Goal: Task Accomplishment & Management: Use online tool/utility

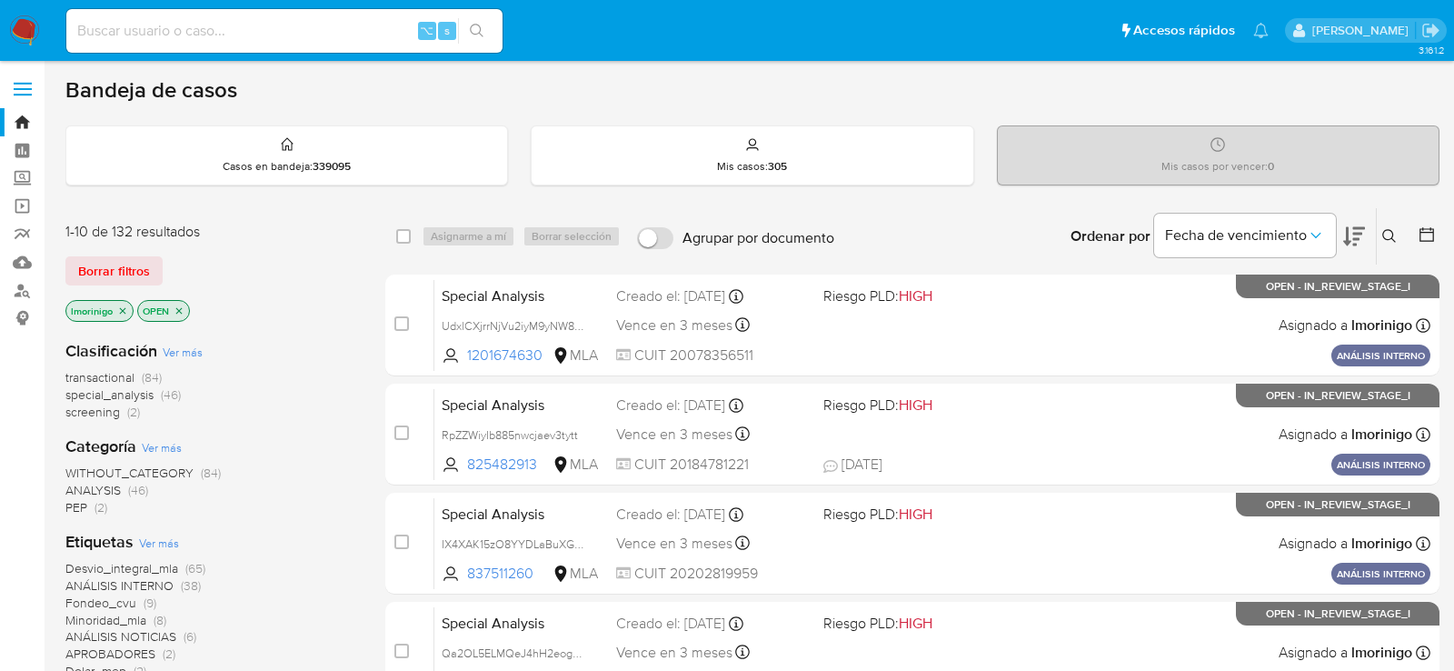
click at [260, 45] on div "⌥ s" at bounding box center [284, 31] width 436 height 44
click at [244, 24] on input at bounding box center [284, 31] width 436 height 24
paste input "VBvA6r3o4tDNpQ7AL2qWLCIA"
type input "VBvA6r3o4tDNpQ7AL2qWLCIA"
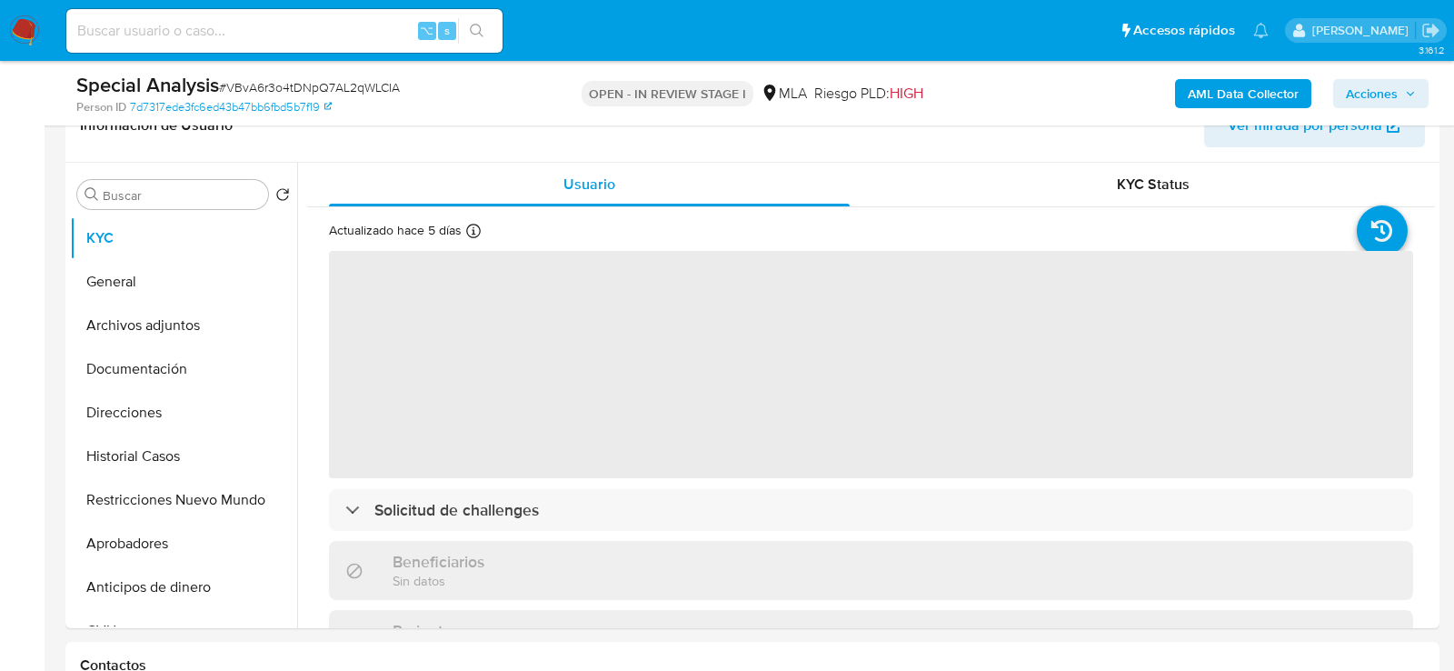
scroll to position [311, 0]
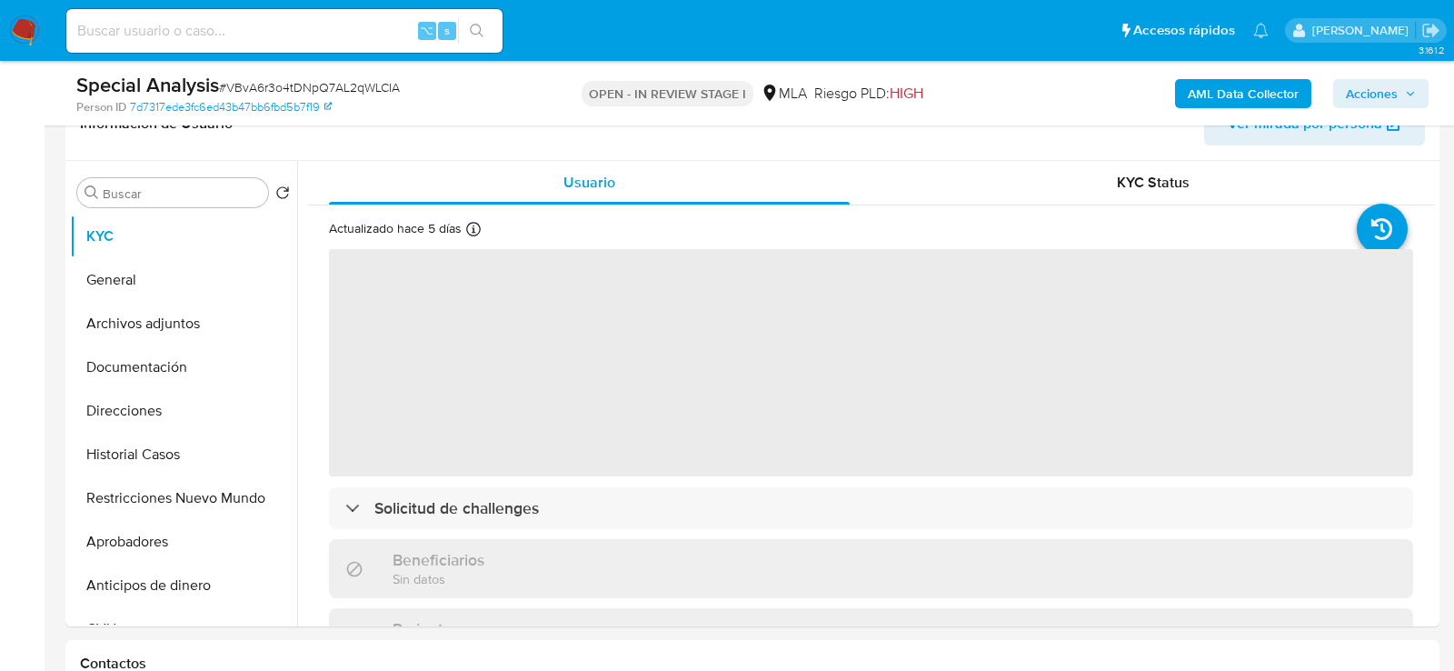
select select "10"
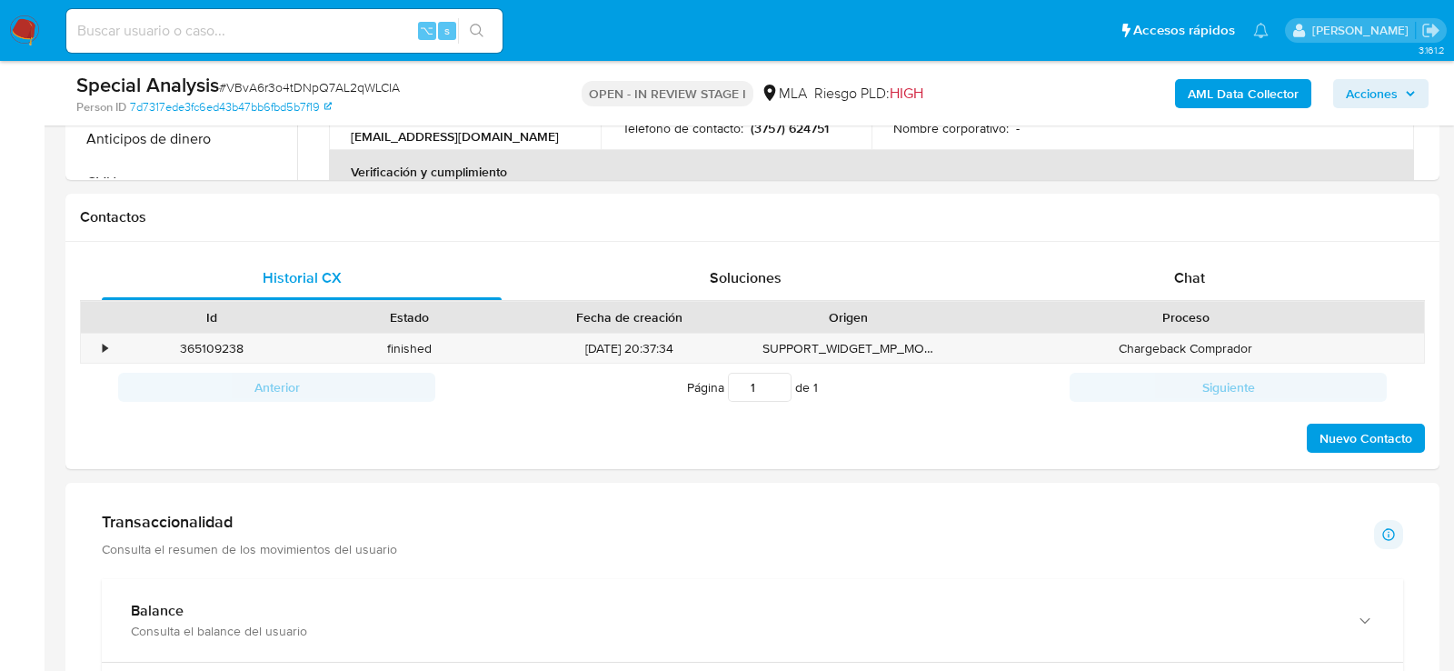
scroll to position [762, 0]
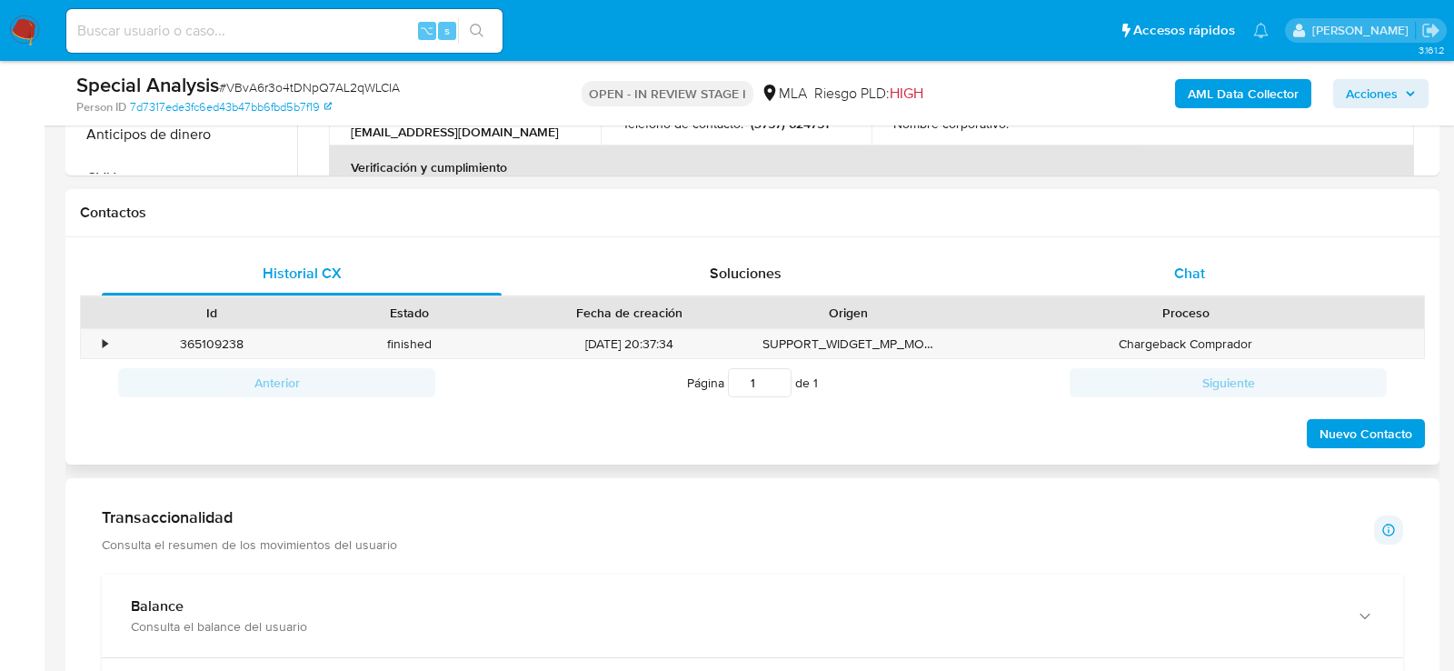
click at [1172, 254] on div "Chat" at bounding box center [1190, 274] width 400 height 44
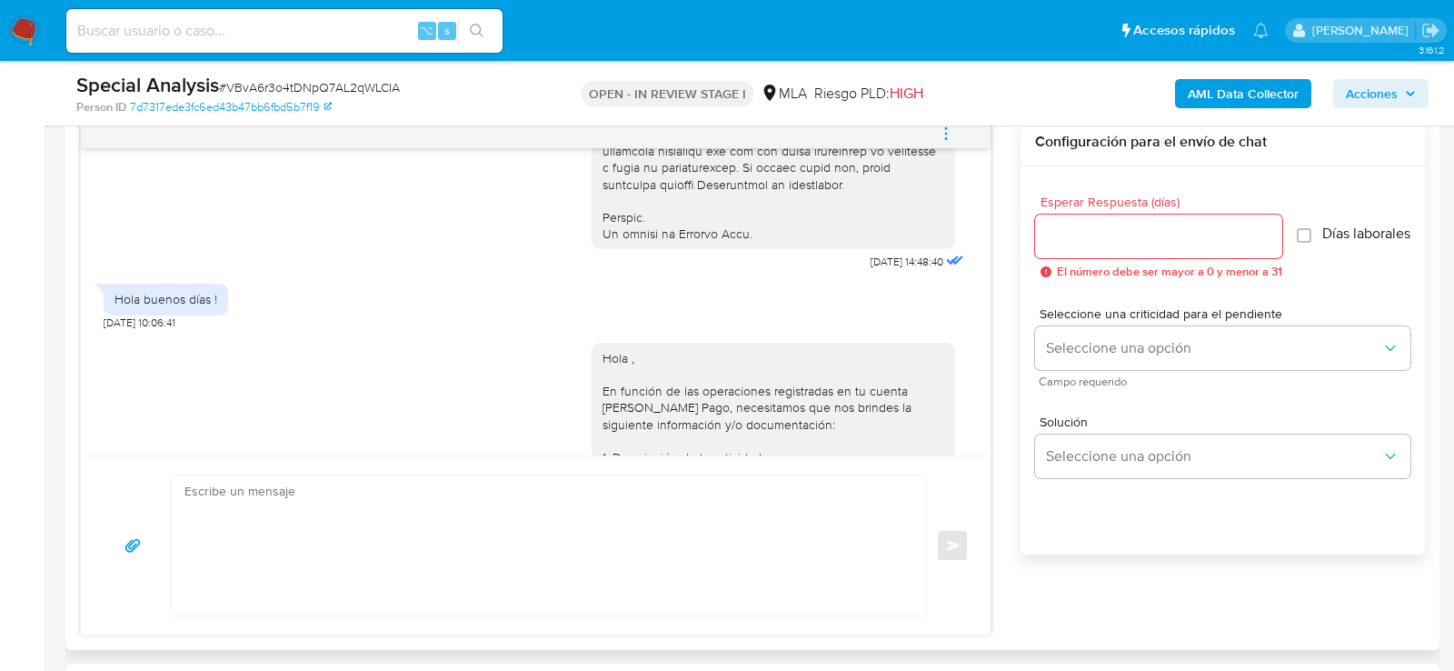
scroll to position [884, 0]
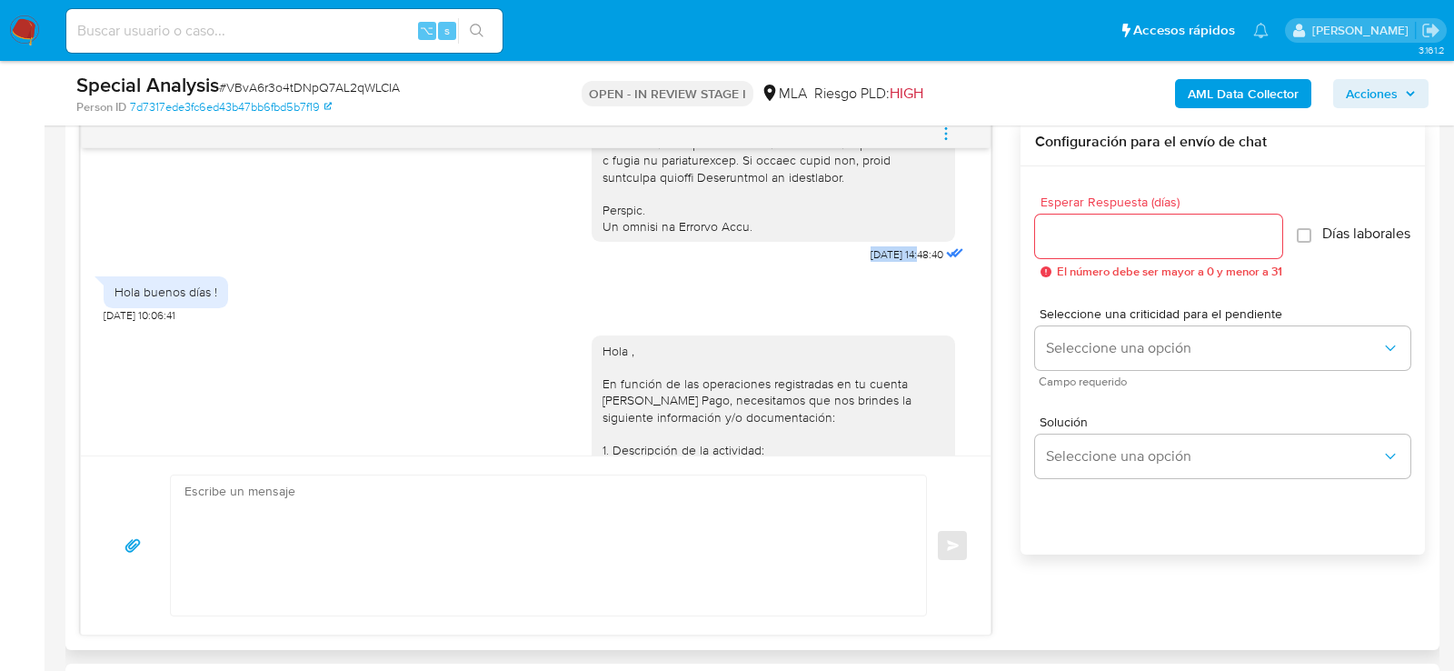
drag, startPoint x: 902, startPoint y: 285, endPoint x: 842, endPoint y: 287, distance: 60.0
copy span "17/09/2025"
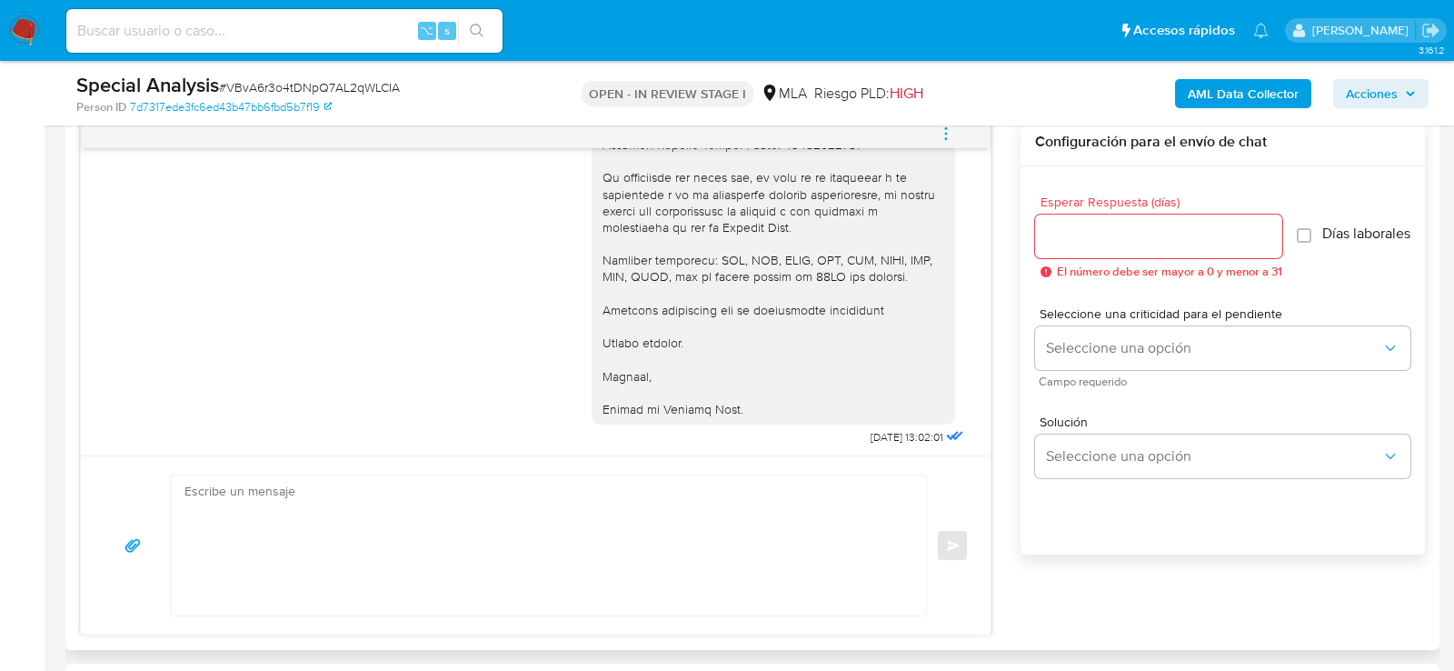
scroll to position [1772, 0]
drag, startPoint x: 901, startPoint y: 433, endPoint x: 835, endPoint y: 432, distance: 66.3
copy span "25/09/2025"
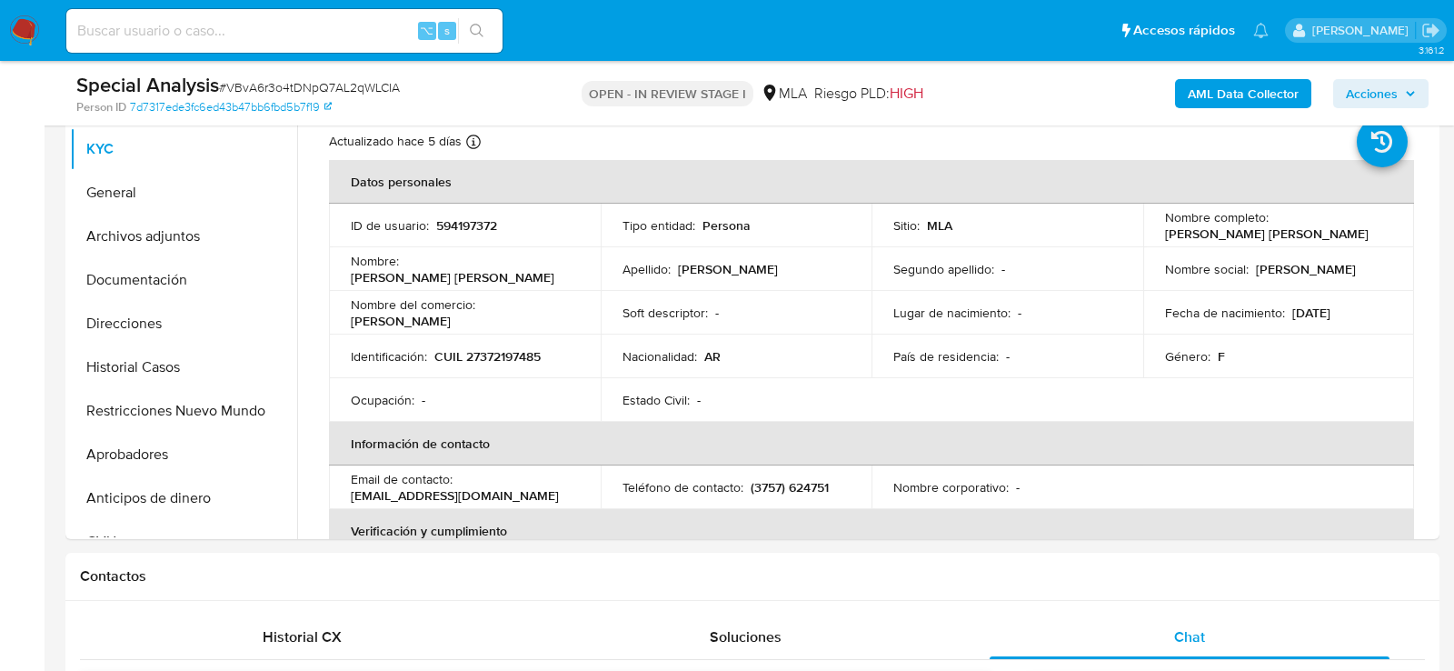
scroll to position [396, 0]
click at [163, 391] on button "Restricciones Nuevo Mundo" at bounding box center [176, 413] width 213 height 44
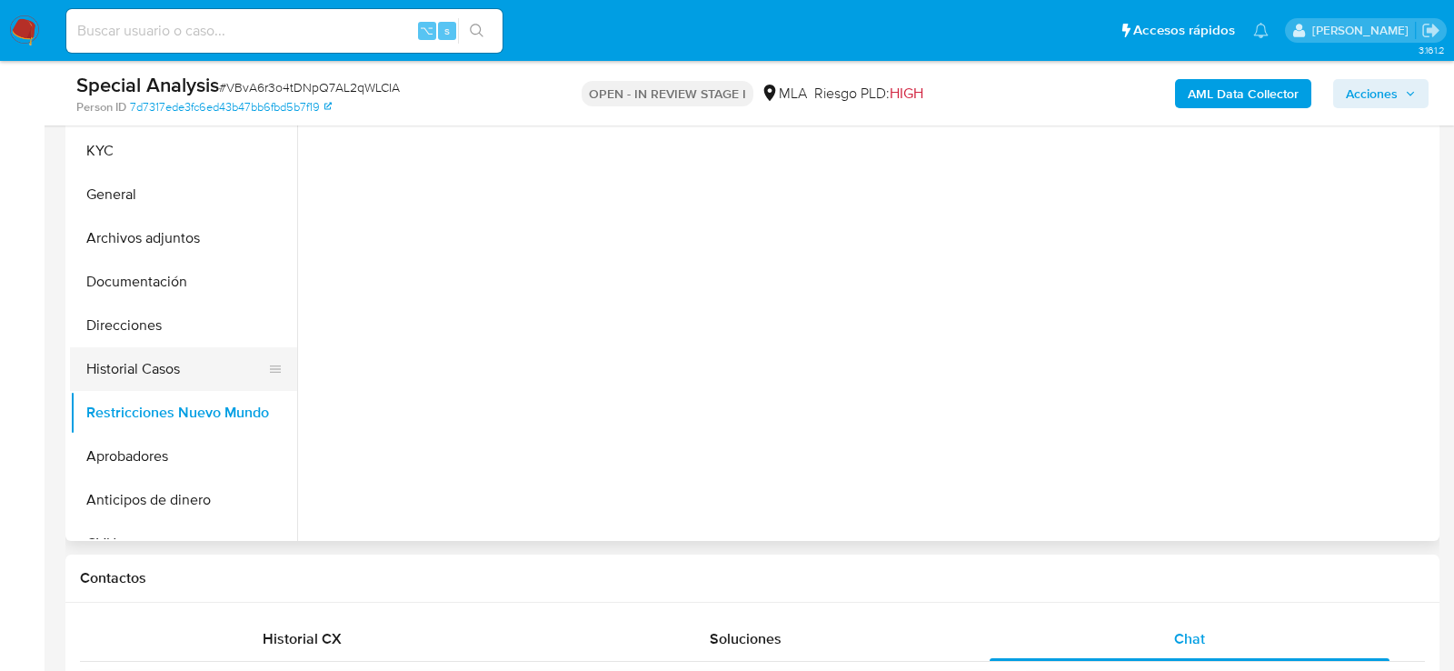
click at [151, 376] on button "Historial Casos" at bounding box center [176, 369] width 213 height 44
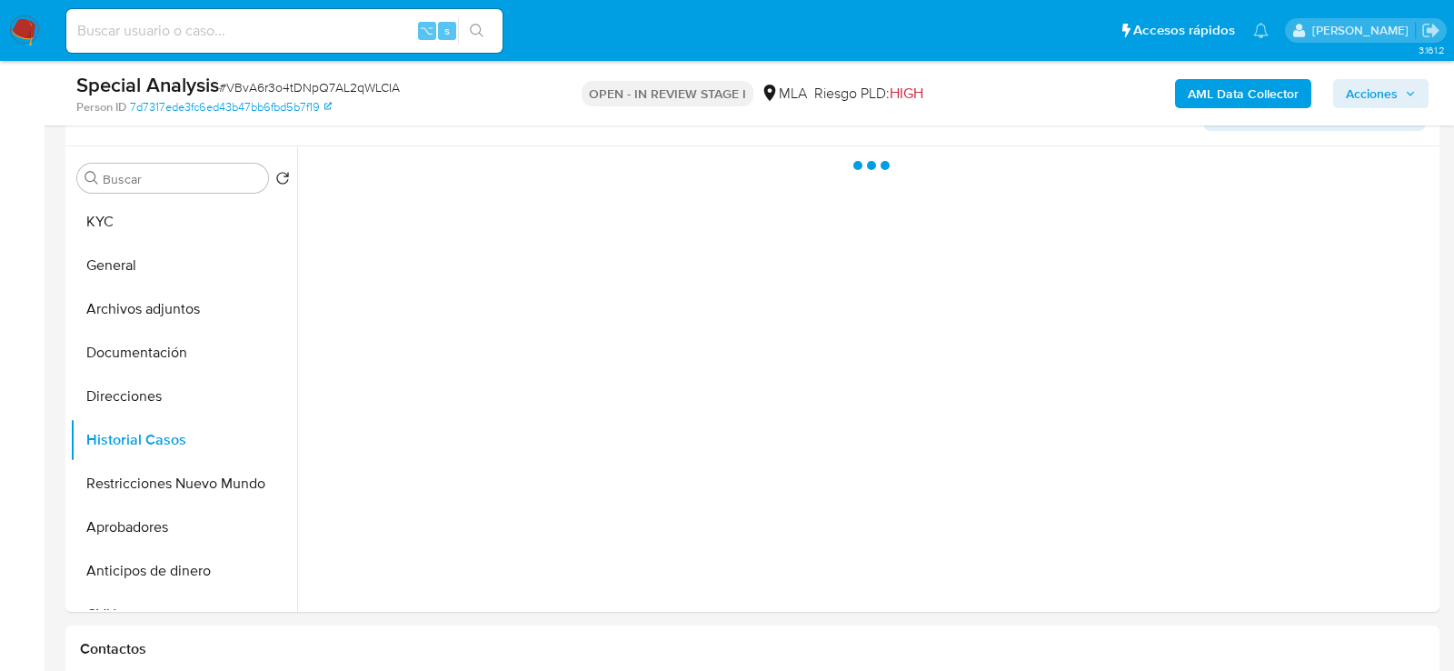
scroll to position [324, 0]
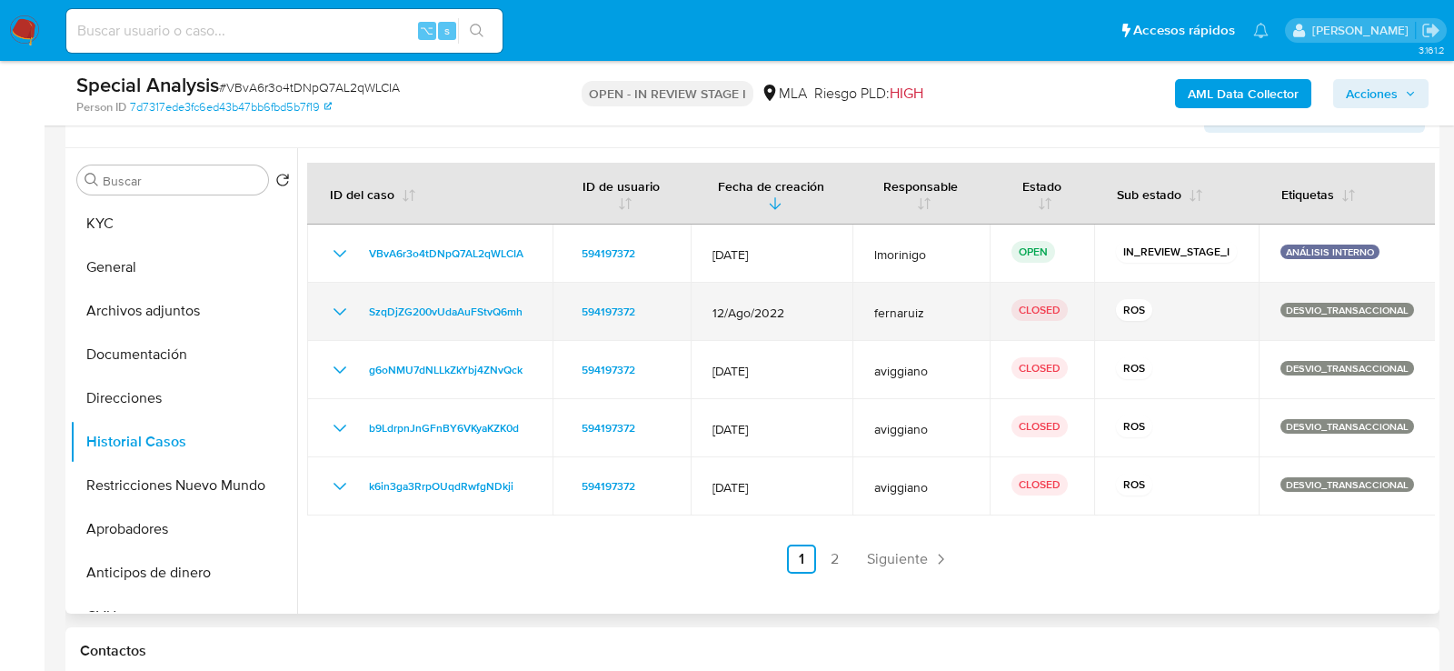
click at [334, 315] on icon "Mostrar/Ocultar" at bounding box center [340, 312] width 22 height 22
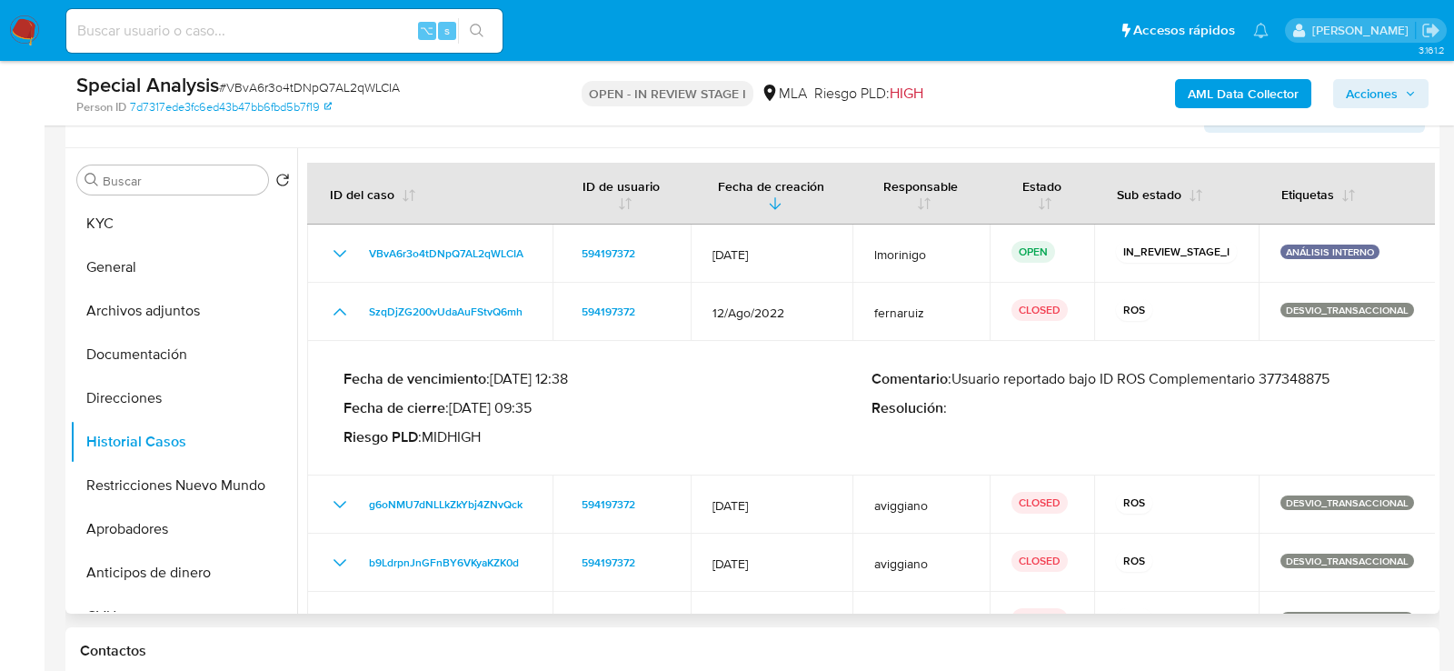
click at [1319, 371] on p "Comentario : Usuario reportado bajo ID ROS Complementario 377348875" at bounding box center [1135, 379] width 528 height 18
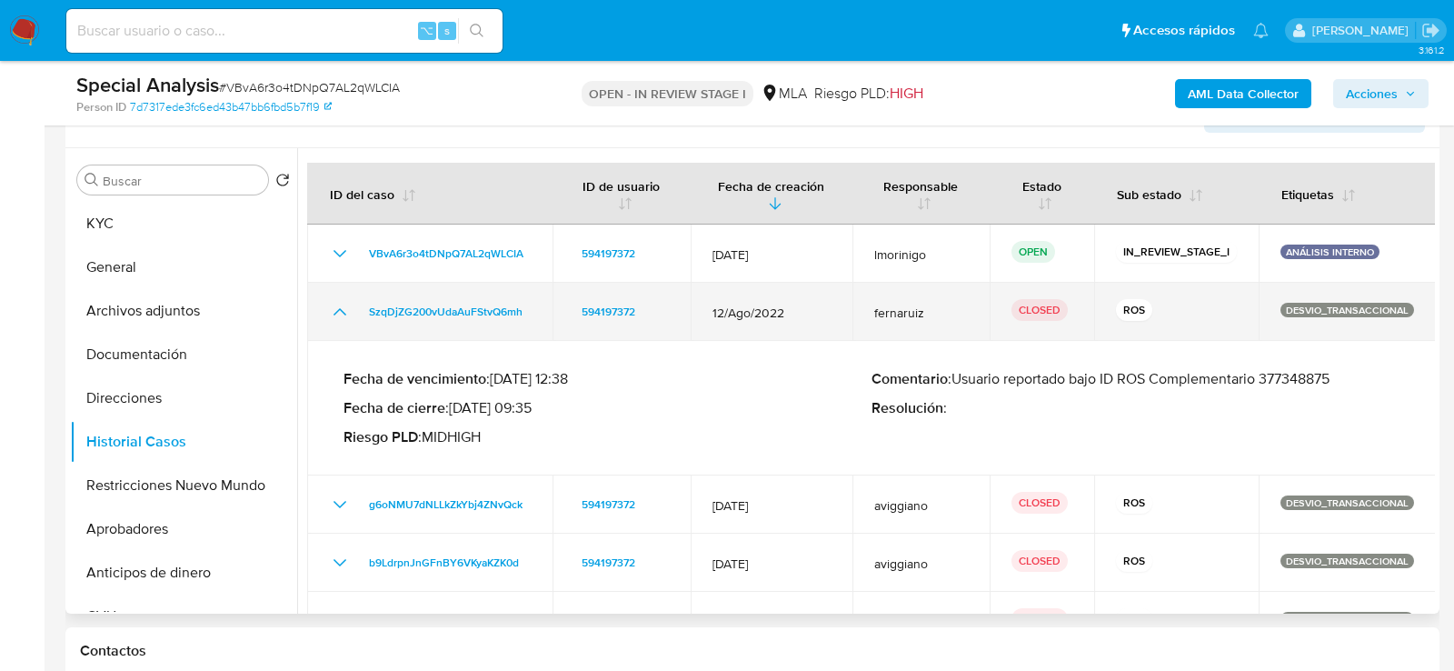
click at [321, 318] on td "SzqDjZG200vUdaAuFStvQ6mh" at bounding box center [429, 312] width 245 height 58
click at [342, 315] on icon "Mostrar/Ocultar" at bounding box center [340, 312] width 22 height 22
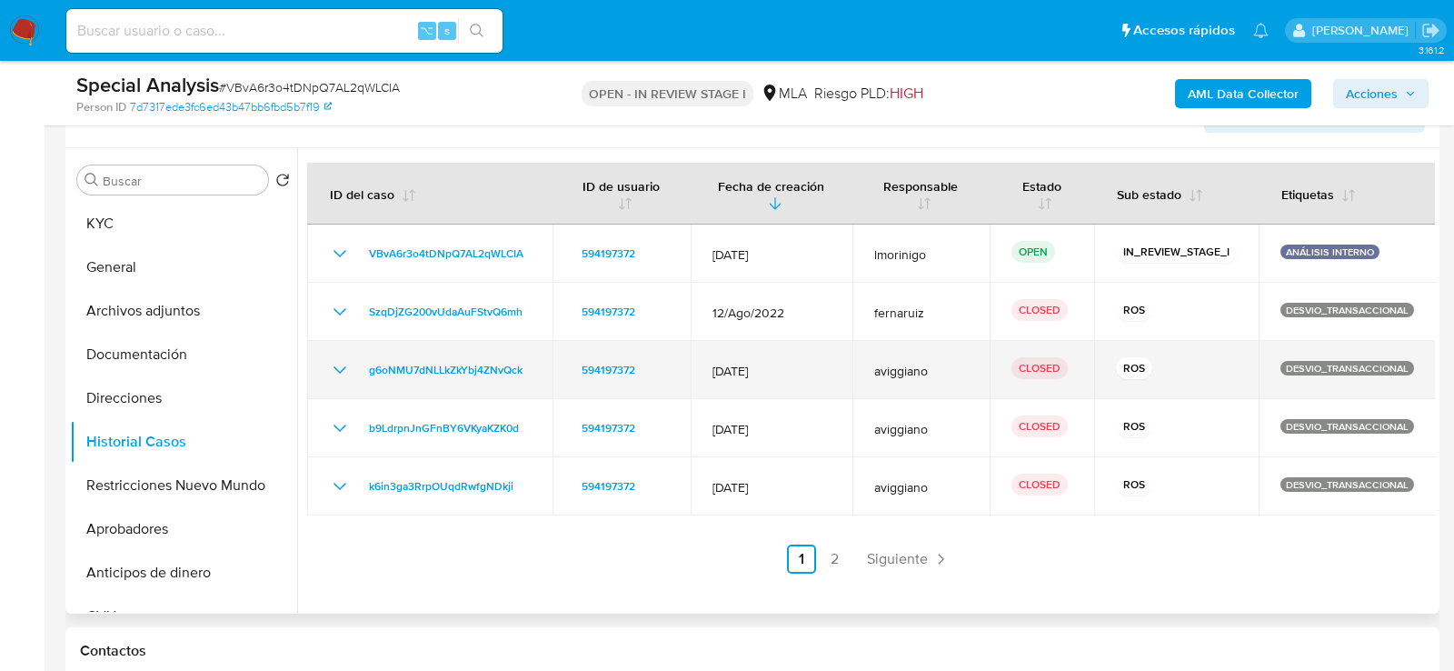
click at [338, 377] on icon "Mostrar/Ocultar" at bounding box center [340, 370] width 22 height 22
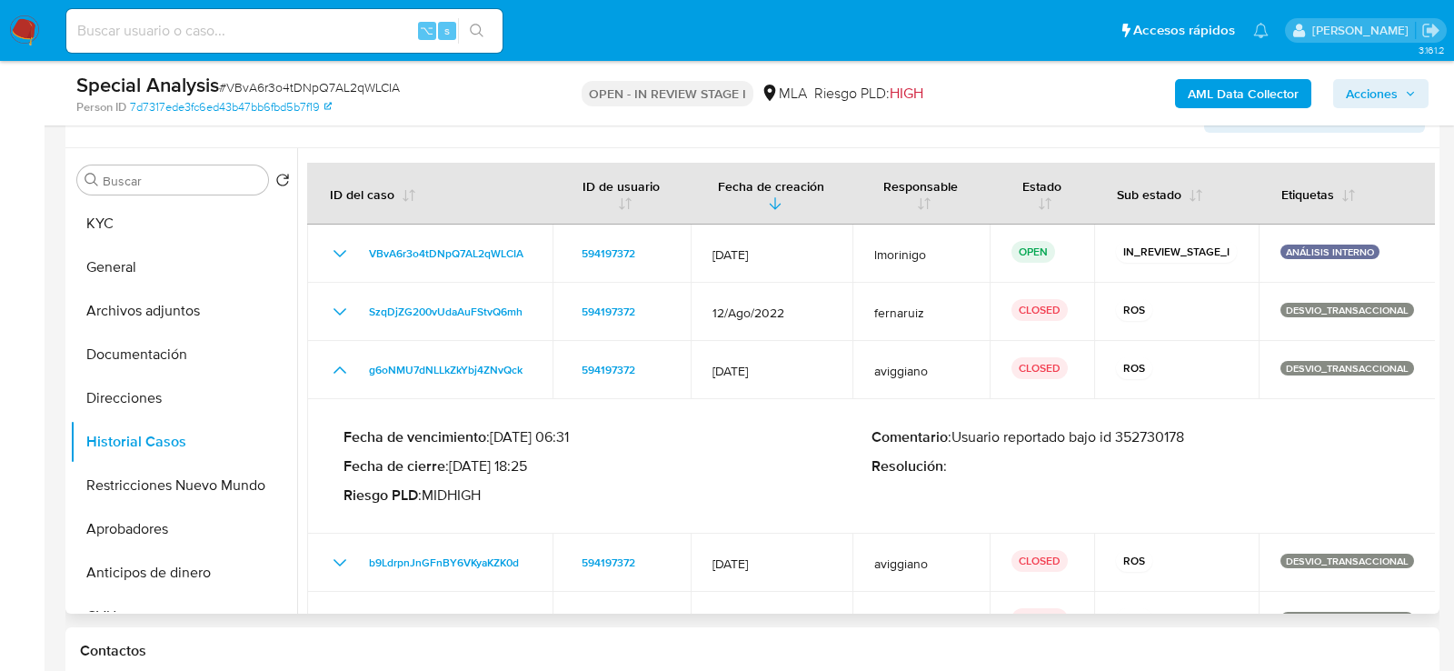
click at [1129, 428] on p "Comentario : Usuario reportado bajo id 352730178" at bounding box center [1135, 437] width 528 height 18
click at [139, 233] on button "KYC" at bounding box center [176, 224] width 213 height 44
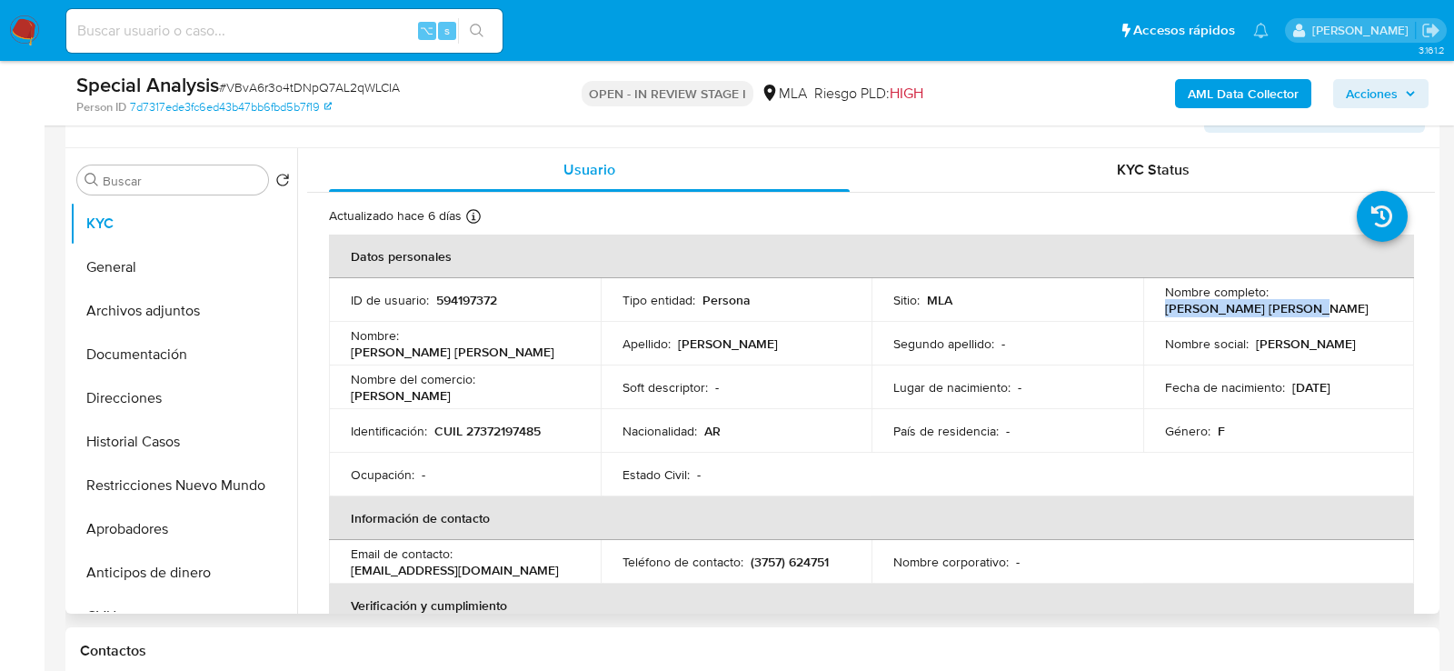
drag, startPoint x: 1156, startPoint y: 304, endPoint x: 1326, endPoint y: 307, distance: 170.0
click at [1326, 307] on td "Nombre completo : Adriana Alicia Machado" at bounding box center [1279, 300] width 272 height 44
click at [165, 305] on button "Archivos adjuntos" at bounding box center [176, 311] width 213 height 44
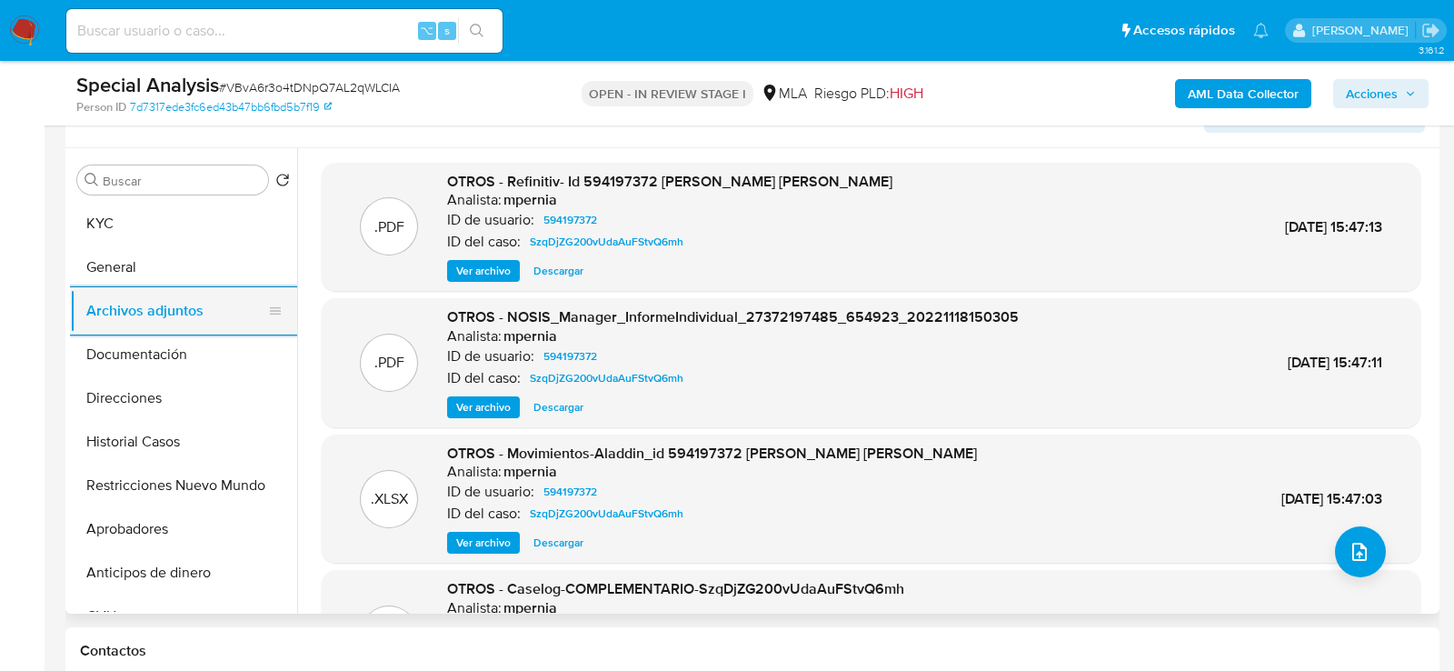
scroll to position [331, 0]
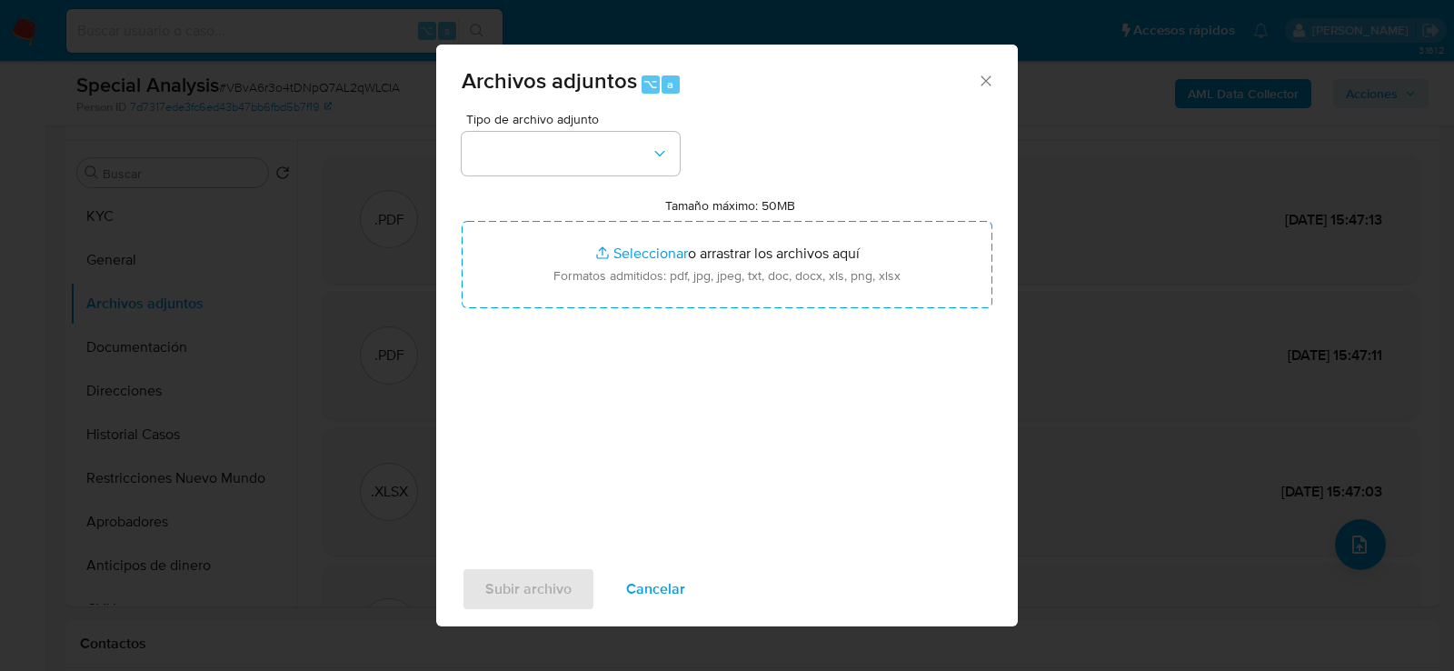
click at [565, 196] on div "Tipo de archivo adjunto Tamaño máximo: 50MB Seleccionar archivos Seleccionar o …" at bounding box center [727, 327] width 531 height 429
click at [565, 190] on div "Tipo de archivo adjunto Tamaño máximo: 50MB Seleccionar archivos Seleccionar o …" at bounding box center [727, 327] width 531 height 429
click at [565, 166] on button "button" at bounding box center [571, 154] width 218 height 44
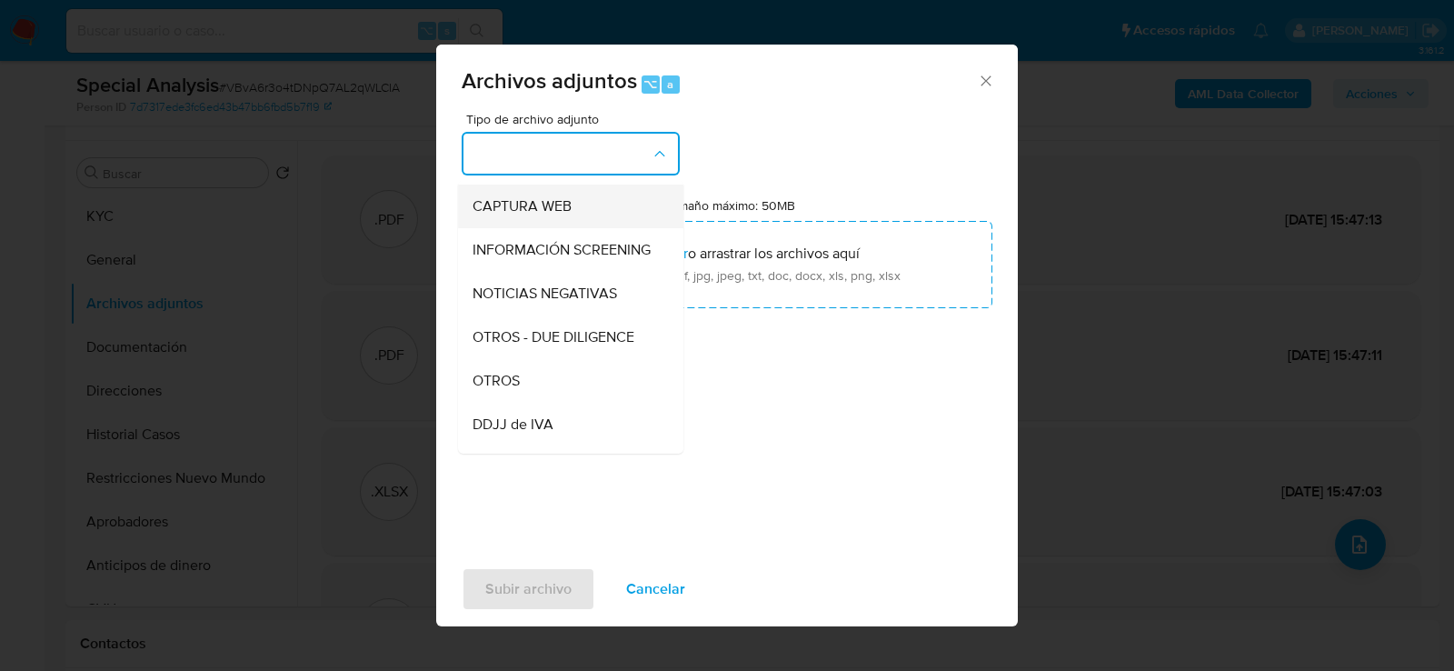
scroll to position [174, 0]
click at [555, 362] on div "OTROS" at bounding box center [565, 377] width 185 height 44
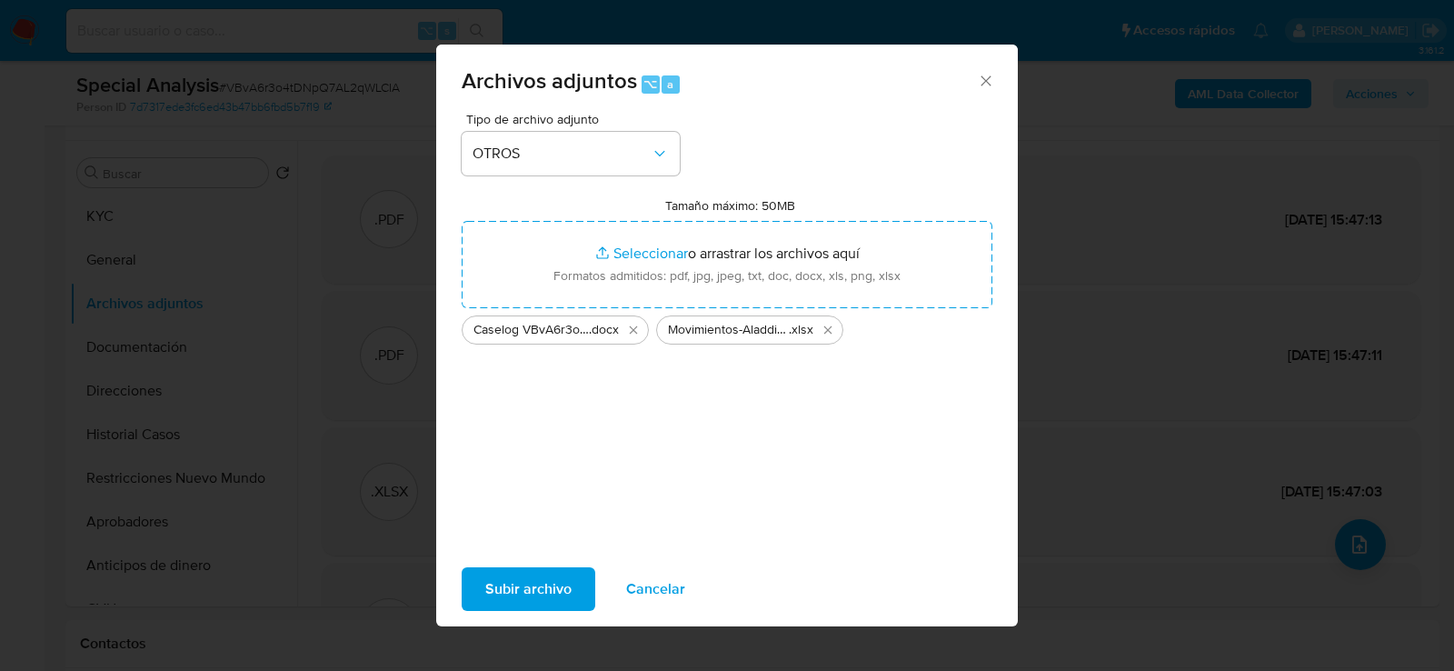
click at [538, 583] on span "Subir archivo" at bounding box center [528, 589] width 86 height 40
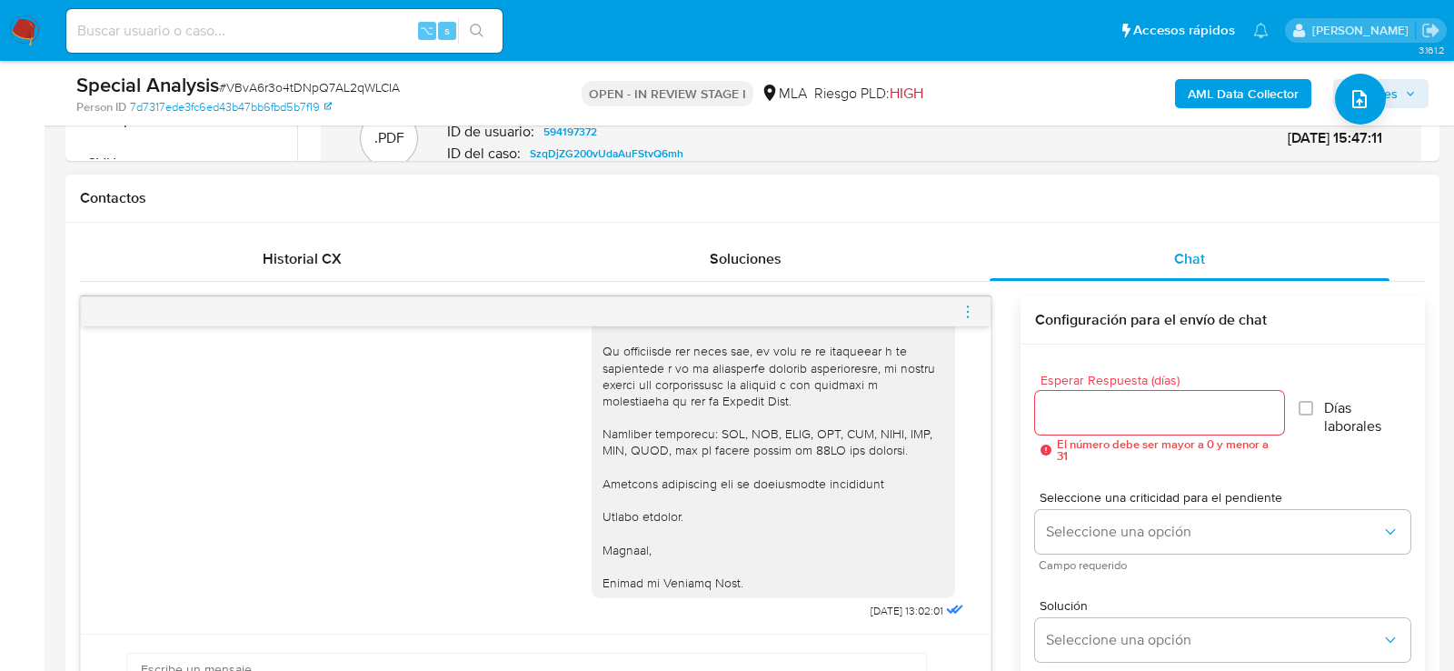
scroll to position [789, 0]
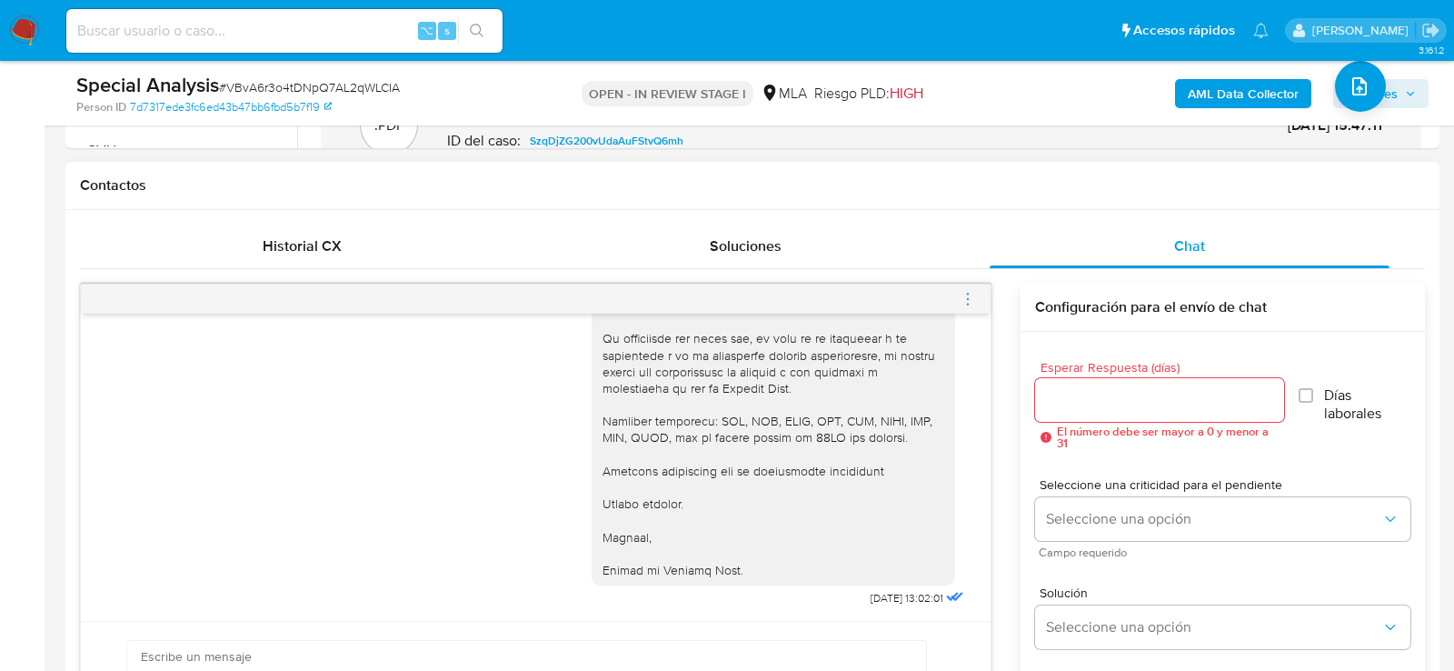
click at [968, 308] on span "menu-action" at bounding box center [968, 299] width 16 height 44
click at [801, 252] on li "Cerrar conversación" at bounding box center [866, 260] width 186 height 33
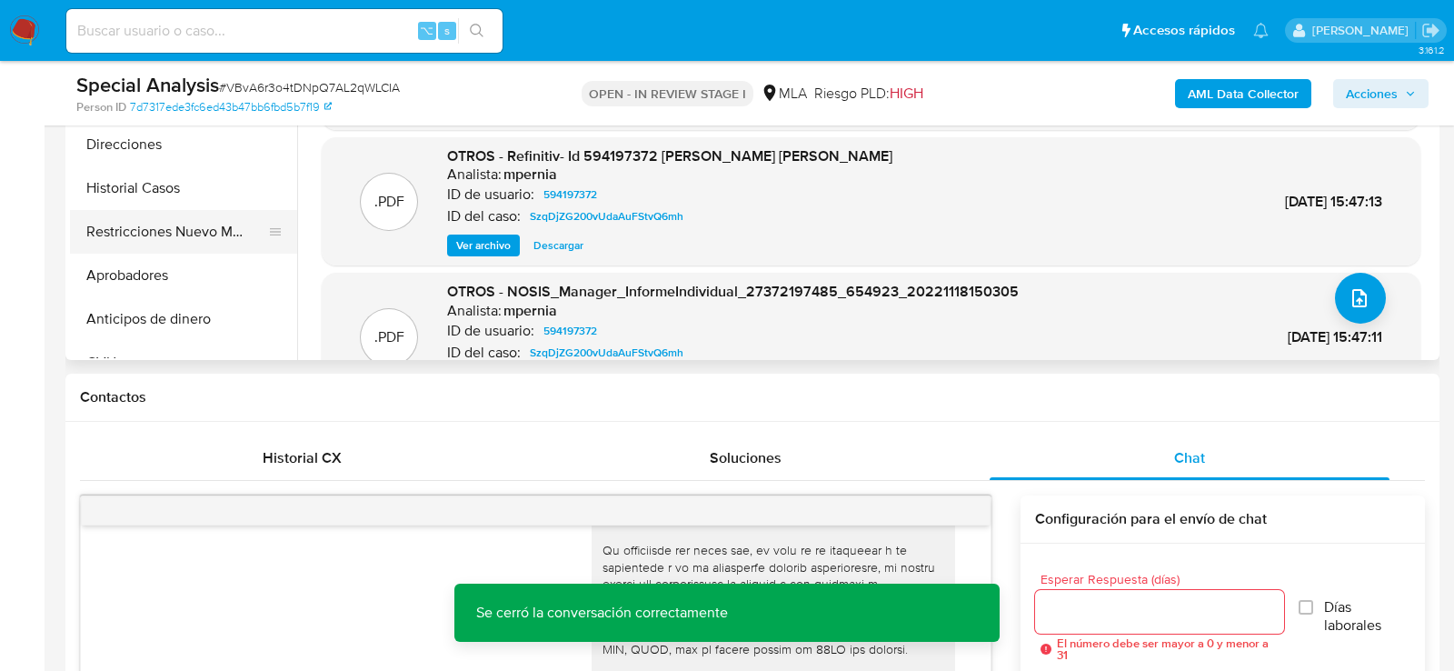
click at [174, 238] on button "Restricciones Nuevo Mundo" at bounding box center [176, 232] width 213 height 44
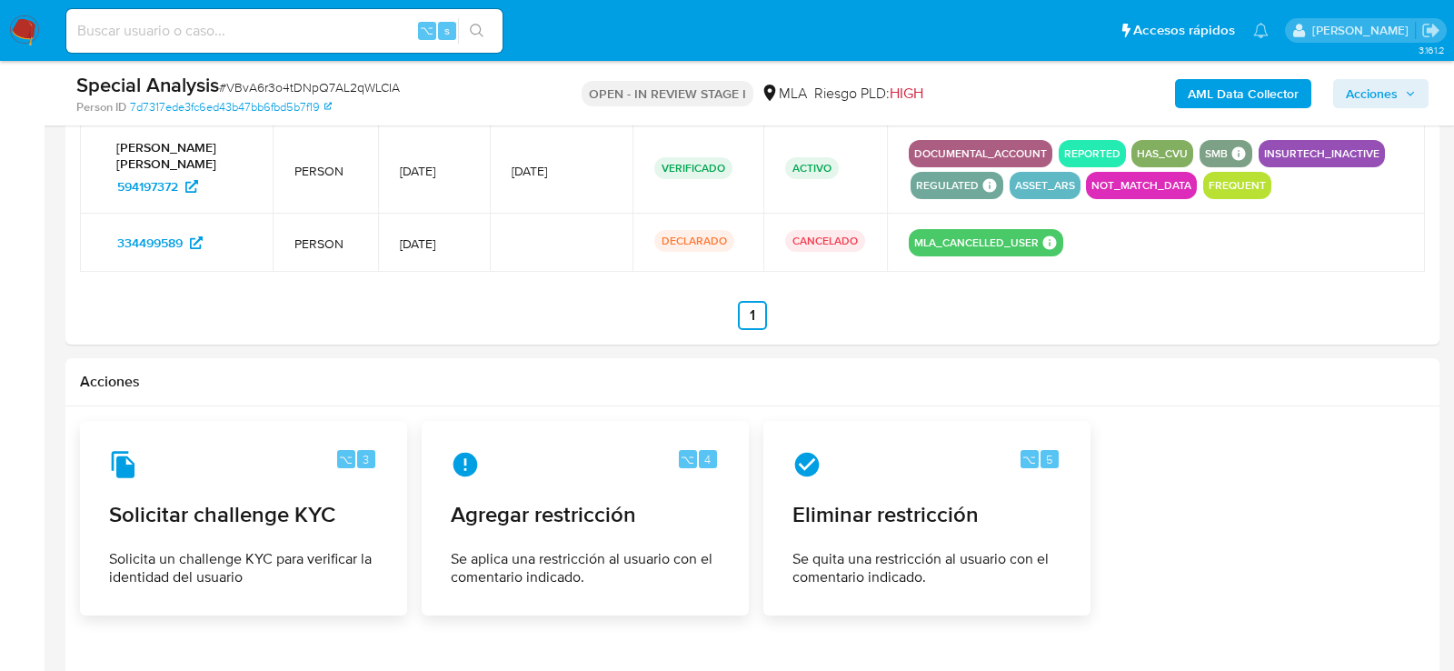
scroll to position [2951, 0]
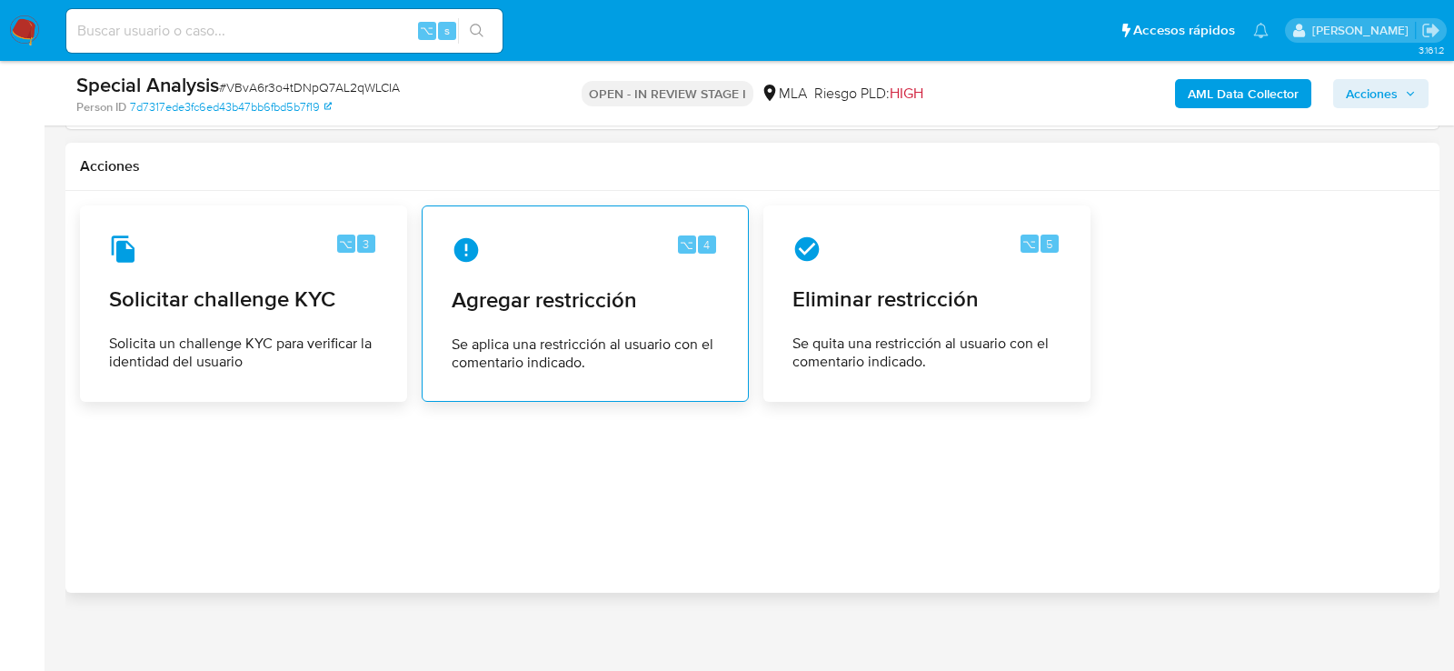
click at [571, 269] on div "⌥ 4 Agregar restricción Se aplica una restricción al usuario con el comentario …" at bounding box center [585, 303] width 296 height 165
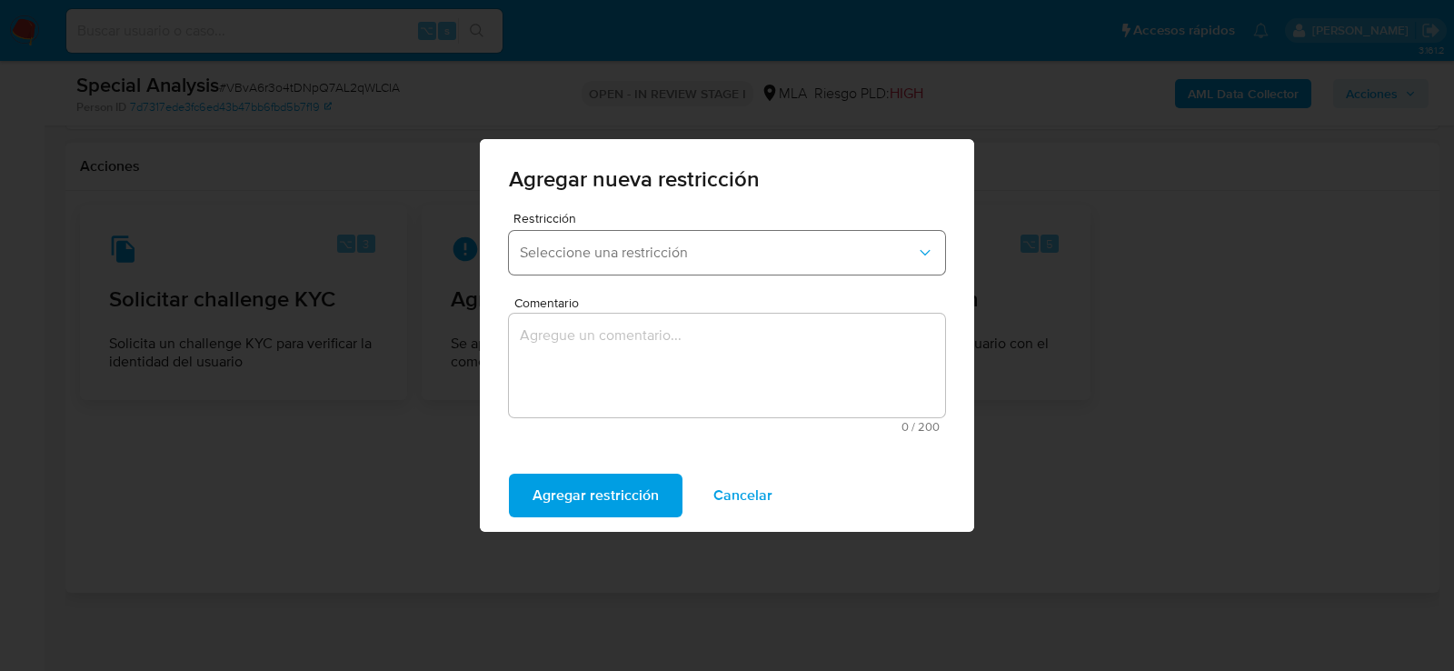
click at [603, 262] on button "Seleccione una restricción" at bounding box center [727, 253] width 436 height 44
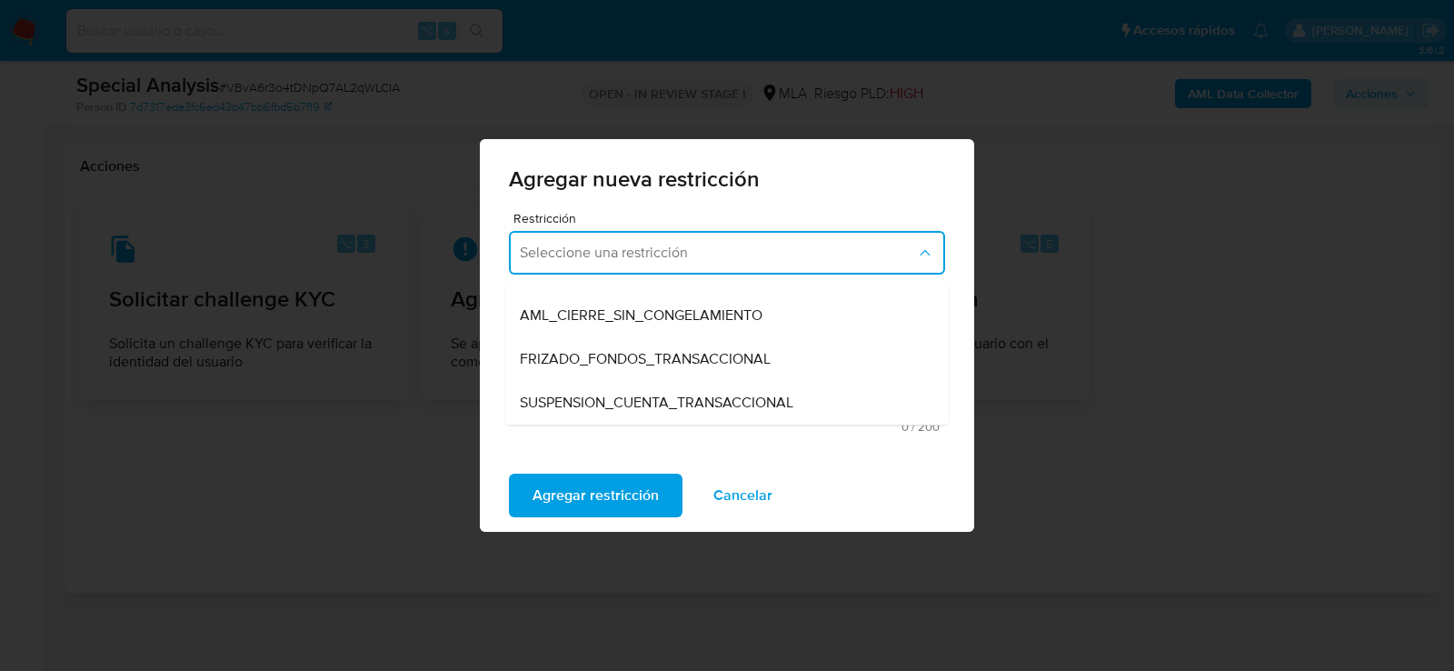
scroll to position [182, 0]
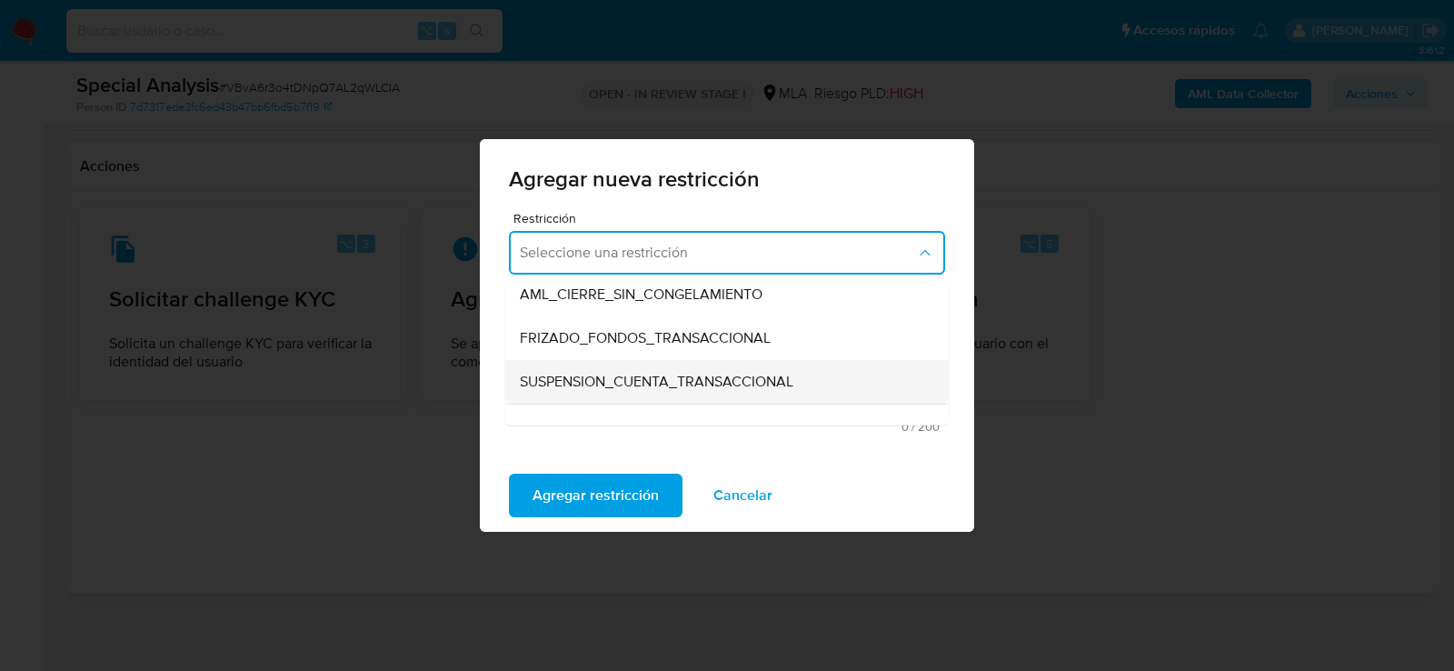
click at [581, 377] on span "SUSPENSION_CUENTA_TRANSACCIONAL" at bounding box center [657, 382] width 274 height 18
click at [581, 377] on textarea "Comentario" at bounding box center [727, 366] width 436 height 104
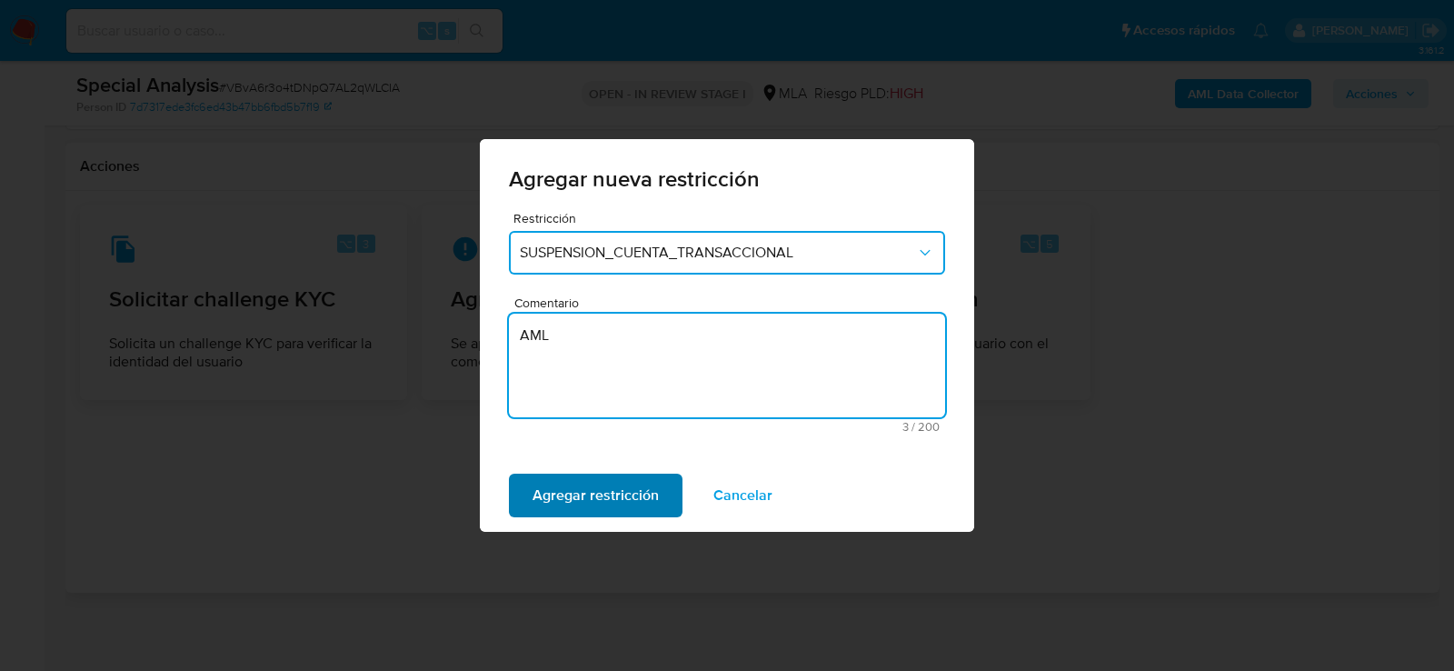
type textarea "AML"
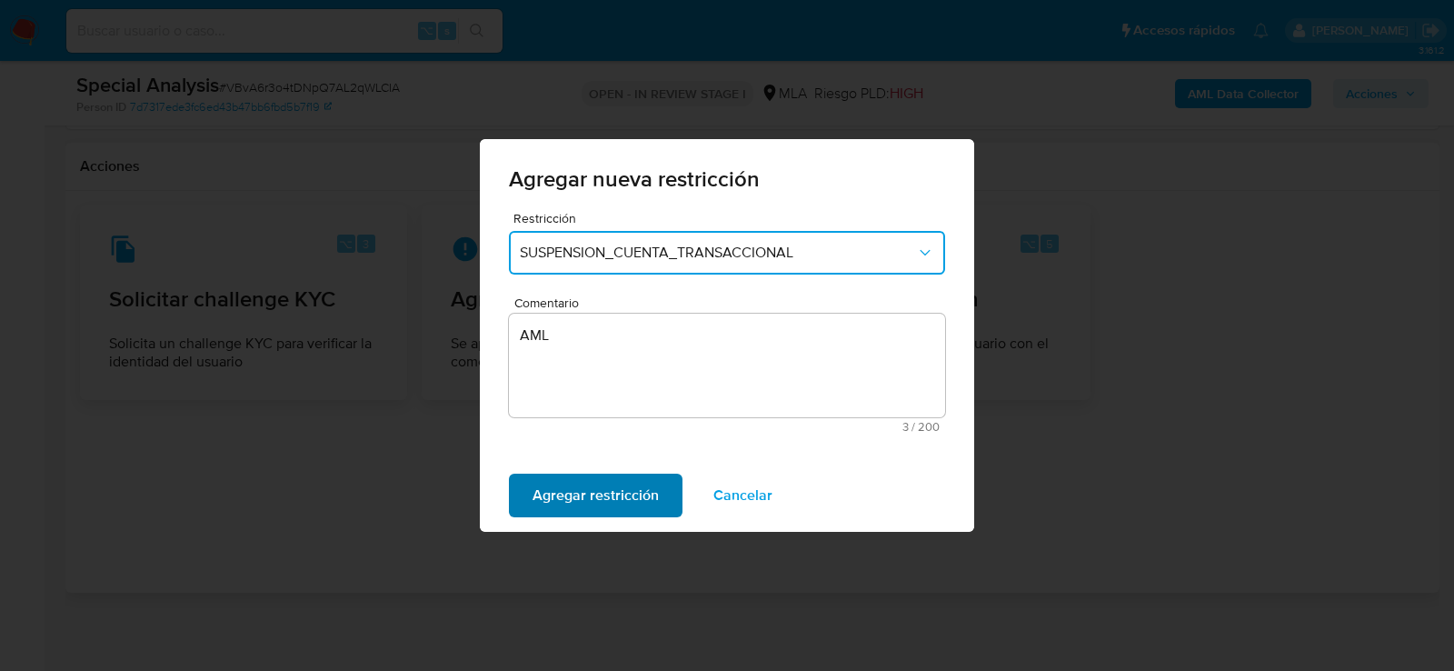
click at [567, 504] on span "Agregar restricción" at bounding box center [596, 495] width 126 height 40
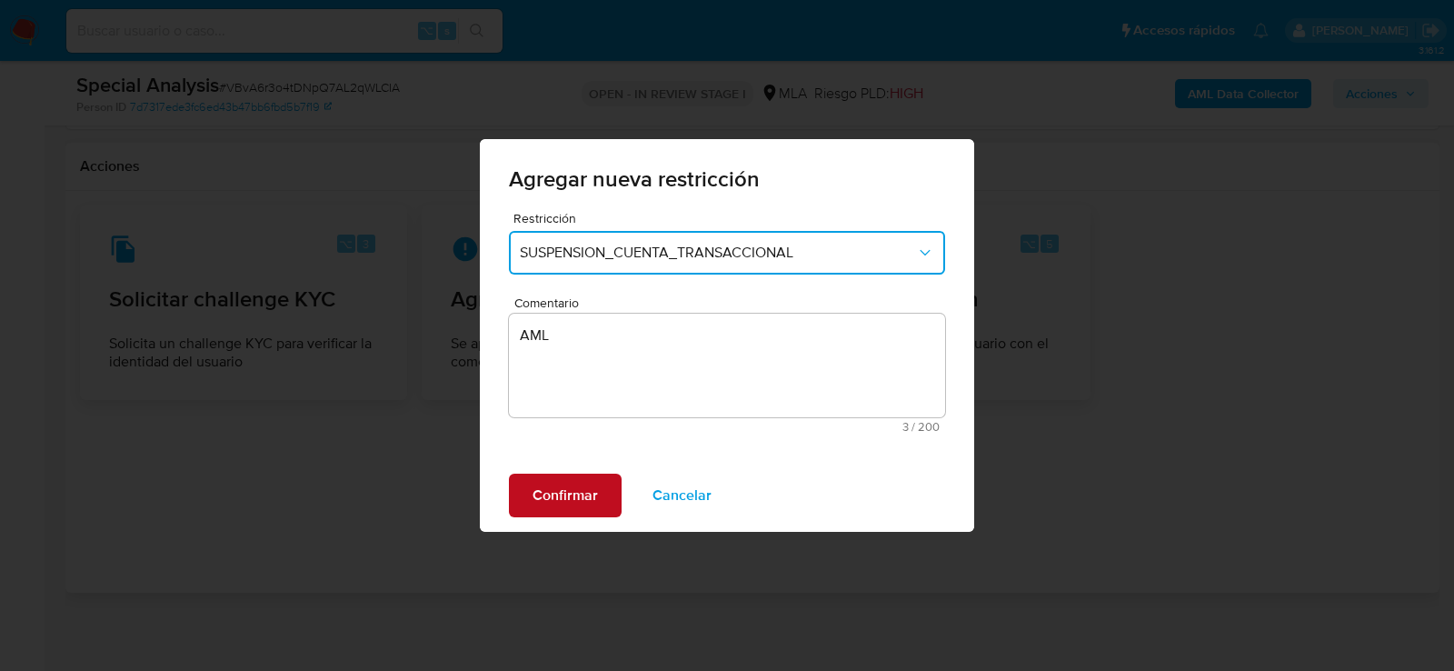
click at [575, 494] on span "Confirmar" at bounding box center [565, 495] width 65 height 40
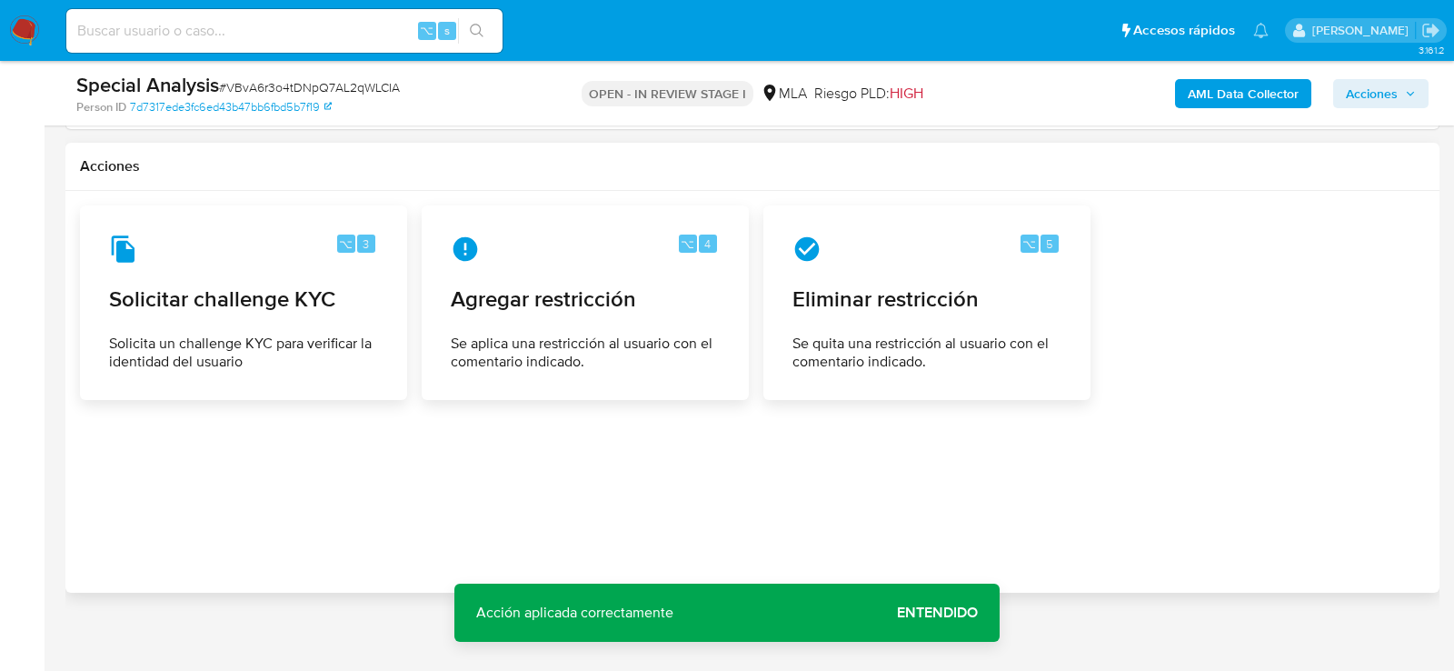
click at [1369, 100] on span "Acciones" at bounding box center [1372, 93] width 52 height 29
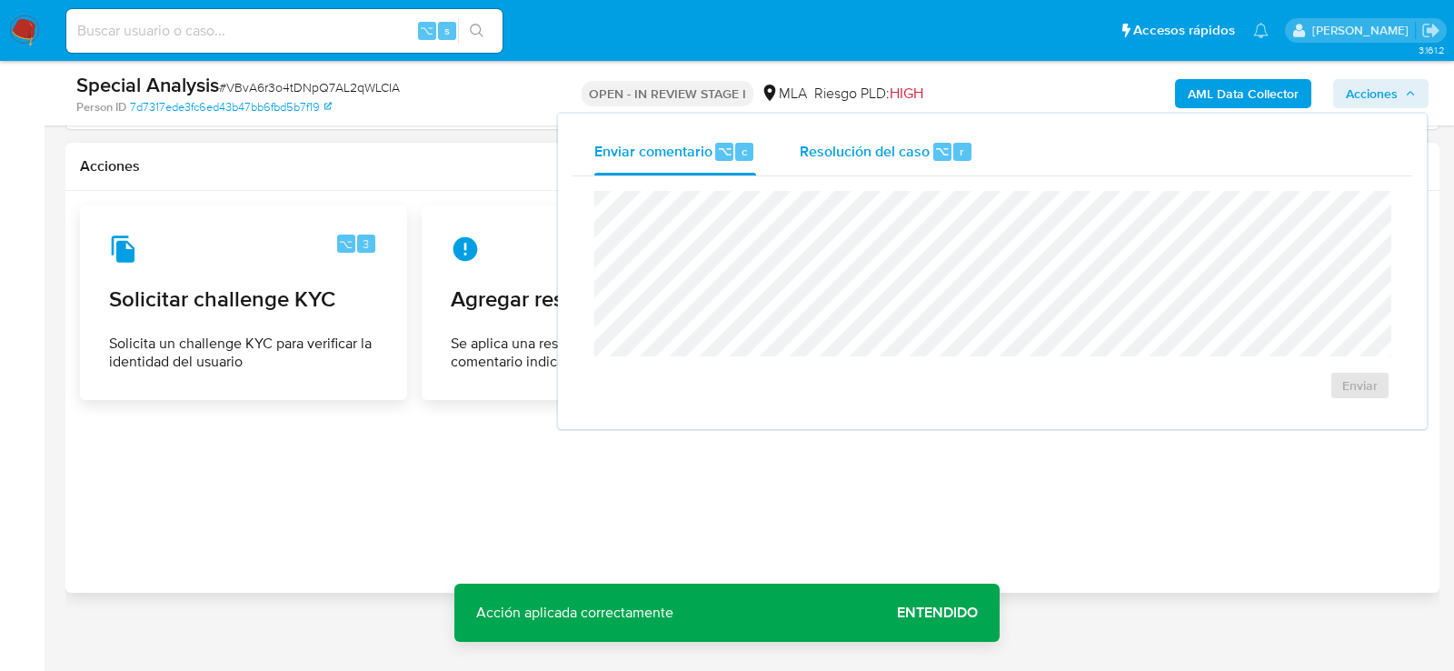
click at [911, 127] on div "Enviar comentario ⌥ c Resolución del caso ⌥ r Enviar" at bounding box center [992, 271] width 869 height 315
click at [911, 182] on div "Enviar" at bounding box center [993, 295] width 840 height 238
click at [911, 165] on div "Resolución del caso ⌥ r" at bounding box center [887, 151] width 174 height 47
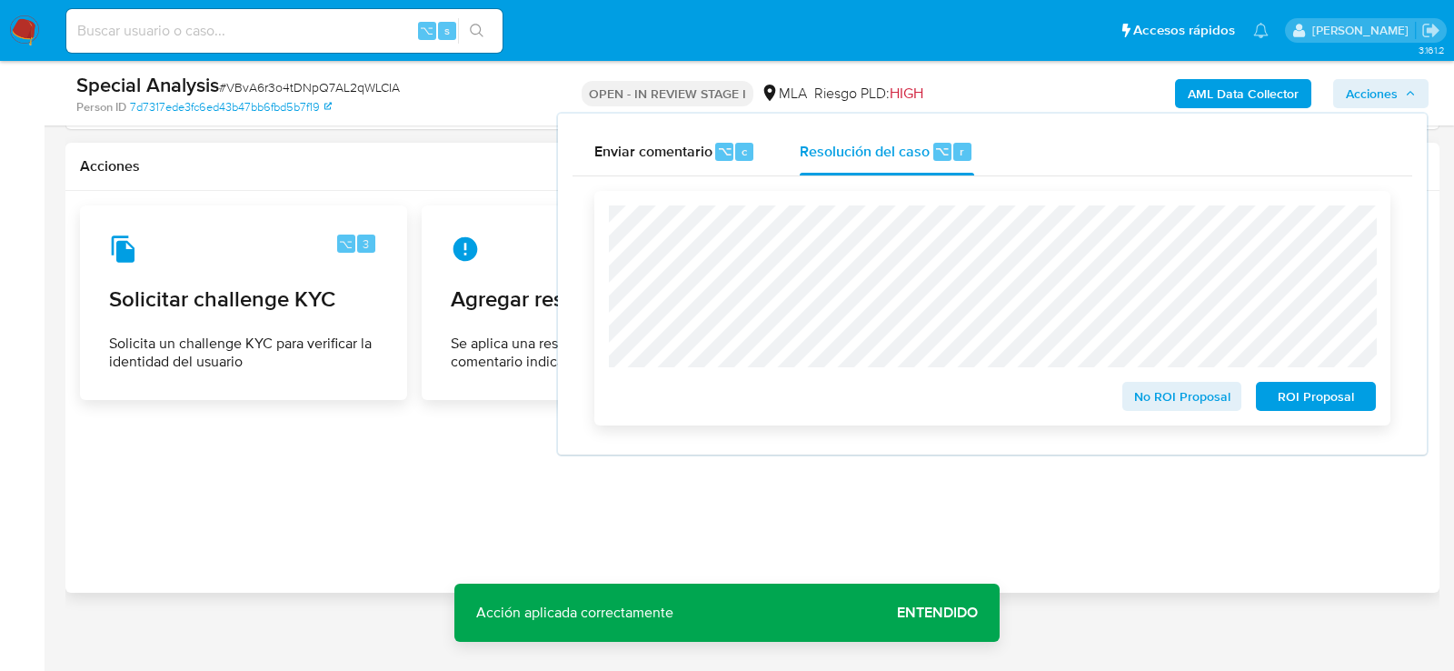
click at [1310, 397] on span "ROI Proposal" at bounding box center [1316, 395] width 95 height 25
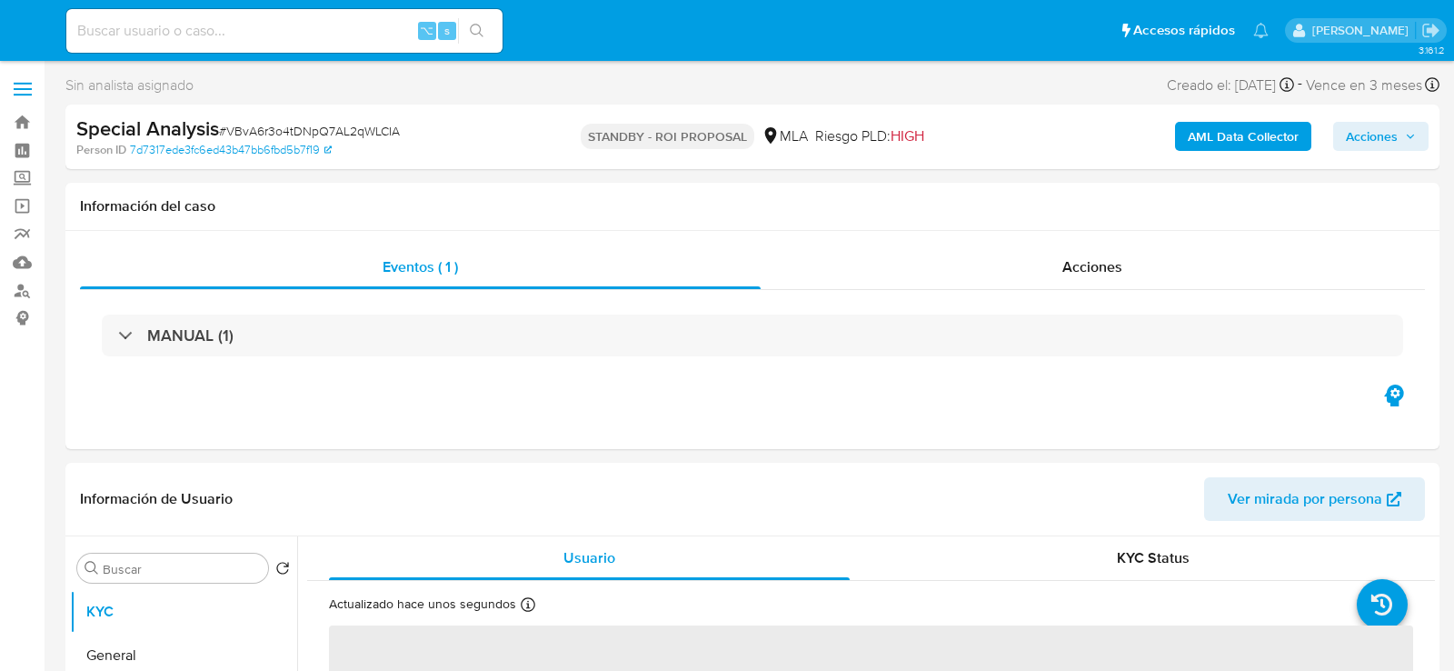
select select "10"
click at [190, 28] on input at bounding box center [284, 31] width 436 height 24
paste input "StGsmhNylOnPkR8g4Ua9fpKh"
type input "StGsmhNylOnPkR8g4Ua9fpKh"
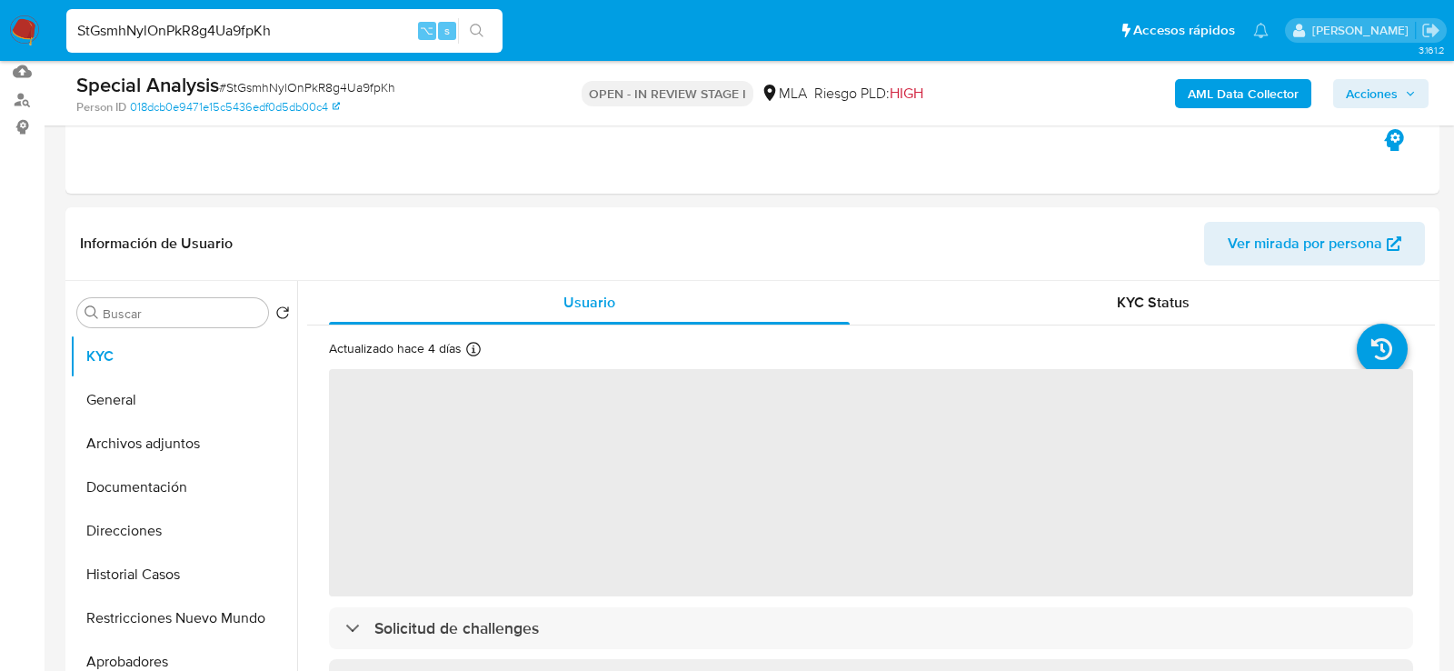
scroll to position [264, 0]
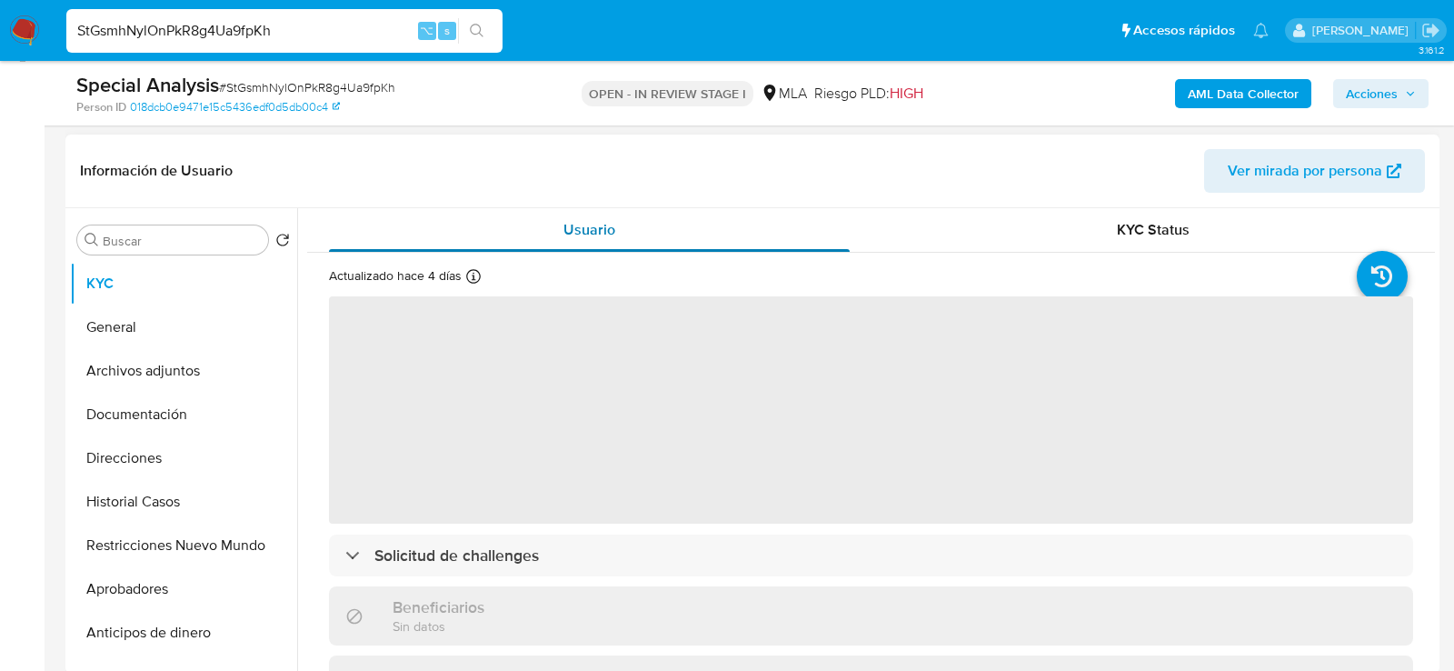
select select "10"
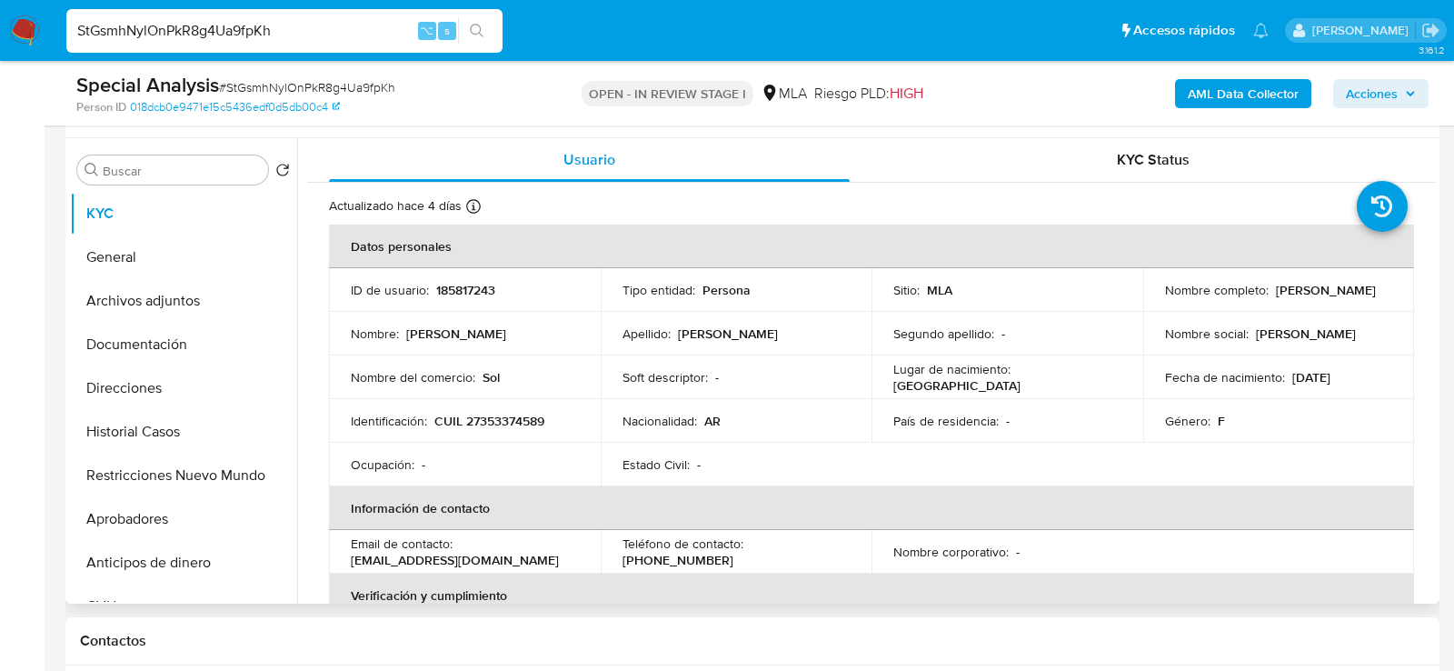
scroll to position [377, 0]
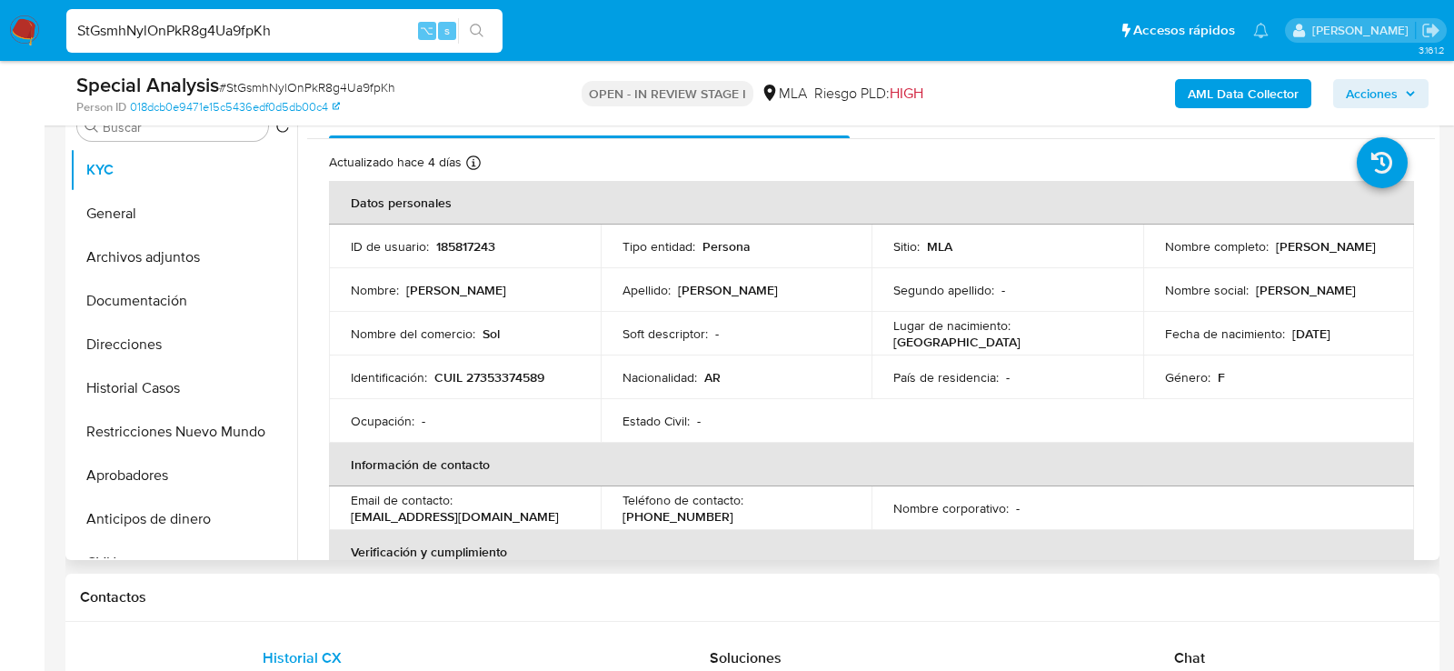
click at [497, 386] on td "Identificación : CUIL 27353374589" at bounding box center [465, 377] width 272 height 44
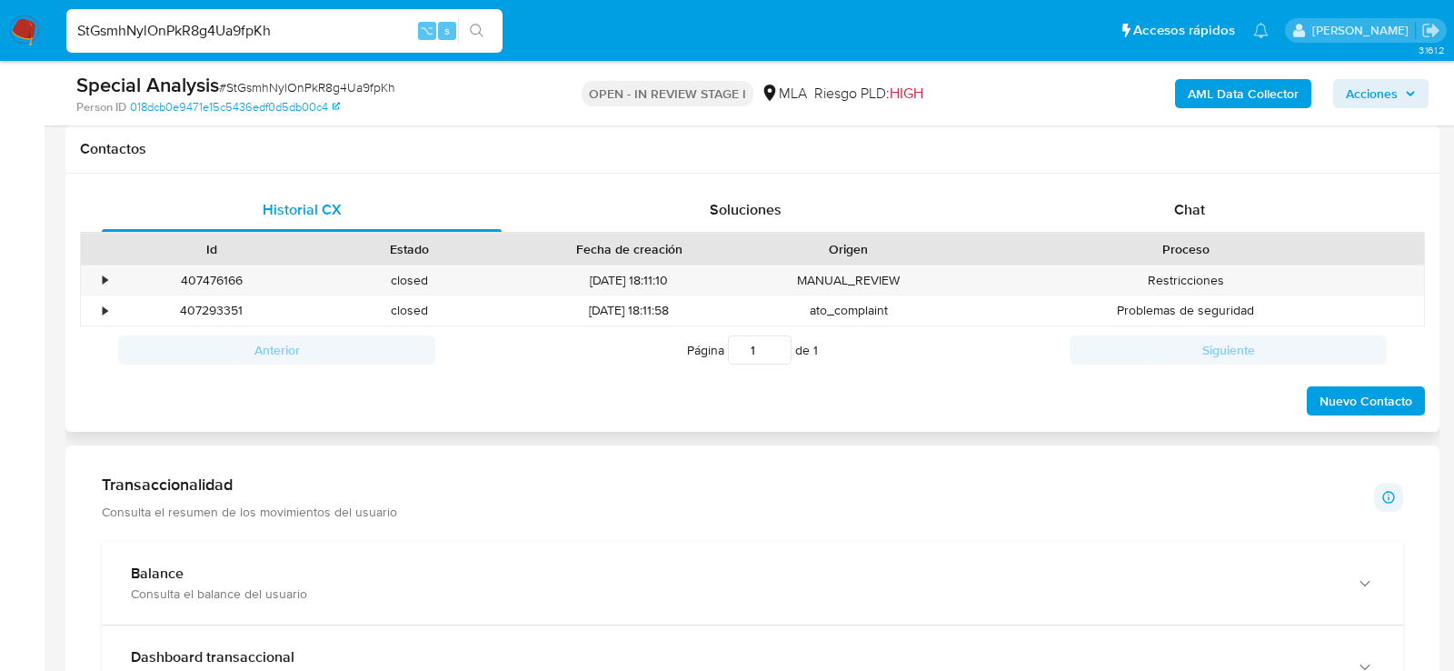
scroll to position [861, 0]
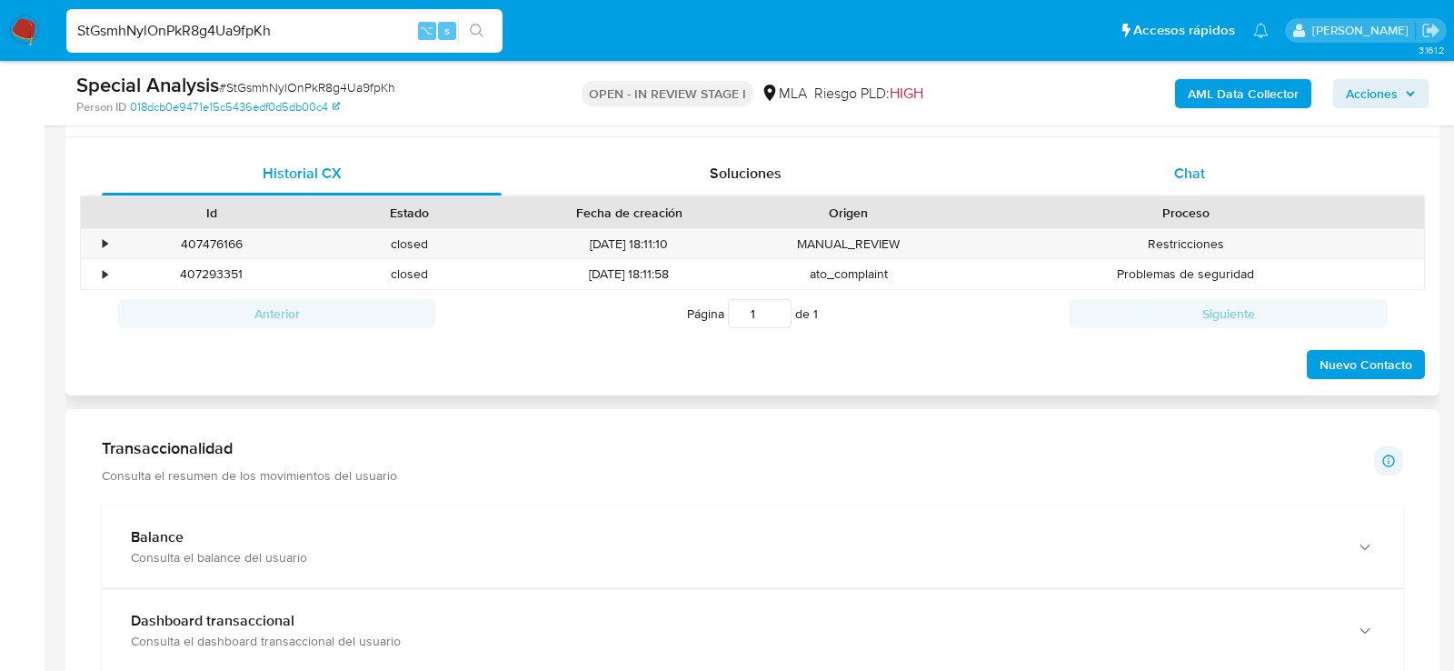
click at [1241, 161] on div "Chat" at bounding box center [1190, 174] width 400 height 44
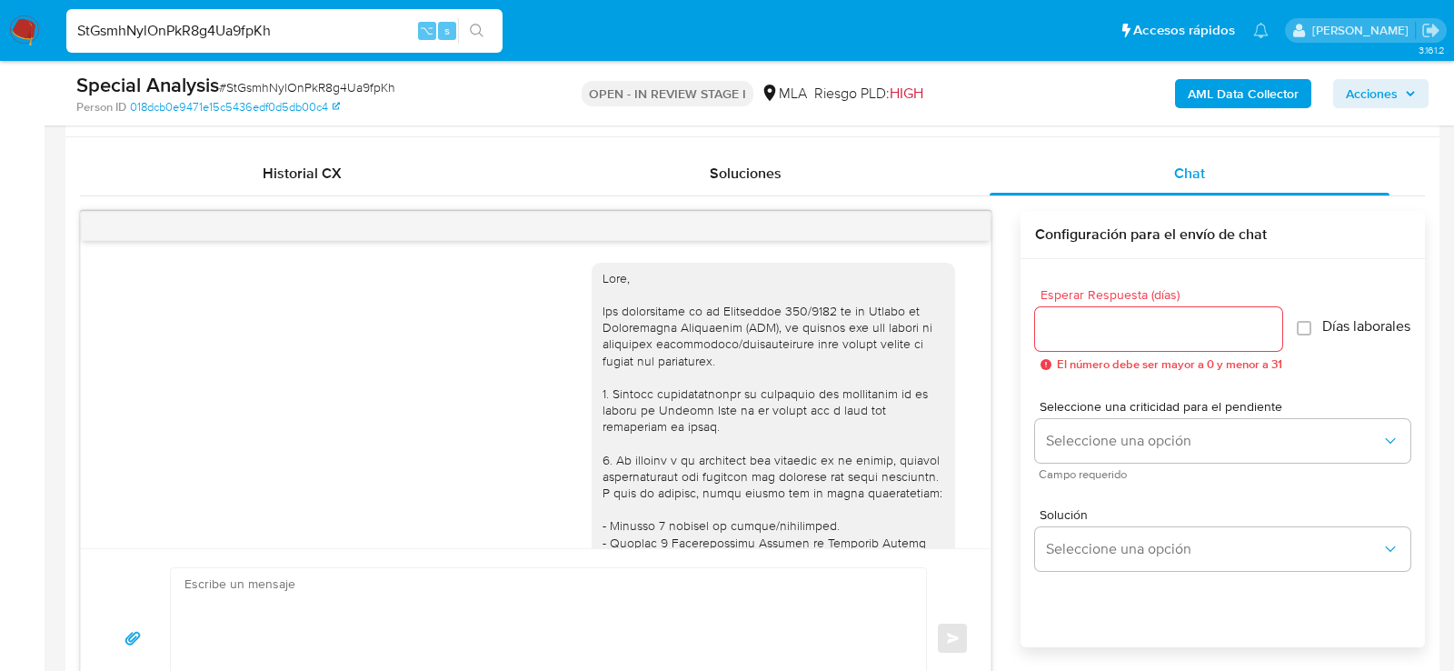
scroll to position [1122, 0]
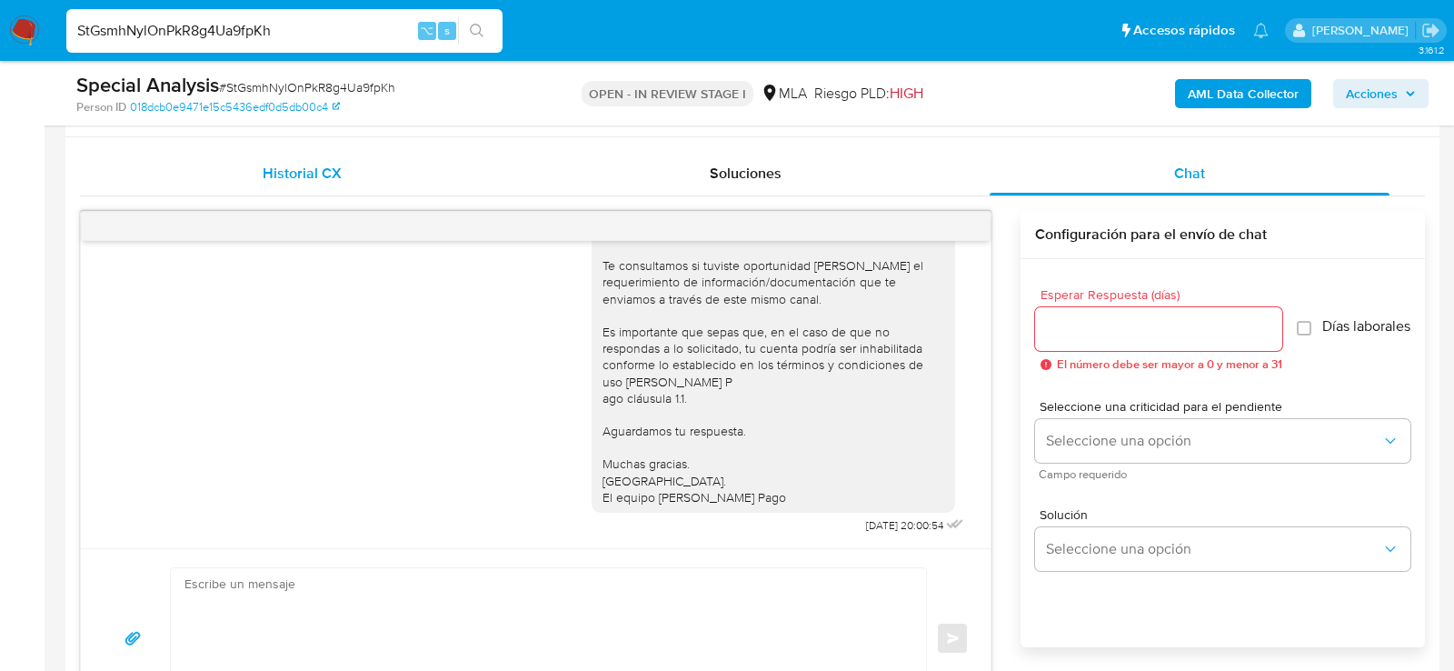
click at [300, 178] on span "Historial CX" at bounding box center [302, 173] width 79 height 21
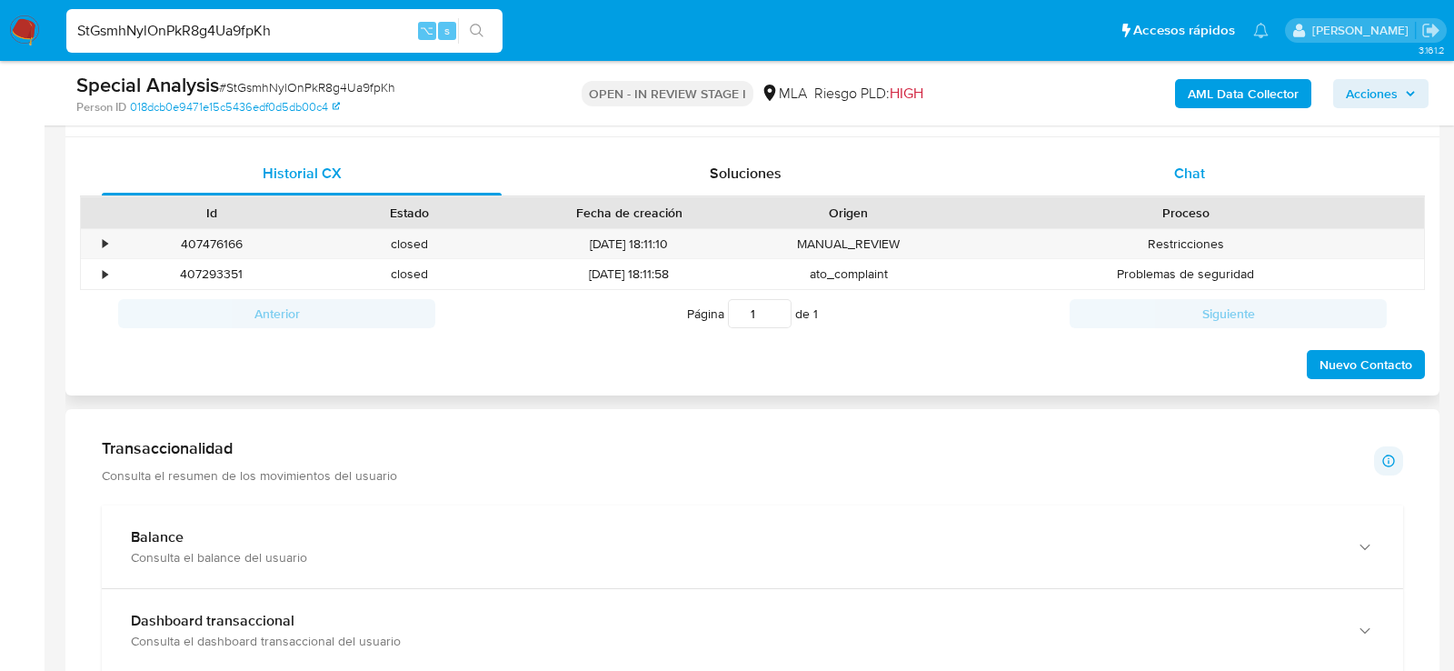
click at [1157, 168] on div "Chat" at bounding box center [1190, 174] width 400 height 44
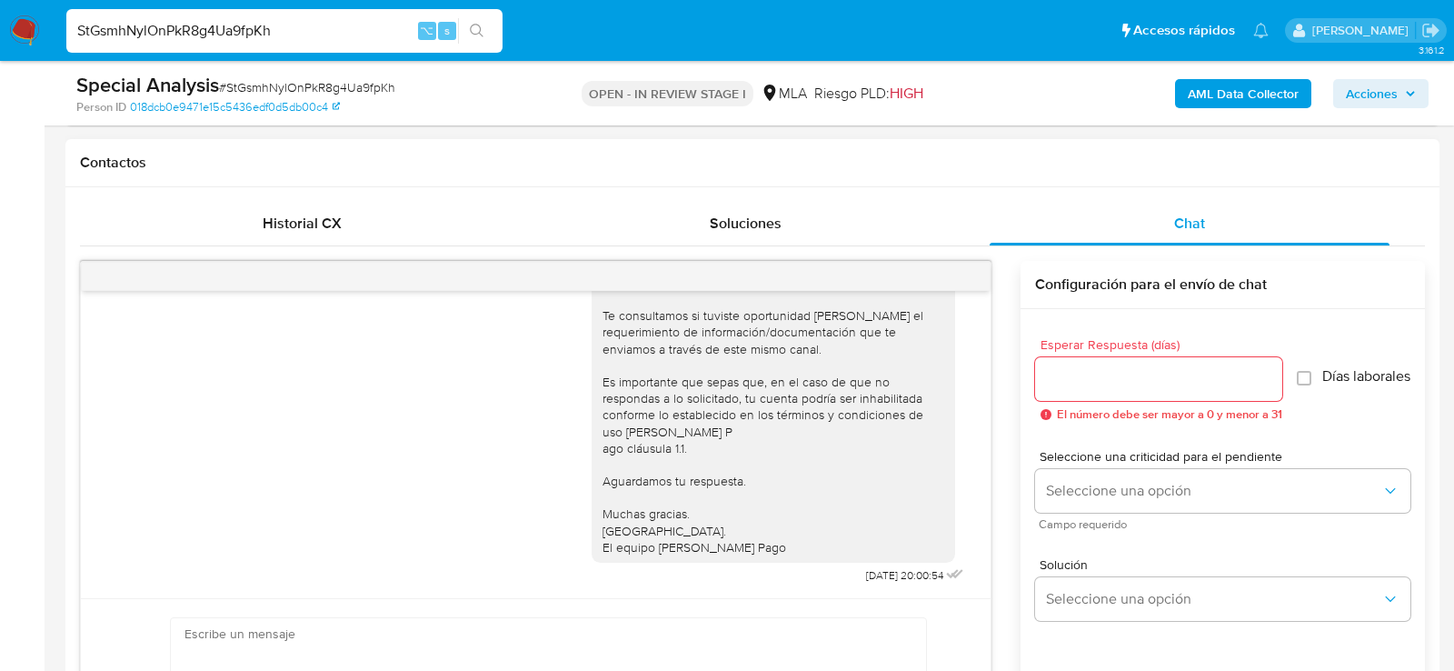
scroll to position [891, 0]
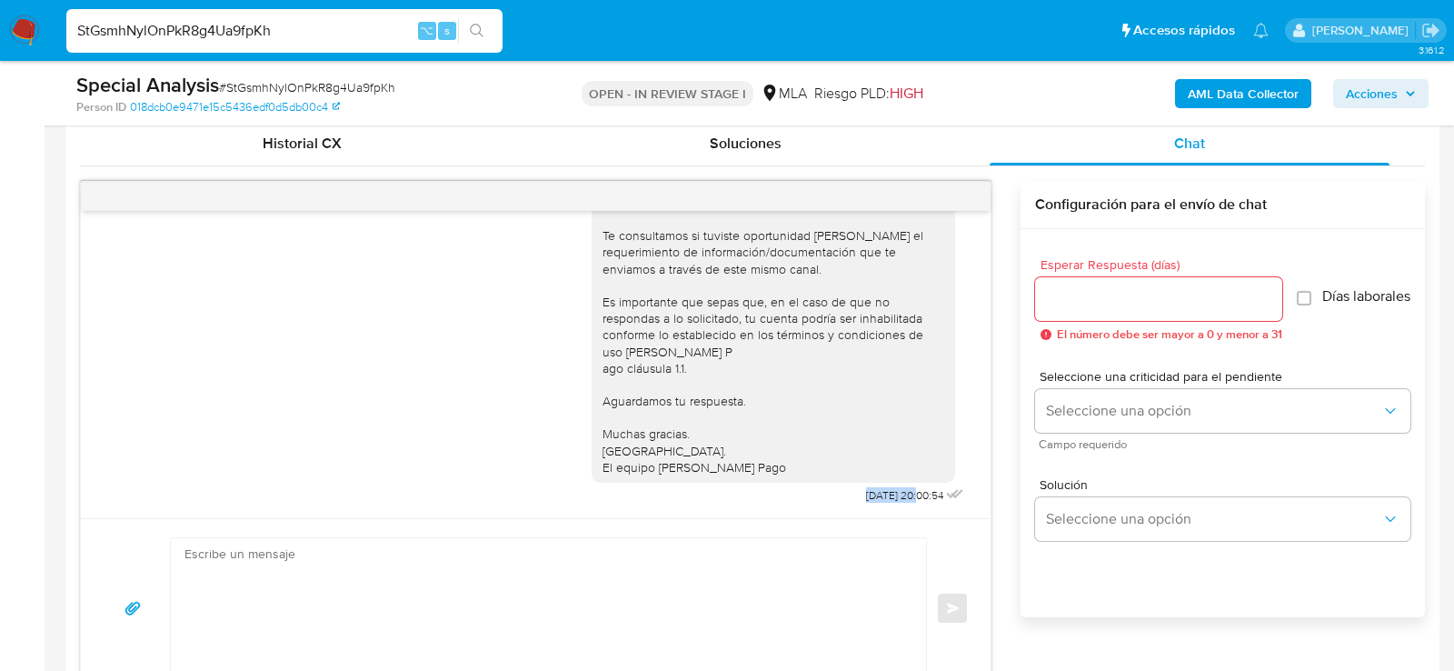
drag, startPoint x: 896, startPoint y: 494, endPoint x: 838, endPoint y: 494, distance: 58.2
click at [838, 494] on div "Hola, Esperamos que te encuentres muy bien. Te consultamos si tuviste oportunid…" at bounding box center [780, 324] width 376 height 367
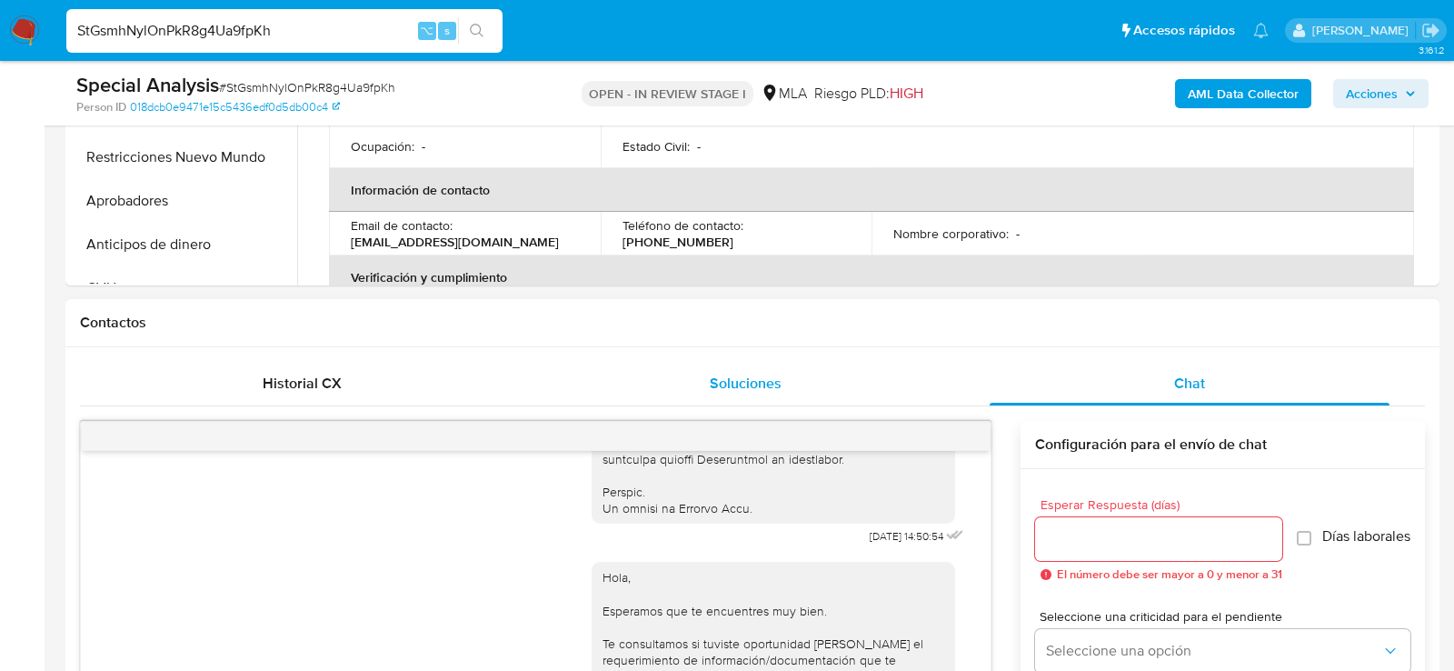
scroll to position [443, 0]
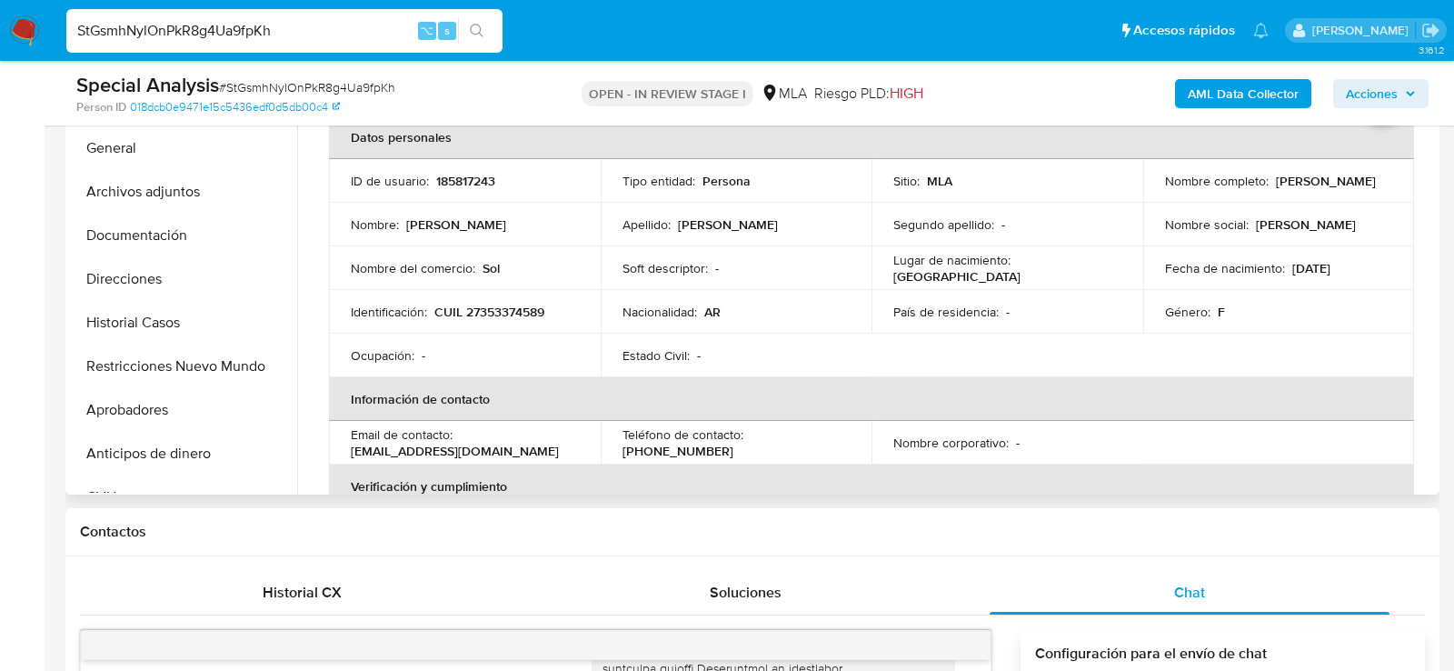
click at [502, 312] on p "CUIL 27353374589" at bounding box center [489, 312] width 110 height 16
copy p "27353374589"
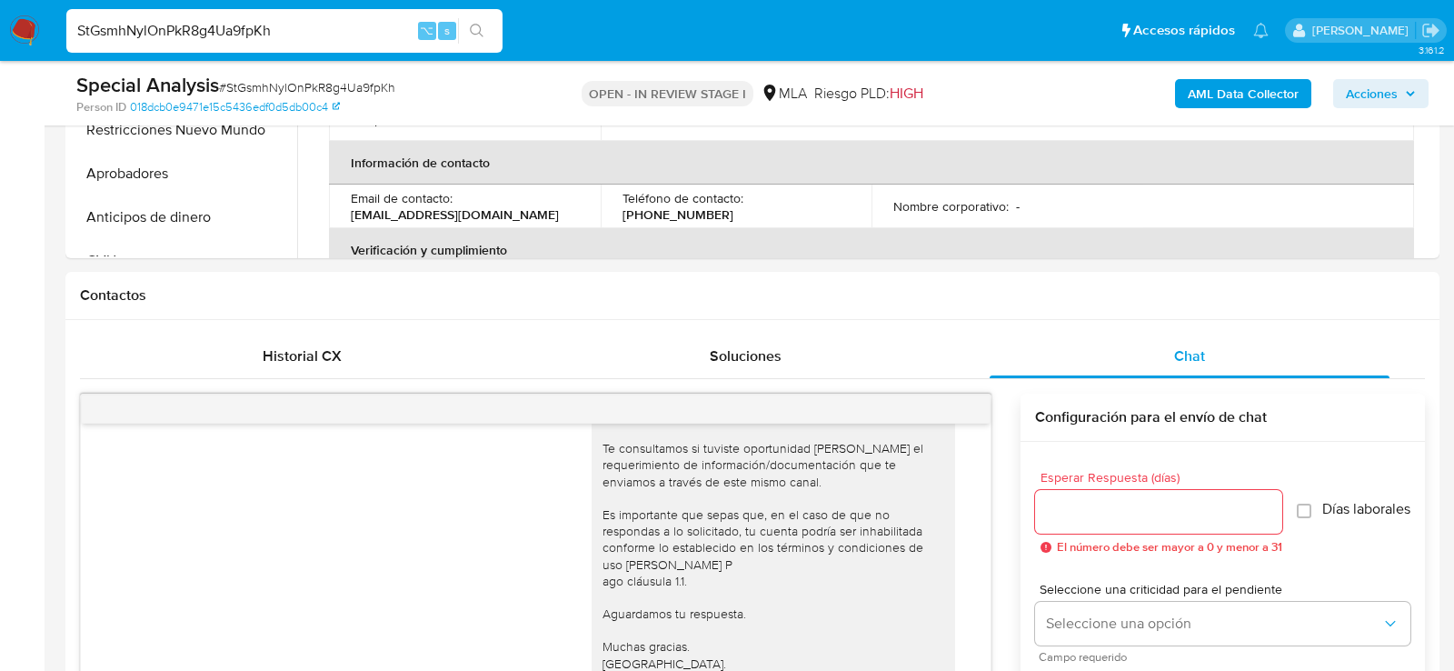
scroll to position [622, 0]
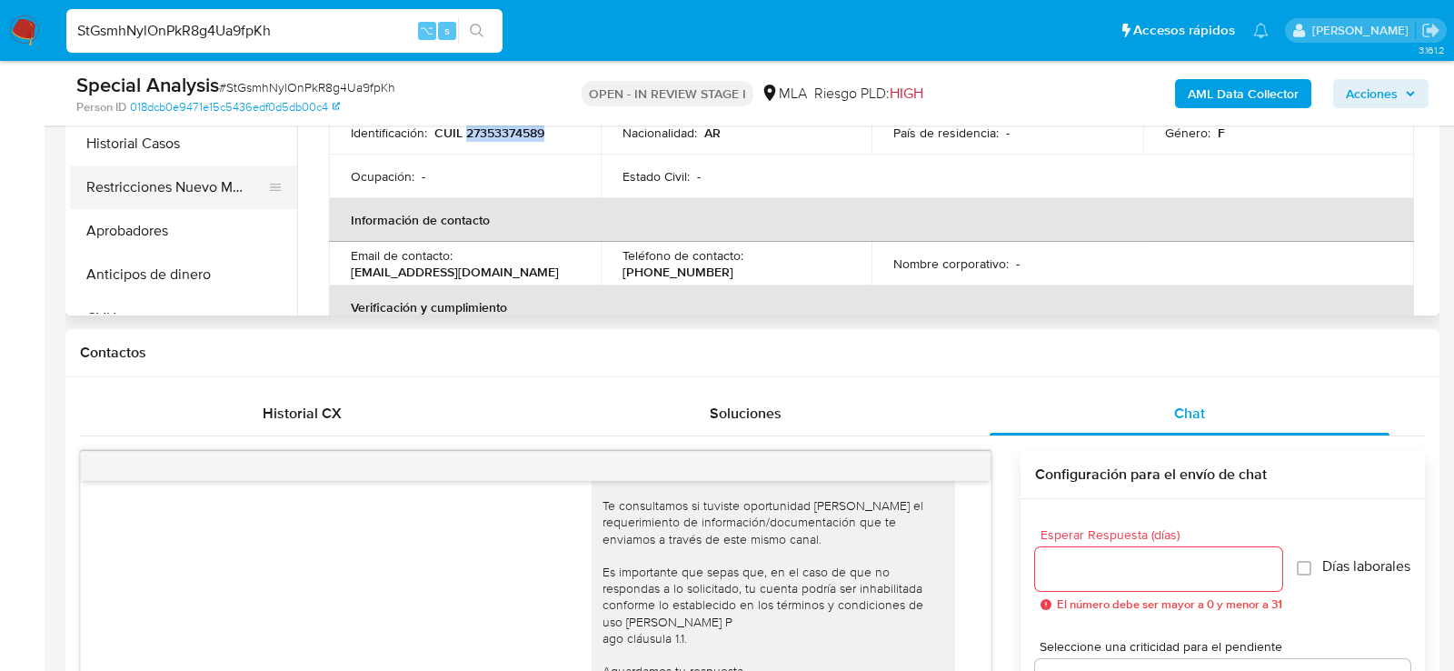
click at [177, 194] on button "Restricciones Nuevo Mundo" at bounding box center [176, 187] width 213 height 44
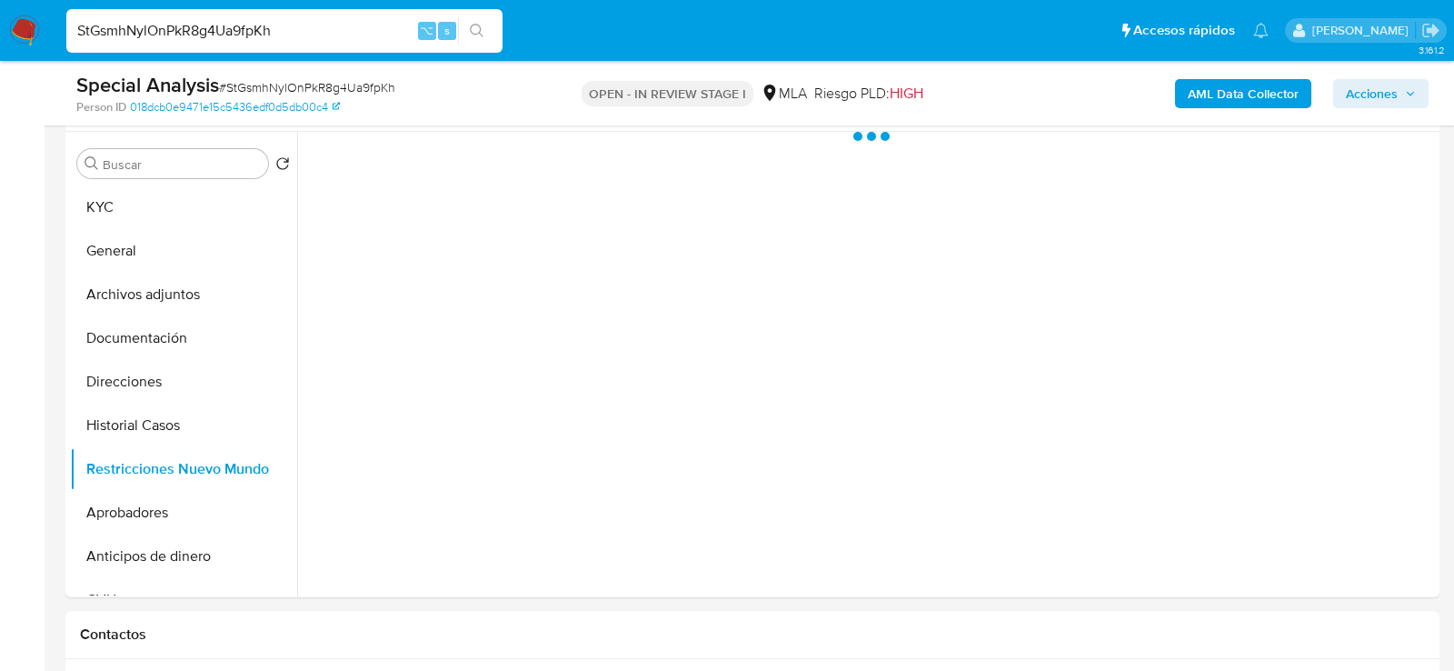
scroll to position [342, 0]
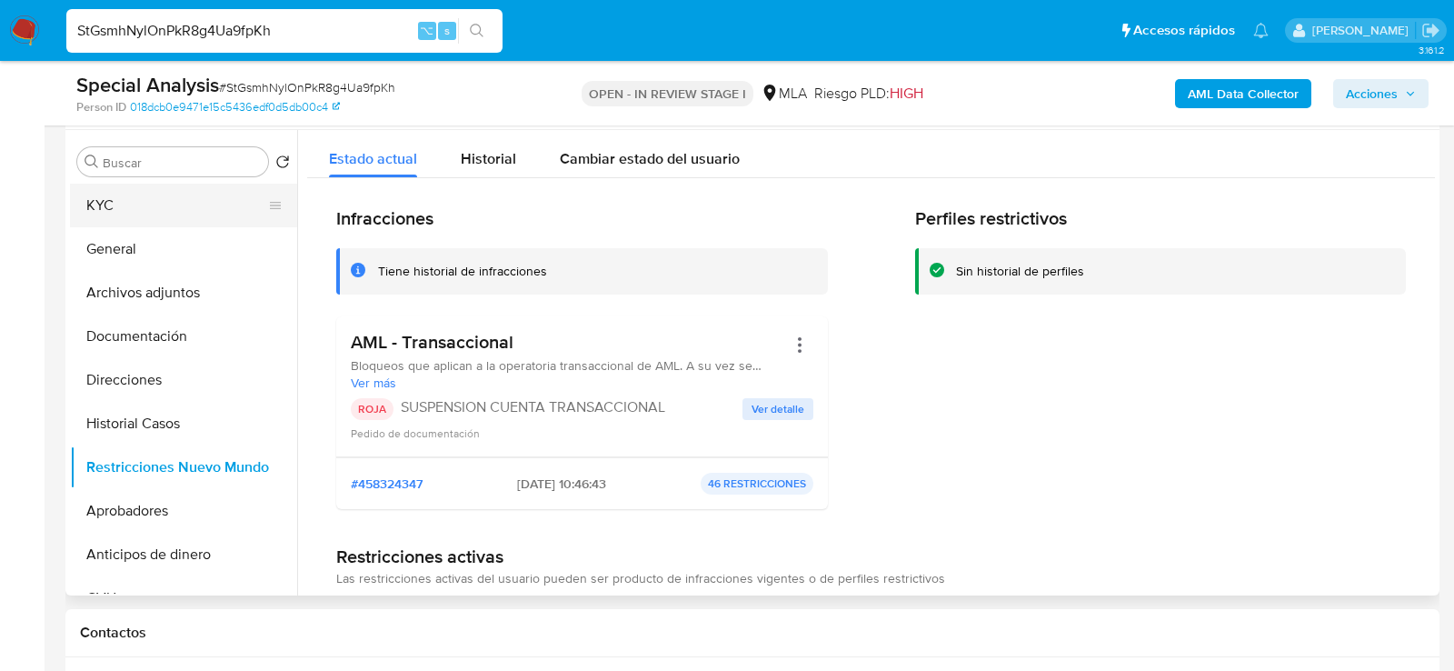
click at [205, 205] on button "KYC" at bounding box center [176, 206] width 213 height 44
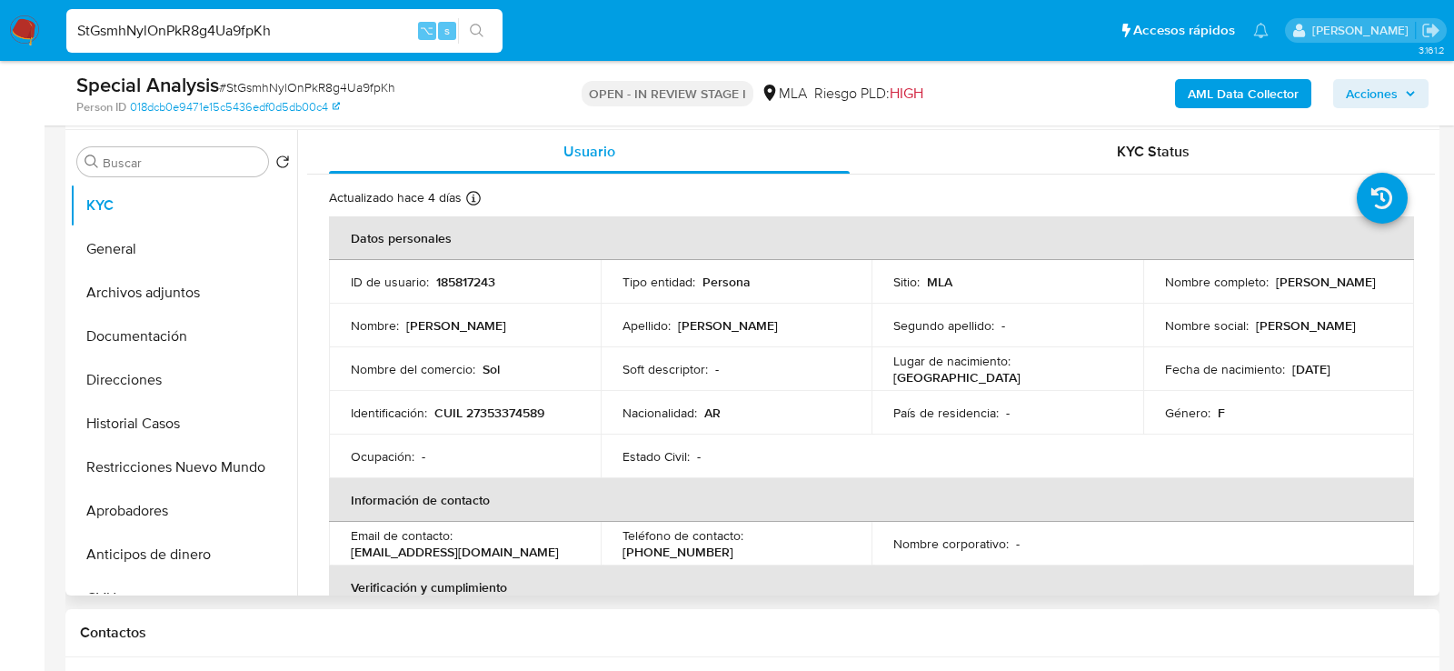
drag, startPoint x: 1154, startPoint y: 293, endPoint x: 1290, endPoint y: 284, distance: 135.6
click at [1290, 285] on td "Nombre completo : Yanet Soledad Lucero" at bounding box center [1279, 282] width 272 height 44
click at [105, 334] on button "Documentación" at bounding box center [176, 336] width 213 height 44
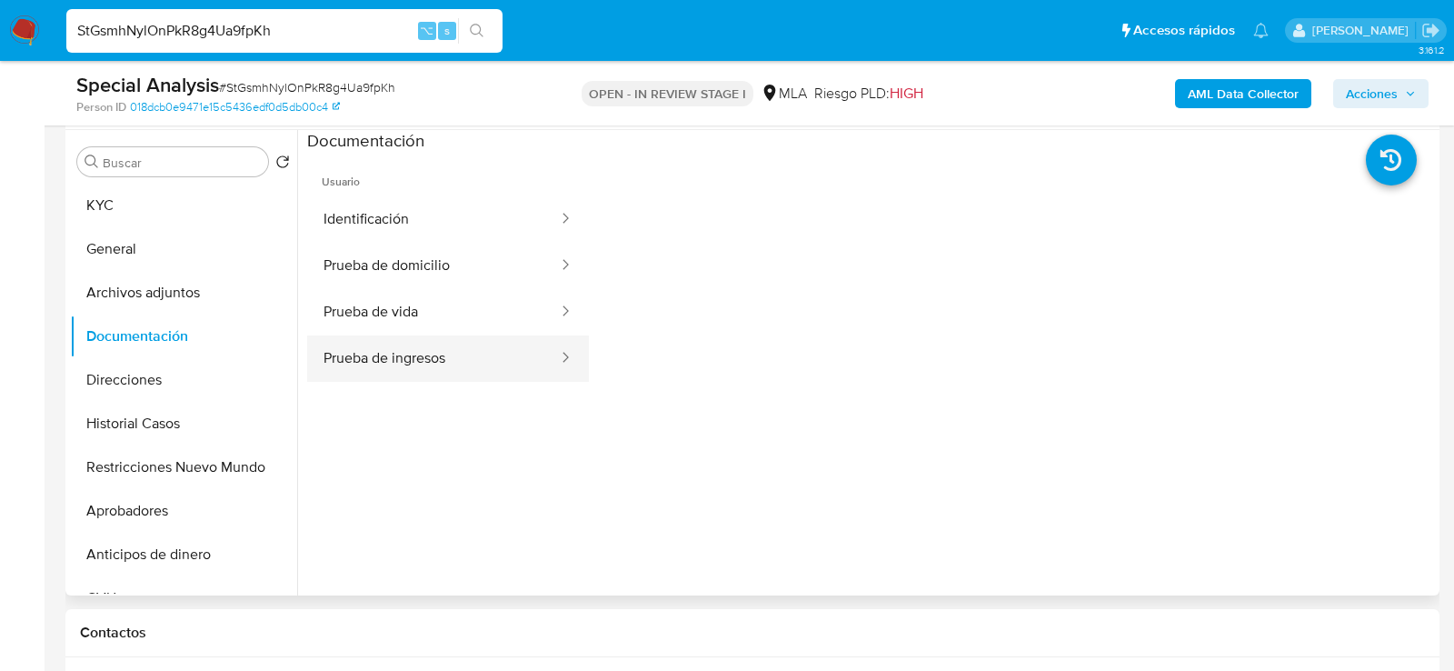
click at [434, 354] on button "Prueba de ingresos" at bounding box center [433, 358] width 253 height 46
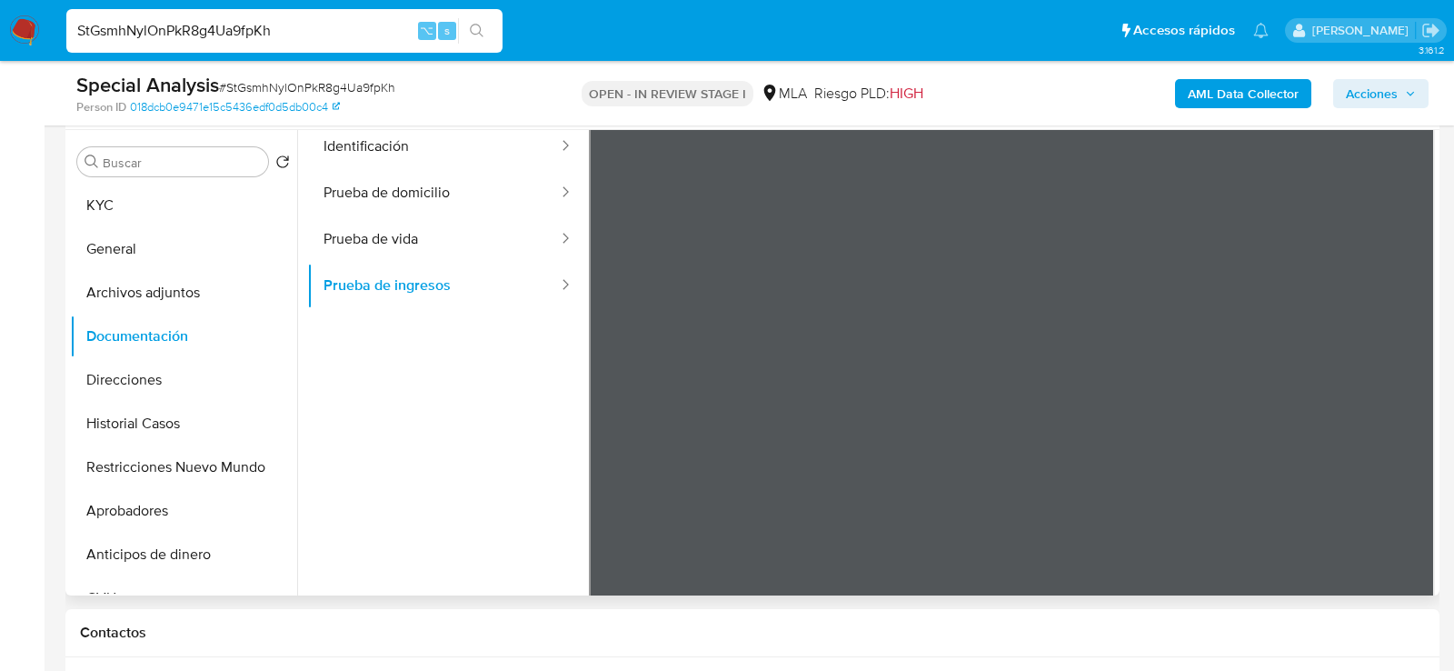
scroll to position [77, 0]
click at [139, 203] on button "KYC" at bounding box center [176, 206] width 213 height 44
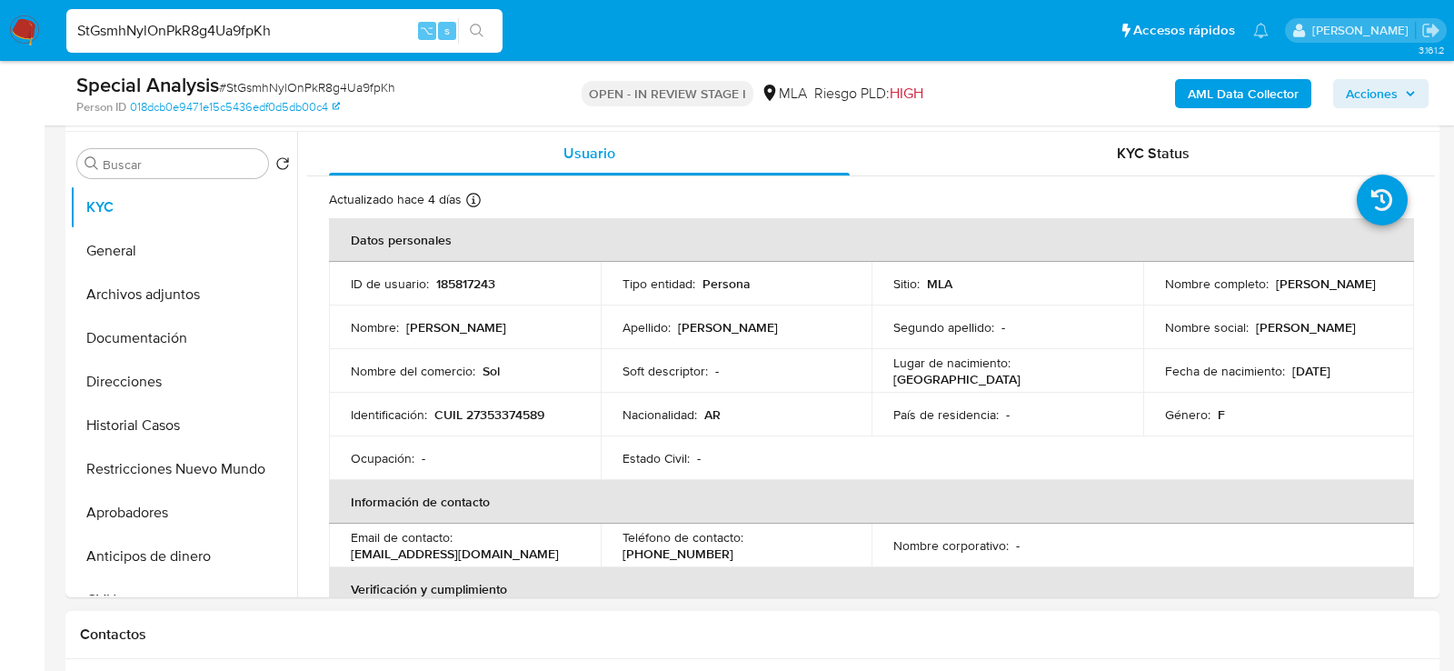
scroll to position [339, 0]
click at [153, 292] on button "Archivos adjuntos" at bounding box center [176, 296] width 213 height 44
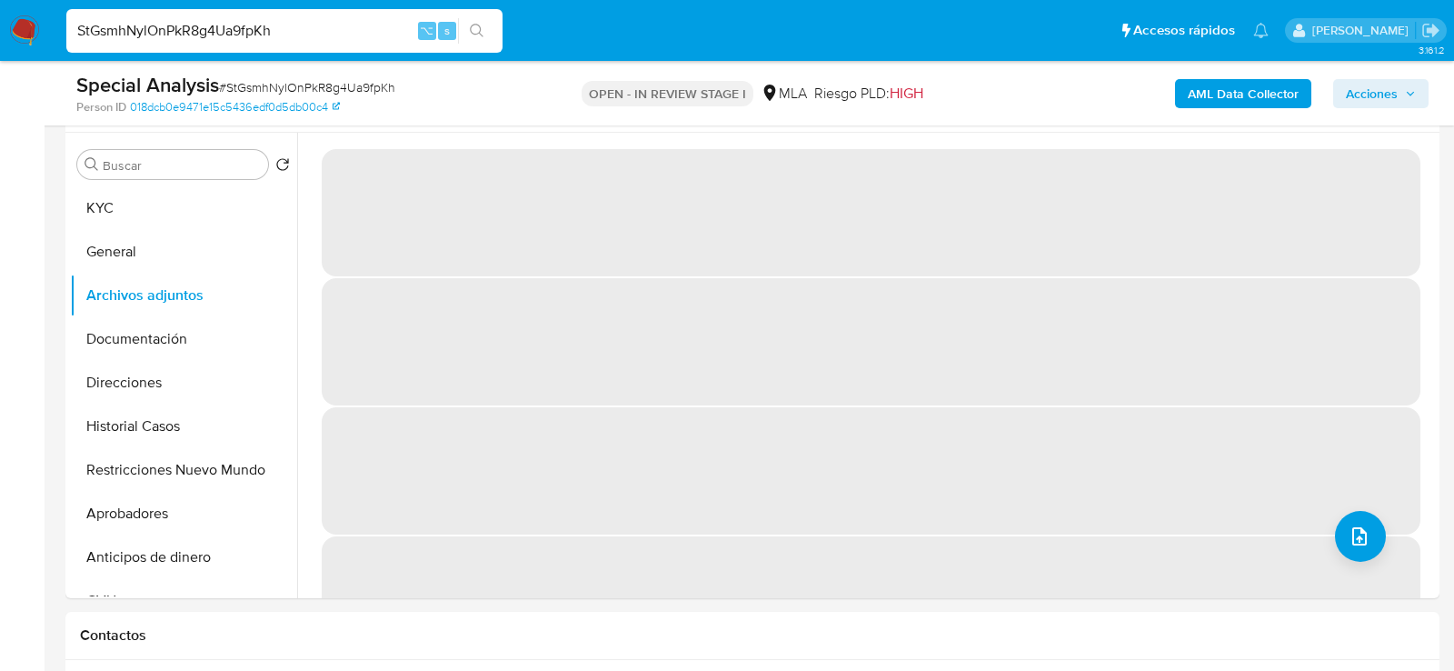
click at [1260, 88] on b "AML Data Collector" at bounding box center [1243, 93] width 111 height 29
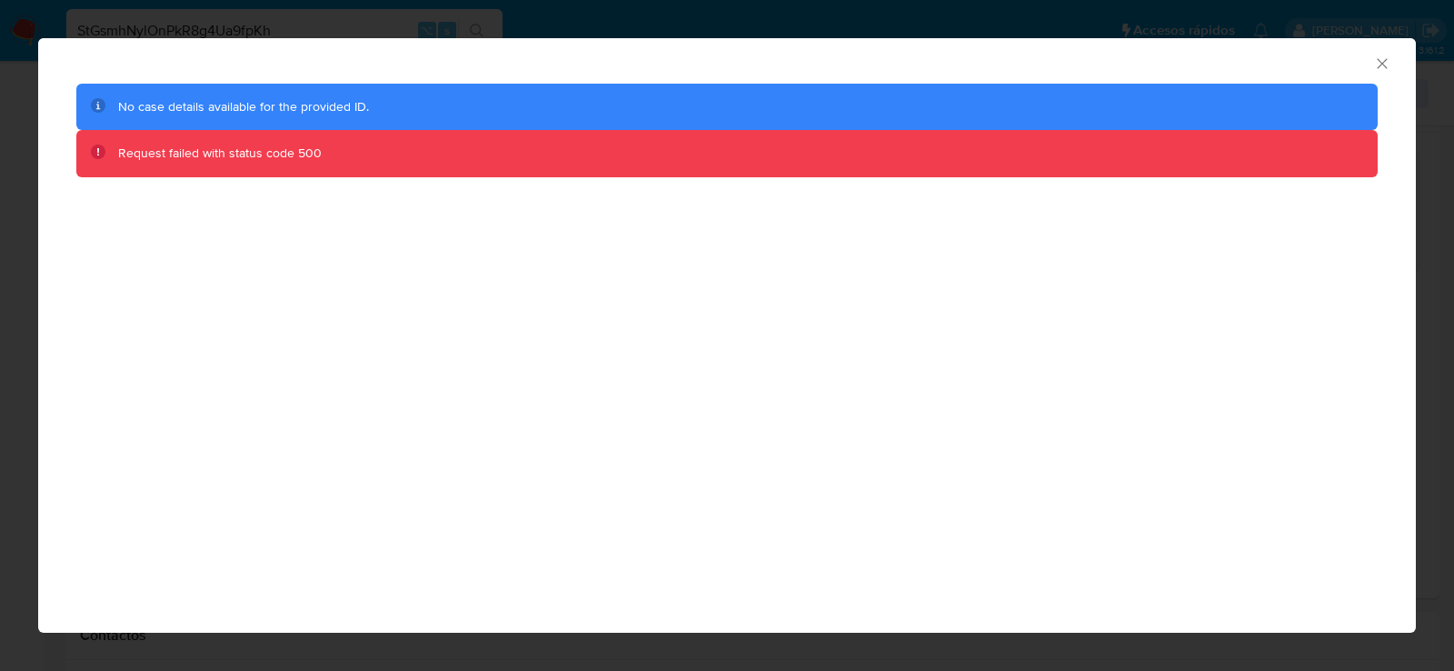
click at [1386, 69] on icon "Cerrar ventana" at bounding box center [1382, 64] width 18 height 18
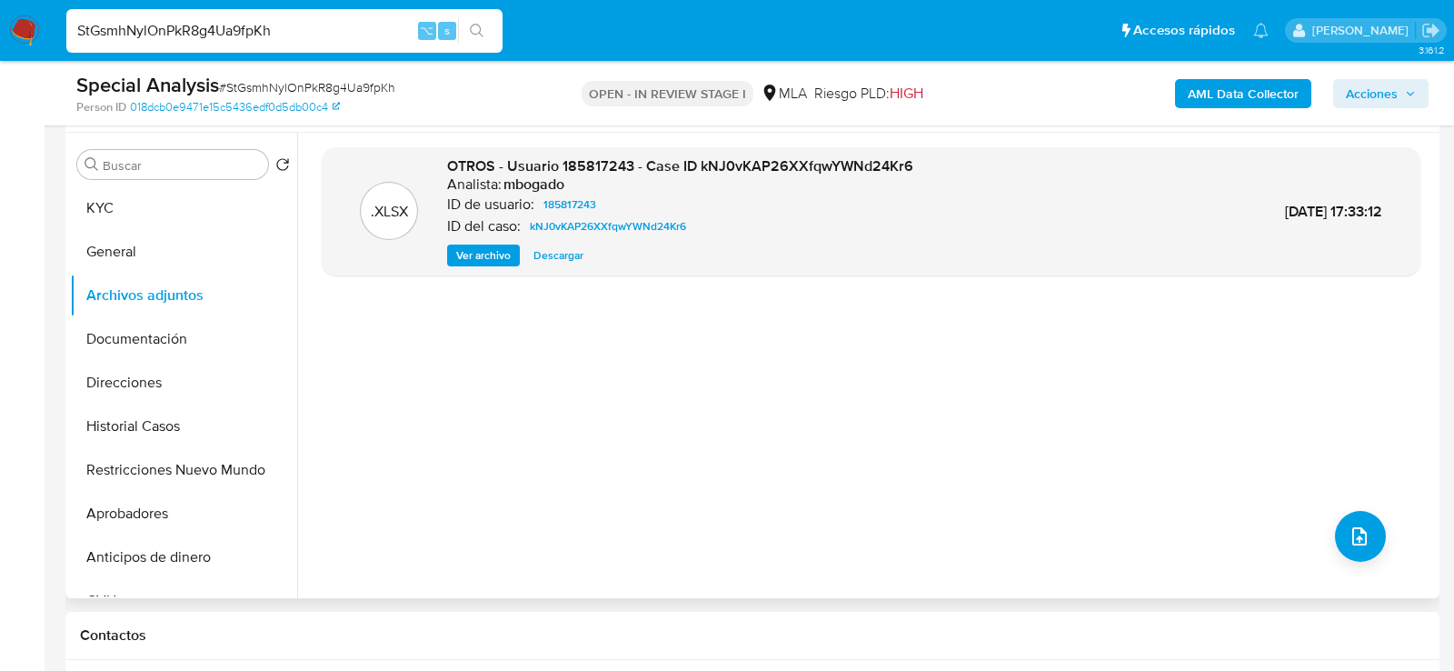
click at [716, 422] on div ".XLSX OTROS - Usuario 185817243 - Case ID kNJ0vKAP26XXfqwYWNd24Kr6 Analista: mb…" at bounding box center [871, 365] width 1099 height 436
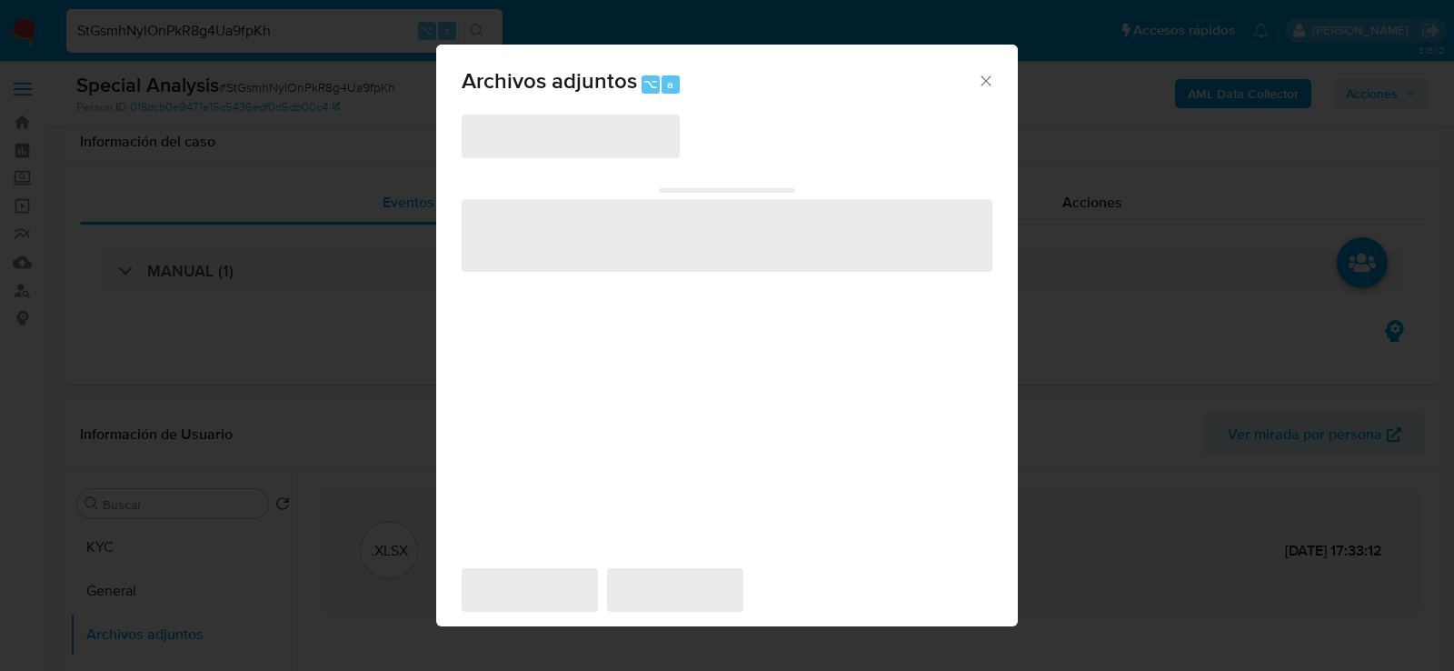
scroll to position [396, 0]
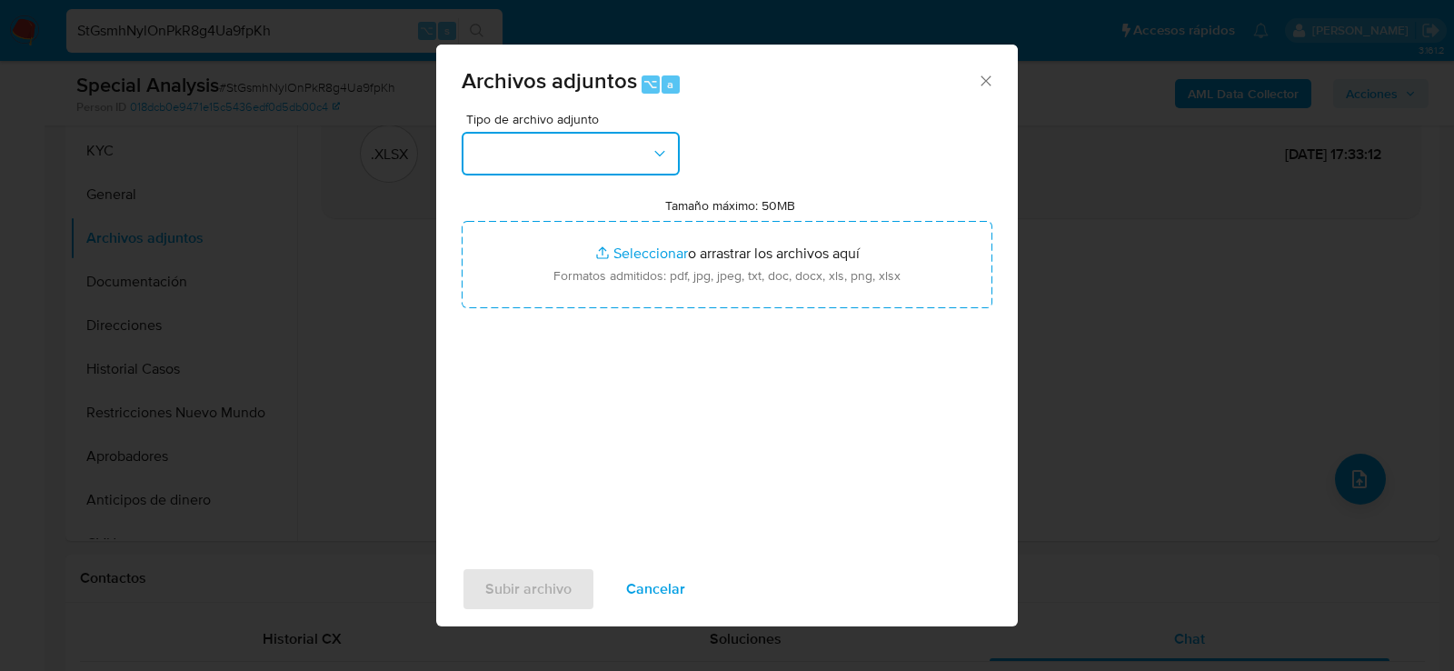
click at [593, 160] on button "button" at bounding box center [571, 154] width 218 height 44
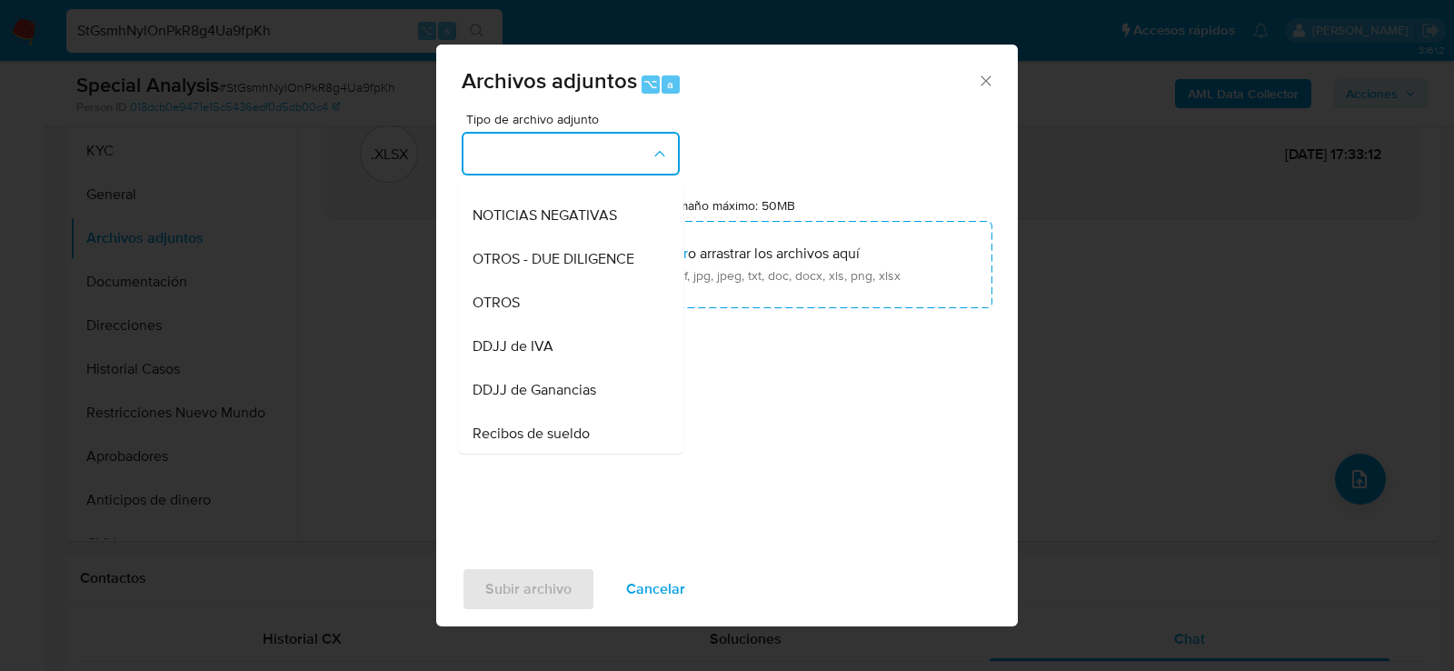
scroll to position [250, 0]
click at [554, 313] on div "OTROS" at bounding box center [565, 301] width 185 height 44
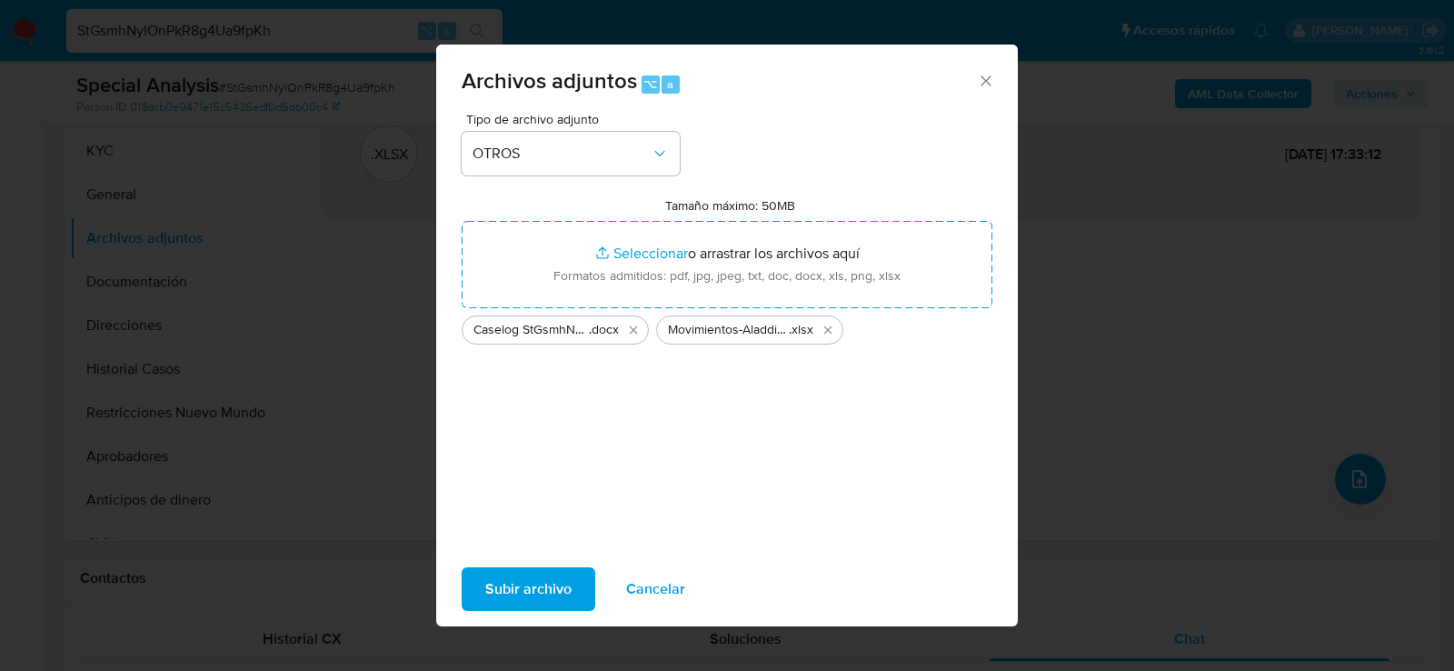
click at [510, 583] on span "Subir archivo" at bounding box center [528, 589] width 86 height 40
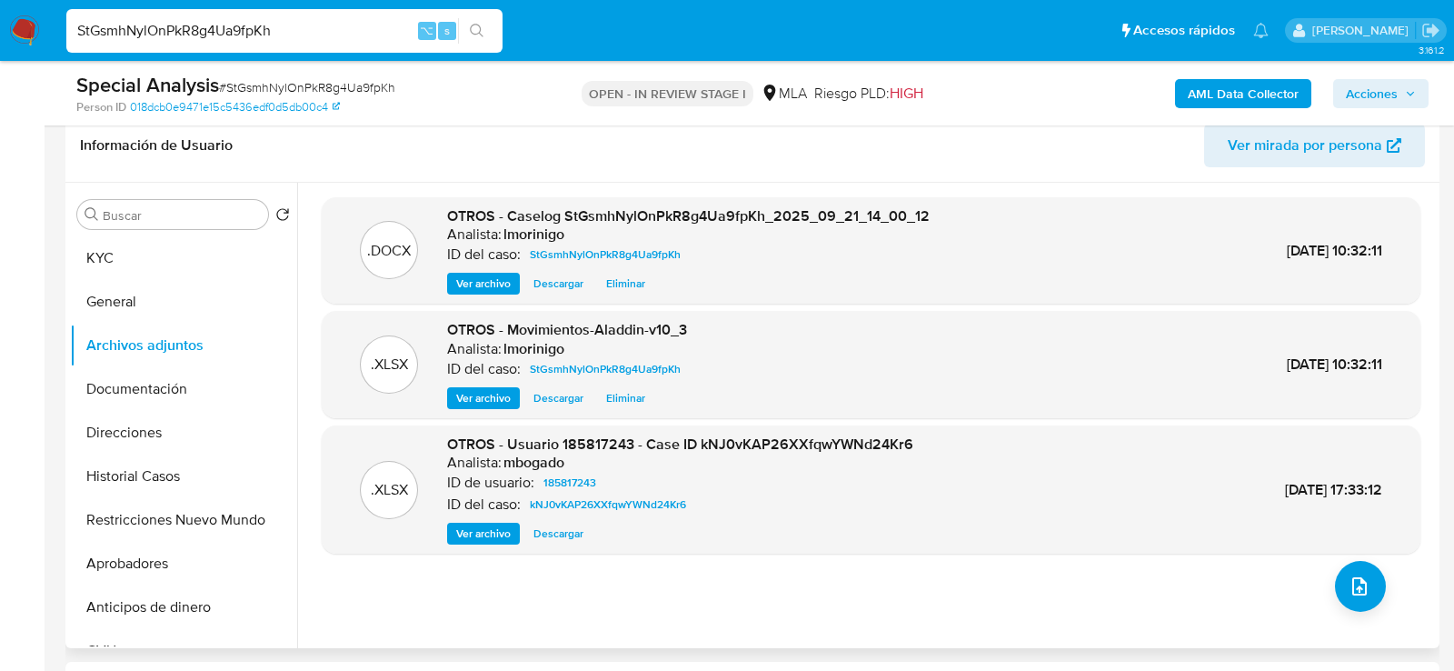
scroll to position [286, 0]
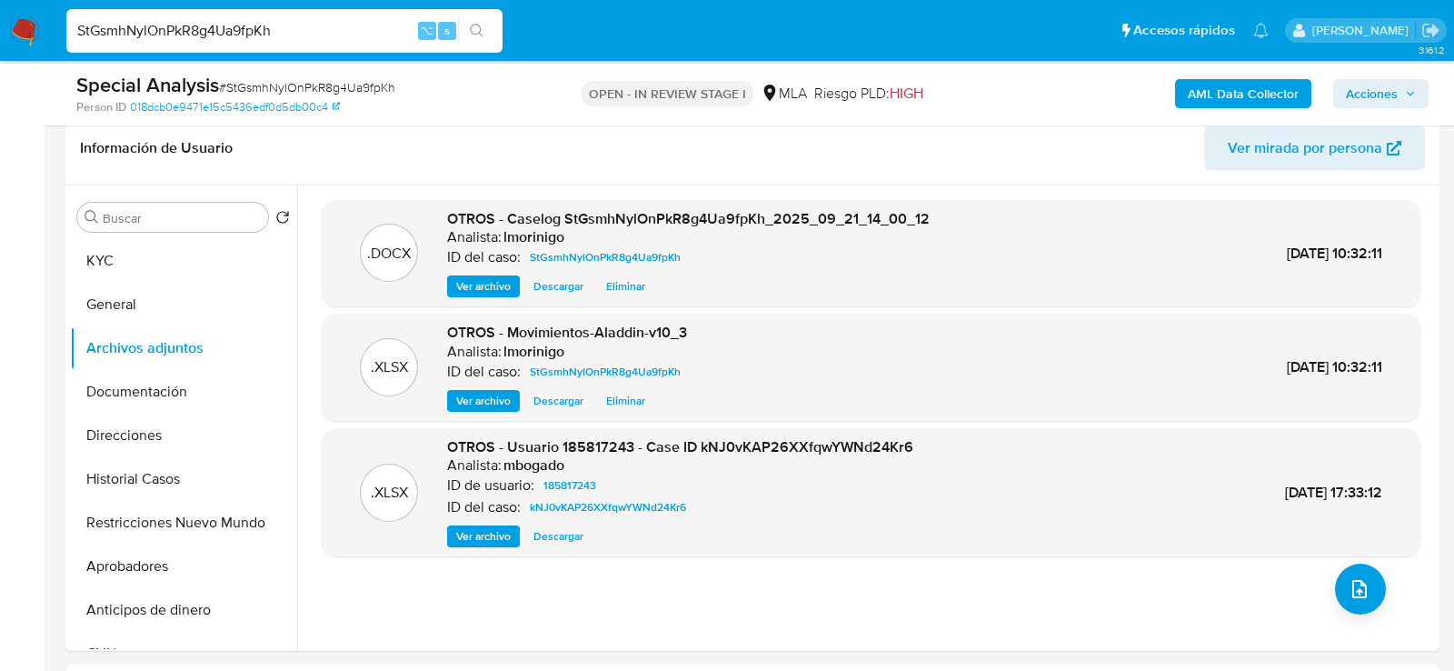
click at [336, 34] on input "StGsmhNylOnPkR8g4Ua9fpKh" at bounding box center [284, 31] width 436 height 24
click at [80, 513] on button "Restricciones Nuevo Mundo" at bounding box center [176, 523] width 213 height 44
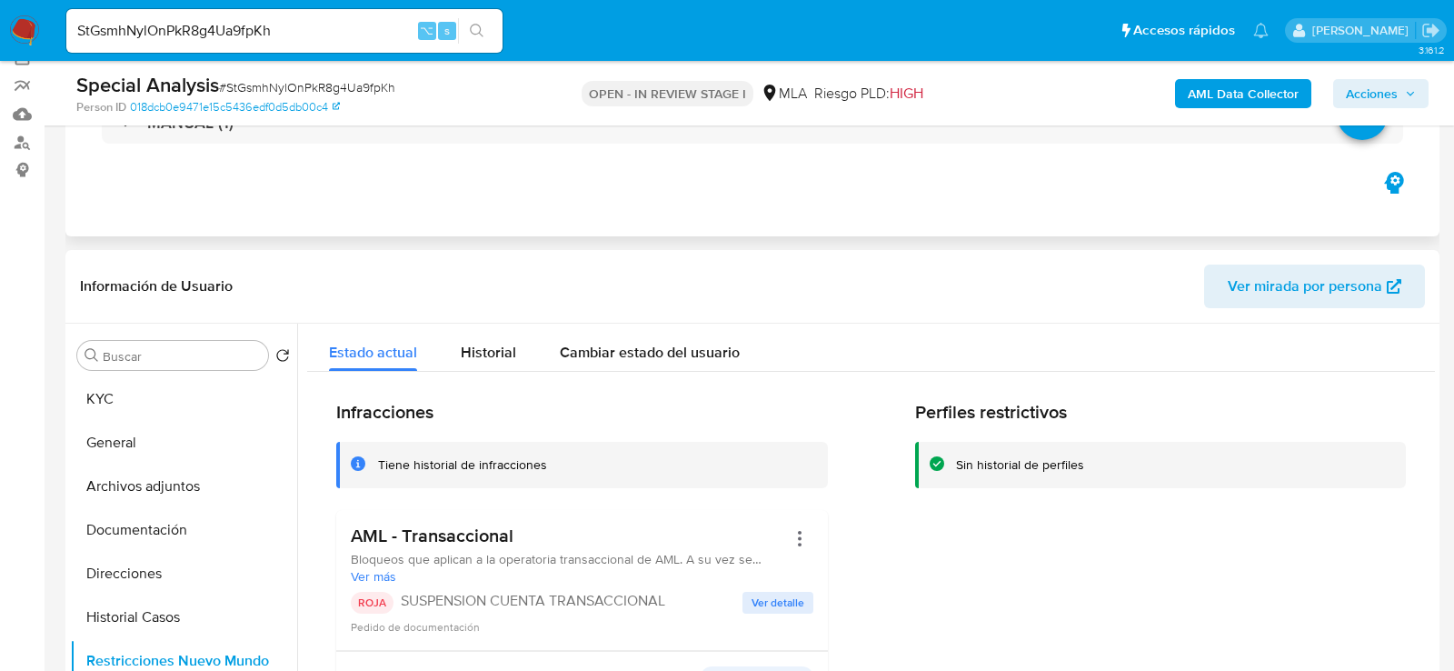
scroll to position [103, 0]
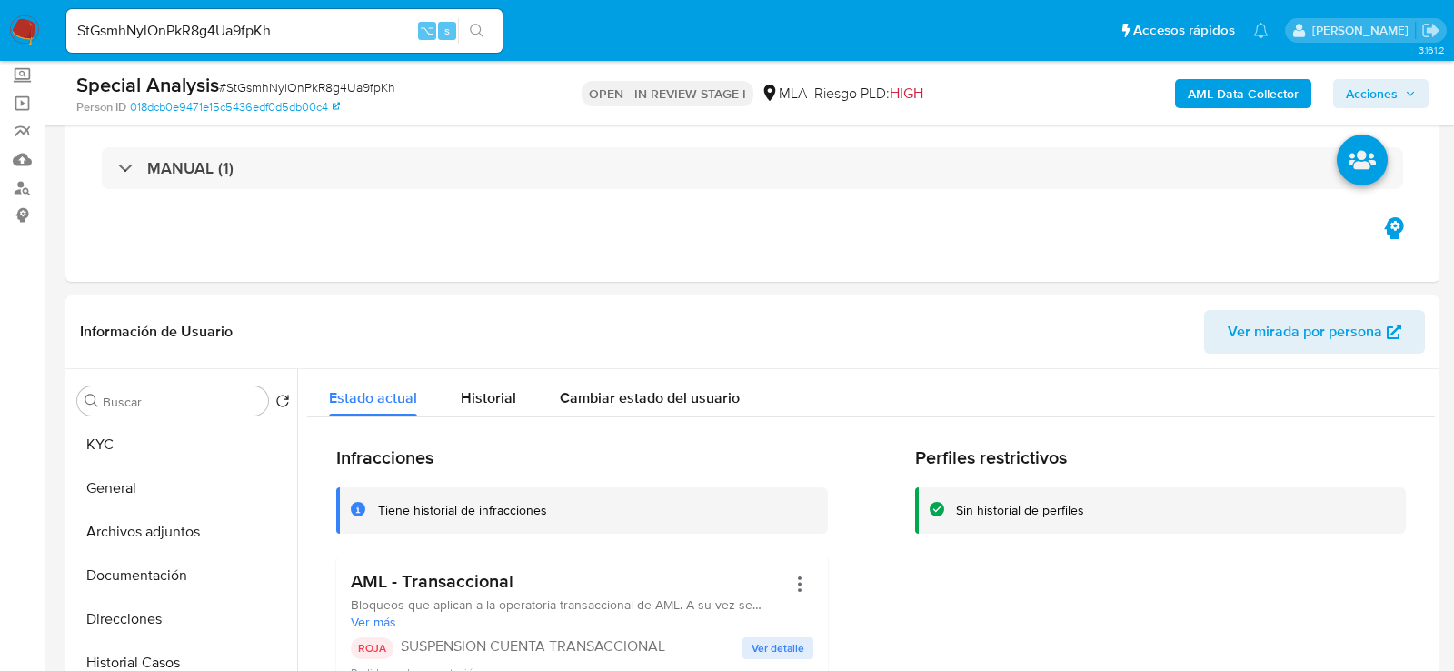
click at [484, 45] on div "StGsmhNylOnPkR8g4Ua9fpKh ⌥ s" at bounding box center [284, 31] width 436 height 44
click at [487, 33] on button "search-icon" at bounding box center [476, 30] width 37 height 25
click at [344, 29] on input "StGsmhNylOnPkR8g4Ua9fpKh" at bounding box center [284, 31] width 436 height 24
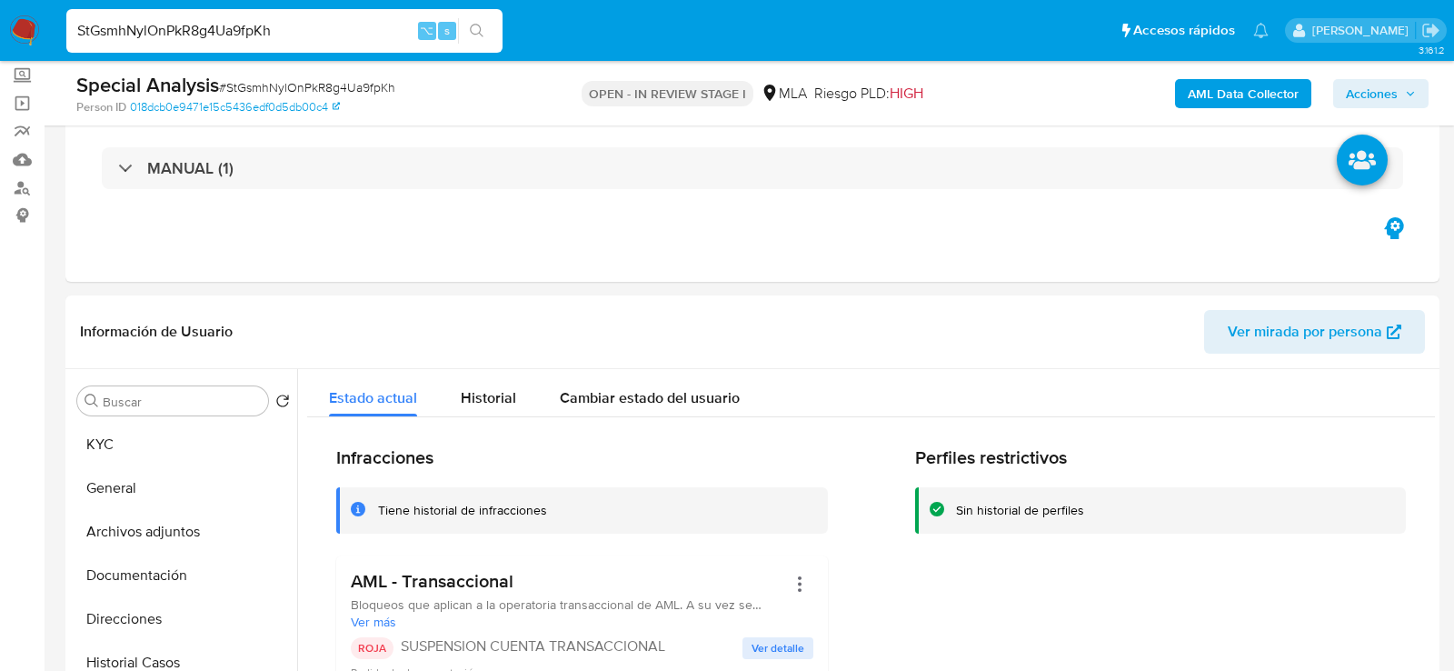
click at [344, 29] on input "StGsmhNylOnPkR8g4Ua9fpKh" at bounding box center [284, 31] width 436 height 24
paste input "bkw9VTcvZkVcKcXBXp1JiNKu"
type input "bkw9VTcvZkVcKcXBXp1JiNKu"
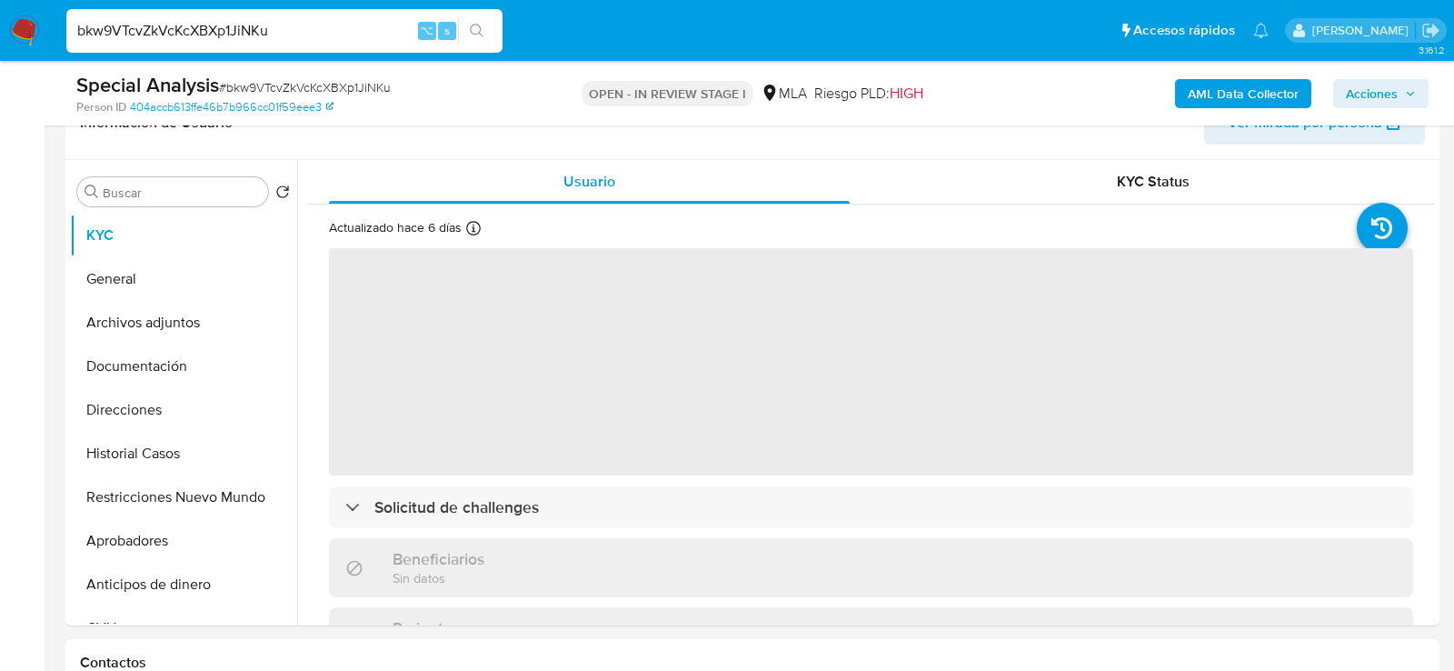
scroll to position [387, 0]
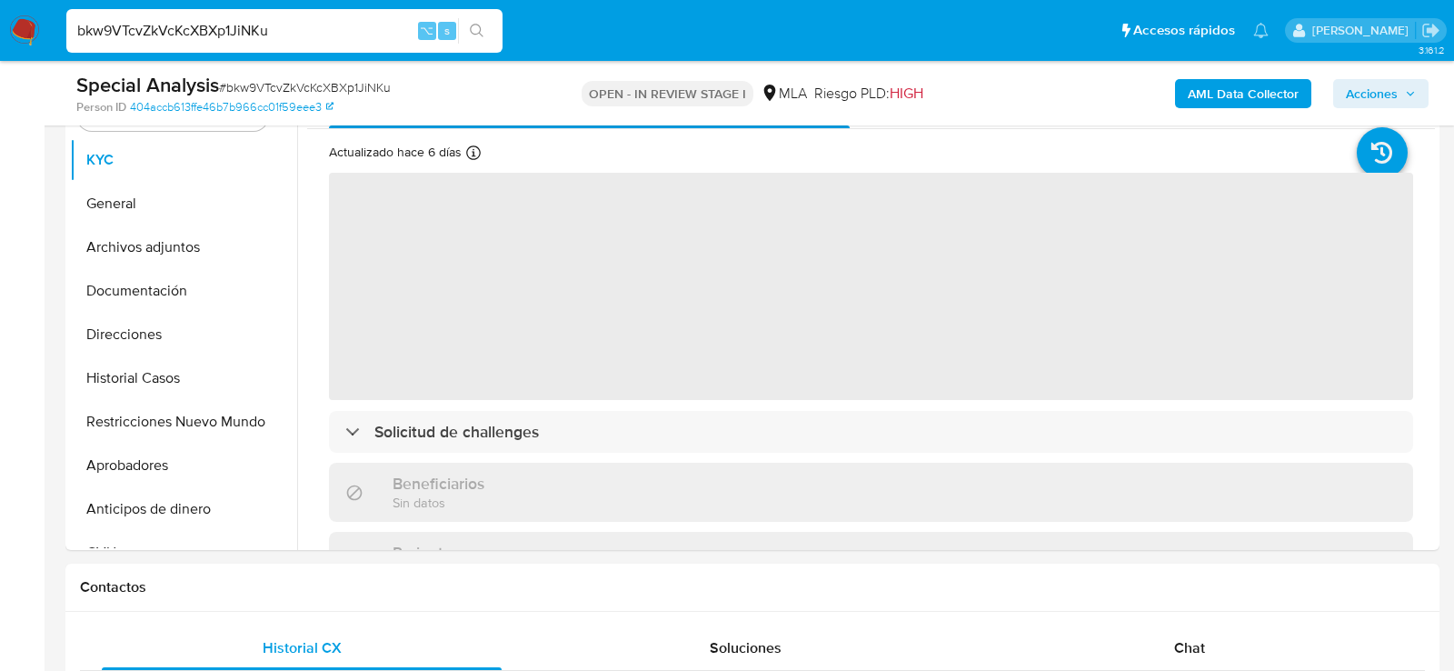
select select "10"
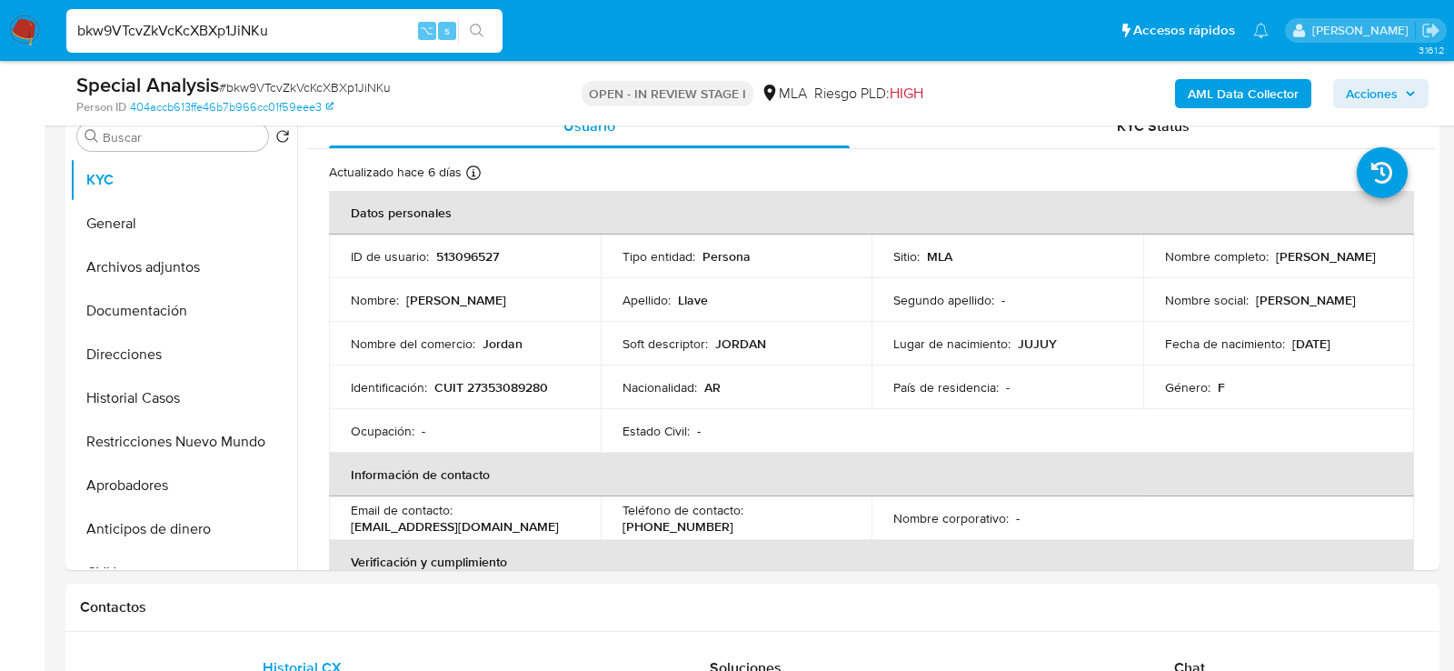
scroll to position [366, 0]
click at [123, 357] on button "Direcciones" at bounding box center [176, 356] width 213 height 44
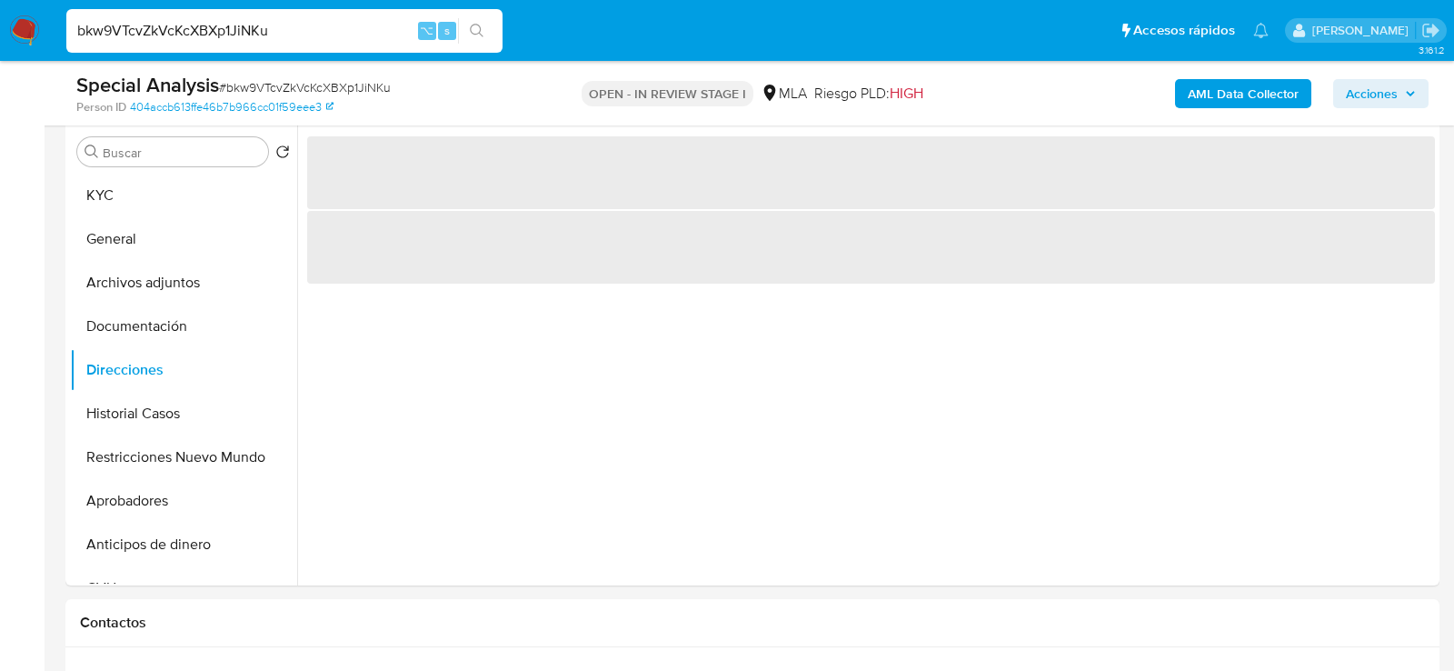
scroll to position [349, 0]
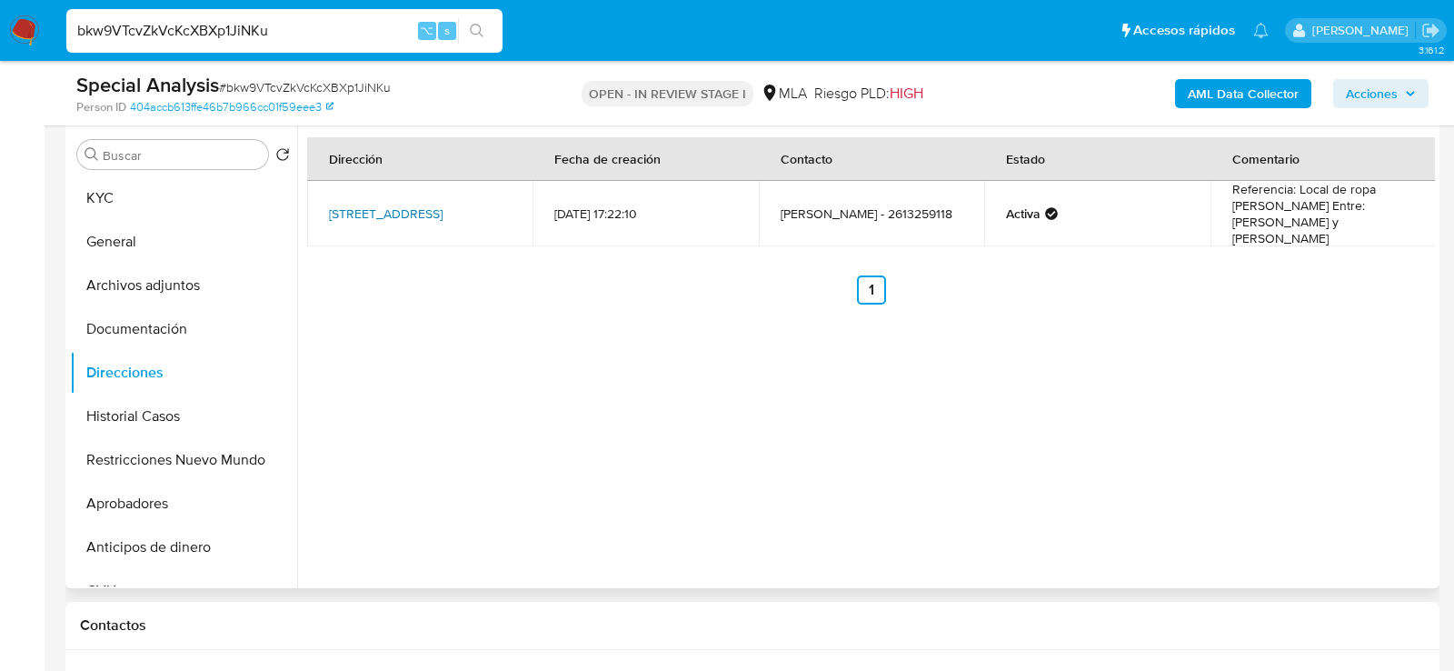
click at [443, 214] on link "Bandera Los Andes 9116, Paradero La Superiora, Mendoza, 5525, Argentina 9116" at bounding box center [386, 213] width 114 height 18
click at [527, 224] on td "Bandera Los Andes 9116, Paradero La Superiora, Mendoza, 5525, Argentina 9116" at bounding box center [419, 213] width 225 height 65
copy td "Bandera Los Andes 9116, Paradero La Superiora, Mendoza, 5525, Argentina 9116"
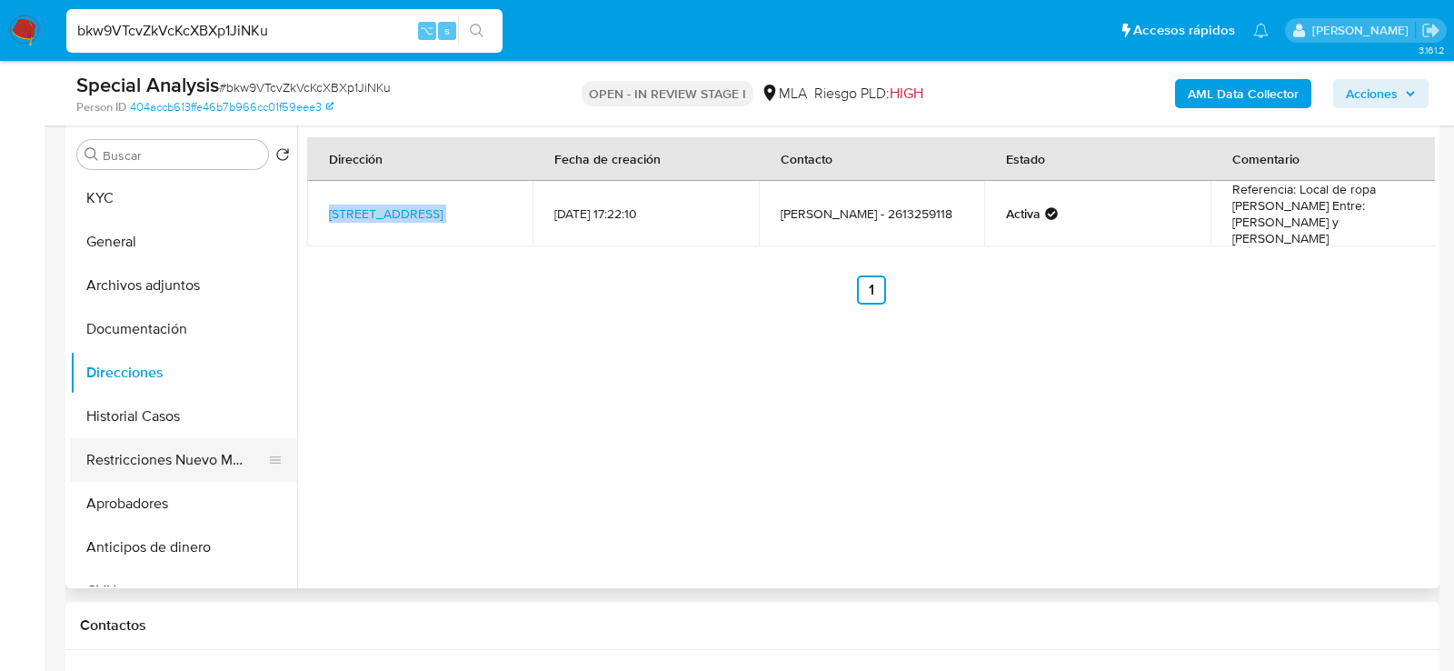
click at [124, 464] on button "Restricciones Nuevo Mundo" at bounding box center [176, 460] width 213 height 44
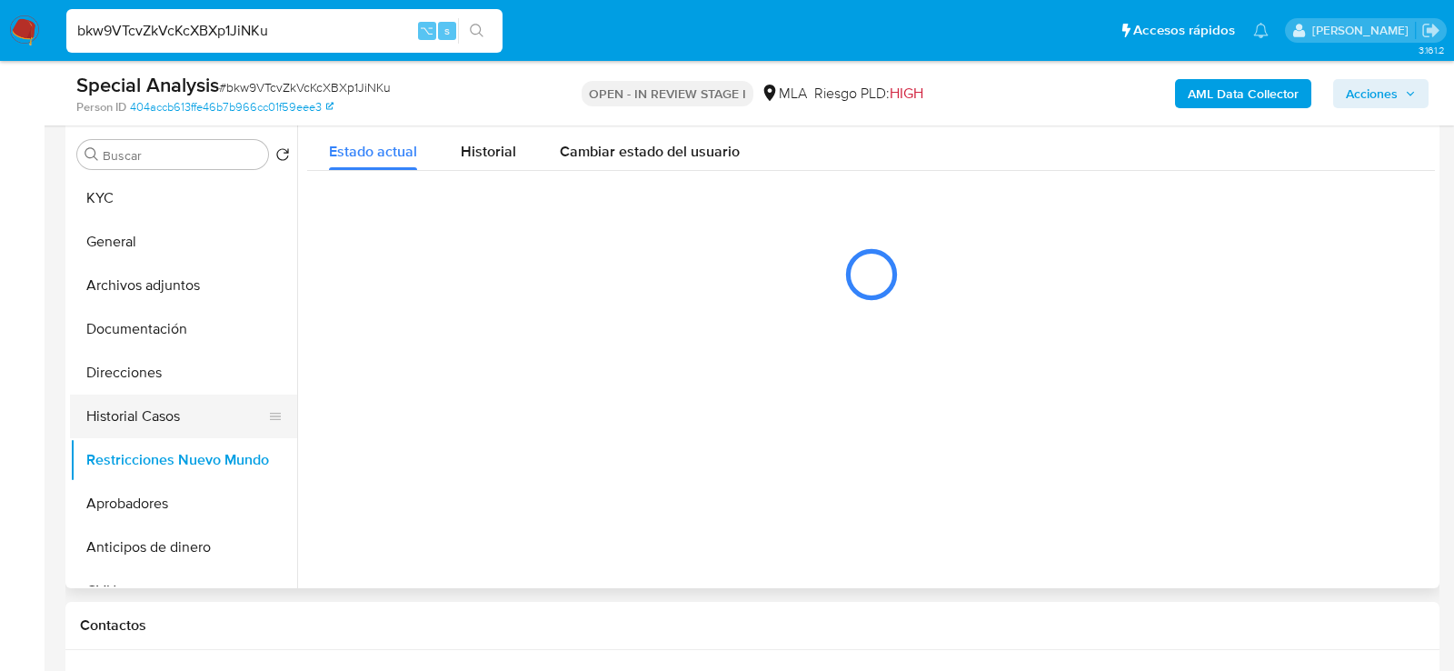
click at [118, 413] on button "Historial Casos" at bounding box center [176, 416] width 213 height 44
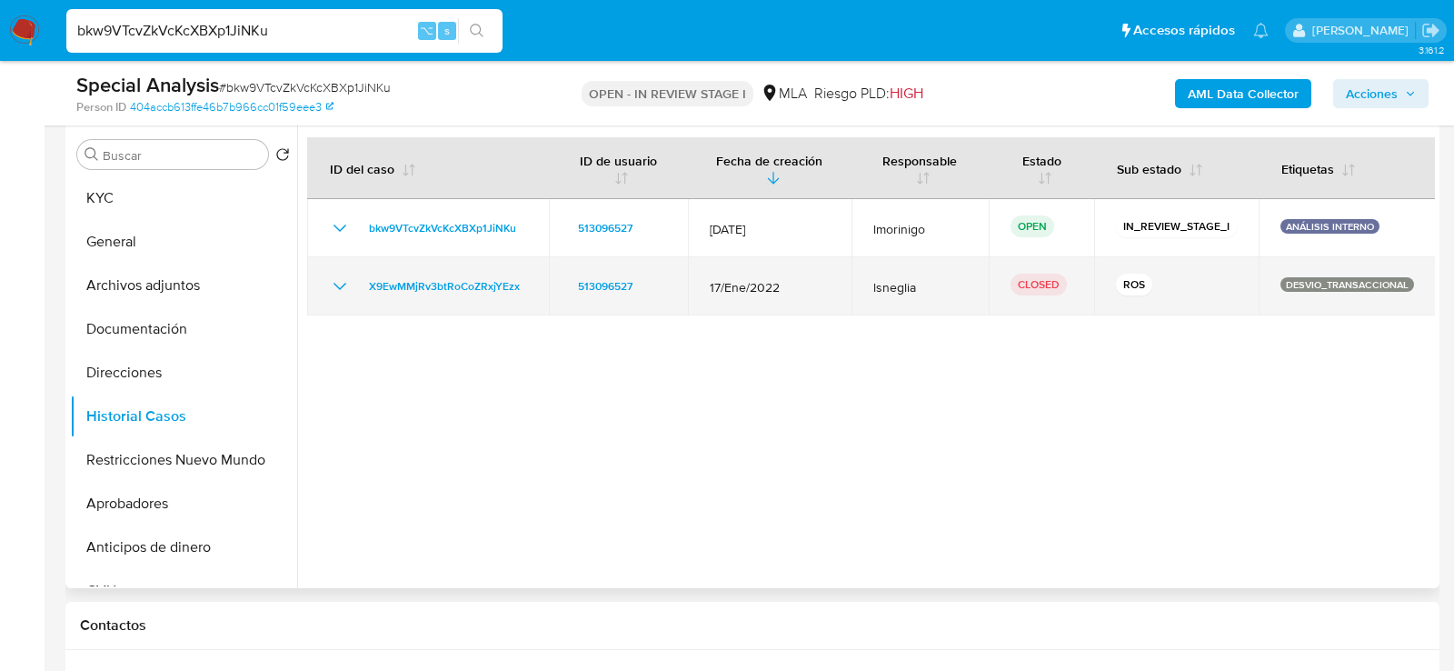
click at [337, 282] on icon "Mostrar/Ocultar" at bounding box center [340, 286] width 22 height 22
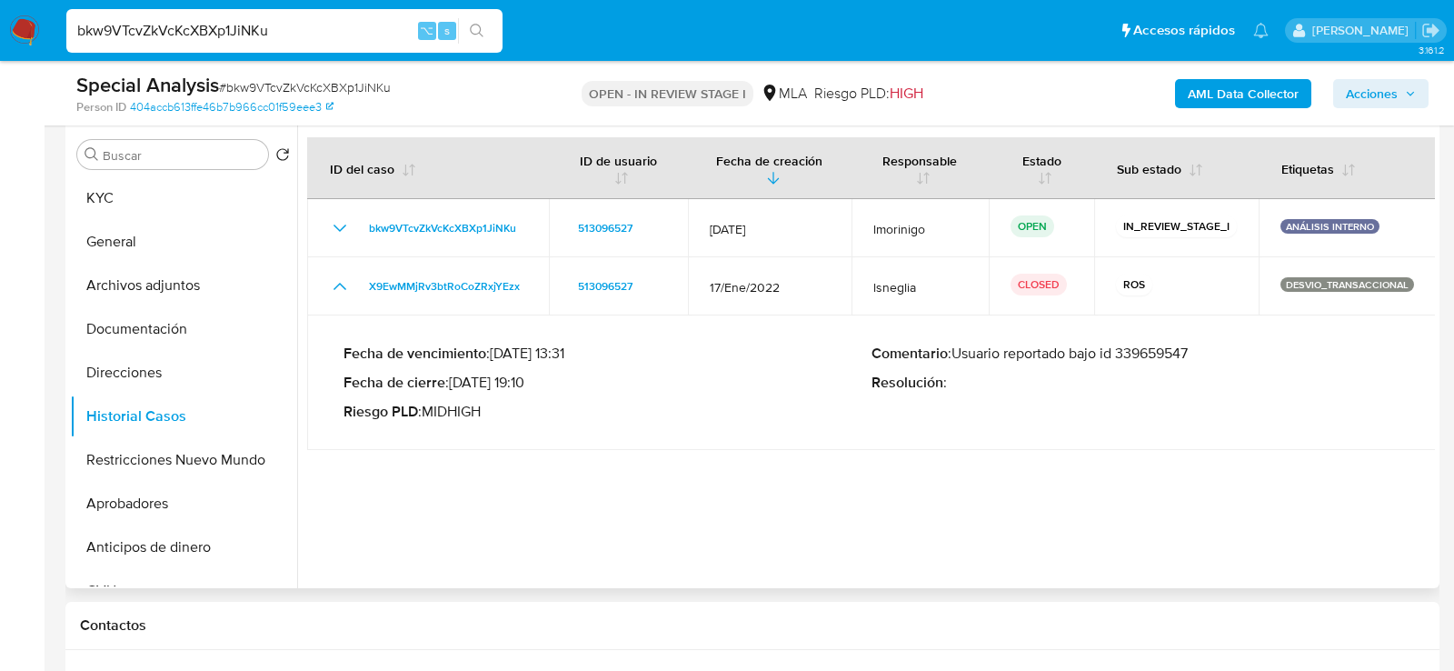
click at [1186, 354] on p "Comentario : Usuario reportado bajo id 339659547" at bounding box center [1135, 353] width 528 height 18
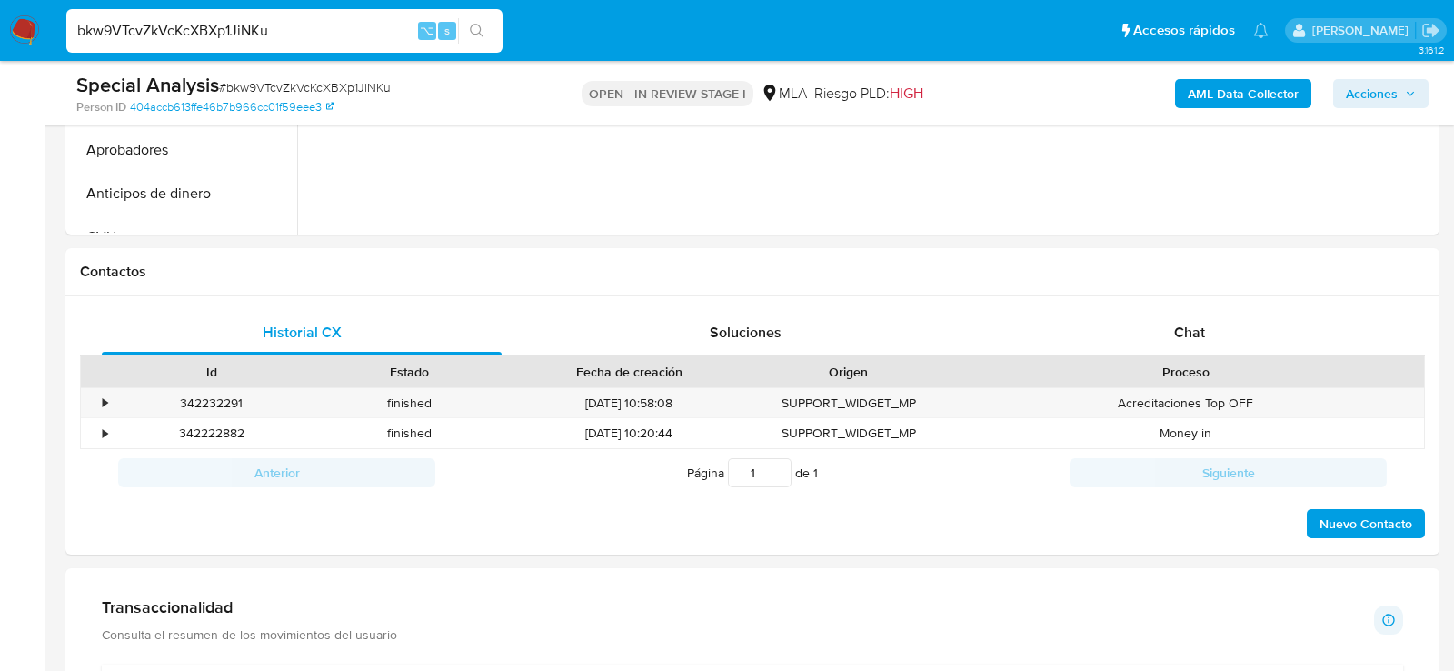
scroll to position [784, 0]
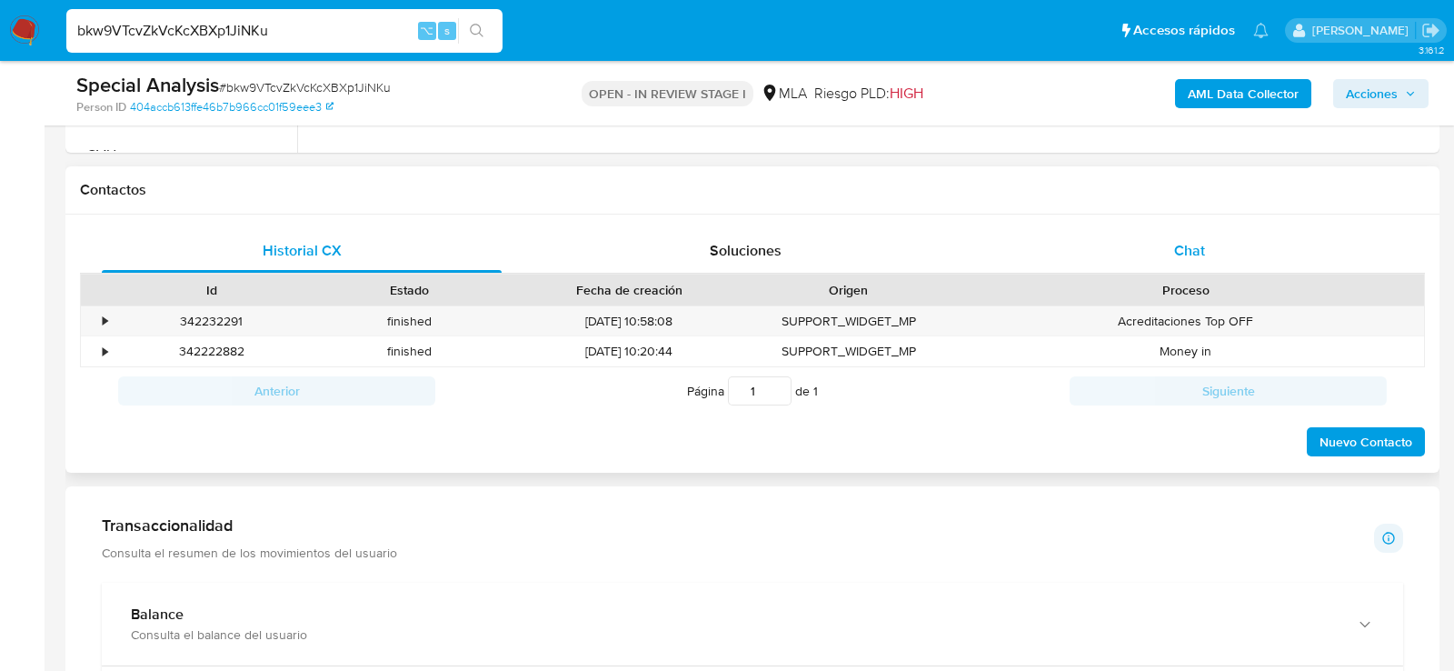
click at [1256, 262] on div "Chat" at bounding box center [1190, 251] width 400 height 44
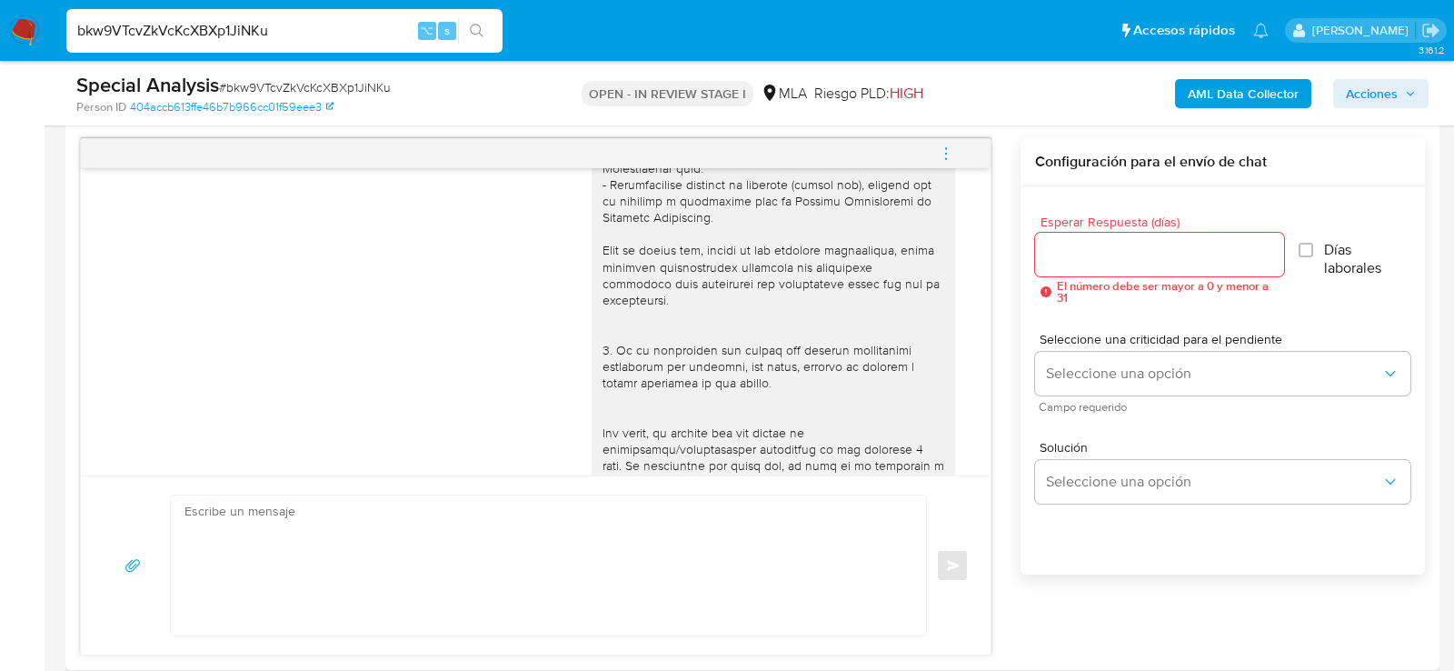
scroll to position [0, 0]
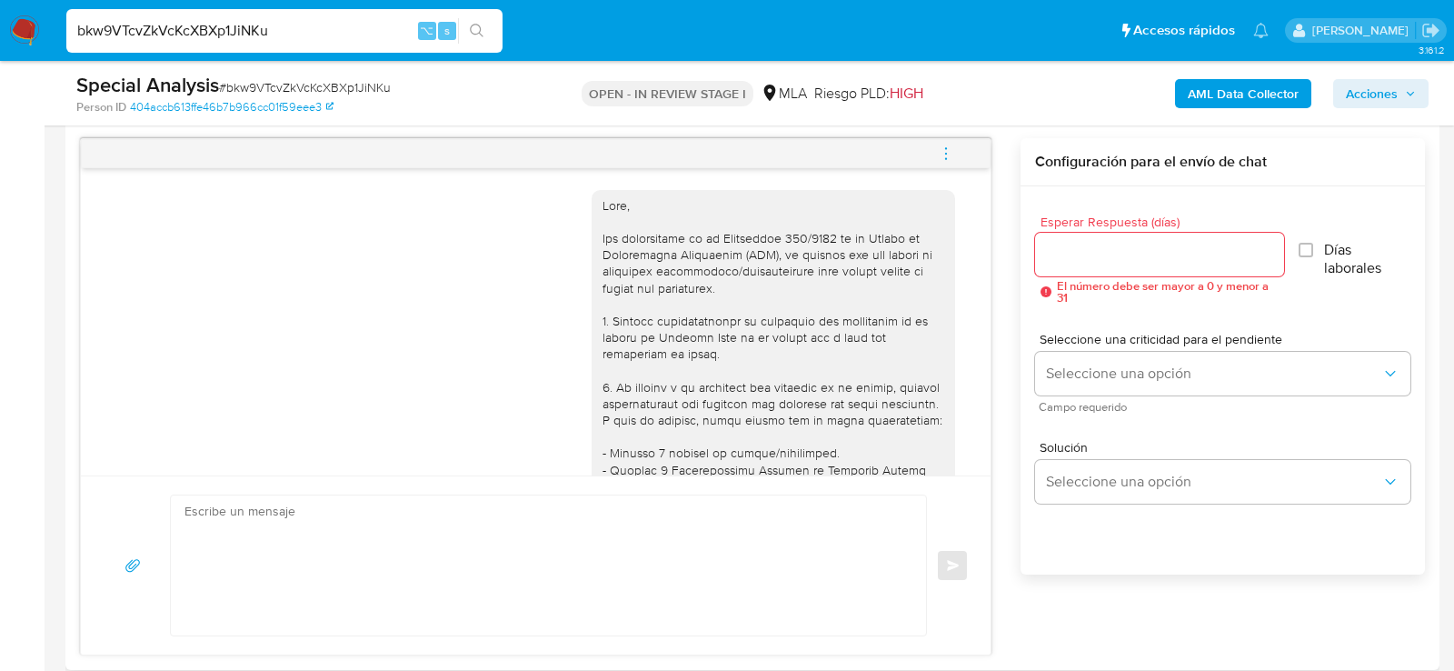
click at [946, 145] on icon "menu-action" at bounding box center [946, 153] width 16 height 16
click at [769, 116] on li "Cerrar conversación" at bounding box center [823, 115] width 186 height 33
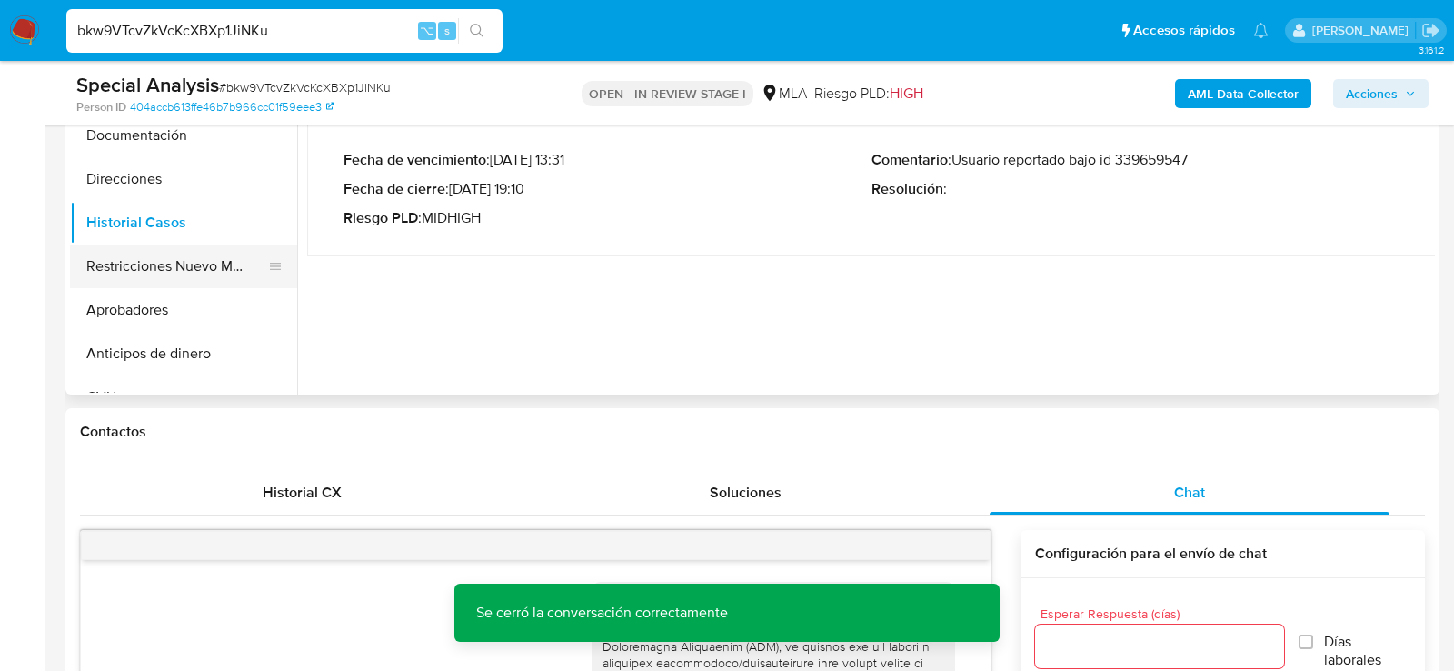
click at [120, 267] on button "Restricciones Nuevo Mundo" at bounding box center [176, 266] width 213 height 44
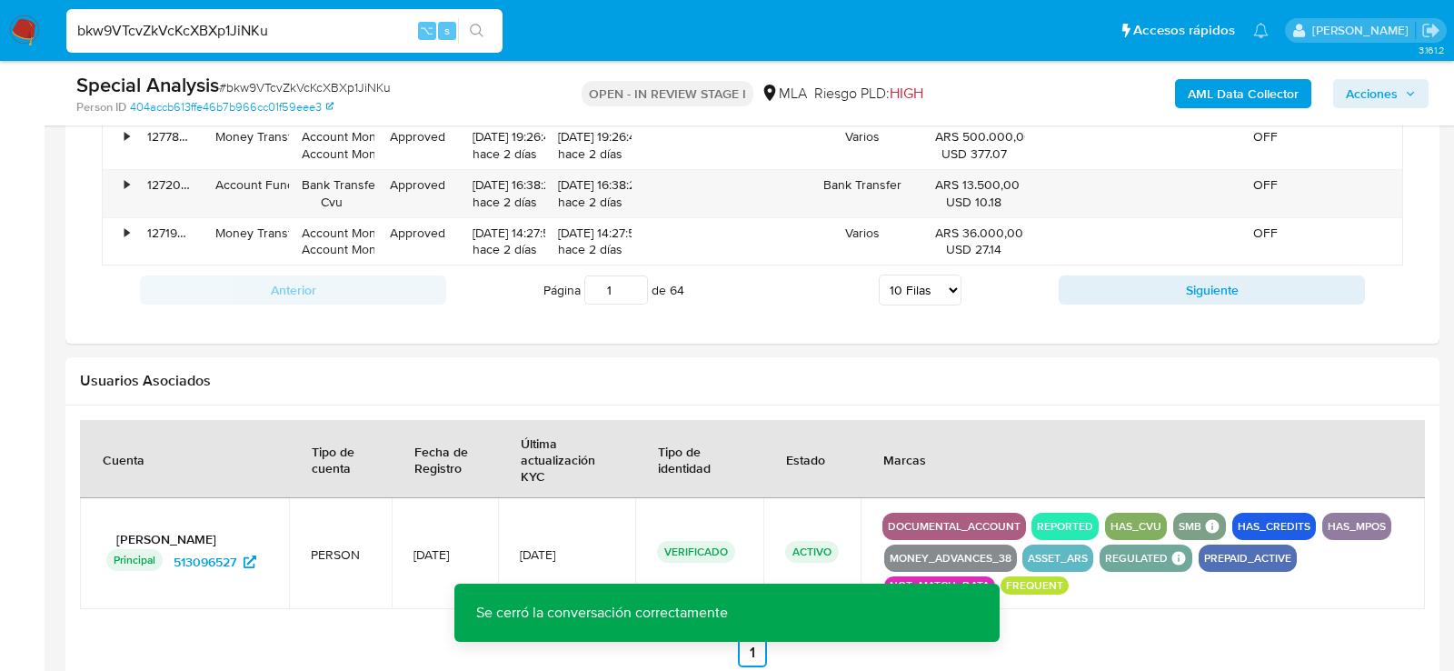
scroll to position [2853, 0]
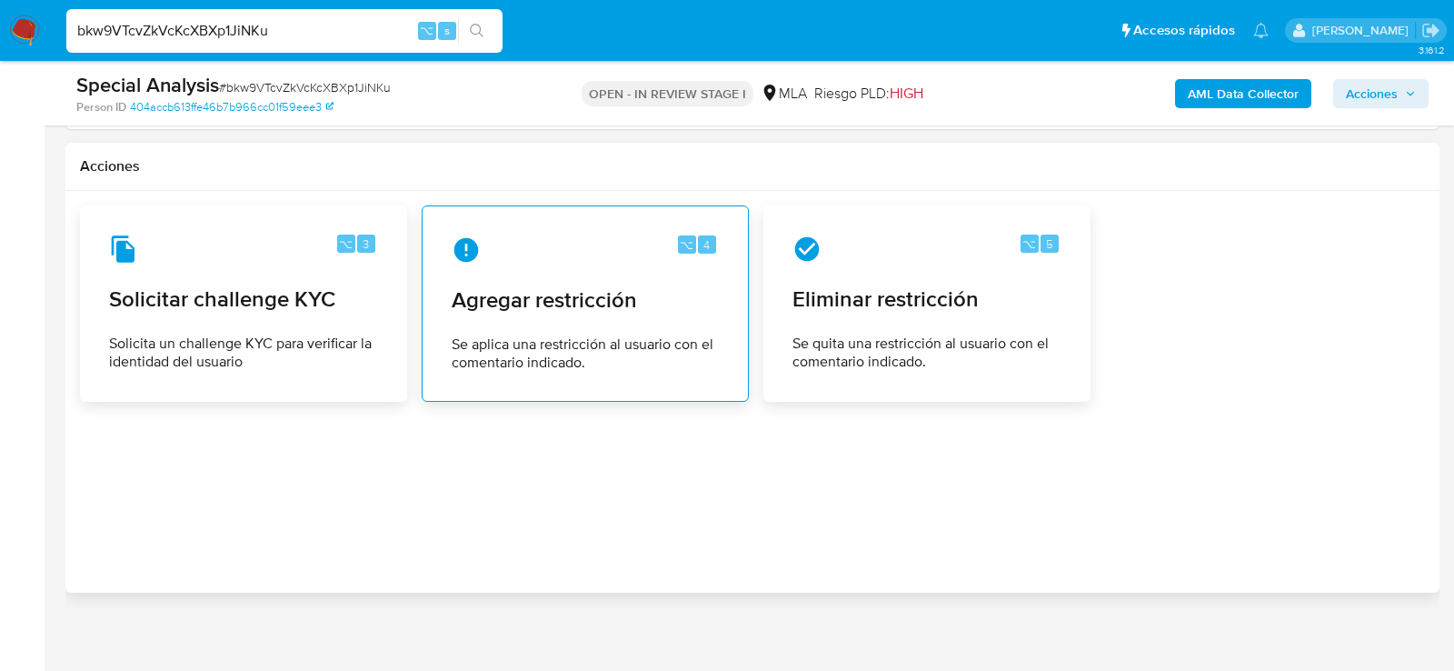
click at [530, 290] on span "Agregar restricción" at bounding box center [585, 299] width 267 height 27
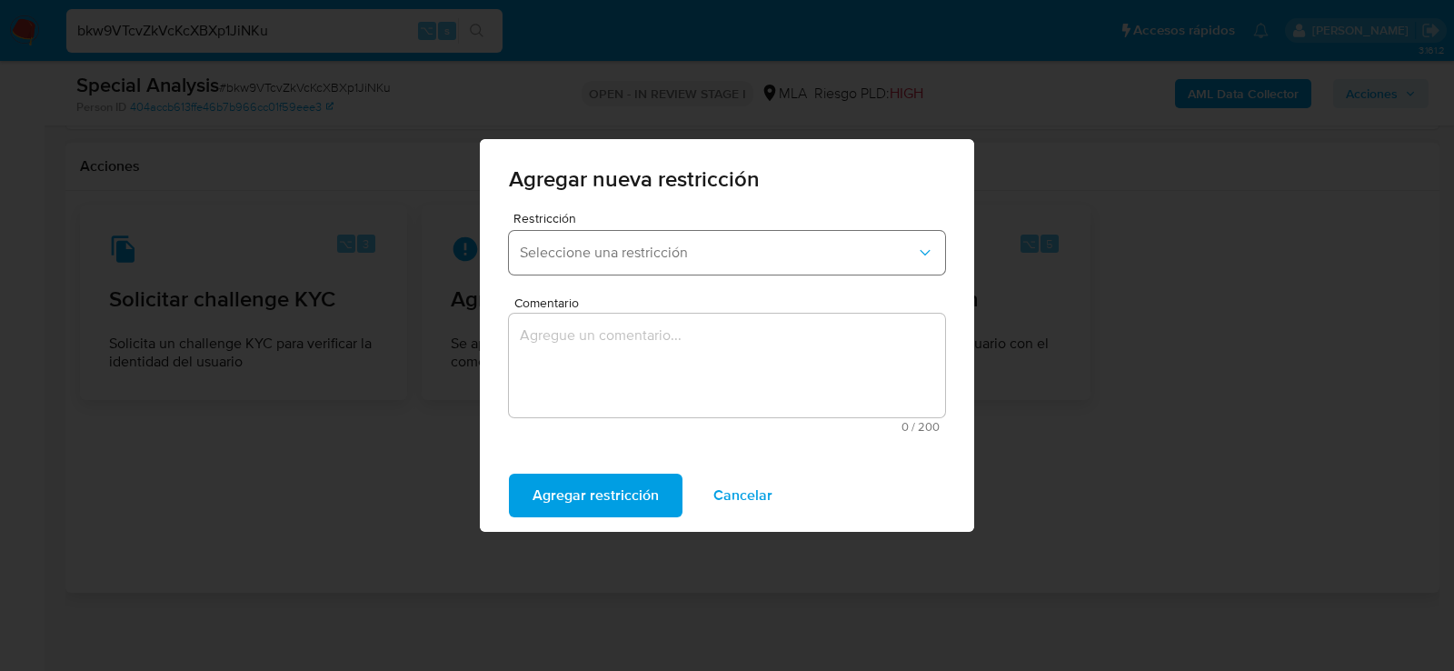
click at [589, 267] on button "Seleccione una restricción" at bounding box center [727, 253] width 436 height 44
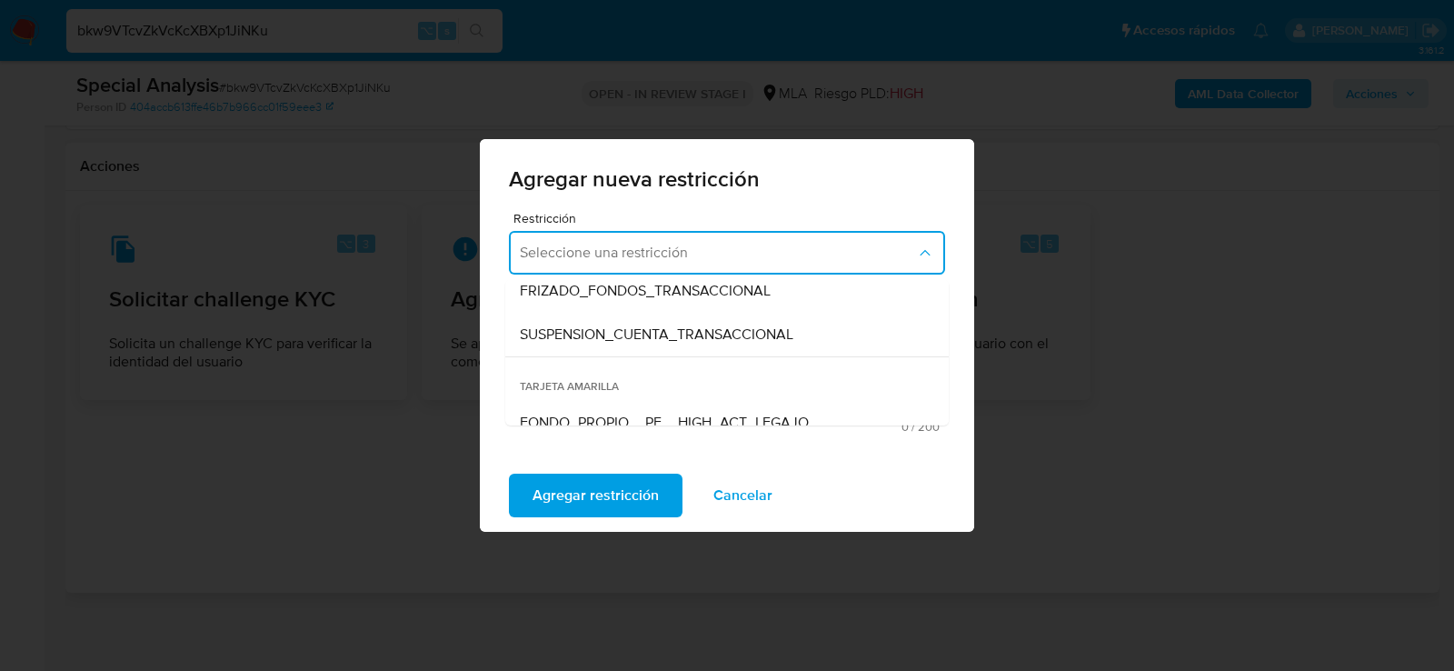
scroll to position [245, 0]
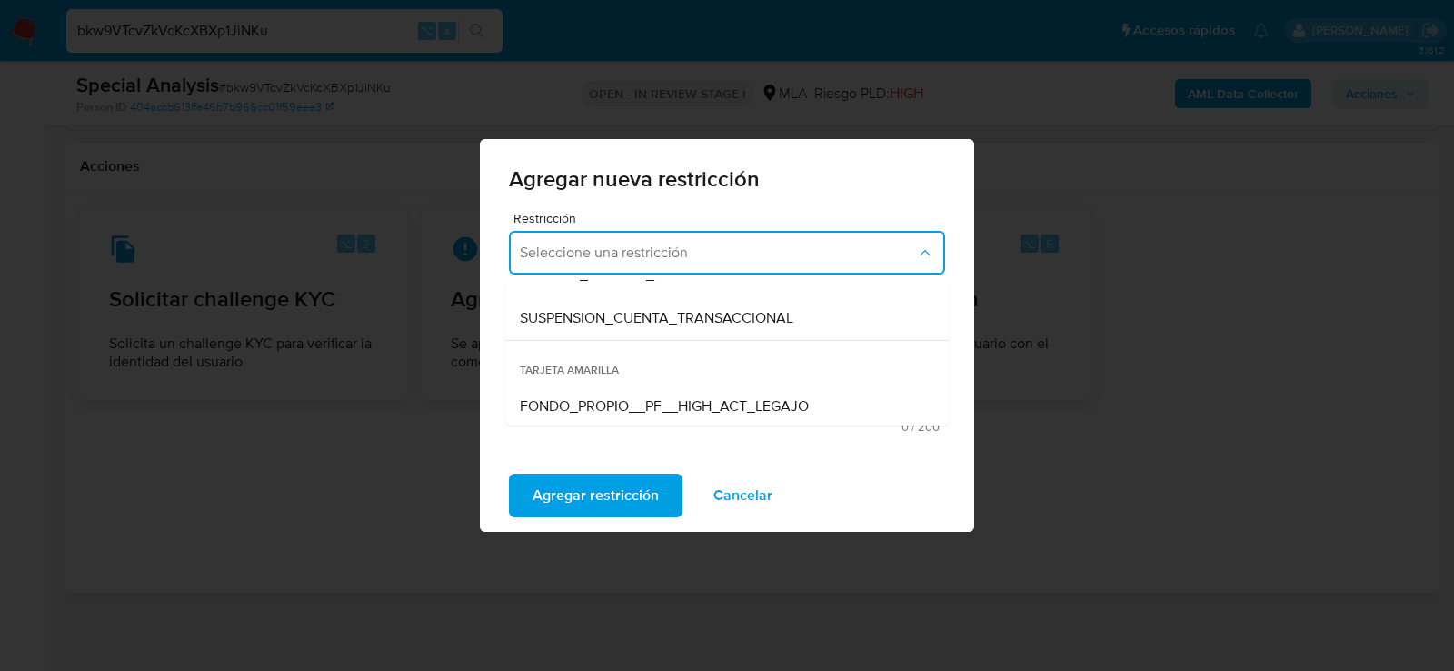
click at [579, 329] on div "SUSPENSION_CUENTA_TRANSACCIONAL" at bounding box center [721, 318] width 403 height 44
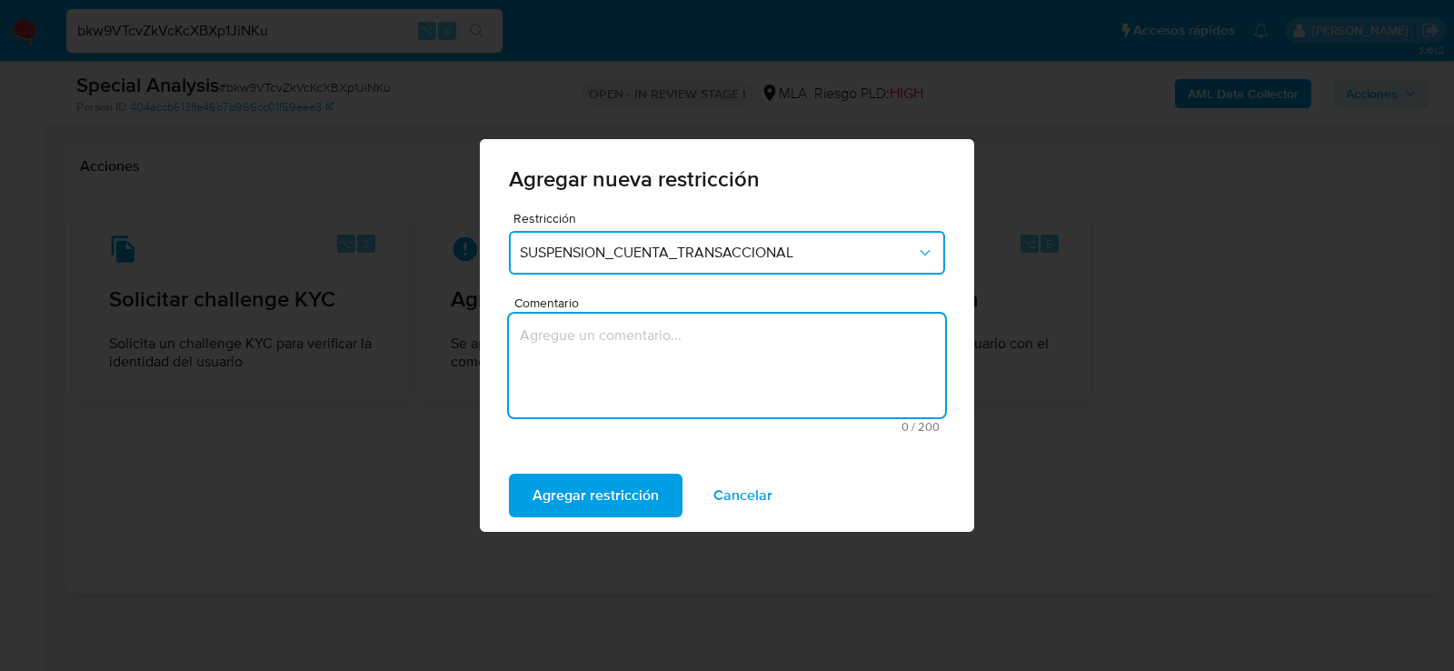
click at [579, 329] on textarea "Comentario" at bounding box center [727, 366] width 436 height 104
type textarea "aml"
click at [535, 508] on span "Agregar restricción" at bounding box center [596, 495] width 126 height 40
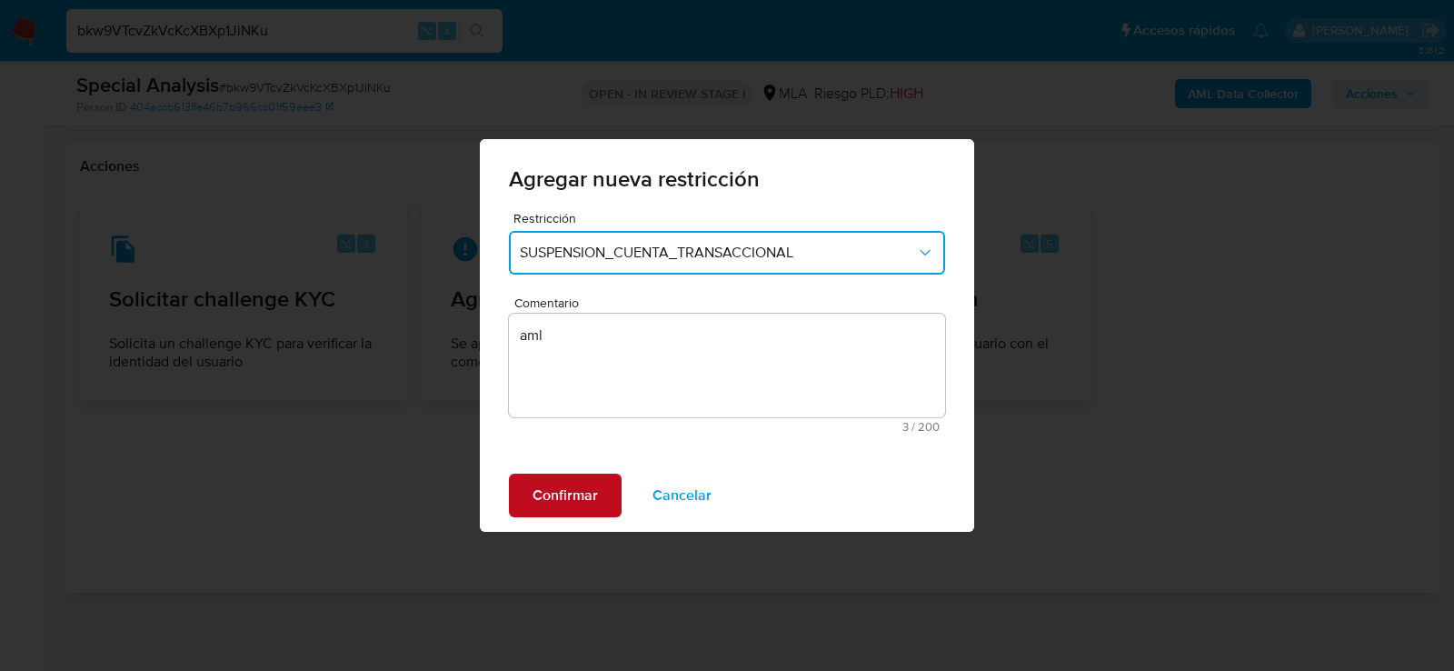
click at [553, 497] on span "Confirmar" at bounding box center [565, 495] width 65 height 40
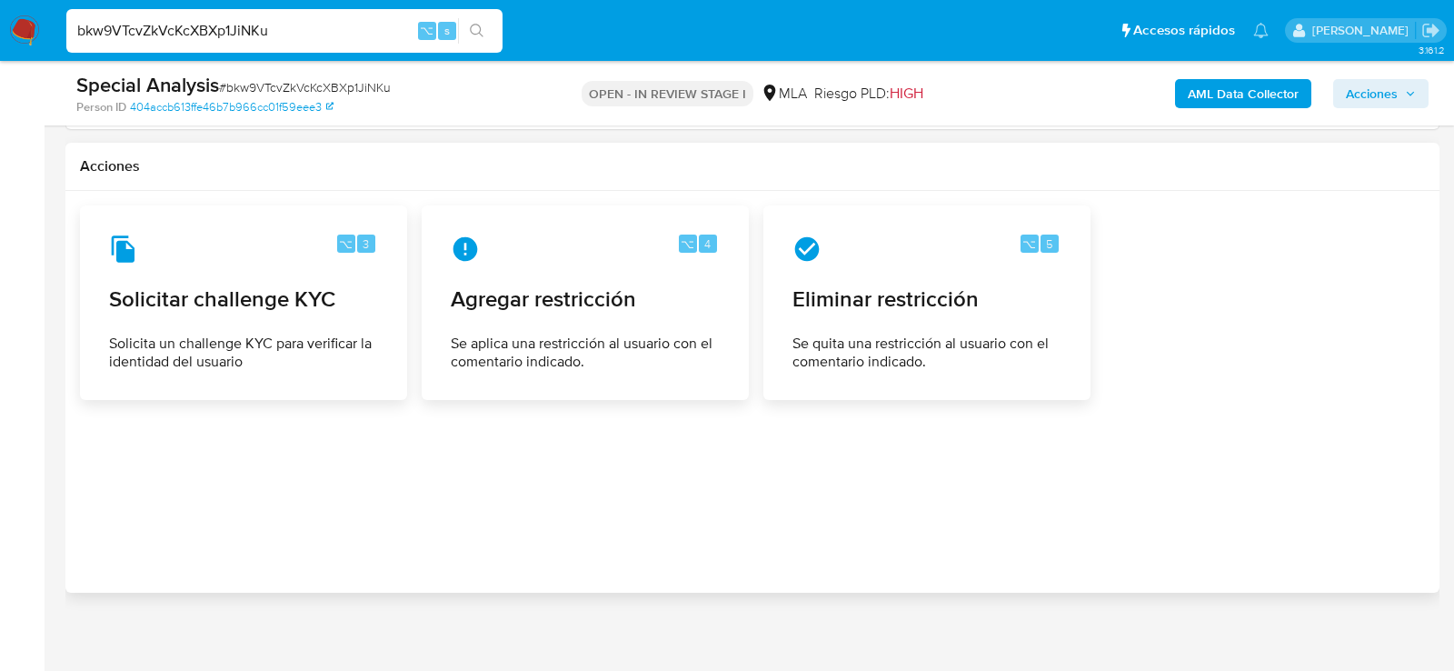
click at [294, 36] on input "bkw9VTcvZkVcKcXBXp1JiNKu" at bounding box center [284, 31] width 436 height 24
paste input "mDKU2Z2cFsve2XZRkVTsiqlt"
type input "mDKU2Z2cFsve2XZRkVTsiqlt"
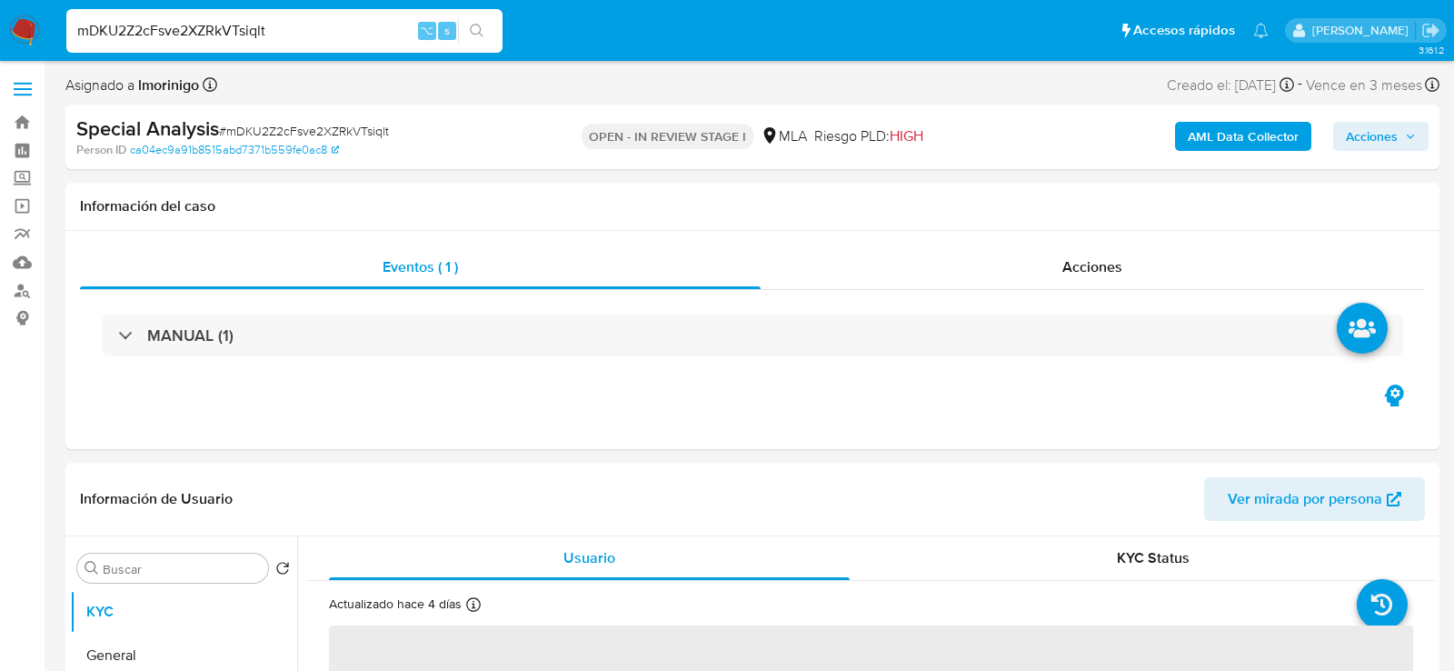
select select "10"
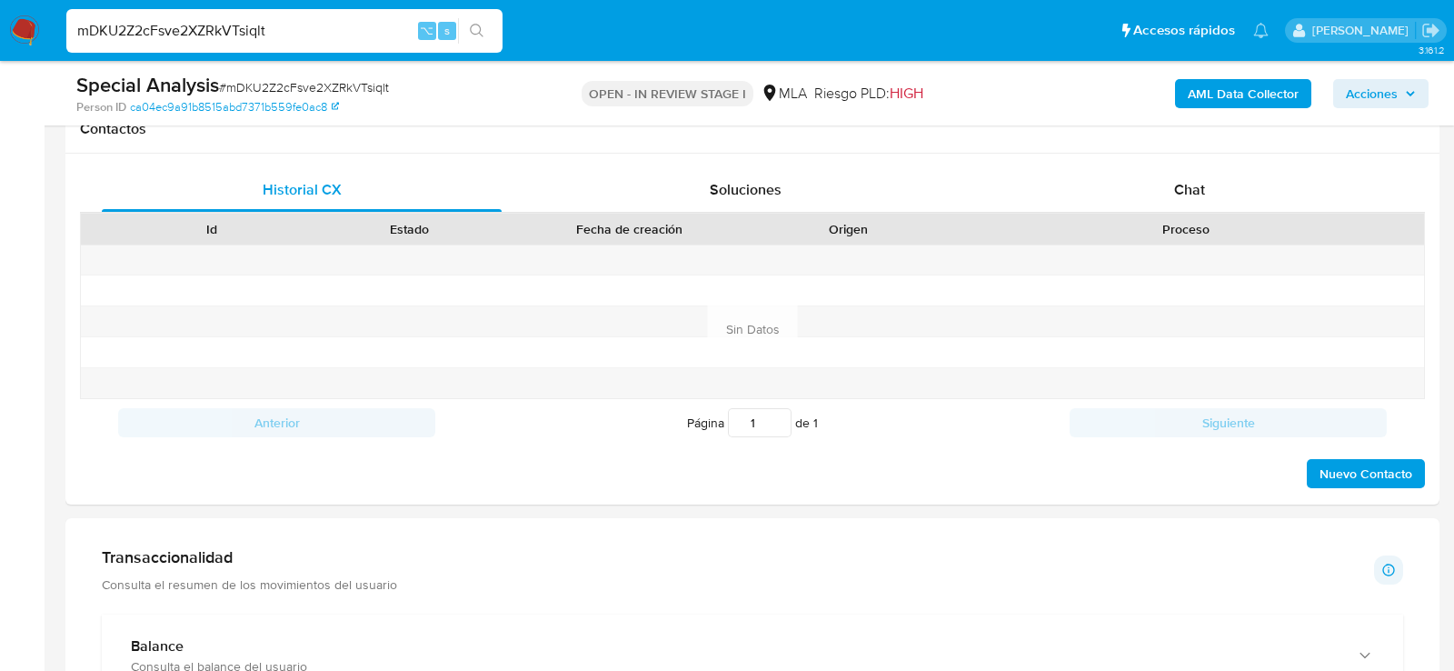
scroll to position [849, 0]
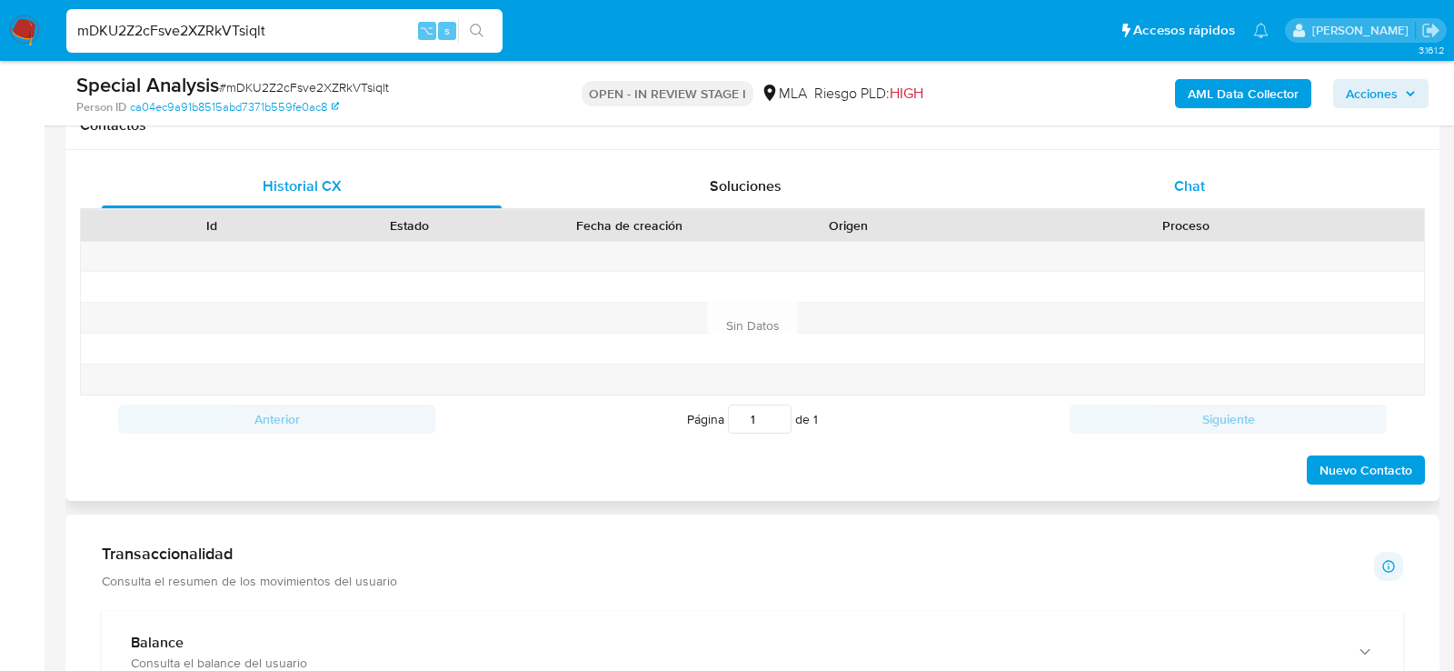
drag, startPoint x: 1204, startPoint y: 173, endPoint x: 1126, endPoint y: 173, distance: 78.2
click at [1204, 175] on span "Chat" at bounding box center [1189, 185] width 31 height 21
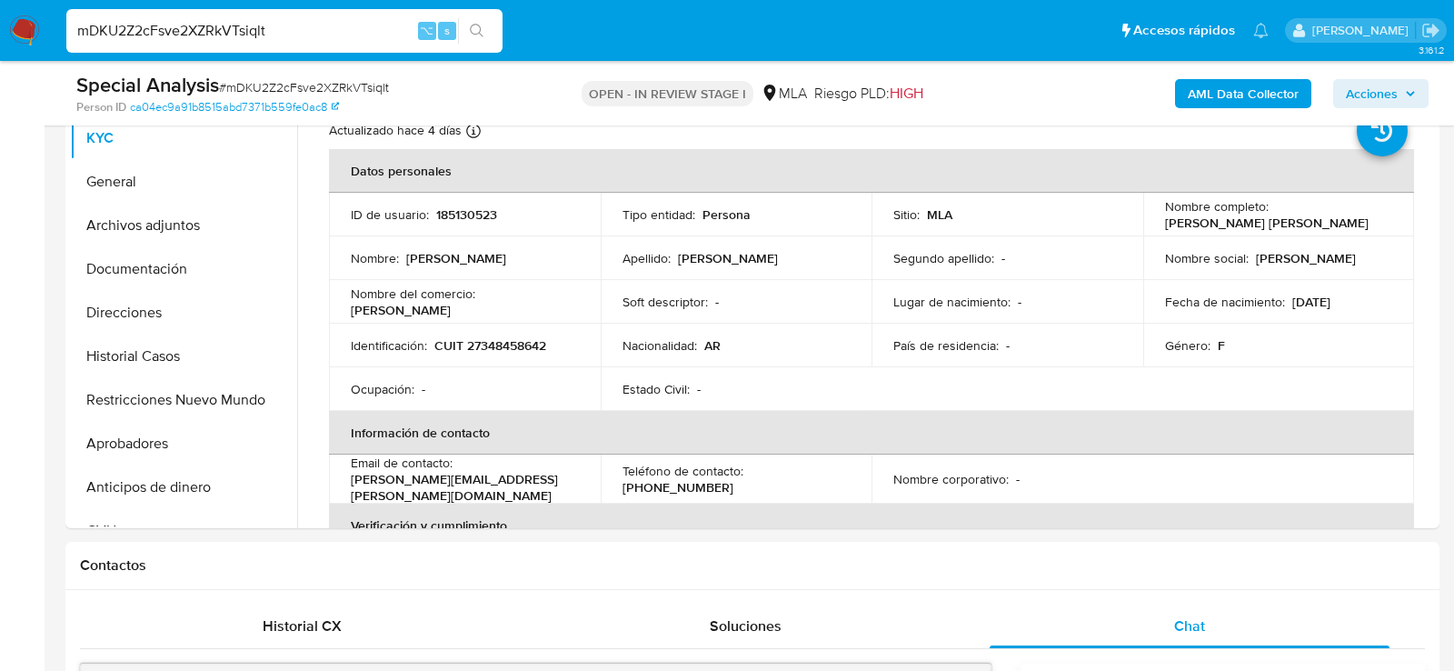
scroll to position [328, 0]
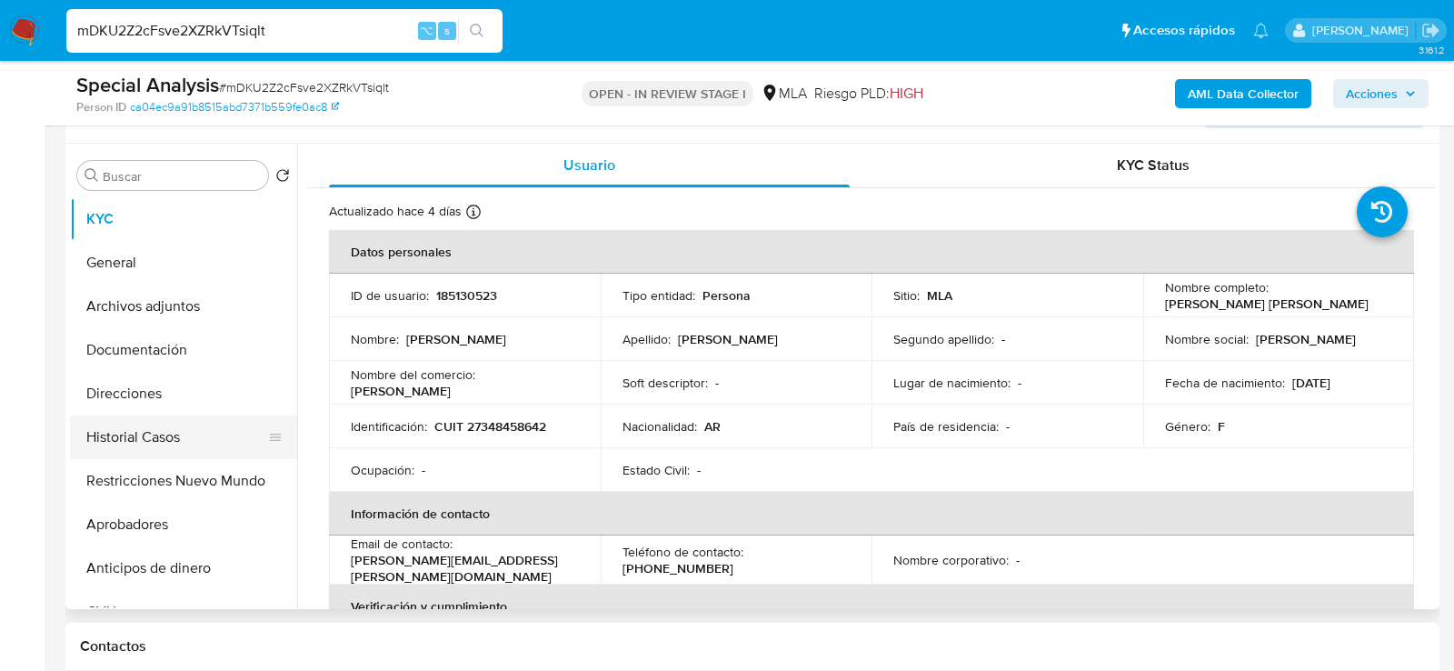
click at [127, 442] on button "Historial Casos" at bounding box center [176, 437] width 213 height 44
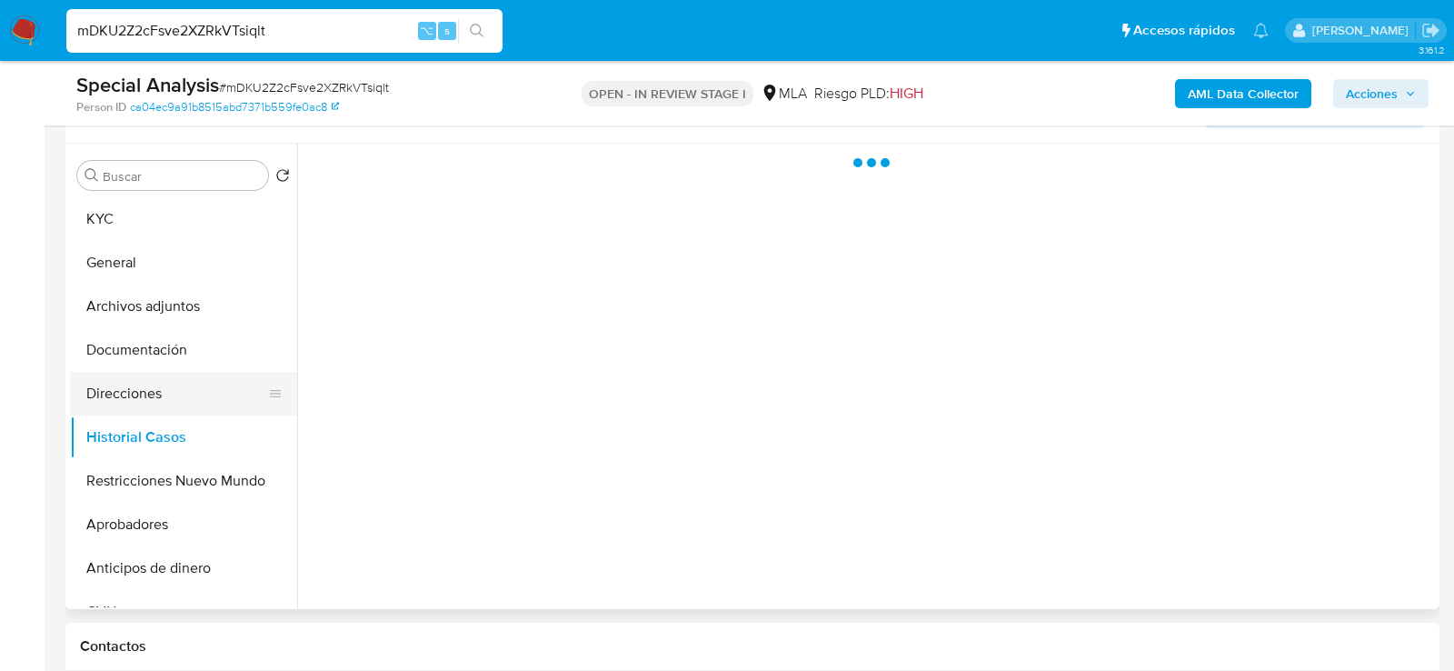
click at [124, 403] on button "Direcciones" at bounding box center [176, 394] width 213 height 44
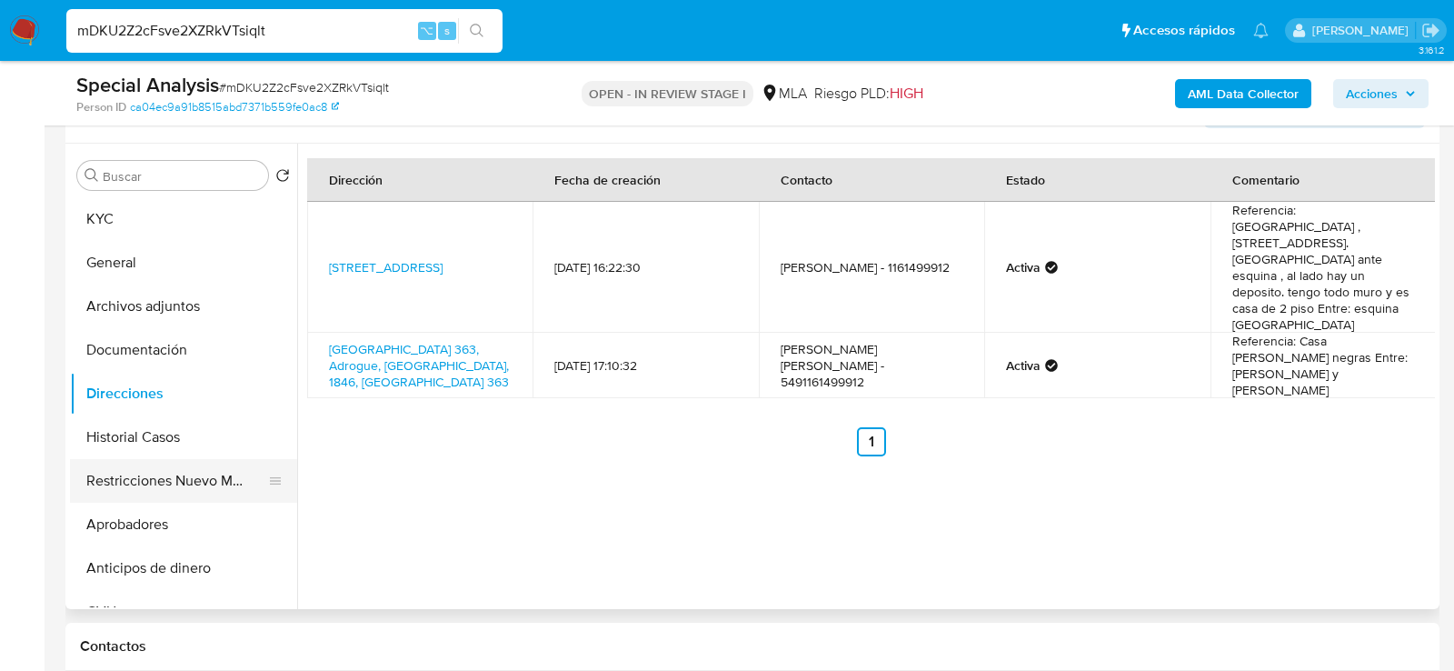
click at [134, 467] on button "Restricciones Nuevo Mundo" at bounding box center [176, 481] width 213 height 44
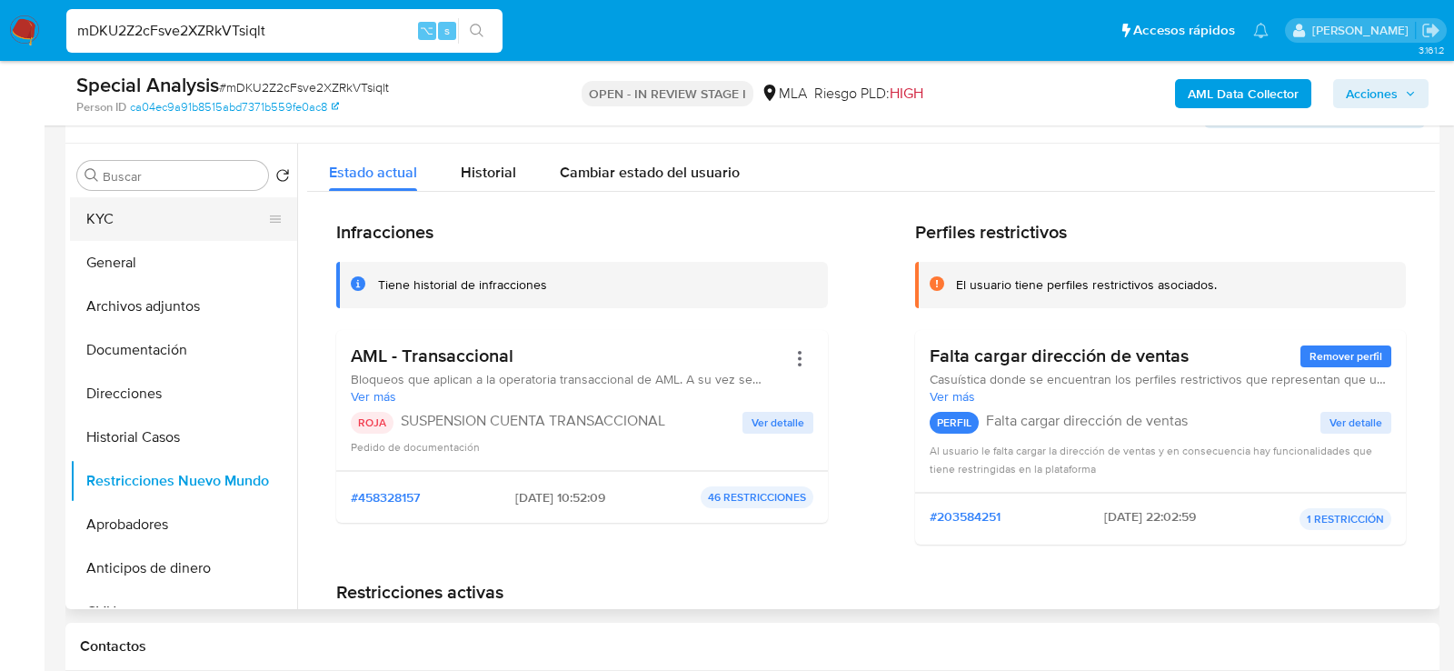
click at [144, 224] on button "KYC" at bounding box center [176, 219] width 213 height 44
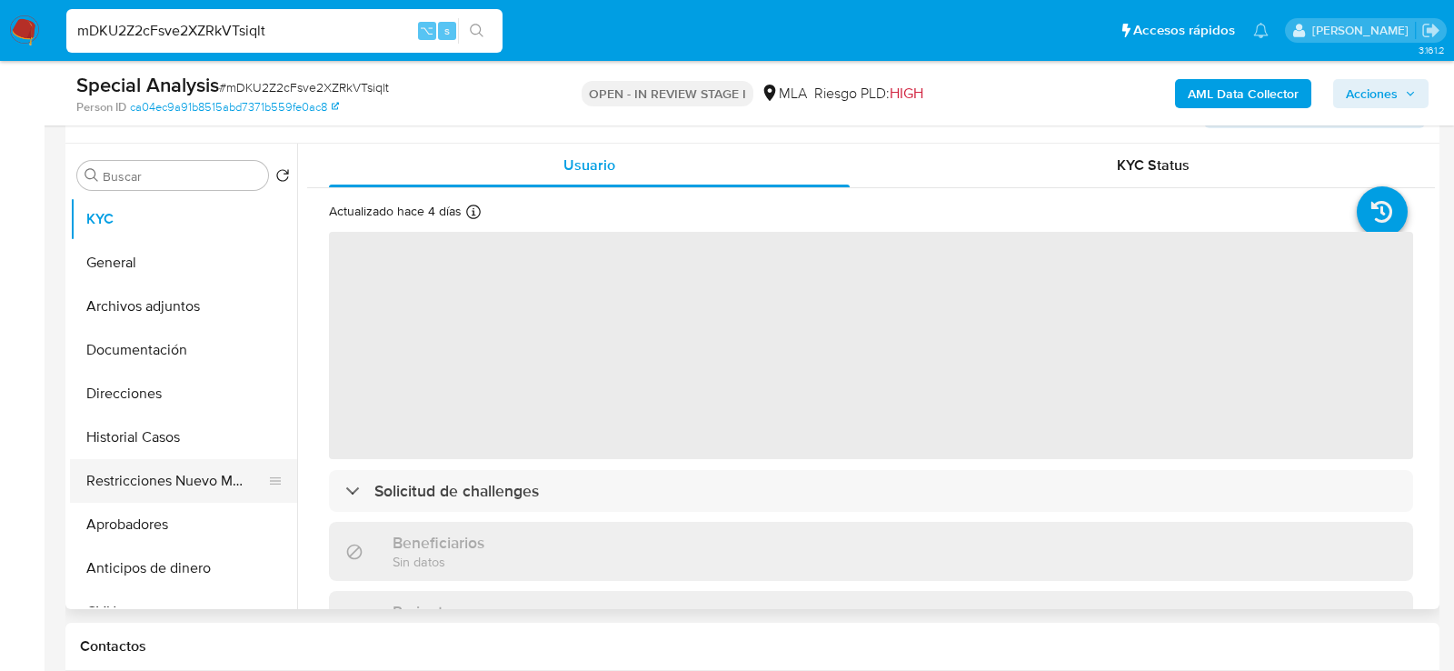
click at [184, 473] on button "Restricciones Nuevo Mundo" at bounding box center [176, 481] width 213 height 44
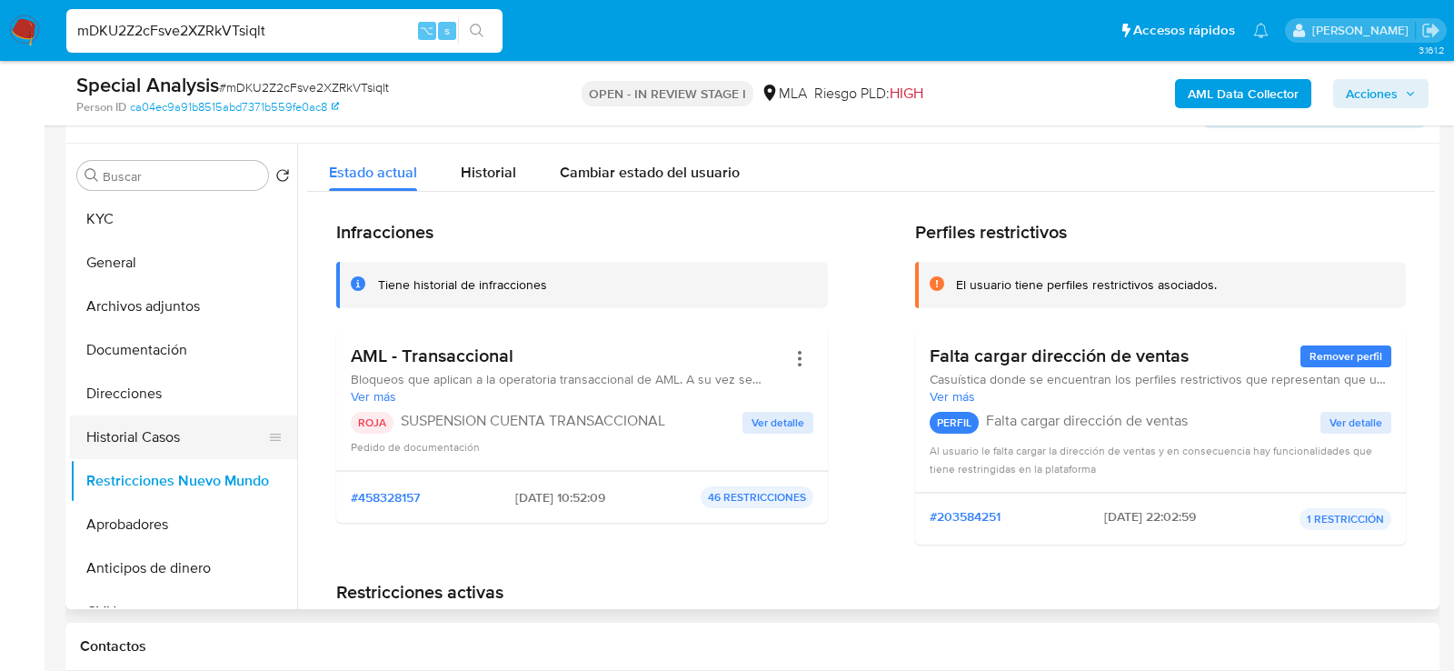
click at [117, 440] on button "Historial Casos" at bounding box center [176, 437] width 213 height 44
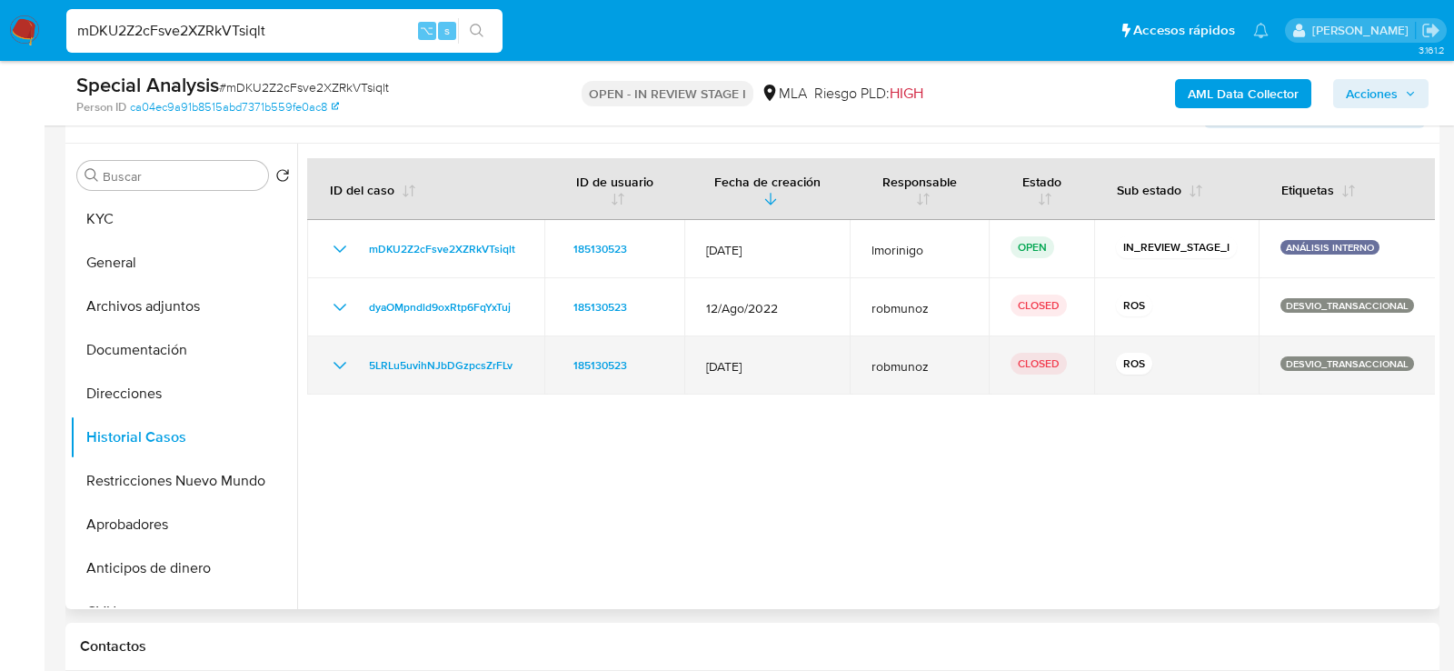
click at [344, 365] on icon "Mostrar/Ocultar" at bounding box center [340, 365] width 22 height 22
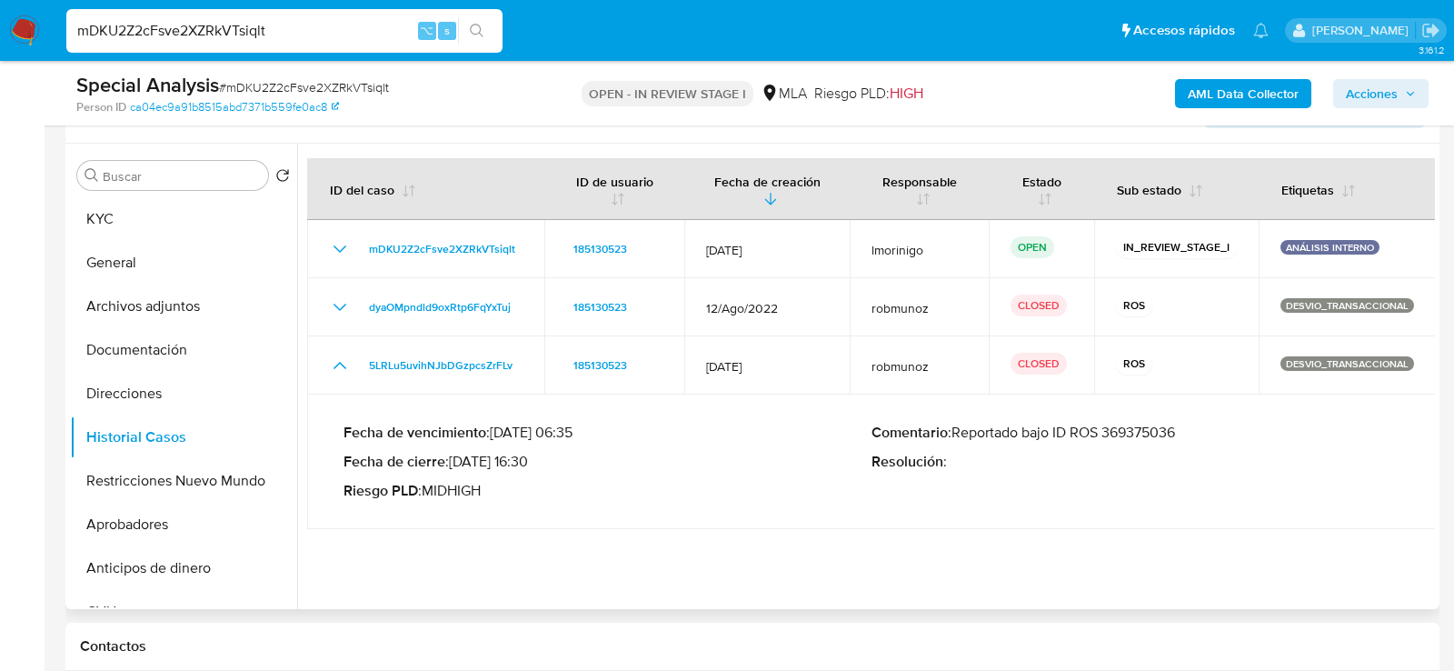
click at [1144, 429] on p "Comentario : Reportado bajo ID ROS 369375036" at bounding box center [1135, 432] width 528 height 18
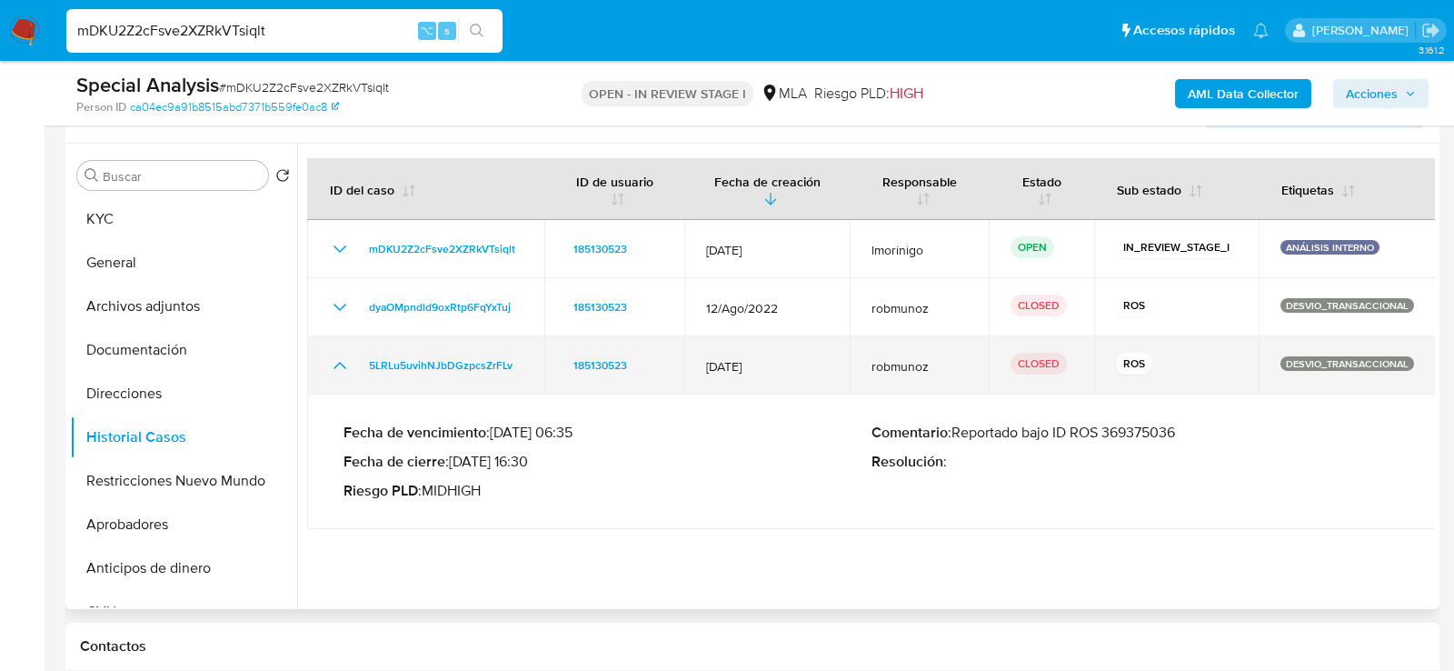
click at [341, 373] on icon "Mostrar/Ocultar" at bounding box center [340, 365] width 22 height 22
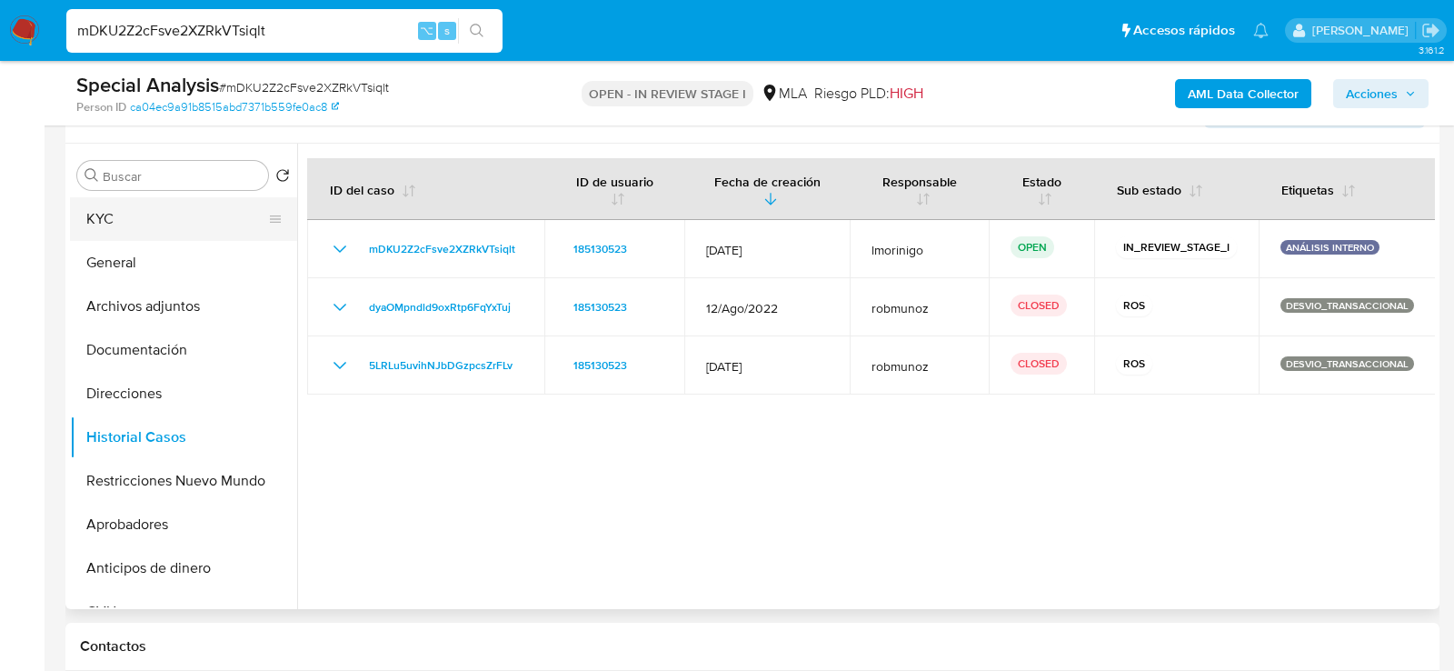
click at [121, 231] on button "KYC" at bounding box center [176, 219] width 213 height 44
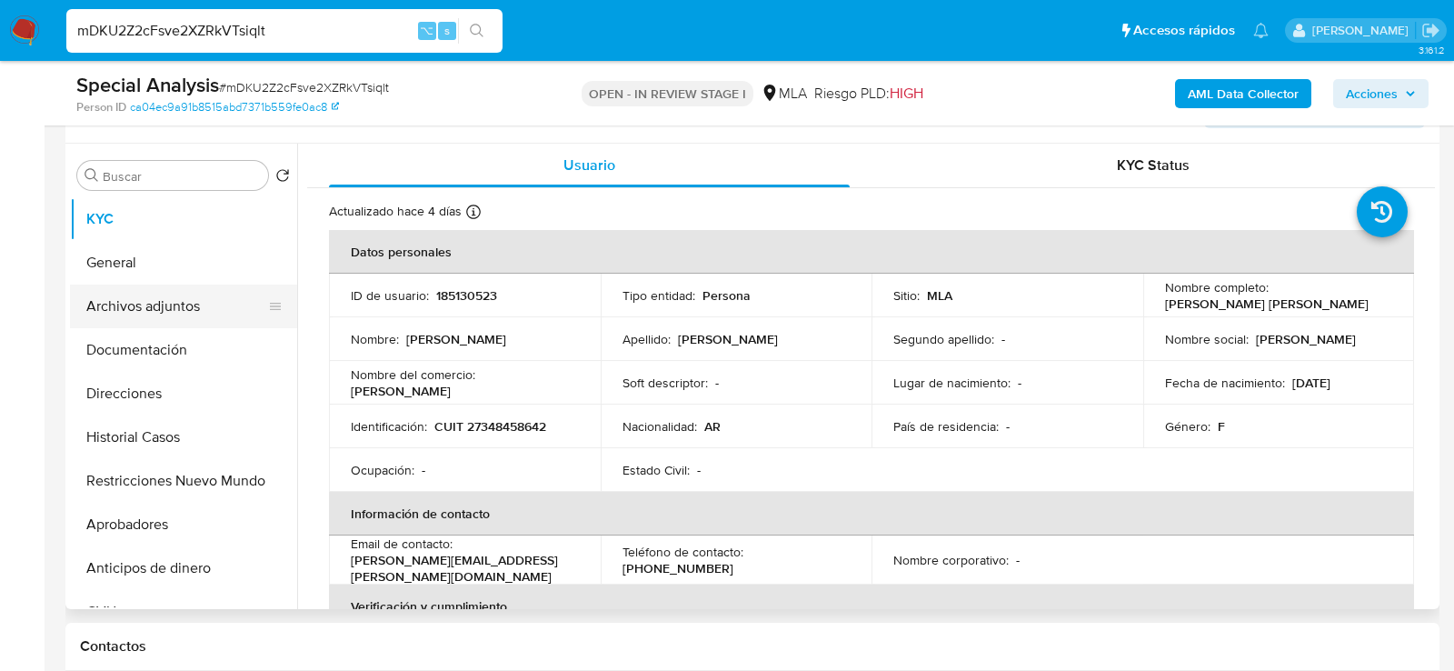
click at [167, 319] on button "Archivos adjuntos" at bounding box center [176, 306] width 213 height 44
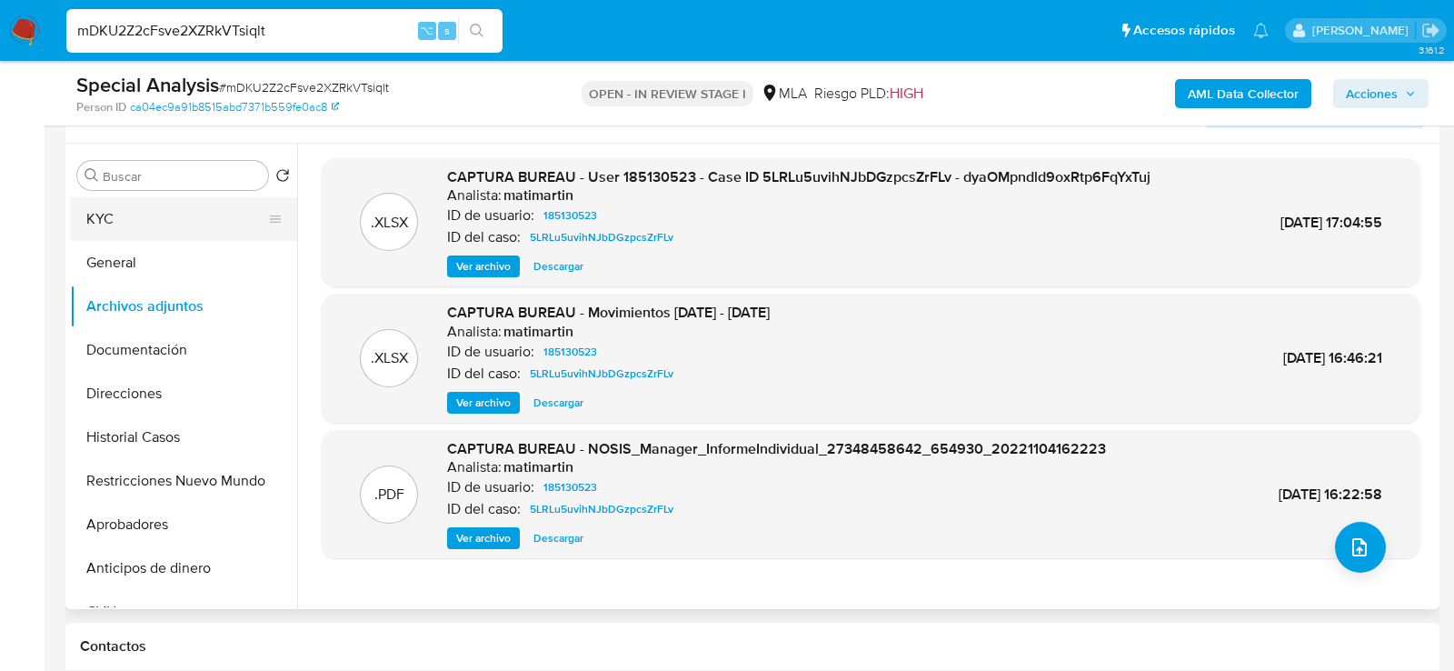
click at [184, 215] on button "KYC" at bounding box center [176, 219] width 213 height 44
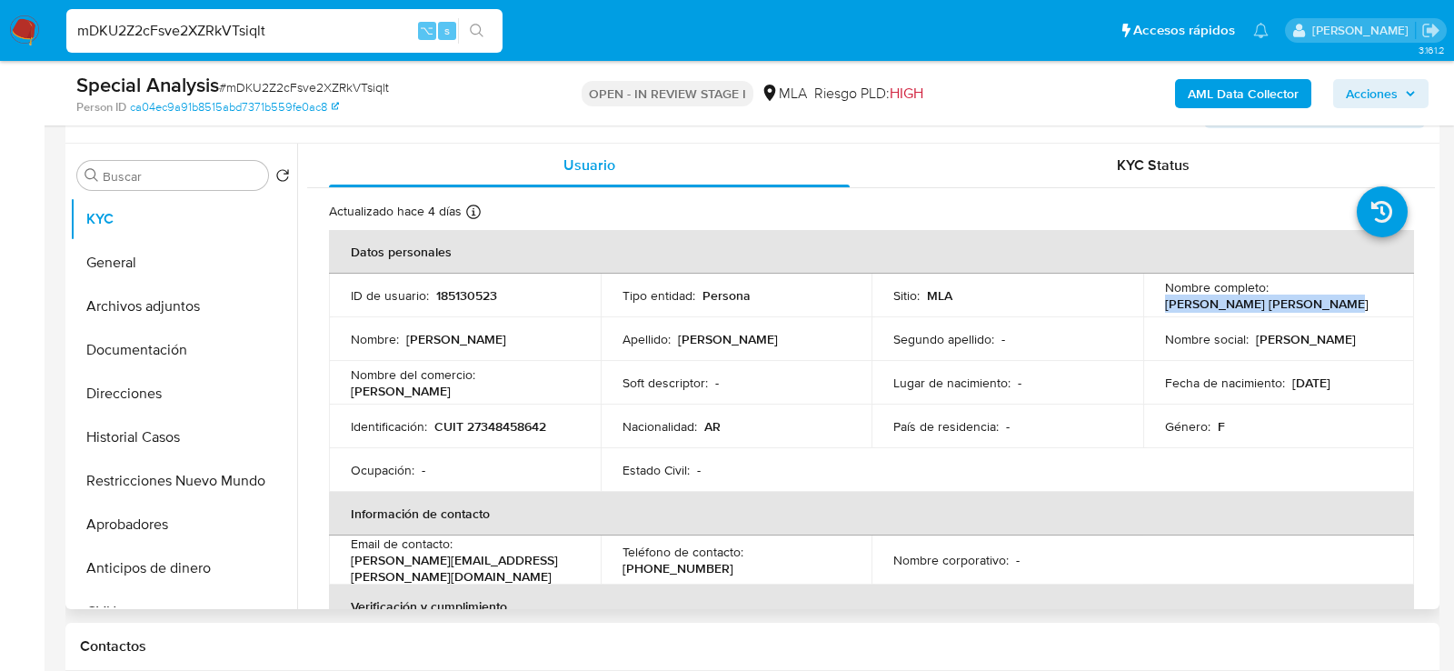
drag, startPoint x: 1158, startPoint y: 305, endPoint x: 1354, endPoint y: 310, distance: 196.3
click at [1354, 310] on td "Nombre completo : Ayelen Melisa Soraya Neira" at bounding box center [1279, 296] width 272 height 44
click at [139, 311] on button "Archivos adjuntos" at bounding box center [176, 306] width 213 height 44
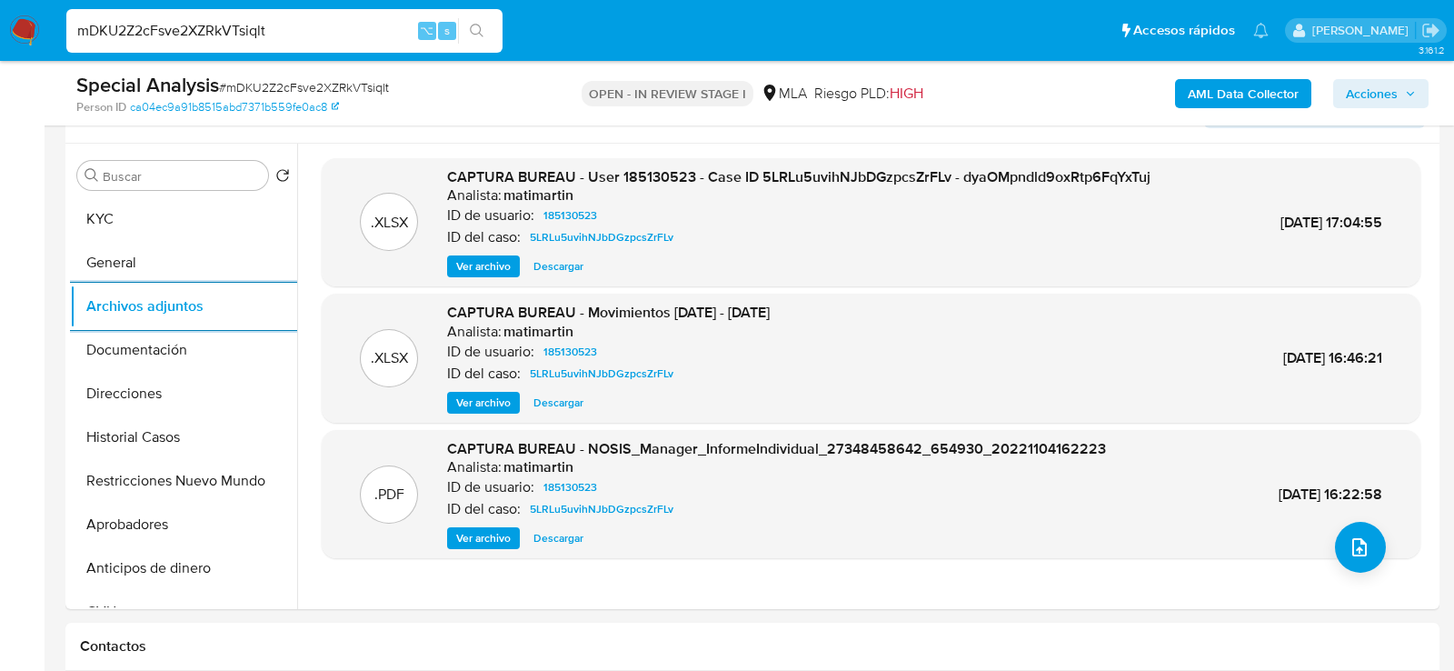
scroll to position [331, 0]
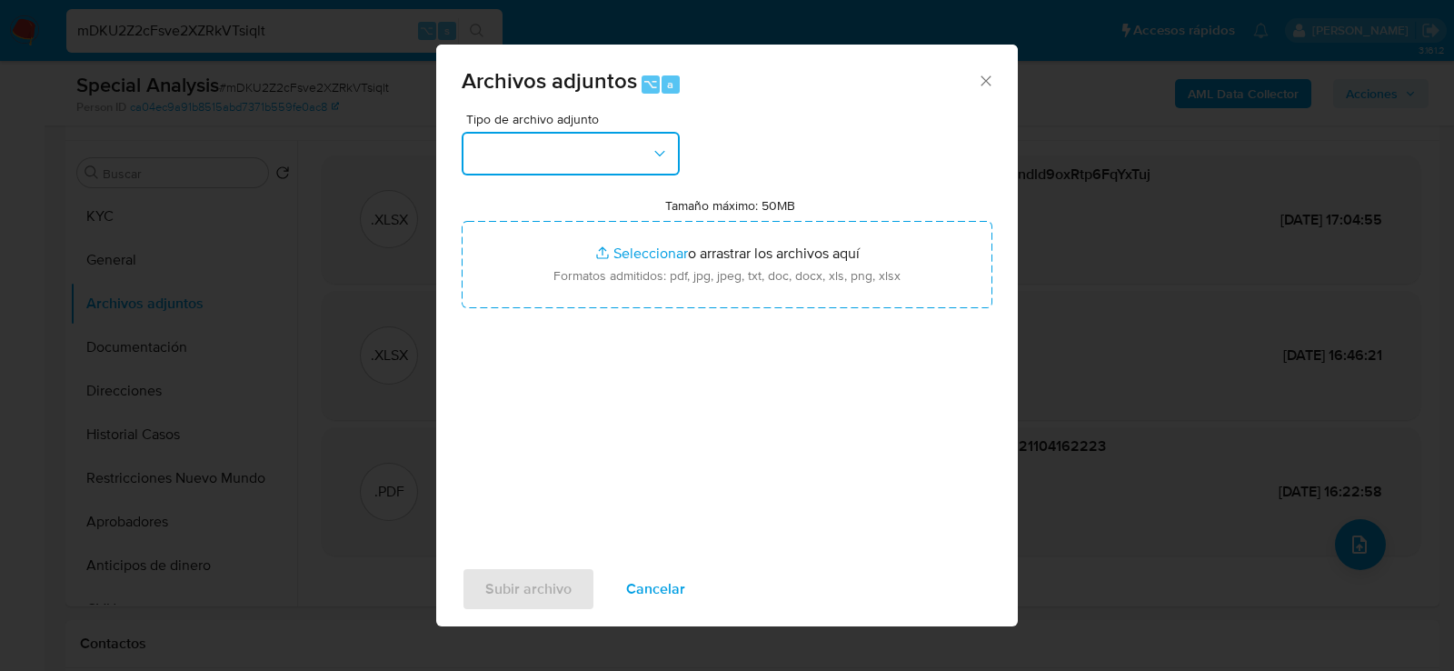
click at [544, 159] on button "button" at bounding box center [571, 154] width 218 height 44
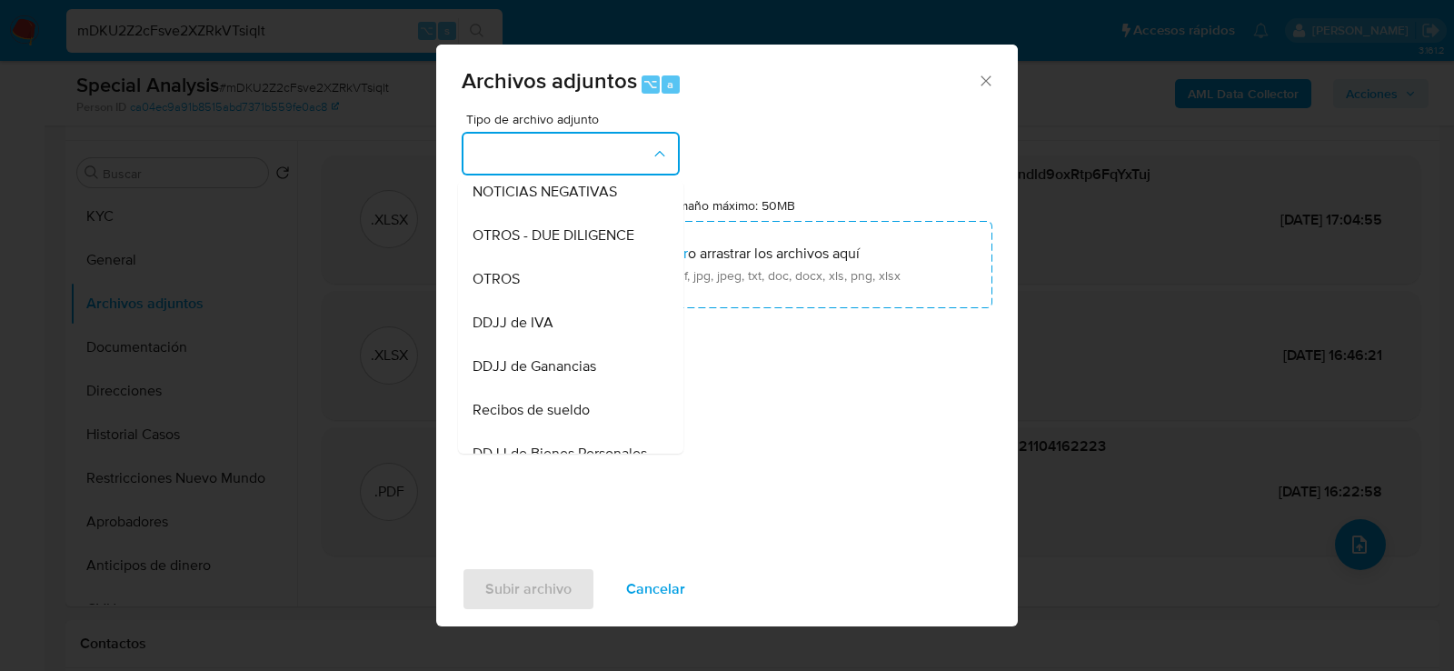
scroll to position [274, 0]
click at [564, 272] on div "OTROS" at bounding box center [565, 277] width 185 height 44
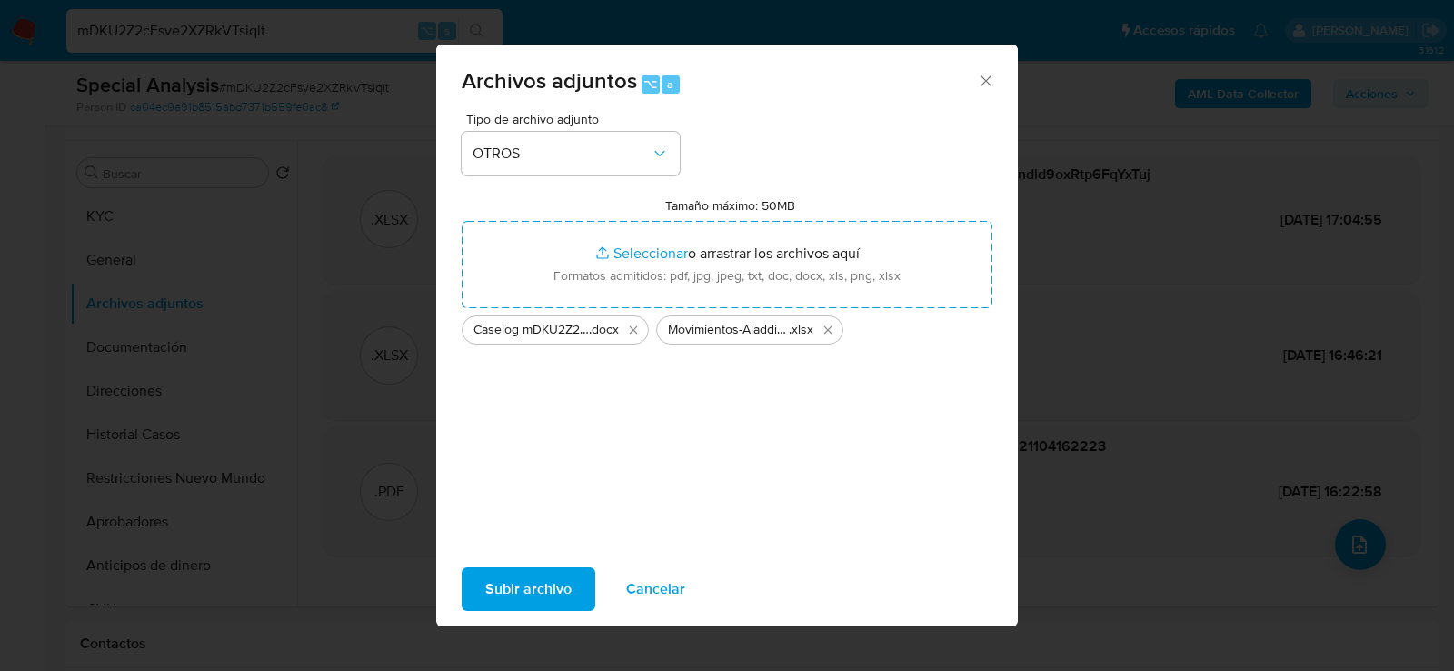
click at [549, 582] on span "Subir archivo" at bounding box center [528, 589] width 86 height 40
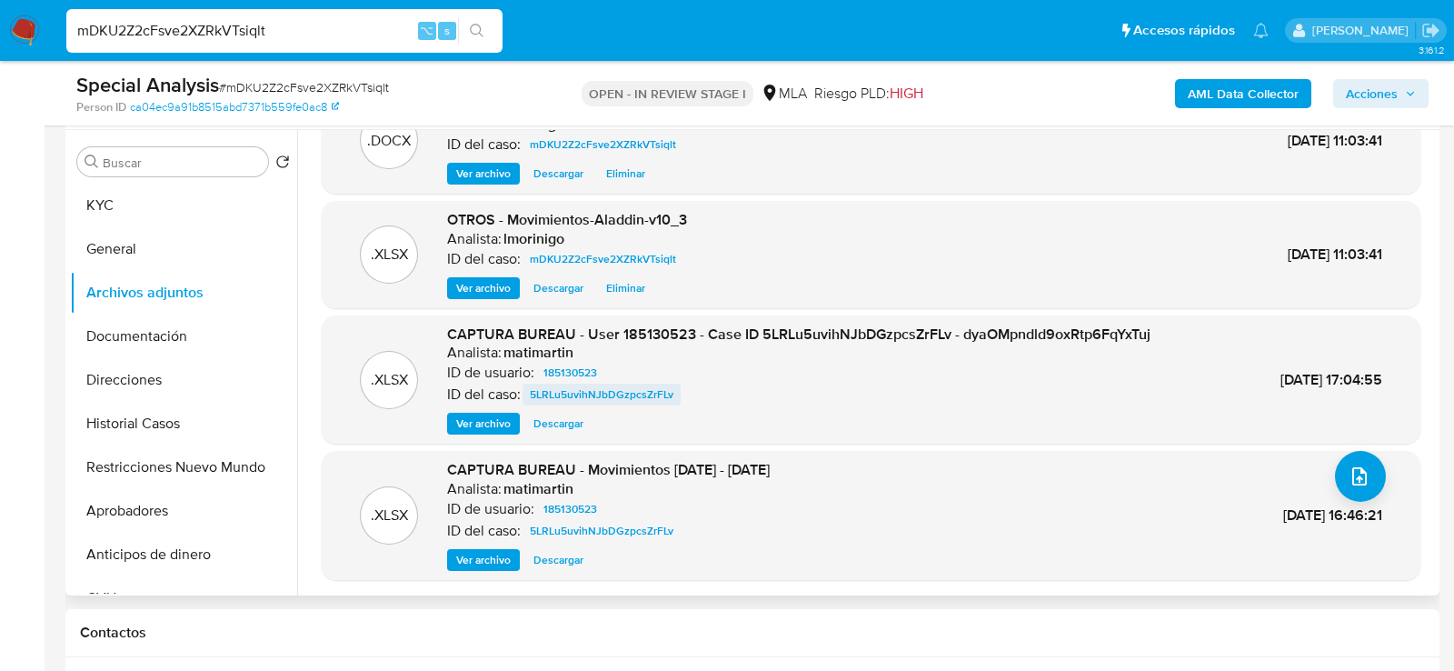
scroll to position [336, 0]
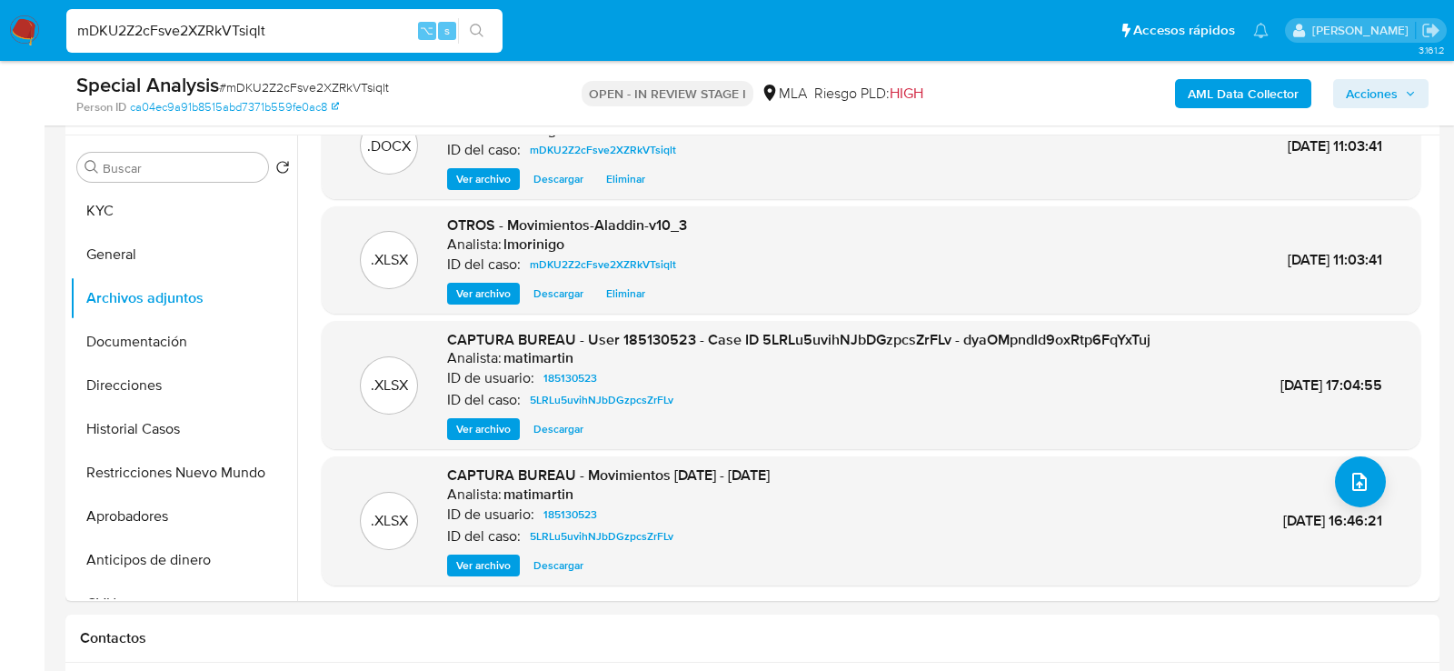
click at [1275, 84] on b "AML Data Collector" at bounding box center [1243, 93] width 111 height 29
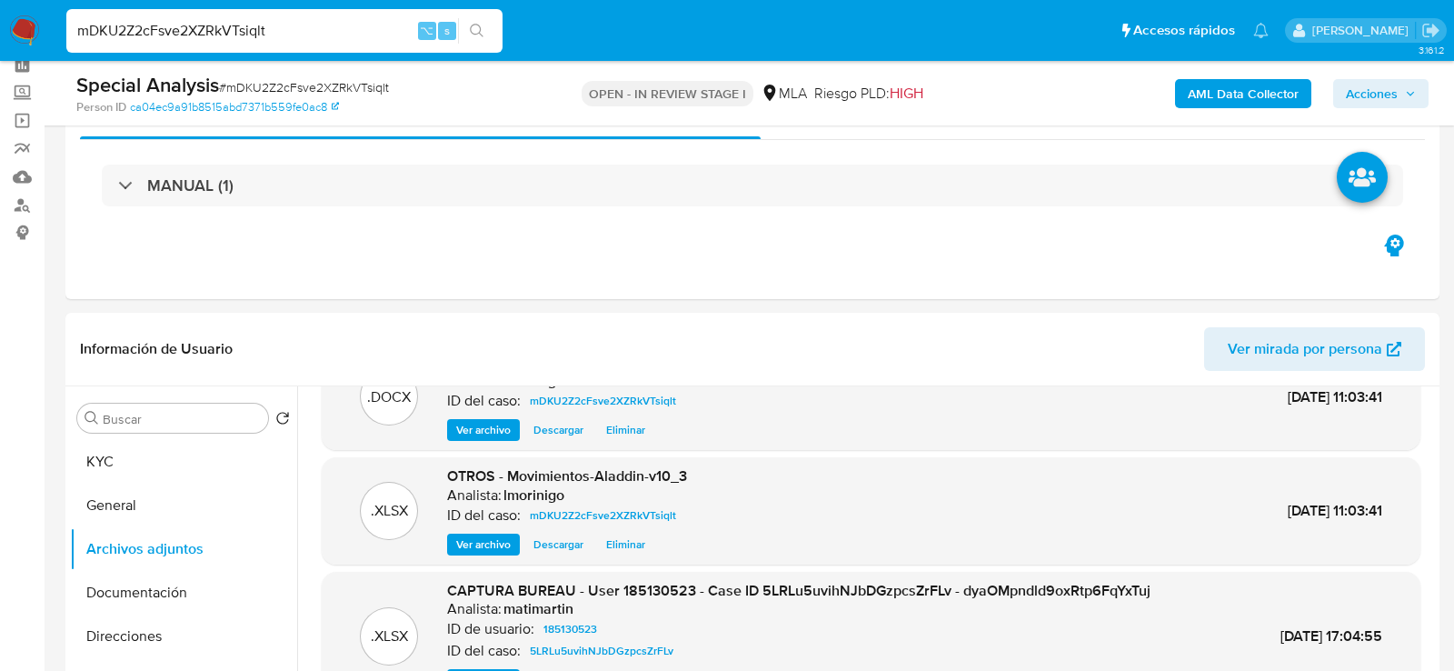
scroll to position [0, 0]
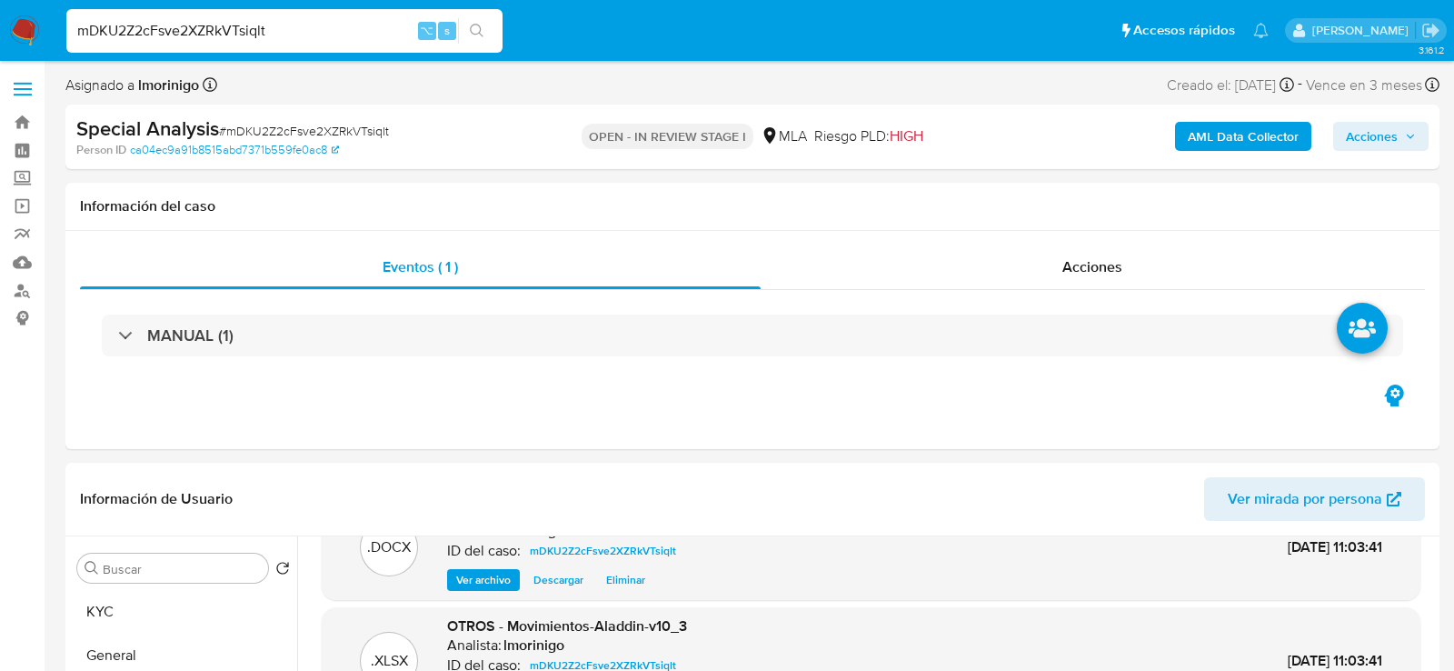
click at [348, 36] on input "mDKU2Z2cFsve2XZRkVTsiqlt" at bounding box center [284, 31] width 436 height 24
paste input "EIo33u7abyxSMNDrcg3Y3NuD"
type input "EIo33u7abyxSMNDrcg3Y3NuD"
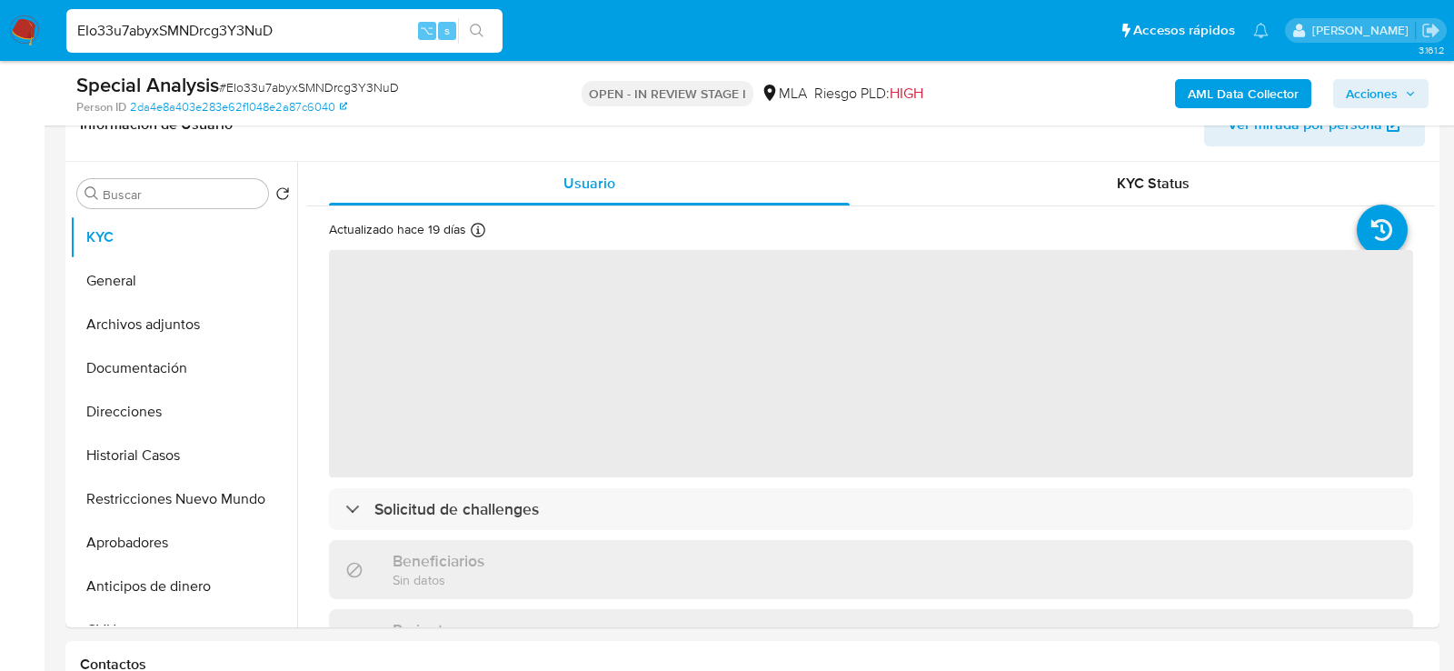
select select "10"
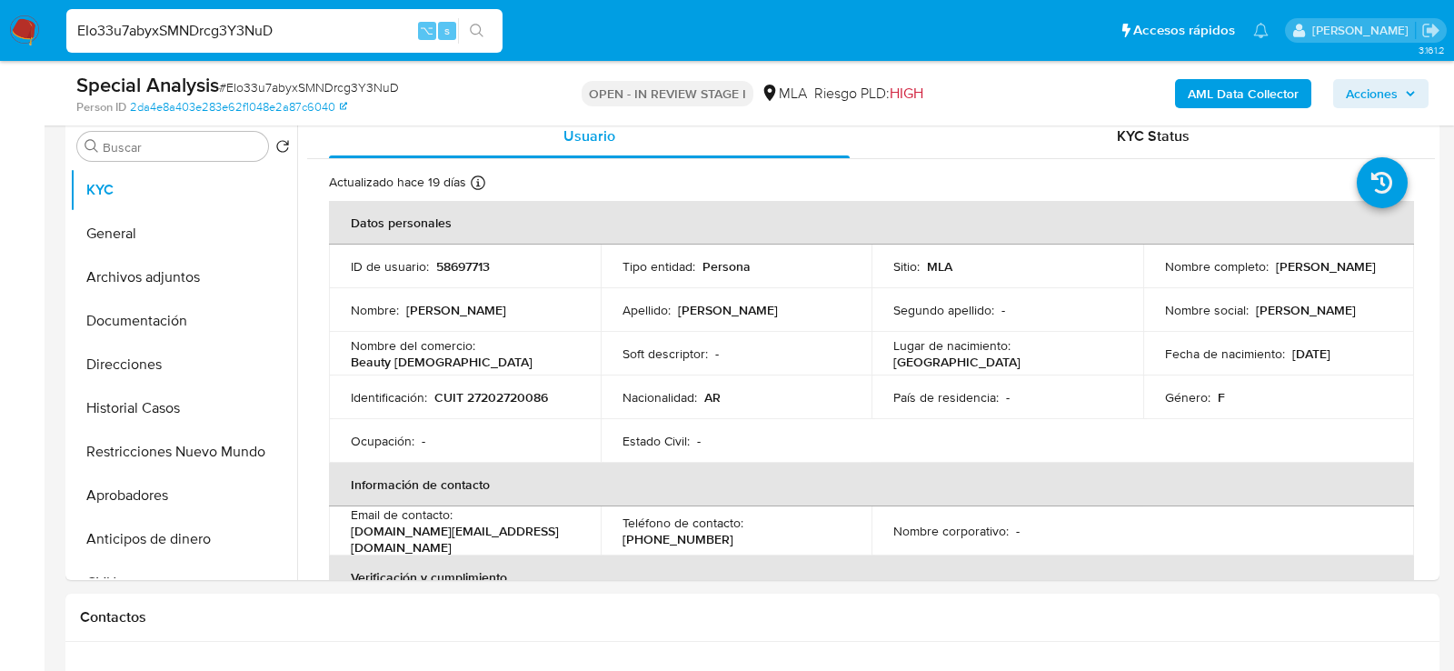
scroll to position [375, 0]
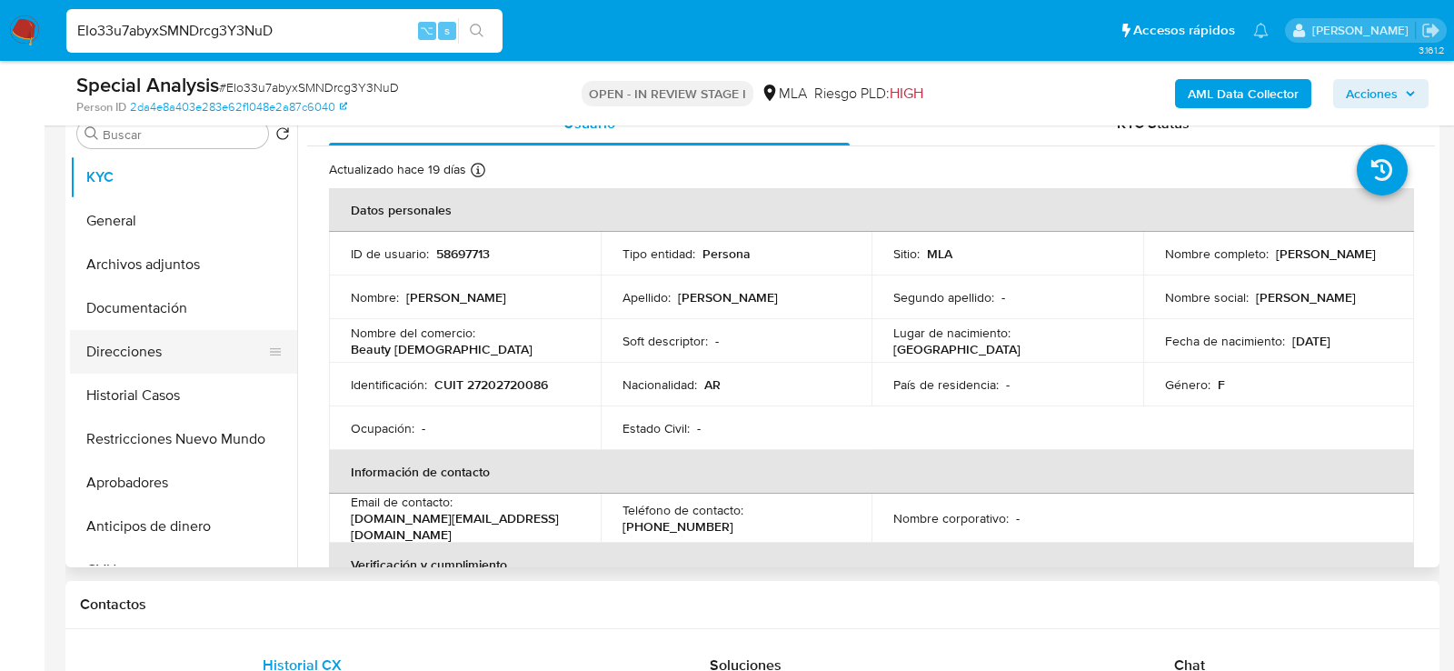
click at [133, 349] on button "Direcciones" at bounding box center [176, 352] width 213 height 44
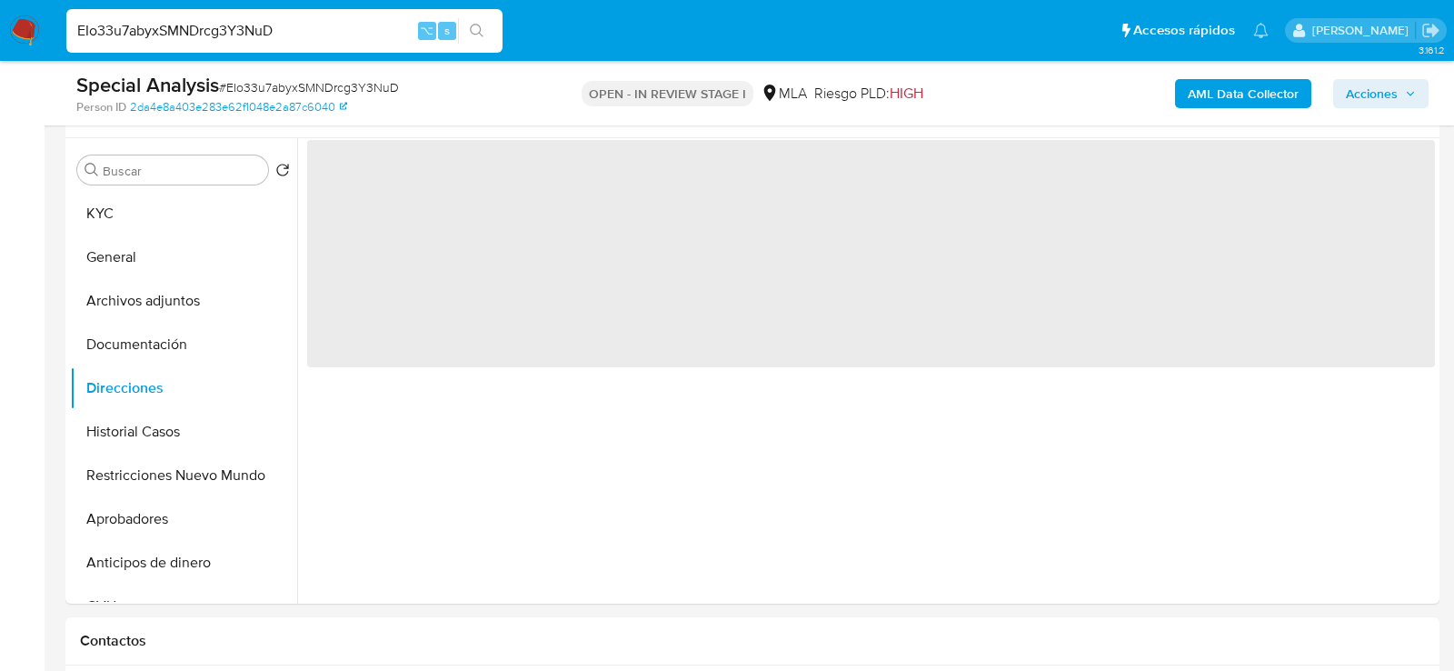
scroll to position [316, 0]
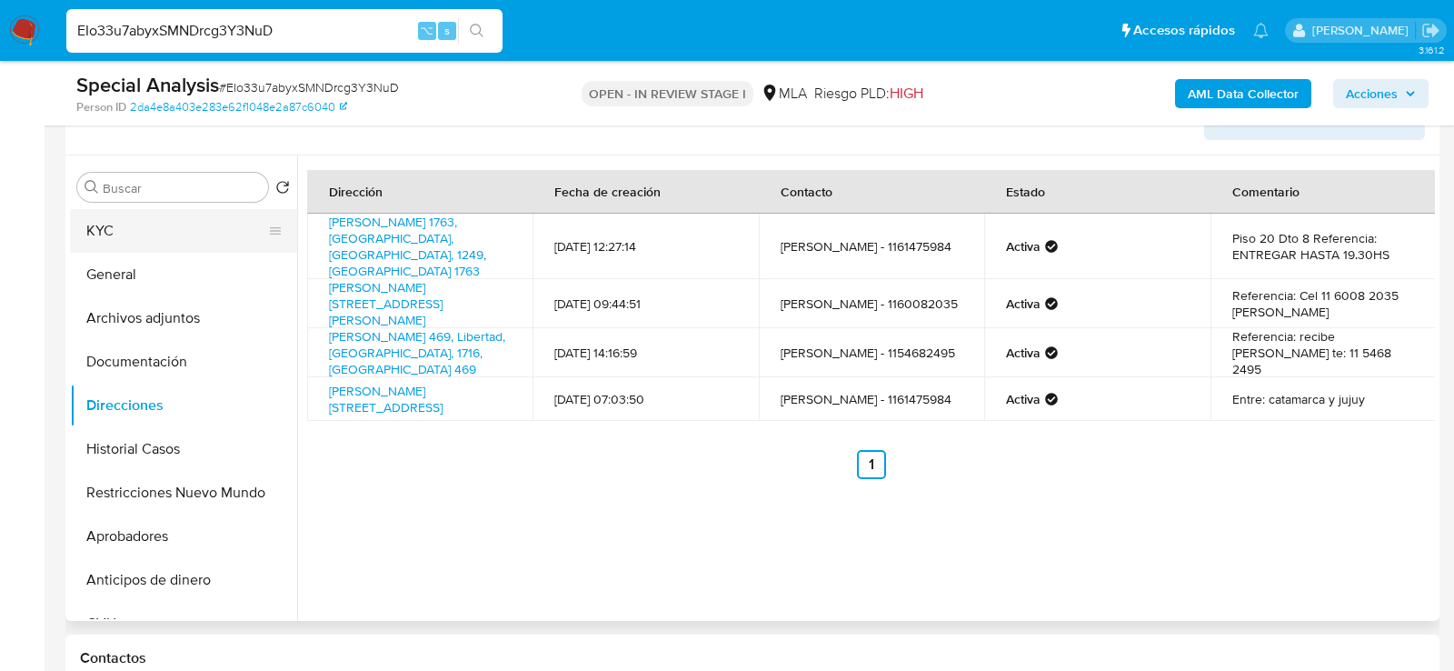
click at [138, 234] on button "KYC" at bounding box center [176, 231] width 213 height 44
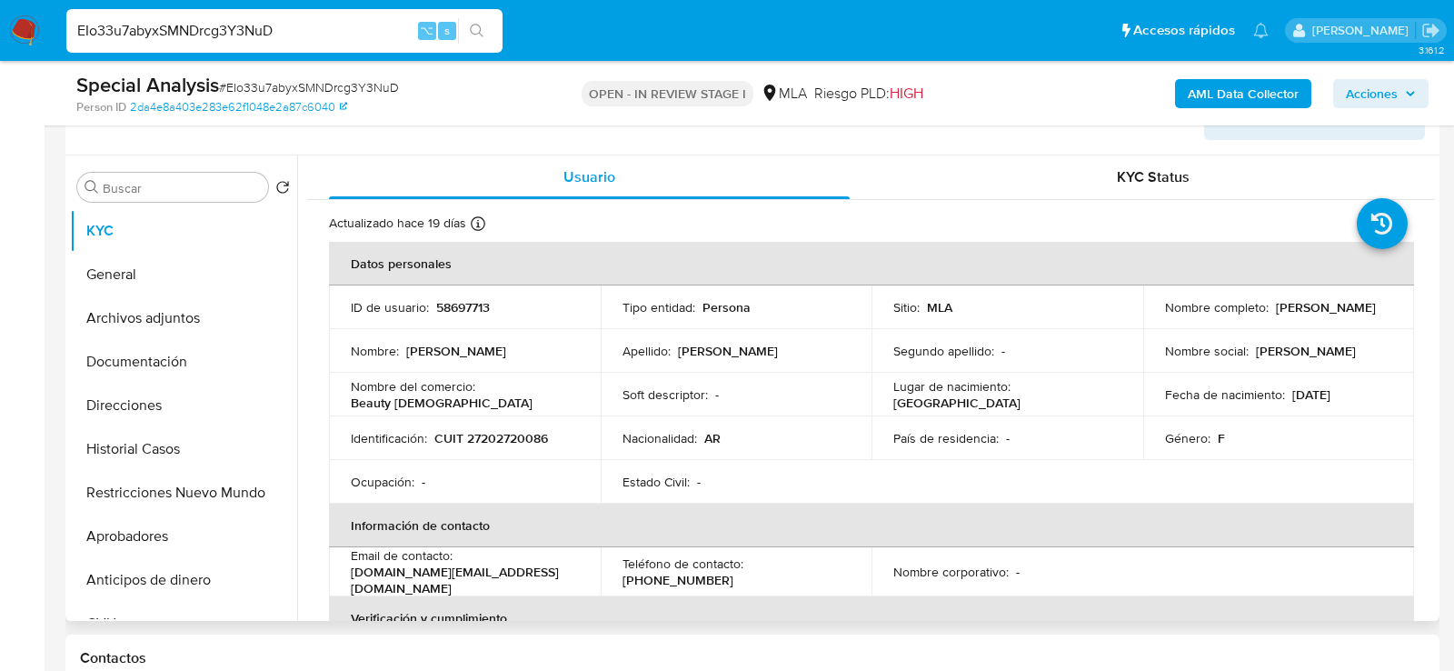
click at [501, 435] on p "CUIT 27202720086" at bounding box center [491, 438] width 114 height 16
copy p "27202720086"
click at [101, 394] on button "Direcciones" at bounding box center [176, 405] width 213 height 44
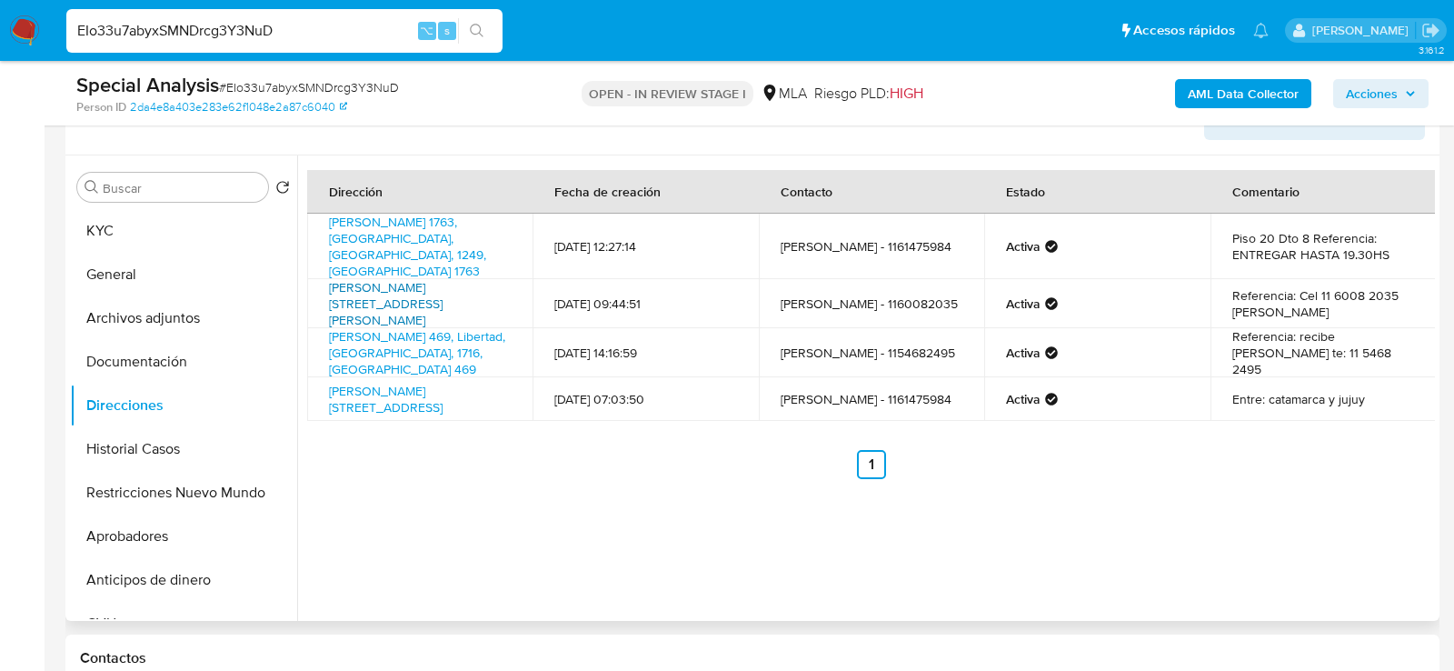
click at [396, 280] on link "José De Paula Y Rodríguez Alves 883, Liniers, Capital Federal, 1408, Argentina …" at bounding box center [386, 303] width 114 height 51
click at [186, 240] on button "KYC" at bounding box center [176, 231] width 213 height 44
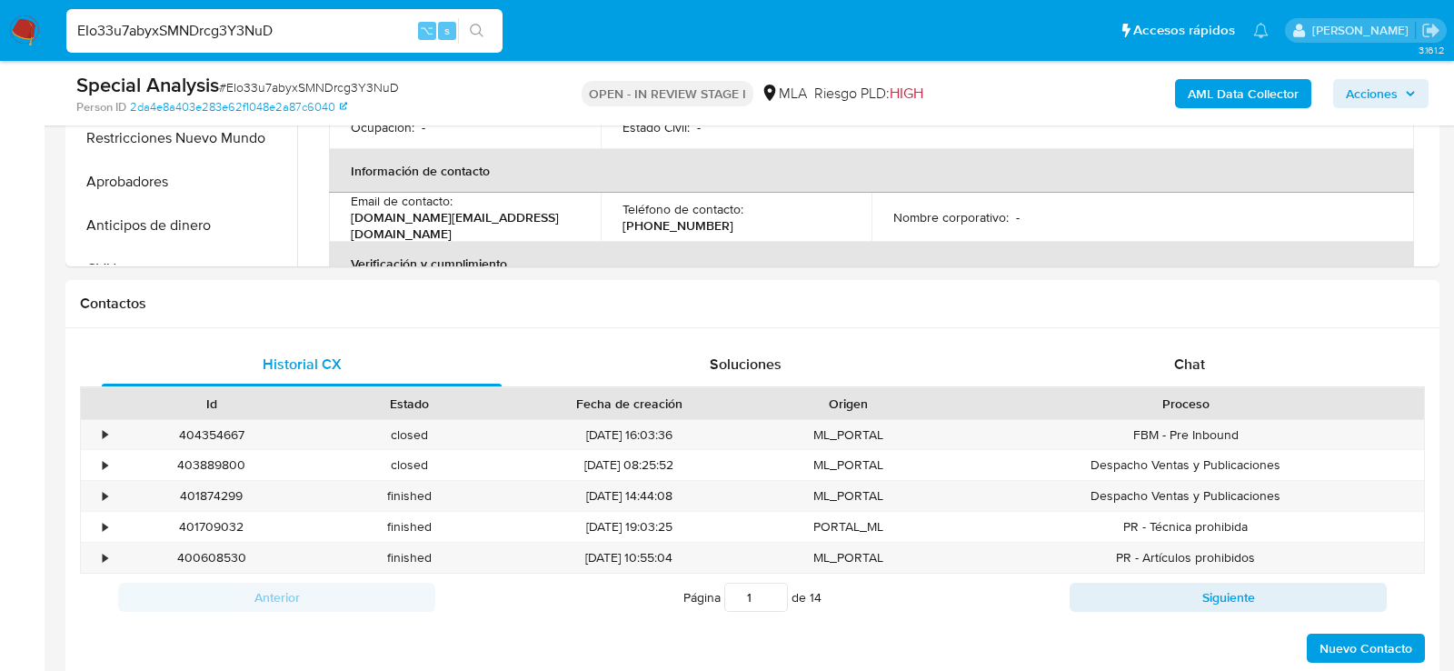
scroll to position [792, 0]
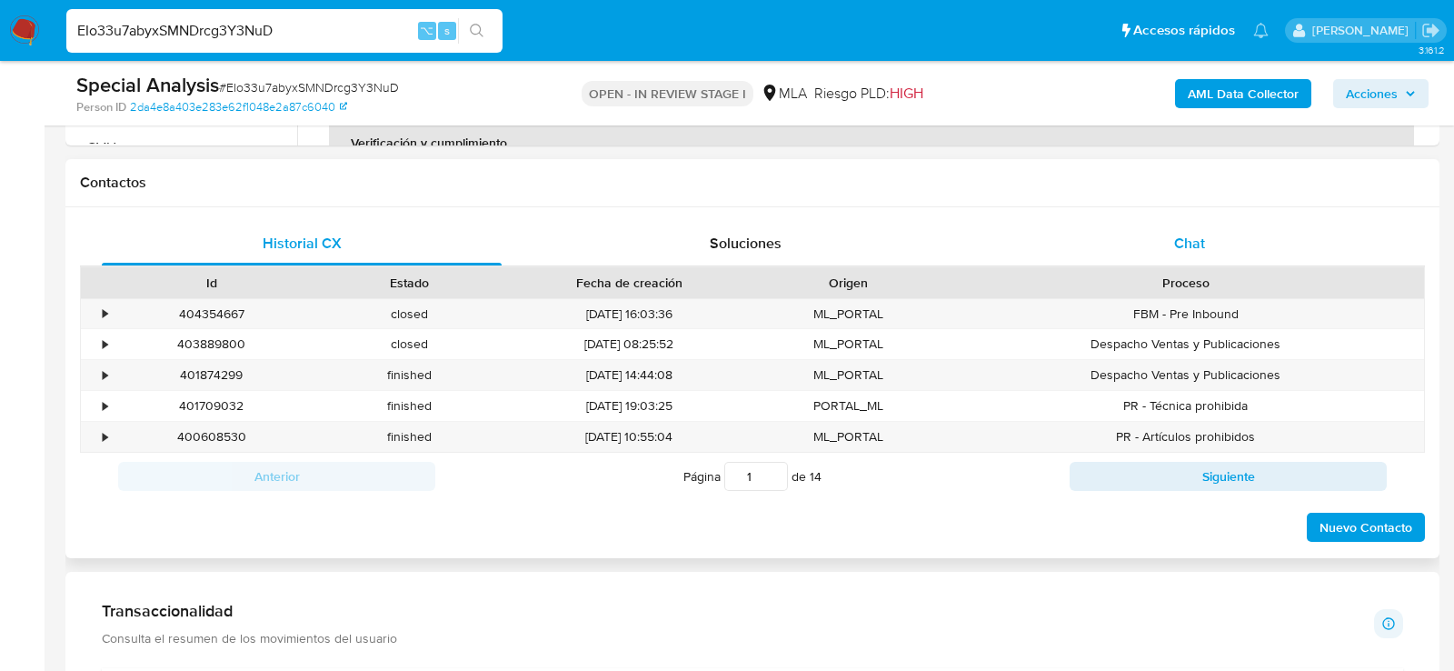
click at [1083, 222] on div "Chat" at bounding box center [1190, 244] width 400 height 44
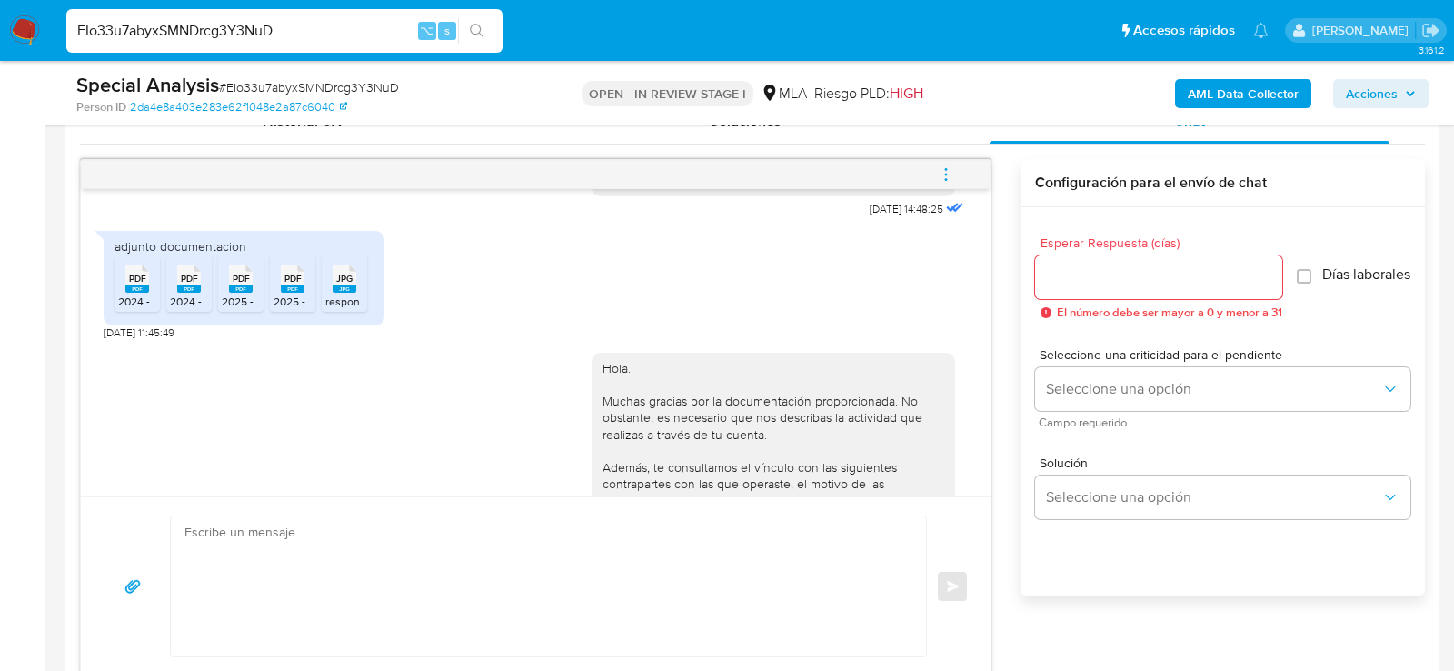
scroll to position [987, 0]
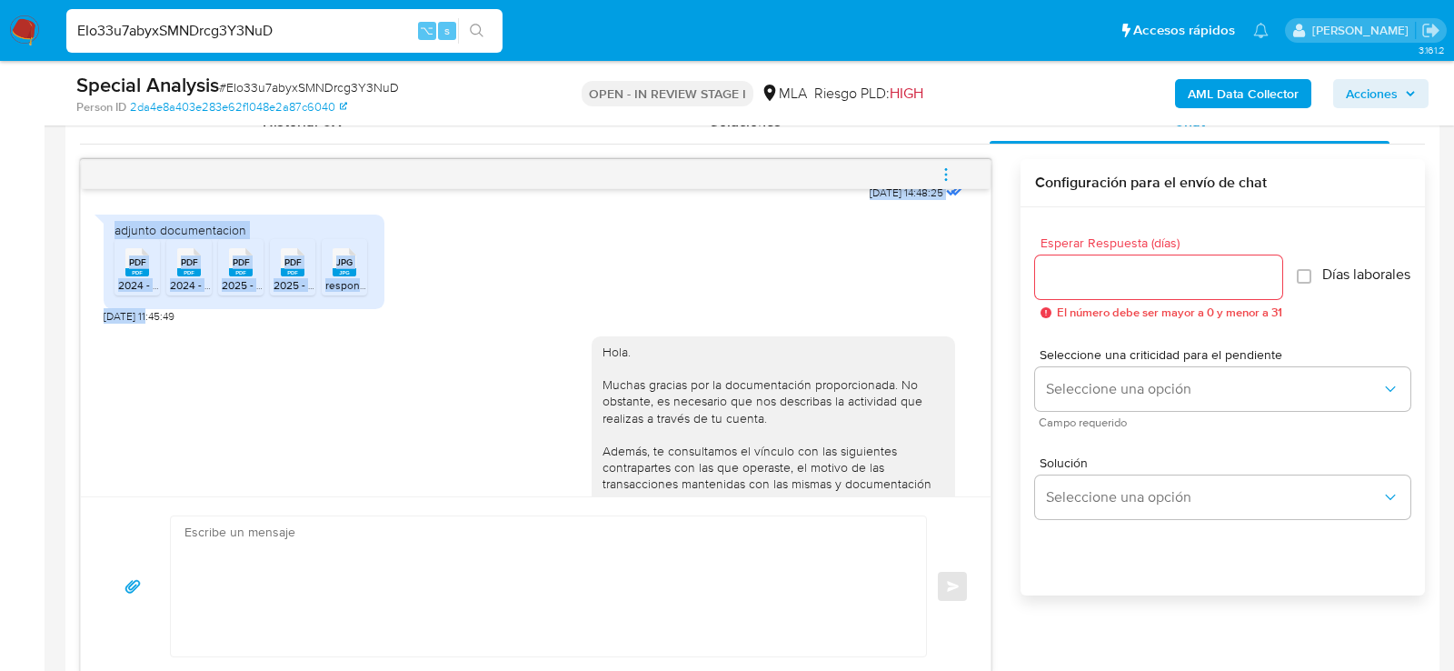
drag, startPoint x: 154, startPoint y: 346, endPoint x: 57, endPoint y: 345, distance: 96.3
copy div "Hola, Por disposición de la Resolución 200/2024 de la Unidad de Información Fin…"
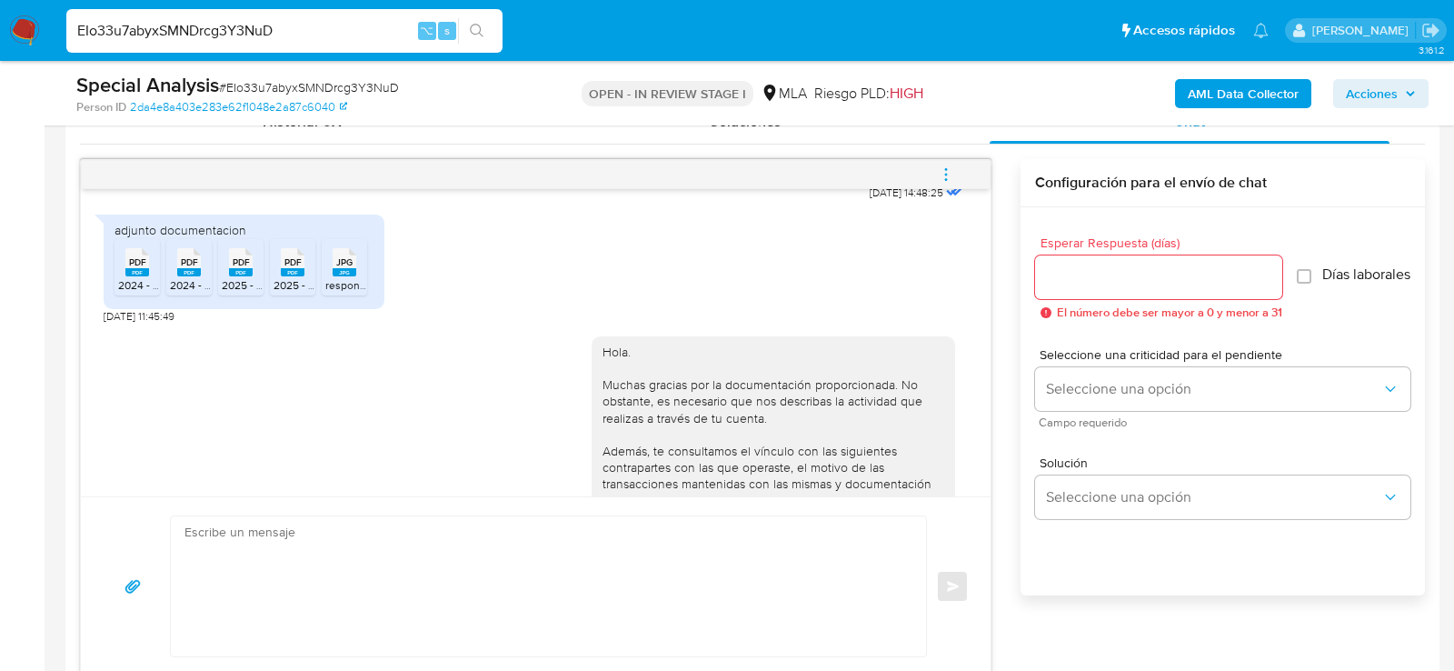
click at [159, 308] on div "adjunto documentacion PDF PDF 2024 - facturas.pdf PDF PDF 2024 - recibidos.pdf …" at bounding box center [244, 261] width 281 height 94
drag, startPoint x: 159, startPoint y: 339, endPoint x: 101, endPoint y: 338, distance: 58.2
click at [101, 338] on div "17/09/2025 14:48:25 adjunto documentacion PDF PDF 2024 - facturas.pdf PDF PDF 2…" at bounding box center [536, 342] width 910 height 307
copy span "[DATE]"
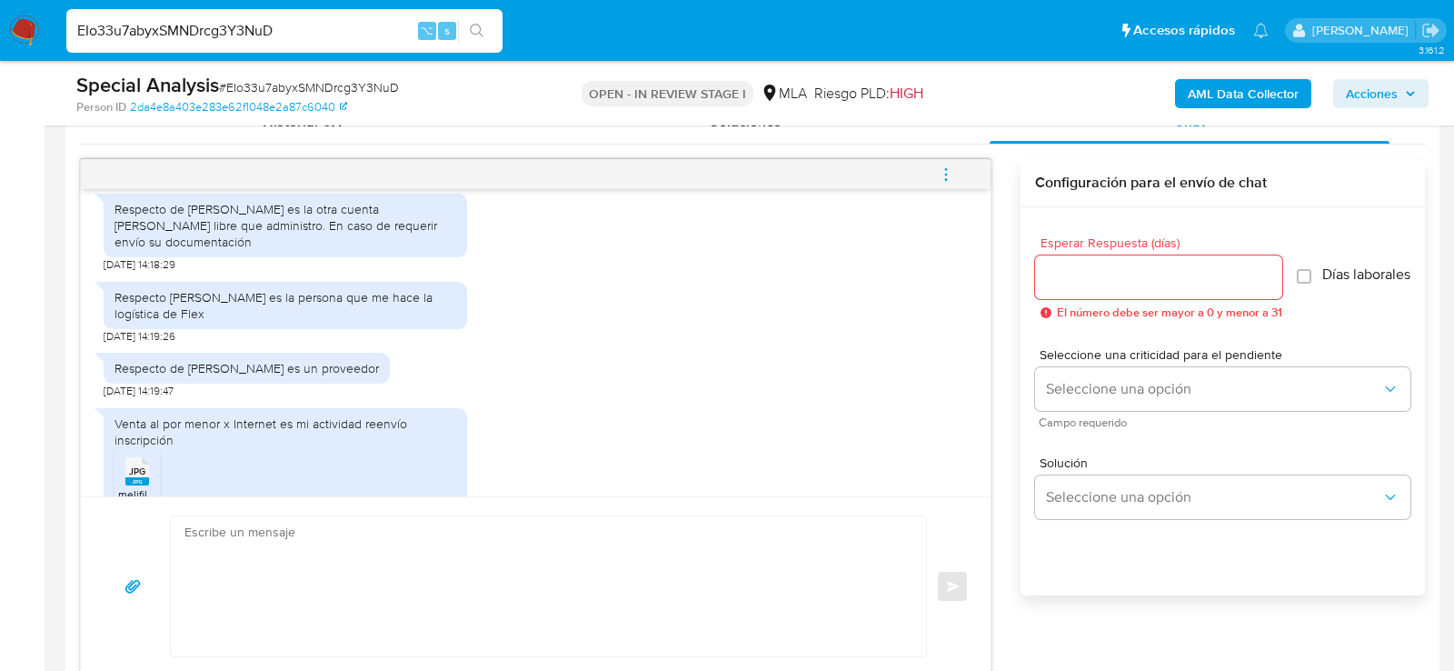
scroll to position [1698, 0]
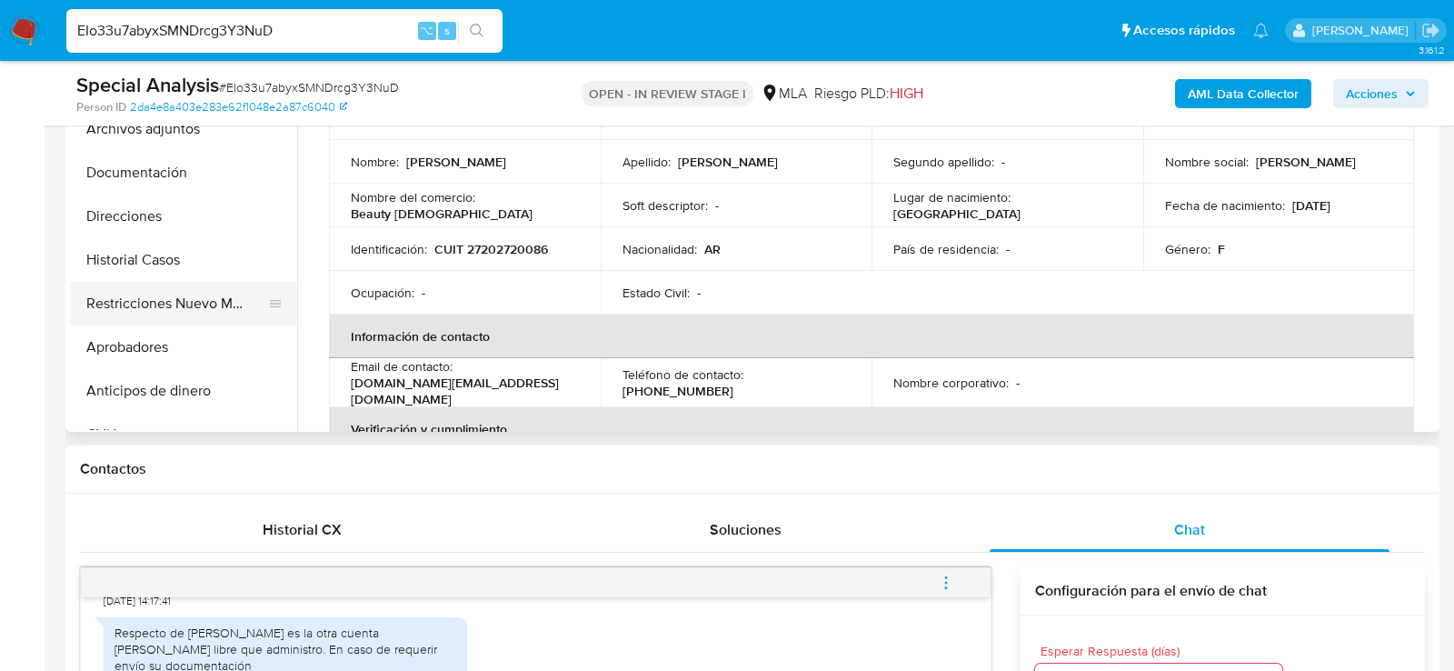
click at [136, 306] on button "Restricciones Nuevo Mundo" at bounding box center [176, 304] width 213 height 44
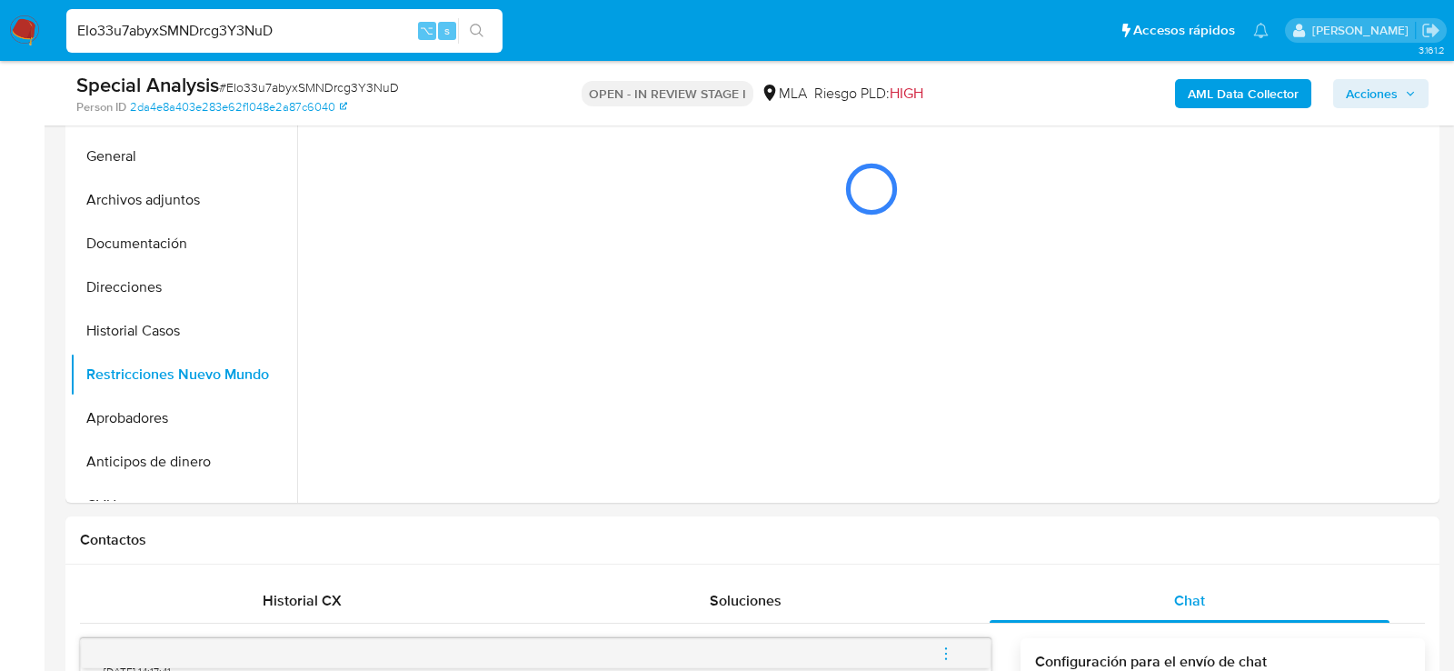
scroll to position [414, 0]
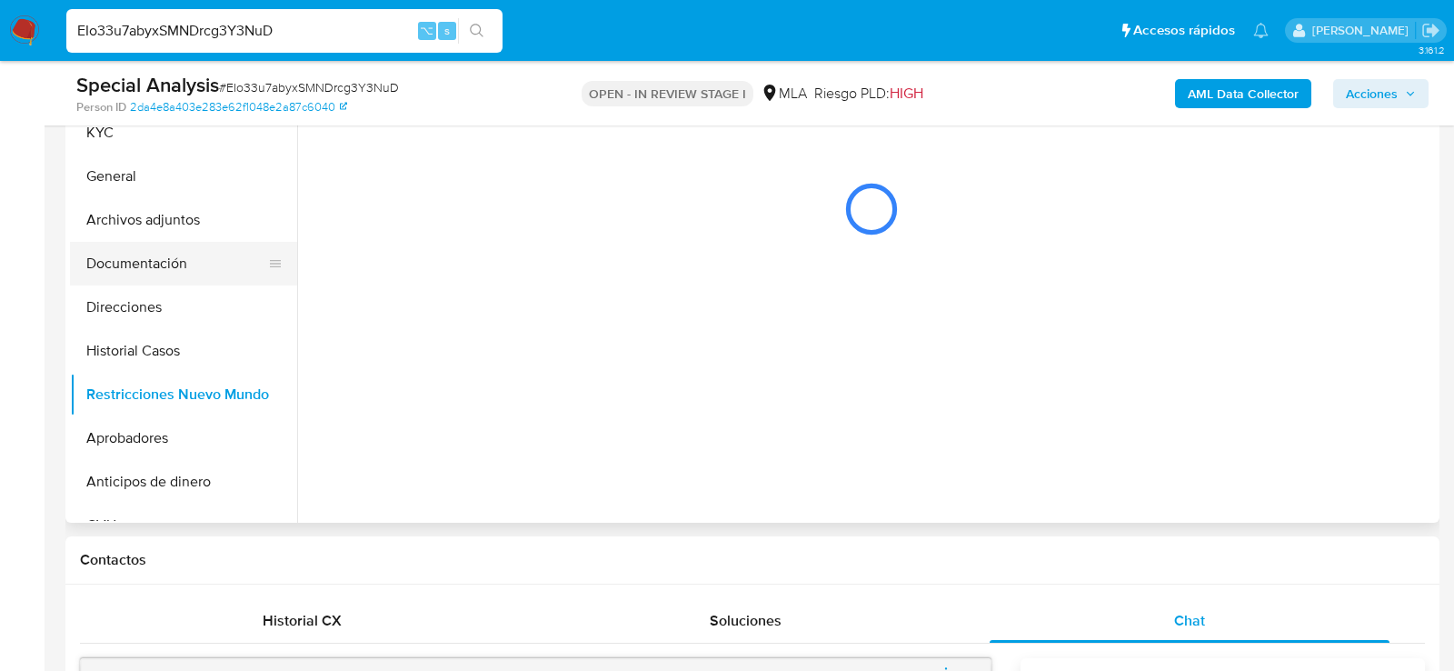
click at [95, 266] on button "Documentación" at bounding box center [176, 264] width 213 height 44
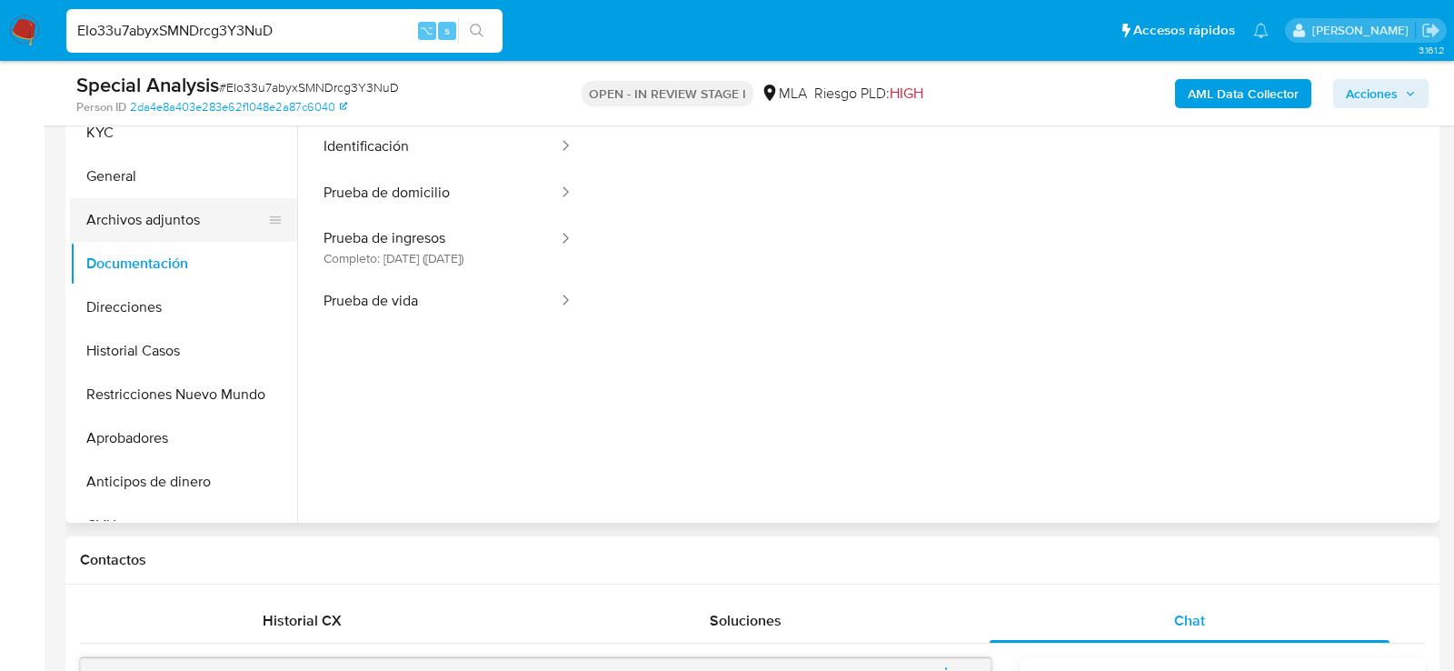
click at [119, 212] on button "Archivos adjuntos" at bounding box center [176, 220] width 213 height 44
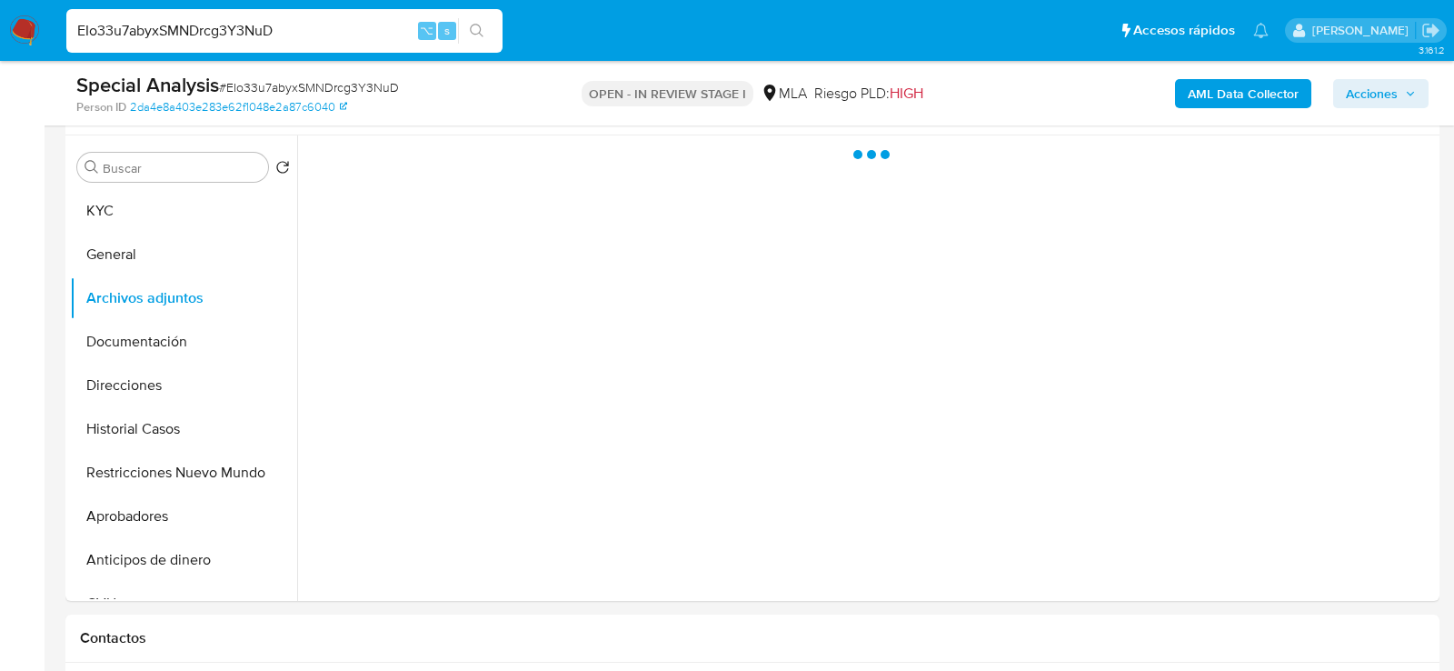
scroll to position [320, 0]
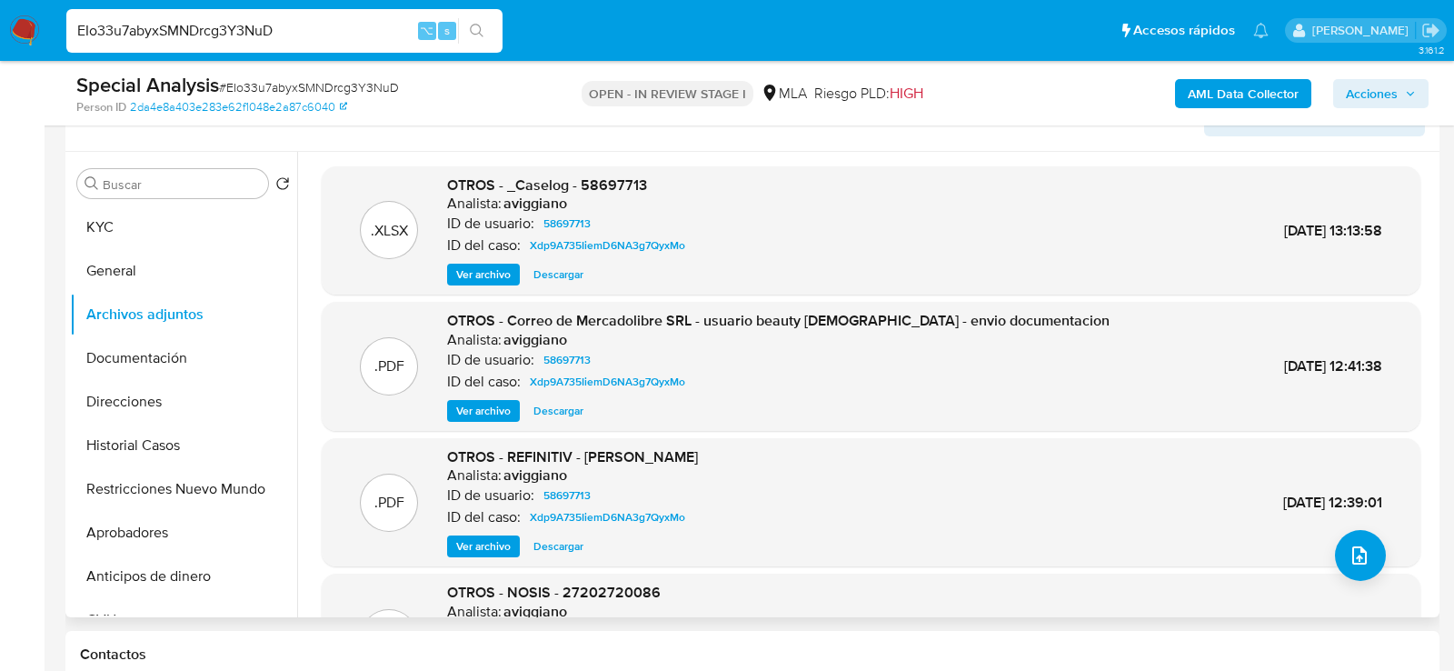
click at [483, 280] on span "Ver archivo" at bounding box center [483, 274] width 55 height 18
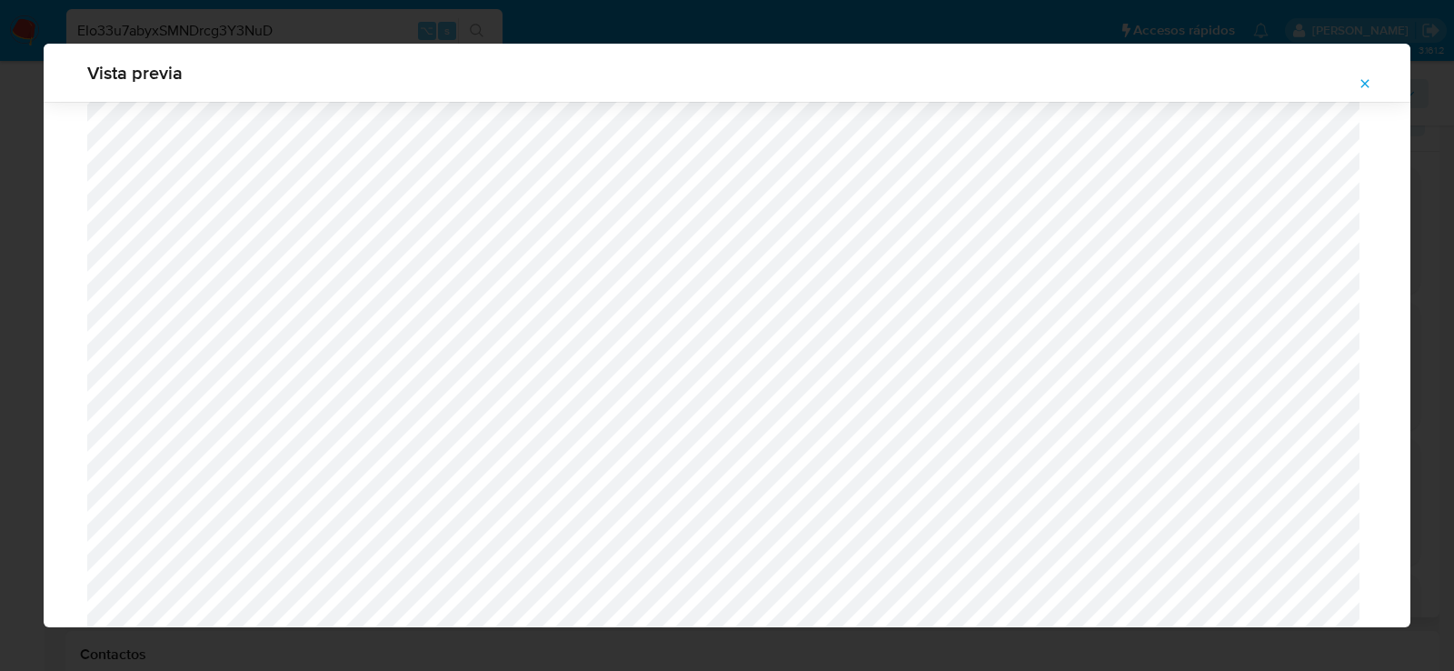
scroll to position [1332, 0]
click at [1367, 84] on icon "Attachment preview" at bounding box center [1365, 83] width 15 height 15
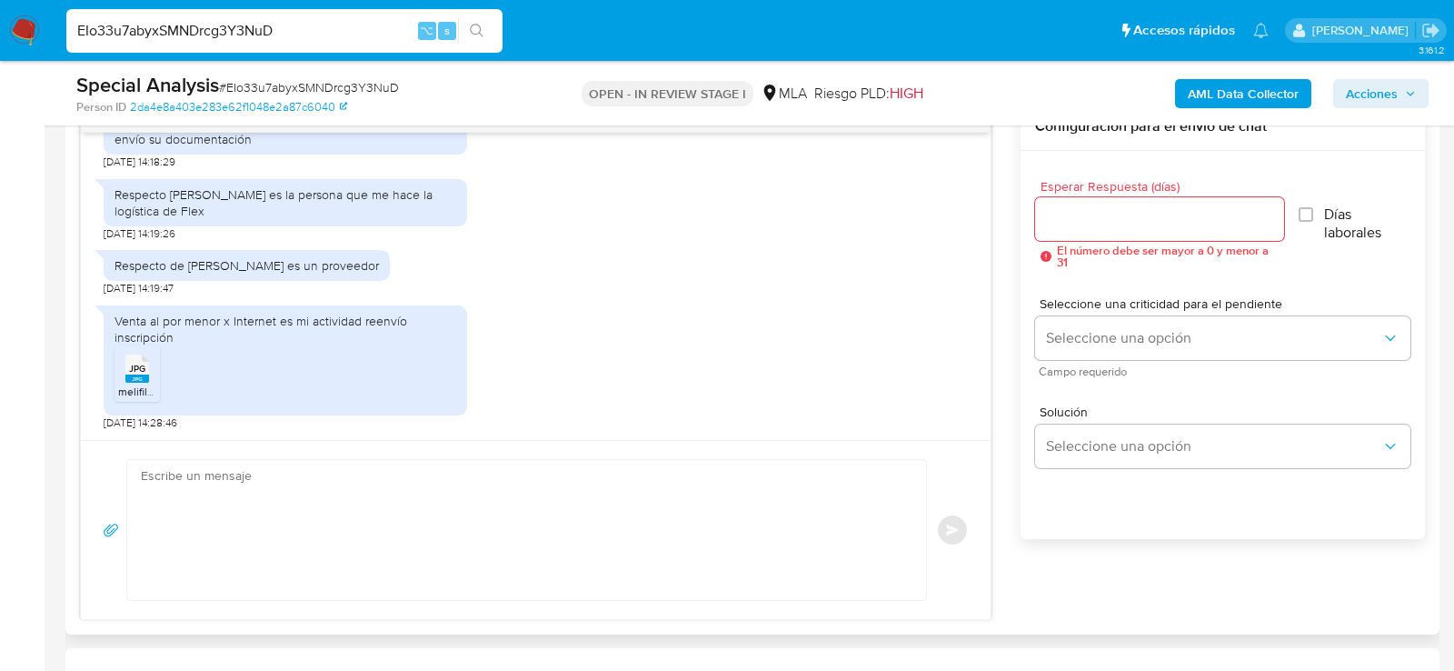
scroll to position [982, 0]
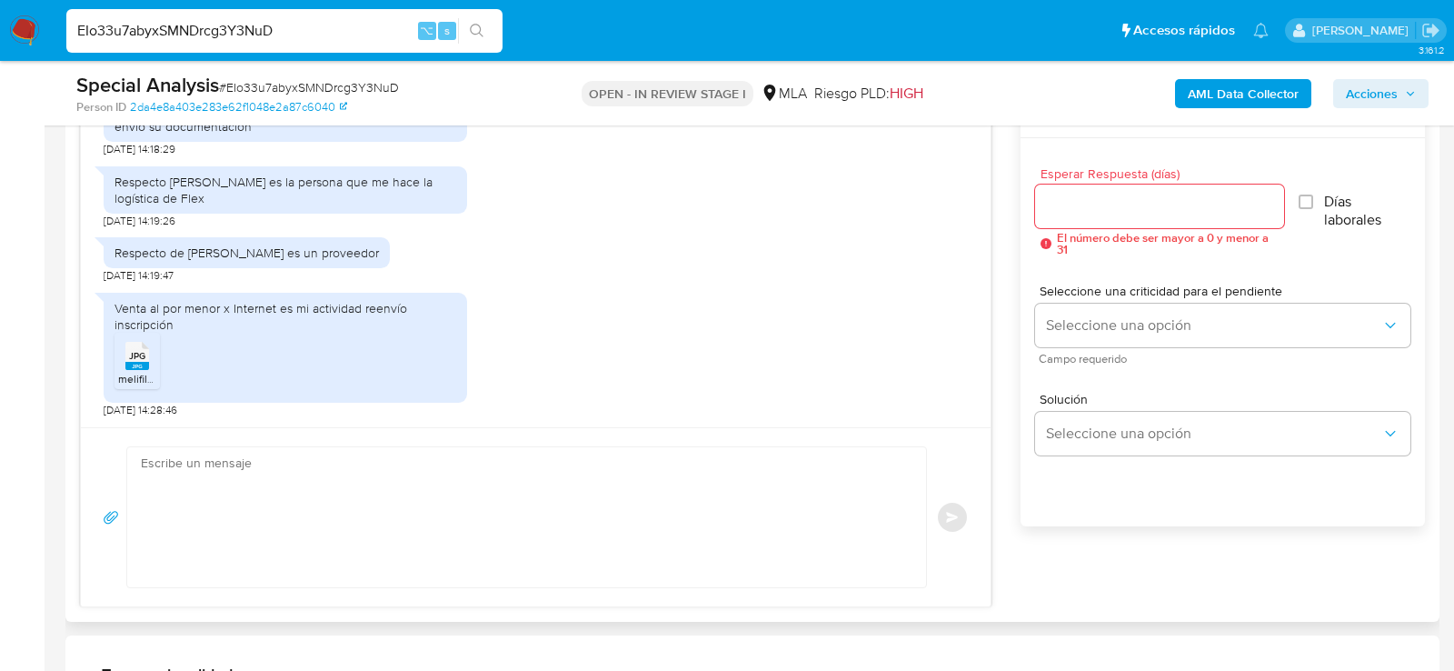
click at [257, 524] on textarea at bounding box center [522, 517] width 762 height 140
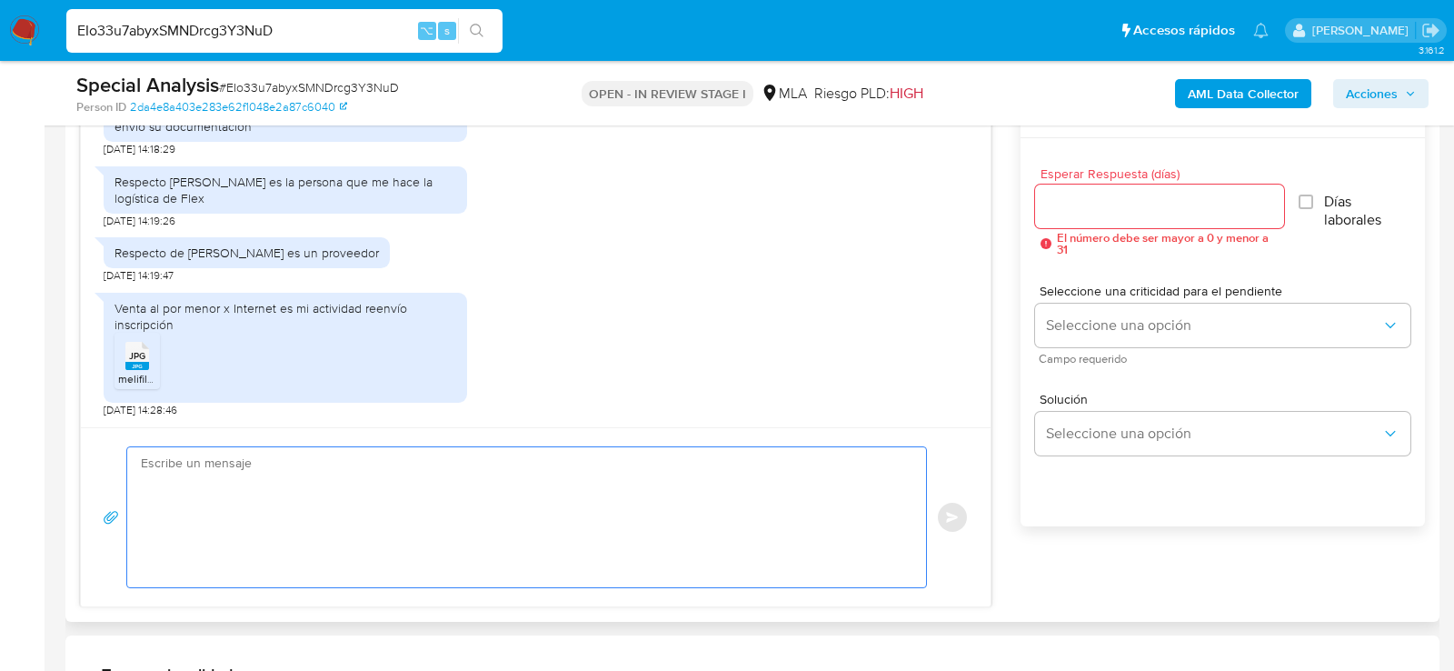
paste textarea "Hola XXXX Muchas gracias por tu respuesta. Recibimos sus DDJJ de IVA pero las m…"
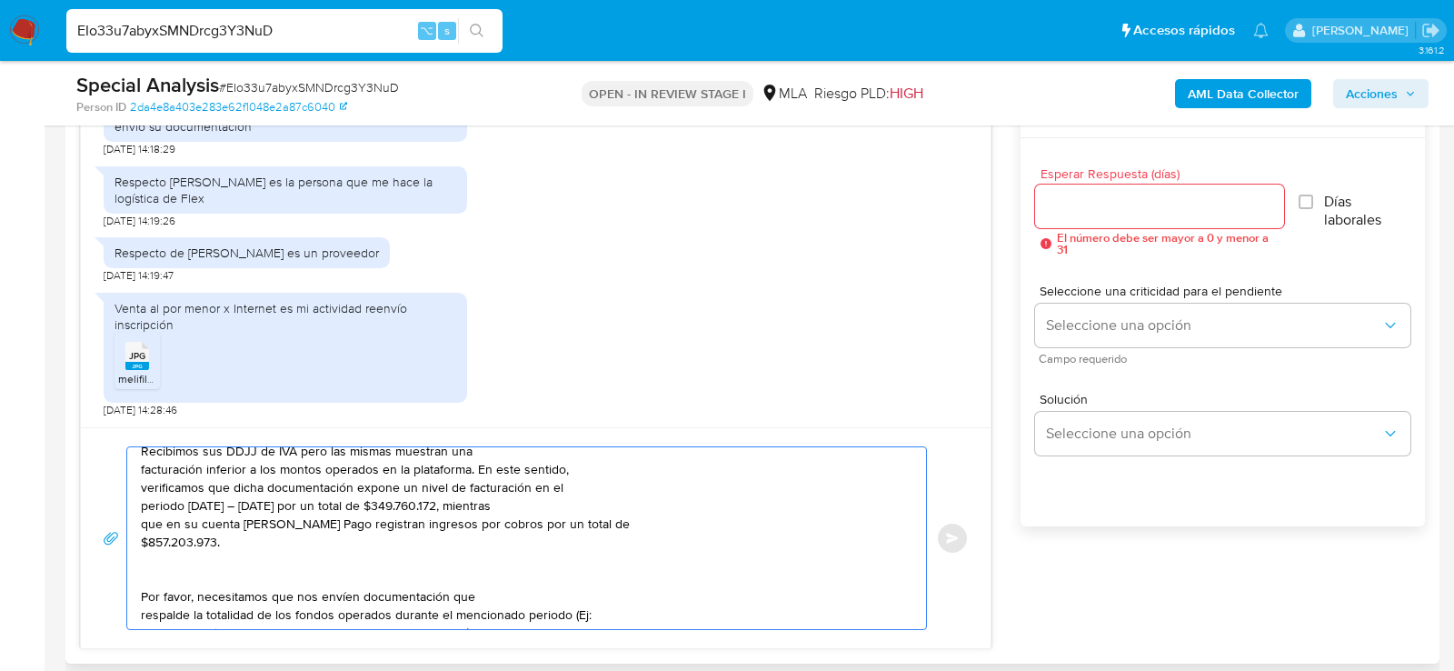
scroll to position [0, 0]
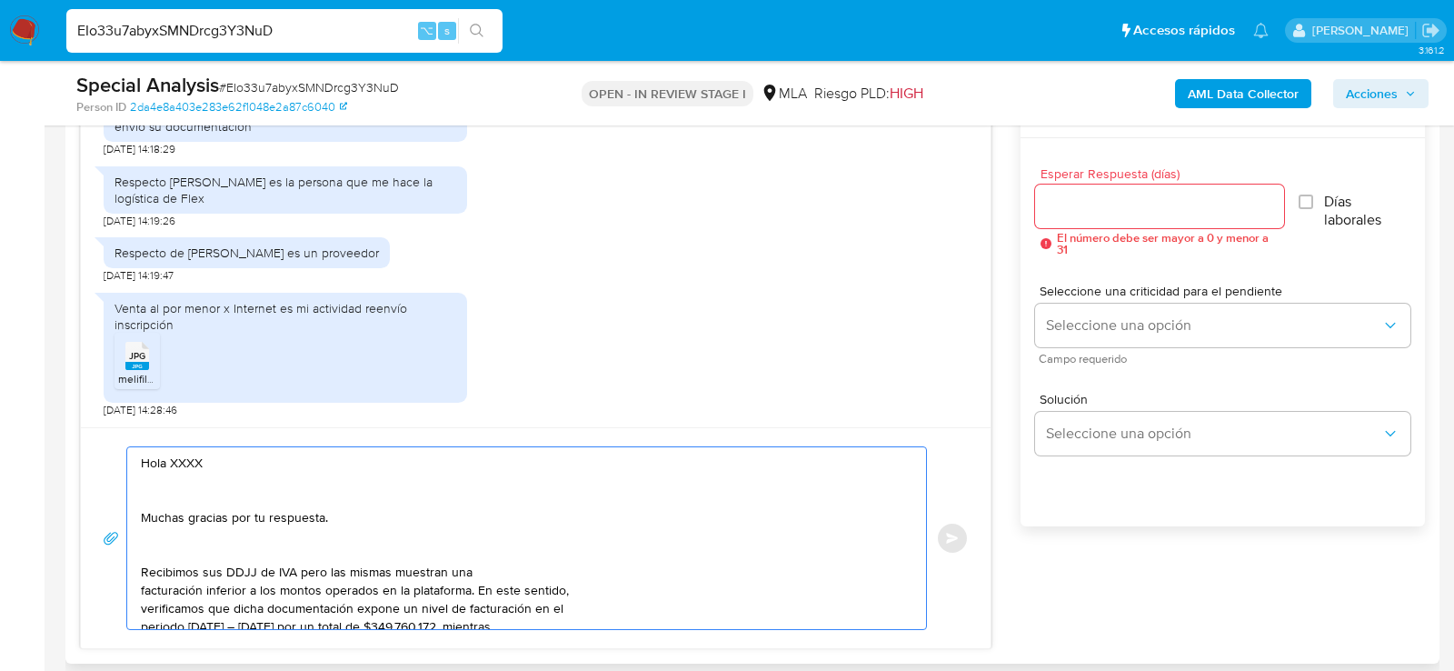
click at [207, 500] on textarea "Hola XXXX Muchas gracias por tu respuesta. Recibimos sus DDJJ de IVA pero las m…" at bounding box center [522, 538] width 762 height 182
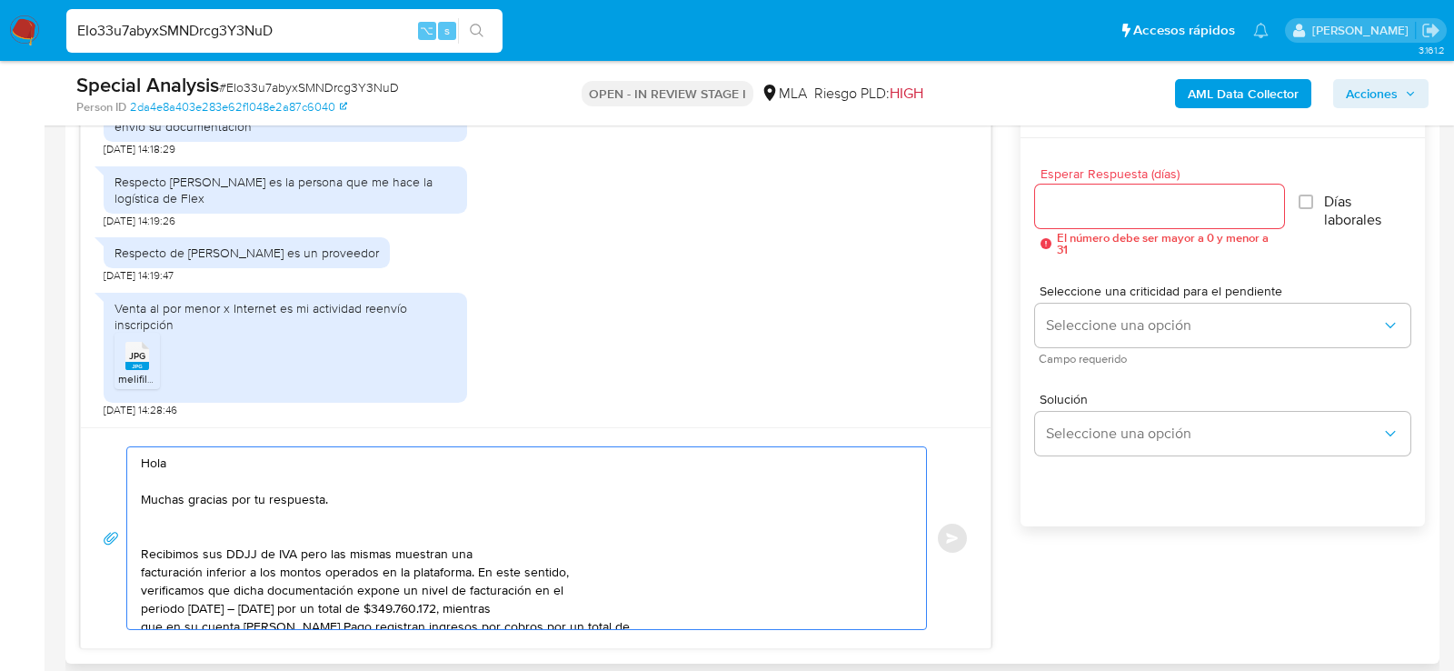
click at [180, 525] on textarea "Hola Muchas gracias por tu respuesta. Recibimos sus DDJJ de IVA pero las mismas…" at bounding box center [522, 538] width 762 height 182
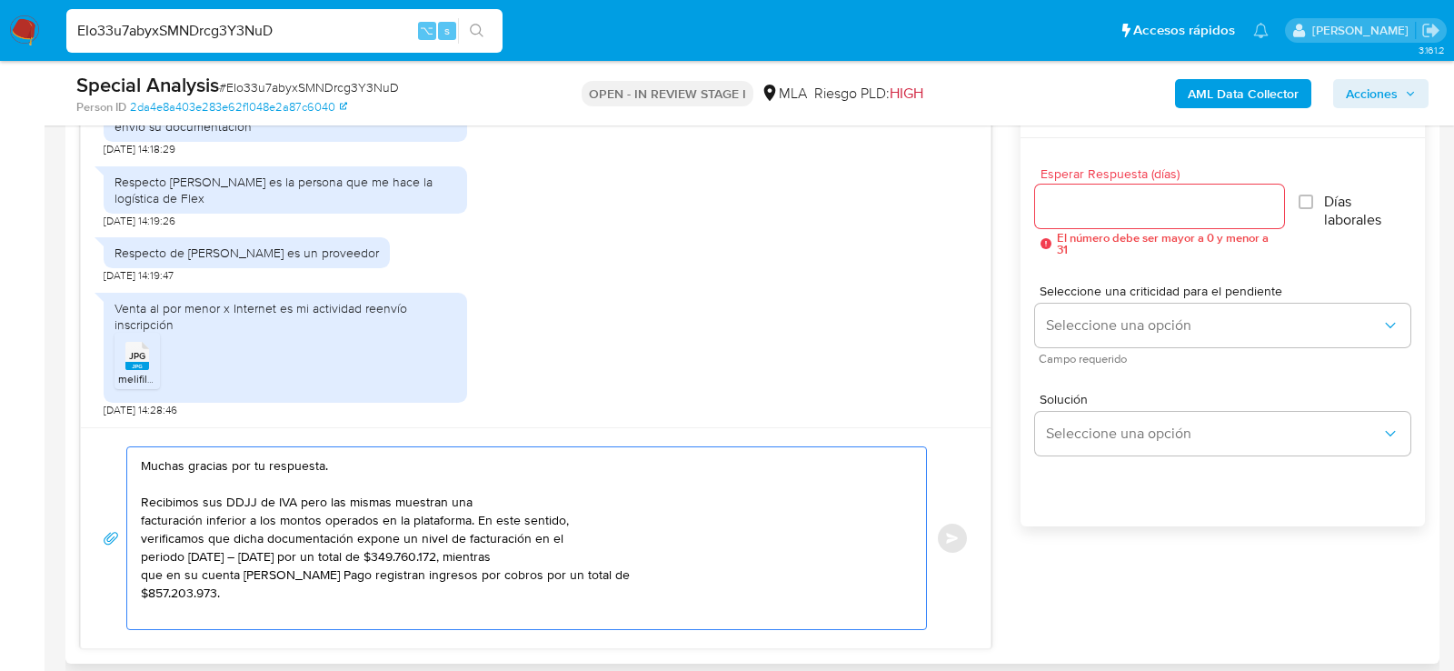
scroll to position [40, 0]
drag, startPoint x: 201, startPoint y: 490, endPoint x: 293, endPoint y: 484, distance: 91.9
click at [293, 484] on textarea "Hola Muchas gracias por tu respuesta. Recibimos sus DDJJ de IVA pero las mismas…" at bounding box center [522, 538] width 762 height 182
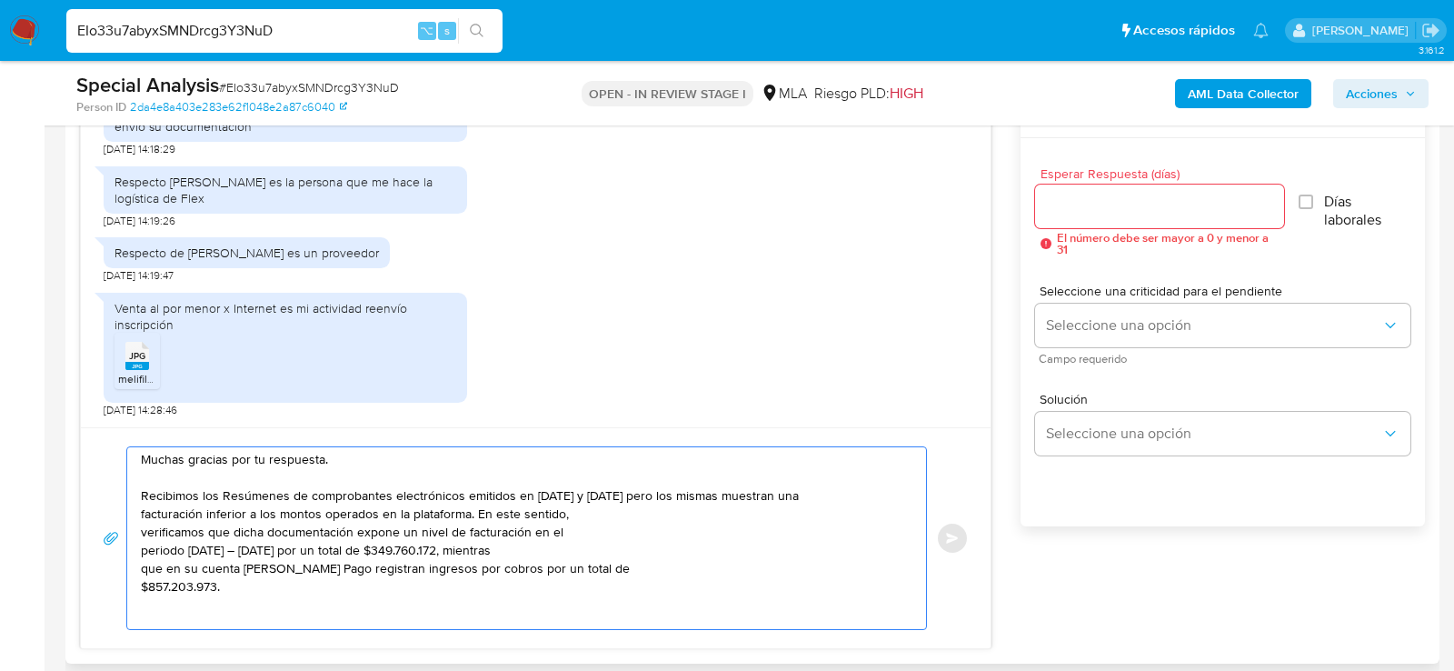
click at [683, 492] on textarea "Hola Muchas gracias por tu respuesta. Recibimos los Resúmenes de comprobantes e…" at bounding box center [522, 538] width 762 height 182
click at [142, 511] on textarea "Hola Muchas gracias por tu respuesta. Recibimos los Resúmenes de comprobantes e…" at bounding box center [522, 538] width 762 height 182
click at [143, 530] on textarea "Hola Muchas gracias por tu respuesta. Recibimos los Resúmenes de comprobantes e…" at bounding box center [522, 538] width 762 height 182
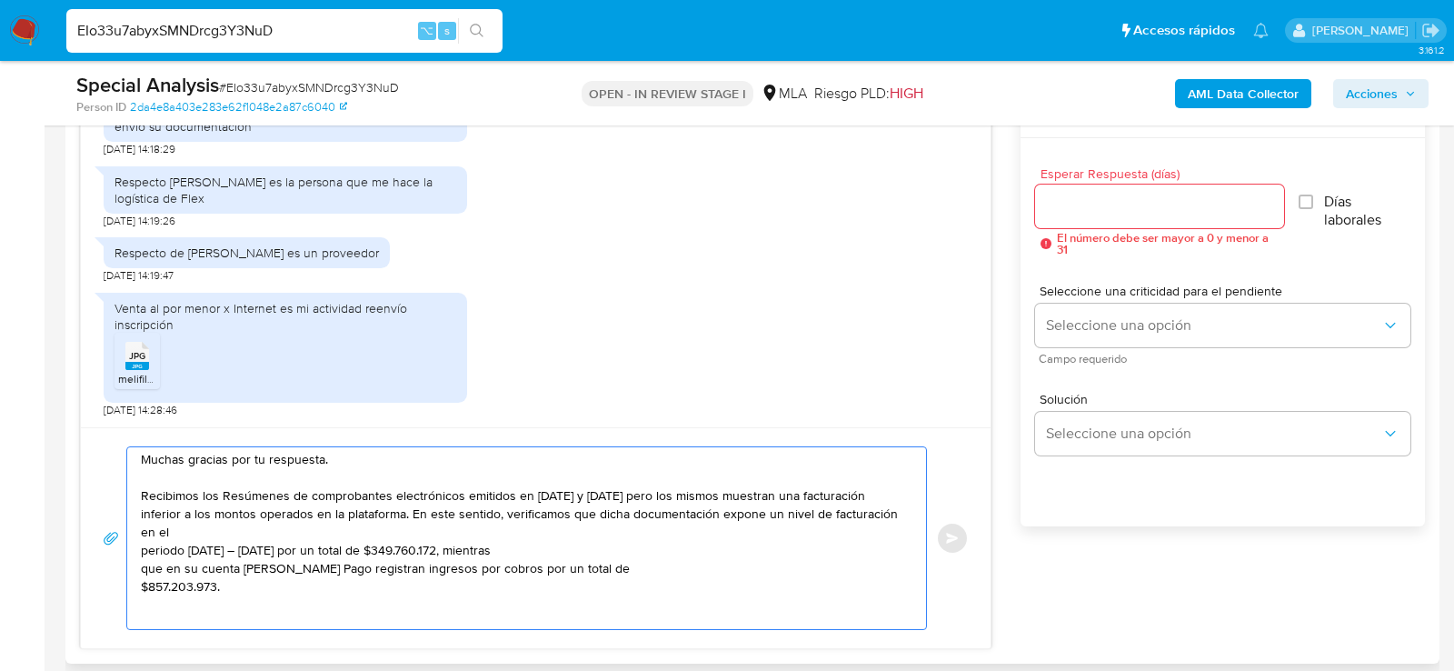
click at [357, 511] on textarea "Hola Muchas gracias por tu respuesta. Recibimos los Resúmenes de comprobantes e…" at bounding box center [522, 538] width 762 height 182
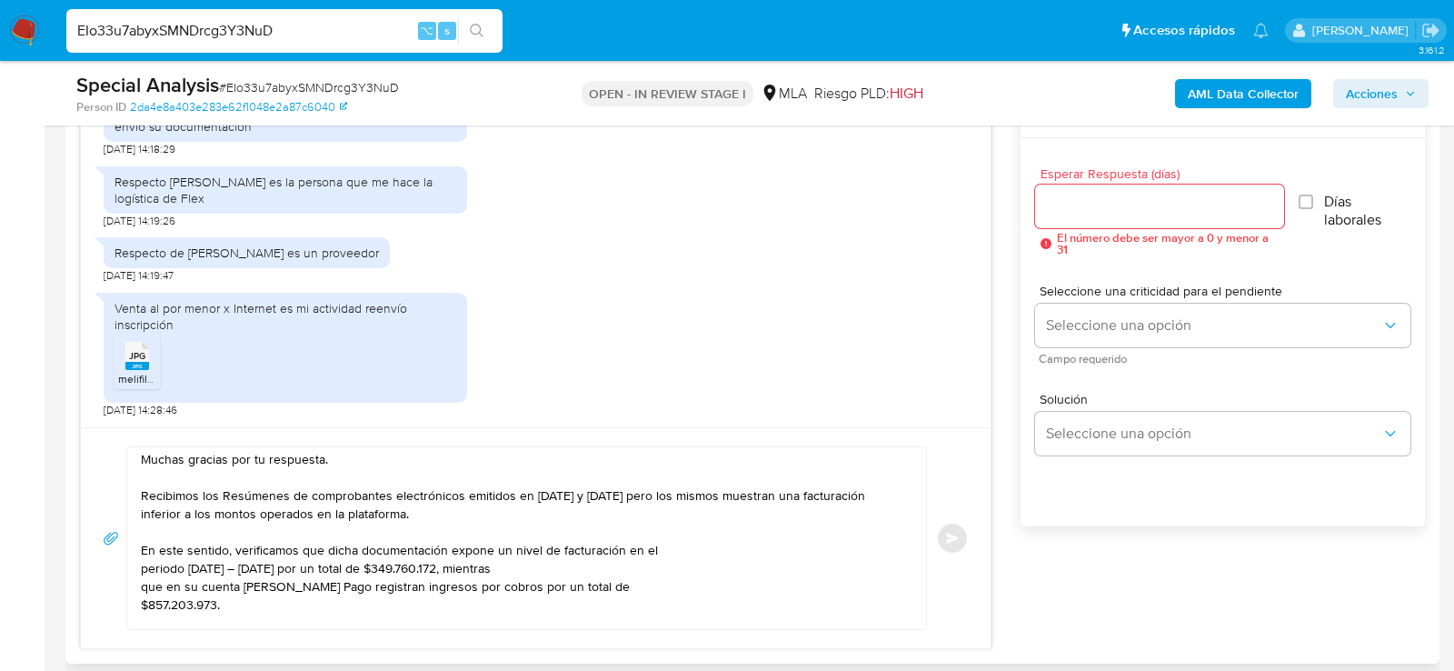
click at [139, 567] on div "Hola Muchas gracias por tu respuesta. Recibimos los Resúmenes de comprobantes e…" at bounding box center [522, 538] width 790 height 182
click at [143, 567] on textarea "Hola Muchas gracias por tu respuesta. Recibimos los Resúmenes de comprobantes e…" at bounding box center [522, 538] width 762 height 182
click at [135, 587] on div "Hola Muchas gracias por tu respuesta. Recibimos los Resúmenes de comprobantes e…" at bounding box center [522, 538] width 790 height 182
click at [144, 587] on textarea "Hola Muchas gracias por tu respuesta. Recibimos los Resúmenes de comprobantes e…" at bounding box center [522, 538] width 762 height 182
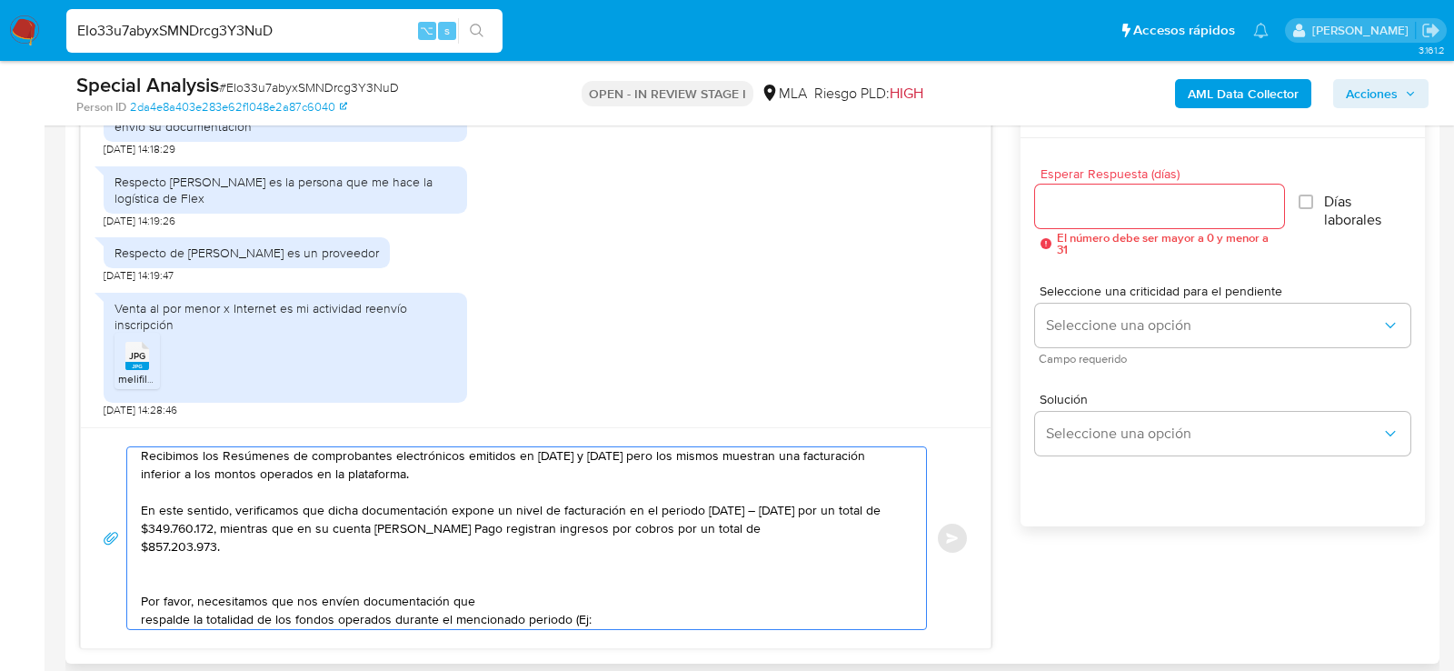
scroll to position [95, 0]
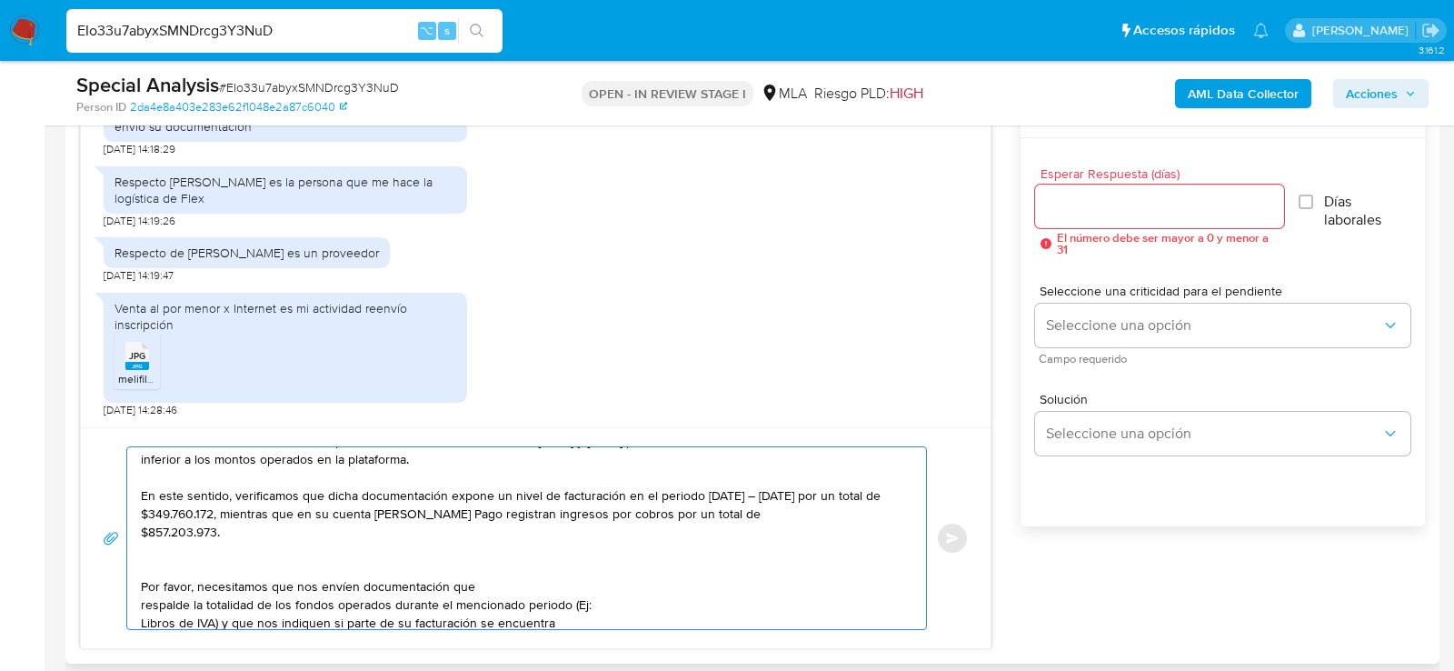
click at [142, 604] on textarea "Hola Muchas gracias por tu respuesta. Recibimos los Resúmenes de comprobantes e…" at bounding box center [522, 538] width 762 height 182
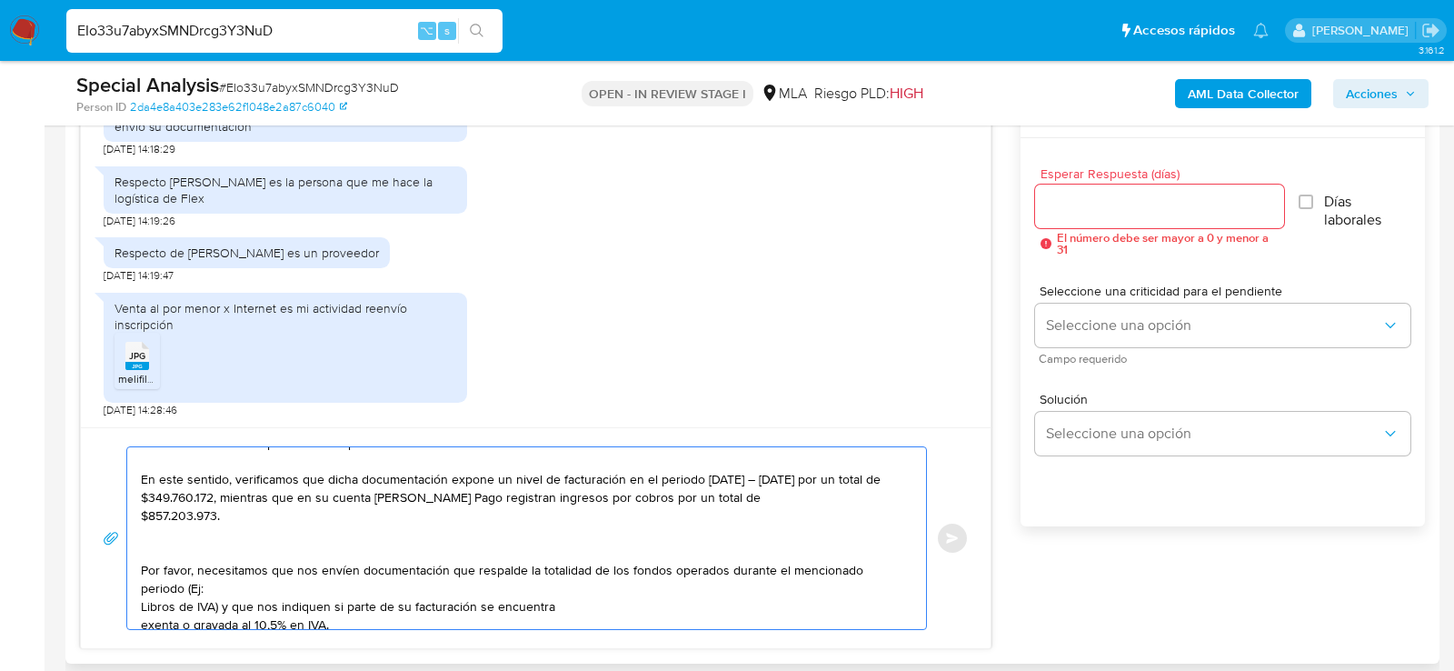
scroll to position [154, 0]
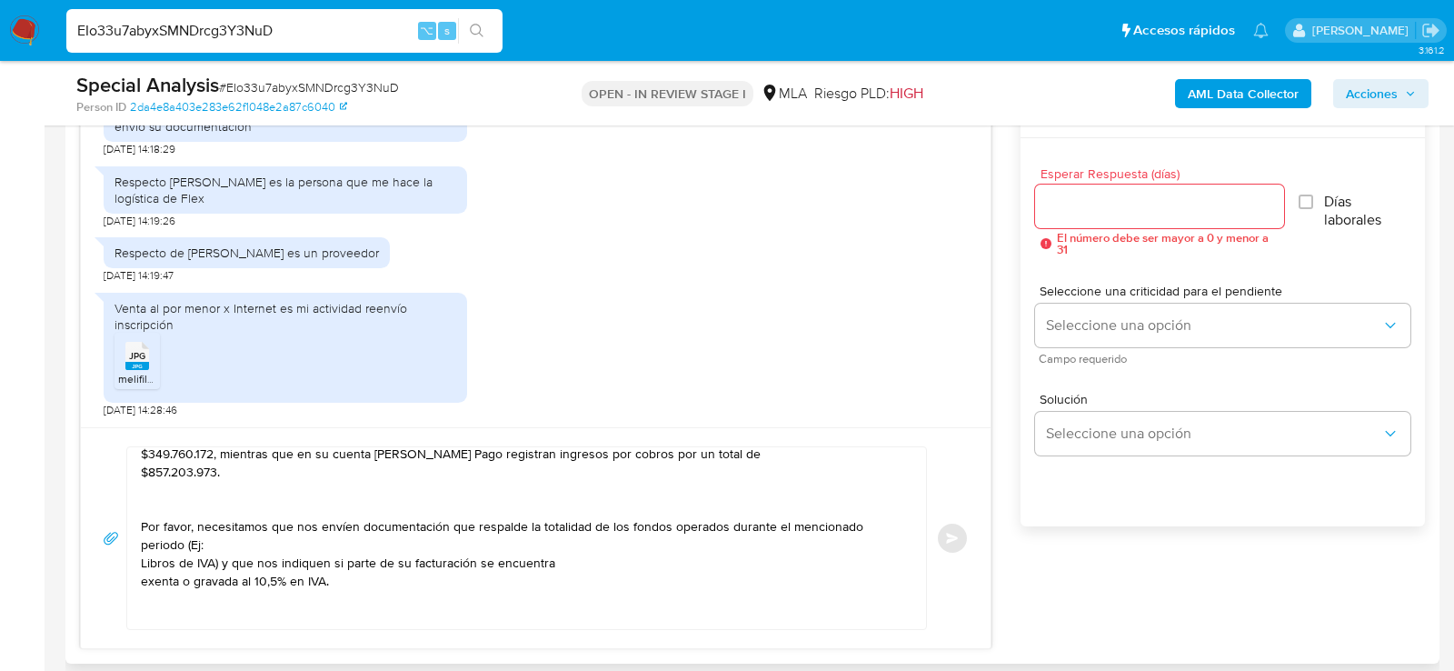
click at [133, 562] on div "Hola Muchas gracias por tu respuesta. Recibimos los Resúmenes de comprobantes e…" at bounding box center [522, 538] width 790 height 182
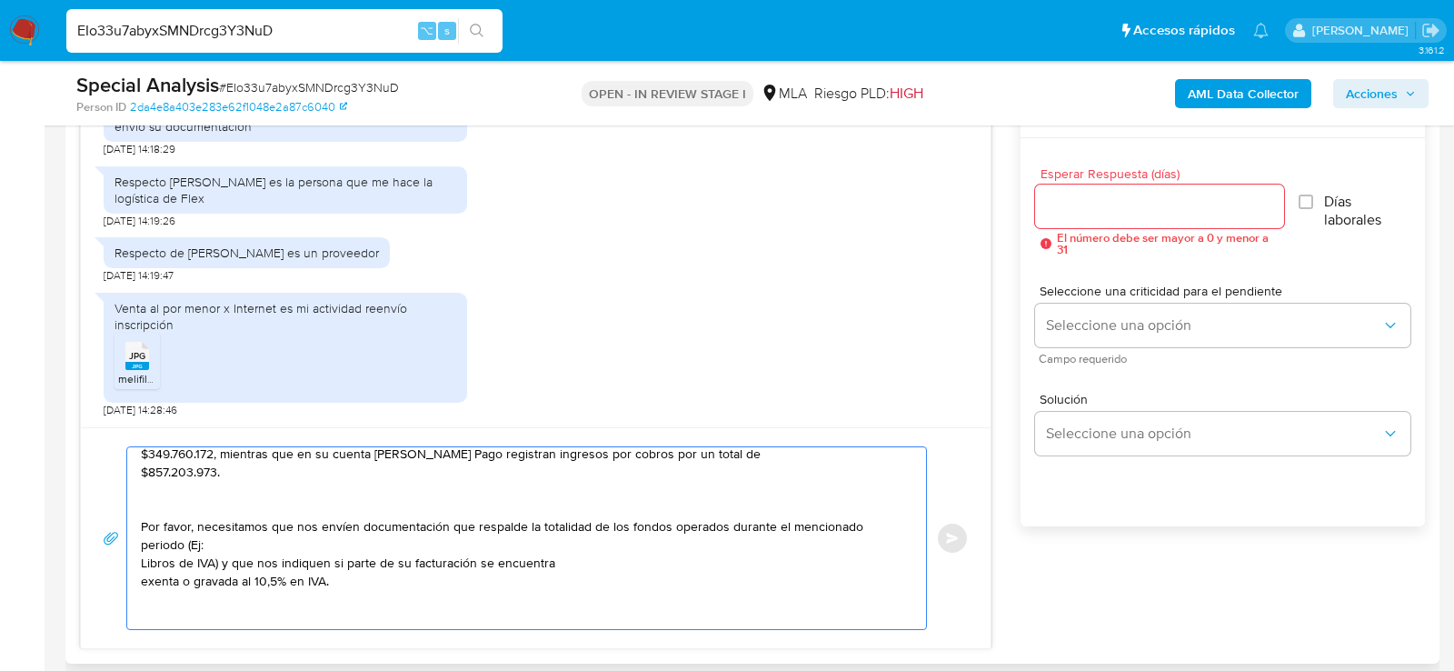
click at [141, 562] on textarea "Hola Muchas gracias por tu respuesta. Recibimos los Resúmenes de comprobantes e…" at bounding box center [522, 538] width 762 height 182
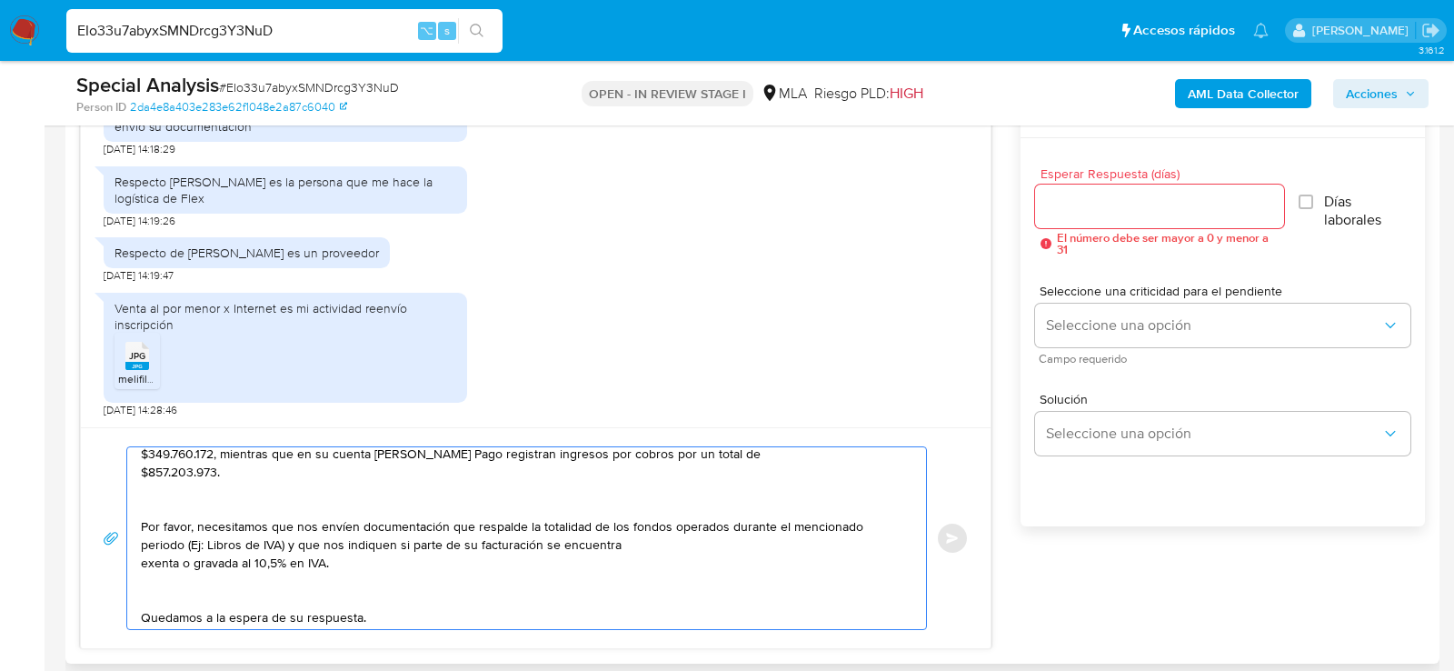
click at [252, 595] on textarea "Hola Muchas gracias por tu respuesta. Recibimos los Resúmenes de comprobantes e…" at bounding box center [522, 538] width 762 height 182
click at [141, 560] on textarea "Hola Muchas gracias por tu respuesta. Recibimos los Resúmenes de comprobantes e…" at bounding box center [522, 538] width 762 height 182
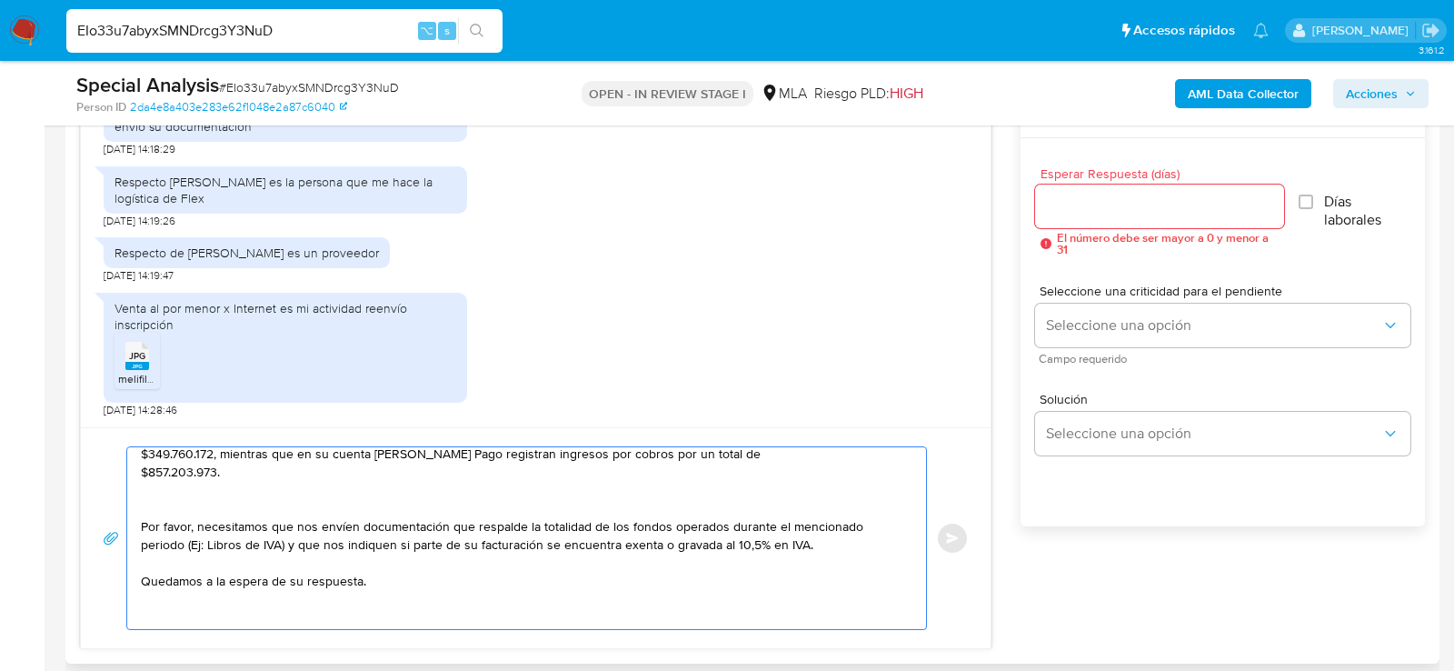
click at [196, 505] on textarea "Hola Muchas gracias por tu respuesta. Recibimos los Resúmenes de comprobantes e…" at bounding box center [522, 538] width 762 height 182
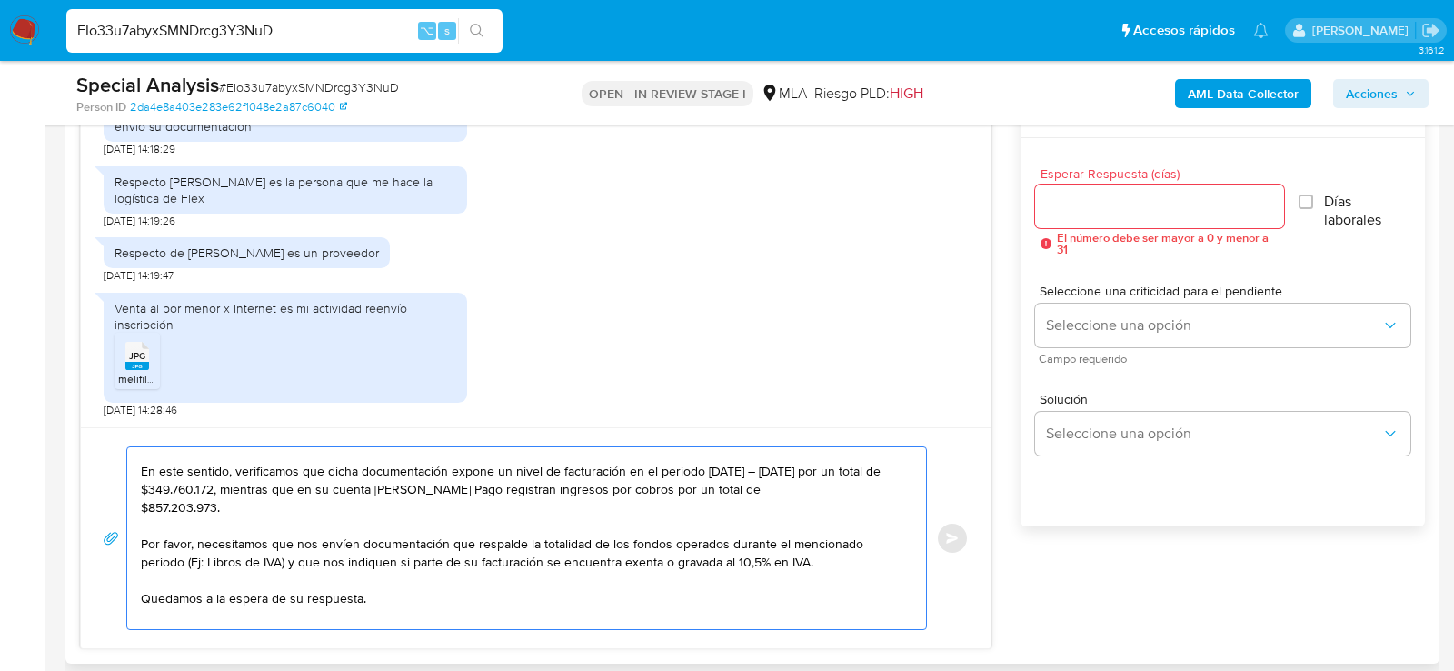
scroll to position [121, 0]
click at [712, 467] on textarea "Hola Muchas gracias por tu respuesta. Recibimos los Resúmenes de comprobantes e…" at bounding box center [522, 538] width 762 height 182
click at [802, 472] on textarea "Hola Muchas gracias por tu respuesta. Recibimos los Resúmenes de comprobantes e…" at bounding box center [522, 538] width 762 height 182
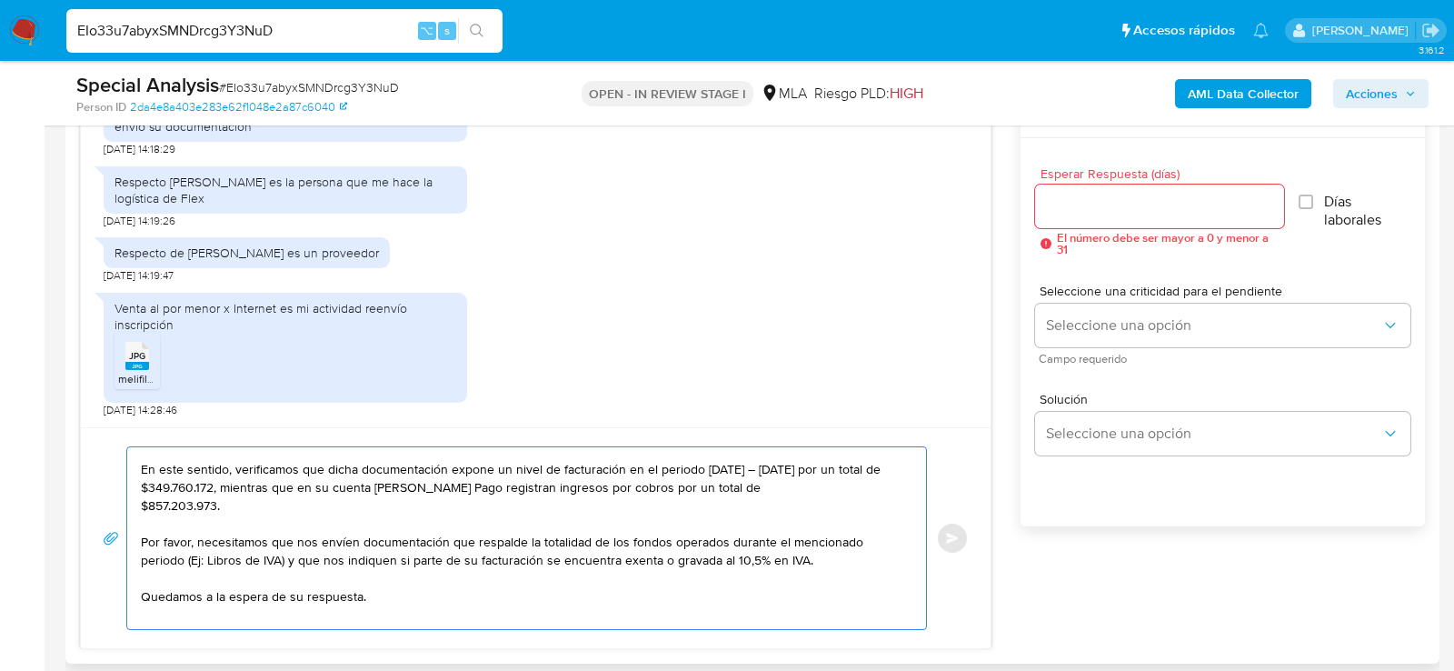
click at [167, 483] on textarea "Hola Muchas gracias por tu respuesta. Recibimos los Resúmenes de comprobantes e…" at bounding box center [522, 538] width 762 height 182
drag, startPoint x: 142, startPoint y: 502, endPoint x: 214, endPoint y: 503, distance: 72.7
click at [215, 504] on textarea "Hola Muchas gracias por tu respuesta. Recibimos los Resúmenes de comprobantes e…" at bounding box center [522, 538] width 762 height 182
paste textarea "$197.418.599"
paste textarea "Mayo"
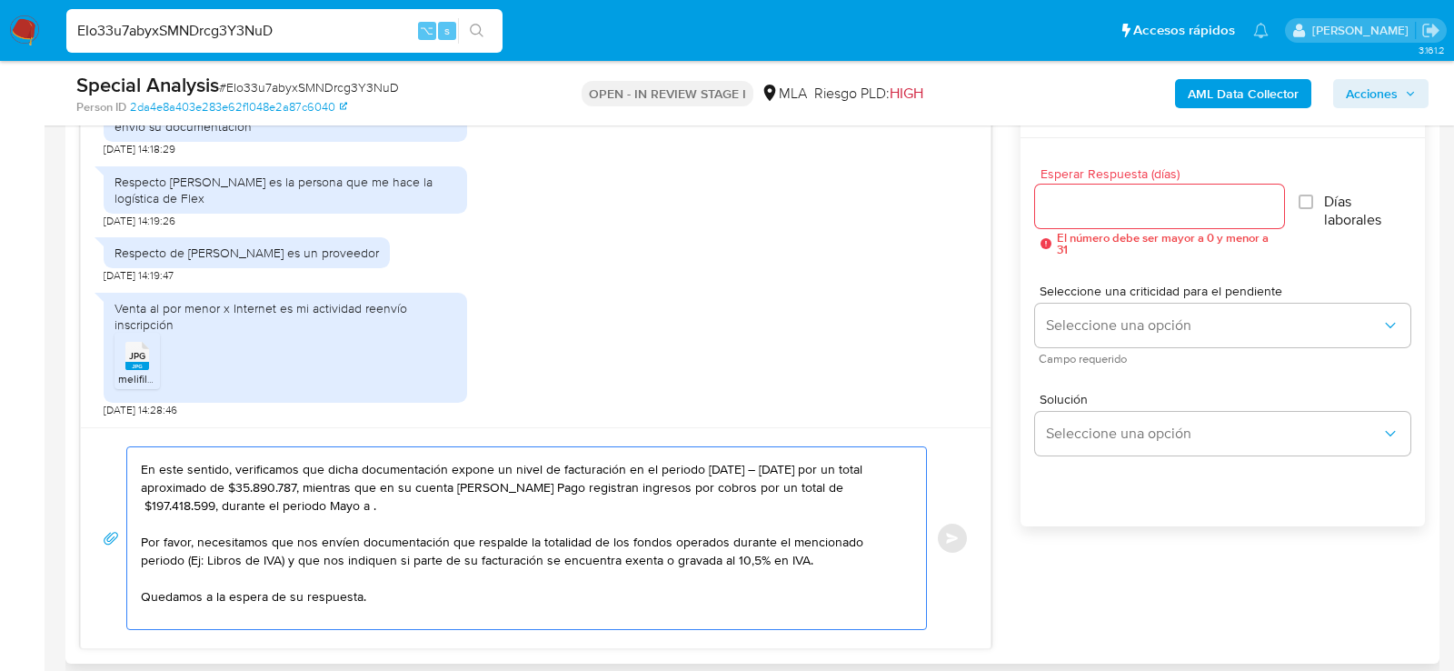
paste textarea "Agosto"
click at [224, 500] on textarea "Hola Muchas gracias por tu respuesta. Recibimos los Resúmenes de comprobantes e…" at bounding box center [522, 538] width 762 height 182
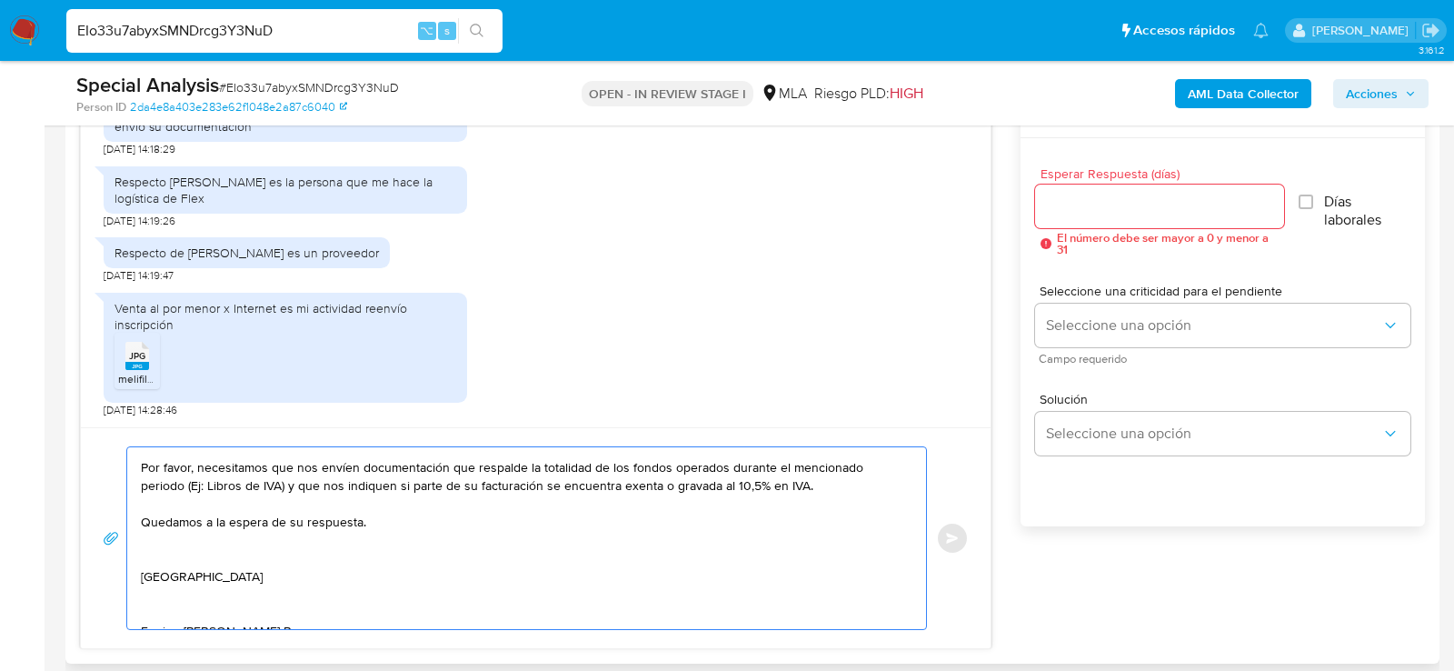
scroll to position [203, 0]
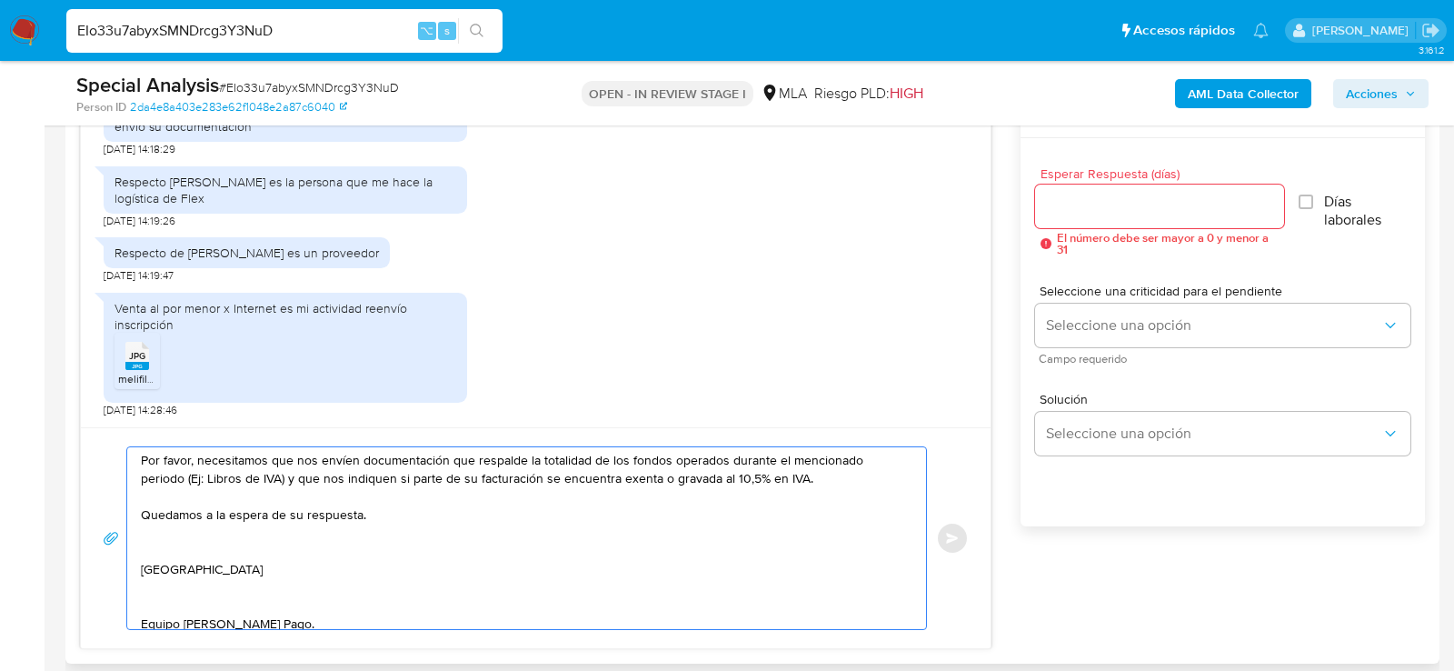
drag, startPoint x: 237, startPoint y: 472, endPoint x: 134, endPoint y: 476, distance: 103.7
click at [134, 476] on div "Hola Muchas gracias por tu respuesta. Recibimos los Resúmenes de comprobantes e…" at bounding box center [522, 538] width 790 height 182
click at [343, 570] on textarea "Hola Muchas gracias por tu respuesta. Recibimos los Resúmenes de comprobantes e…" at bounding box center [522, 538] width 762 height 182
click at [335, 553] on textarea "Hola Muchas gracias por tu respuesta. Recibimos los Resúmenes de comprobantes e…" at bounding box center [522, 538] width 762 height 182
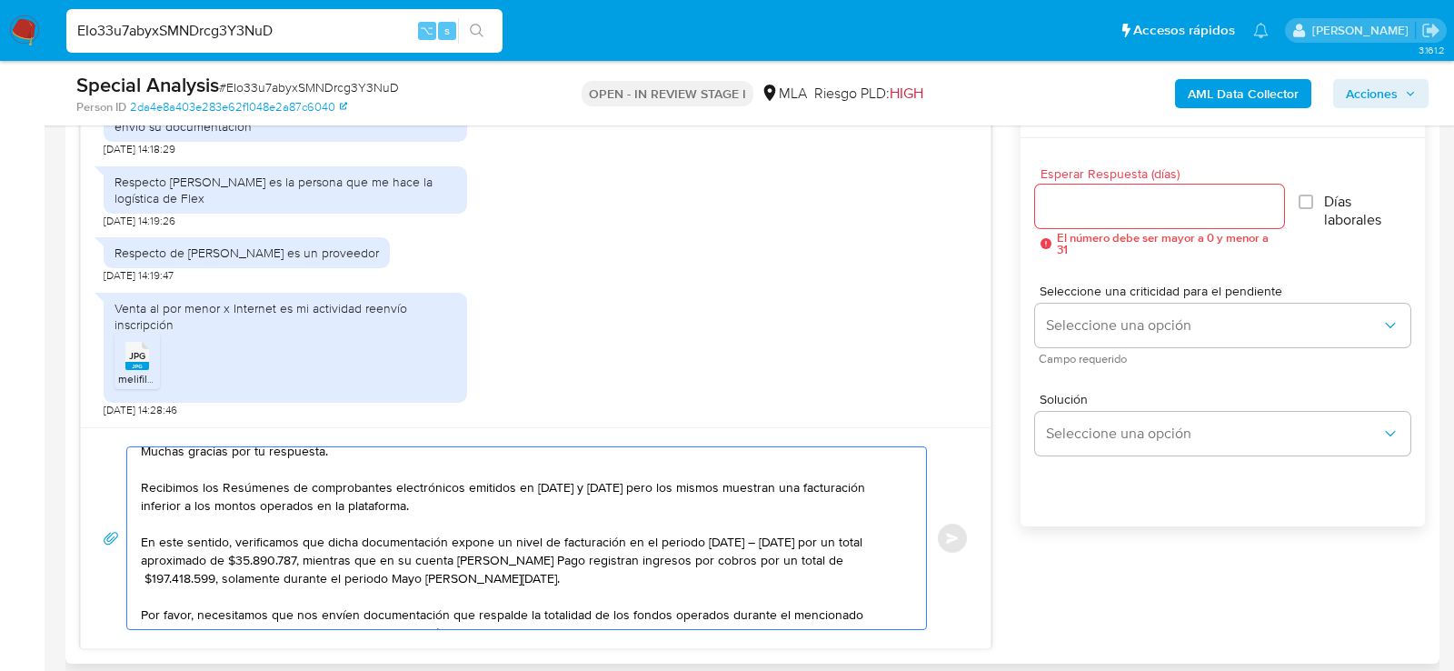
scroll to position [175, 0]
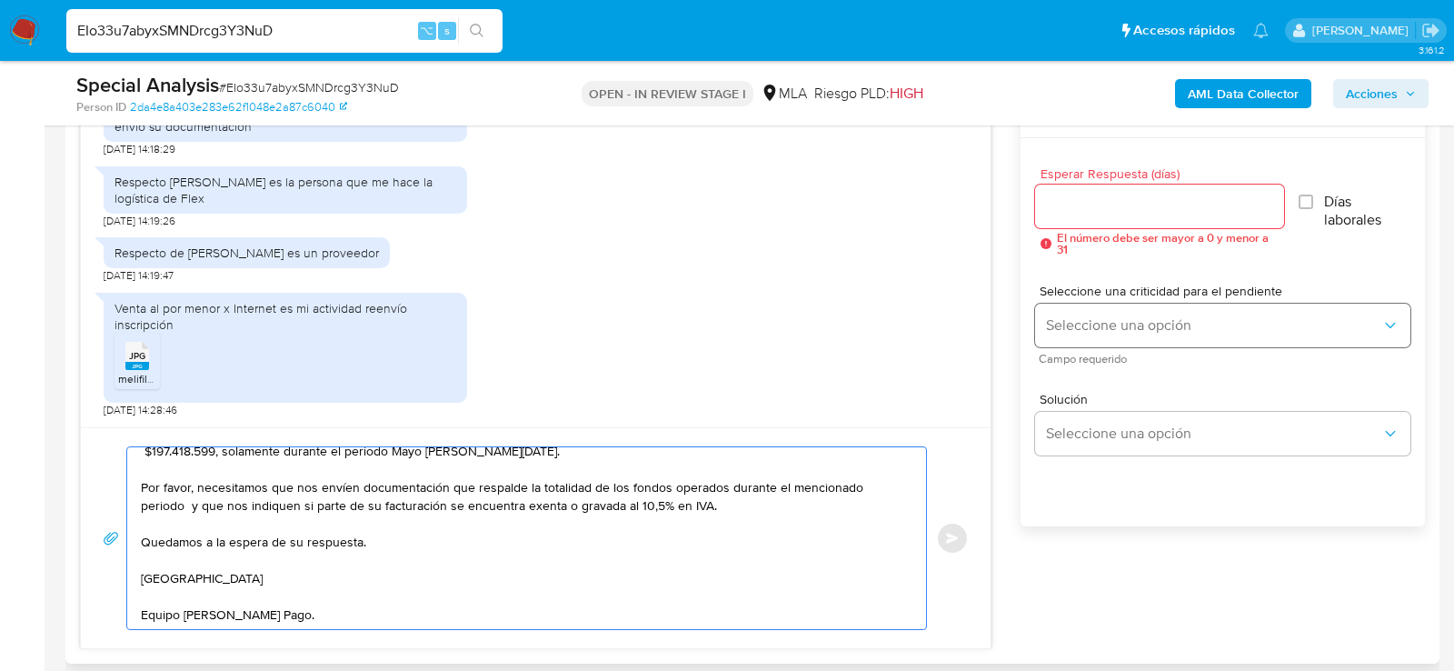
type textarea "Hola Muchas gracias por tu respuesta. Recibimos los Resúmenes de comprobantes e…"
click at [1163, 337] on button "Seleccione una opción" at bounding box center [1222, 326] width 375 height 44
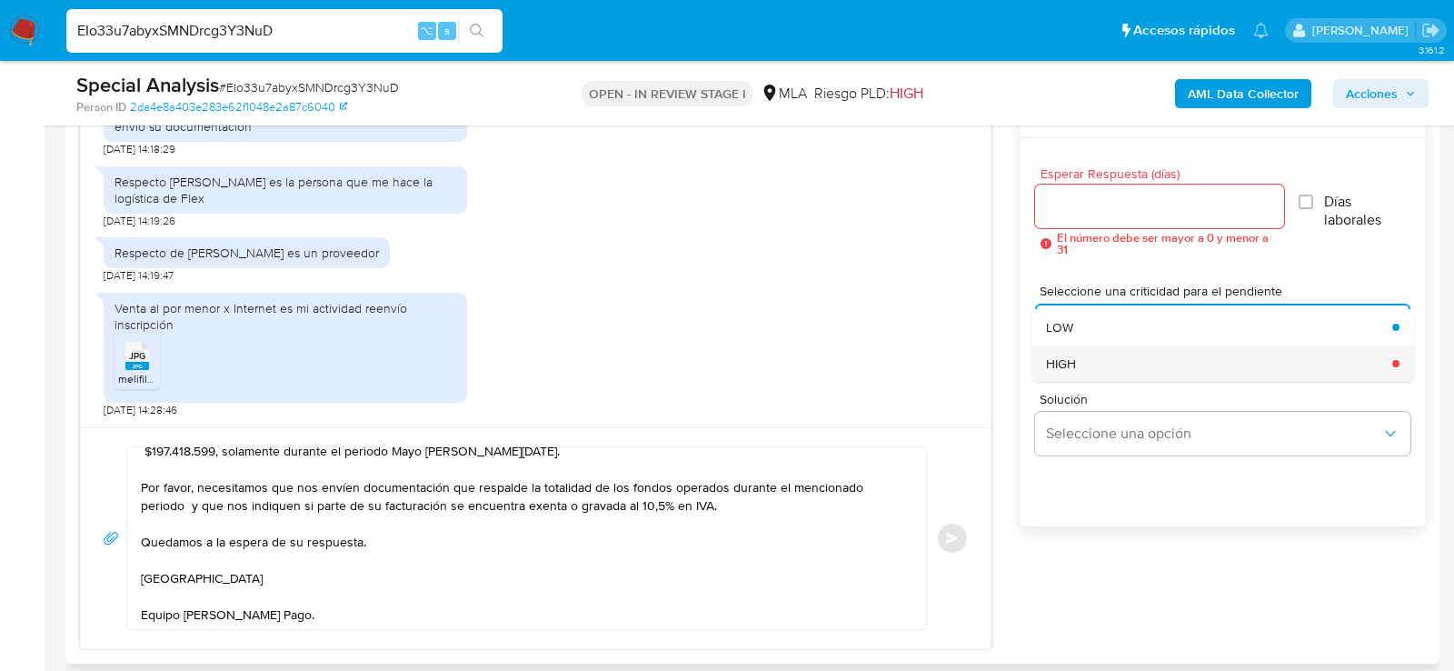
click at [1127, 366] on div "HIGH" at bounding box center [1213, 363] width 335 height 36
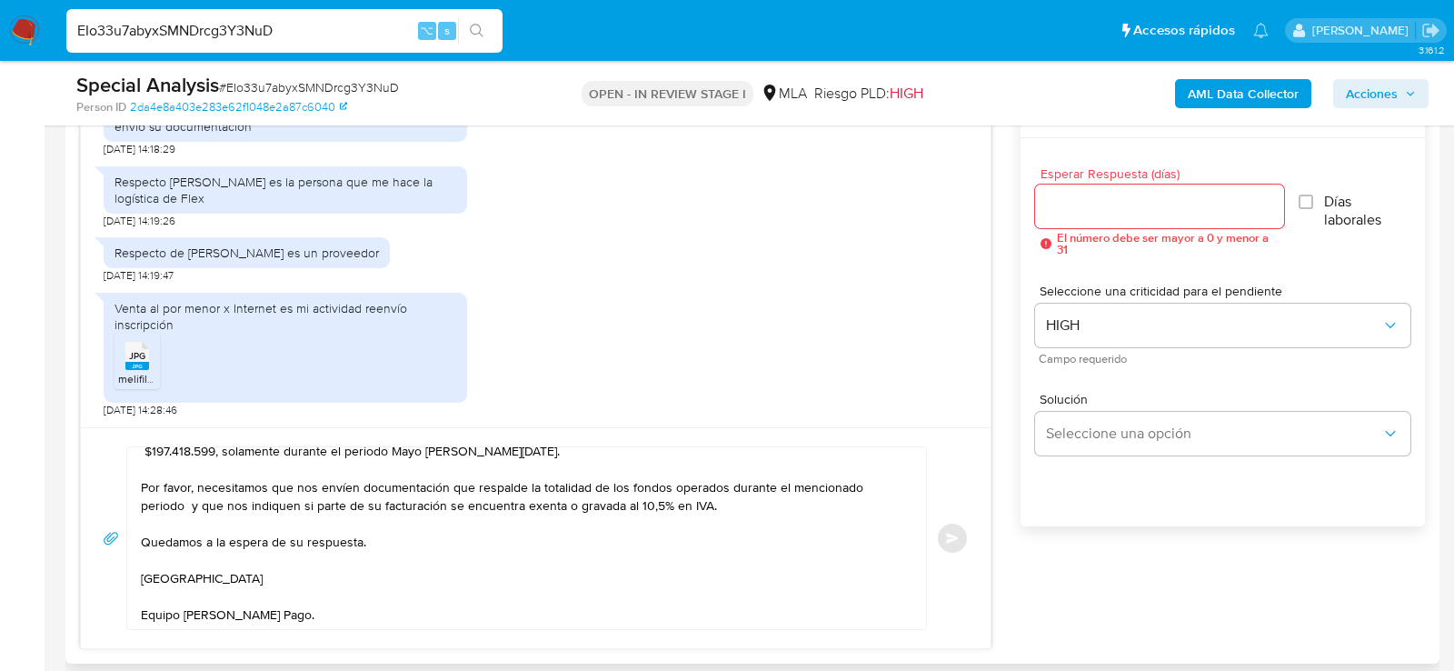
click at [1110, 218] on div at bounding box center [1159, 206] width 249 height 44
click at [1099, 214] on input "Esperar Respuesta (días)" at bounding box center [1159, 206] width 249 height 24
type input "1"
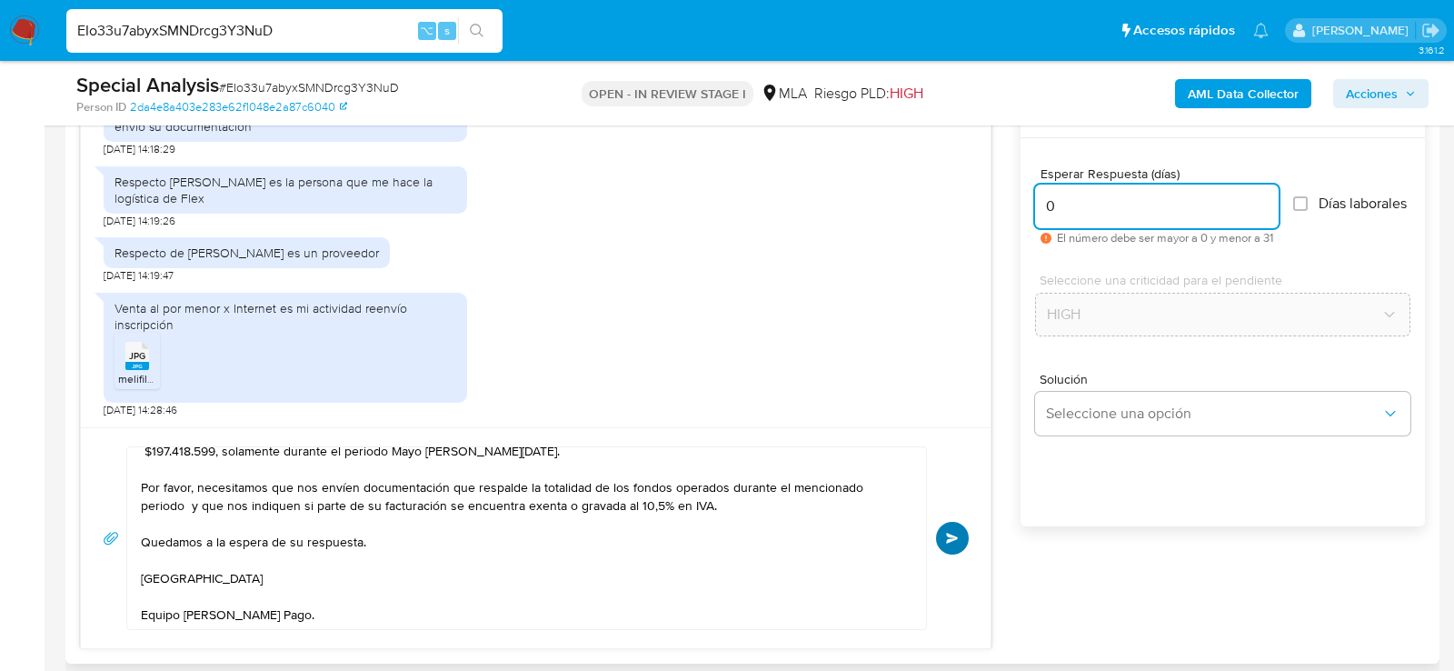
type input "0"
click at [951, 523] on button "Enviar" at bounding box center [952, 538] width 33 height 33
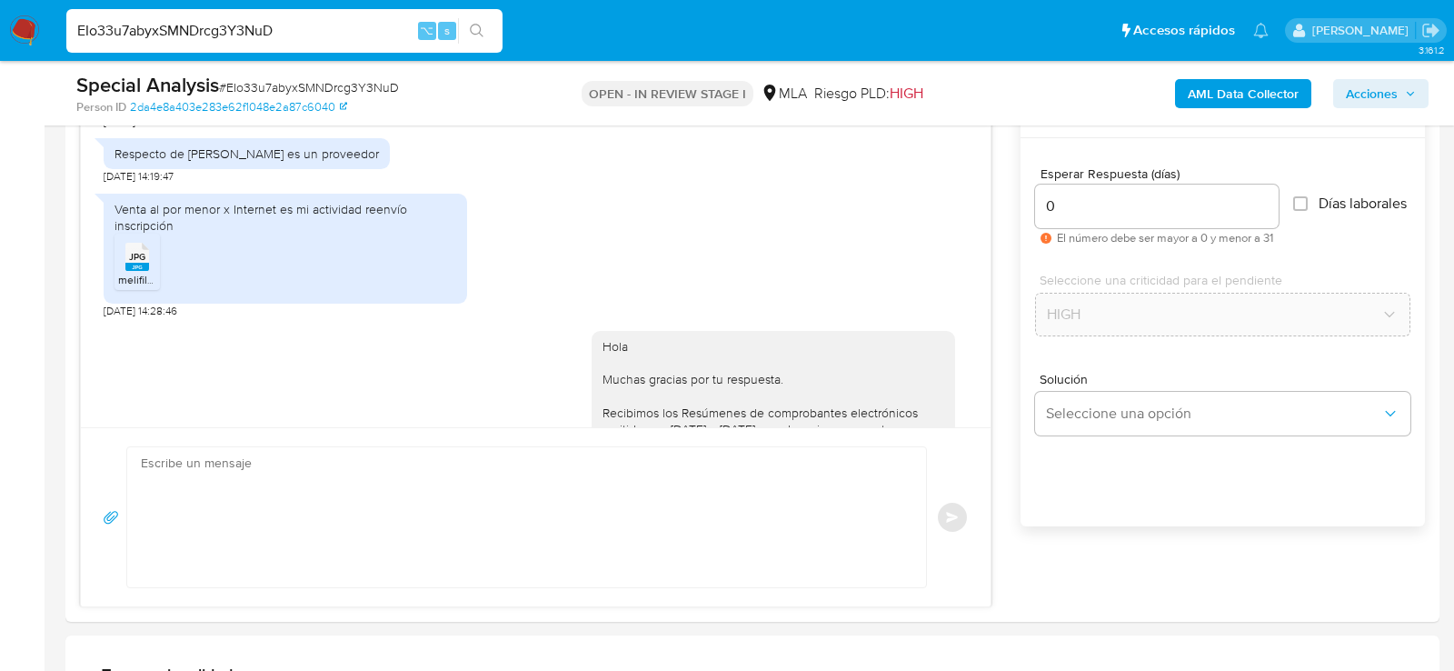
scroll to position [2341, 0]
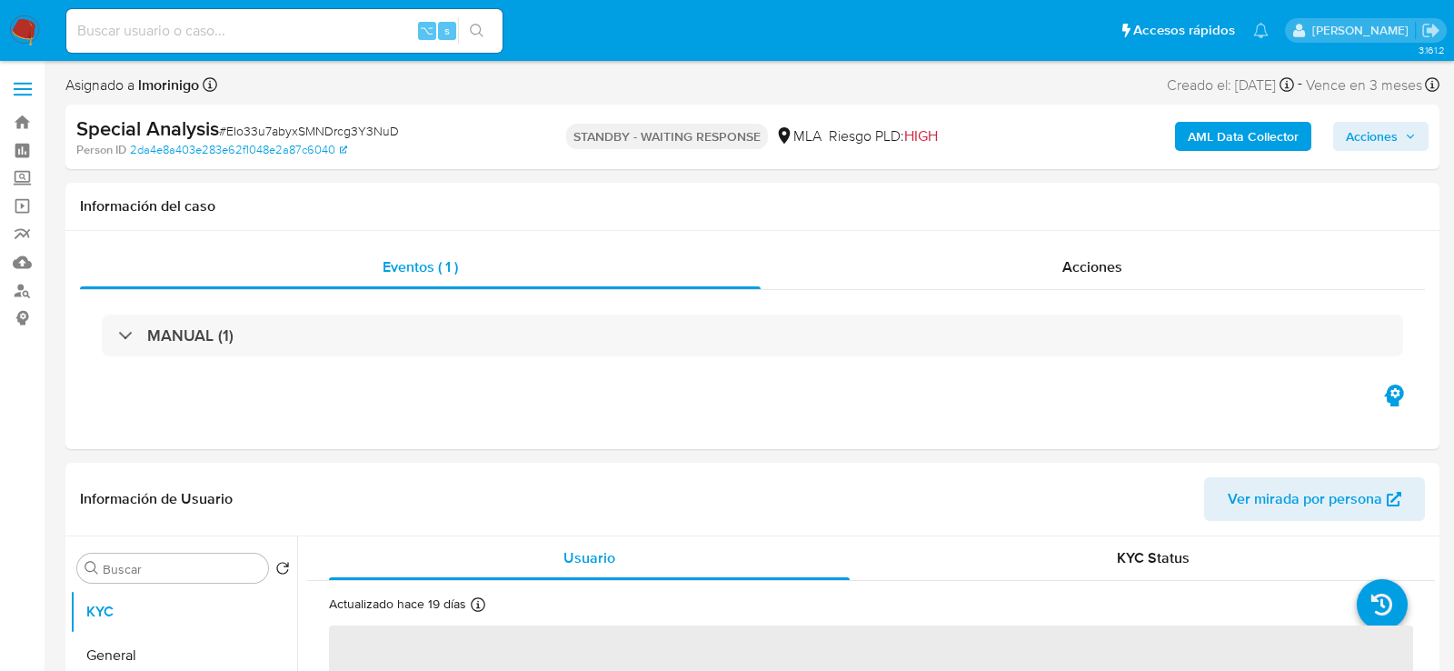
select select "10"
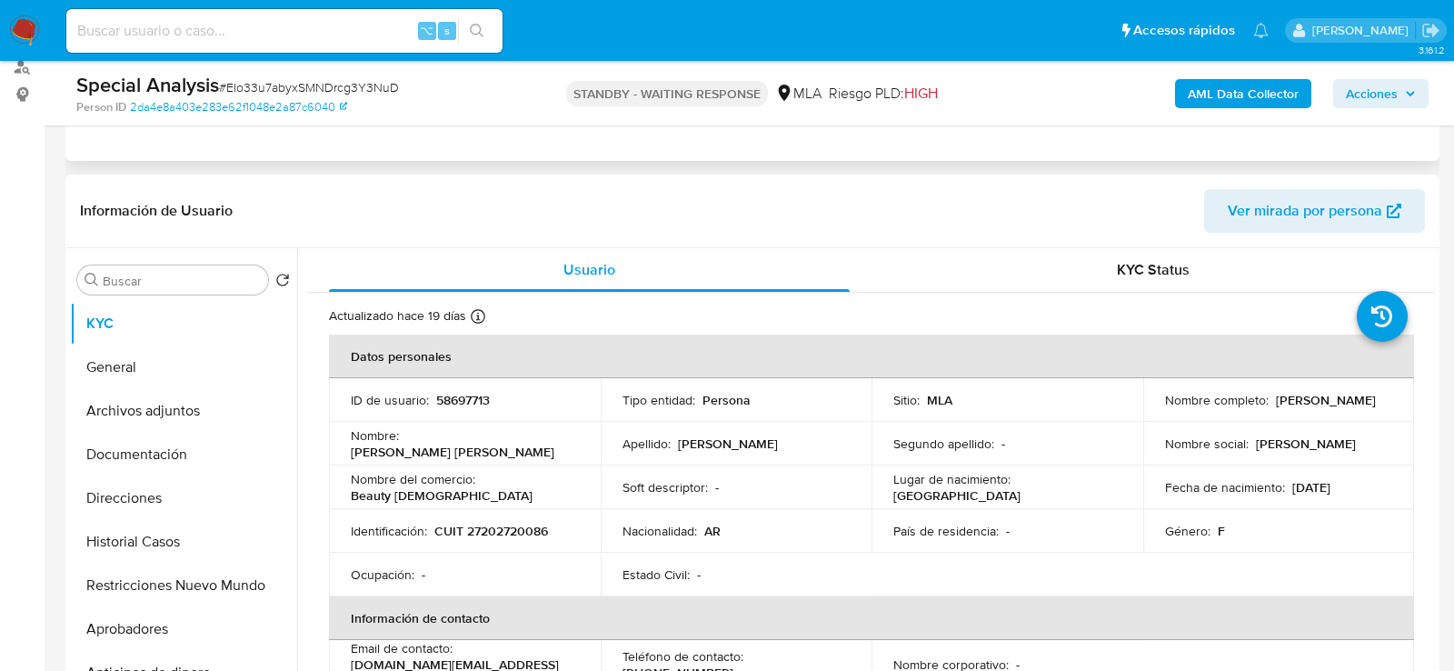
scroll to position [373, 0]
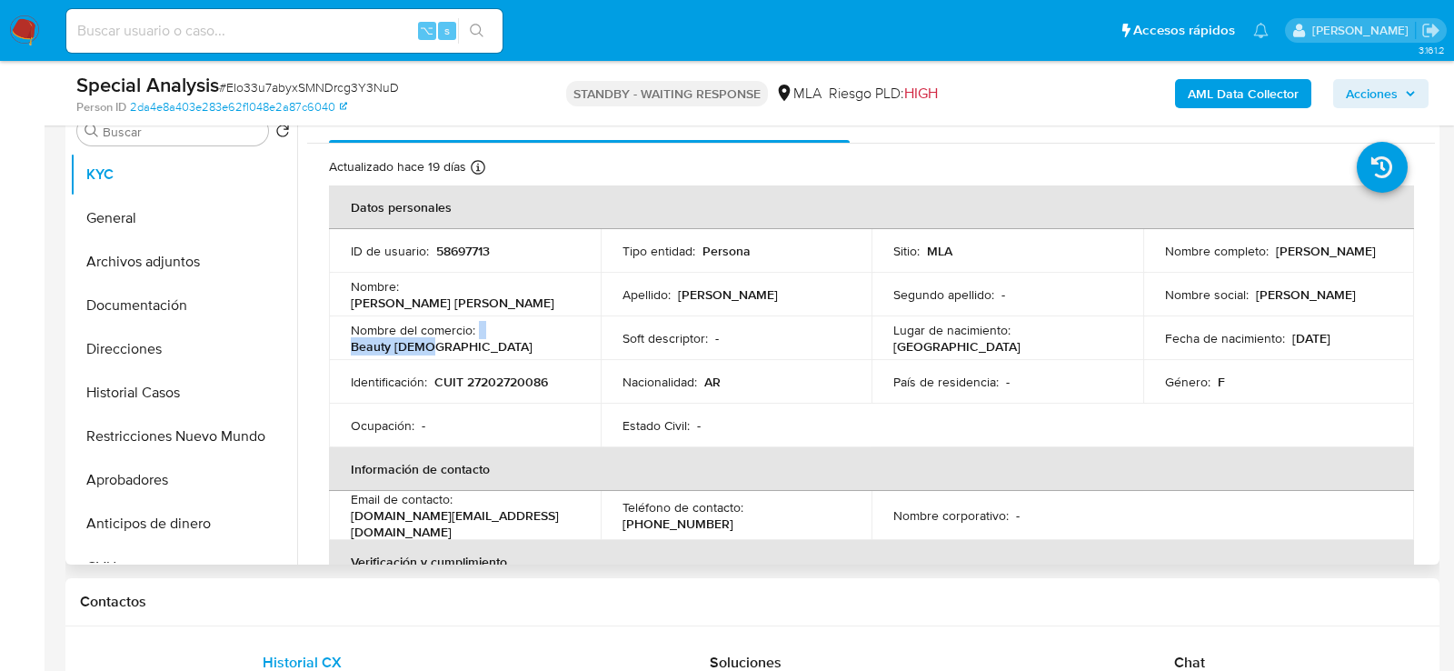
copy div "Beauty [DEMOGRAPHIC_DATA]"
drag, startPoint x: 478, startPoint y: 340, endPoint x: 555, endPoint y: 340, distance: 77.2
click at [555, 341] on div "Nombre del comercio : Beauty Chick" at bounding box center [465, 338] width 228 height 33
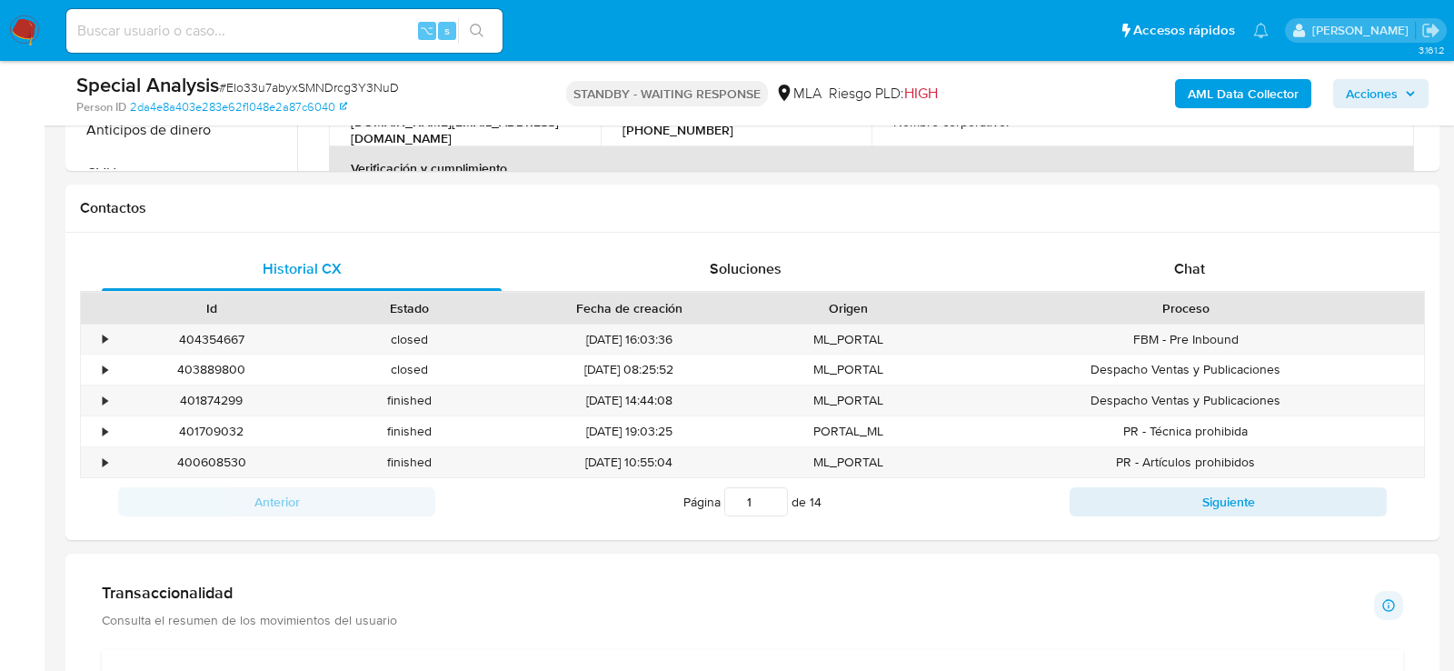
scroll to position [776, 0]
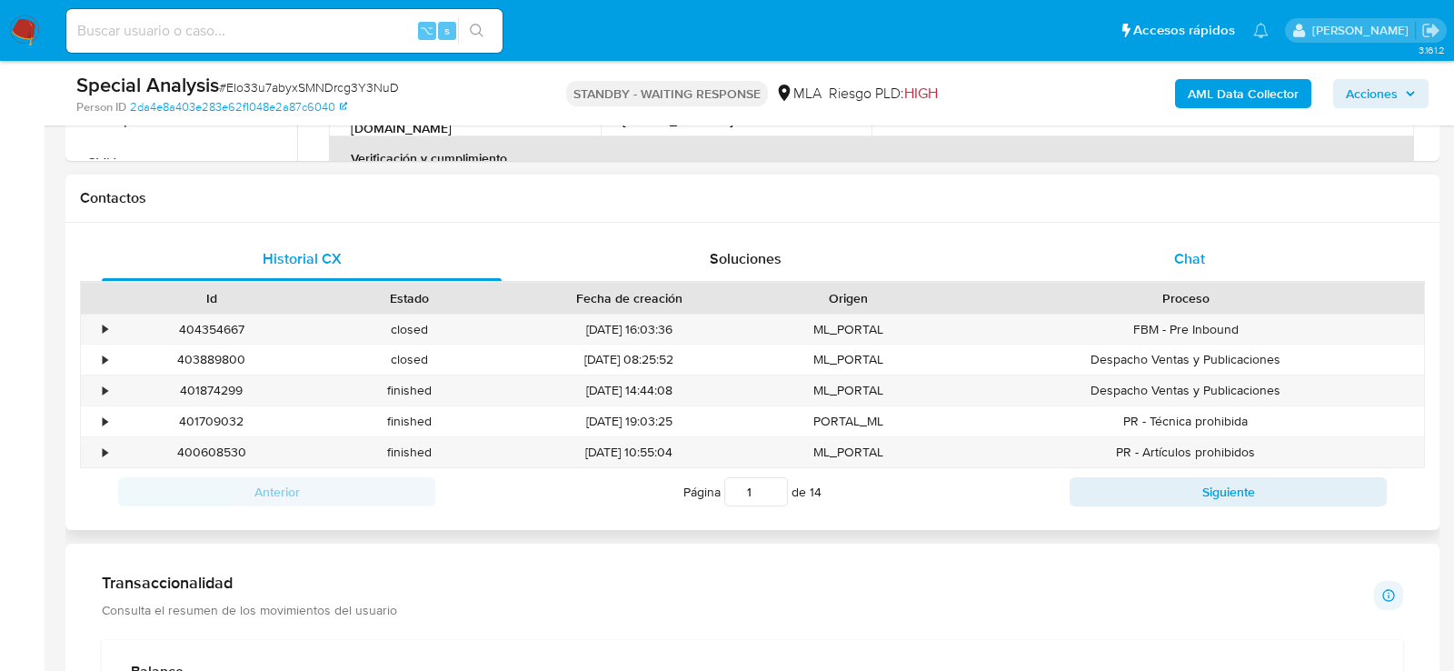
click at [1108, 250] on div "Chat" at bounding box center [1190, 259] width 400 height 44
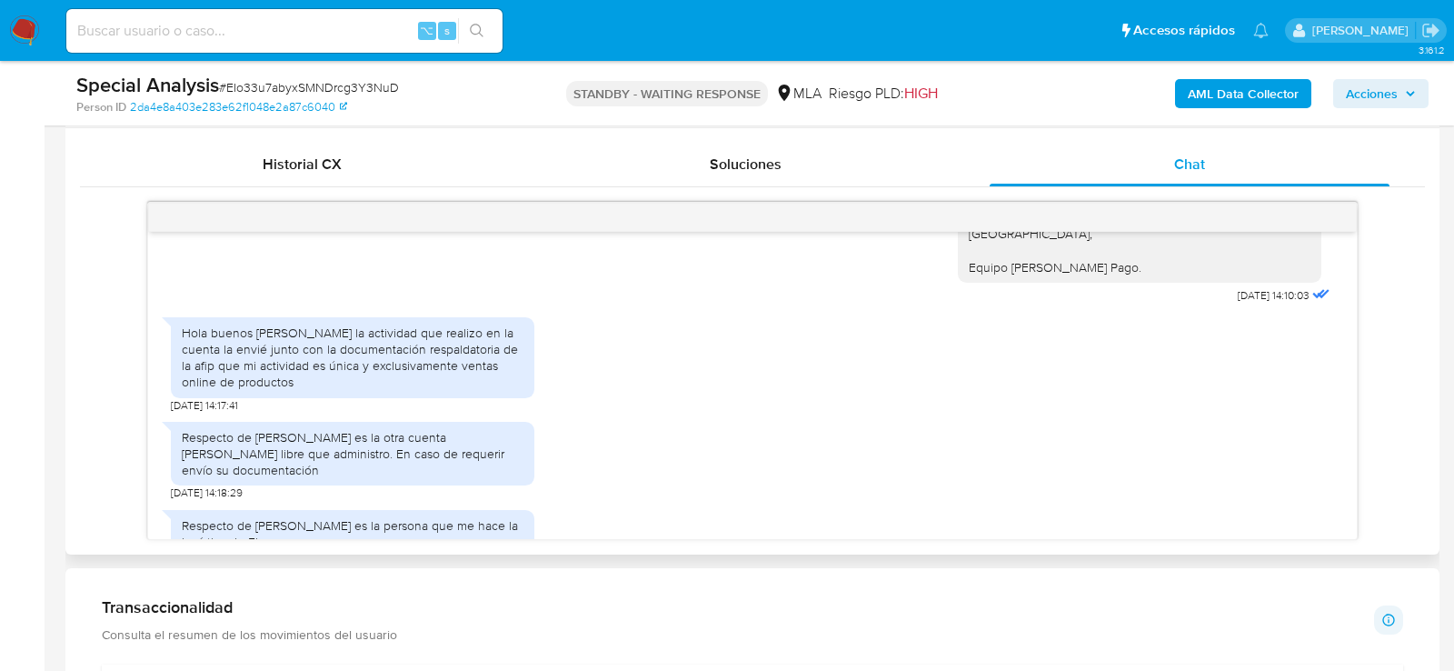
scroll to position [1565, 0]
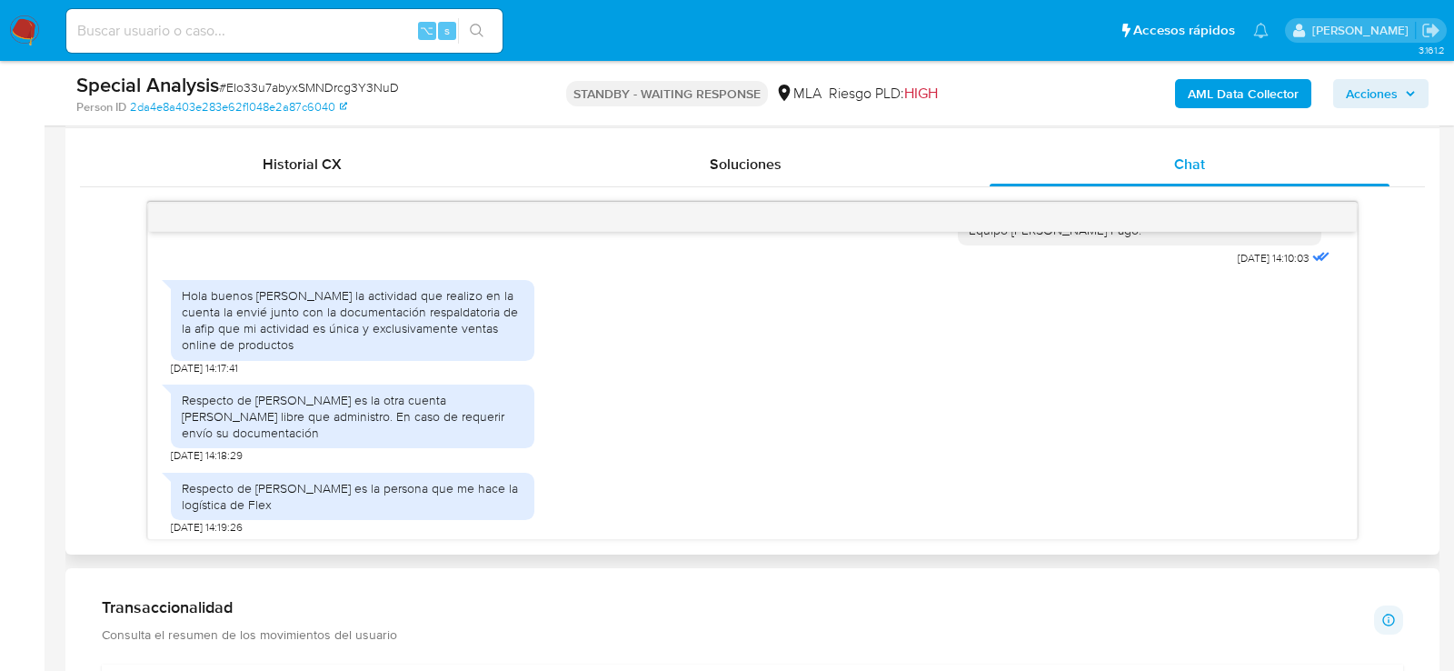
click at [371, 354] on div "Hola buenos días la actividad que realizo en la cuenta la envié junto con la do…" at bounding box center [353, 320] width 342 height 66
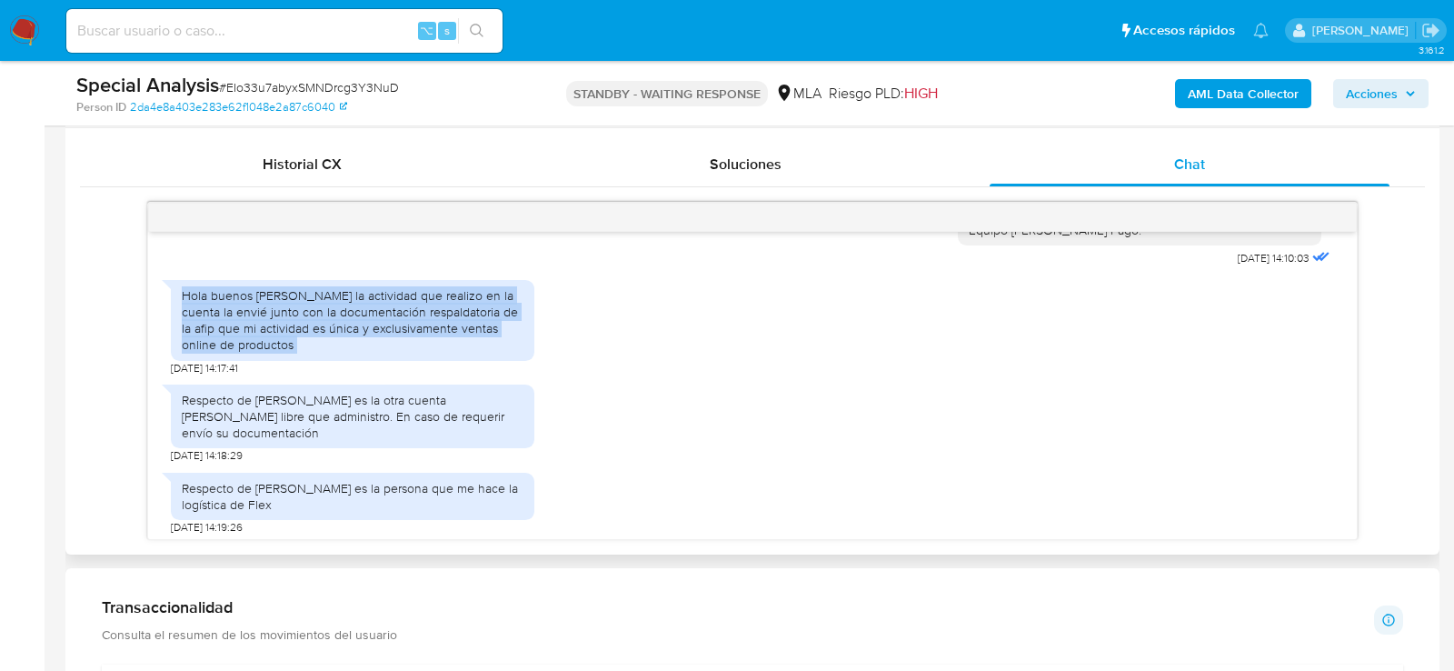
click at [371, 354] on div "Hola buenos días la actividad que realizo en la cuenta la envié junto con la do…" at bounding box center [353, 320] width 342 height 66
copy div "Hola buenos días la actividad que realizo en la cuenta la envié junto con la do…"
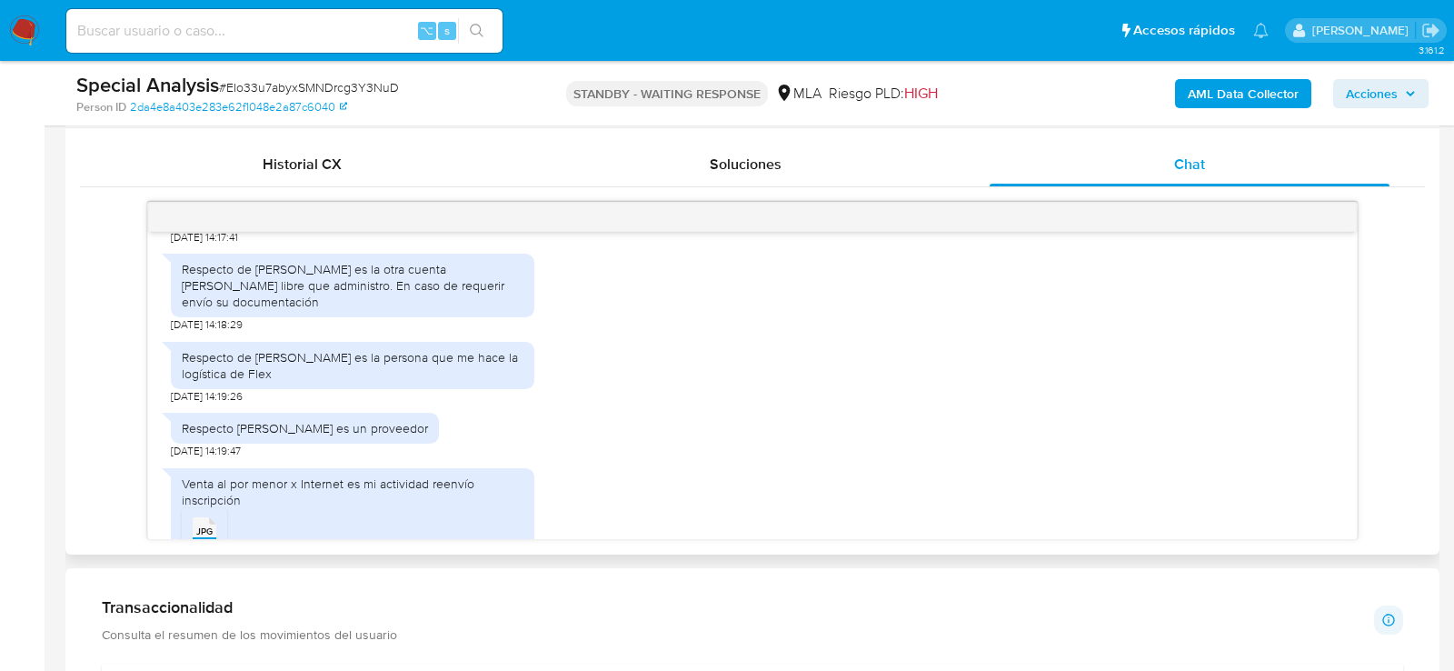
scroll to position [1707, 0]
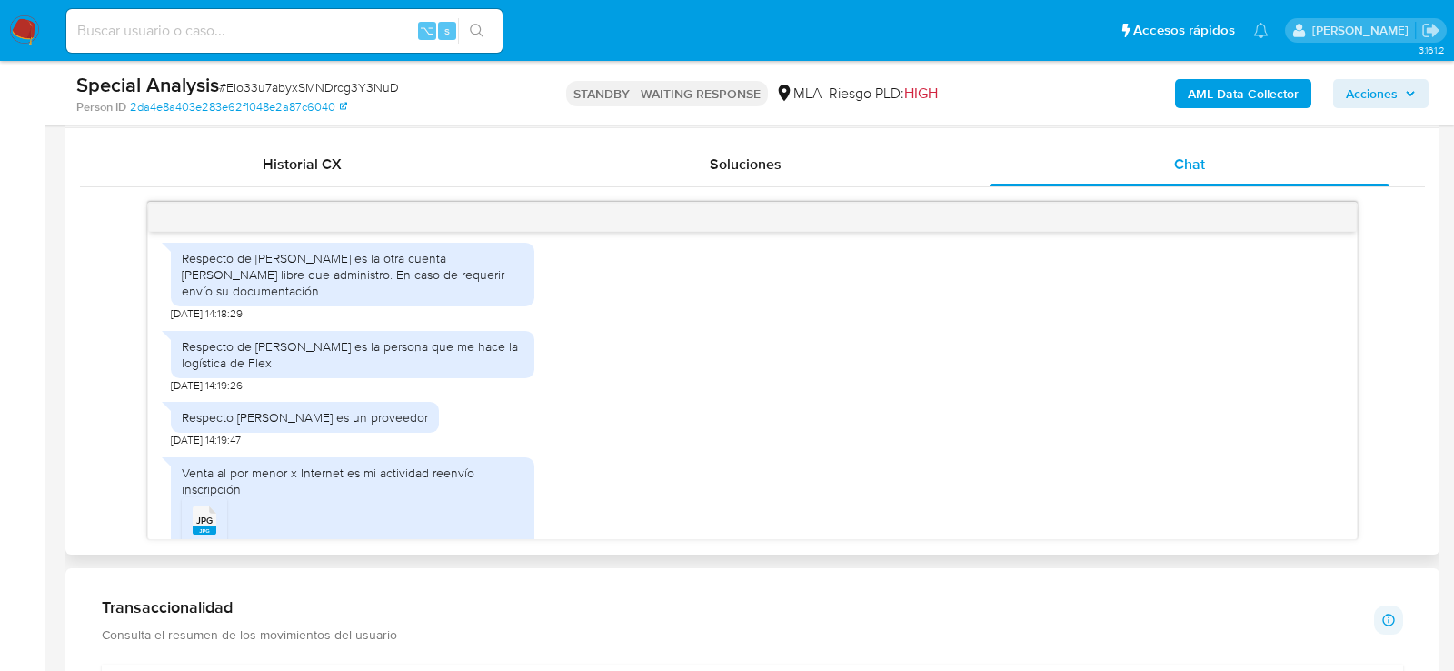
click at [279, 300] on div "Respecto de [PERSON_NAME] es la otra cuenta [PERSON_NAME] libre que administro.…" at bounding box center [353, 275] width 342 height 50
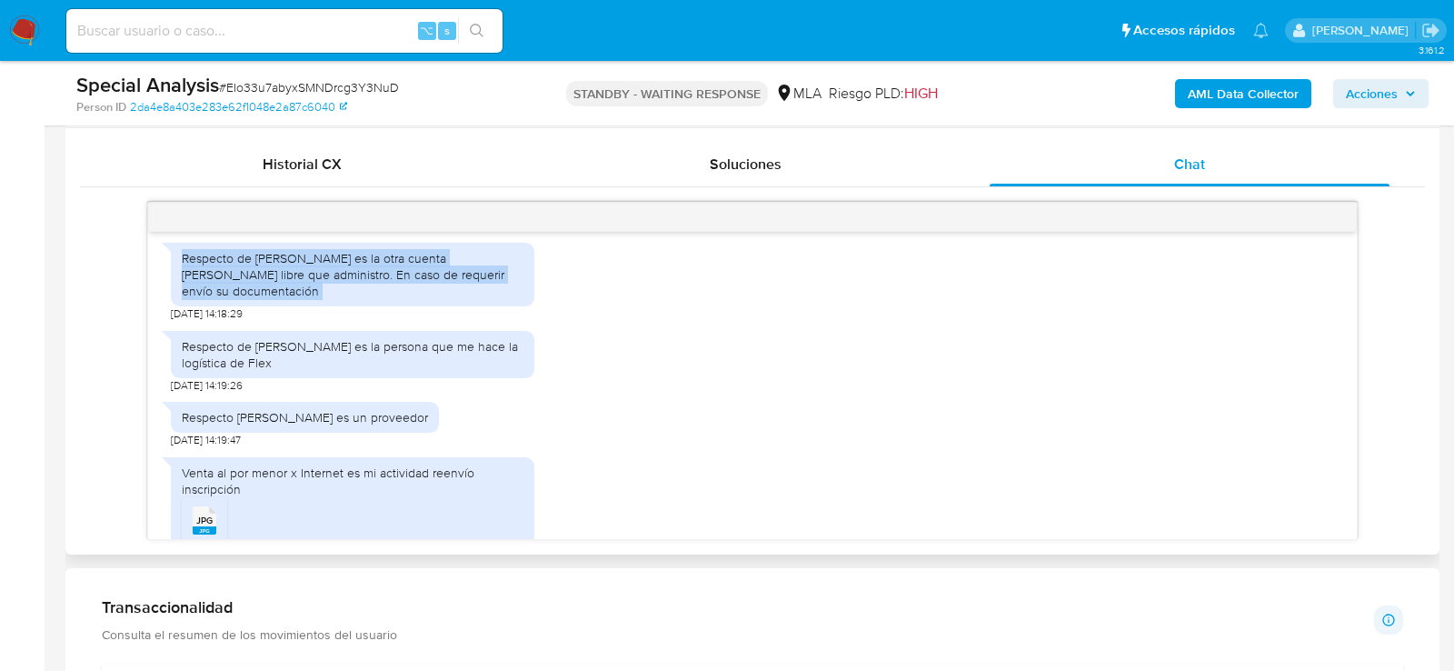
click at [279, 300] on div "Respecto de [PERSON_NAME] es la otra cuenta [PERSON_NAME] libre que administro.…" at bounding box center [353, 275] width 342 height 50
copy div "Respecto de [PERSON_NAME] es la otra cuenta [PERSON_NAME] libre que administro.…"
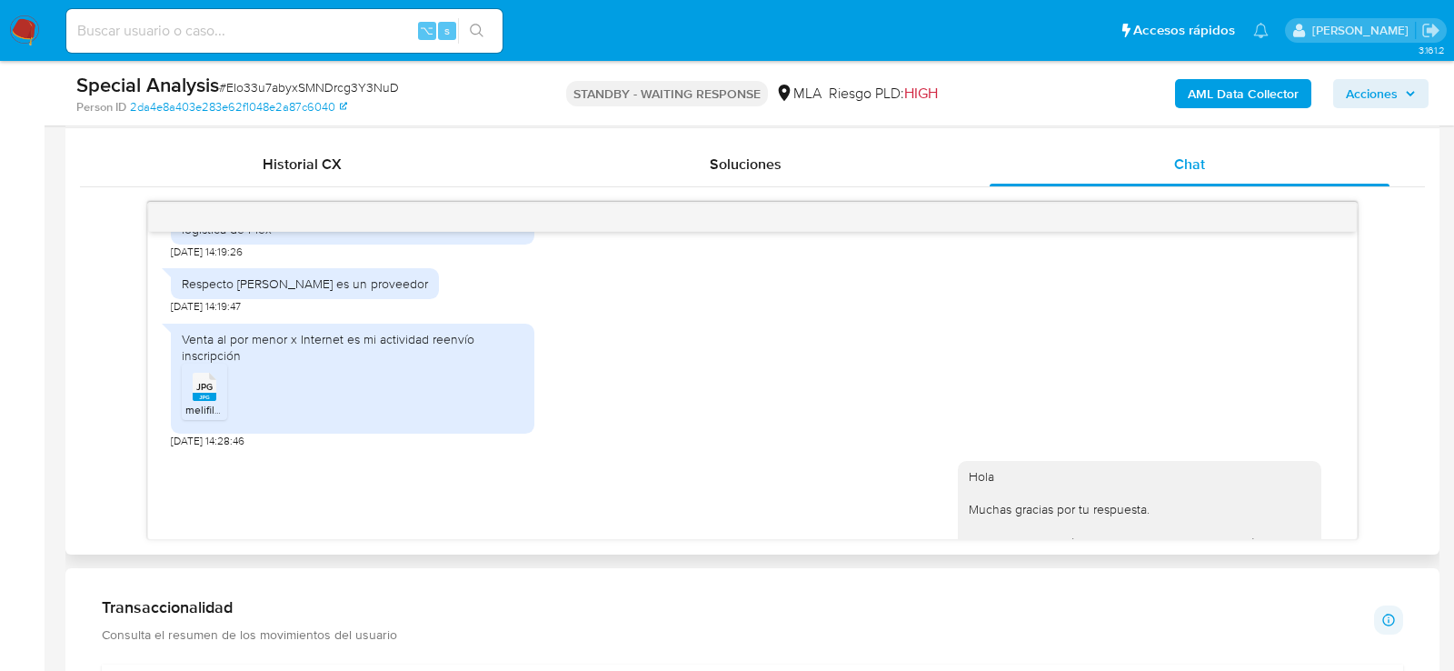
scroll to position [1841, 0]
click at [229, 236] on div "Respecto [PERSON_NAME] es la persona que me hace la logística de Flex" at bounding box center [353, 220] width 342 height 33
copy div "Respecto [PERSON_NAME] es la persona que me hace la logística de Flex"
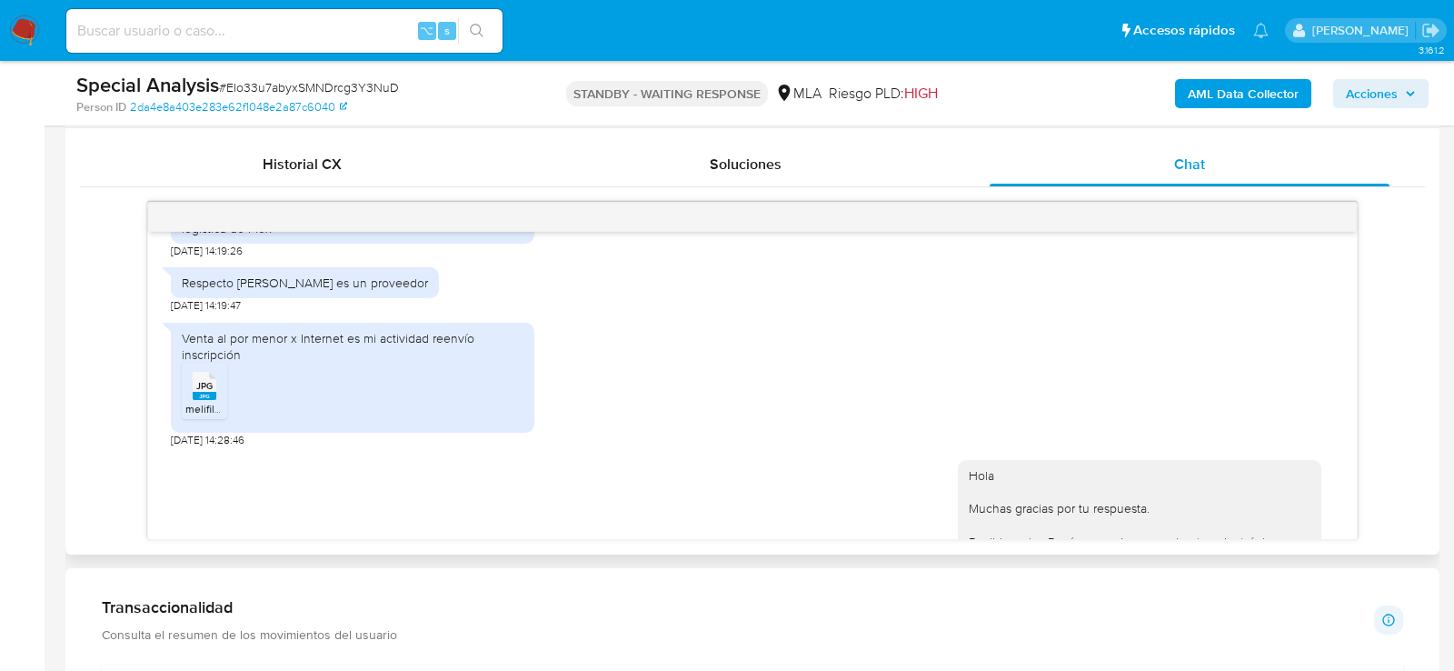
click at [203, 298] on div "Respecto de [PERSON_NAME] es un proveedor" at bounding box center [305, 282] width 268 height 31
click at [203, 291] on div "Respecto de [PERSON_NAME] es un proveedor" at bounding box center [305, 282] width 246 height 16
copy div "Respecto de [PERSON_NAME] es un proveedor"
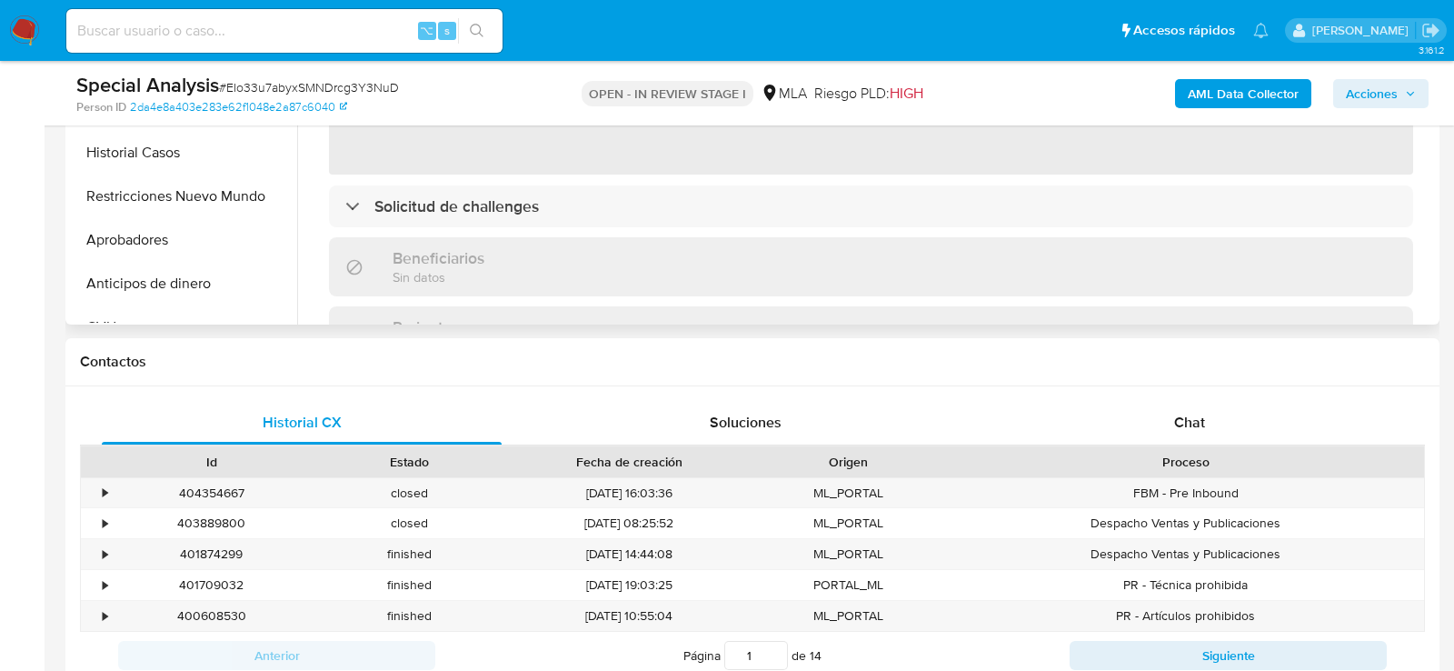
scroll to position [634, 0]
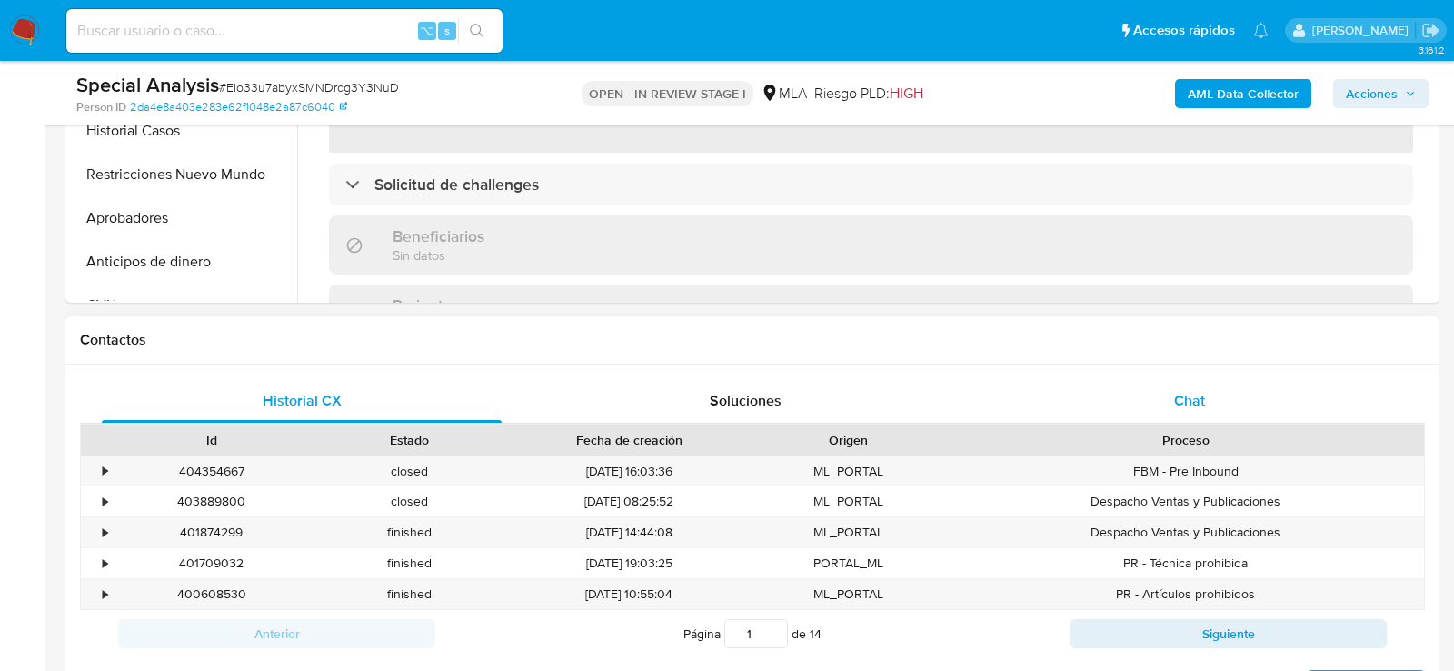
select select "10"
click at [1209, 400] on div "Chat" at bounding box center [1190, 401] width 400 height 44
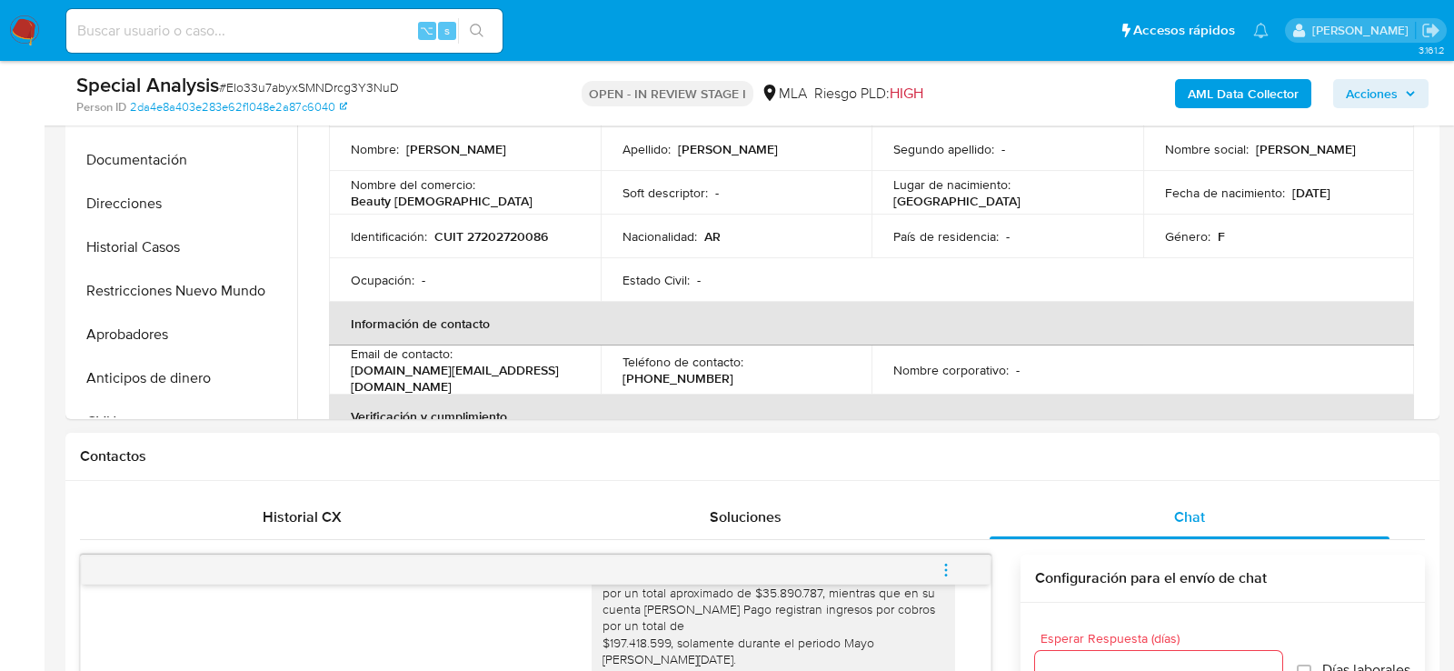
scroll to position [477, 0]
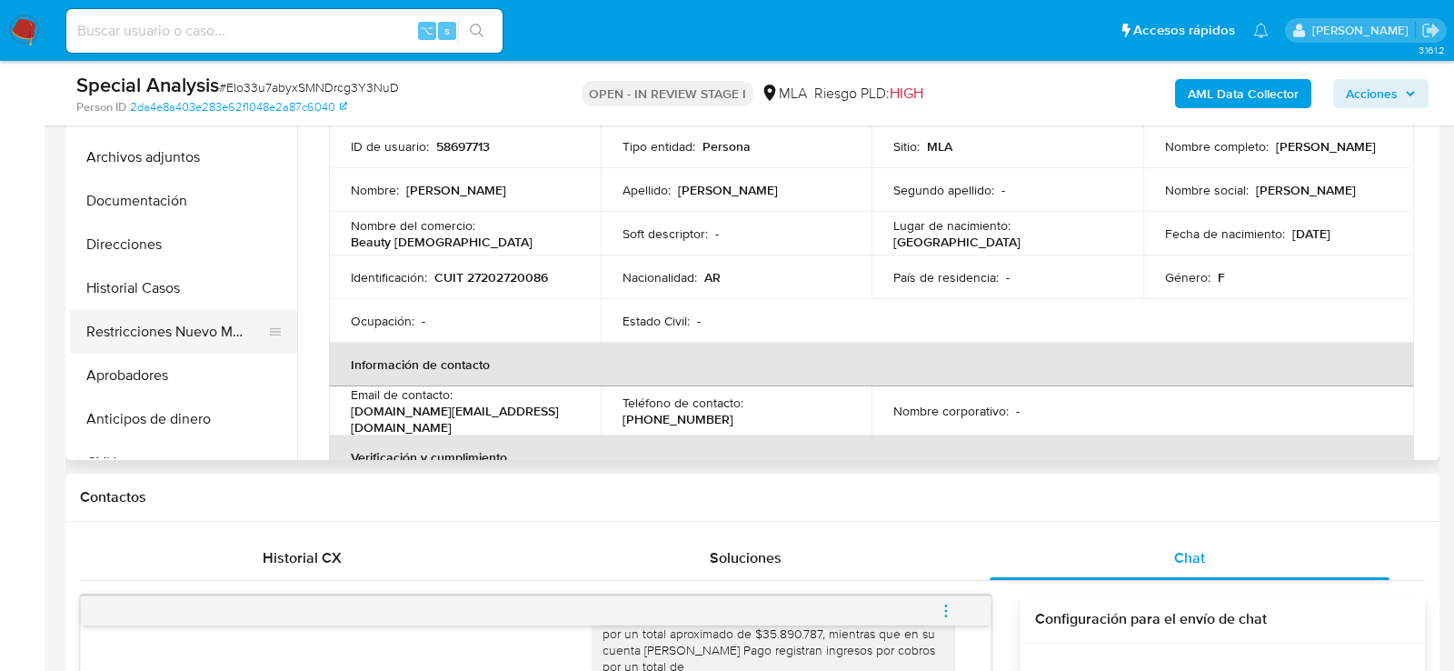
click at [100, 341] on button "Restricciones Nuevo Mundo" at bounding box center [176, 332] width 213 height 44
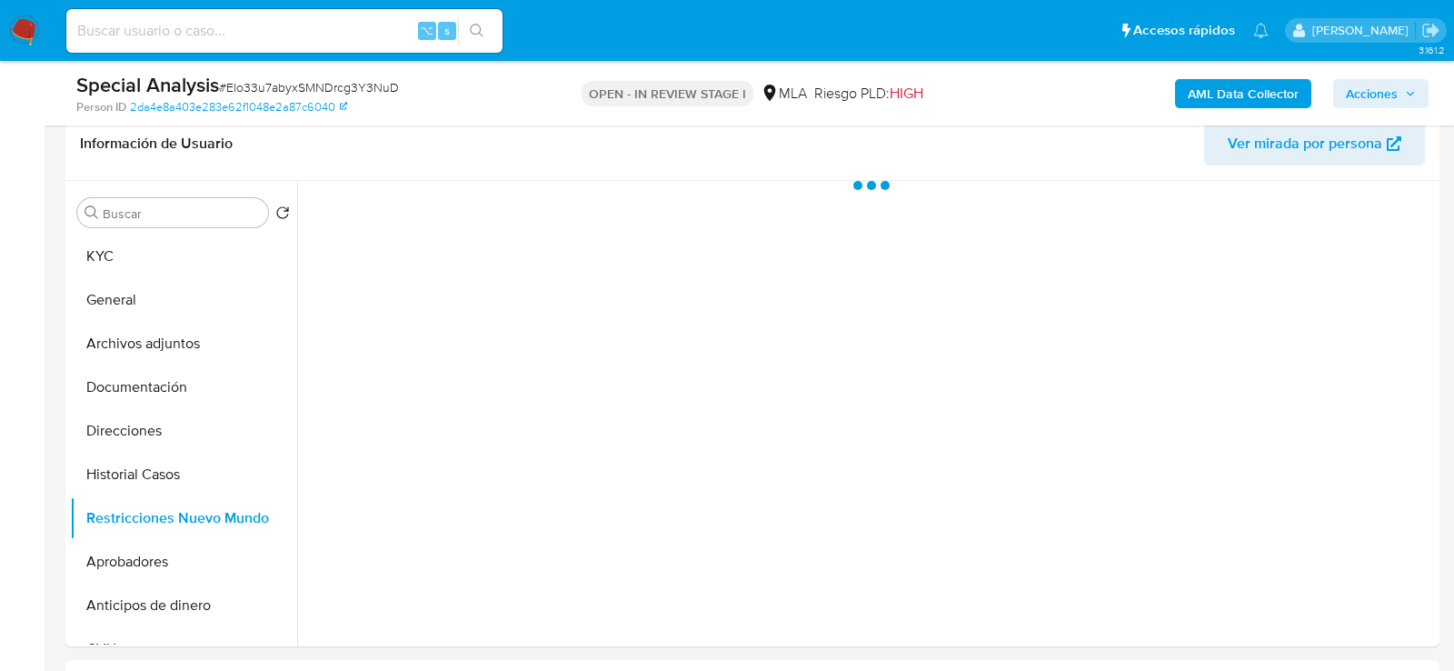
scroll to position [287, 0]
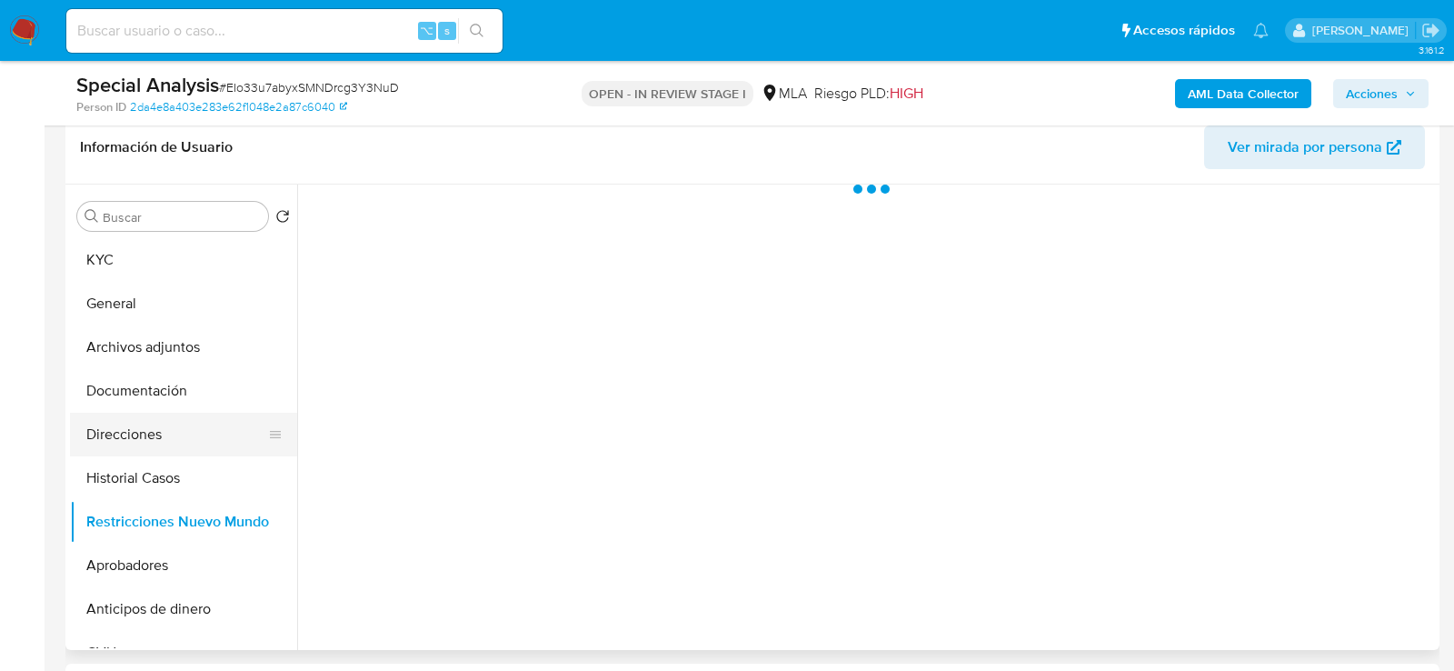
click at [130, 431] on button "Direcciones" at bounding box center [176, 435] width 213 height 44
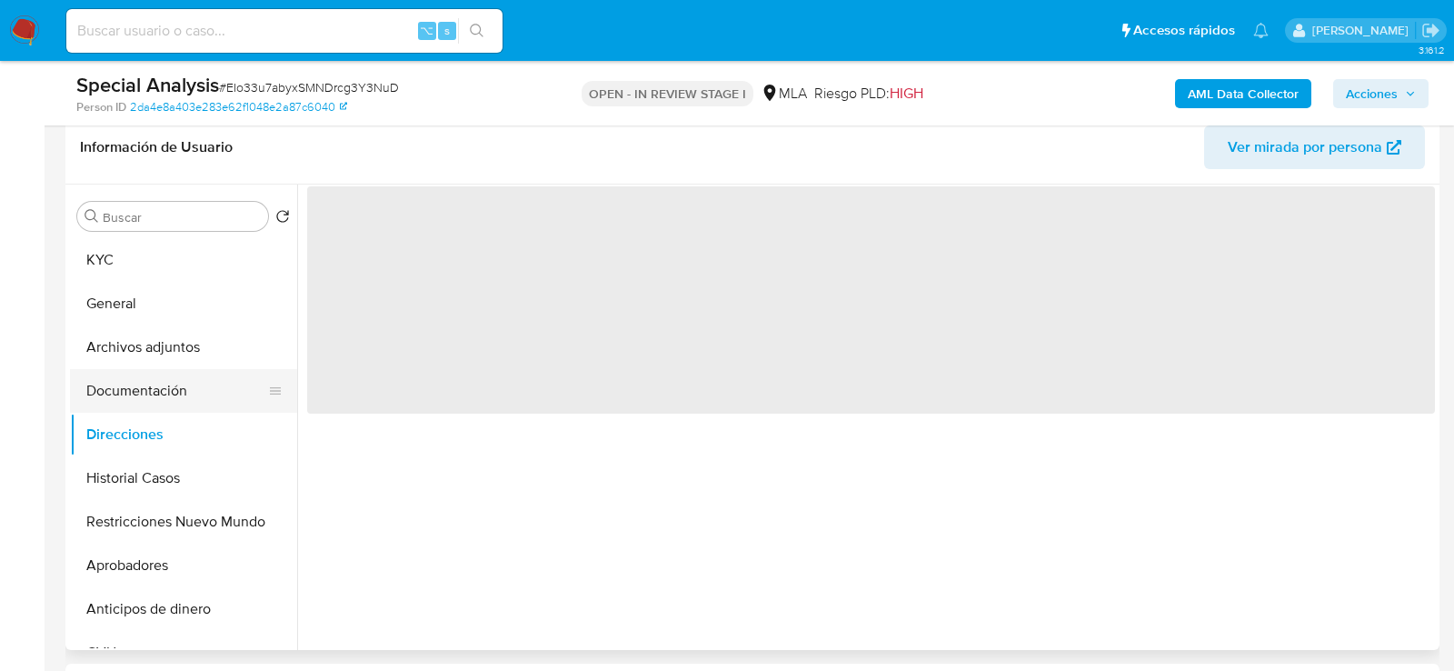
click at [132, 398] on button "Documentación" at bounding box center [176, 391] width 213 height 44
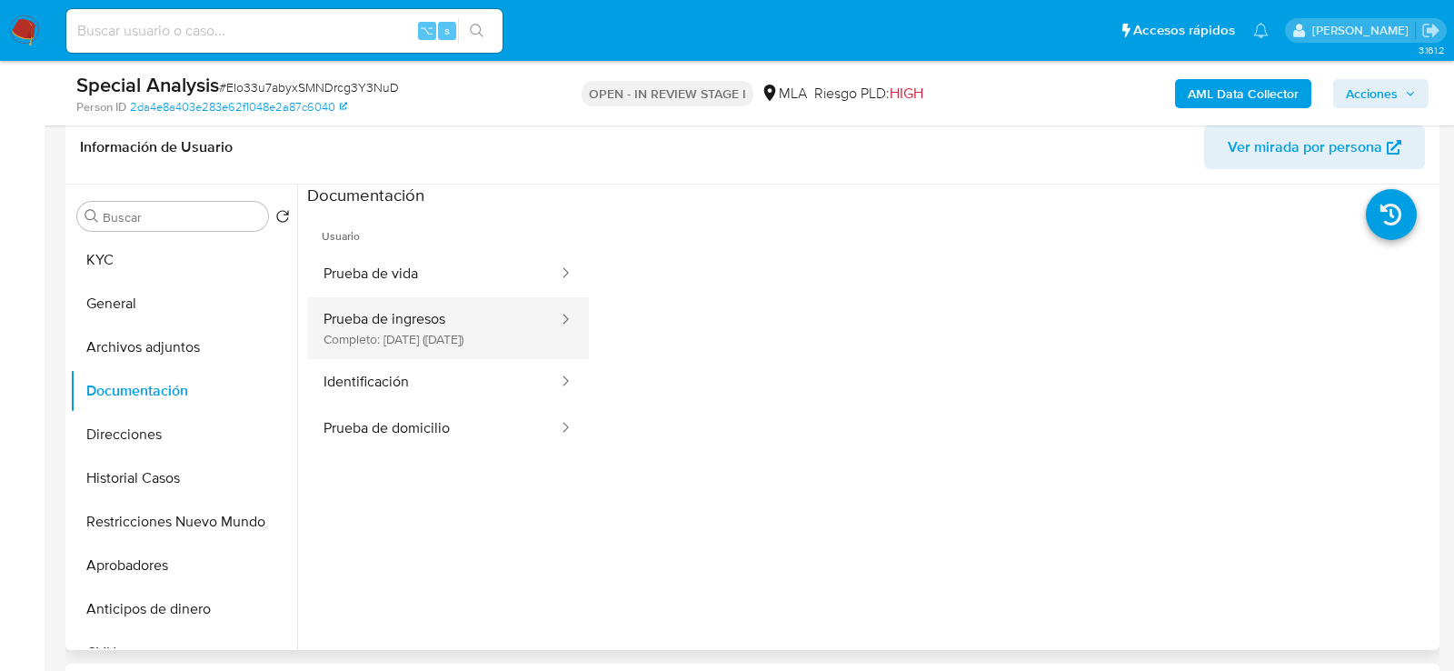
click at [439, 314] on button "Prueba de ingresos Completo: [DATE] ([DATE])" at bounding box center [433, 328] width 253 height 62
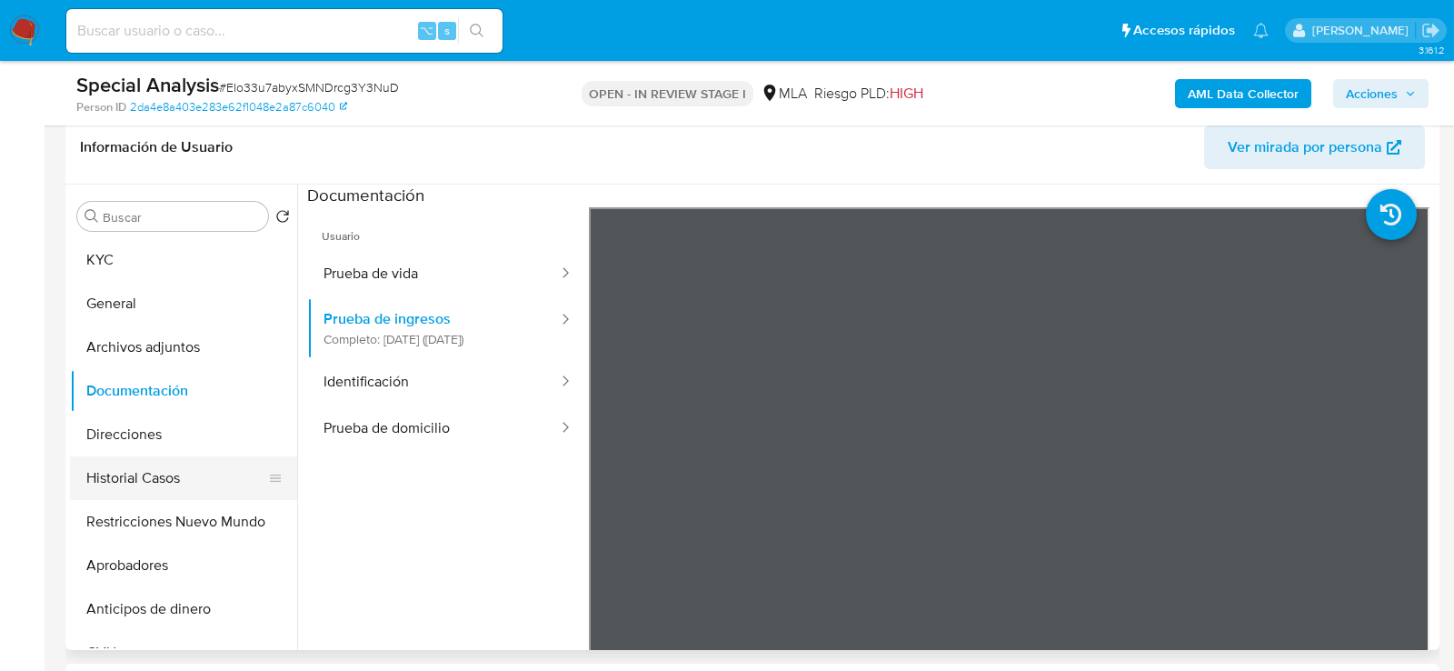
click at [133, 474] on button "Historial Casos" at bounding box center [176, 478] width 213 height 44
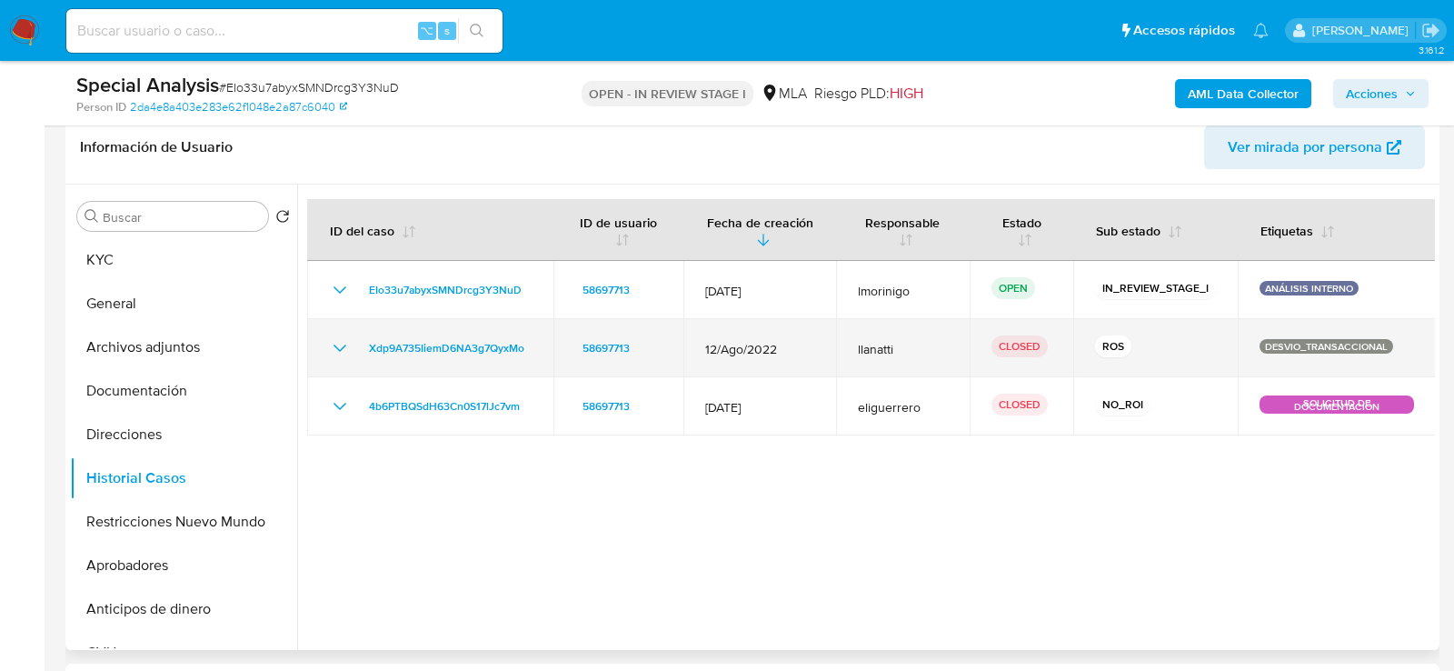
click at [346, 351] on icon "Mostrar/Ocultar" at bounding box center [340, 348] width 22 height 22
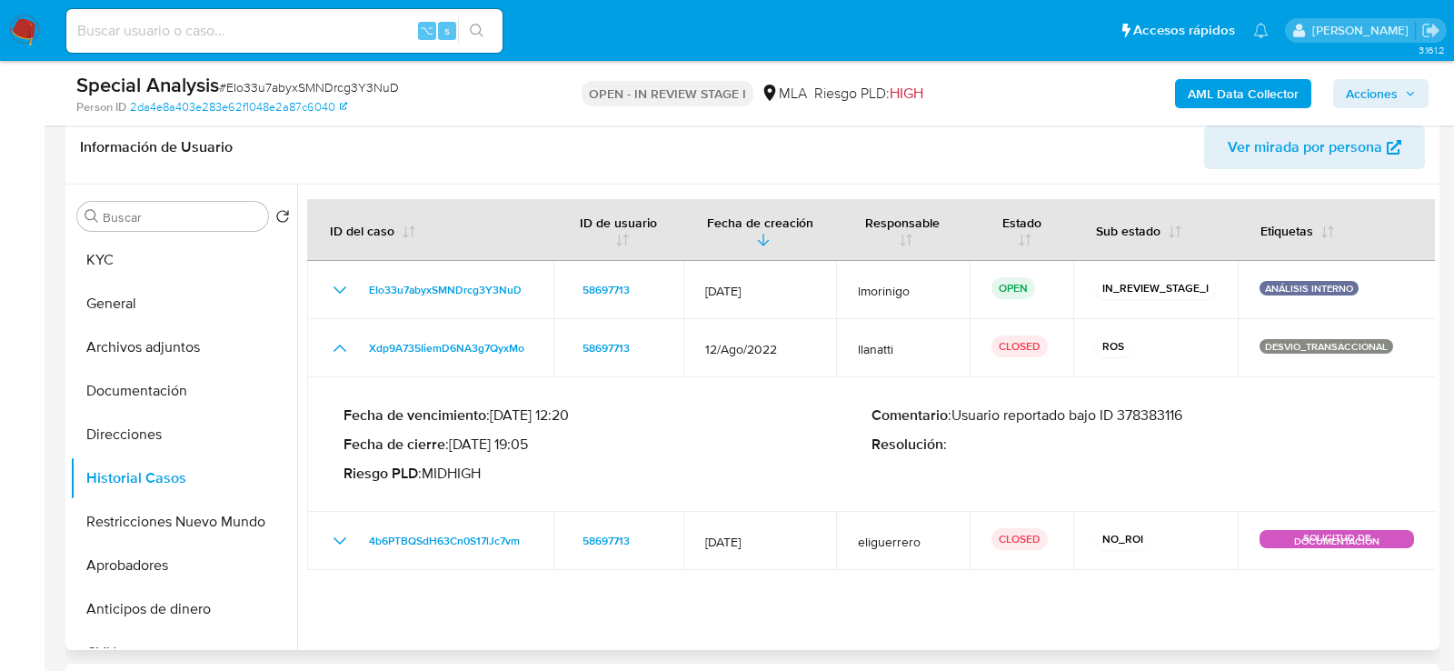
click at [1154, 412] on p "Comentario : Usuario reportado bajo ID 378383116" at bounding box center [1135, 415] width 528 height 18
click at [161, 252] on button "KYC" at bounding box center [176, 260] width 213 height 44
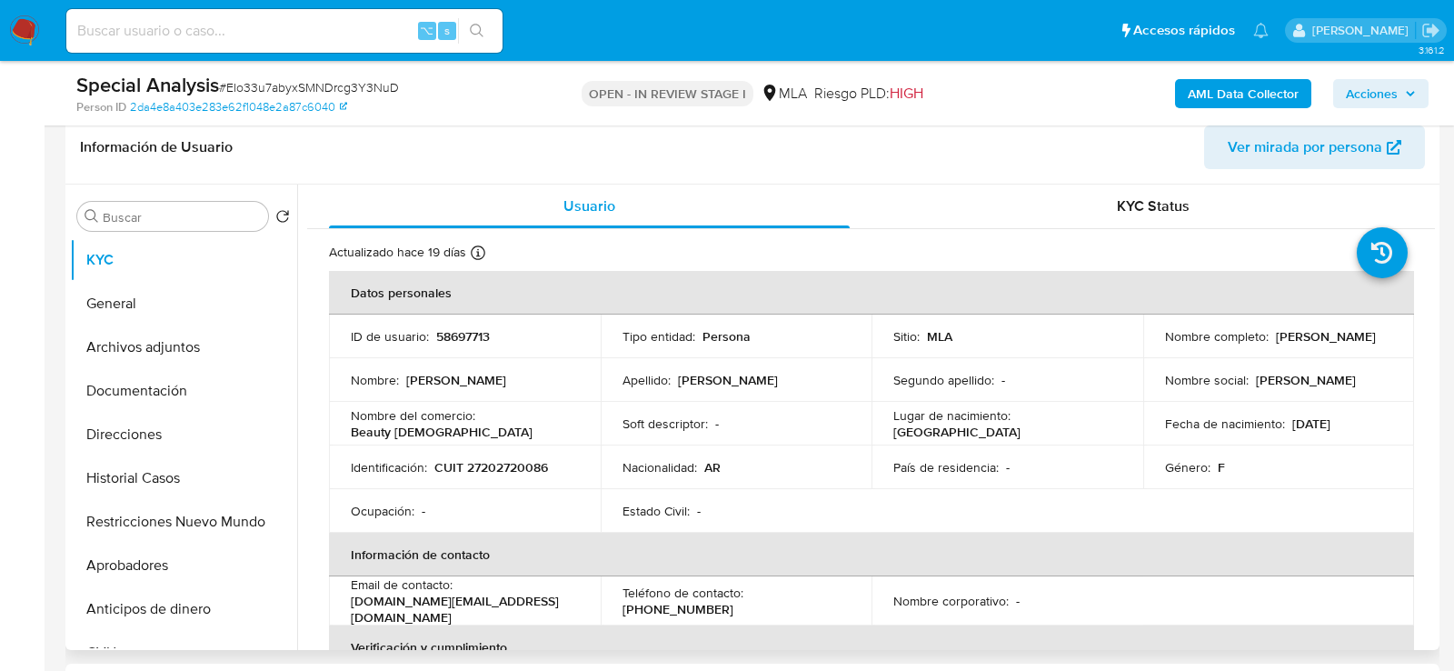
drag, startPoint x: 1156, startPoint y: 350, endPoint x: 1324, endPoint y: 344, distance: 168.2
click at [1324, 344] on td "Nombre completo : Gabriela Andrea Maugeri" at bounding box center [1279, 336] width 272 height 44
click at [139, 354] on button "Archivos adjuntos" at bounding box center [176, 347] width 213 height 44
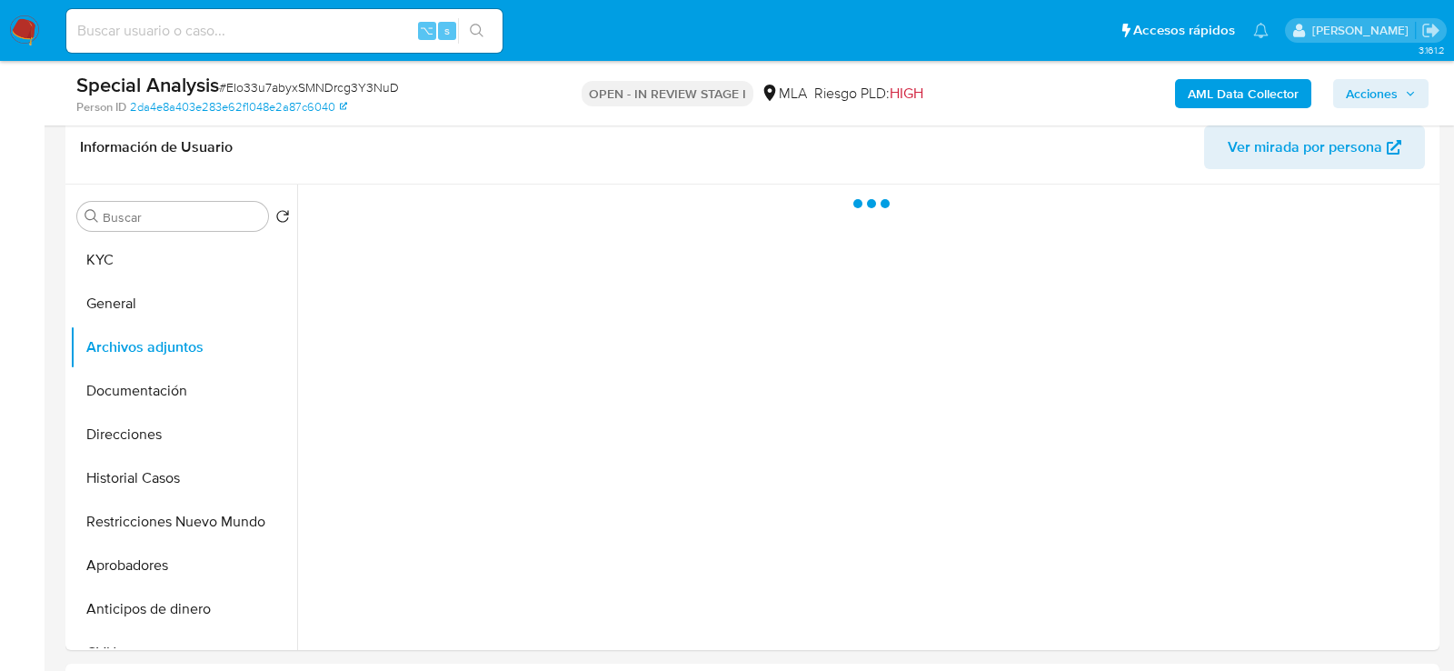
click at [1220, 100] on b "AML Data Collector" at bounding box center [1243, 93] width 111 height 29
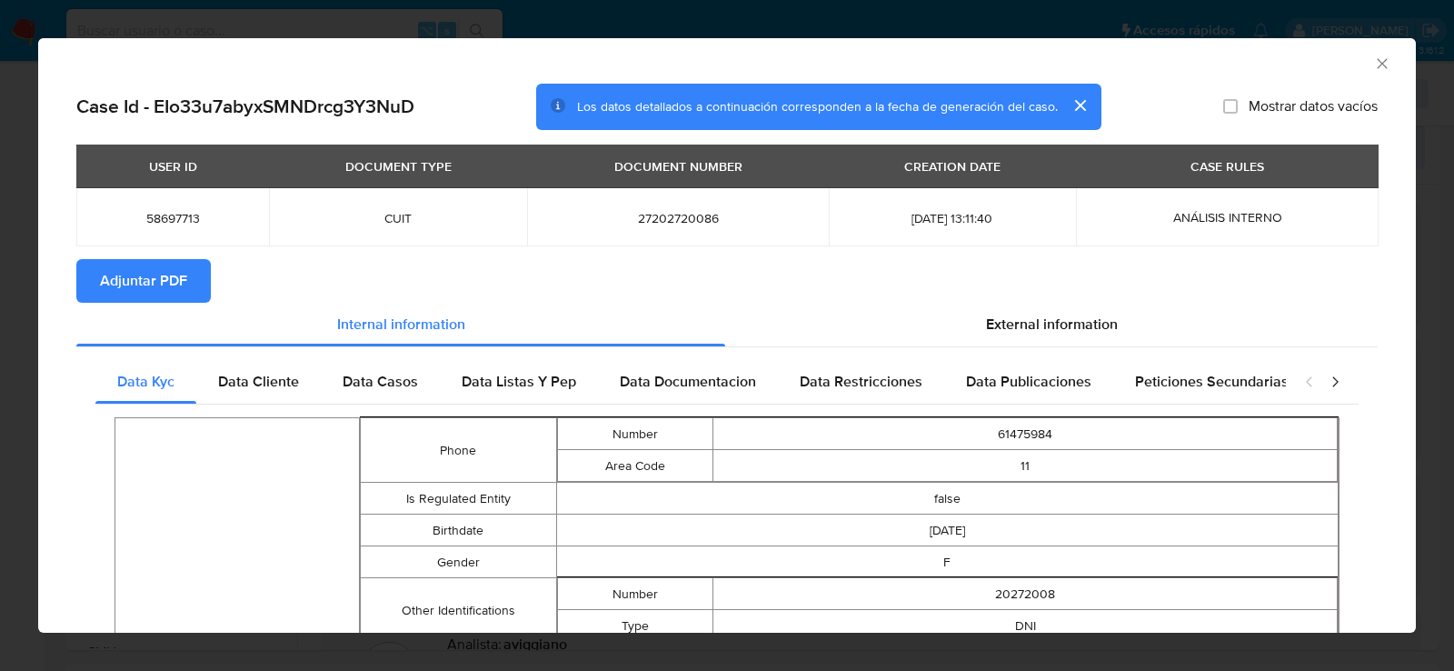
click at [135, 294] on span "Adjuntar PDF" at bounding box center [143, 281] width 87 height 40
click at [1383, 62] on icon "Cerrar ventana" at bounding box center [1382, 63] width 10 height 10
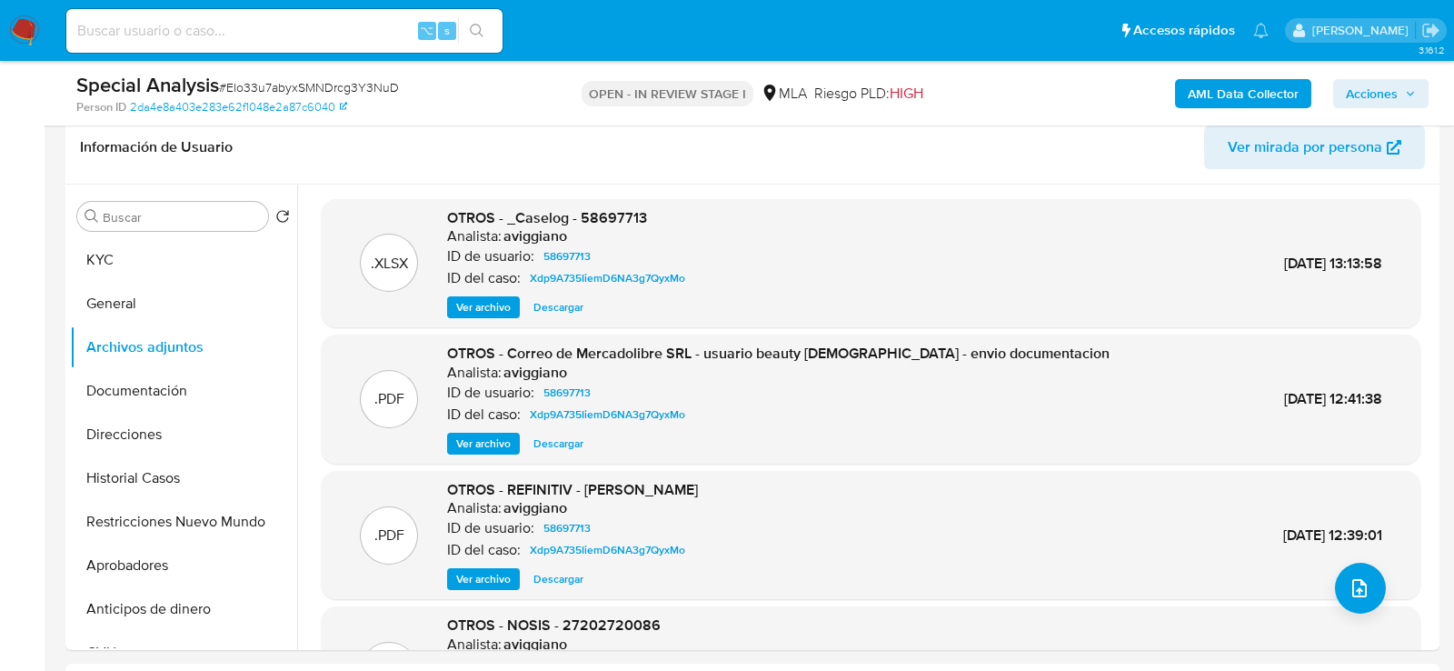
click at [363, 22] on input at bounding box center [284, 31] width 436 height 24
paste input "VBvA6r3o4tDNpQ7AL2qWLCIA"
type input "VBvA6r3o4tDNpQ7AL2qWLCIA"
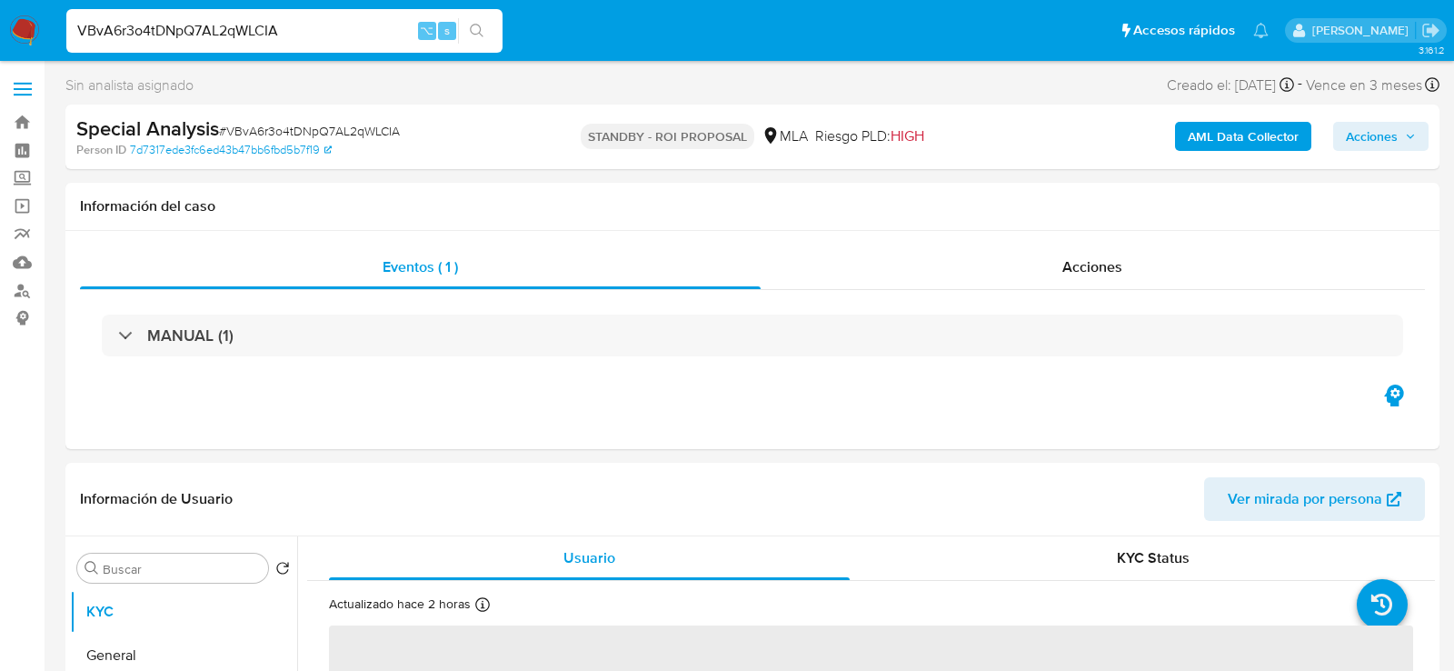
select select "10"
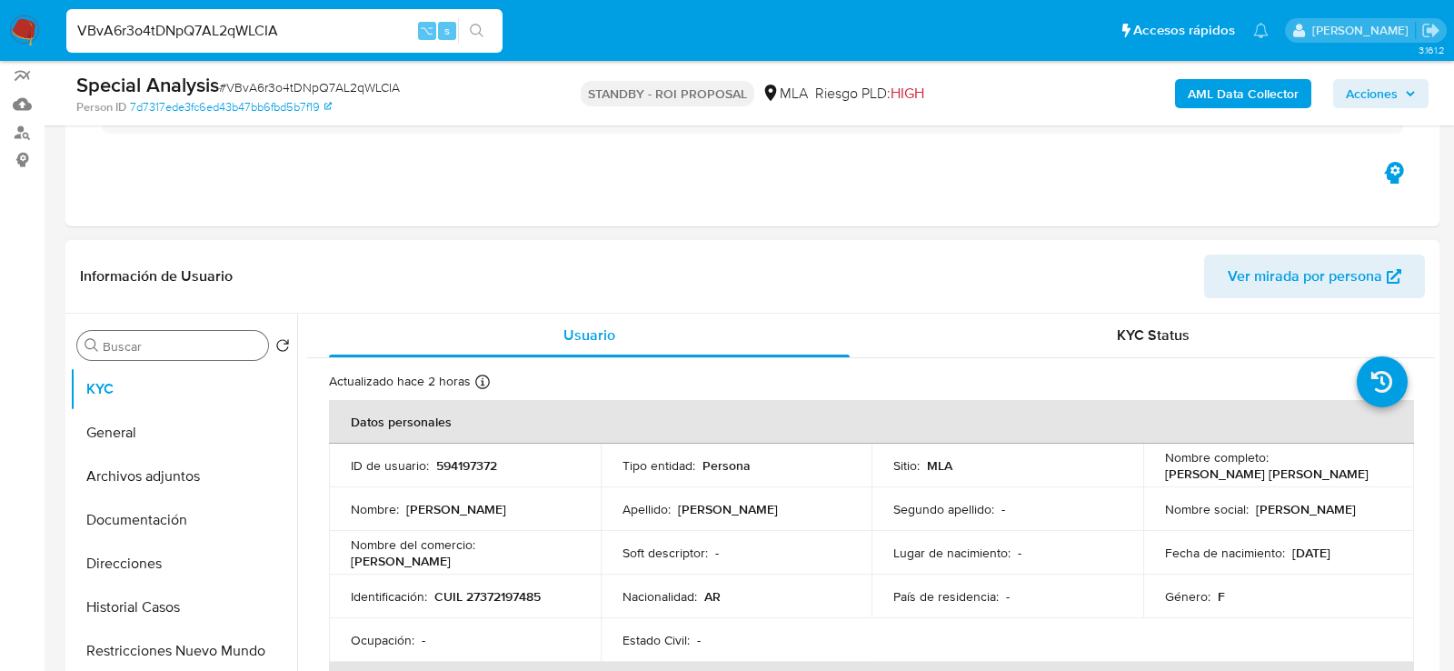
scroll to position [165, 0]
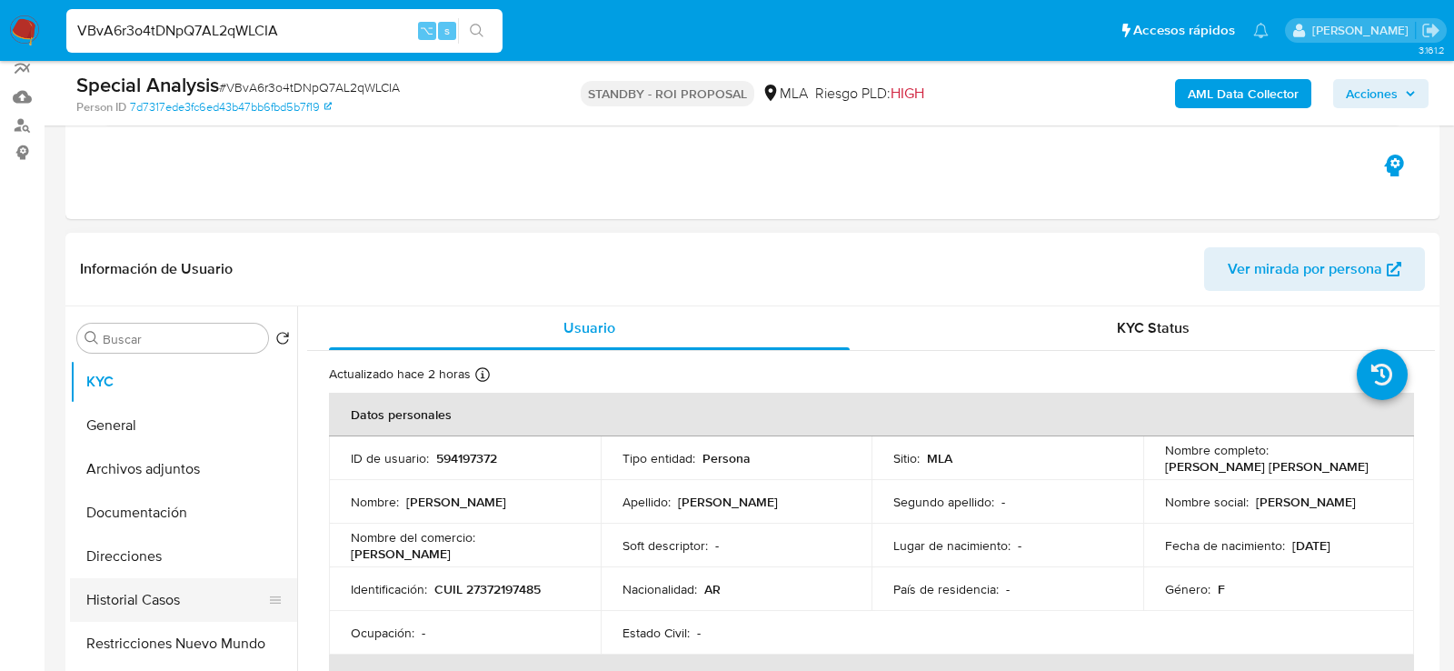
click at [119, 603] on button "Historial Casos" at bounding box center [176, 600] width 213 height 44
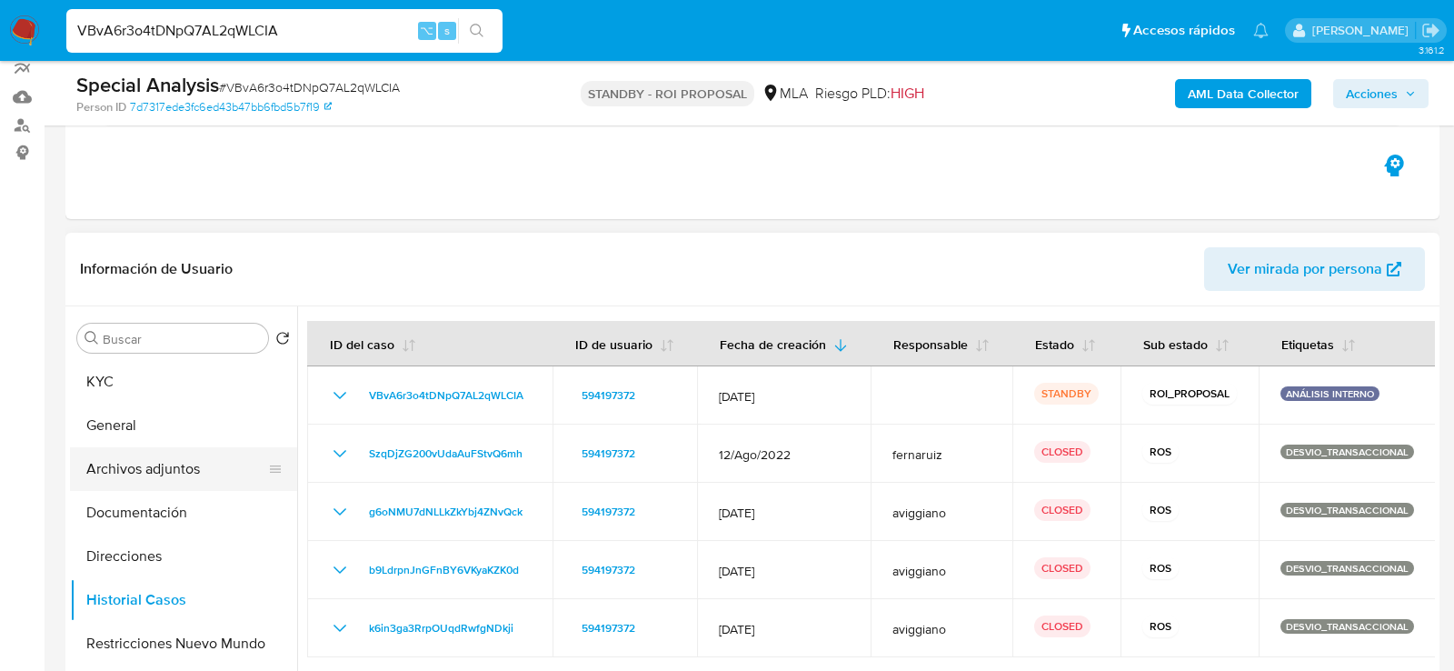
click at [140, 453] on button "Archivos adjuntos" at bounding box center [176, 469] width 213 height 44
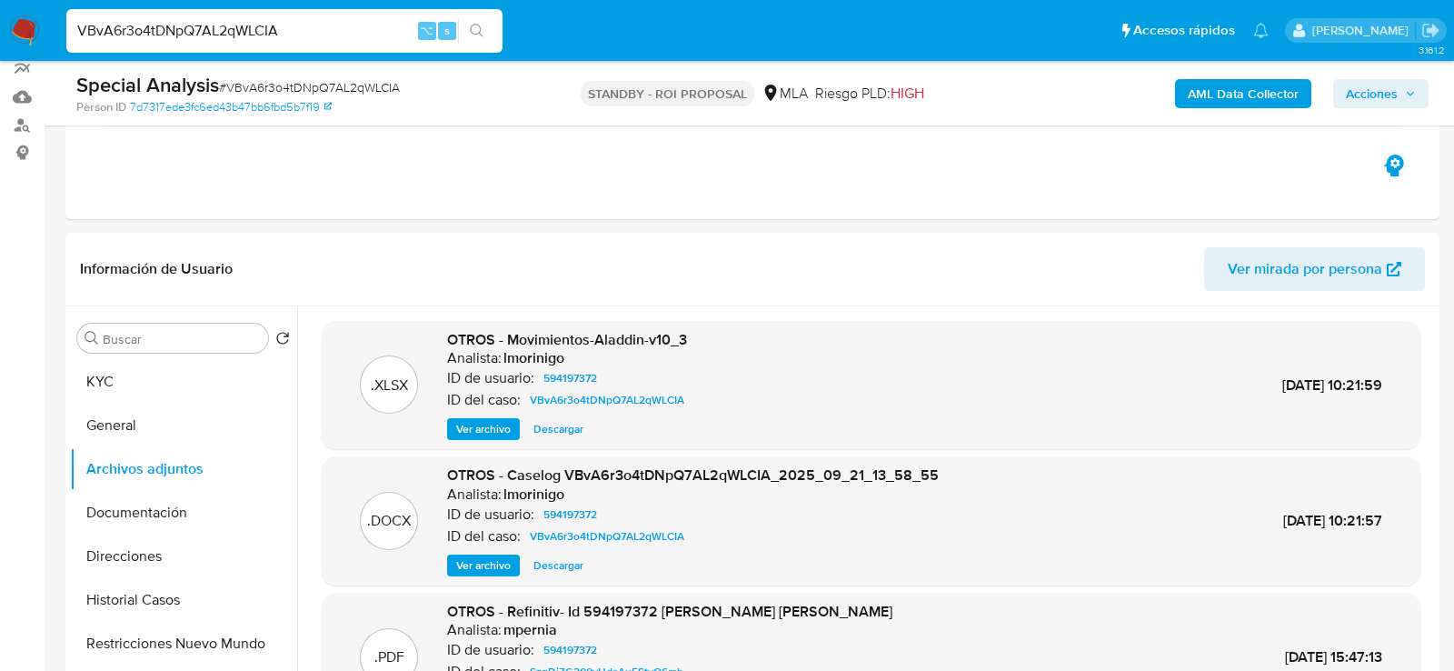
click at [1274, 84] on b "AML Data Collector" at bounding box center [1243, 93] width 111 height 29
click at [1232, 89] on b "AML Data Collector" at bounding box center [1243, 93] width 111 height 29
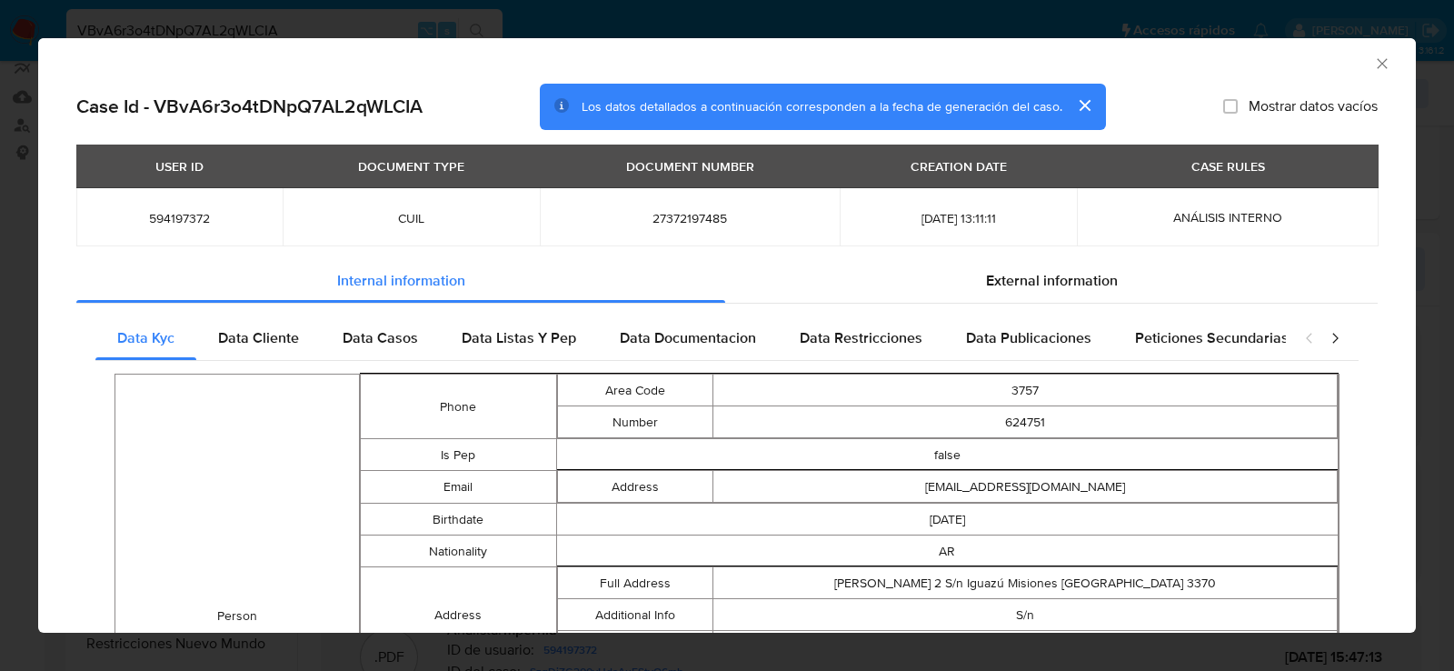
click at [1381, 60] on icon "Cerrar ventana" at bounding box center [1382, 64] width 18 height 18
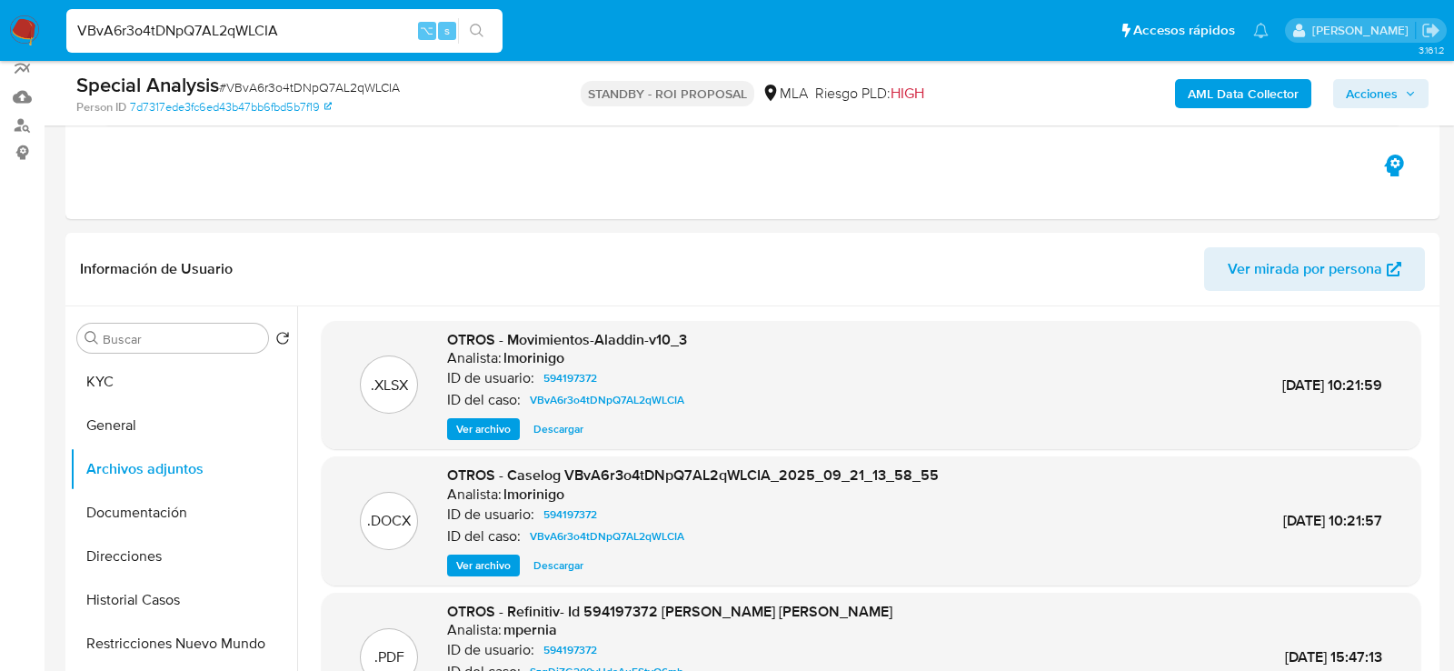
click at [392, 85] on span "# VBvA6r3o4tDNpQ7AL2qWLCIA" at bounding box center [309, 87] width 181 height 18
copy span "VBvA6r3o4tDNpQ7AL2qWLCIA"
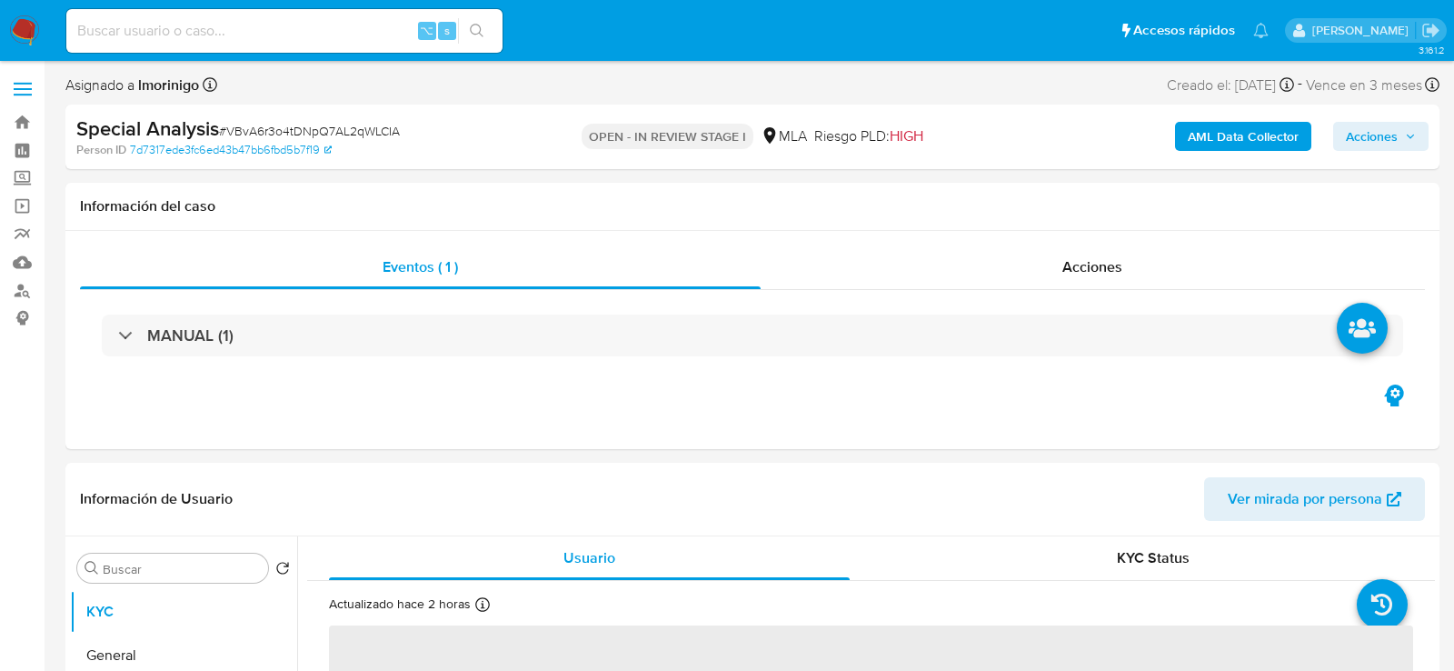
select select "10"
click at [1190, 151] on div "AML Data Collector Acciones" at bounding box center [1205, 136] width 446 height 43
click at [1200, 143] on b "AML Data Collector" at bounding box center [1243, 136] width 111 height 29
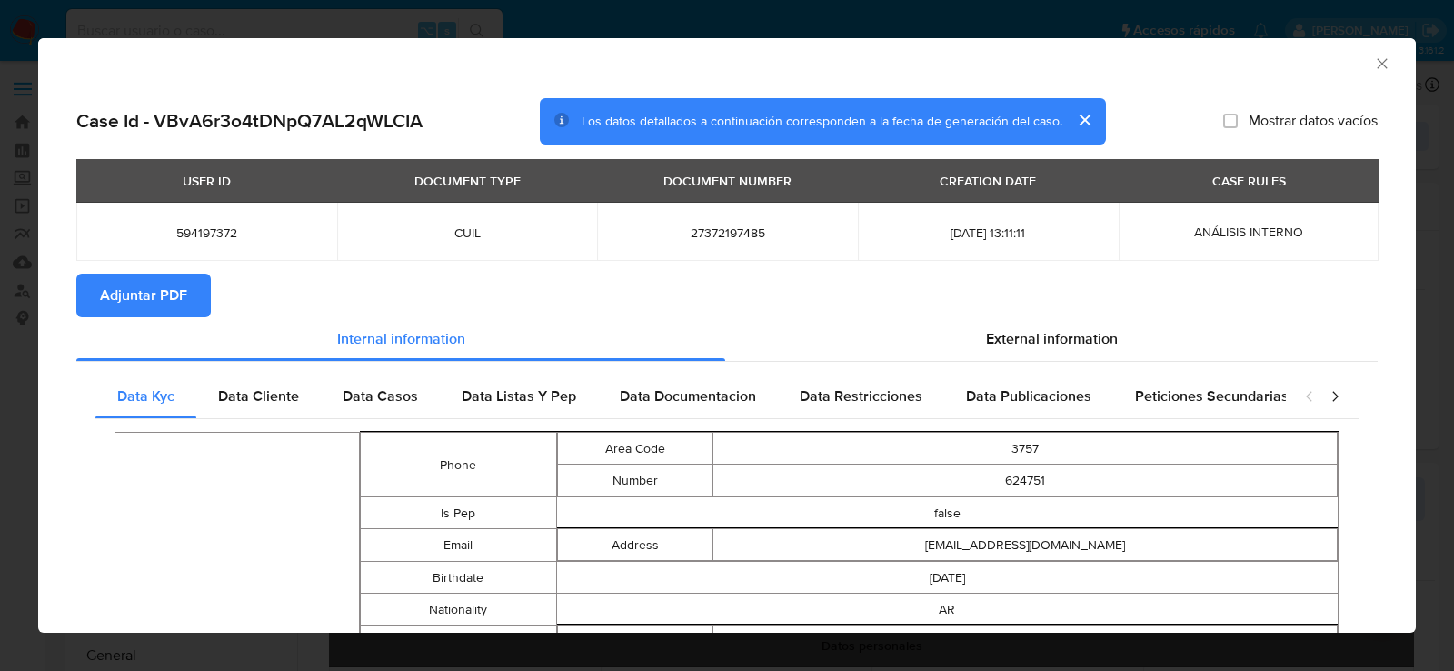
click at [1387, 73] on div "AML Data Collector" at bounding box center [727, 60] width 1378 height 45
click at [1383, 72] on div "AML Data Collector" at bounding box center [727, 60] width 1378 height 45
click at [1383, 66] on icon "Cerrar ventana" at bounding box center [1382, 64] width 18 height 18
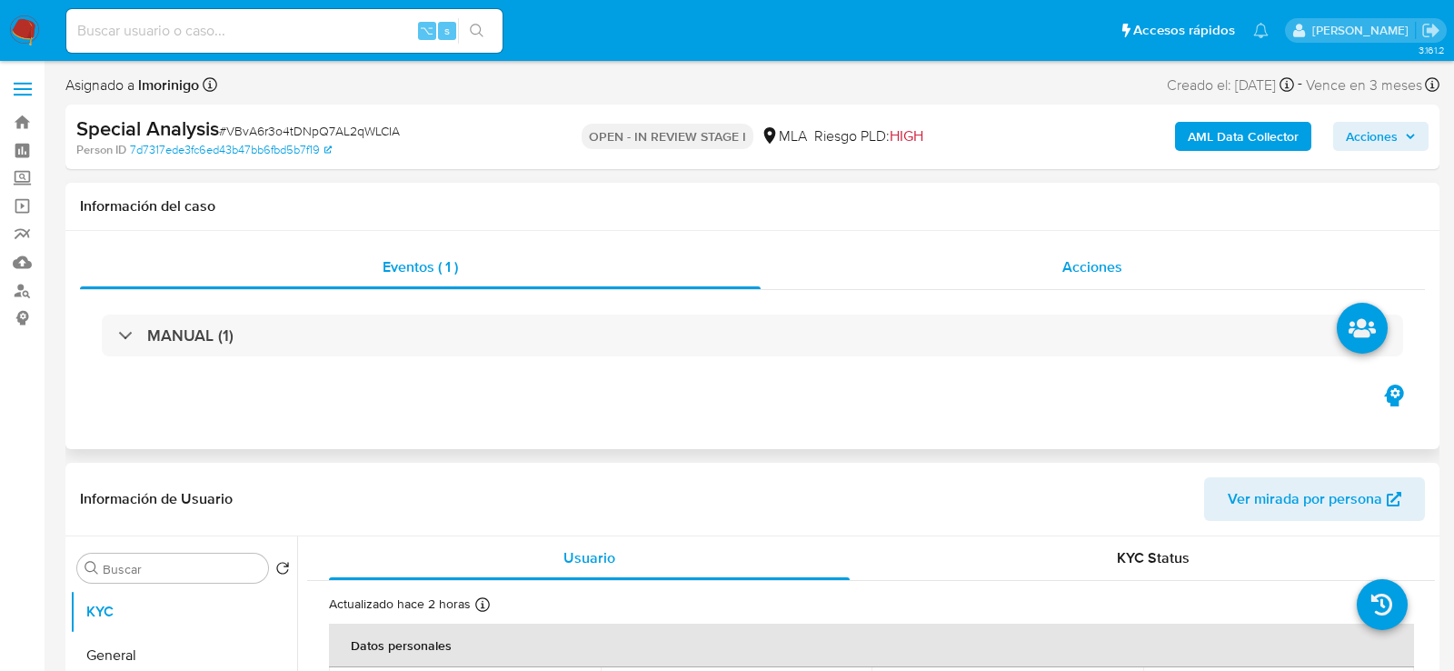
click at [898, 274] on div "Acciones" at bounding box center [1093, 267] width 665 height 44
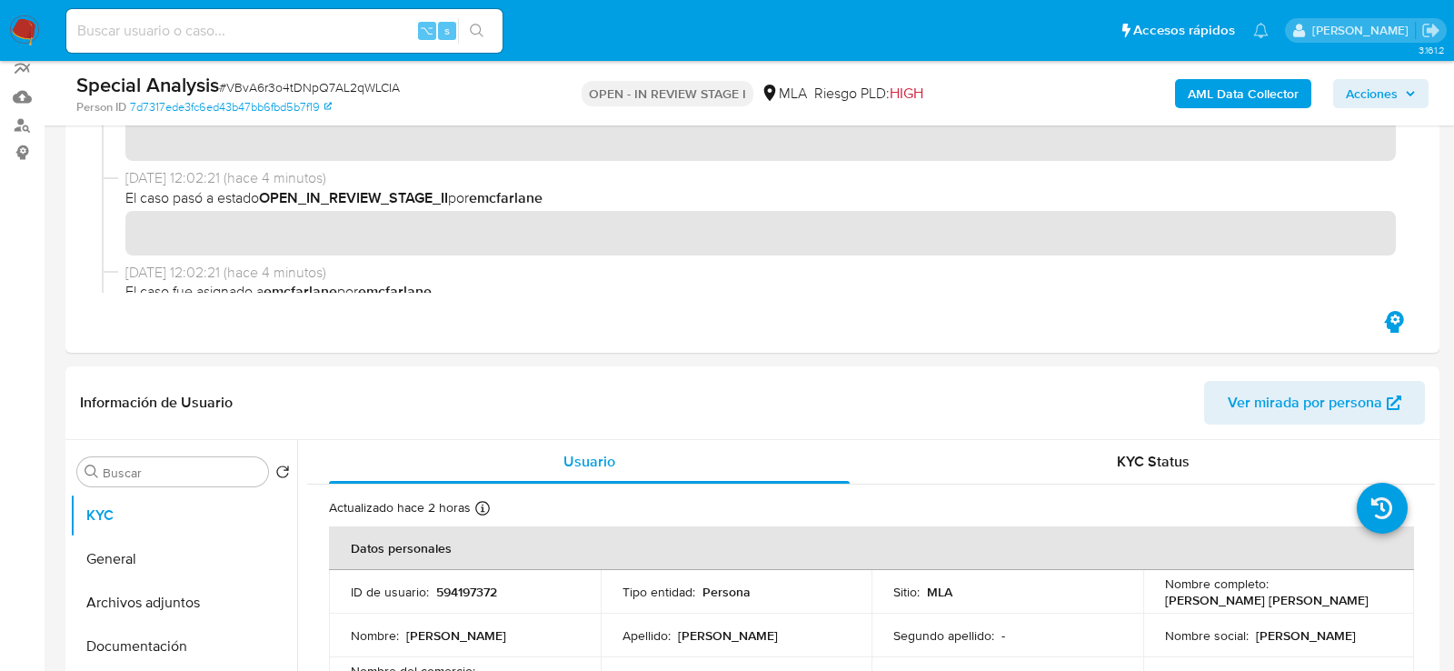
scroll to position [267, 0]
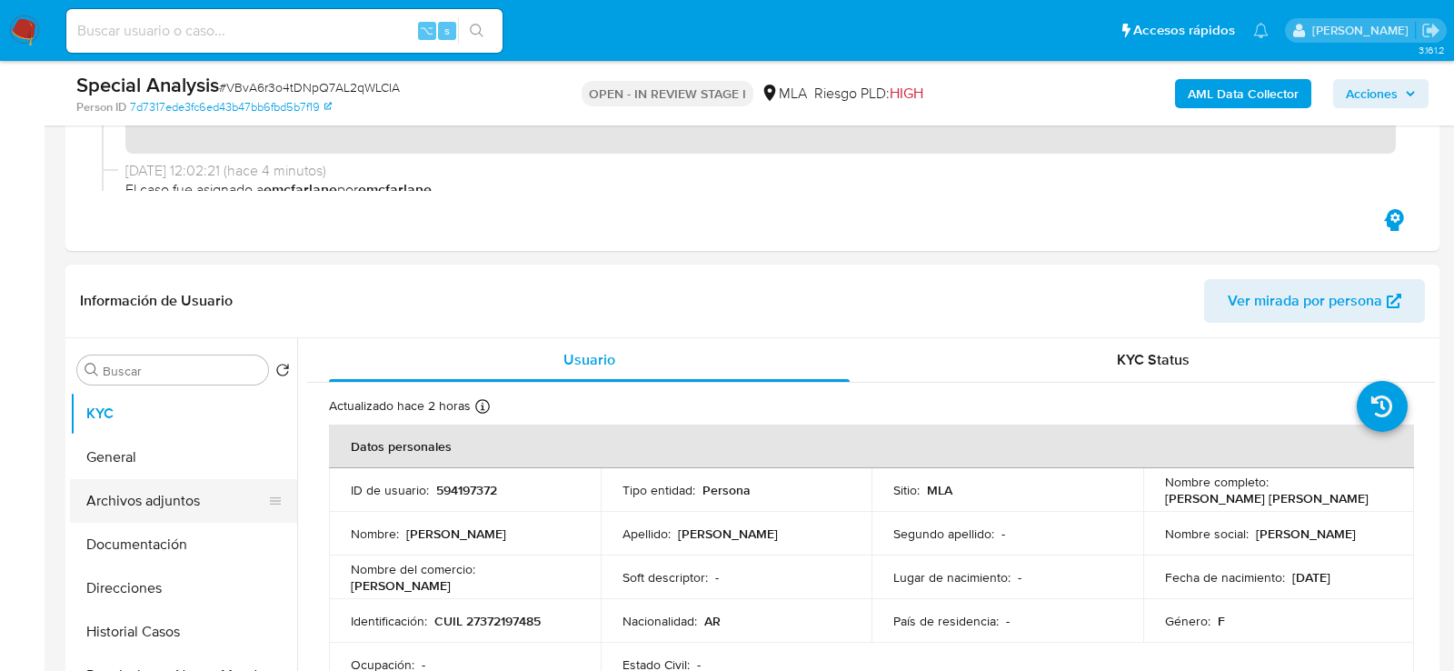
click at [145, 483] on button "Archivos adjuntos" at bounding box center [176, 501] width 213 height 44
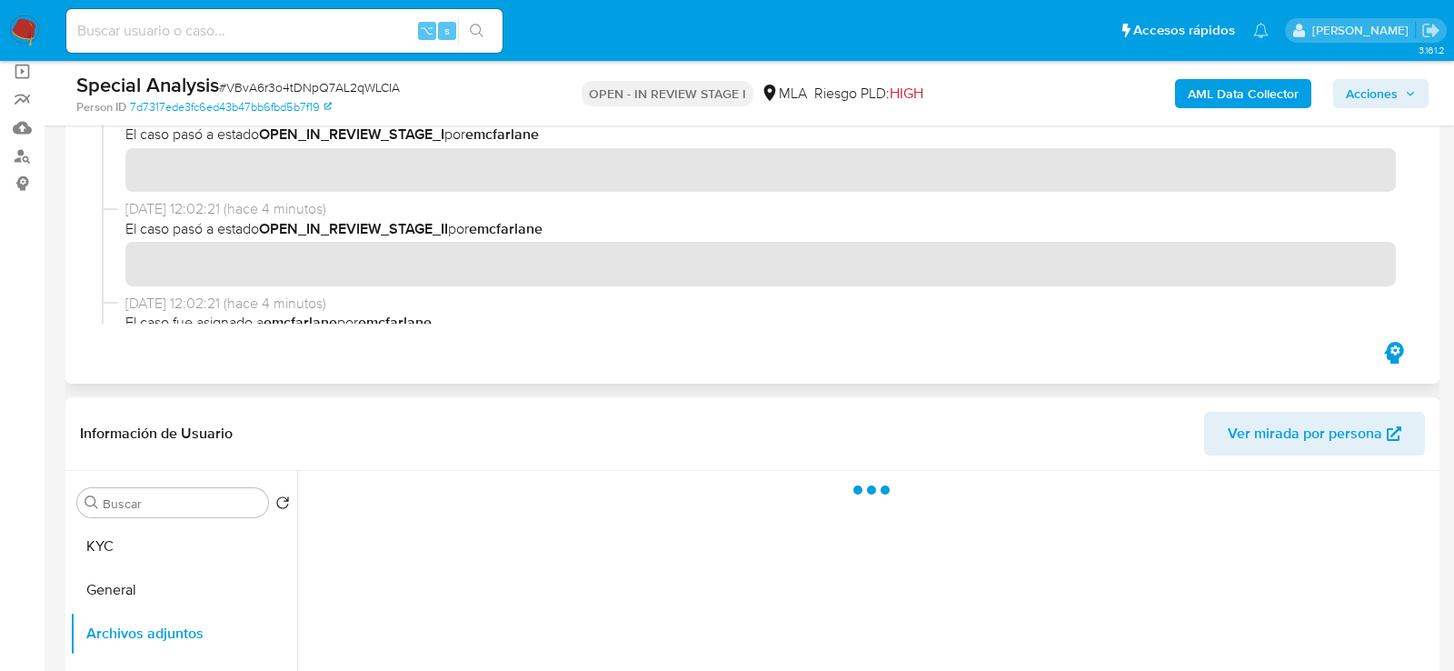
scroll to position [133, 0]
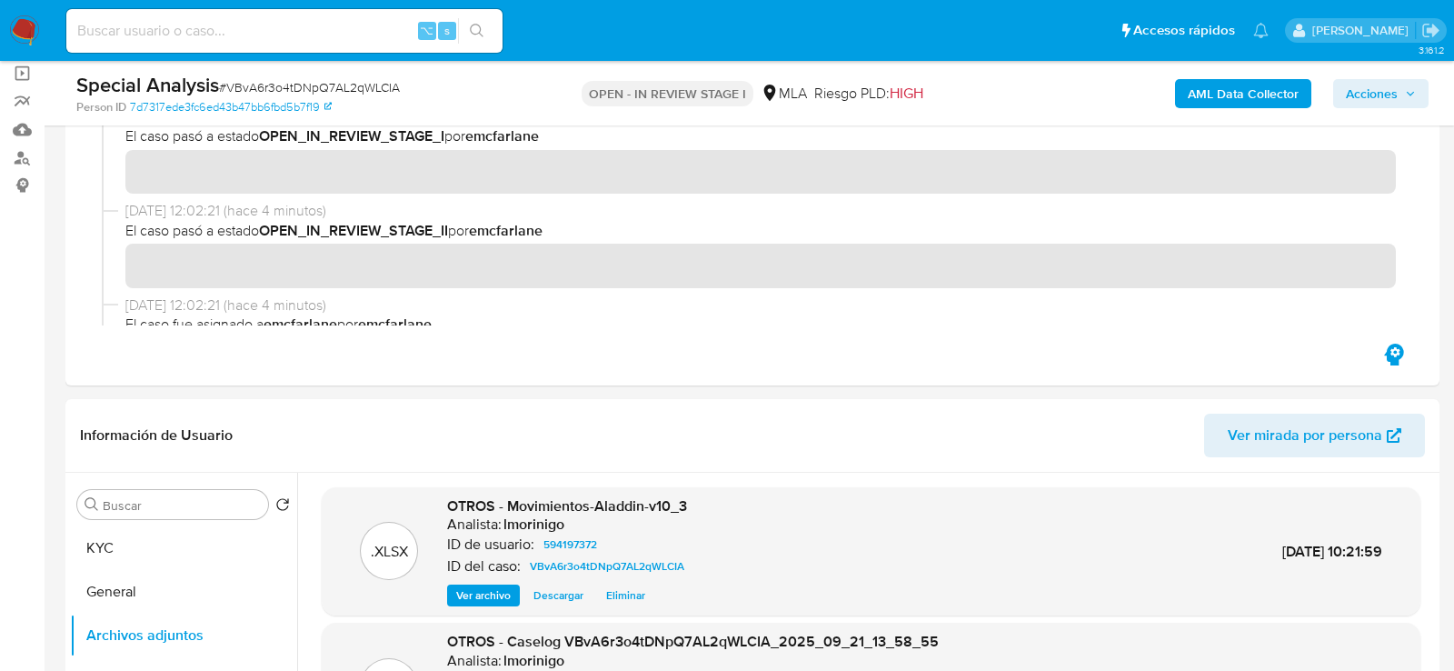
click at [1234, 87] on b "AML Data Collector" at bounding box center [1243, 93] width 111 height 29
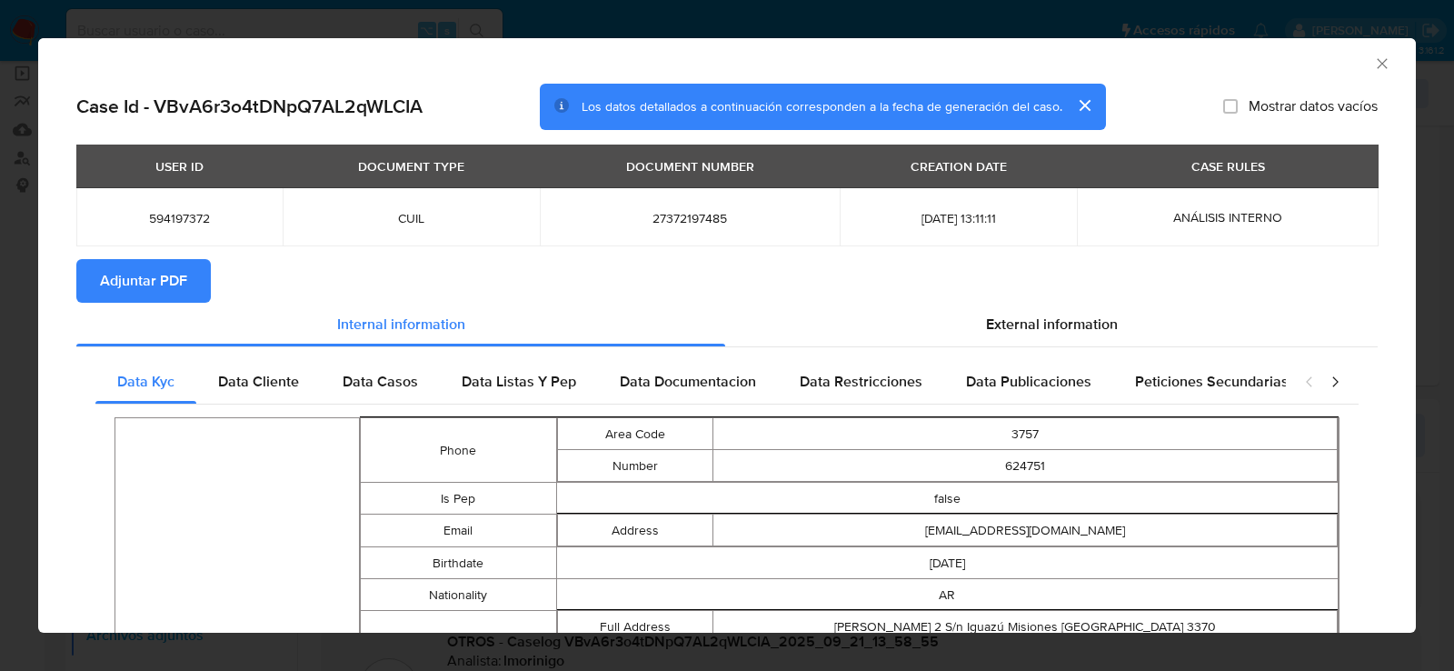
click at [156, 271] on span "Adjuntar PDF" at bounding box center [143, 281] width 87 height 40
click at [1379, 63] on icon "Cerrar ventana" at bounding box center [1382, 64] width 18 height 18
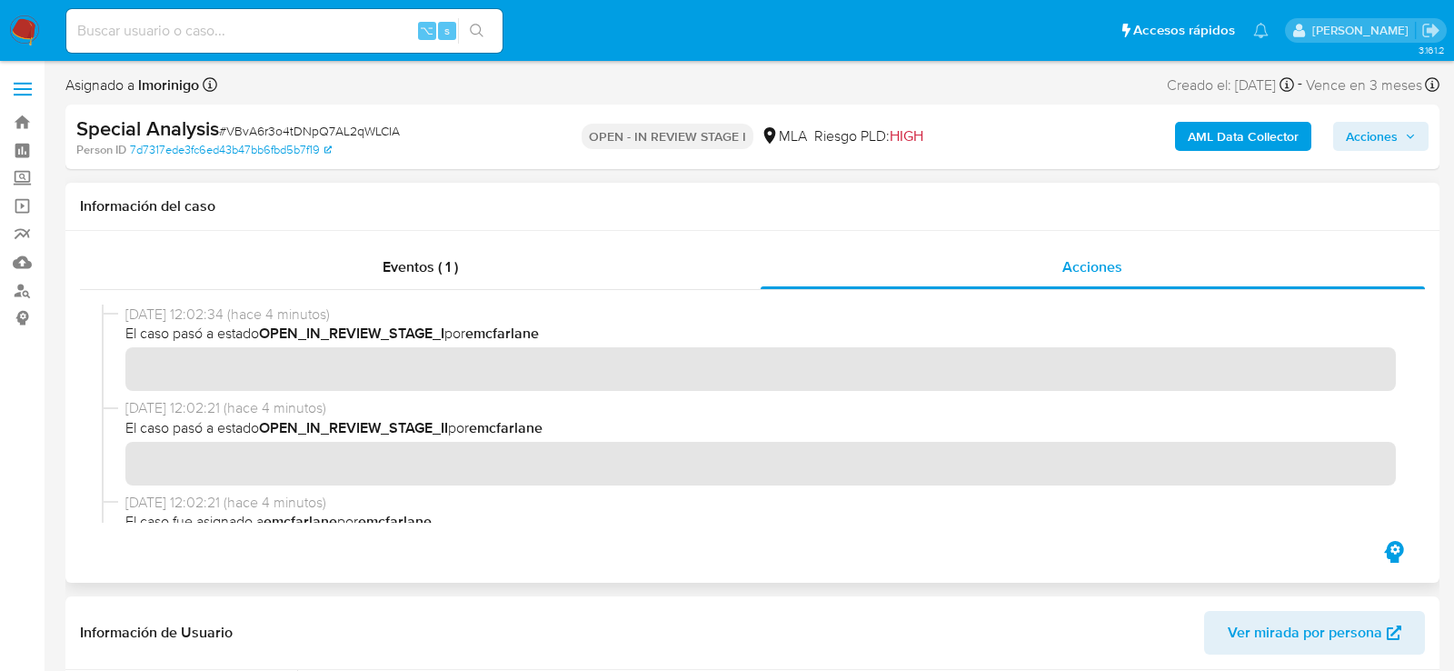
scroll to position [0, 0]
click at [432, 287] on div "Eventos ( 1 )" at bounding box center [420, 267] width 681 height 44
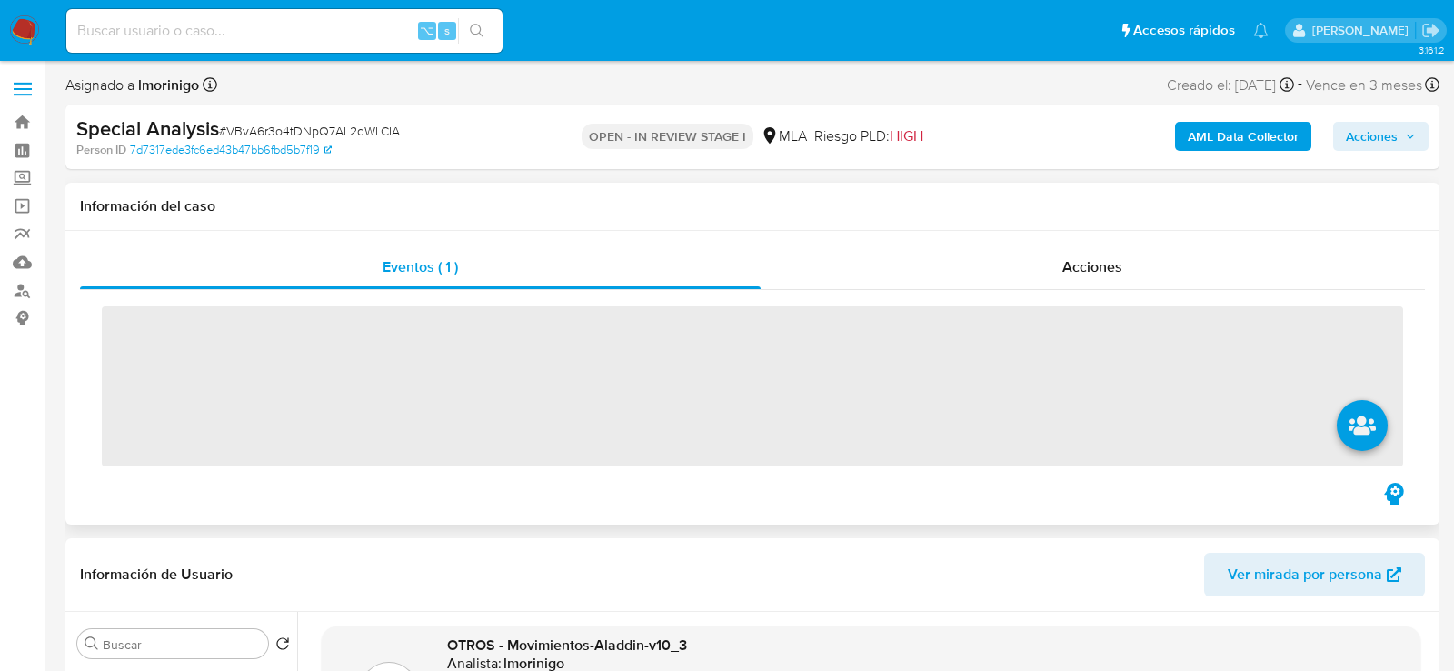
click at [822, 290] on div "‌" at bounding box center [752, 384] width 1345 height 189
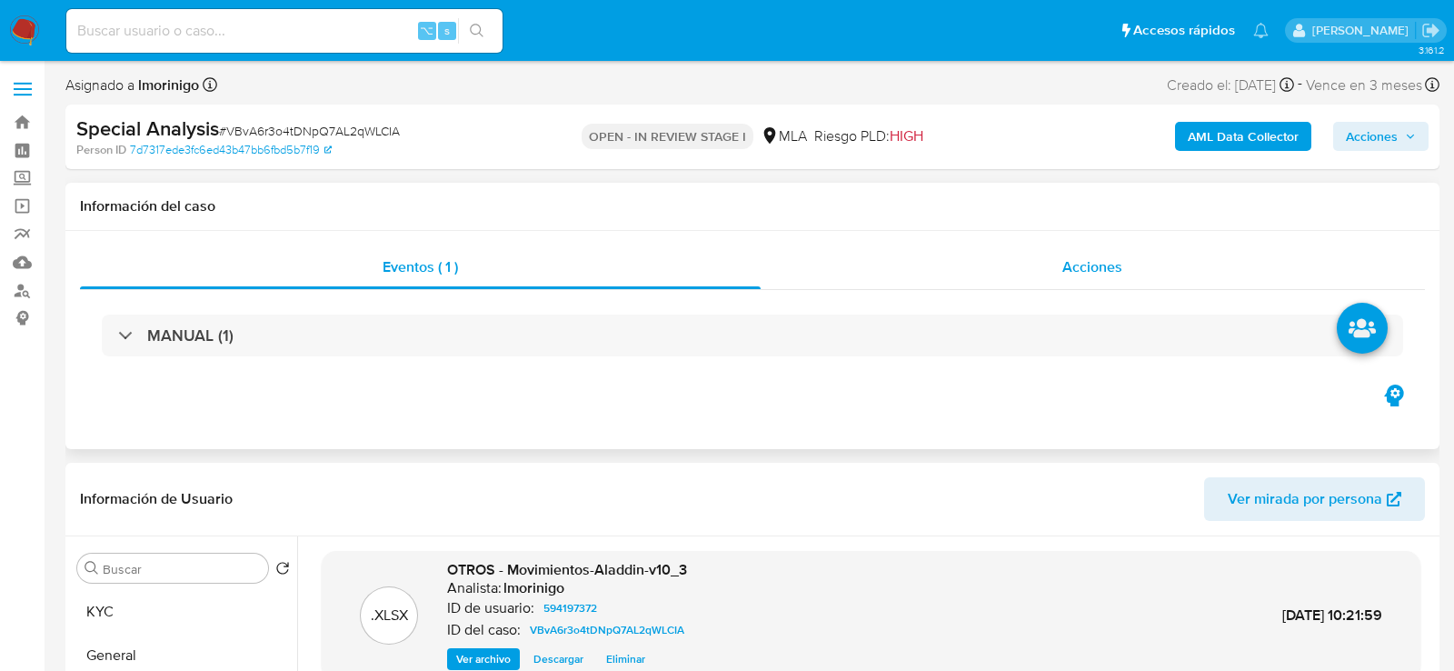
click at [845, 283] on div "Acciones" at bounding box center [1093, 267] width 665 height 44
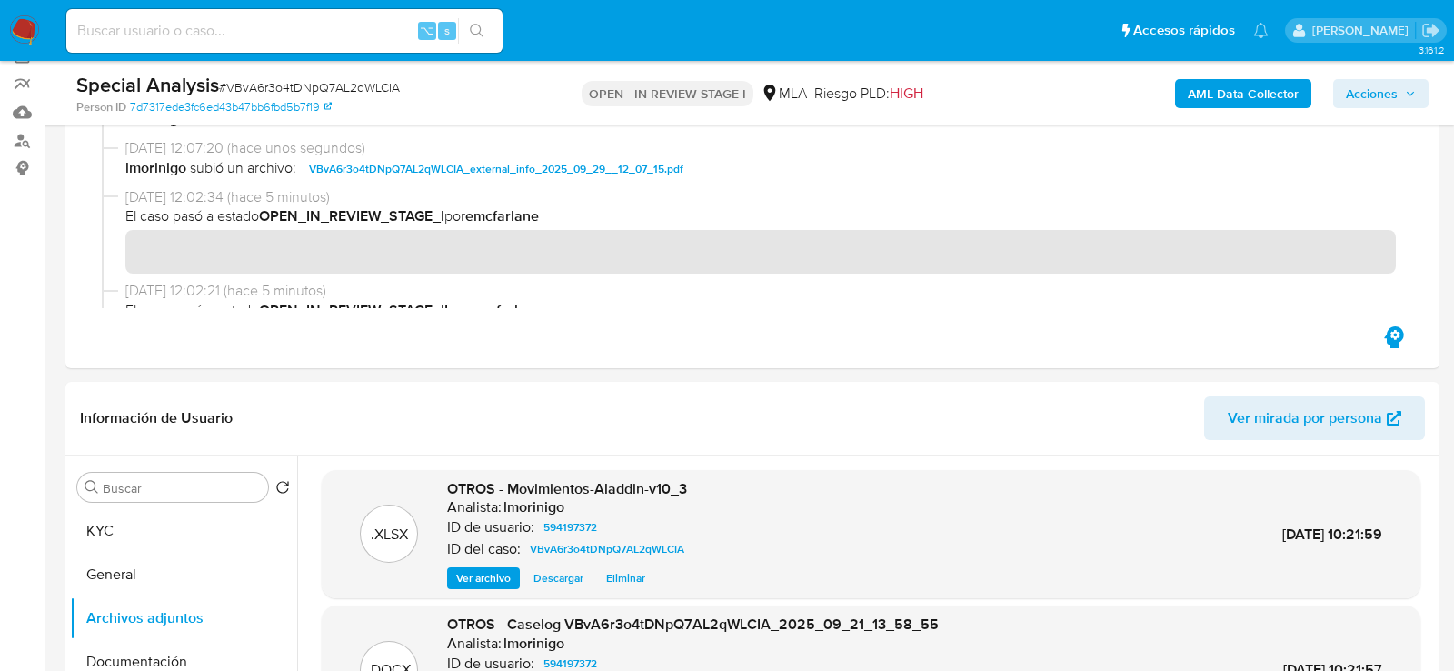
scroll to position [101, 0]
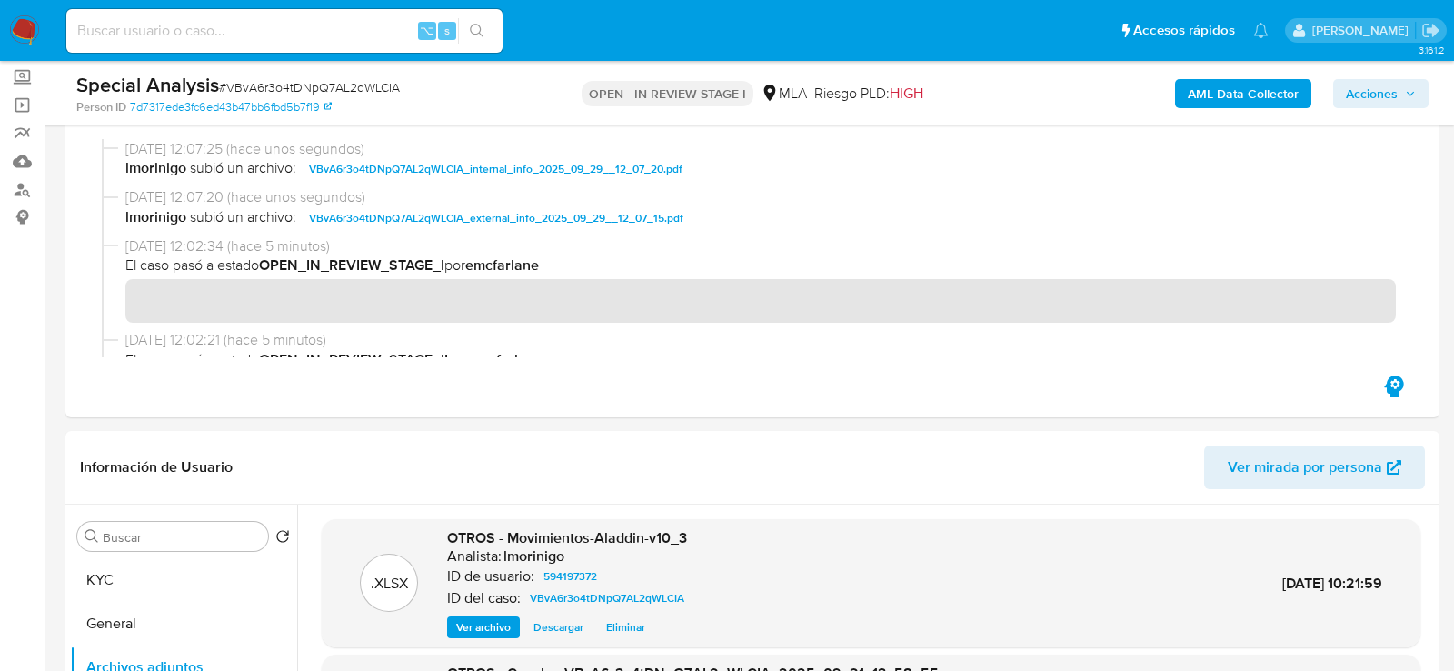
click at [1378, 95] on span "Acciones" at bounding box center [1372, 93] width 52 height 29
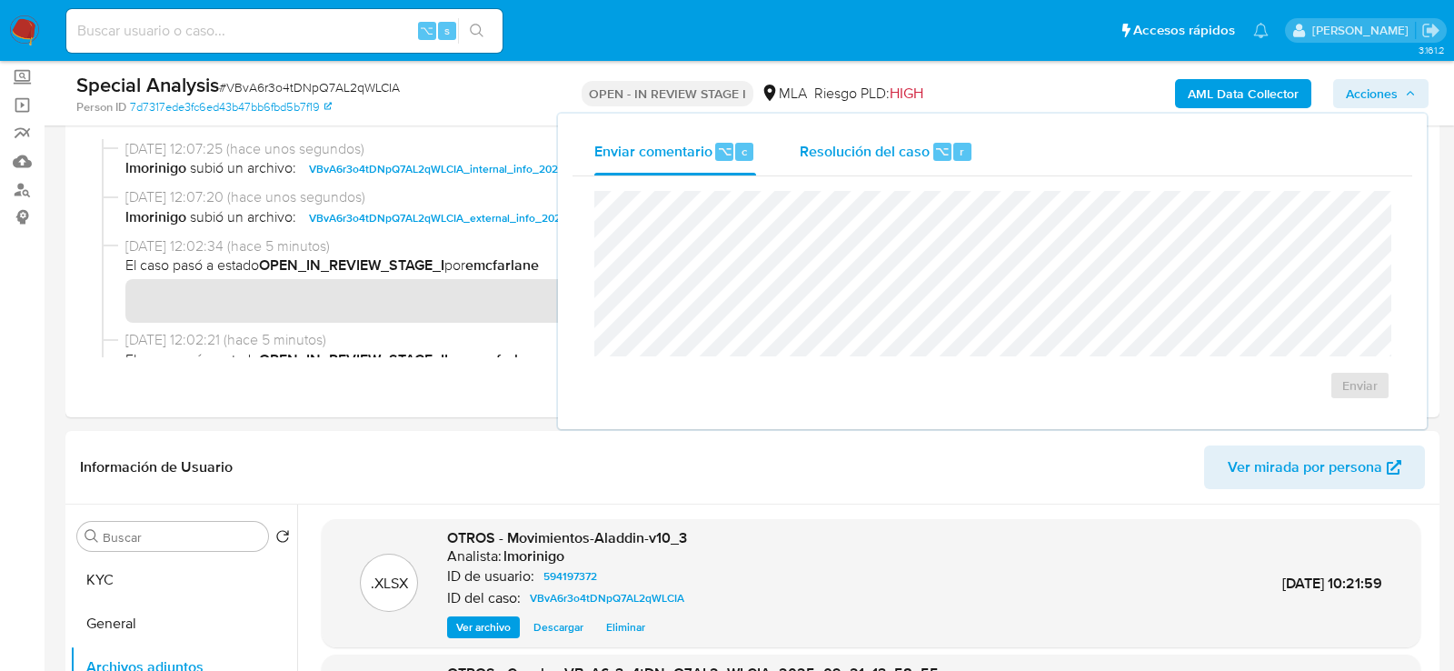
click at [882, 161] on div "Resolución del caso ⌥ r" at bounding box center [887, 151] width 174 height 47
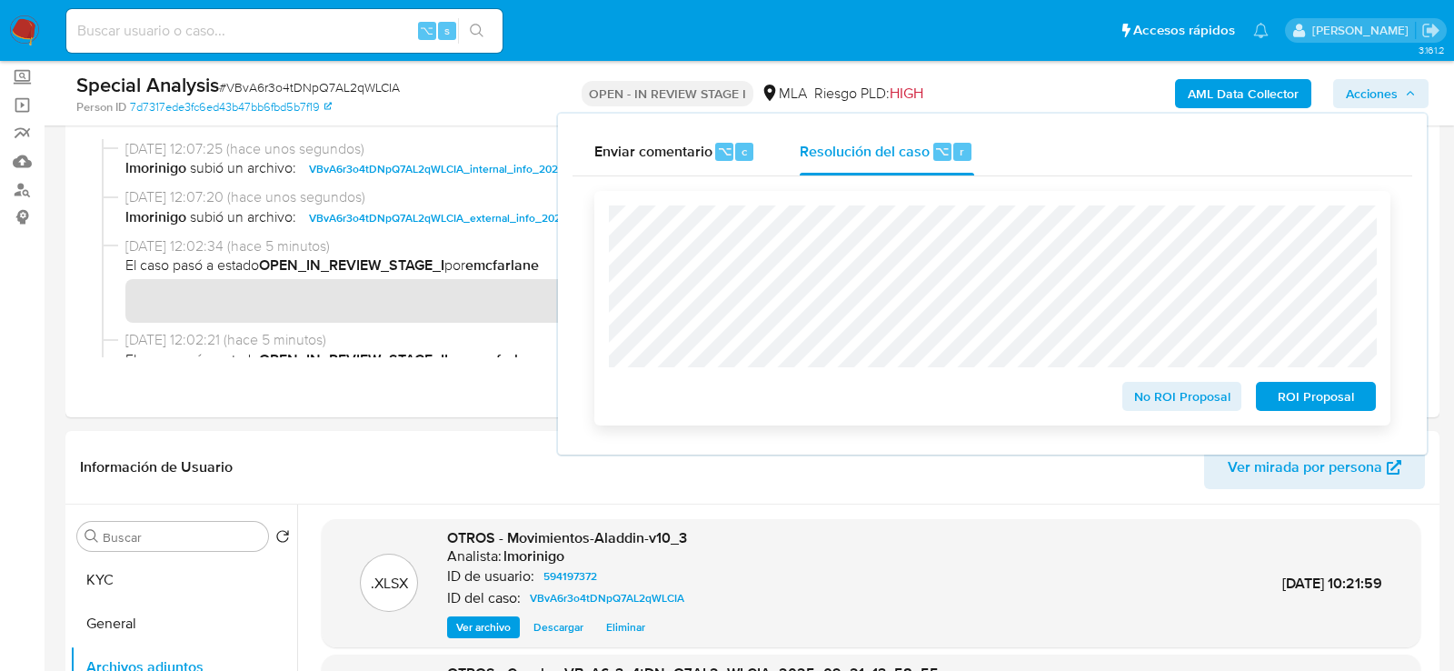
click at [1350, 393] on span "ROI Proposal" at bounding box center [1316, 395] width 95 height 25
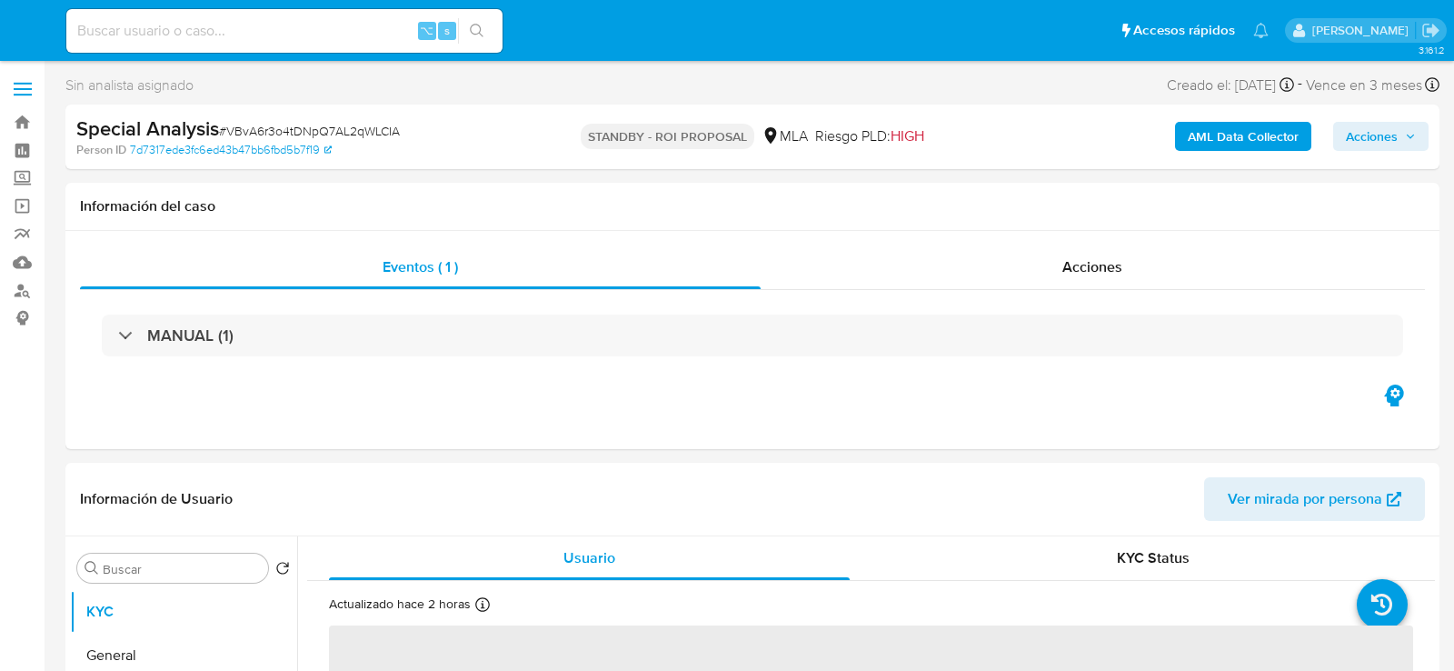
select select "10"
click at [361, 52] on div "⌥ s" at bounding box center [284, 30] width 436 height 51
click at [361, 39] on input at bounding box center [284, 31] width 436 height 24
paste input "StGsmhNylOnPkR8g4Ua9fpKh"
type input "StGsmhNylOnPkR8g4Ua9fpKh"
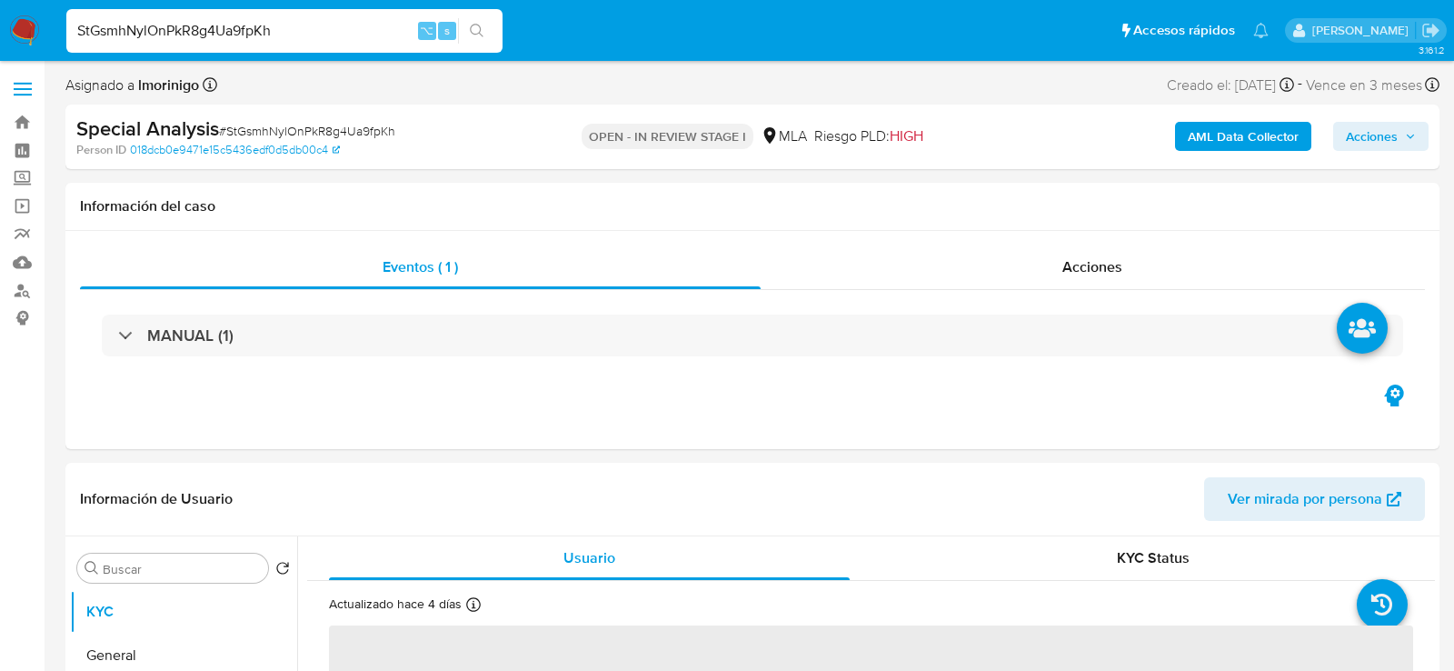
select select "10"
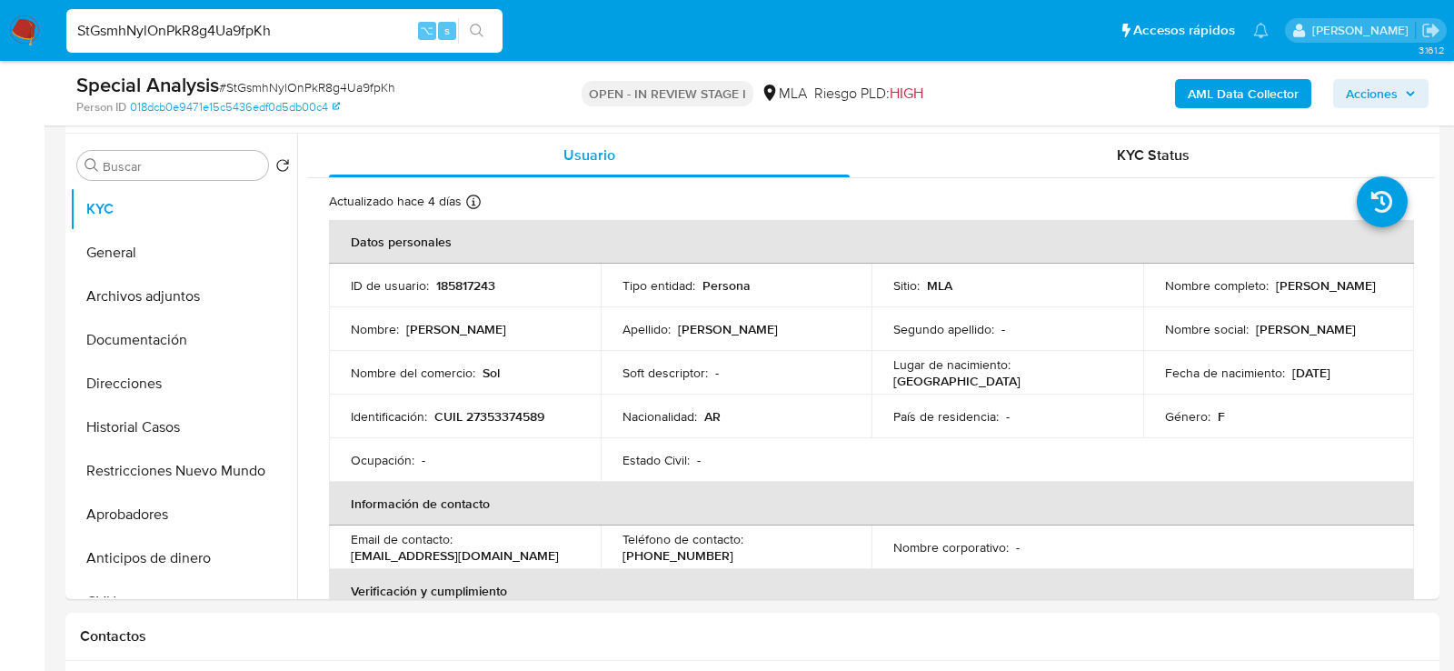
scroll to position [334, 0]
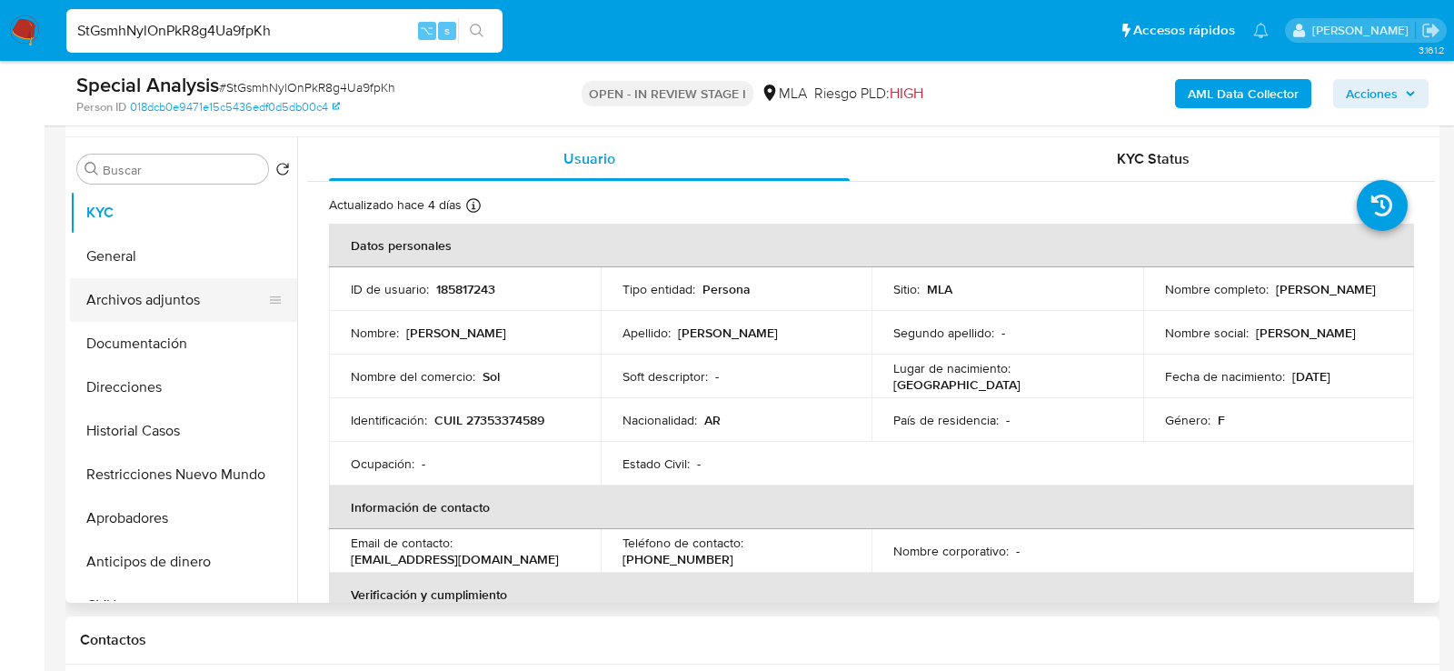
click at [143, 296] on button "Archivos adjuntos" at bounding box center [176, 300] width 213 height 44
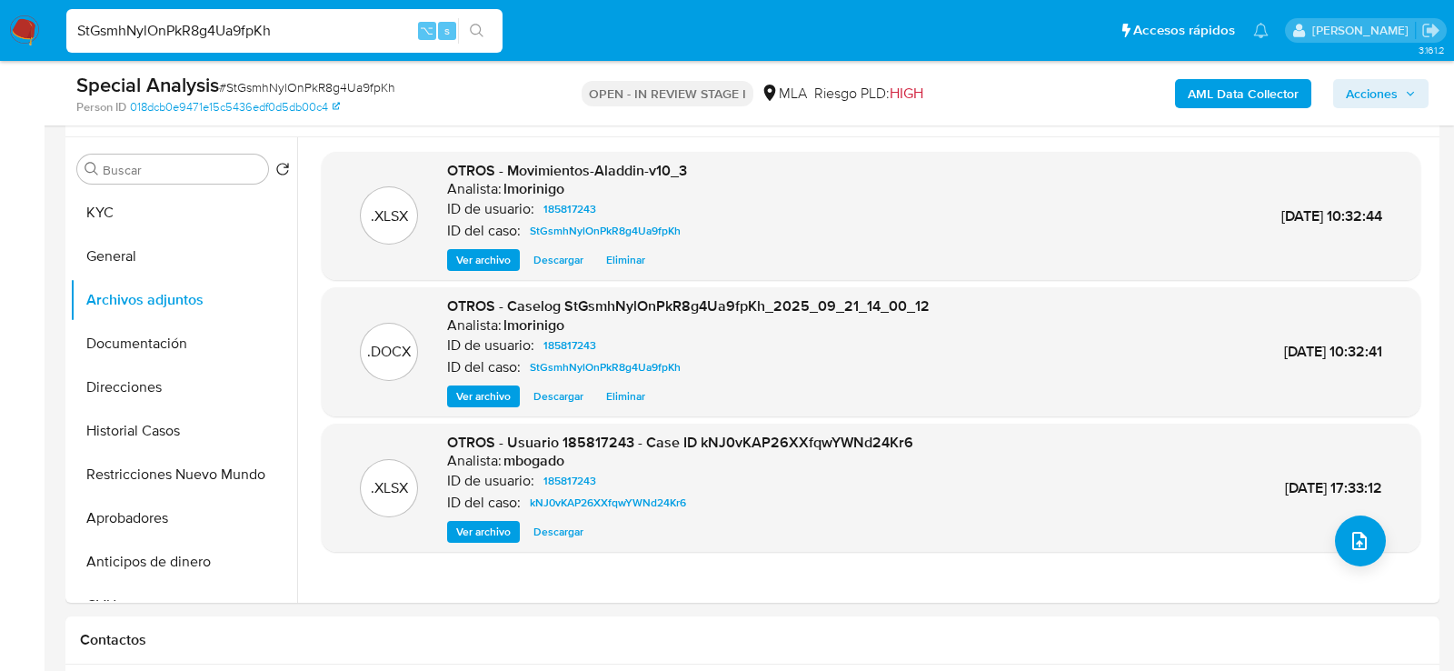
click at [1257, 92] on b "AML Data Collector" at bounding box center [1243, 93] width 111 height 29
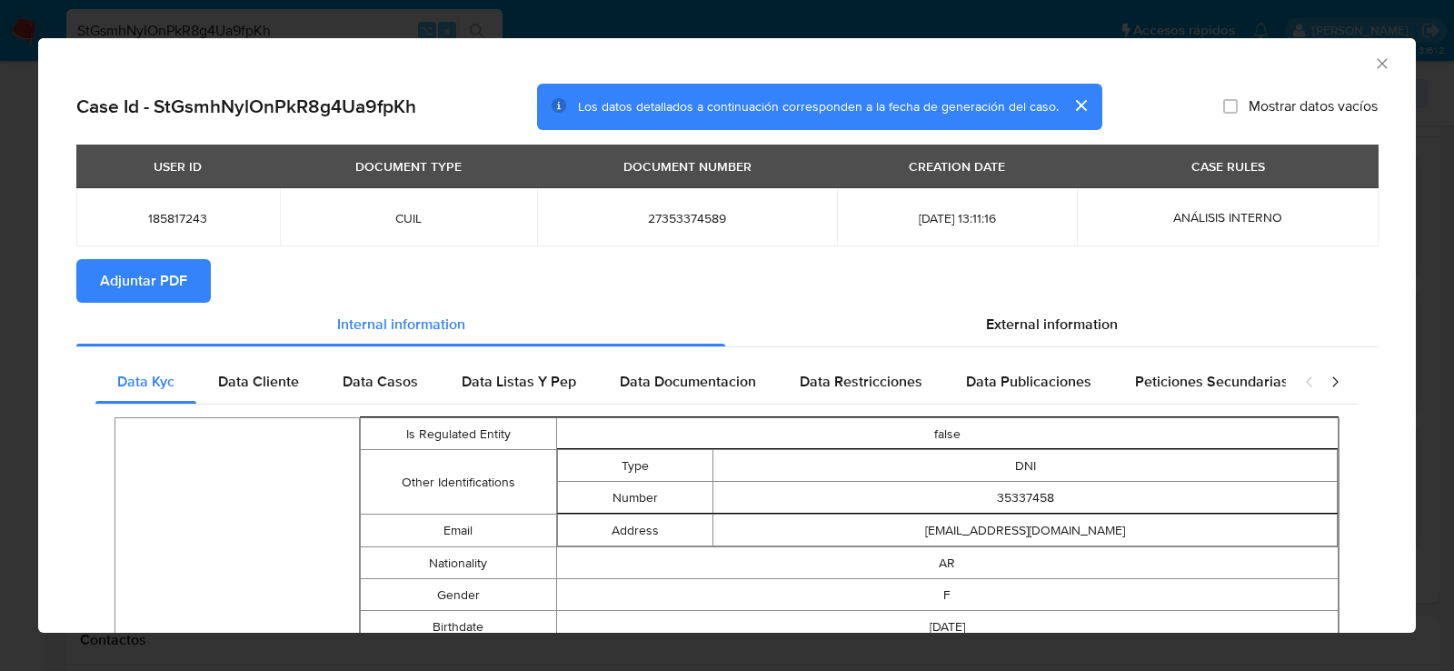
click at [1377, 60] on icon "Cerrar ventana" at bounding box center [1382, 64] width 18 height 18
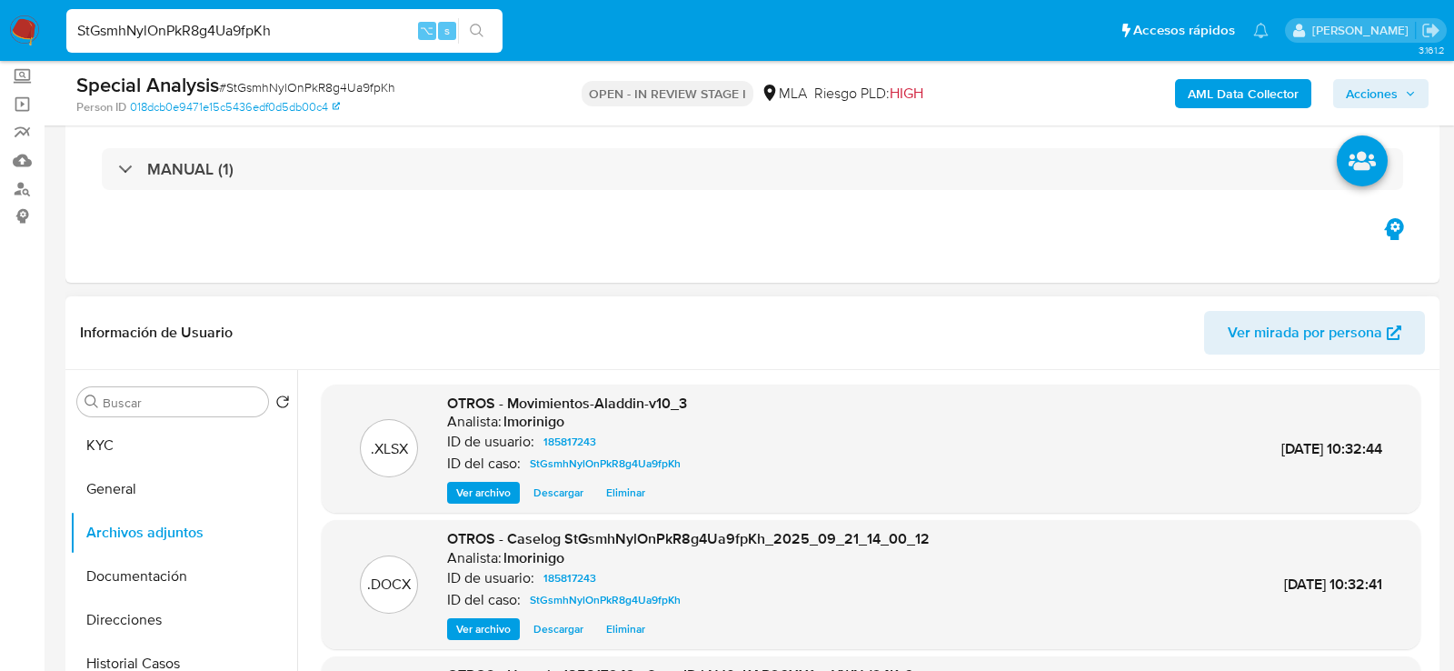
scroll to position [0, 0]
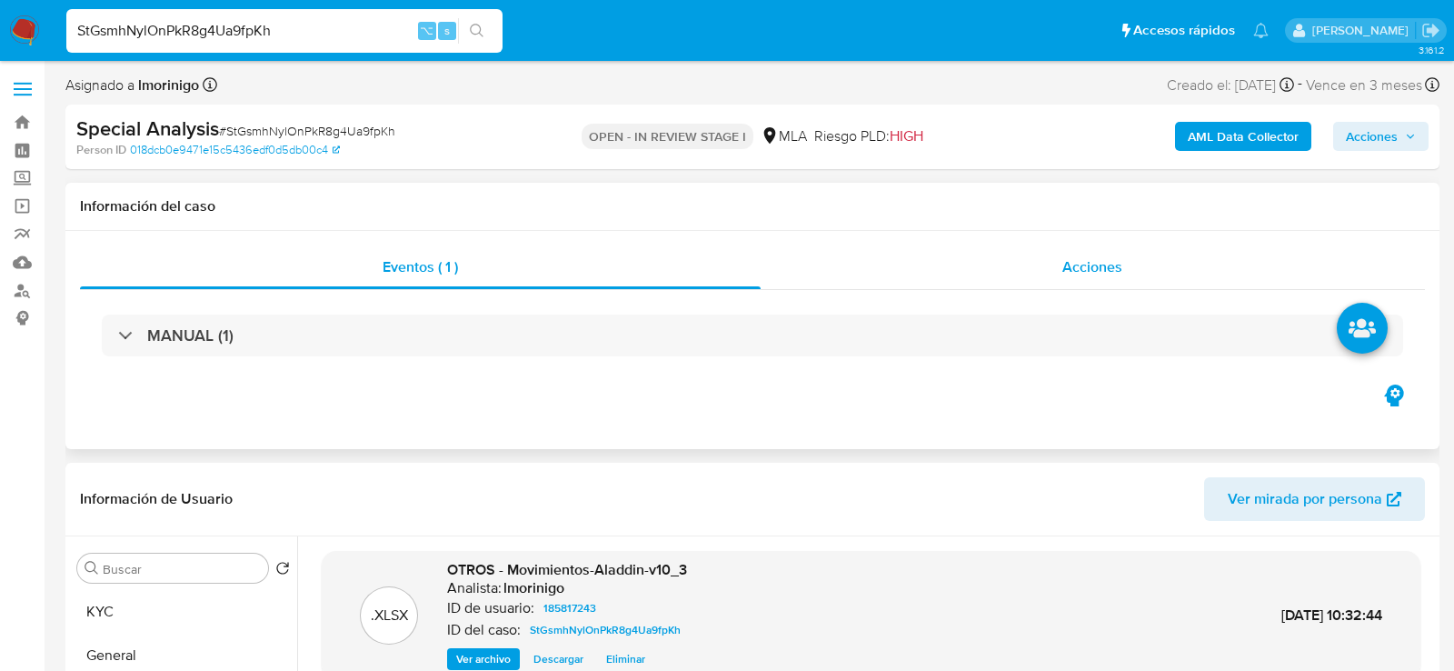
click at [929, 270] on div "Acciones" at bounding box center [1093, 267] width 665 height 44
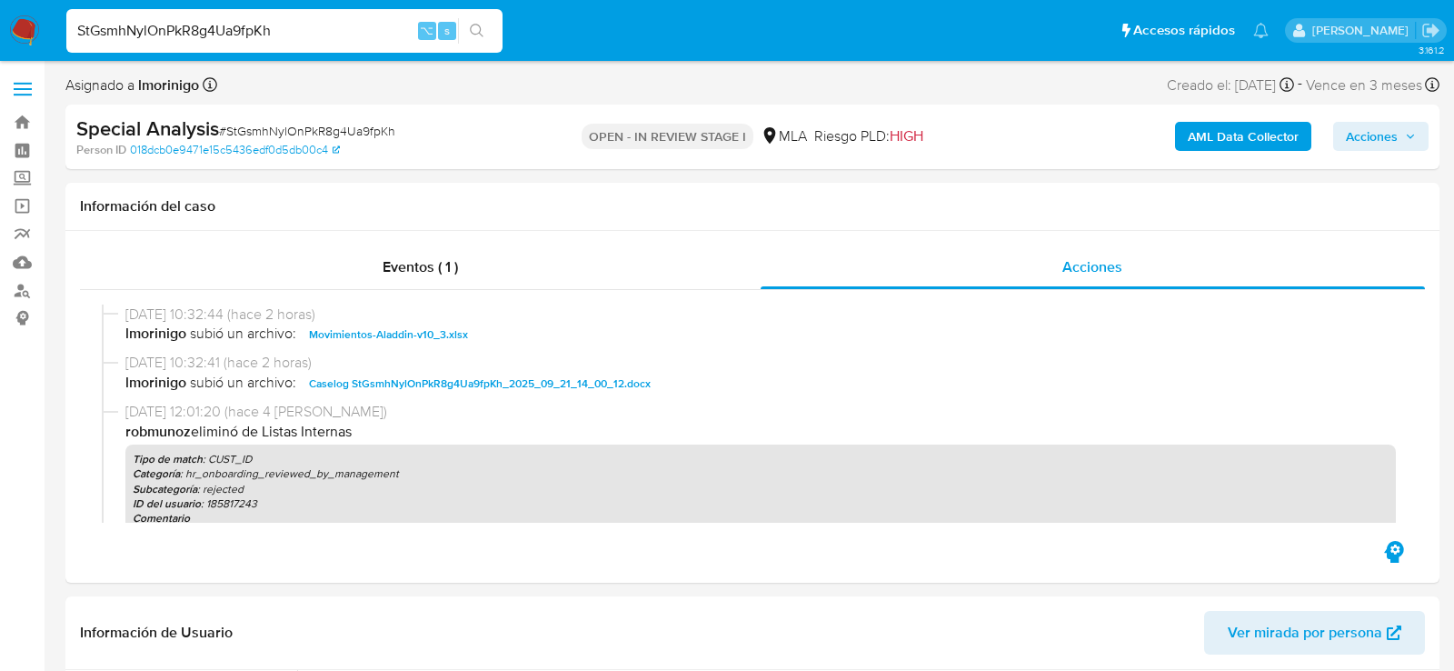
click at [1217, 142] on b "AML Data Collector" at bounding box center [1243, 136] width 111 height 29
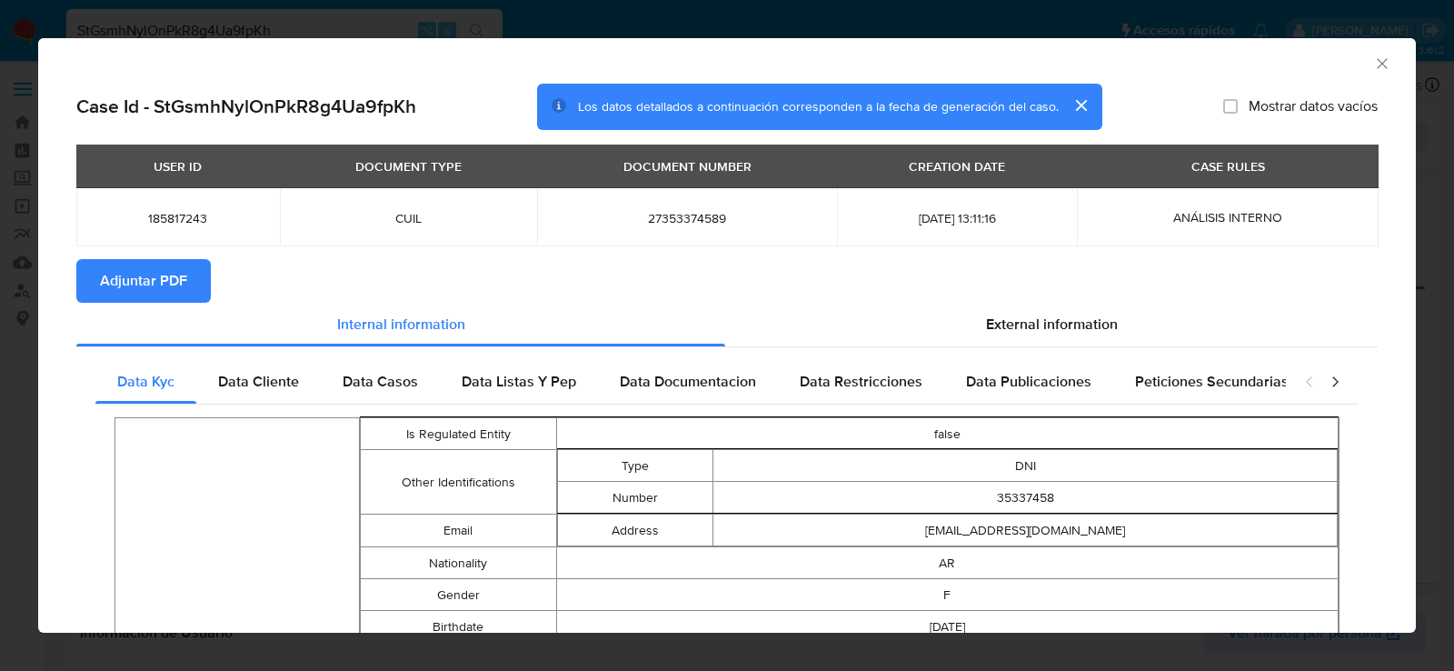
click at [140, 276] on span "Adjuntar PDF" at bounding box center [143, 281] width 87 height 40
click at [1383, 61] on icon "Cerrar ventana" at bounding box center [1382, 63] width 10 height 10
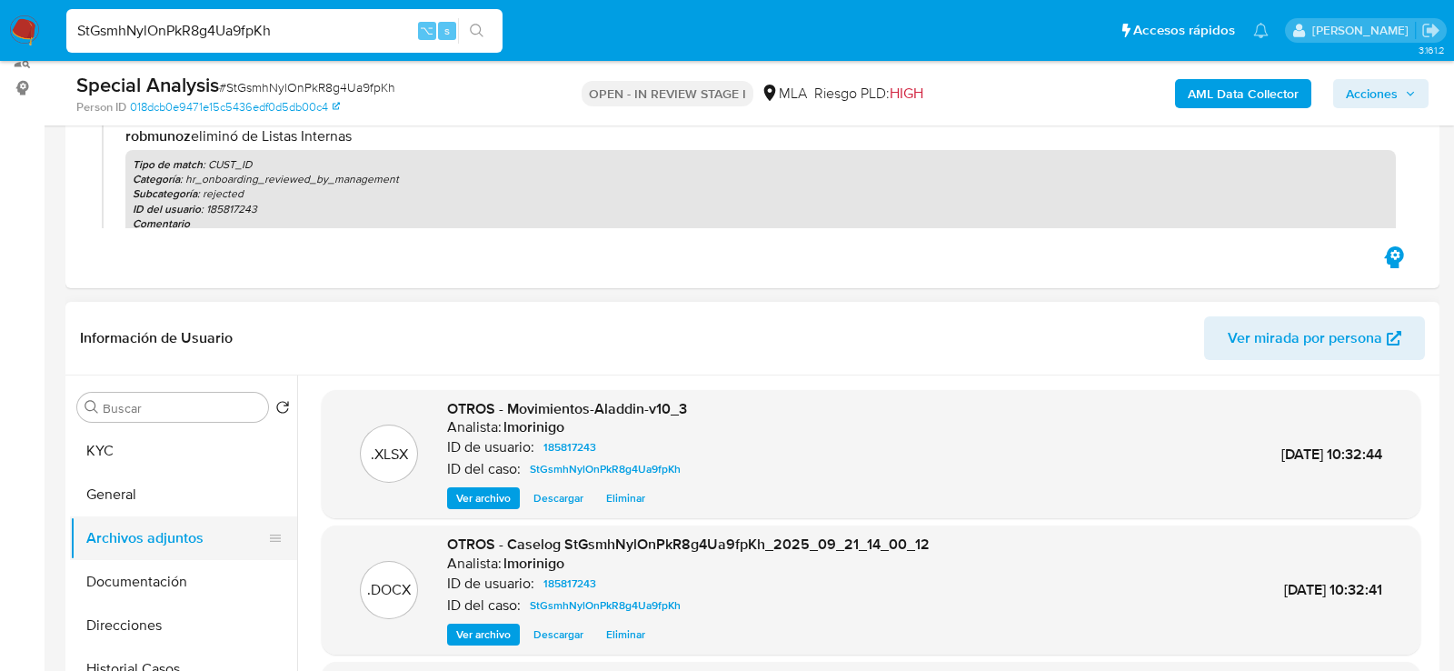
scroll to position [229, 0]
click at [116, 502] on button "General" at bounding box center [176, 495] width 213 height 44
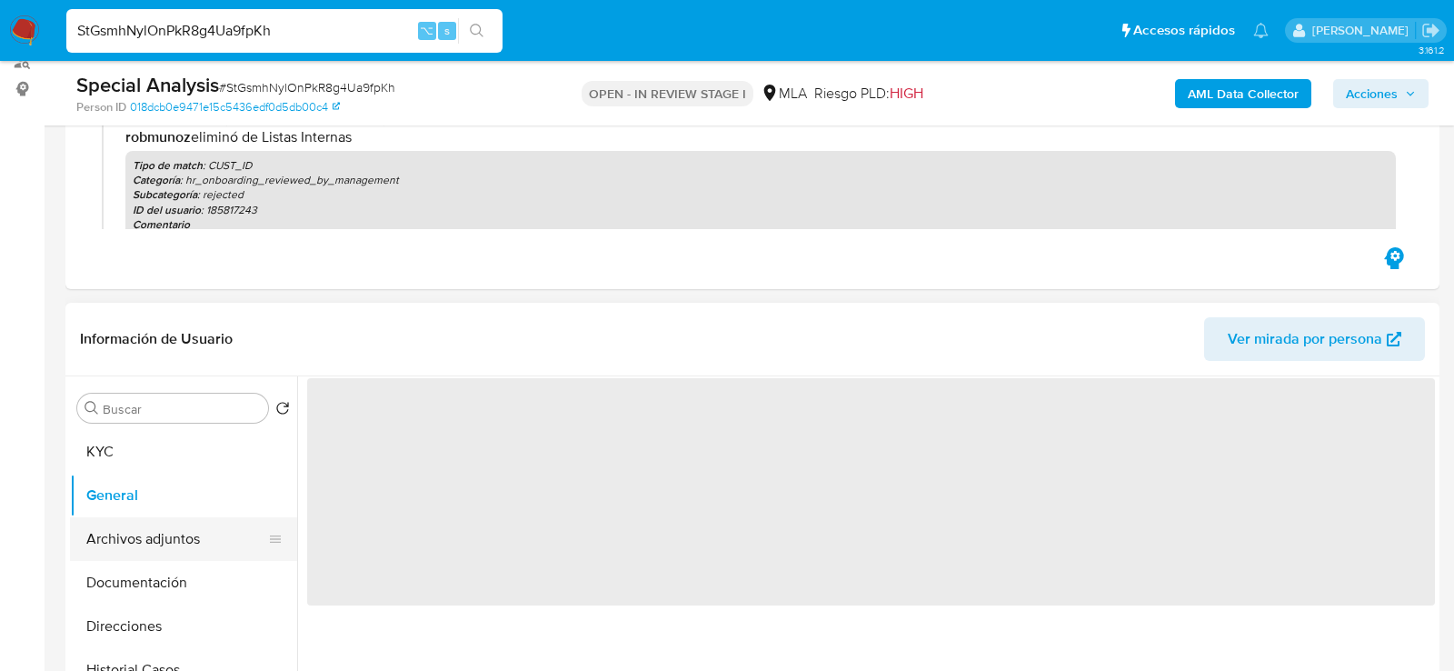
click at [116, 537] on button "Archivos adjuntos" at bounding box center [176, 539] width 213 height 44
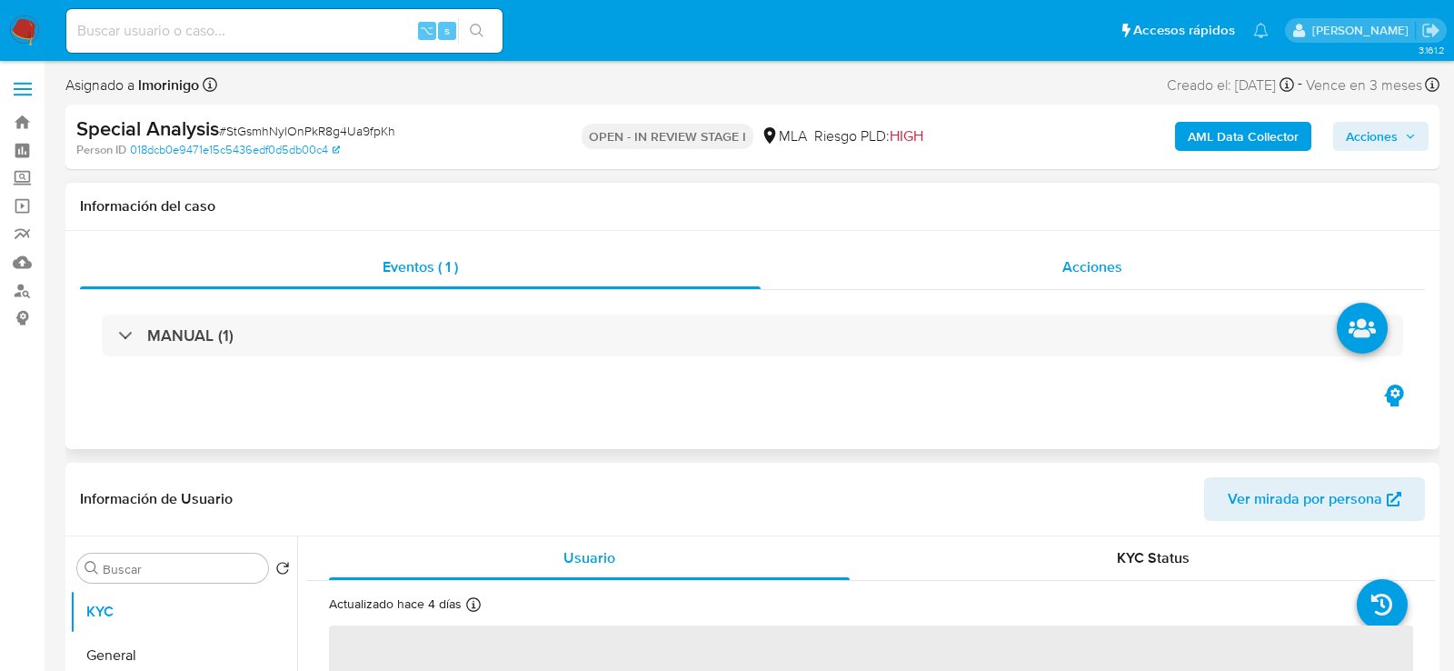
click at [1066, 250] on div "Acciones" at bounding box center [1093, 267] width 665 height 44
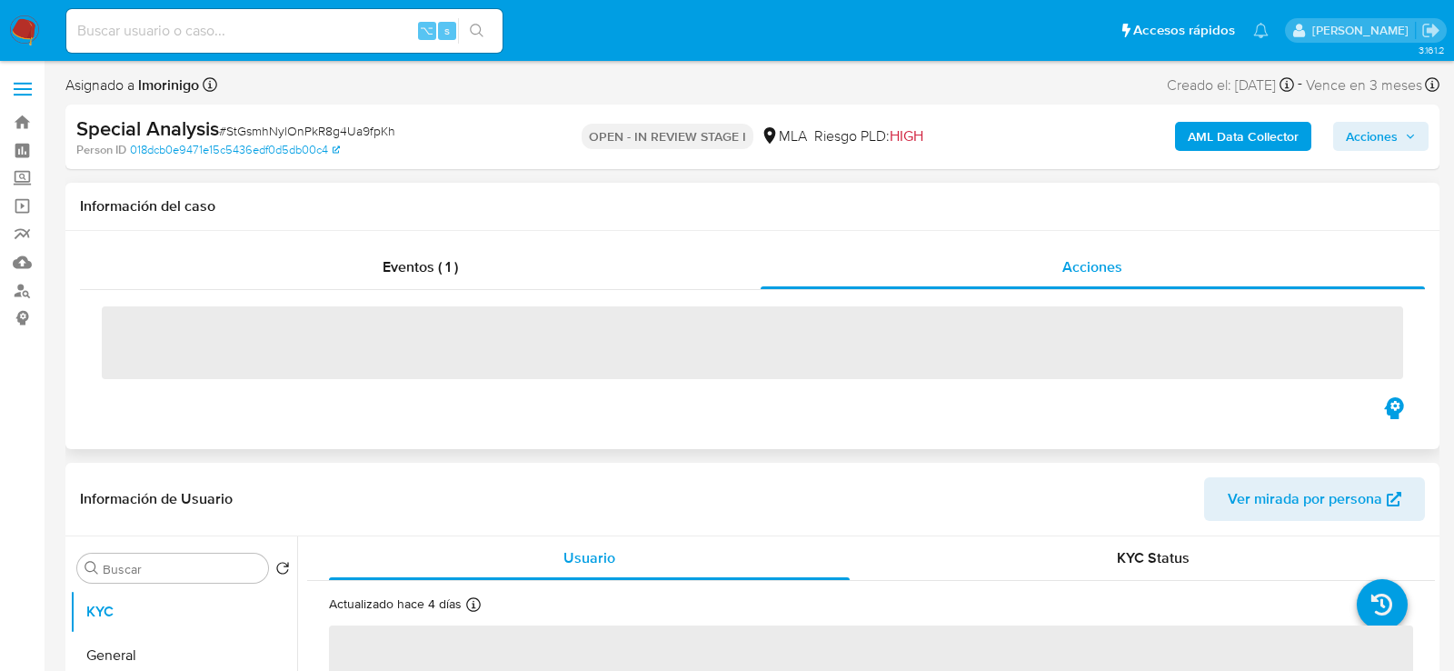
select select "10"
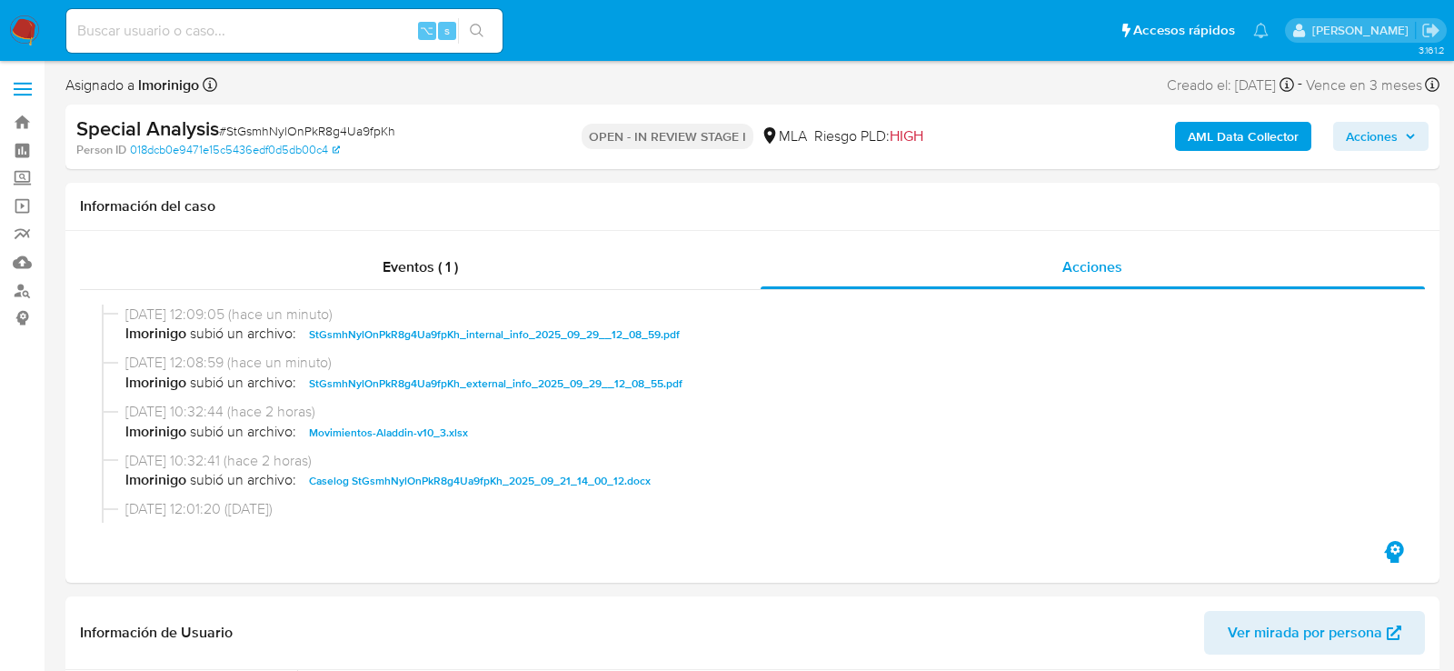
click at [1385, 154] on div "AML Data Collector Acciones" at bounding box center [1205, 136] width 446 height 43
click at [1364, 151] on div "AML Data Collector Acciones" at bounding box center [1205, 136] width 446 height 43
click at [1378, 159] on div "Special Analysis # StGsmhNylOnPkR8g4Ua9fpKh Person ID 018dcb0e9471e15c5436edf0d…" at bounding box center [752, 137] width 1374 height 65
click at [1378, 144] on span "Acciones" at bounding box center [1372, 136] width 52 height 29
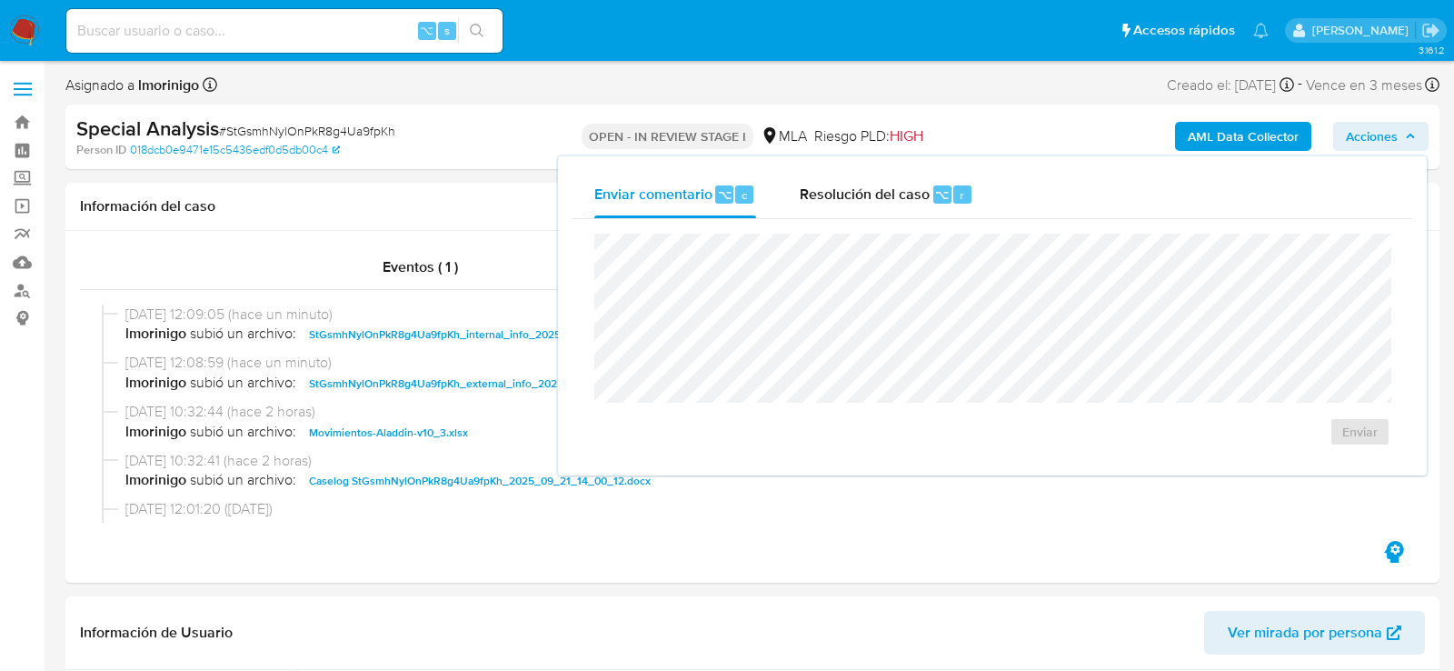
click at [907, 155] on div "Enviar comentario ⌥ c Resolución del caso ⌥ r Enviar" at bounding box center [992, 315] width 872 height 323
click at [907, 178] on div "Resolución del caso ⌥ r" at bounding box center [887, 194] width 174 height 47
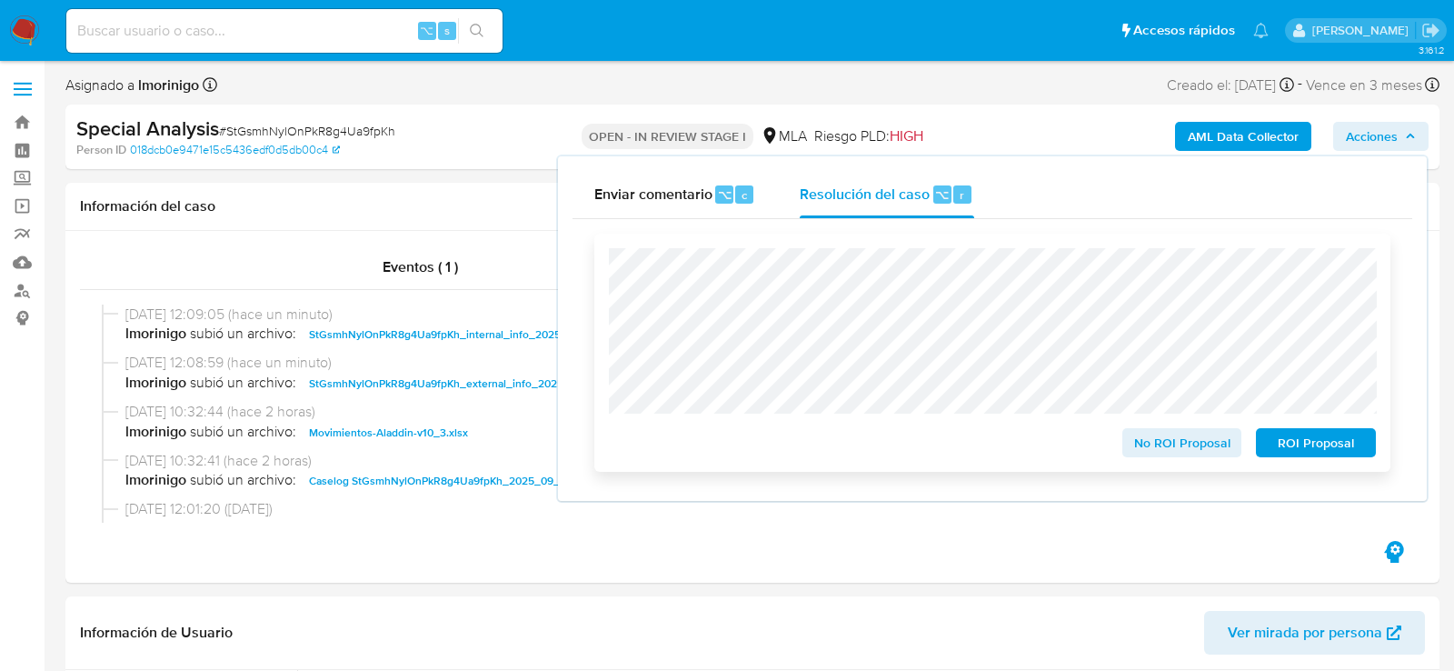
click at [1309, 452] on span "ROI Proposal" at bounding box center [1316, 442] width 95 height 25
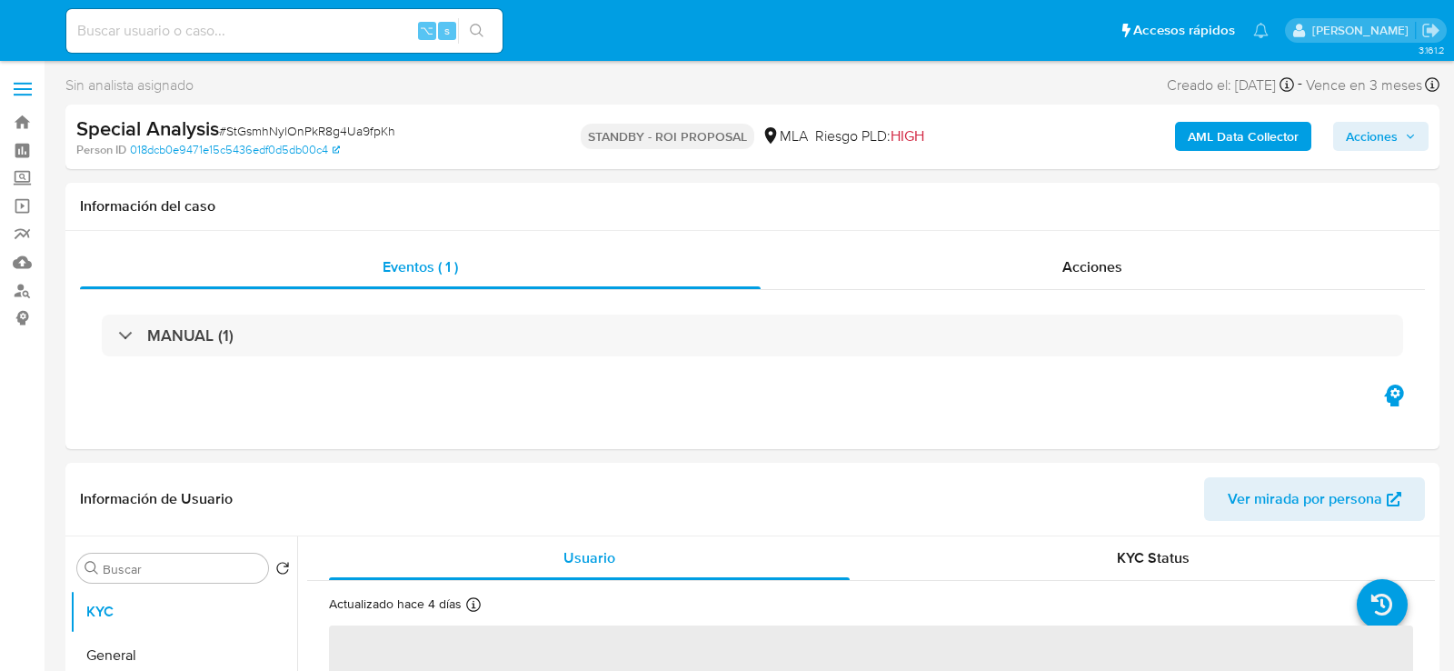
select select "10"
click at [334, 25] on input at bounding box center [284, 31] width 436 height 24
paste input "bkw9VTcvZkVcKcXBXp1JiNKu"
type input "bkw9VTcvZkVcKcXBXp1JiNKu"
select select "10"
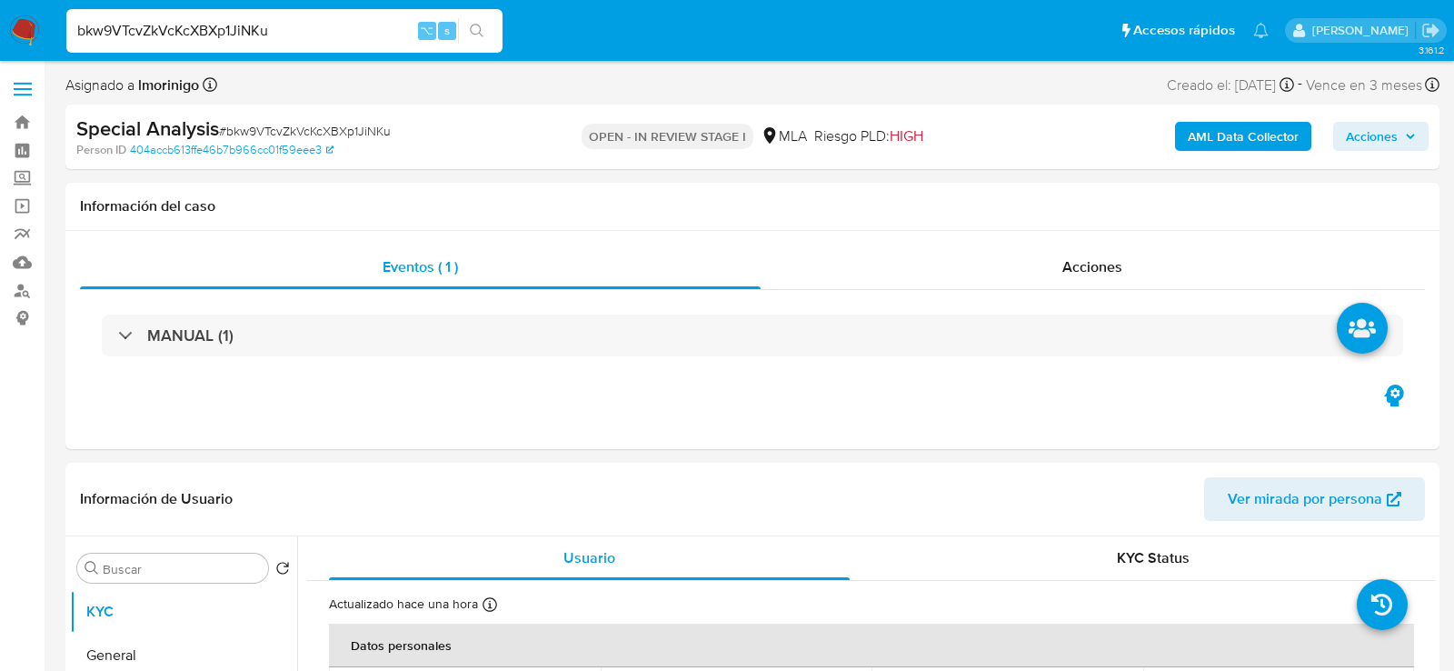
click at [1201, 132] on b "AML Data Collector" at bounding box center [1243, 136] width 111 height 29
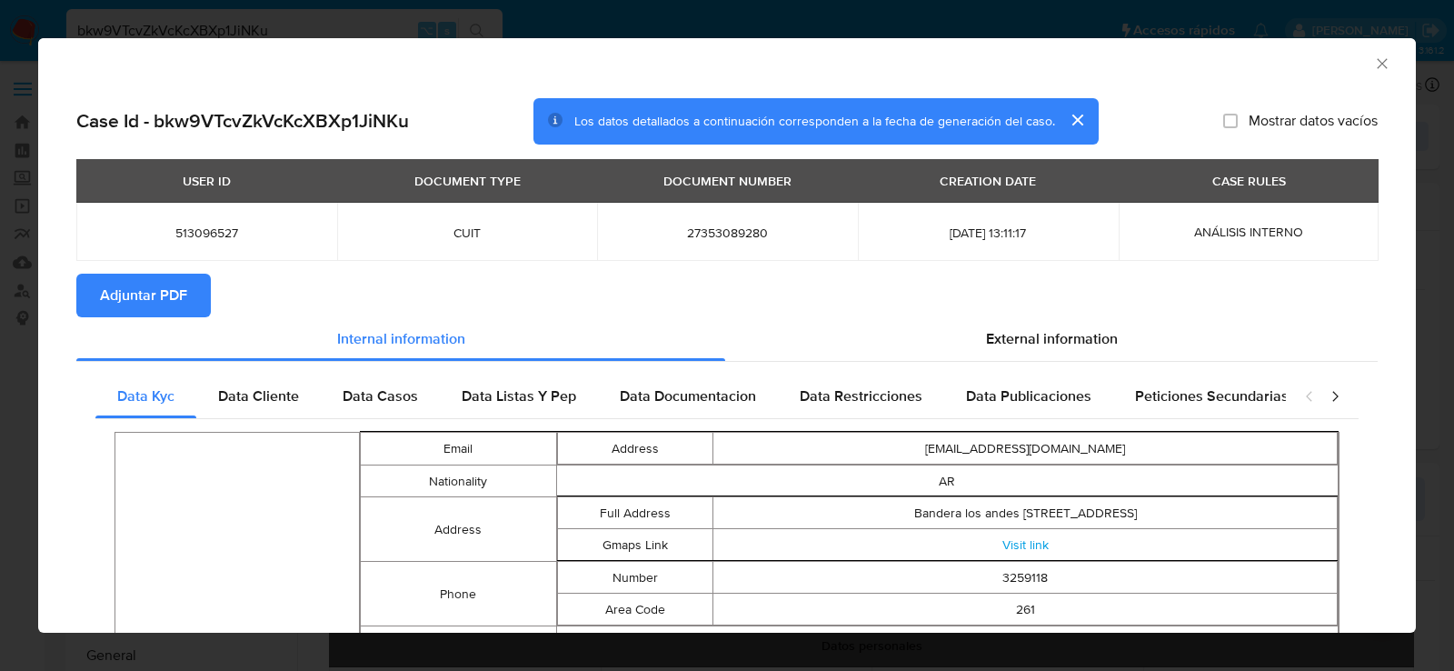
click at [190, 311] on button "Adjuntar PDF" at bounding box center [143, 296] width 134 height 44
click at [1384, 63] on icon "Cerrar ventana" at bounding box center [1382, 64] width 18 height 18
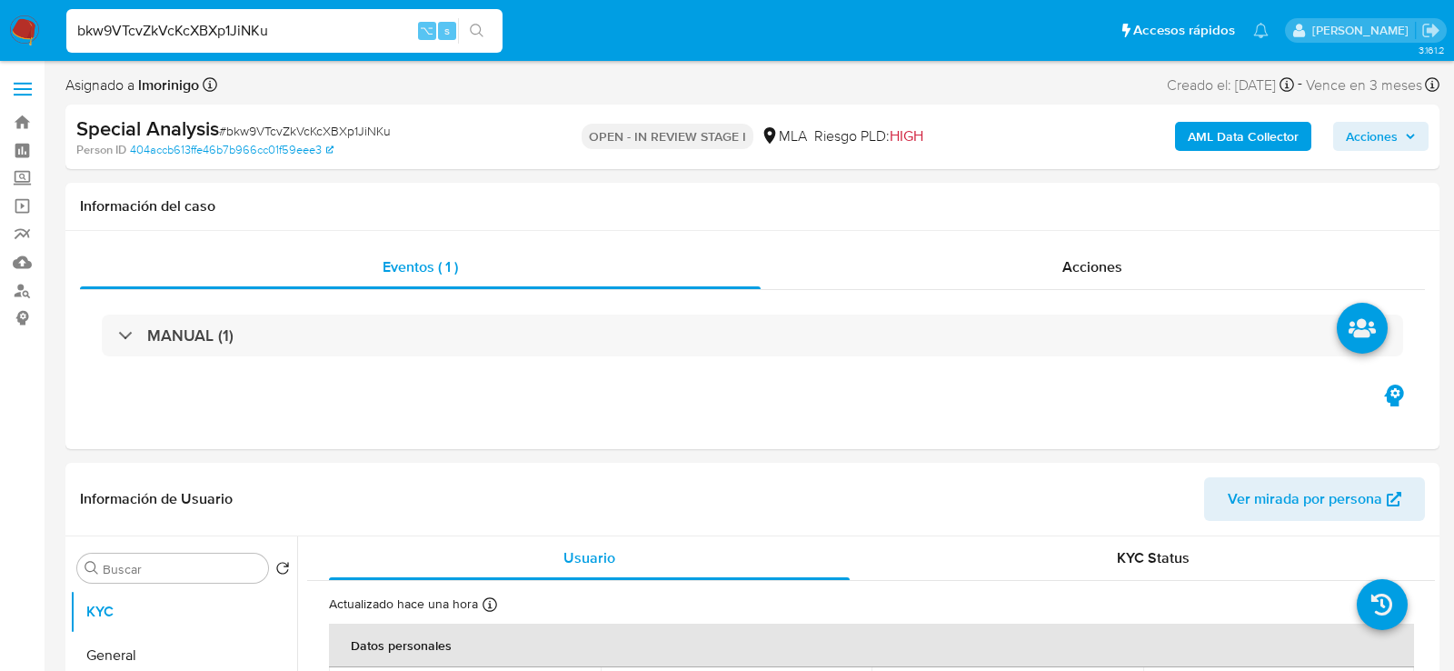
click at [1386, 140] on span "Acciones" at bounding box center [1372, 136] width 52 height 29
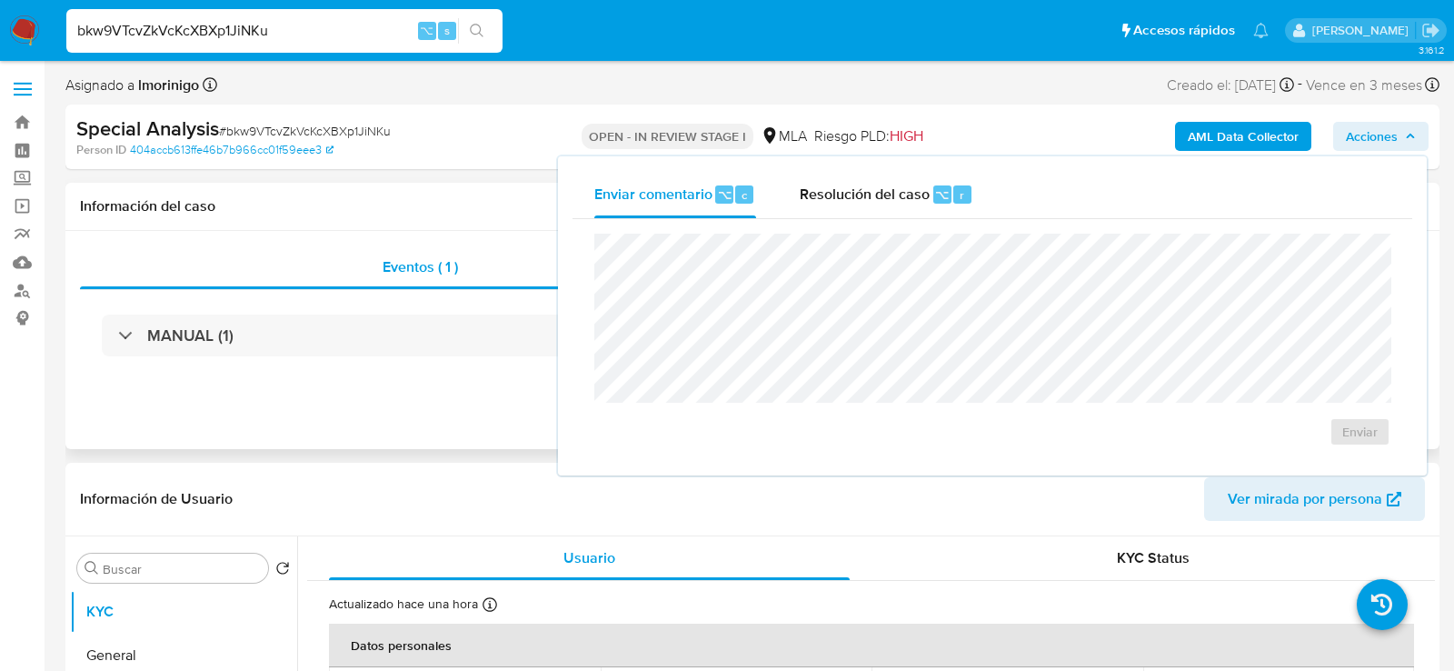
click at [366, 395] on div "Eventos ( 1 ) Acciones MANUAL (1)" at bounding box center [752, 340] width 1374 height 218
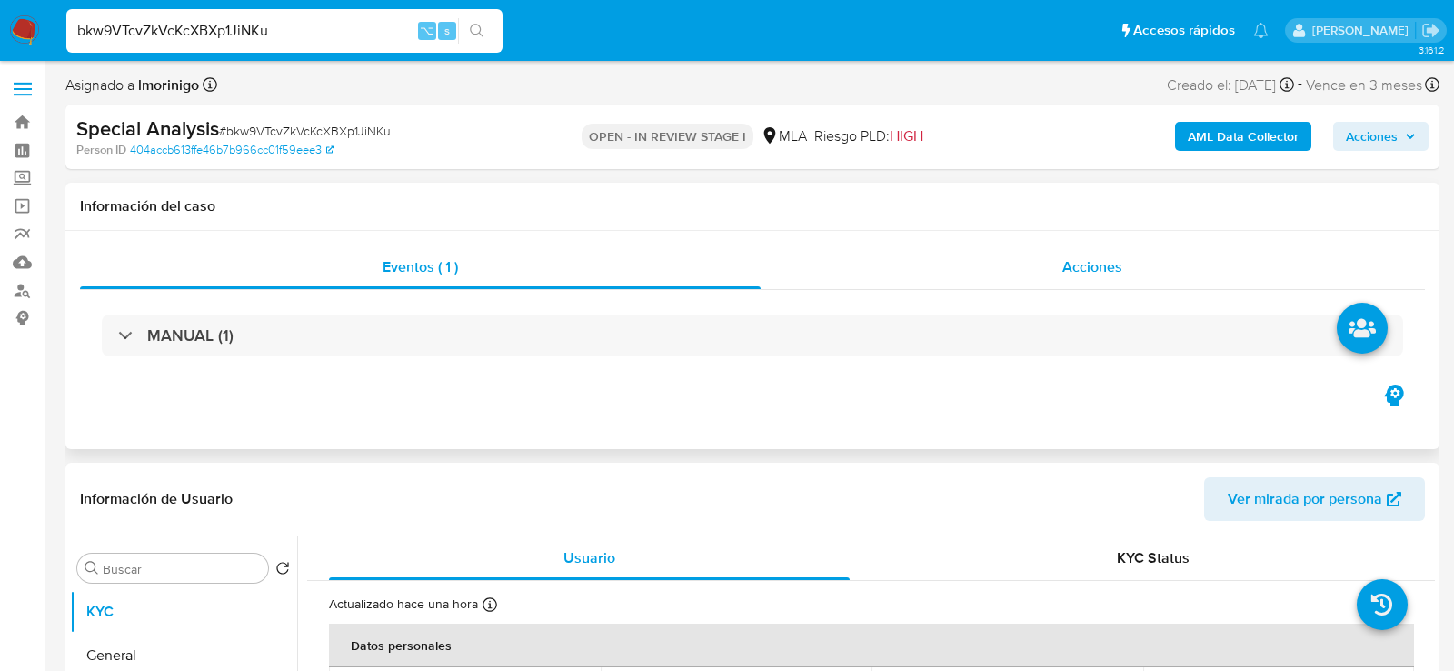
click at [962, 267] on div "Acciones" at bounding box center [1093, 267] width 665 height 44
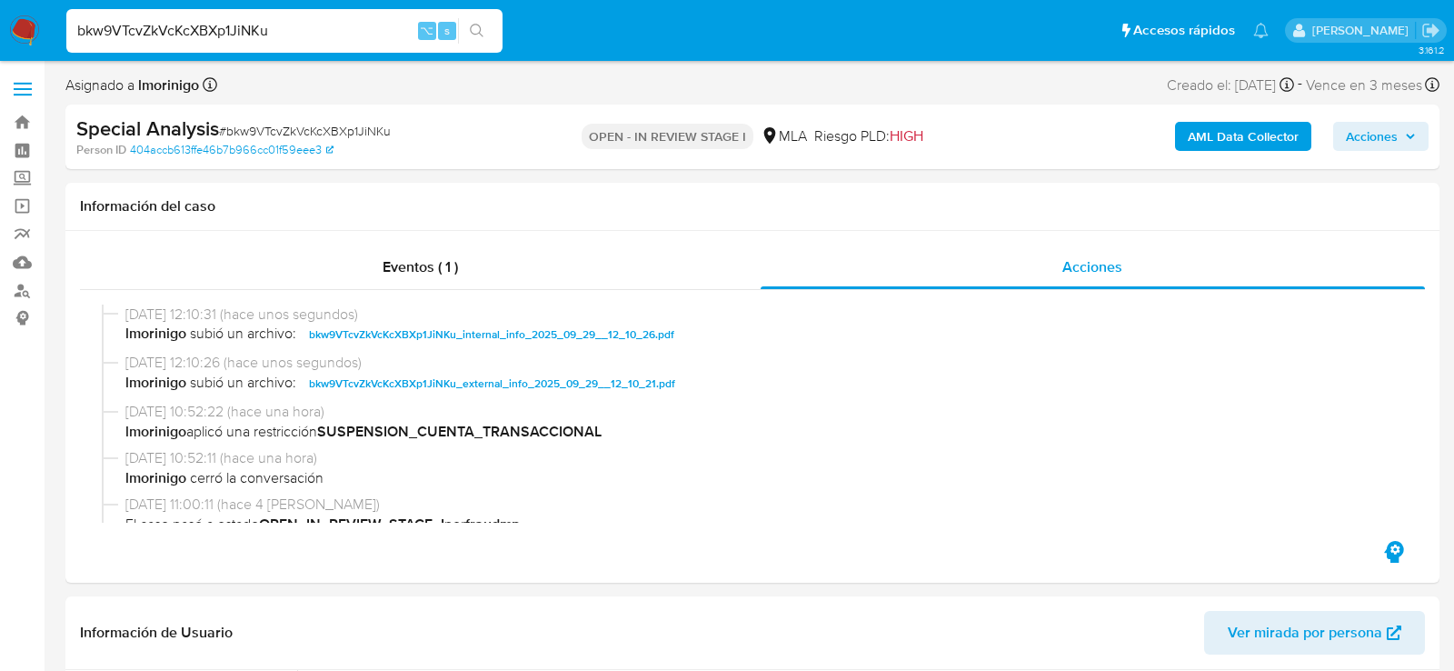
click at [1363, 152] on div "AML Data Collector Acciones" at bounding box center [1205, 136] width 446 height 43
click at [1348, 147] on span "Acciones" at bounding box center [1372, 136] width 52 height 29
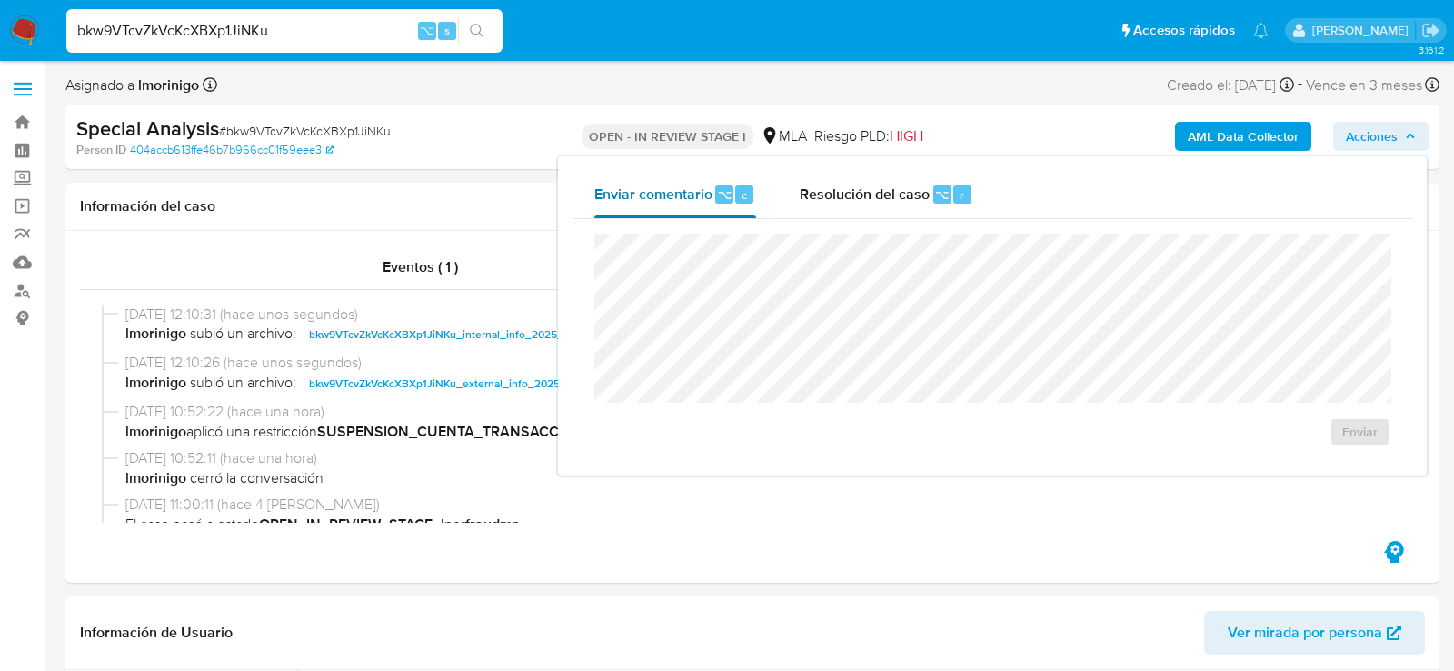
click at [743, 195] on span "c" at bounding box center [744, 194] width 5 height 17
click at [871, 195] on span "Resolución del caso" at bounding box center [865, 194] width 130 height 21
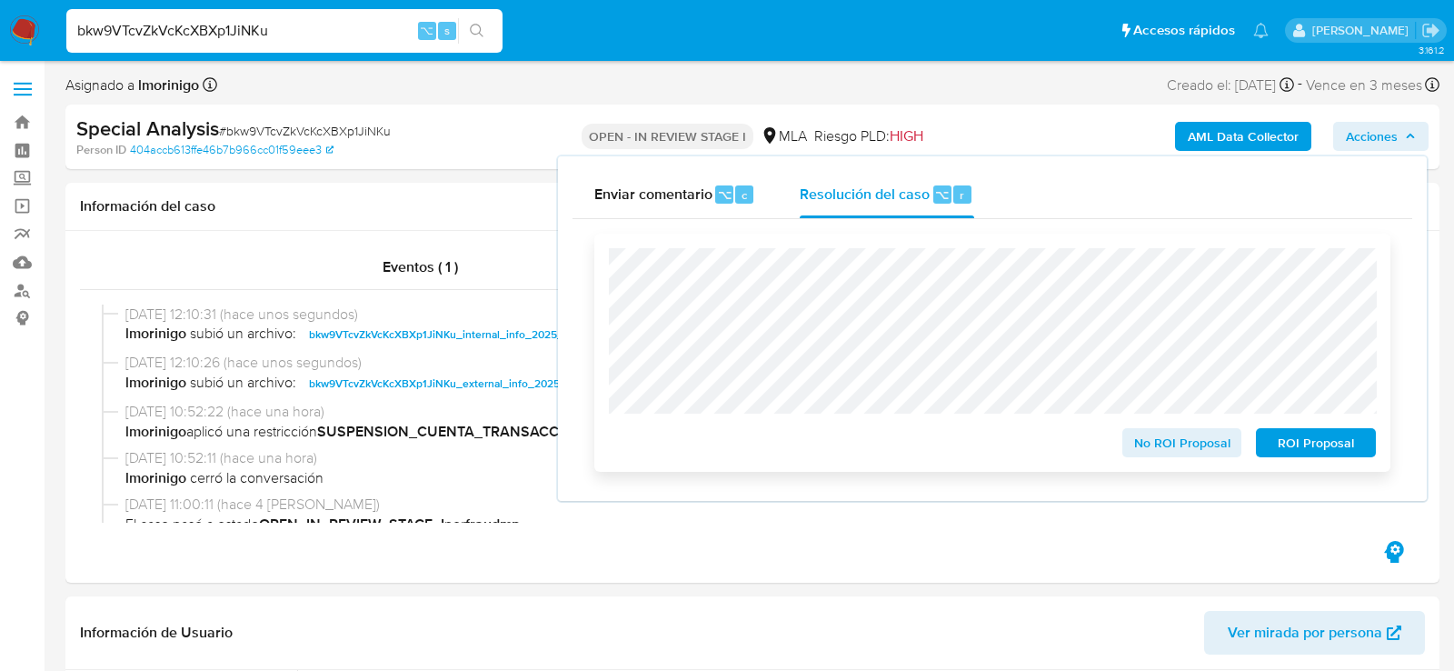
click at [1359, 448] on span "ROI Proposal" at bounding box center [1316, 442] width 95 height 25
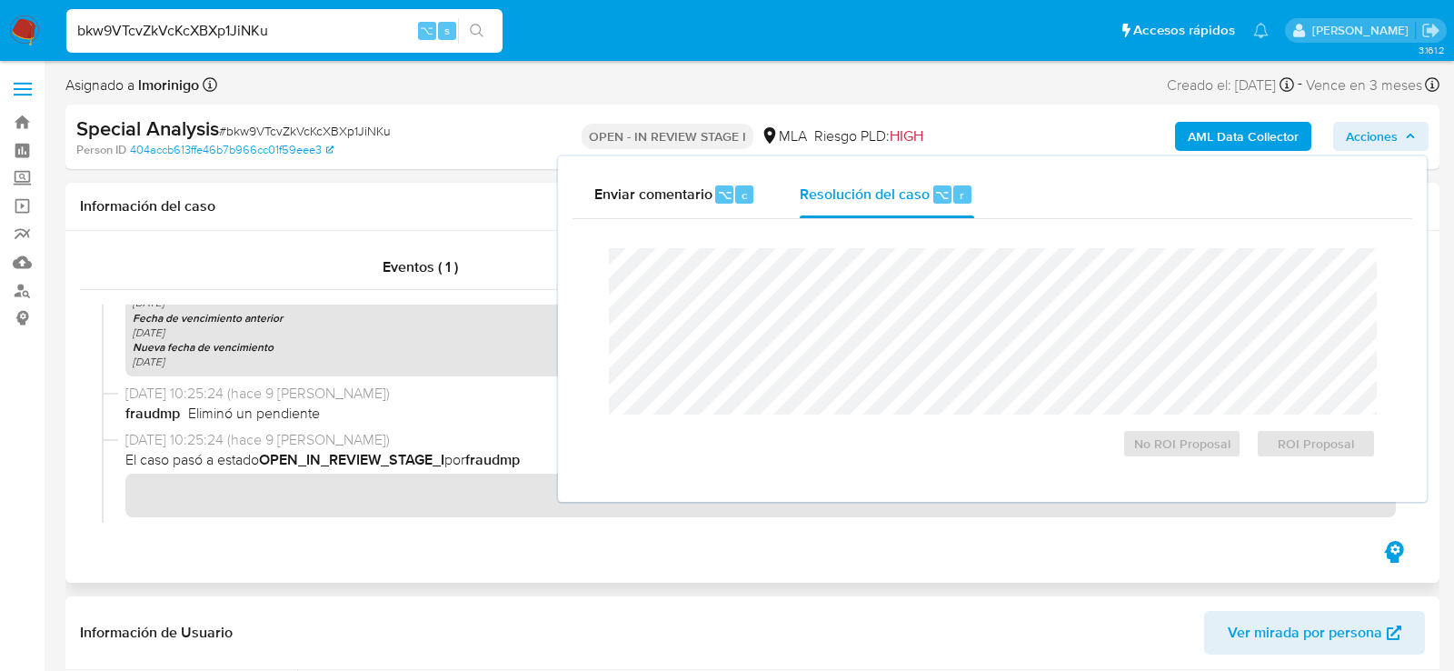
scroll to position [770, 0]
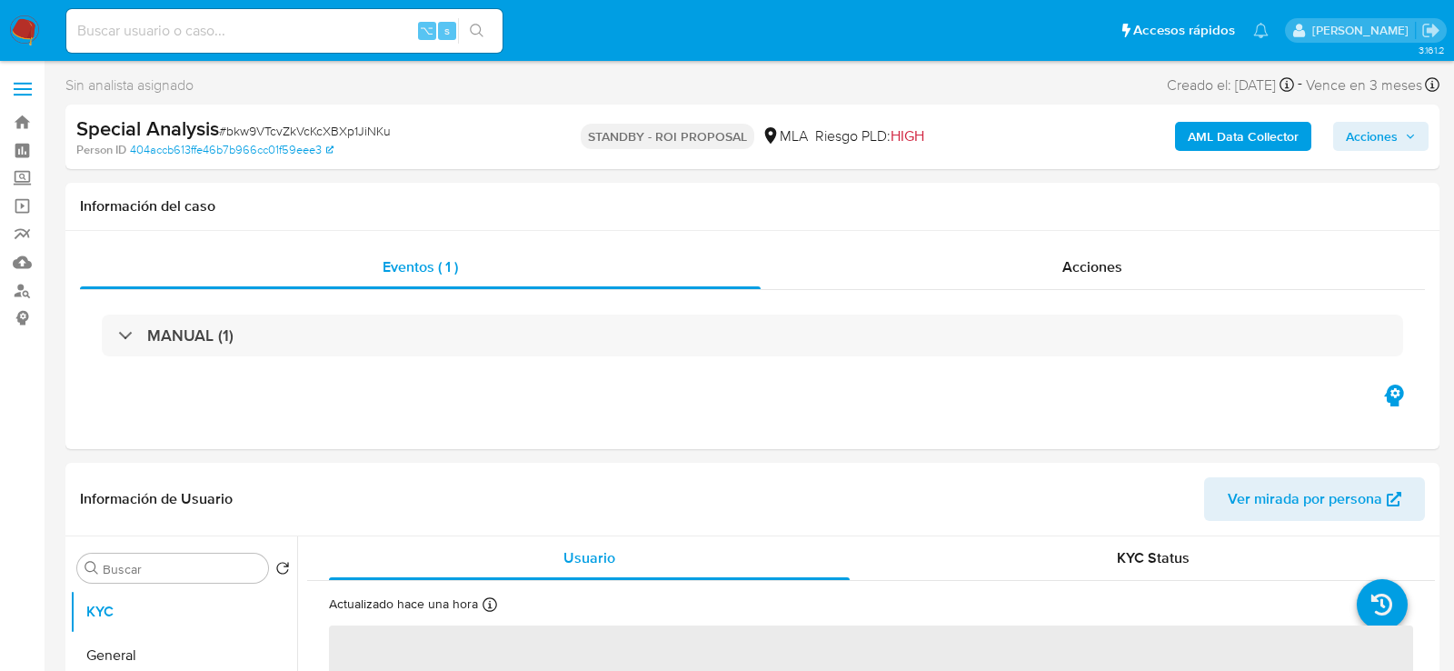
select select "10"
click at [363, 134] on span "# bkw9VTcvZkVcKcXBXp1JiNKu" at bounding box center [305, 131] width 172 height 18
copy span "bkw9VTcvZkVcKcXBXp1JiNKu"
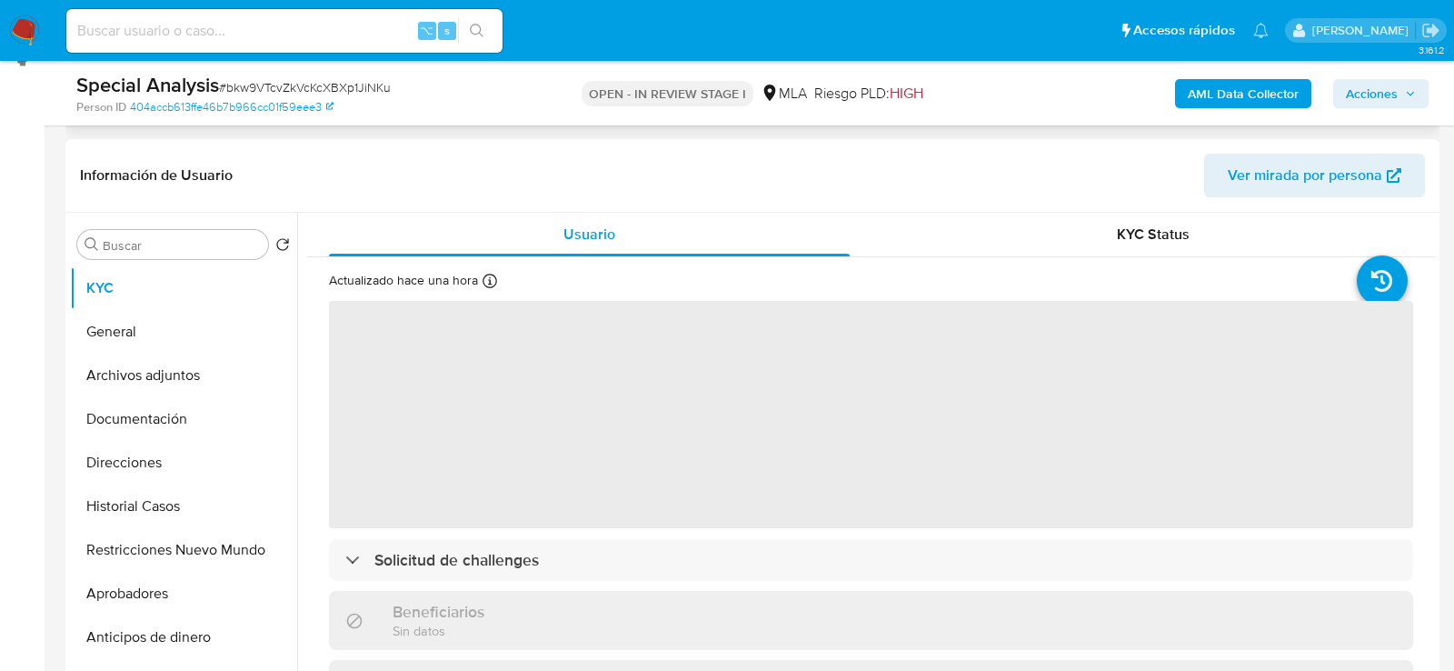
scroll to position [268, 0]
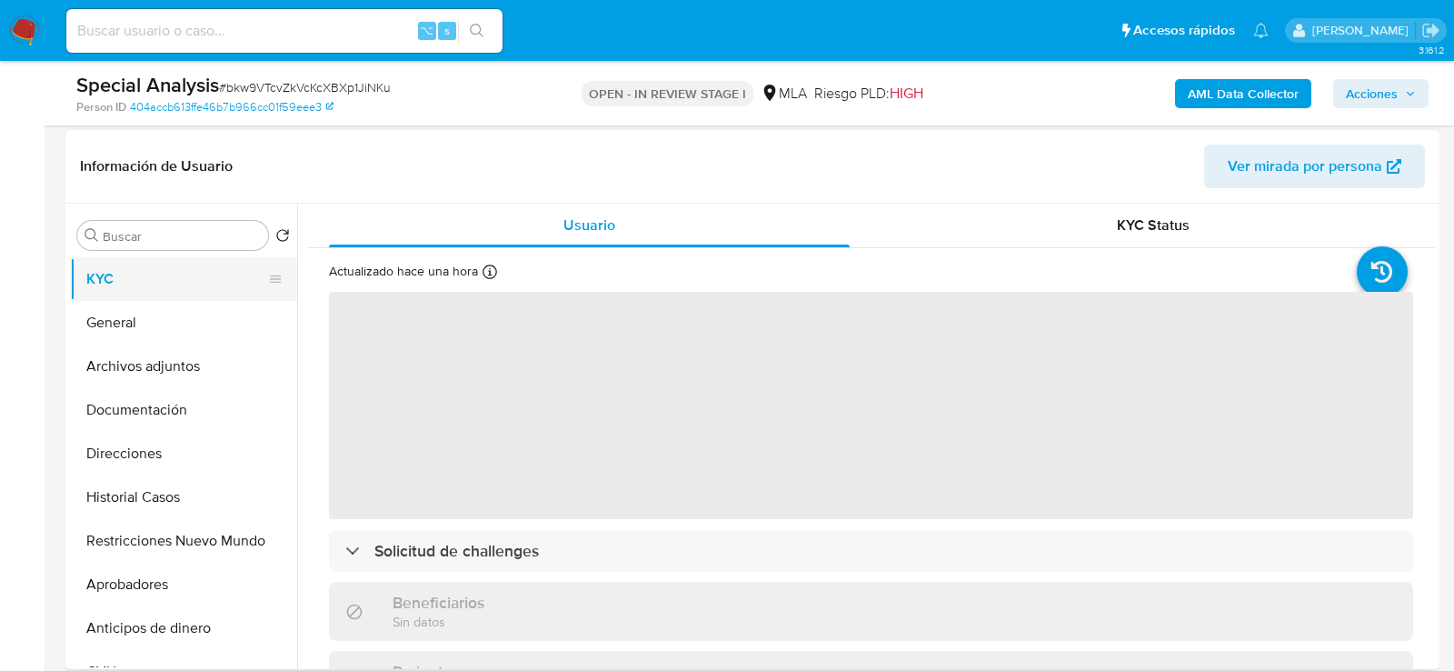
select select "10"
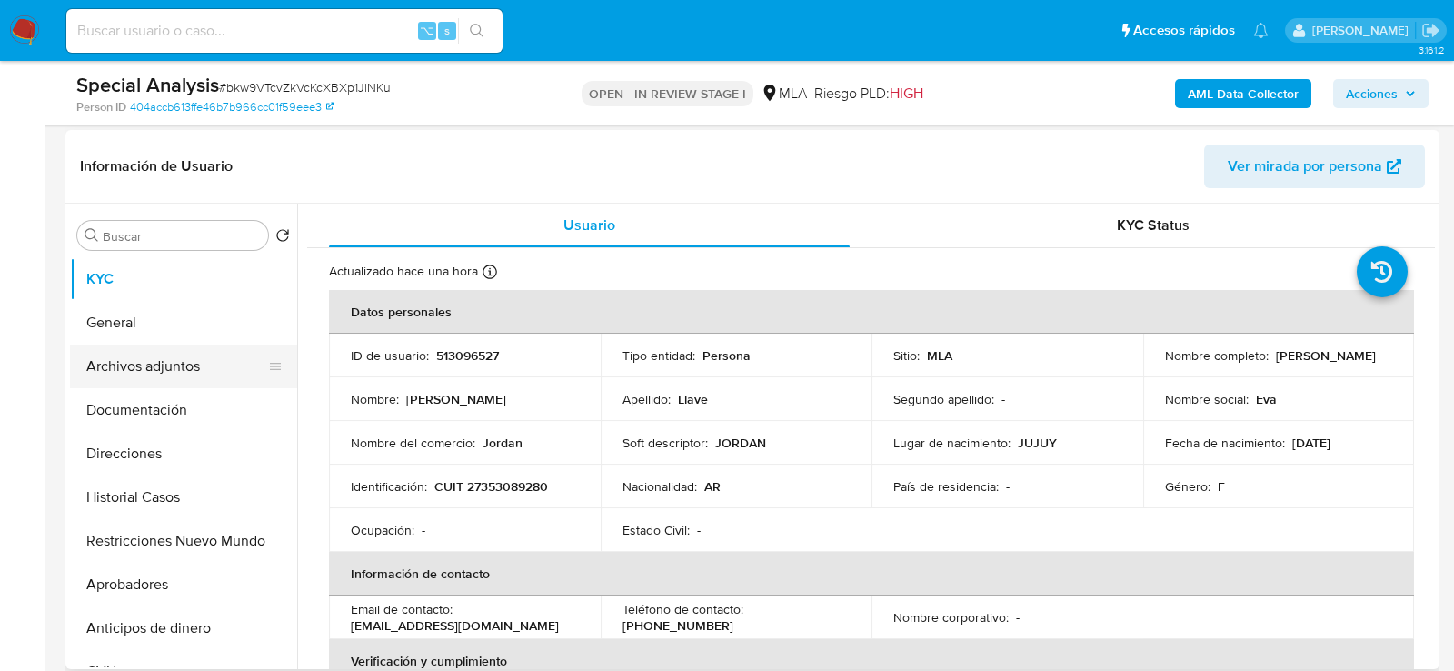
click at [153, 375] on button "Archivos adjuntos" at bounding box center [176, 366] width 213 height 44
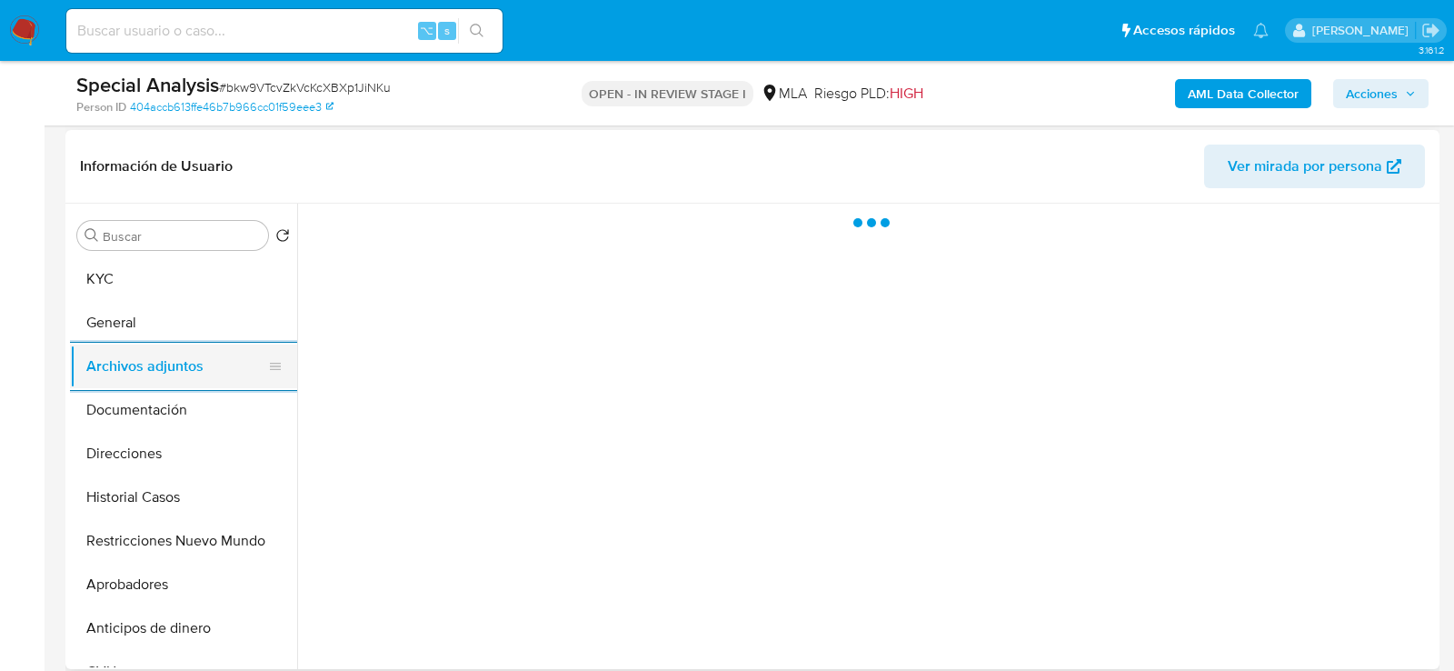
scroll to position [331, 0]
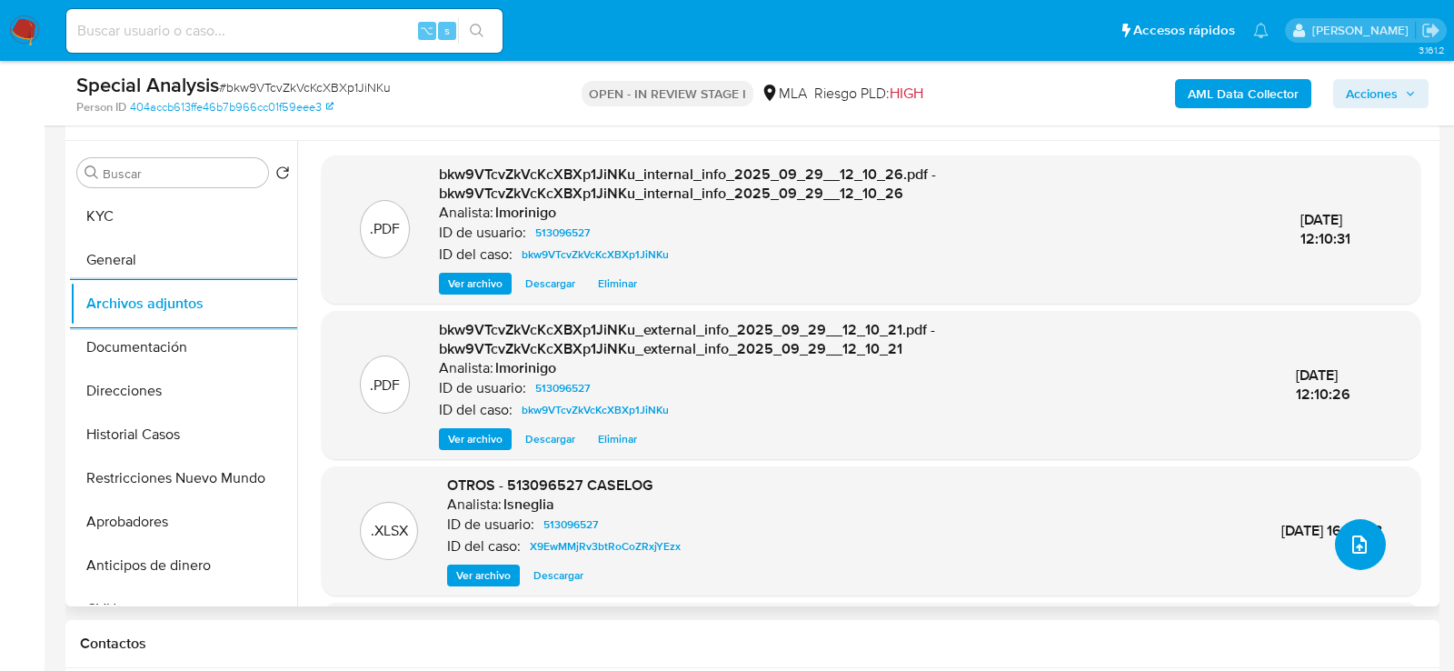
click at [1360, 552] on span "upload-file" at bounding box center [1360, 544] width 22 height 22
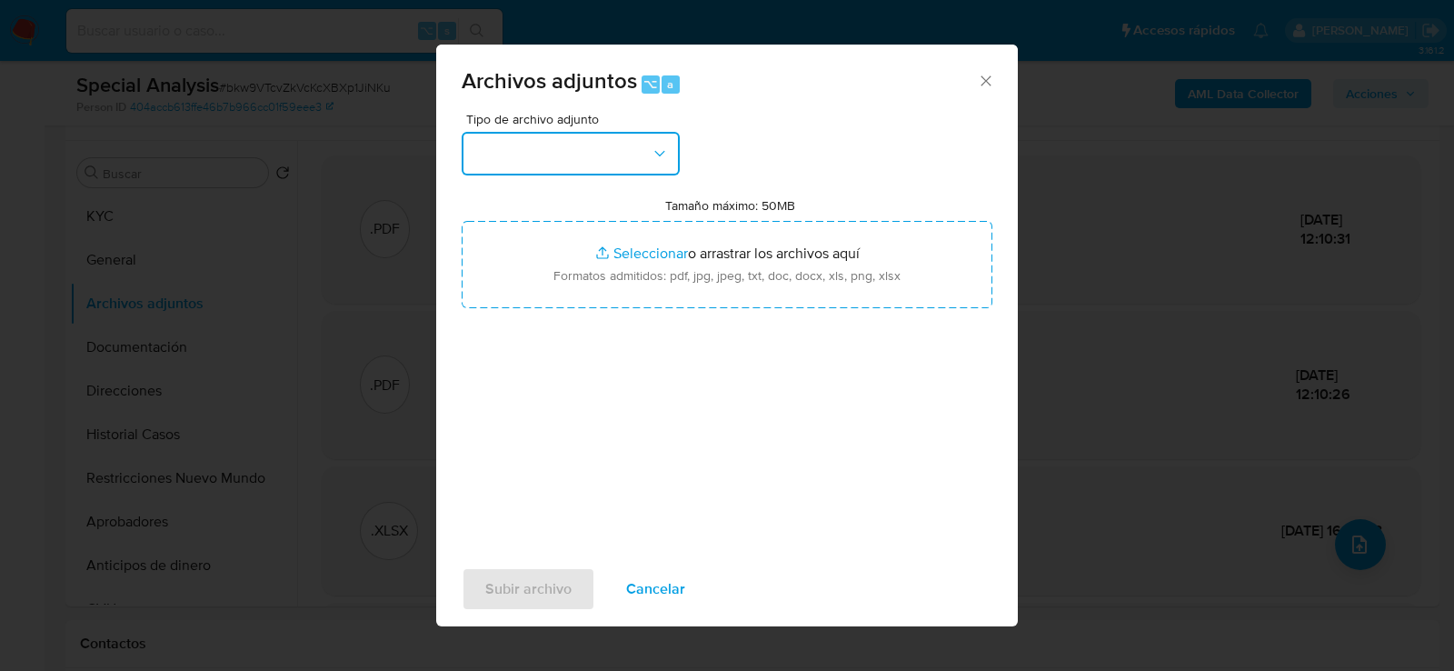
click at [652, 159] on icon "button" at bounding box center [660, 153] width 18 height 18
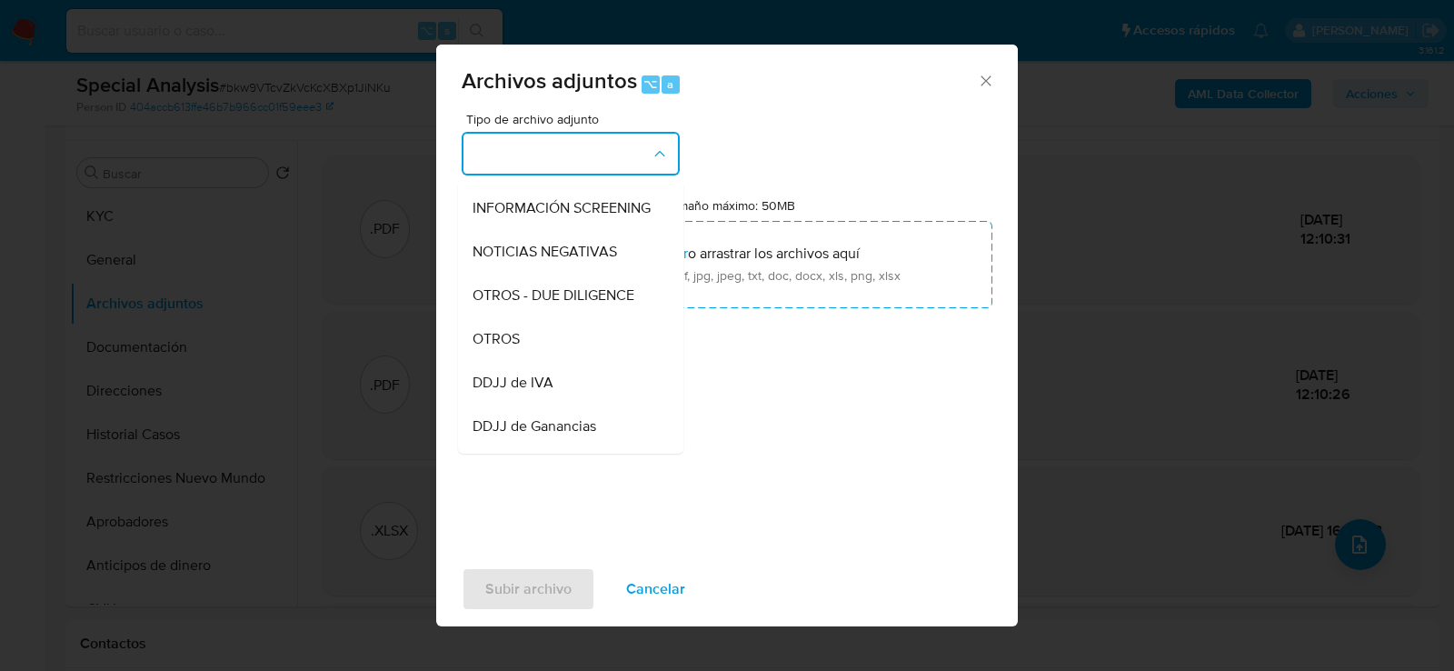
scroll to position [237, 0]
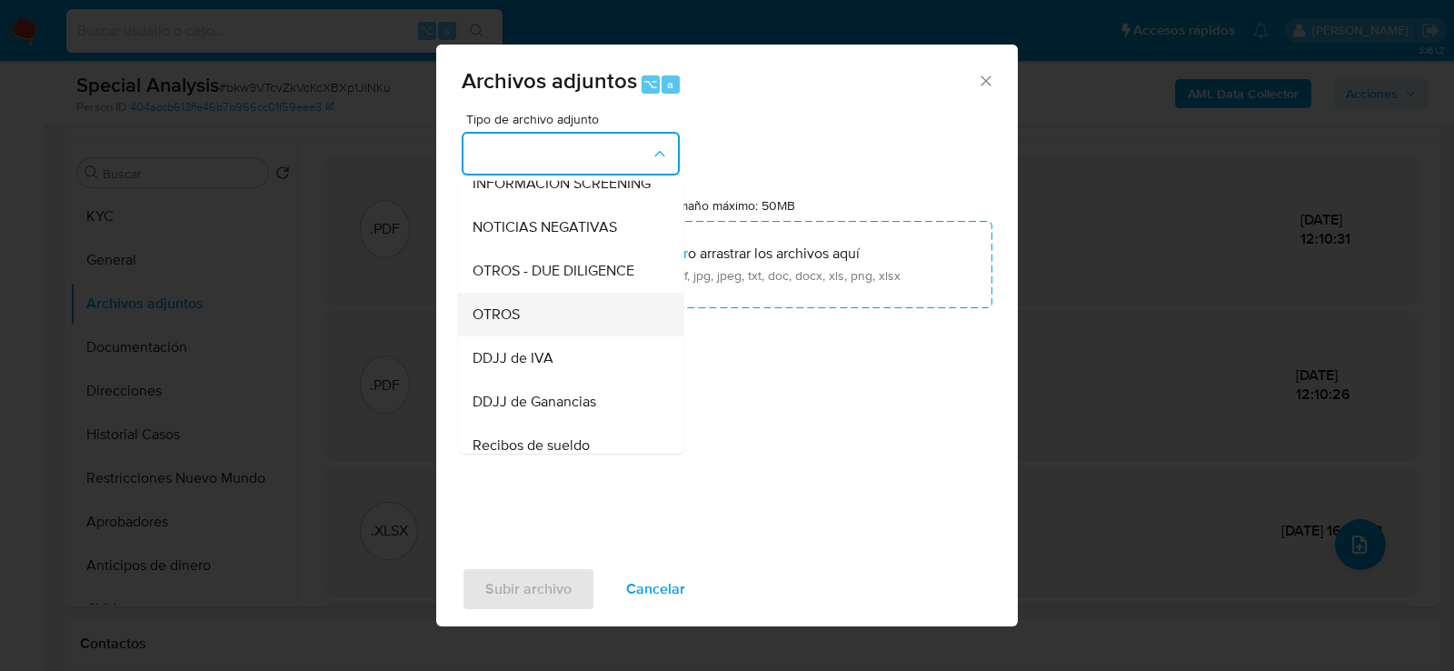
click at [573, 314] on div "OTROS" at bounding box center [565, 314] width 185 height 44
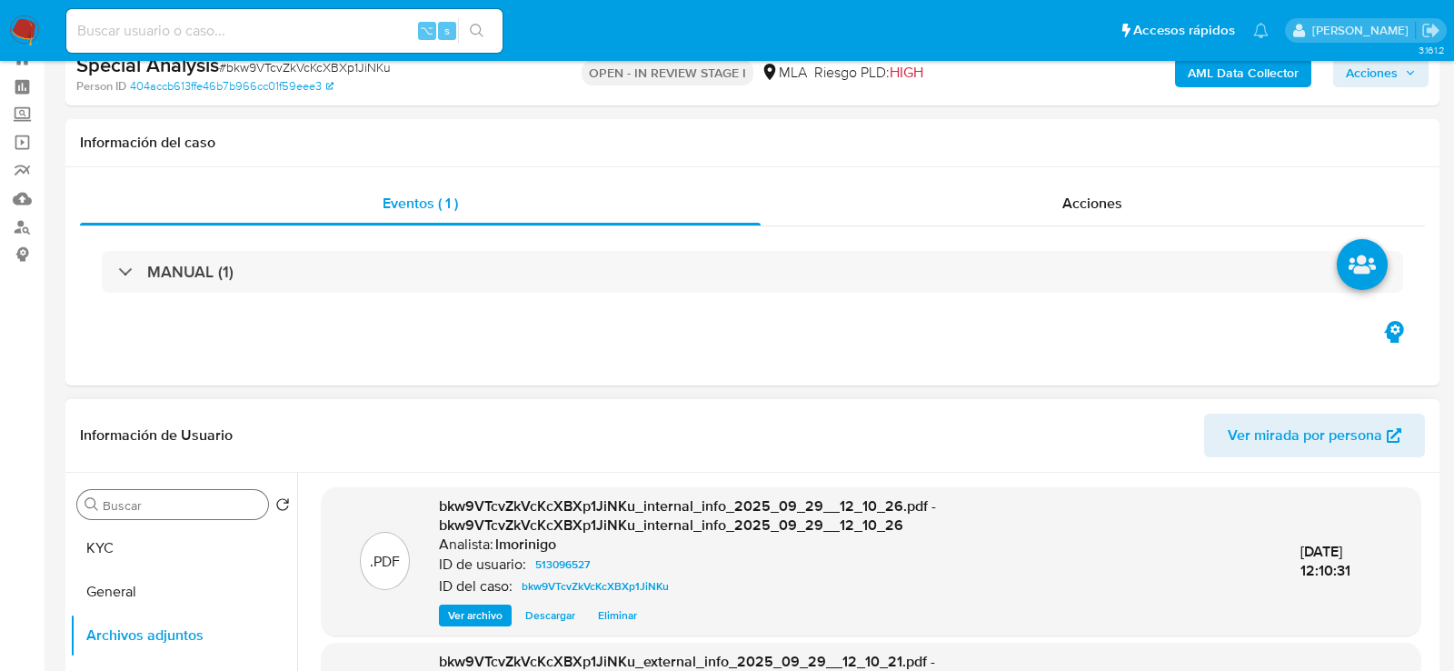
scroll to position [0, 0]
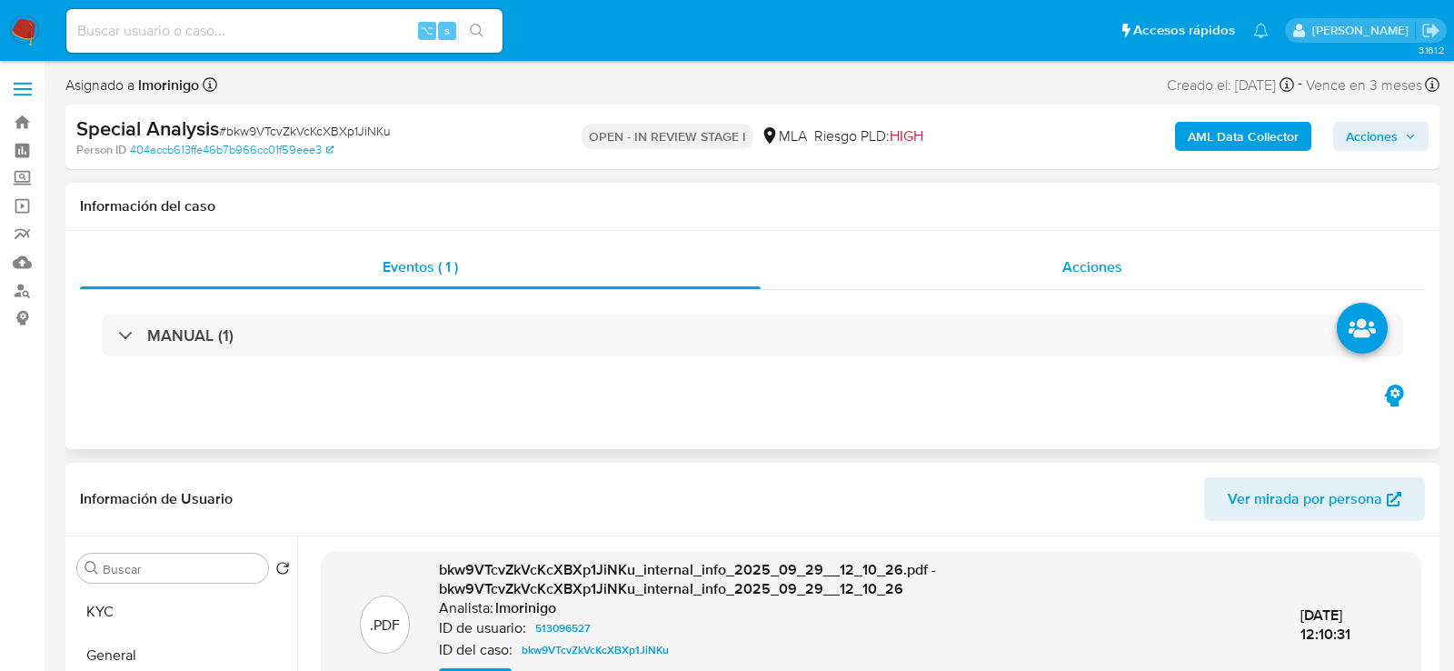
click at [1048, 268] on div "Acciones" at bounding box center [1093, 267] width 665 height 44
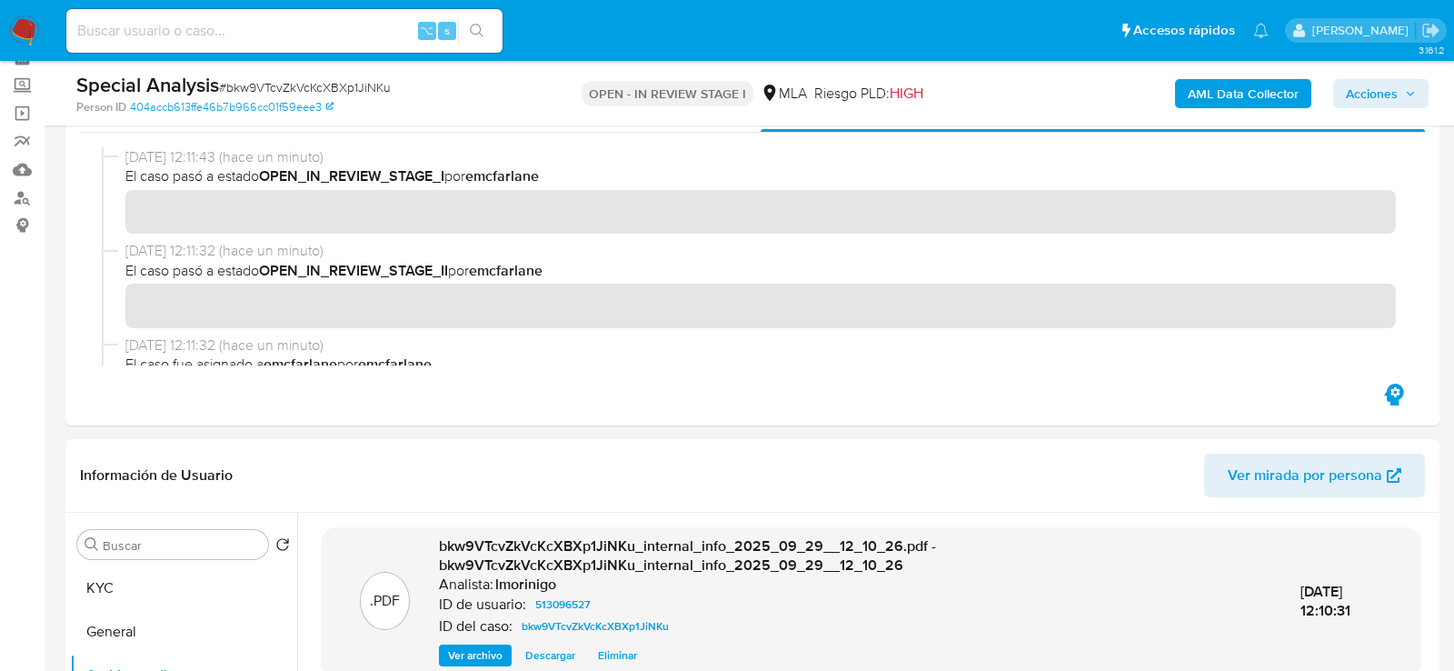
scroll to position [340, 0]
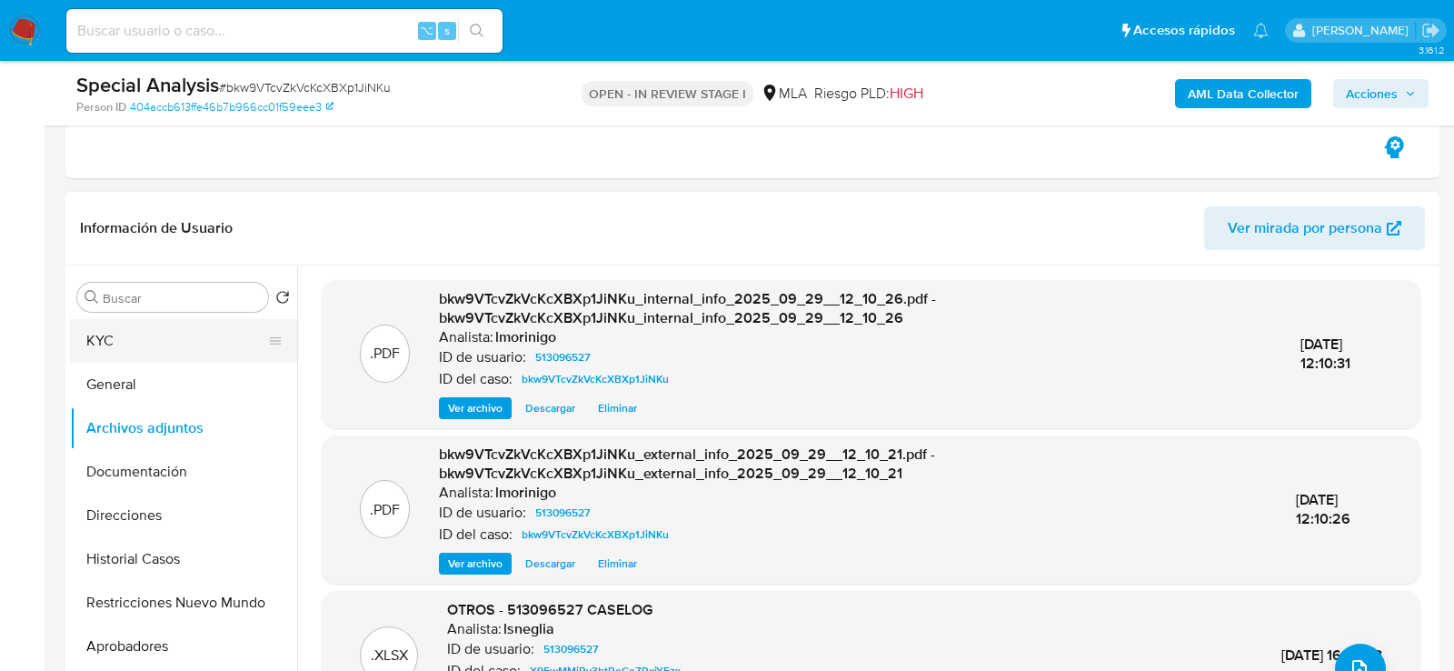
click at [206, 338] on button "KYC" at bounding box center [176, 341] width 213 height 44
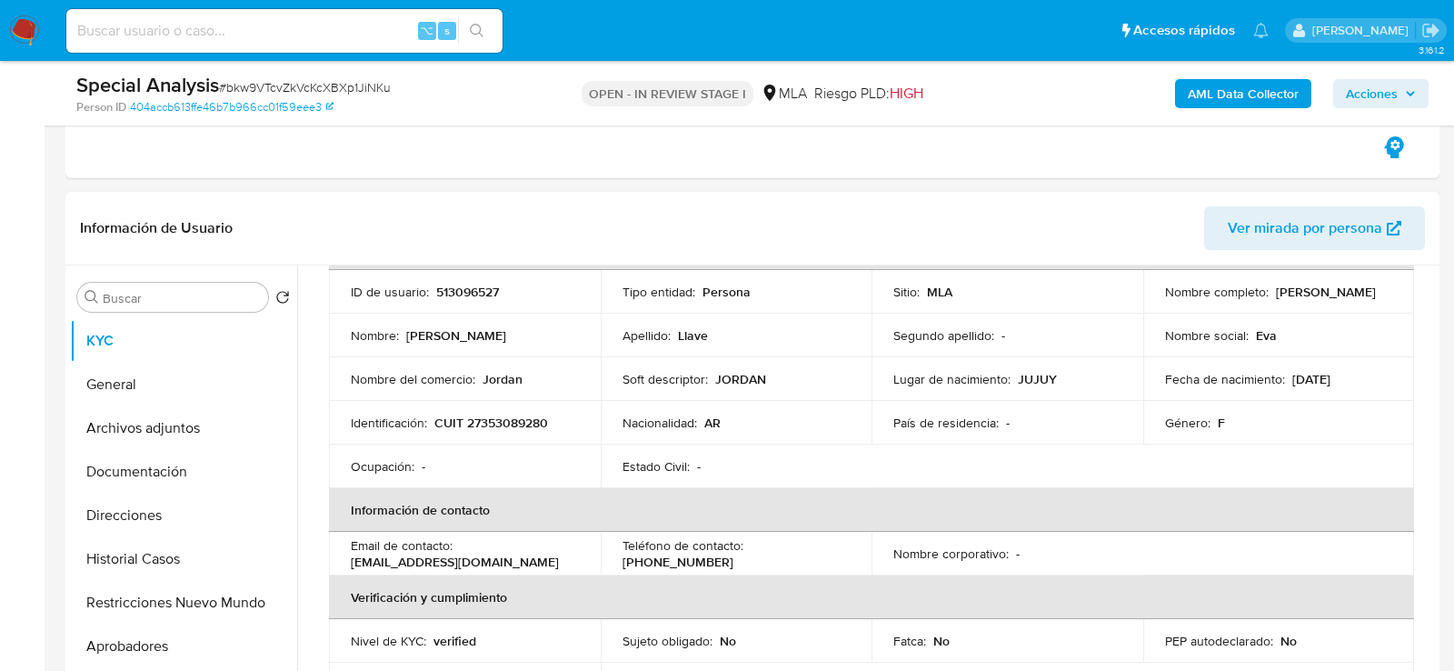
scroll to position [127, 0]
click at [129, 416] on button "Archivos adjuntos" at bounding box center [176, 428] width 213 height 44
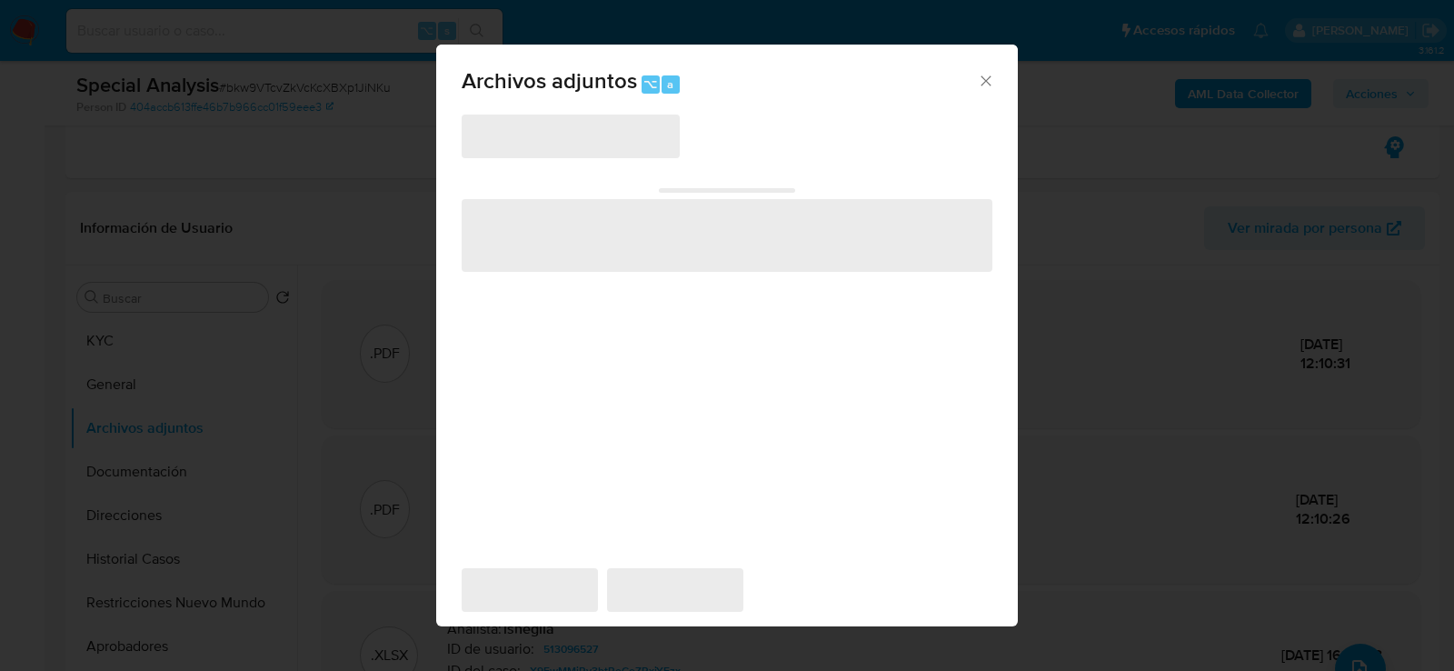
scroll to position [464, 0]
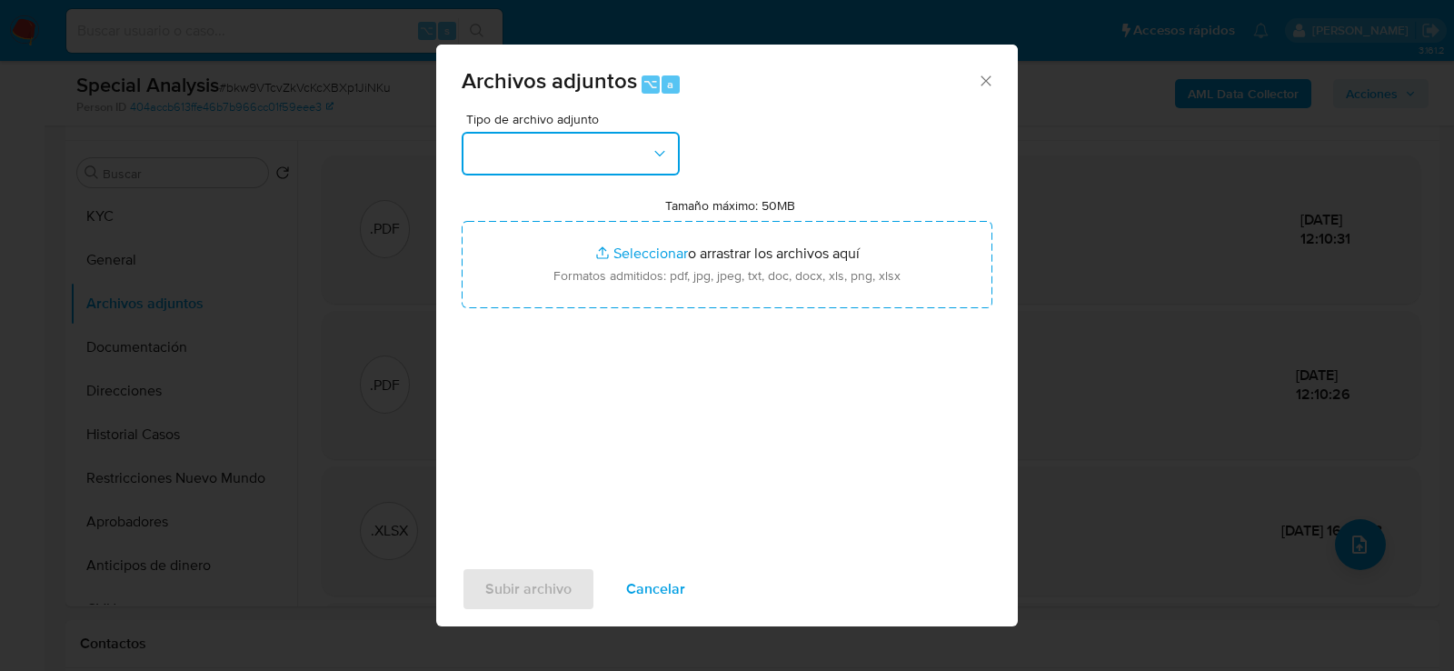
click at [561, 164] on button "button" at bounding box center [571, 154] width 218 height 44
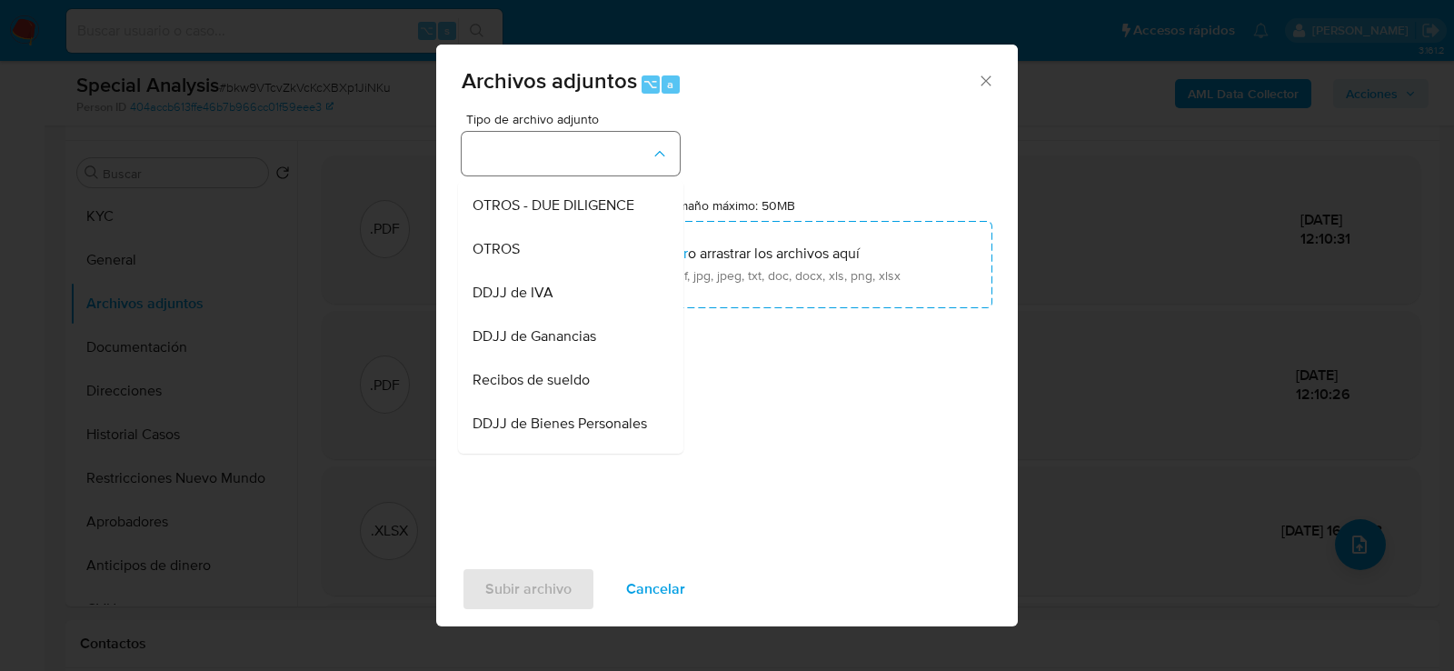
scroll to position [324, 0]
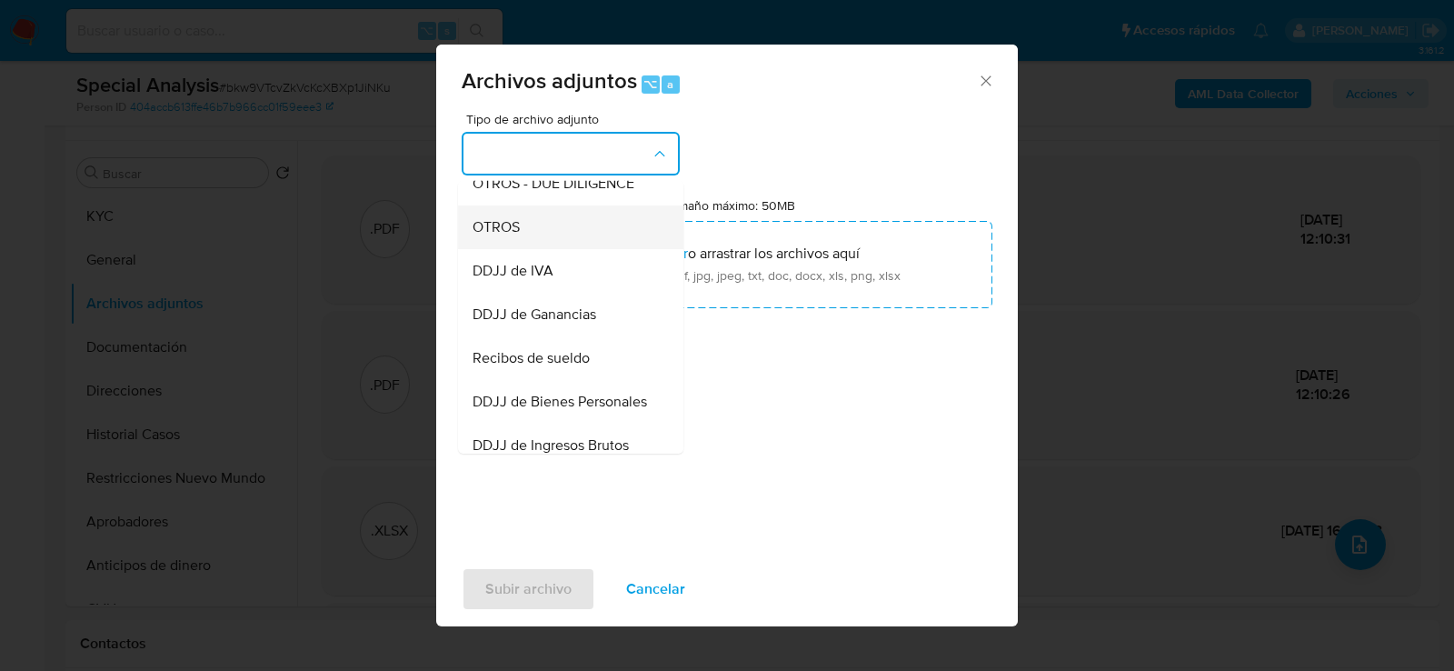
click at [542, 231] on div "OTROS" at bounding box center [565, 226] width 185 height 44
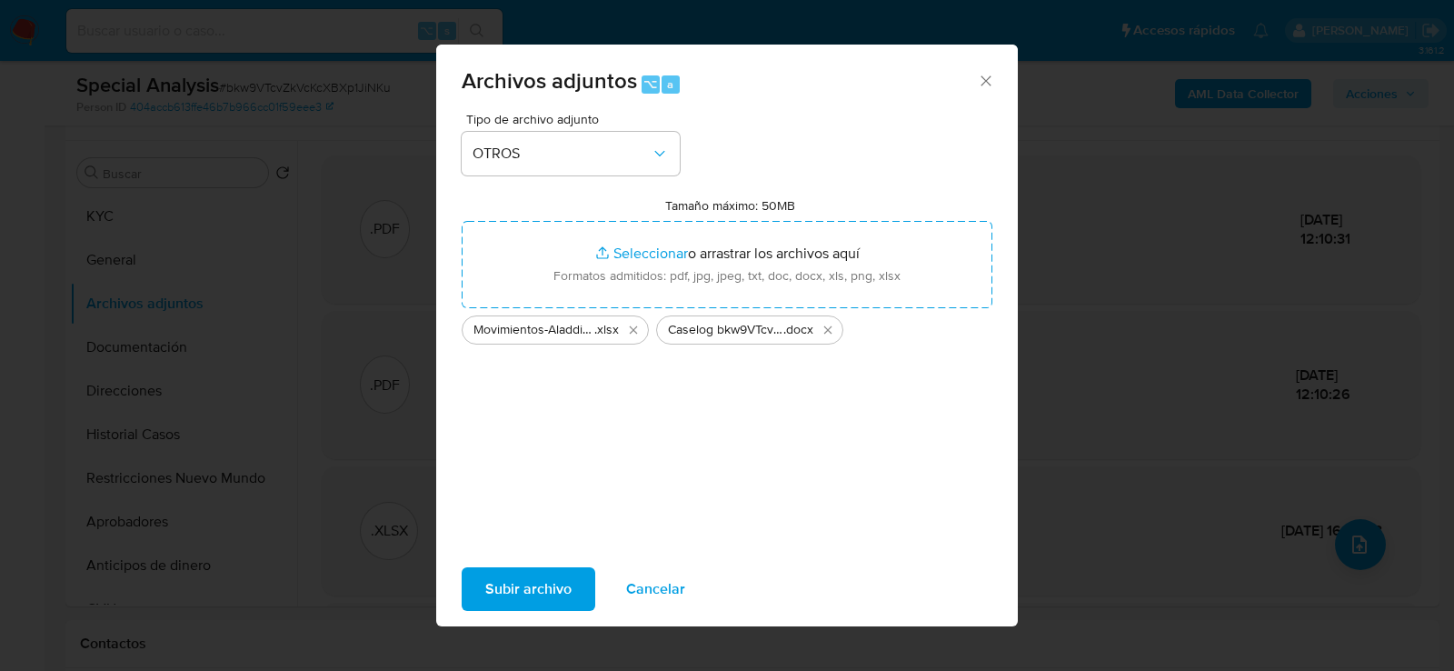
click at [515, 603] on span "Subir archivo" at bounding box center [528, 589] width 86 height 40
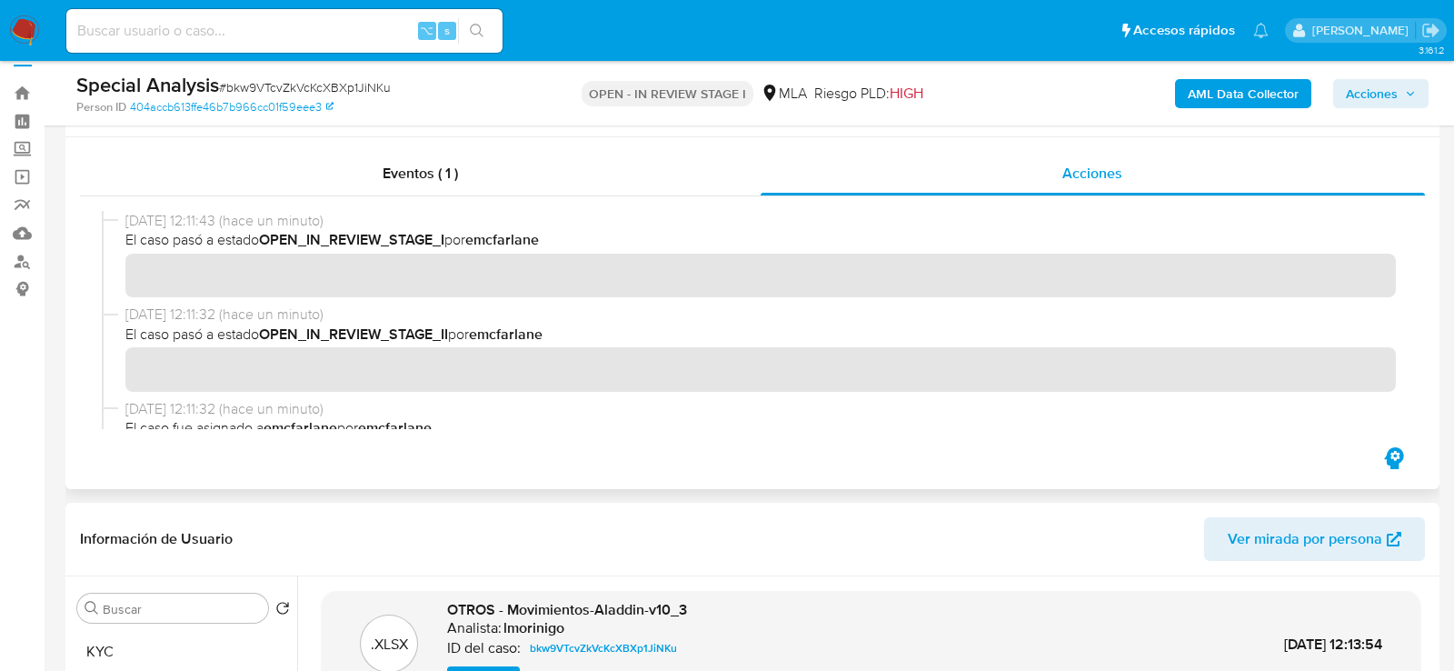
scroll to position [0, 0]
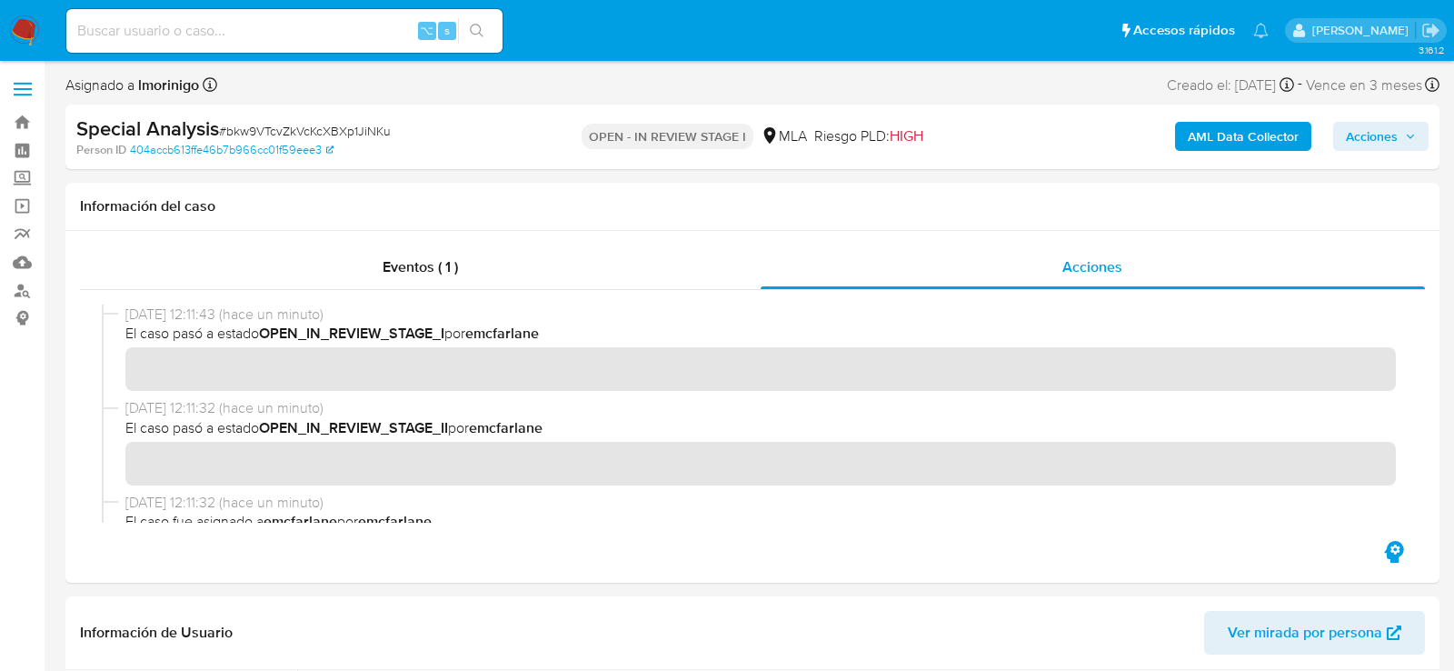
click at [1397, 140] on span "Acciones" at bounding box center [1372, 136] width 52 height 29
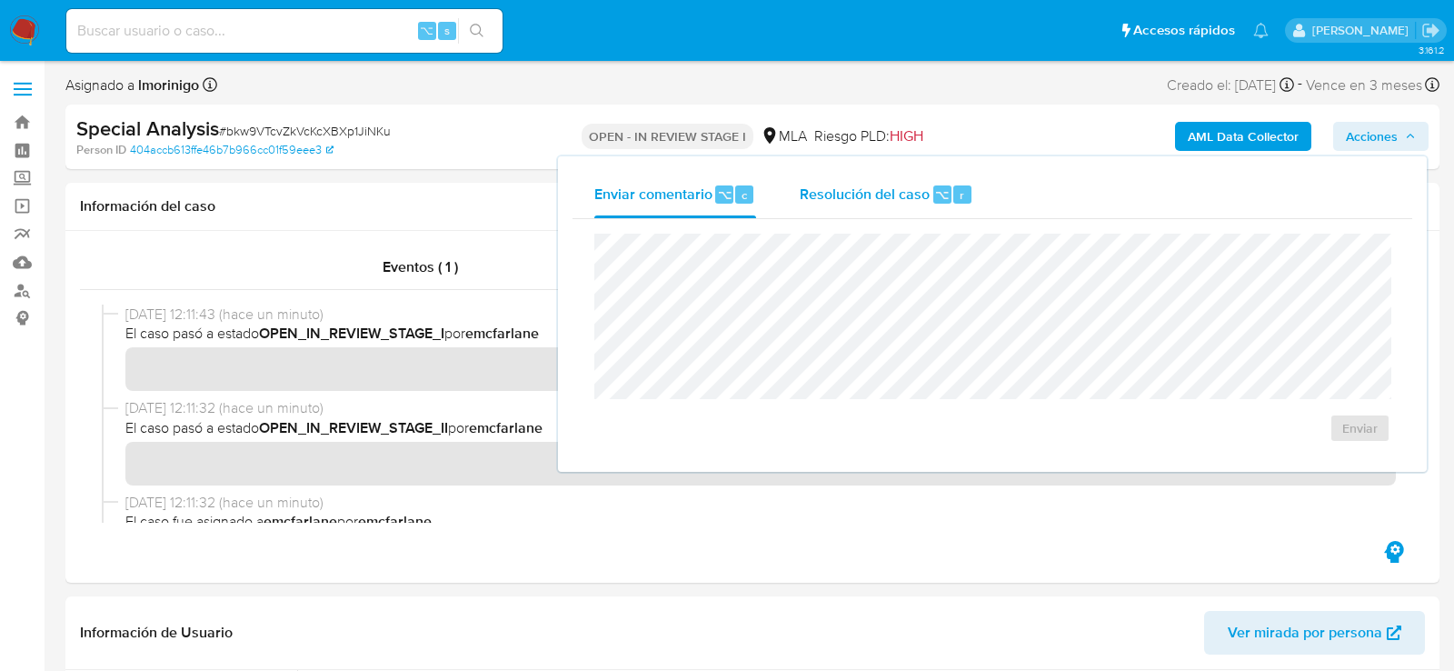
click at [960, 186] on span "r" at bounding box center [962, 194] width 5 height 17
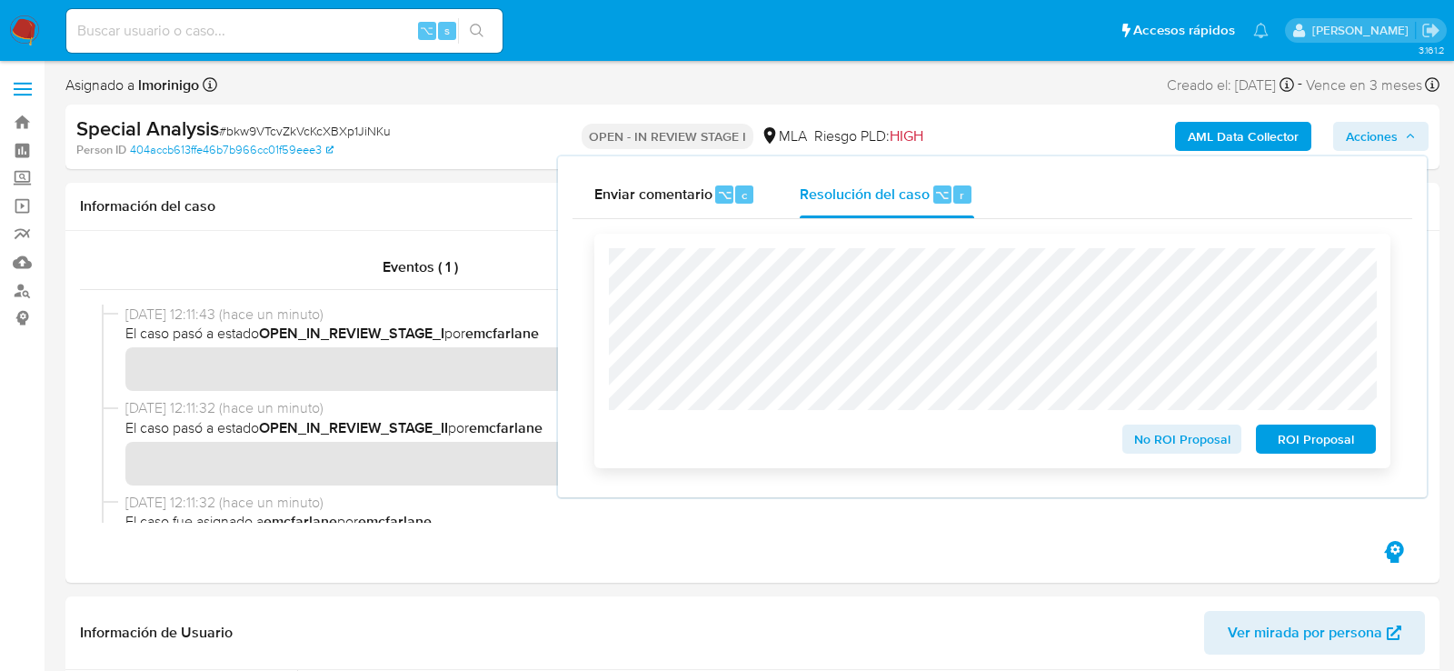
click at [1325, 452] on span "ROI Proposal" at bounding box center [1316, 438] width 95 height 25
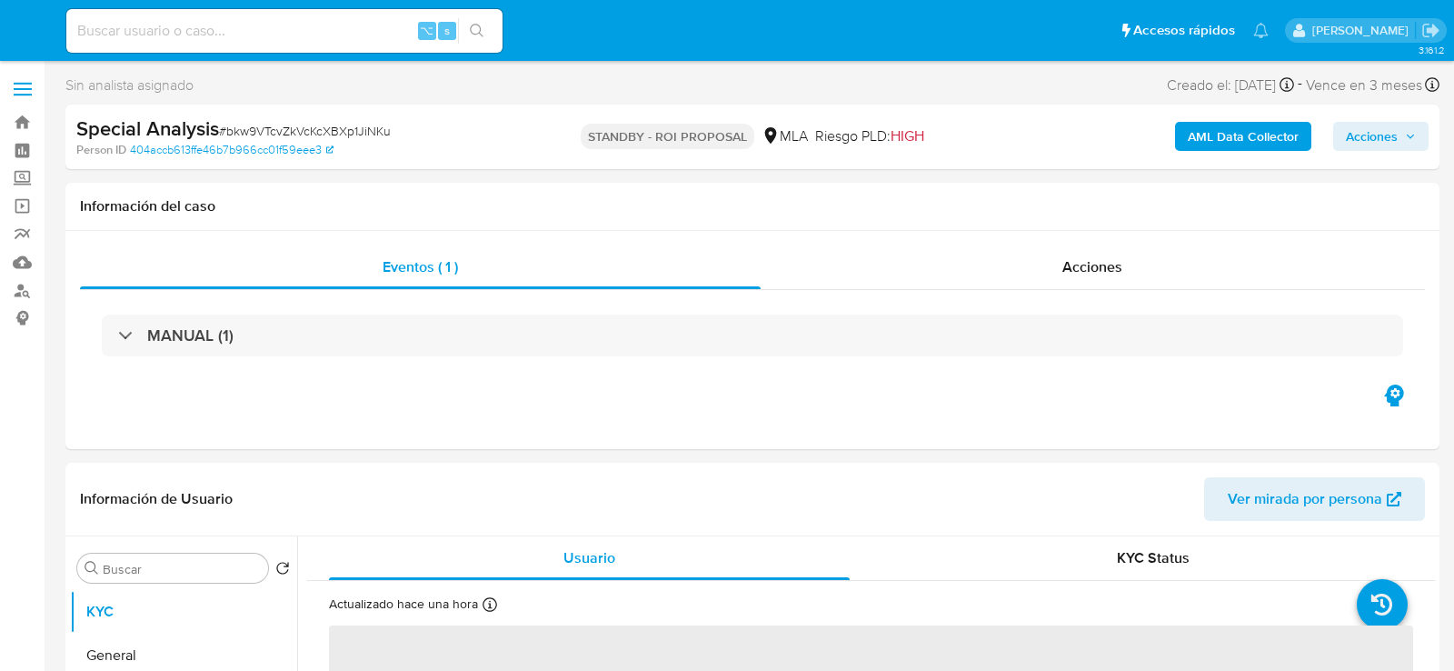
select select "10"
click at [336, 34] on input at bounding box center [284, 31] width 436 height 24
paste input "mDKU2Z2cFsve2XZRkVTsiqlt"
type input "mDKU2Z2cFsve2XZRkVTsiqlt"
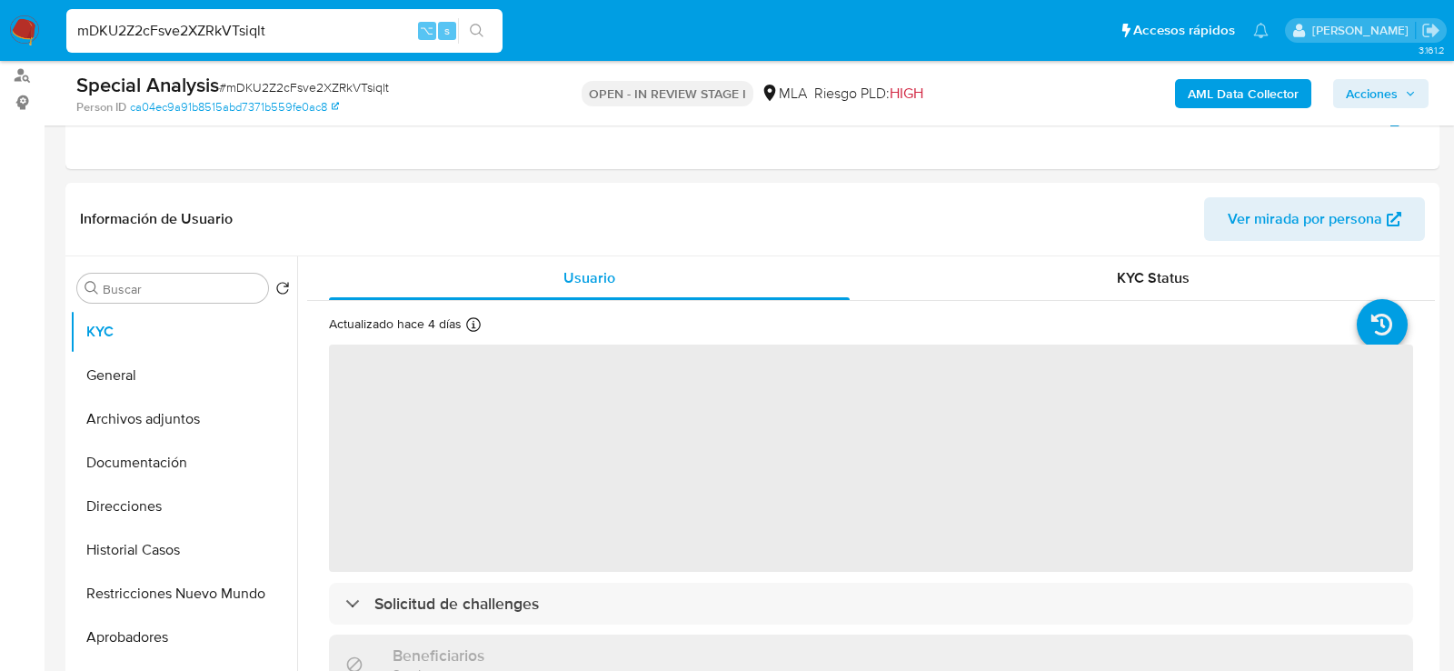
select select "10"
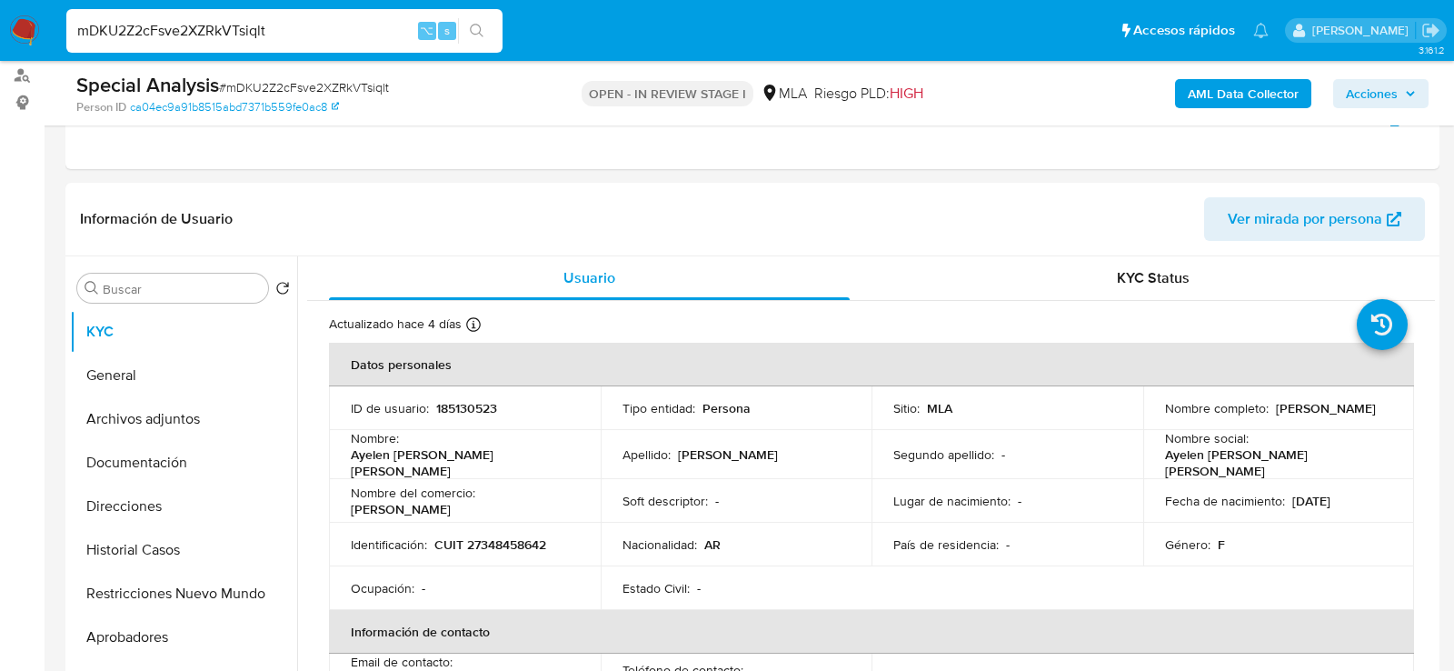
scroll to position [294, 0]
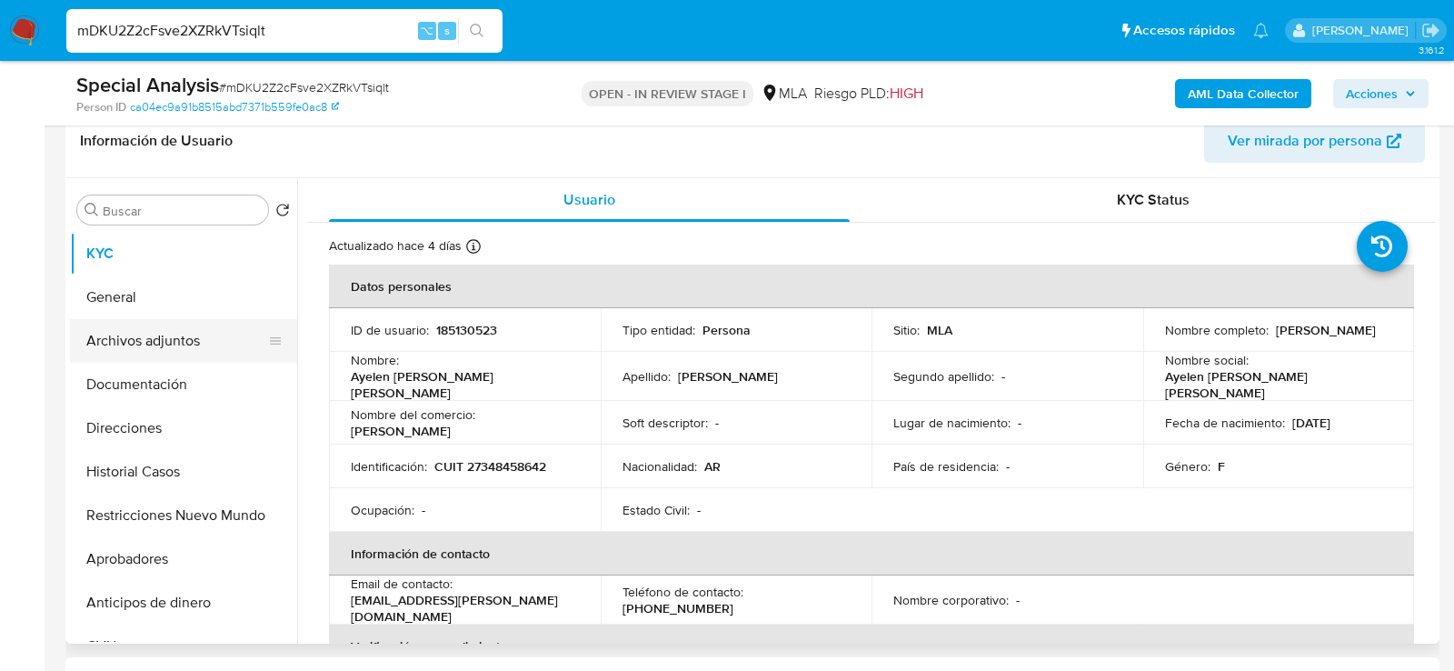
click at [151, 333] on button "Archivos adjuntos" at bounding box center [176, 341] width 213 height 44
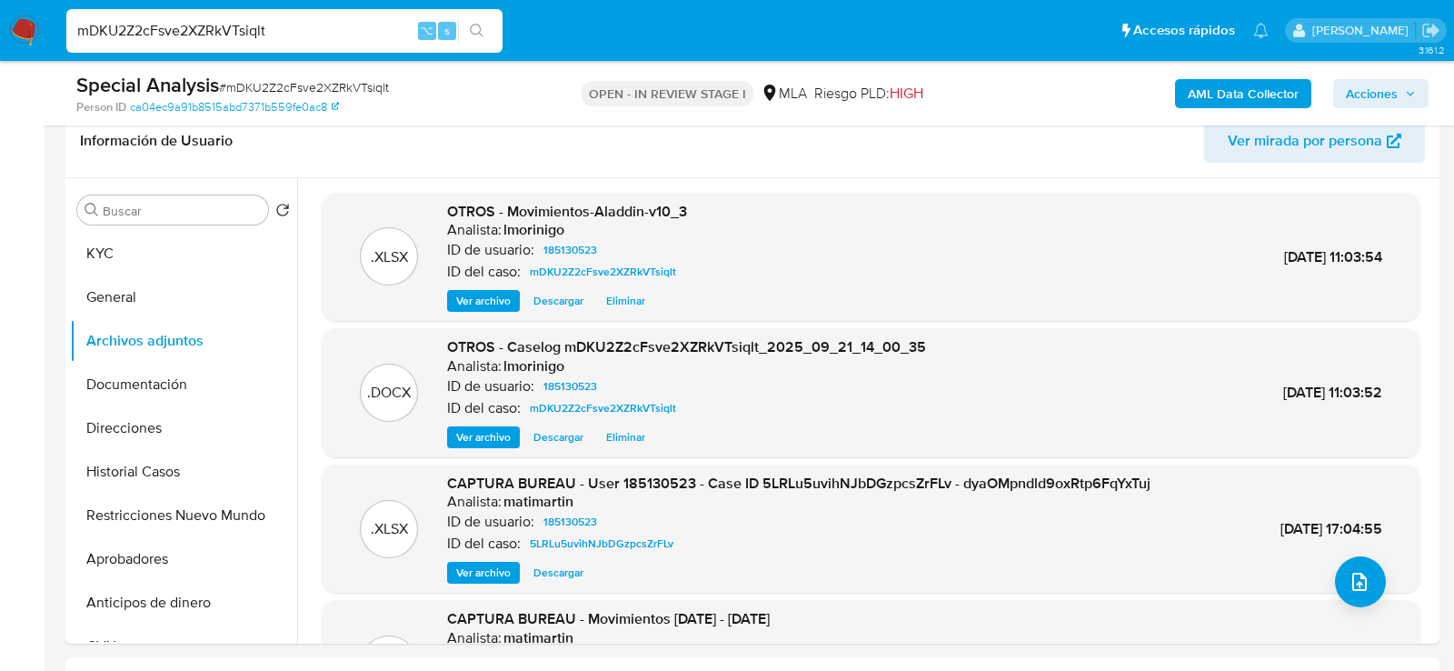
click at [1257, 98] on b "AML Data Collector" at bounding box center [1243, 93] width 111 height 29
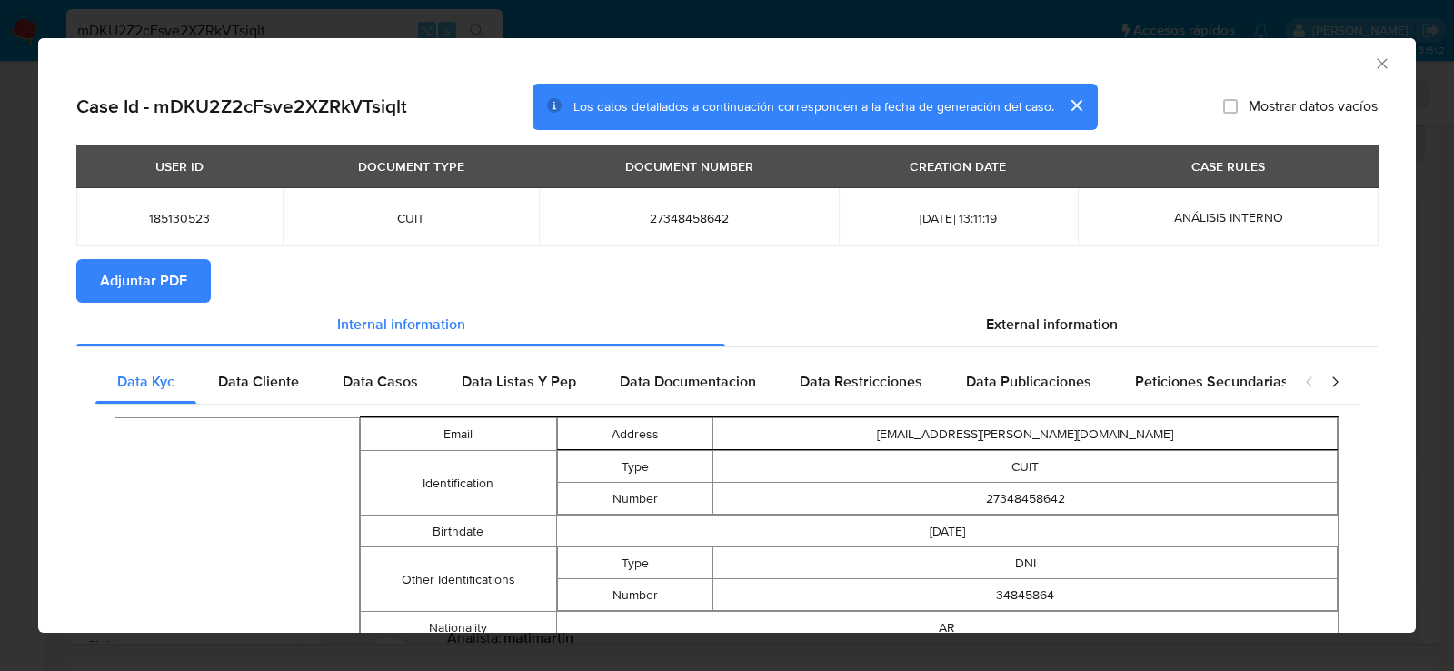
click at [173, 267] on span "Adjuntar PDF" at bounding box center [143, 281] width 87 height 40
click at [1379, 65] on icon "Cerrar ventana" at bounding box center [1382, 64] width 18 height 18
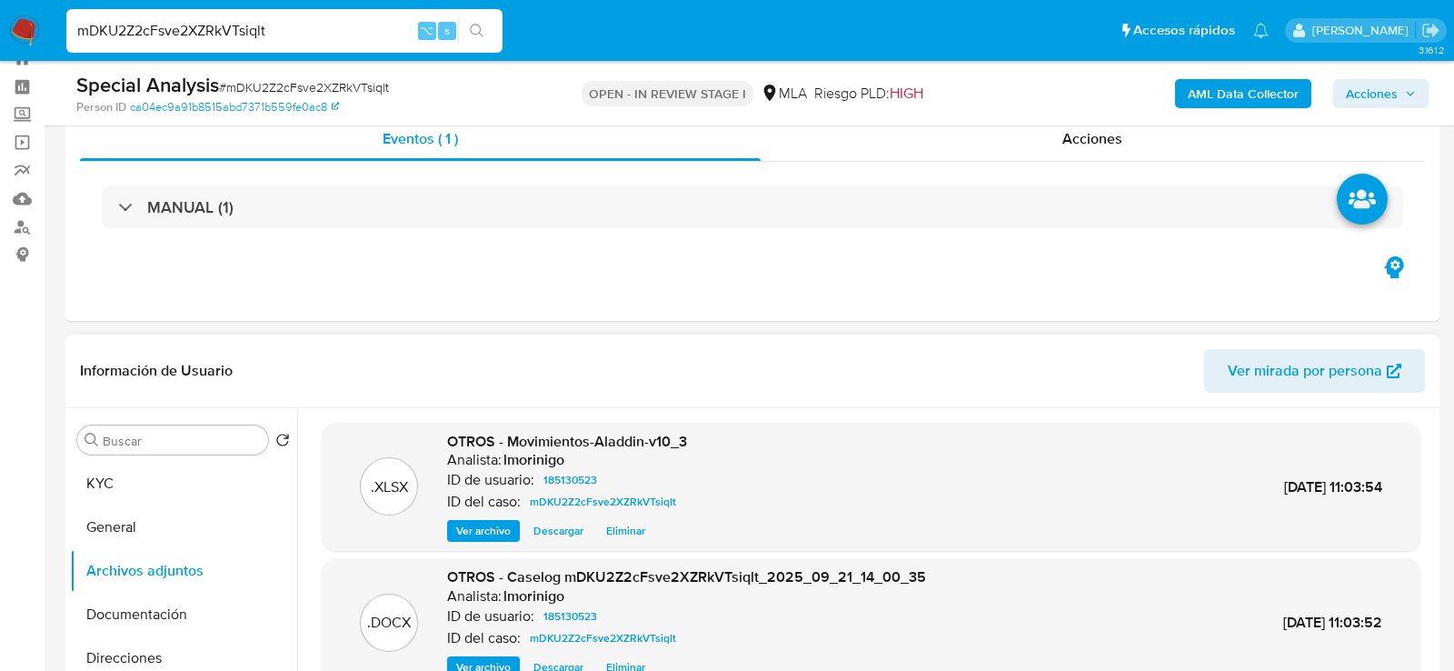
scroll to position [0, 0]
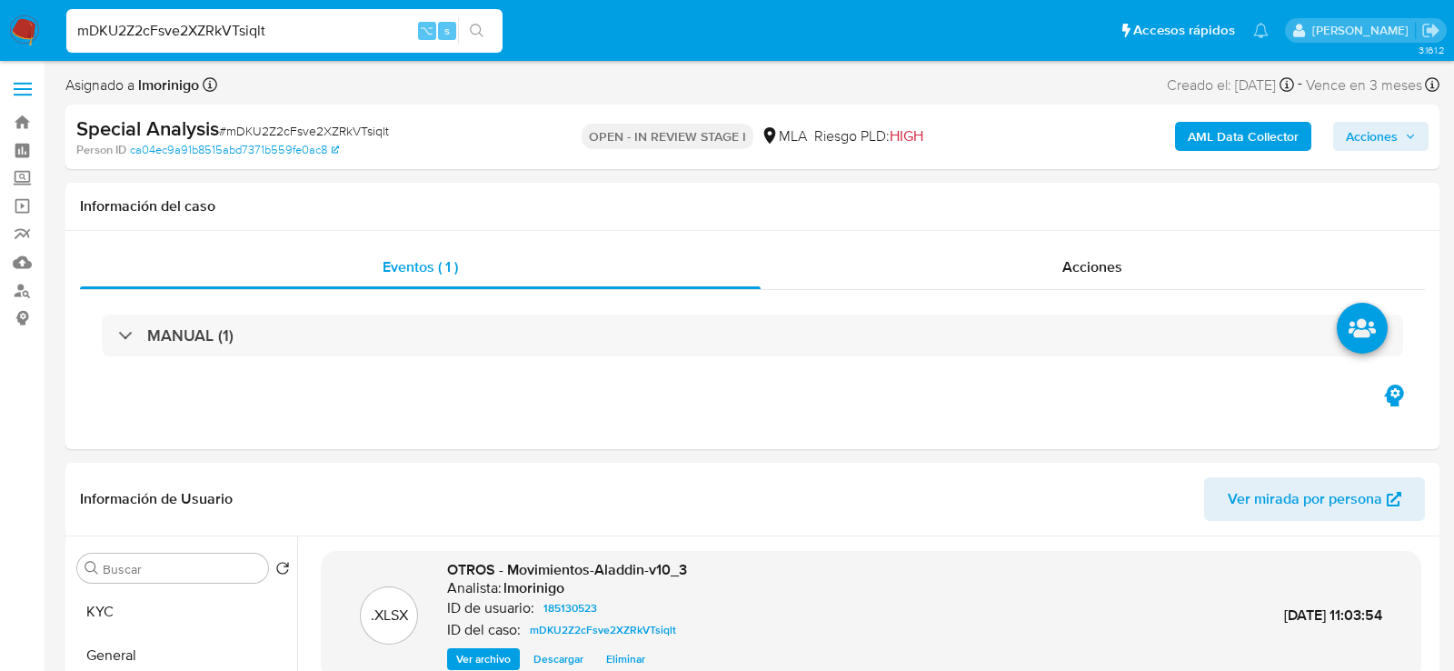
click at [1392, 132] on span "Acciones" at bounding box center [1372, 136] width 52 height 29
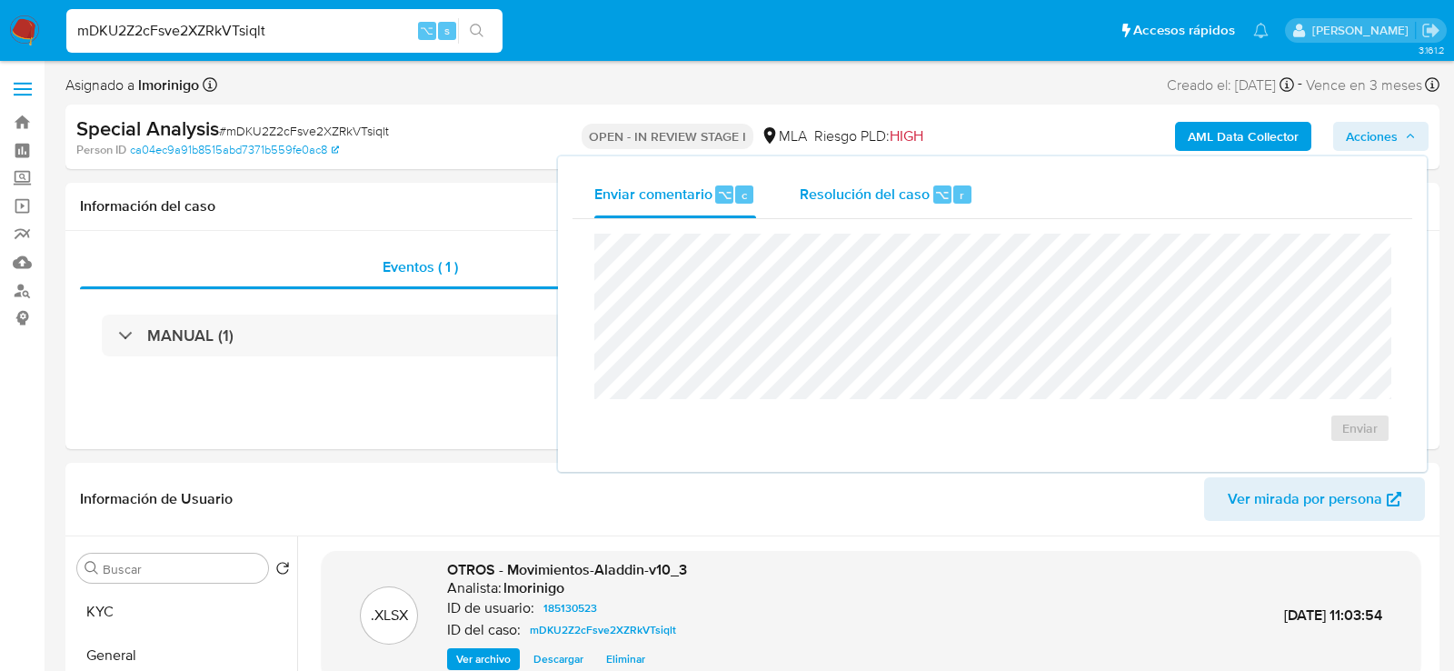
click at [892, 177] on div "Resolución del caso ⌥ r" at bounding box center [887, 194] width 174 height 47
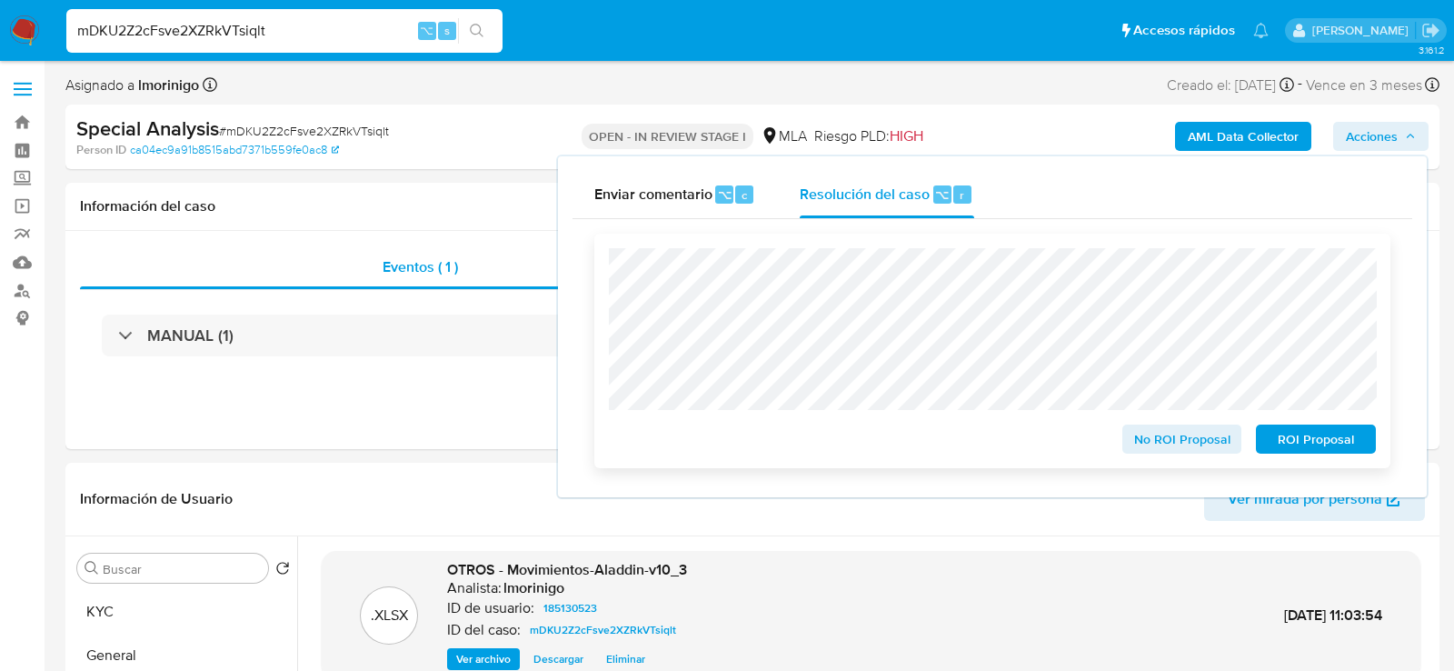
click at [1320, 443] on span "ROI Proposal" at bounding box center [1316, 438] width 95 height 25
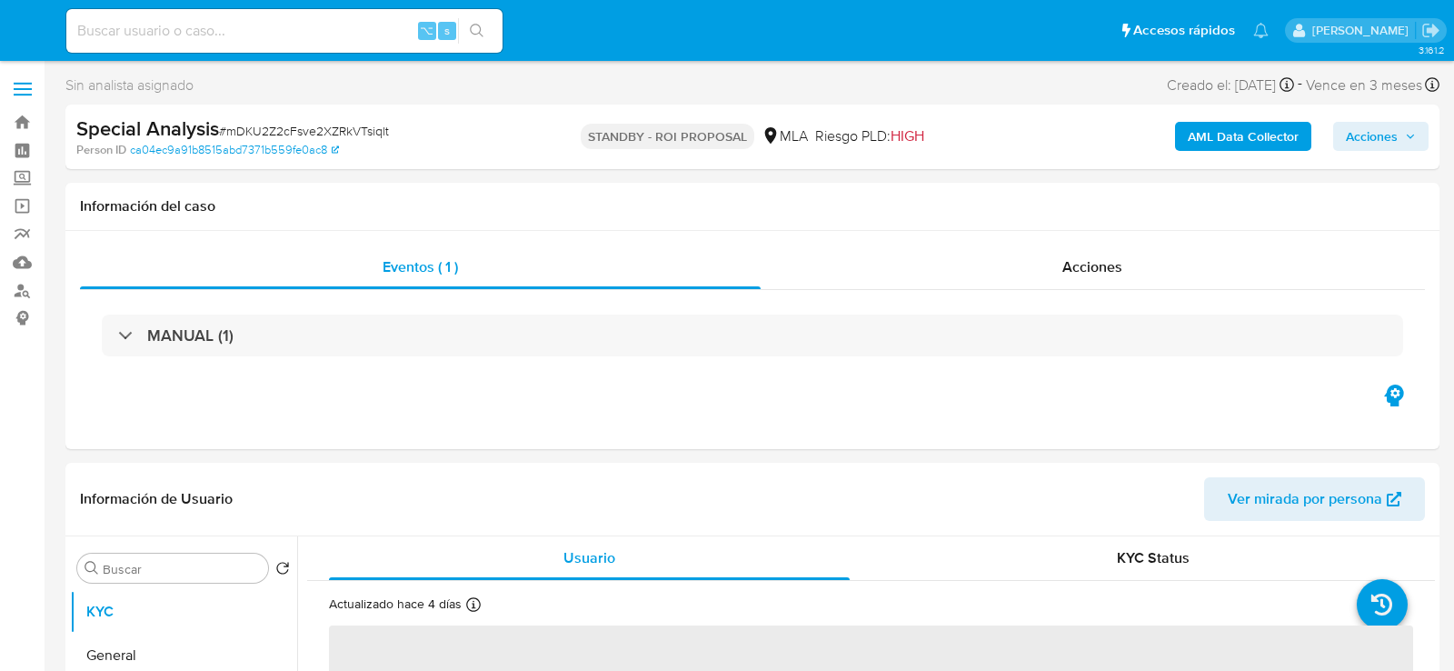
select select "10"
click at [230, 37] on input at bounding box center [284, 31] width 436 height 24
paste input "VlgJxwq7ap5IvDFJQjrKa9AA"
type input "VlgJxwq7ap5IvDFJQjrKa9AA"
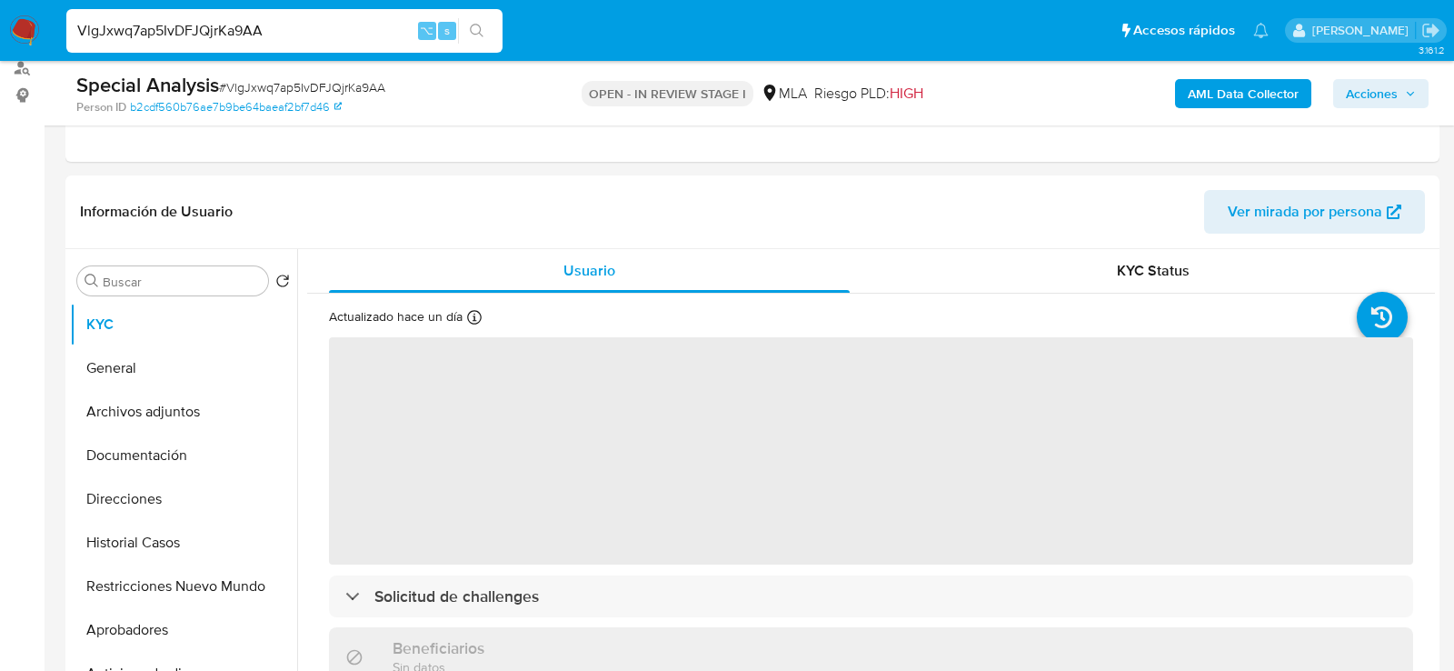
select select "10"
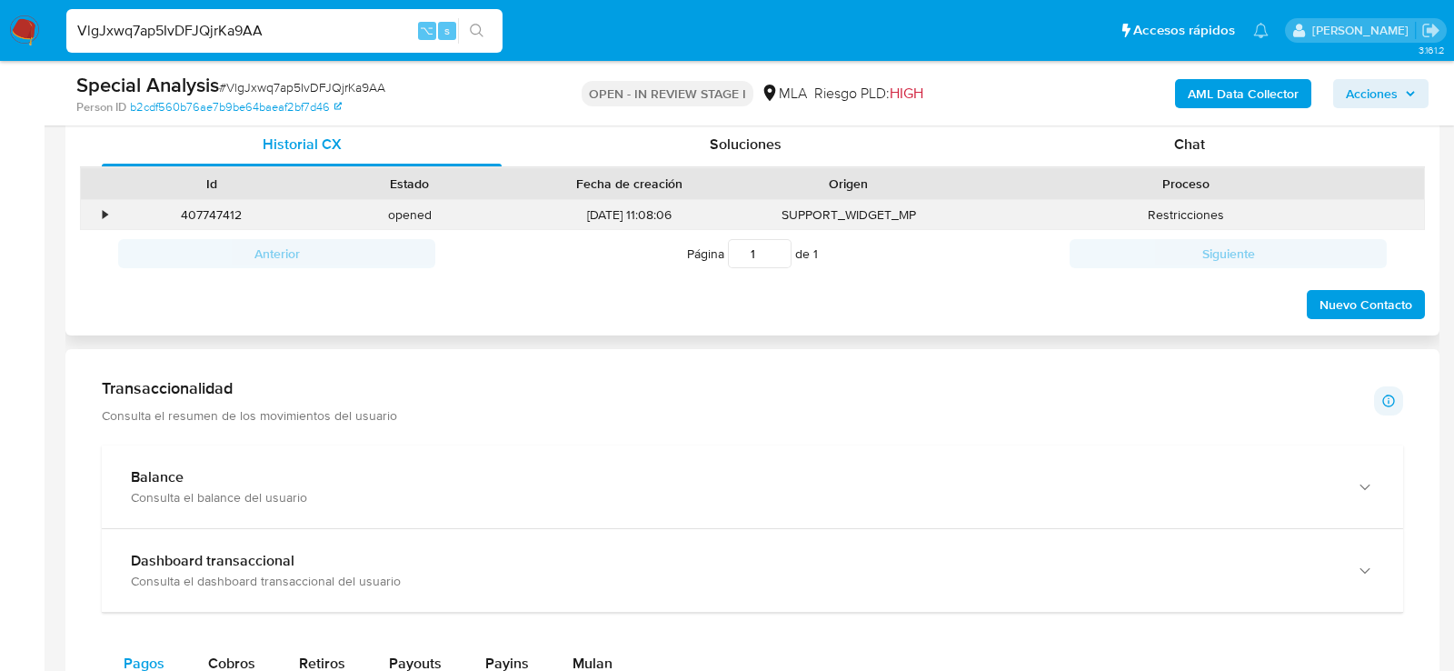
scroll to position [885, 0]
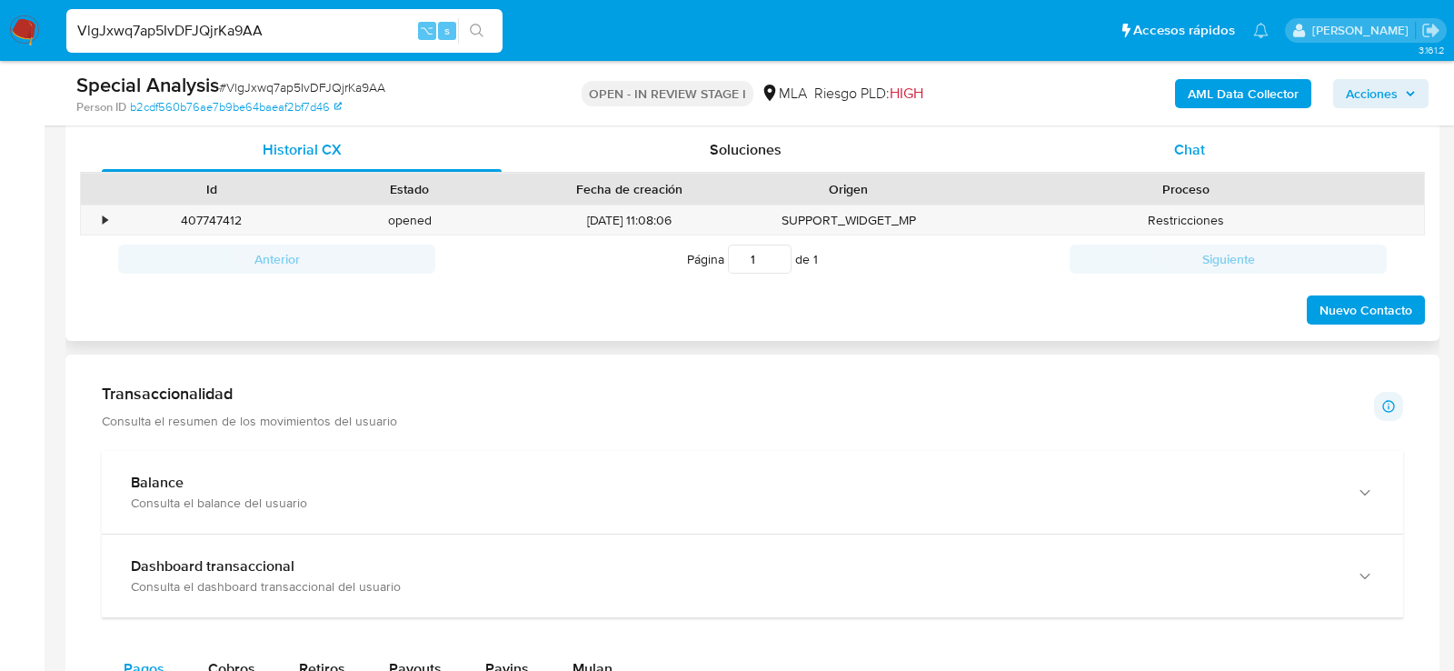
click at [1194, 155] on span "Chat" at bounding box center [1189, 149] width 31 height 21
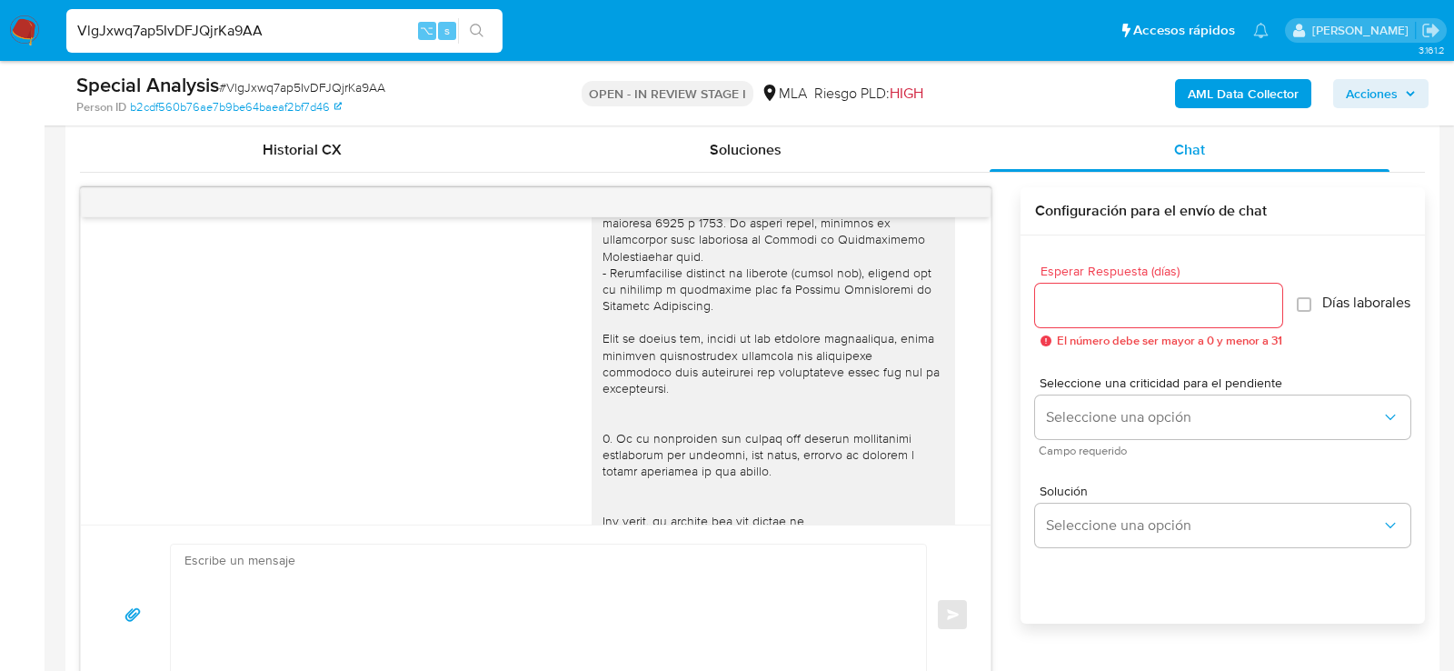
scroll to position [1122, 0]
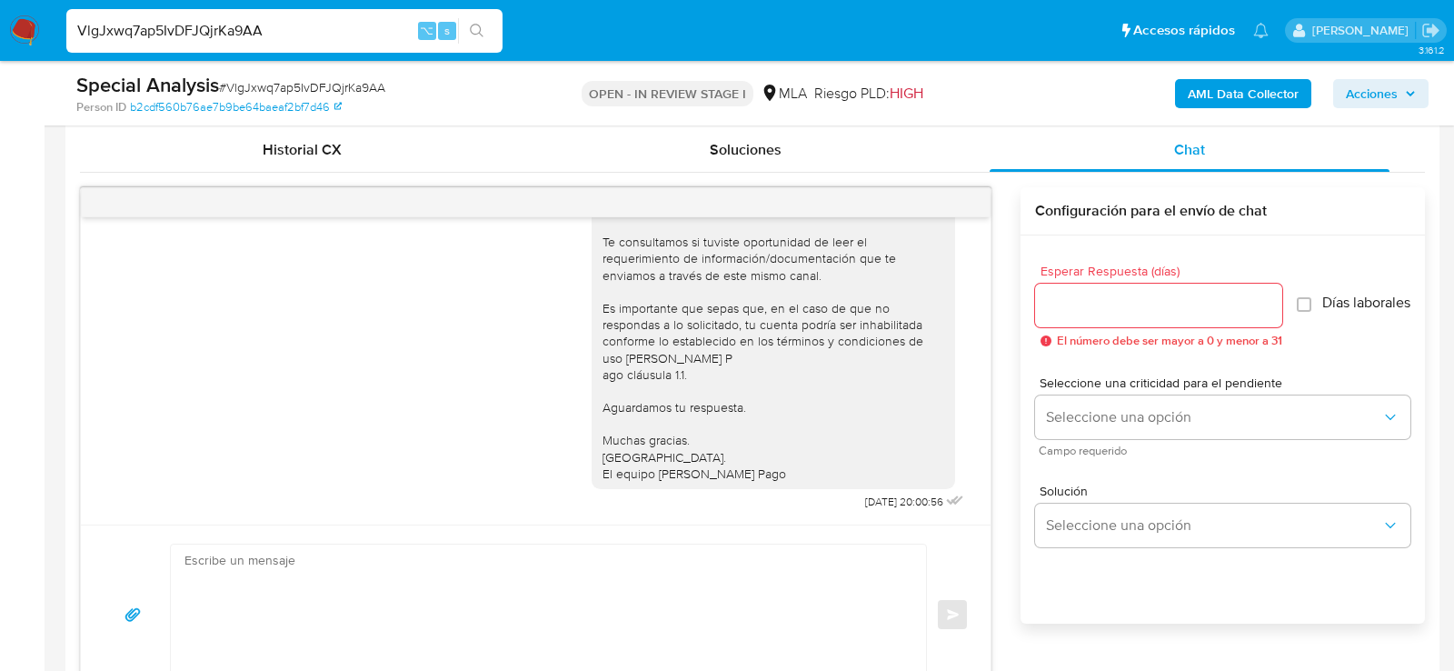
click at [341, 173] on div "17/09/2025 14:48:48 Hola, Esperamos que te encuentres muy bien. Te consultamos …" at bounding box center [752, 439] width 1345 height 532
click at [341, 164] on div "Historial CX" at bounding box center [302, 150] width 400 height 44
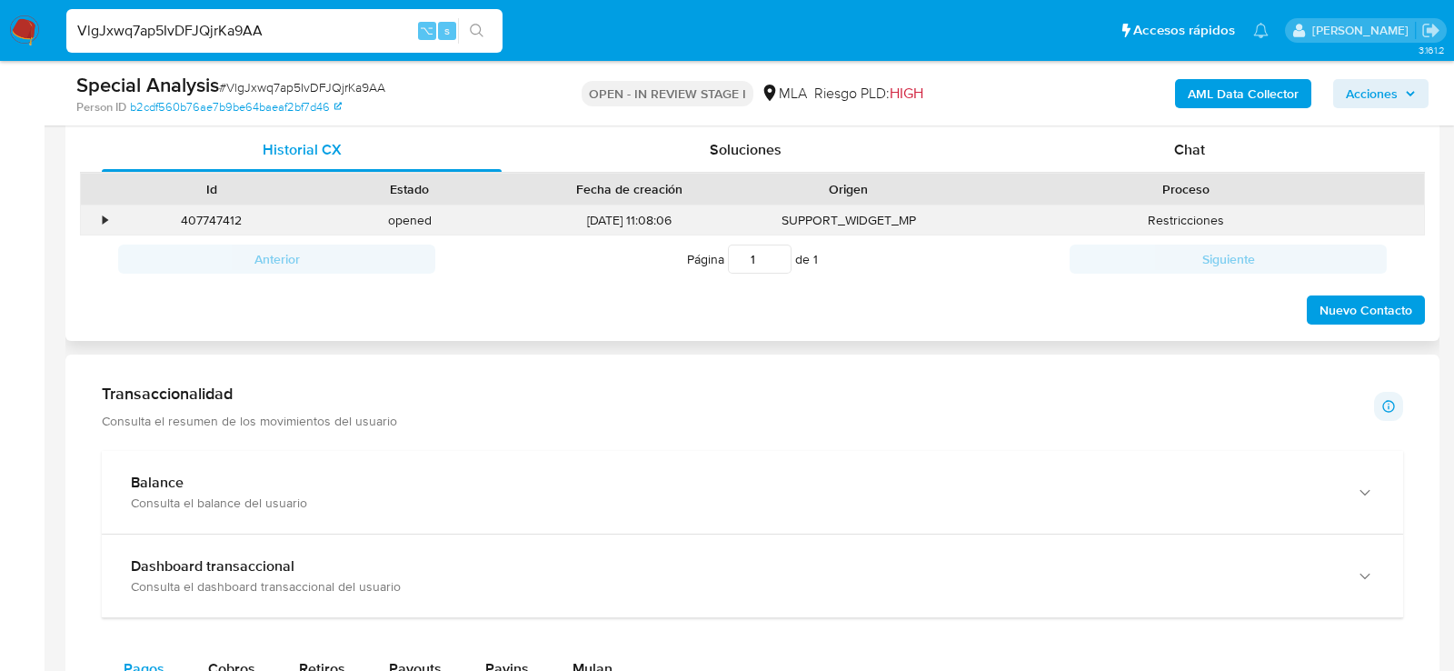
click at [220, 226] on div "407747412" at bounding box center [212, 220] width 198 height 30
click at [216, 216] on div "407747412" at bounding box center [212, 220] width 198 height 30
copy div "407747412"
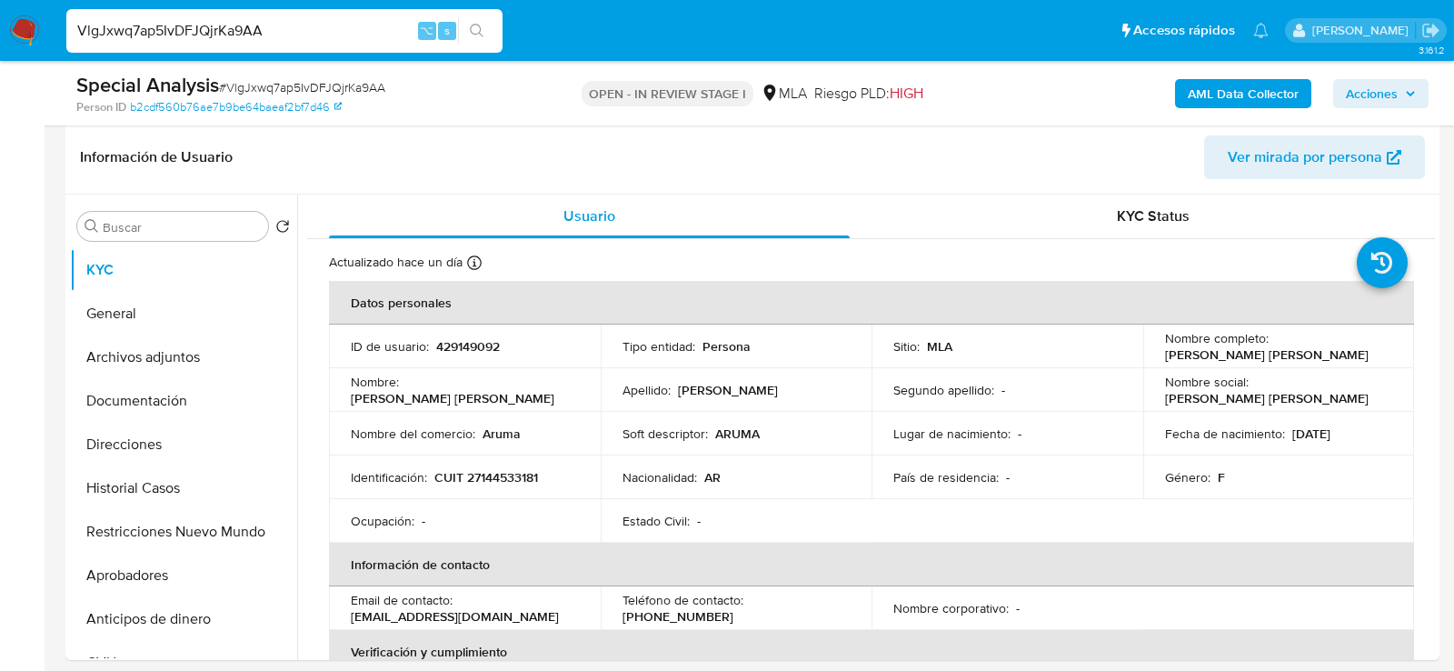
scroll to position [275, 0]
click at [118, 402] on button "Documentación" at bounding box center [176, 403] width 213 height 44
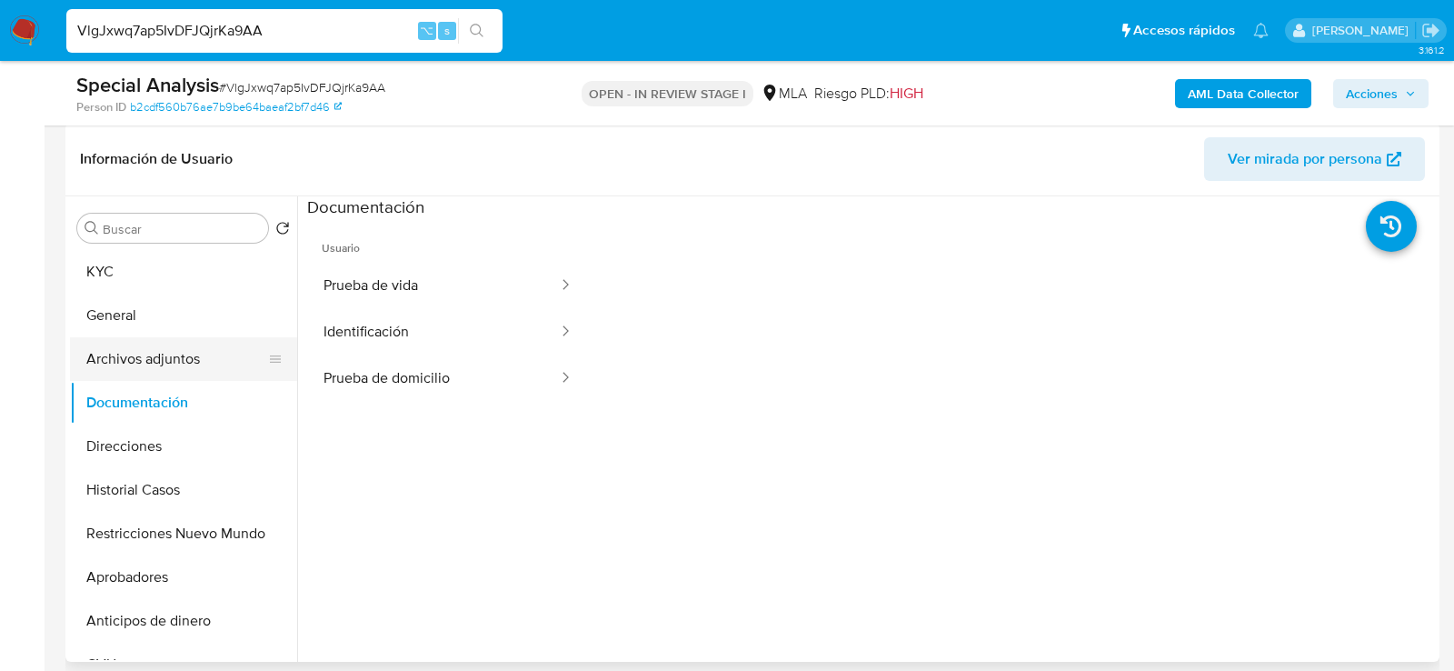
click at [129, 366] on button "Archivos adjuntos" at bounding box center [176, 359] width 213 height 44
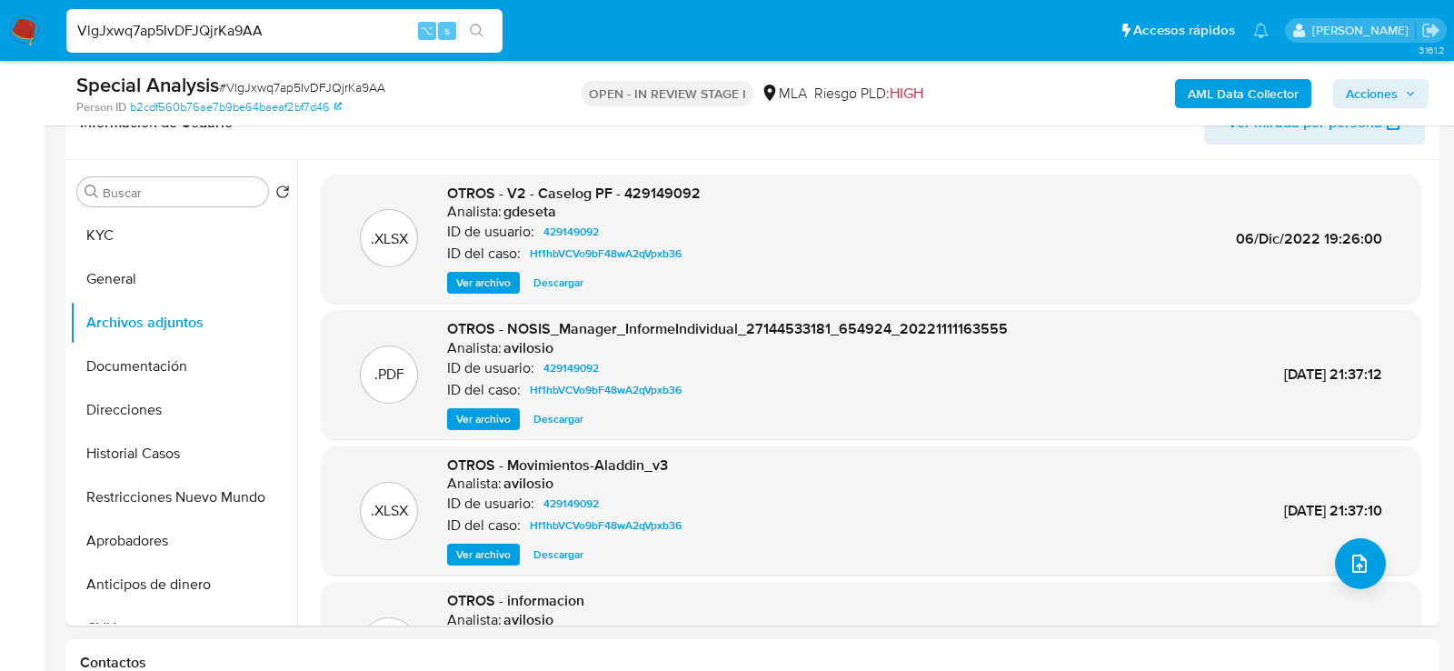
scroll to position [320, 0]
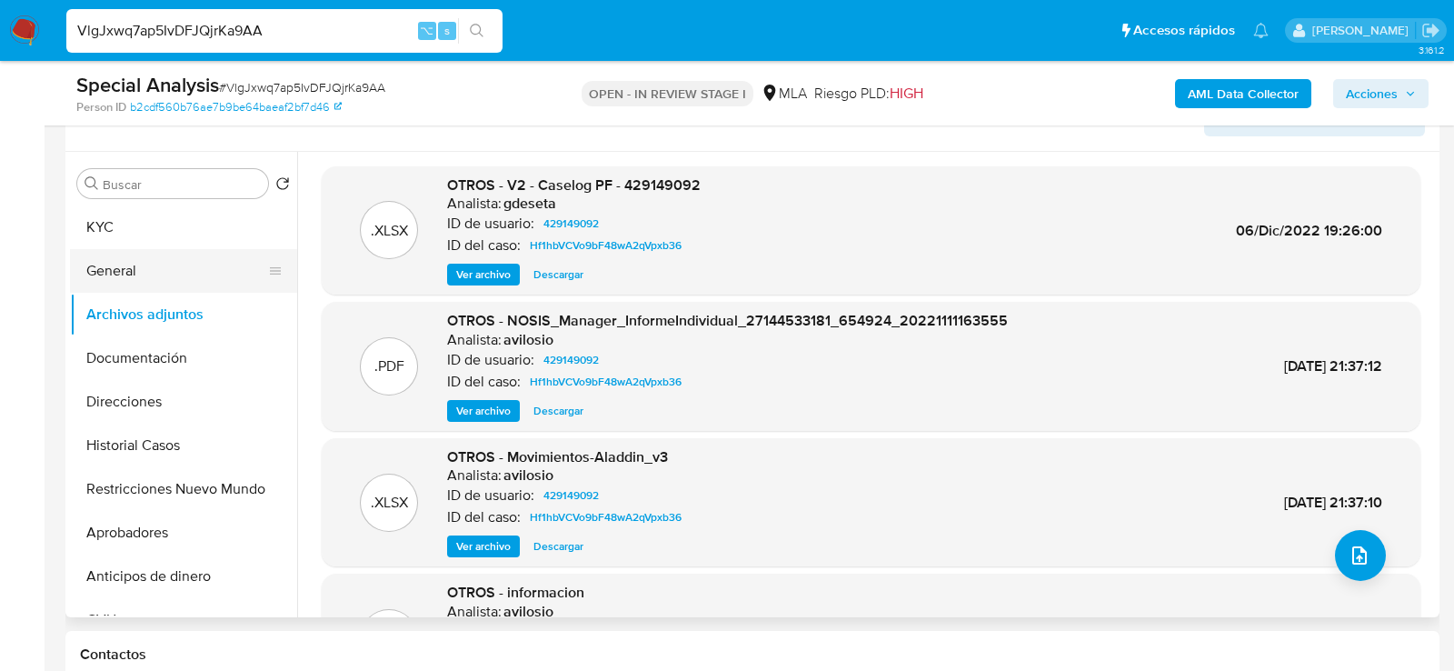
click at [137, 258] on button "General" at bounding box center [176, 271] width 213 height 44
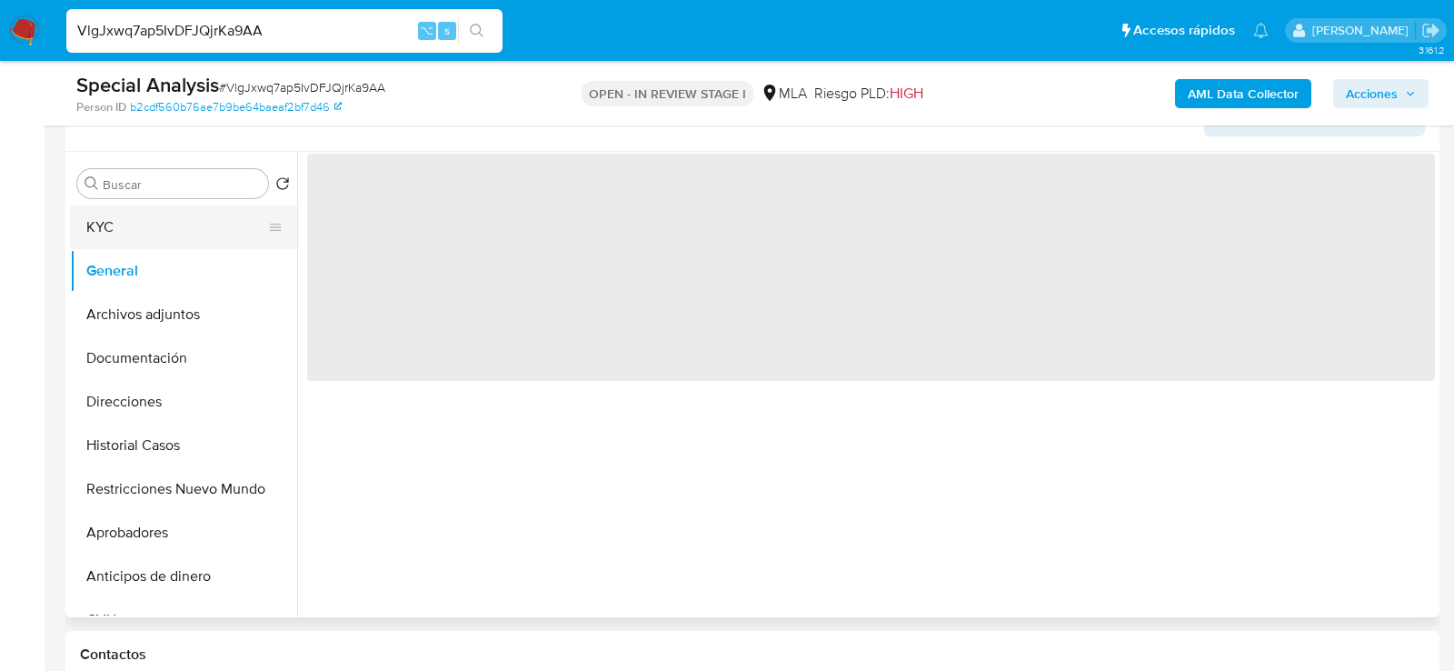
click at [132, 224] on button "KYC" at bounding box center [176, 227] width 213 height 44
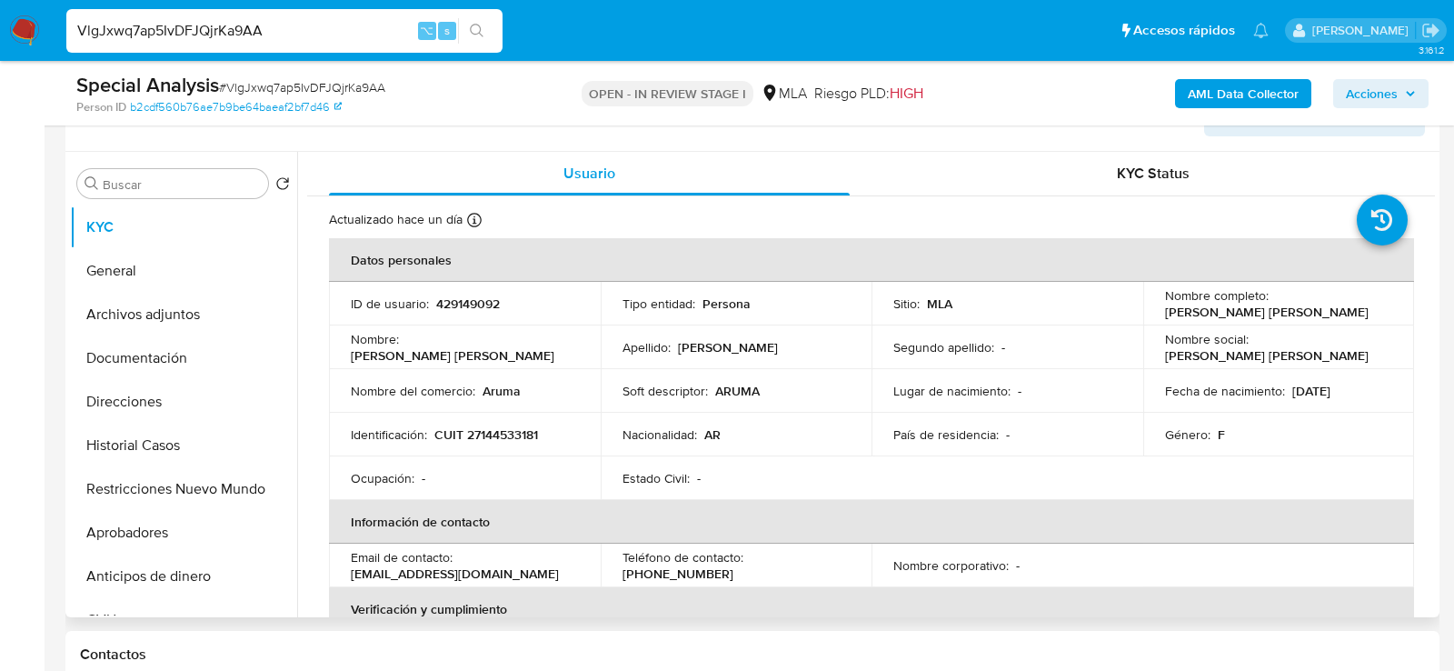
click at [536, 420] on td "Identificación : CUIT 27144533181" at bounding box center [465, 435] width 272 height 44
click at [529, 426] on p "CUIT 27144533181" at bounding box center [486, 434] width 104 height 16
copy p "27144533181"
click at [219, 293] on button "Archivos adjuntos" at bounding box center [176, 315] width 213 height 44
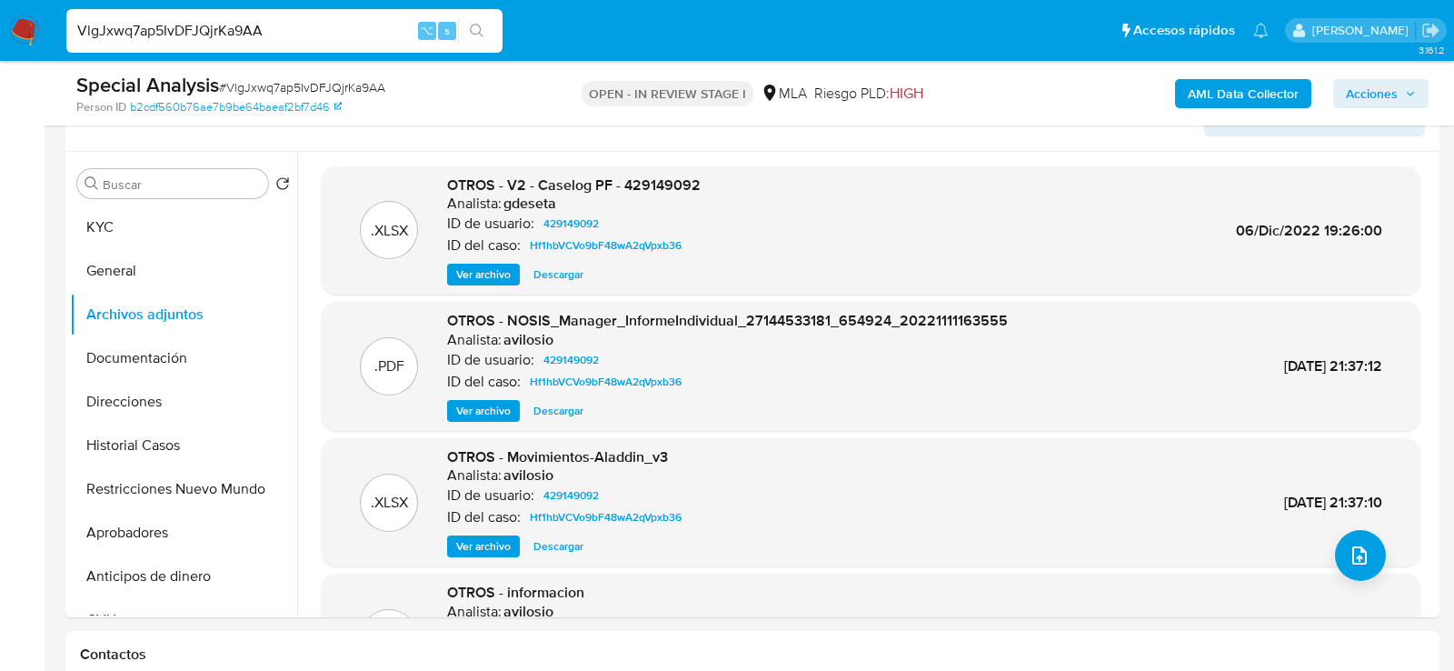
click at [1225, 99] on b "AML Data Collector" at bounding box center [1243, 93] width 111 height 29
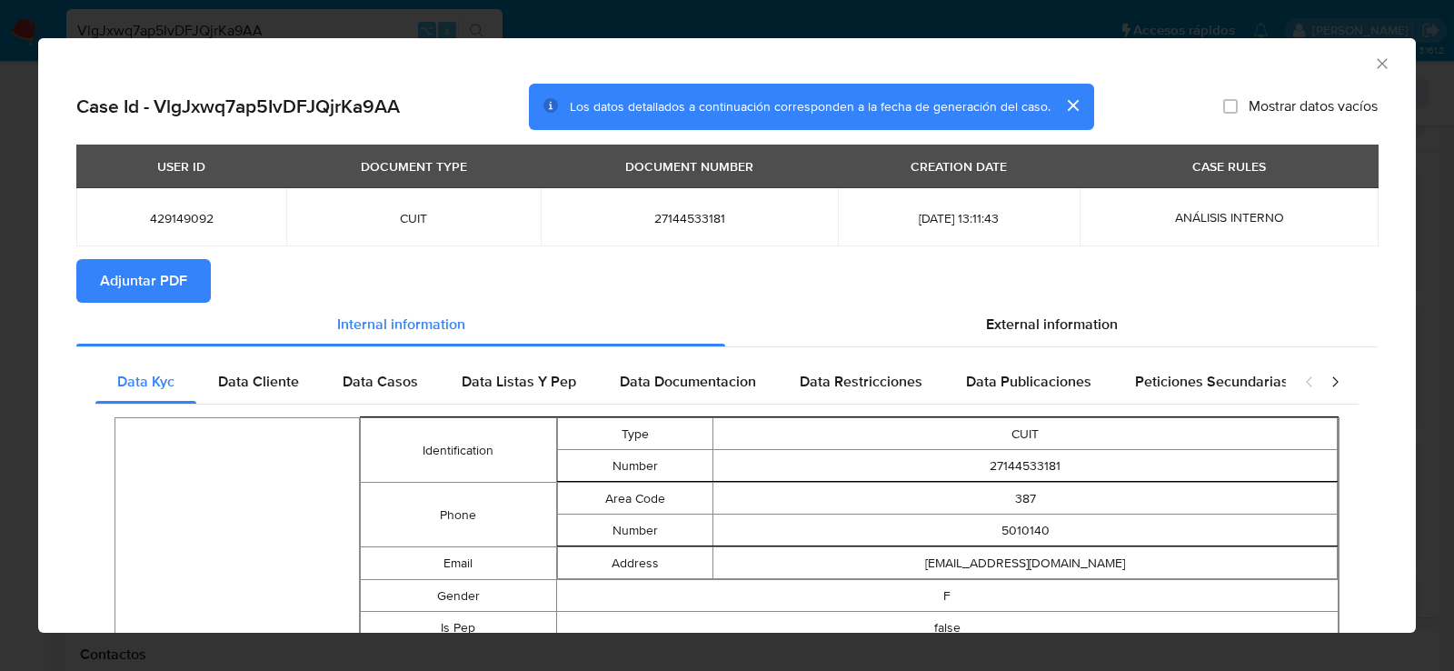
click at [198, 268] on button "Adjuntar PDF" at bounding box center [143, 281] width 134 height 44
click at [1384, 65] on icon "Cerrar ventana" at bounding box center [1382, 64] width 18 height 18
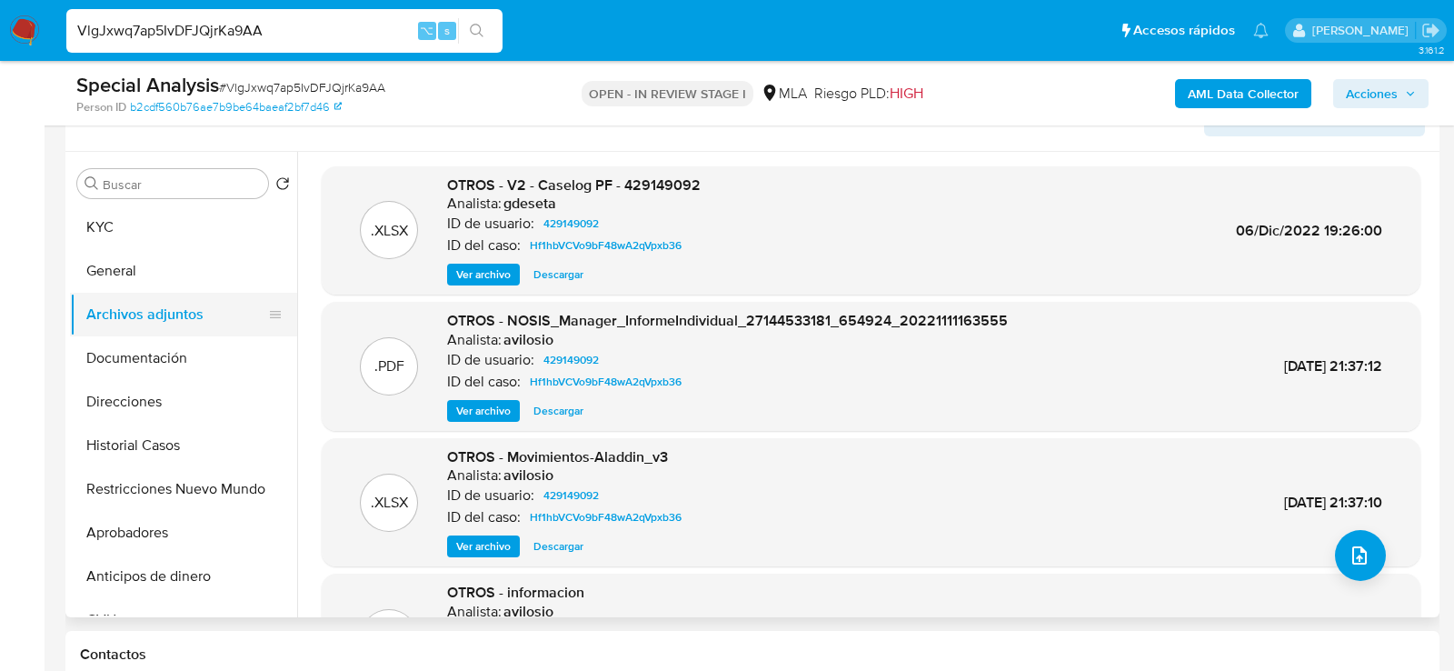
drag, startPoint x: 133, startPoint y: 264, endPoint x: 134, endPoint y: 303, distance: 39.1
click at [133, 264] on button "General" at bounding box center [183, 271] width 227 height 44
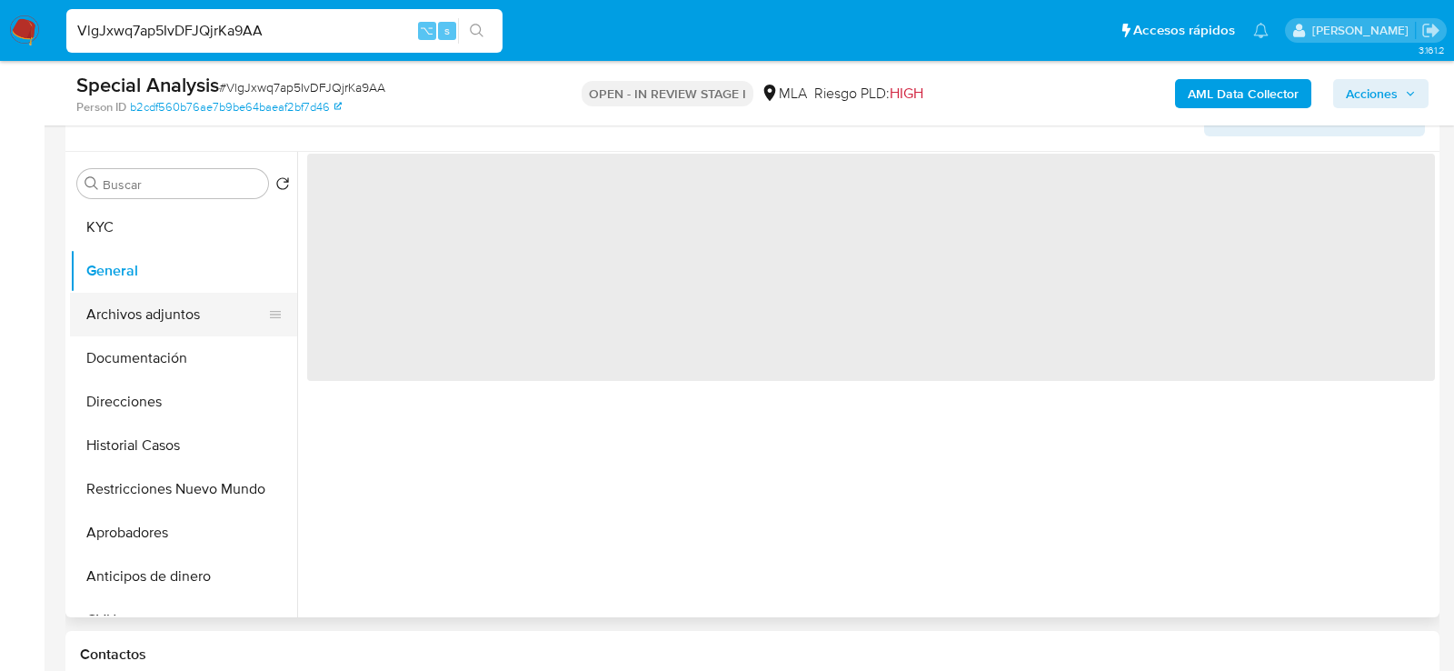
click at [134, 316] on button "Archivos adjuntos" at bounding box center [176, 315] width 213 height 44
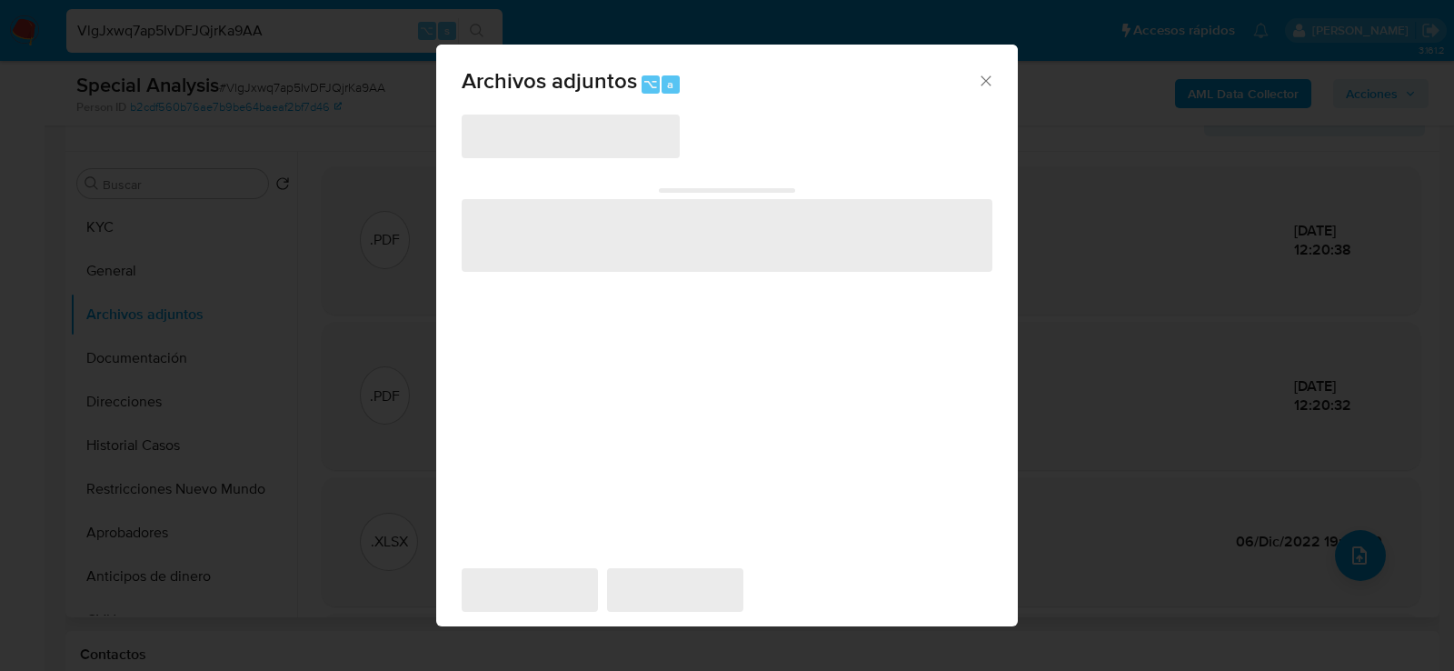
scroll to position [331, 0]
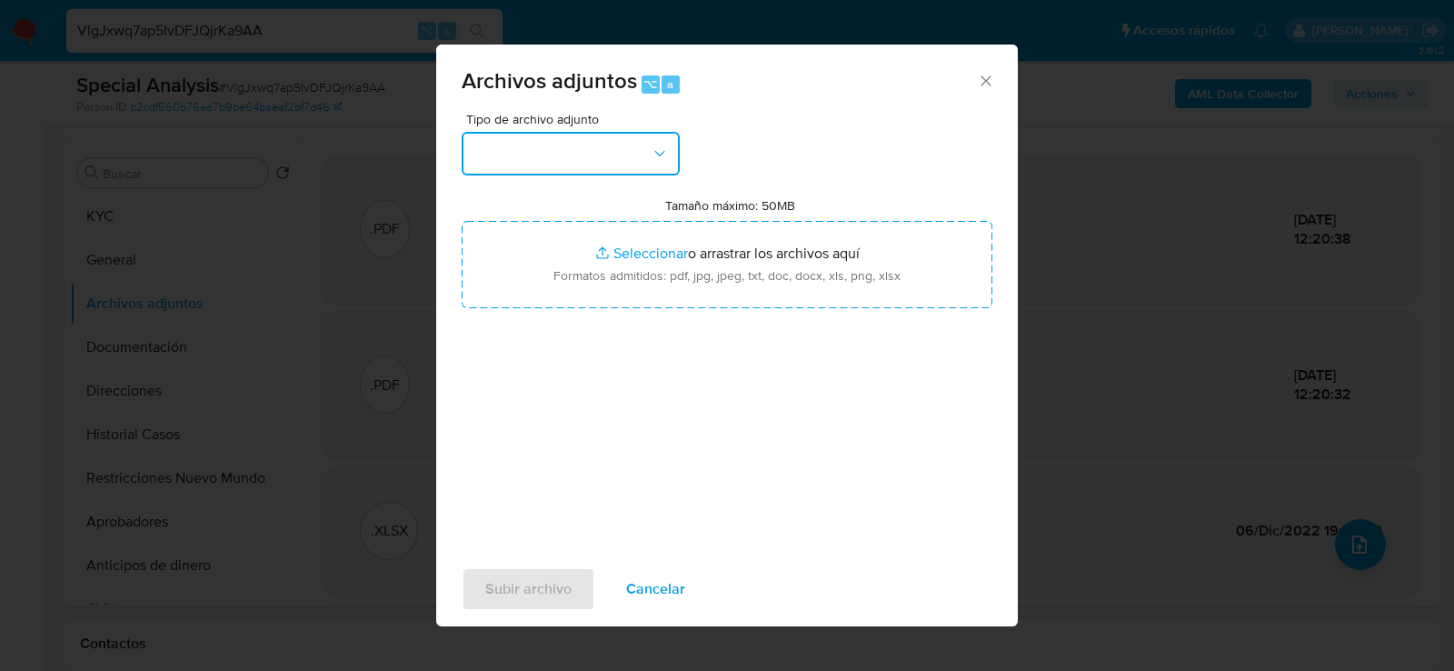
click at [553, 162] on button "button" at bounding box center [571, 154] width 218 height 44
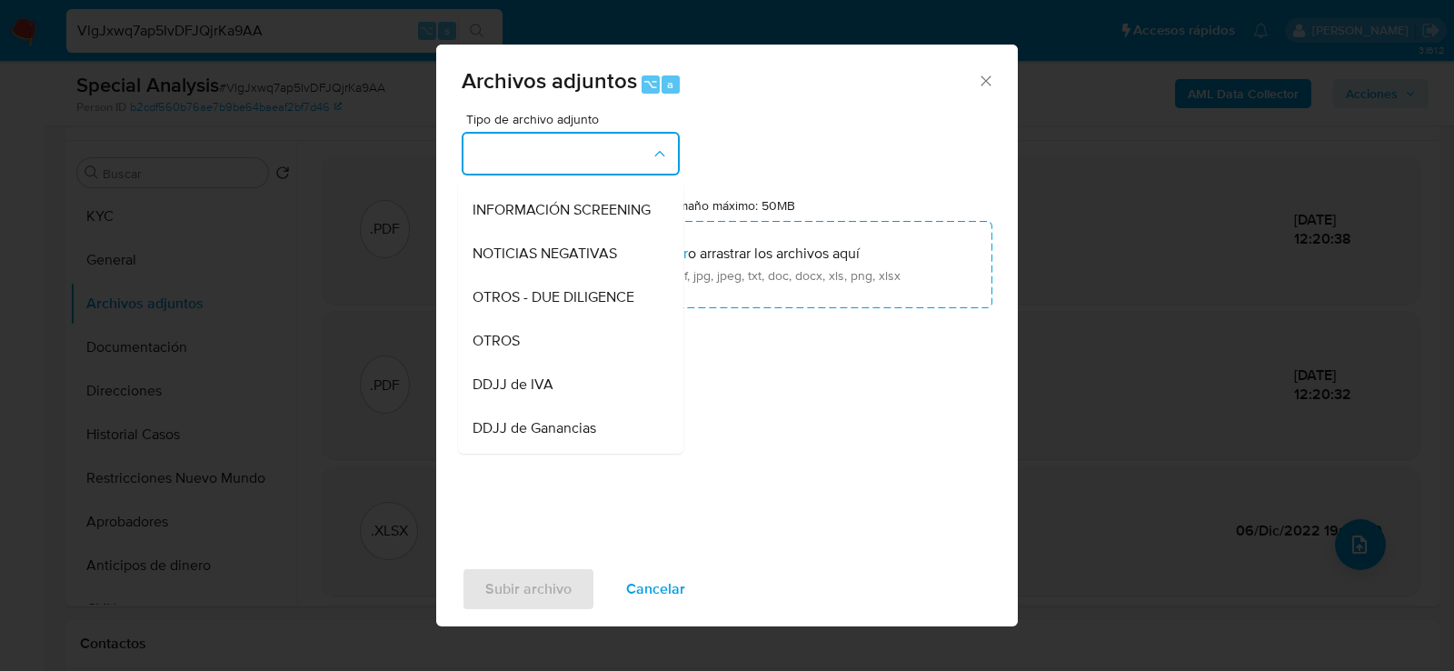
scroll to position [212, 0]
click at [542, 324] on div "OTROS" at bounding box center [565, 339] width 185 height 44
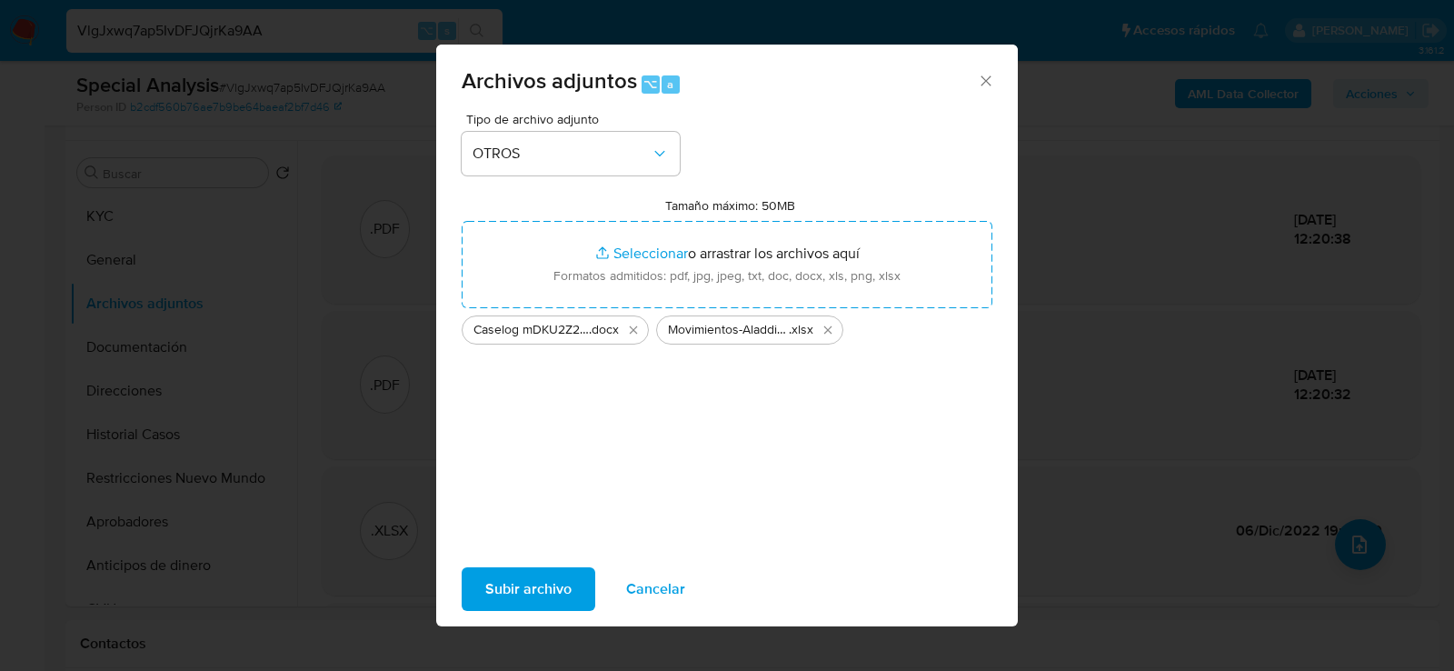
click at [513, 602] on span "Subir archivo" at bounding box center [528, 589] width 86 height 40
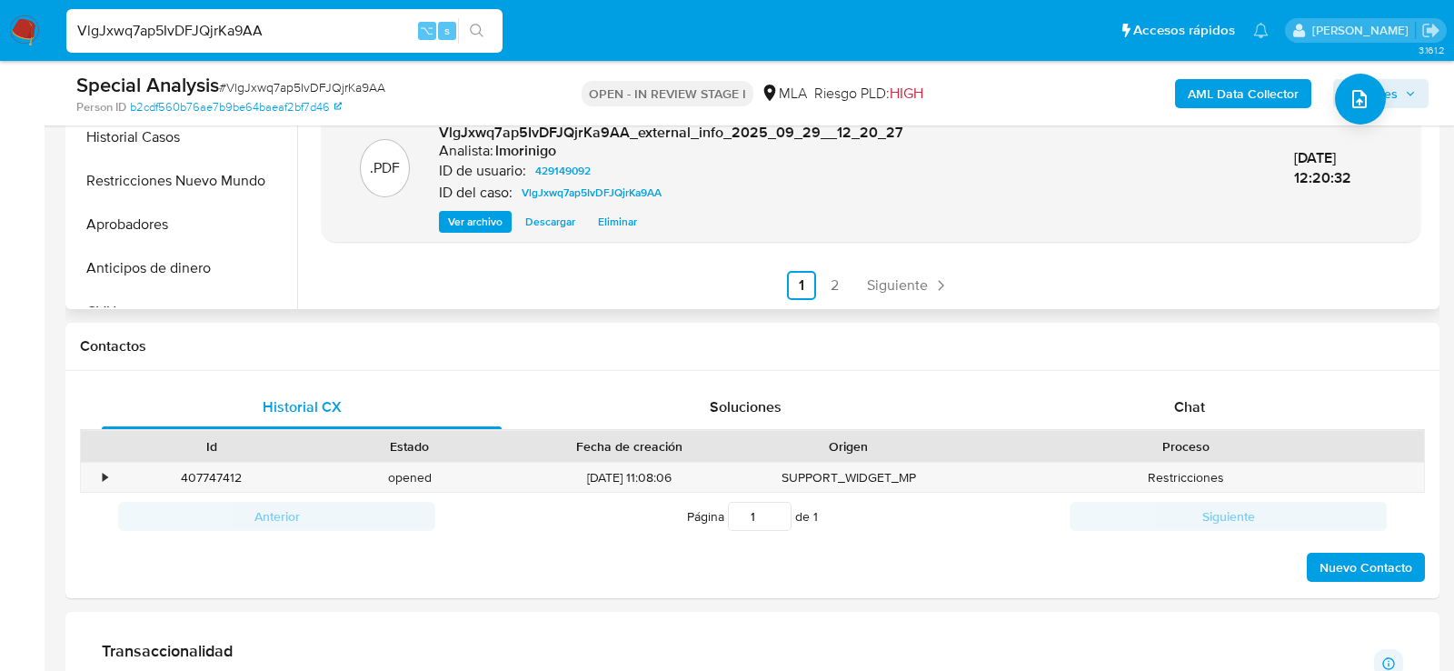
scroll to position [715, 0]
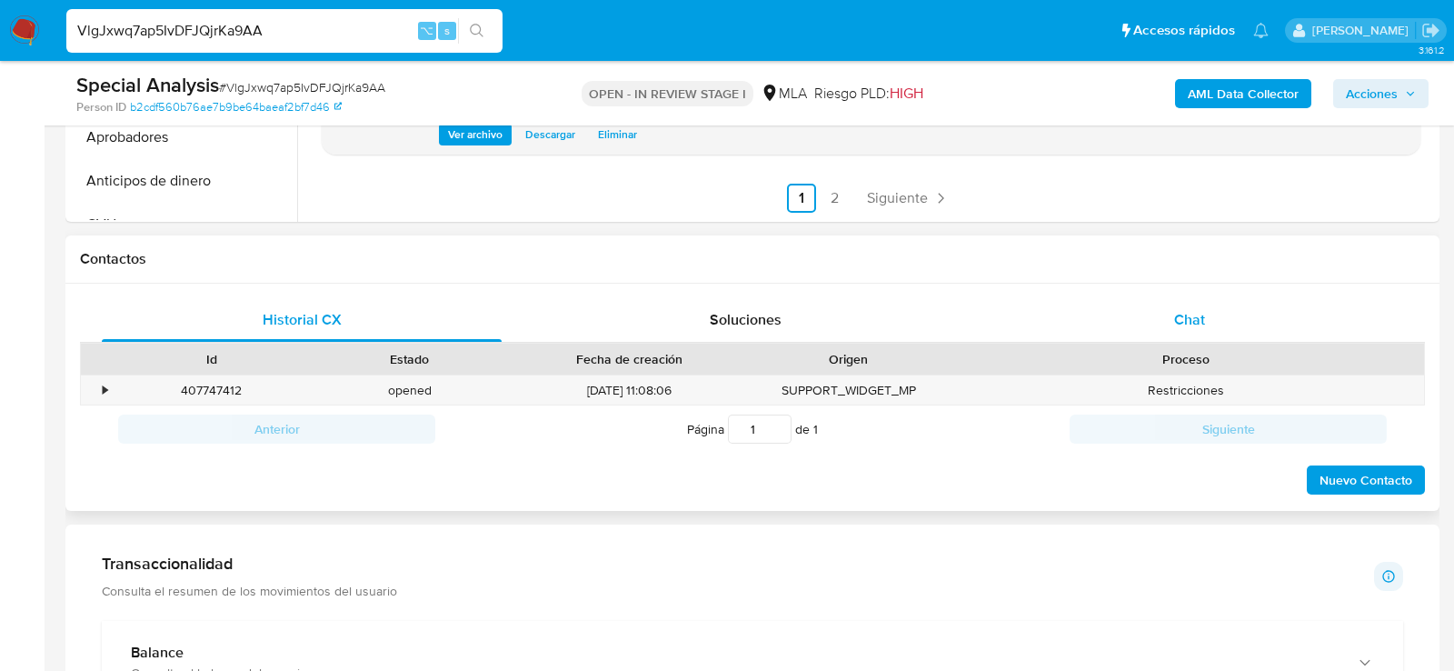
click at [1082, 305] on div "Chat" at bounding box center [1190, 320] width 400 height 44
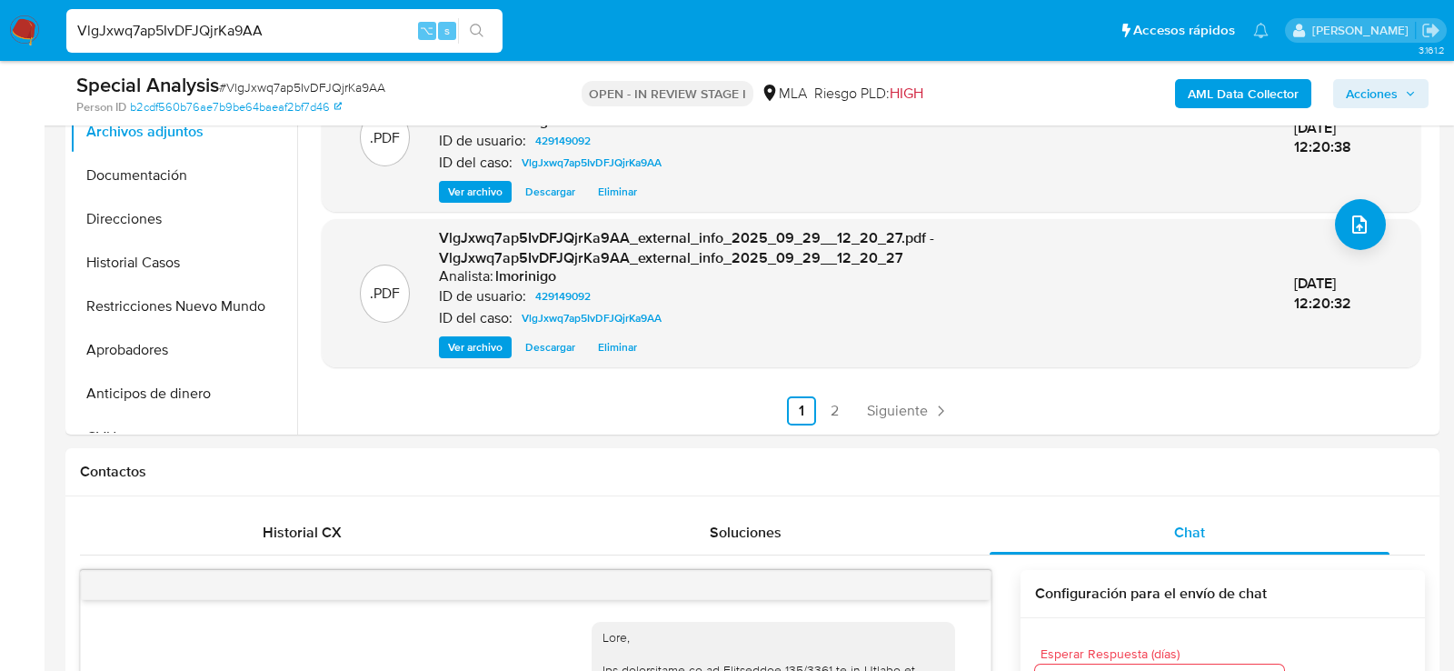
scroll to position [0, 0]
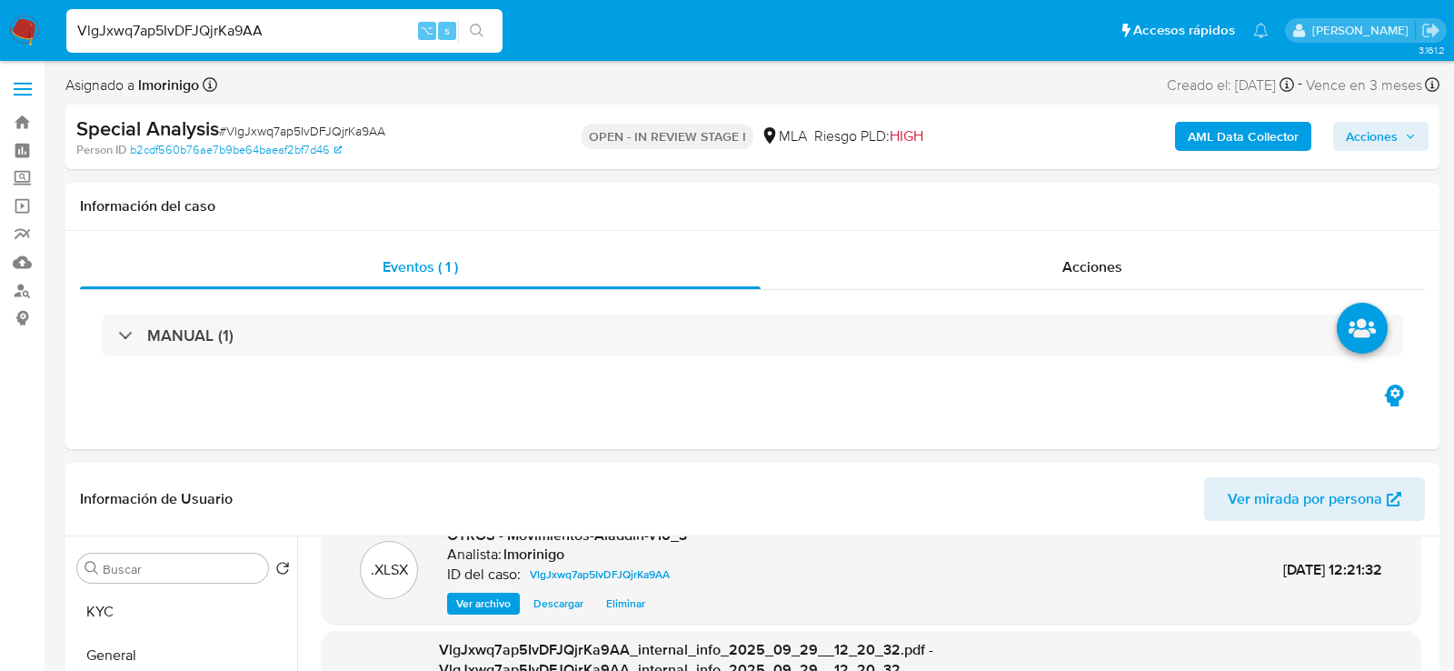
click at [1373, 149] on span "Acciones" at bounding box center [1372, 136] width 52 height 29
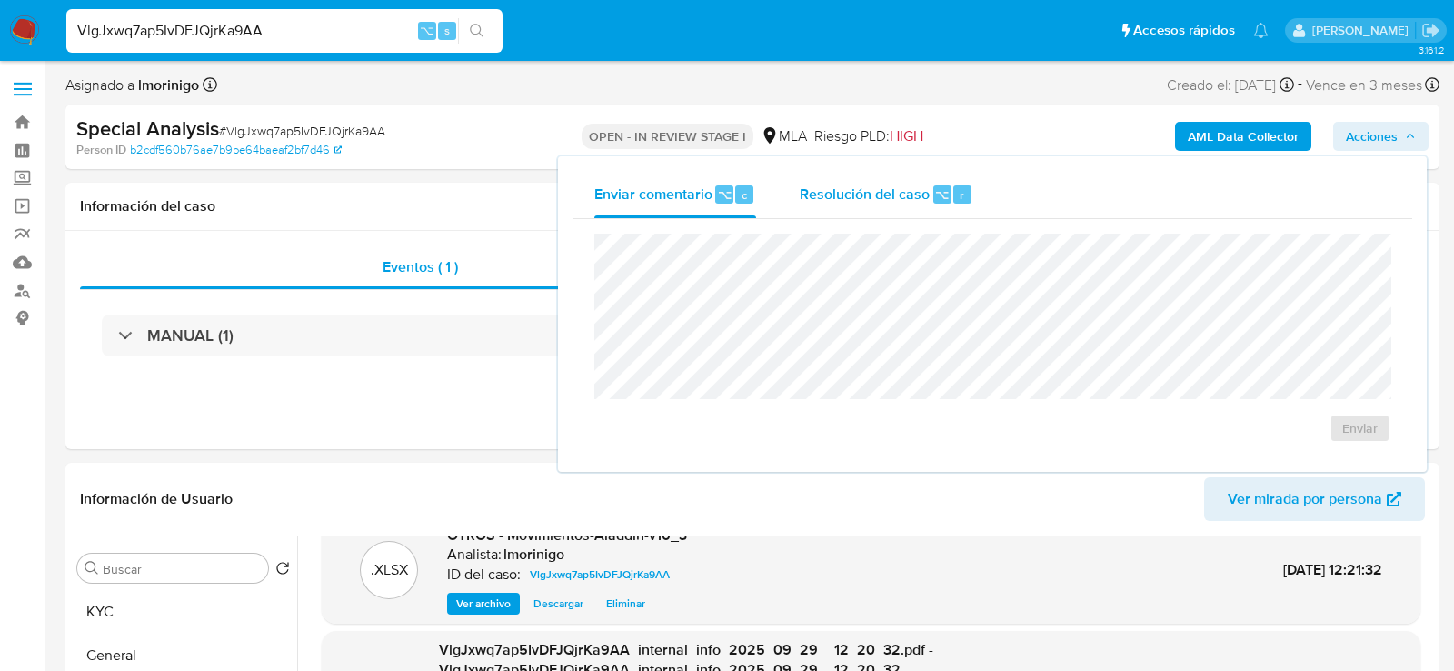
click at [927, 181] on div "Resolución del caso ⌥ r" at bounding box center [887, 194] width 174 height 47
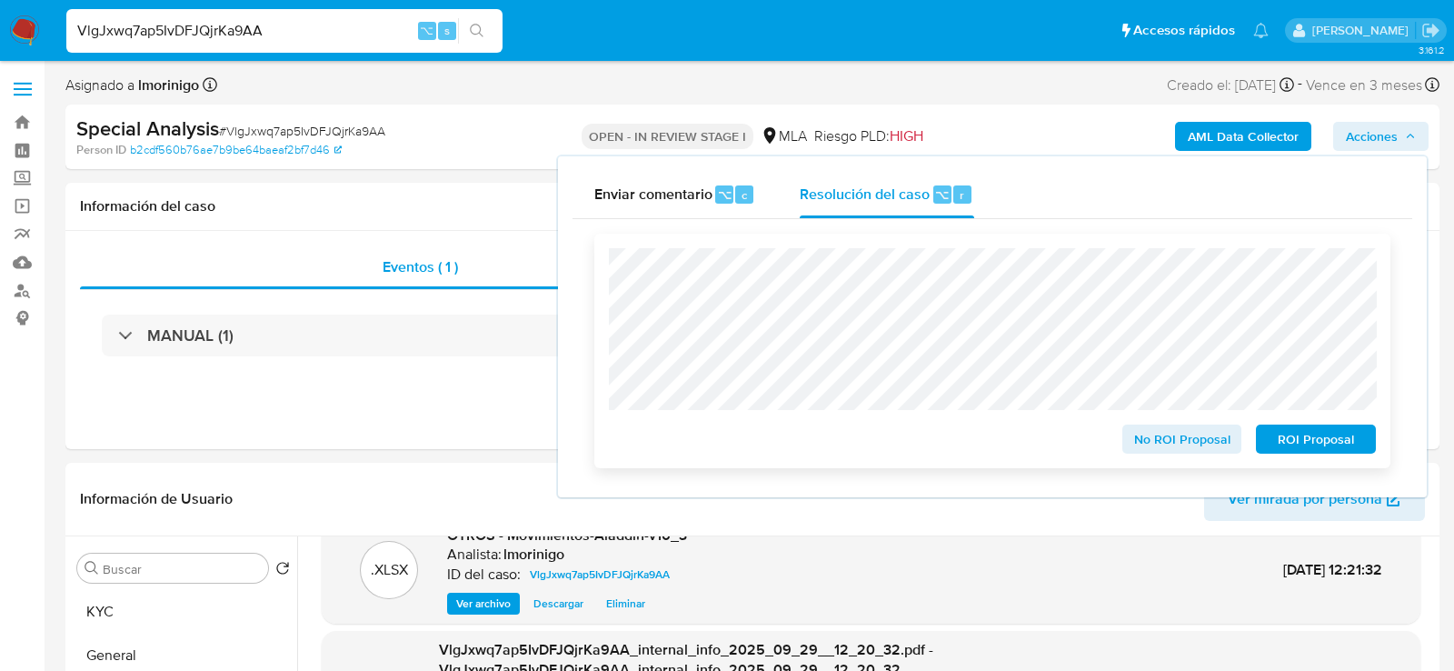
click at [1296, 445] on span "ROI Proposal" at bounding box center [1316, 438] width 95 height 25
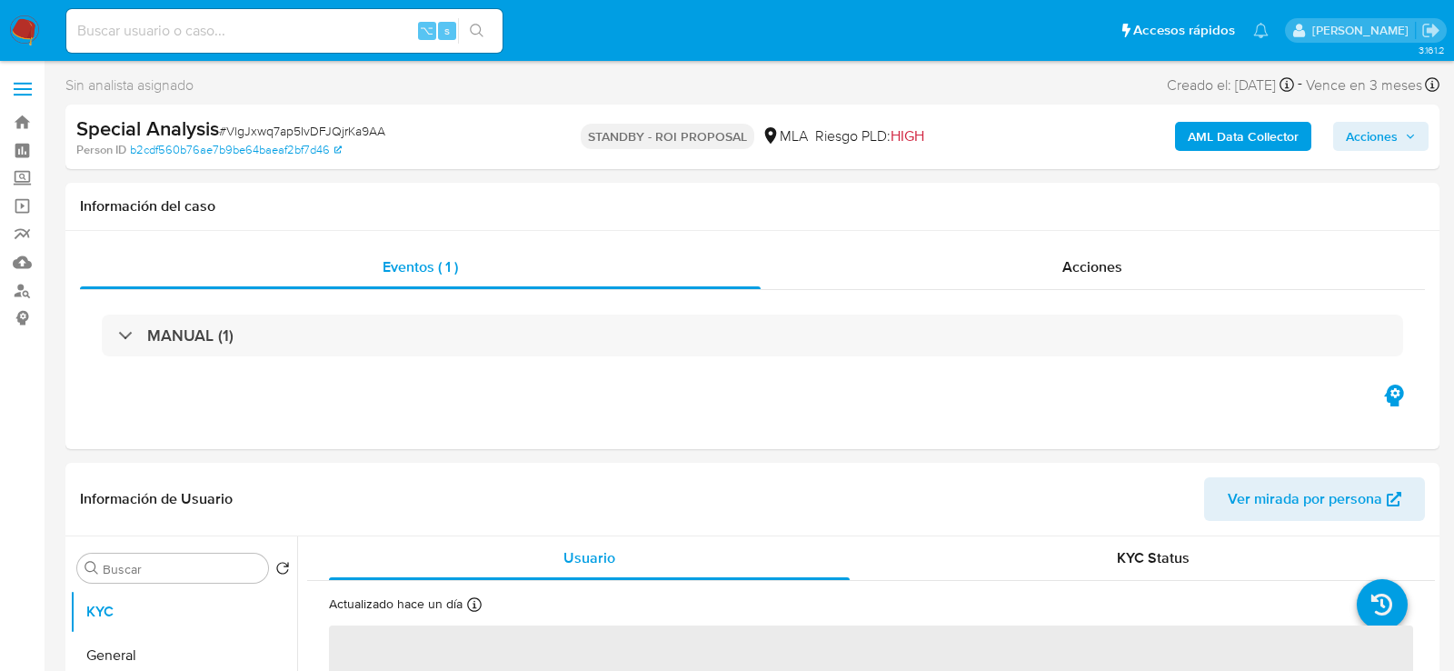
select select "10"
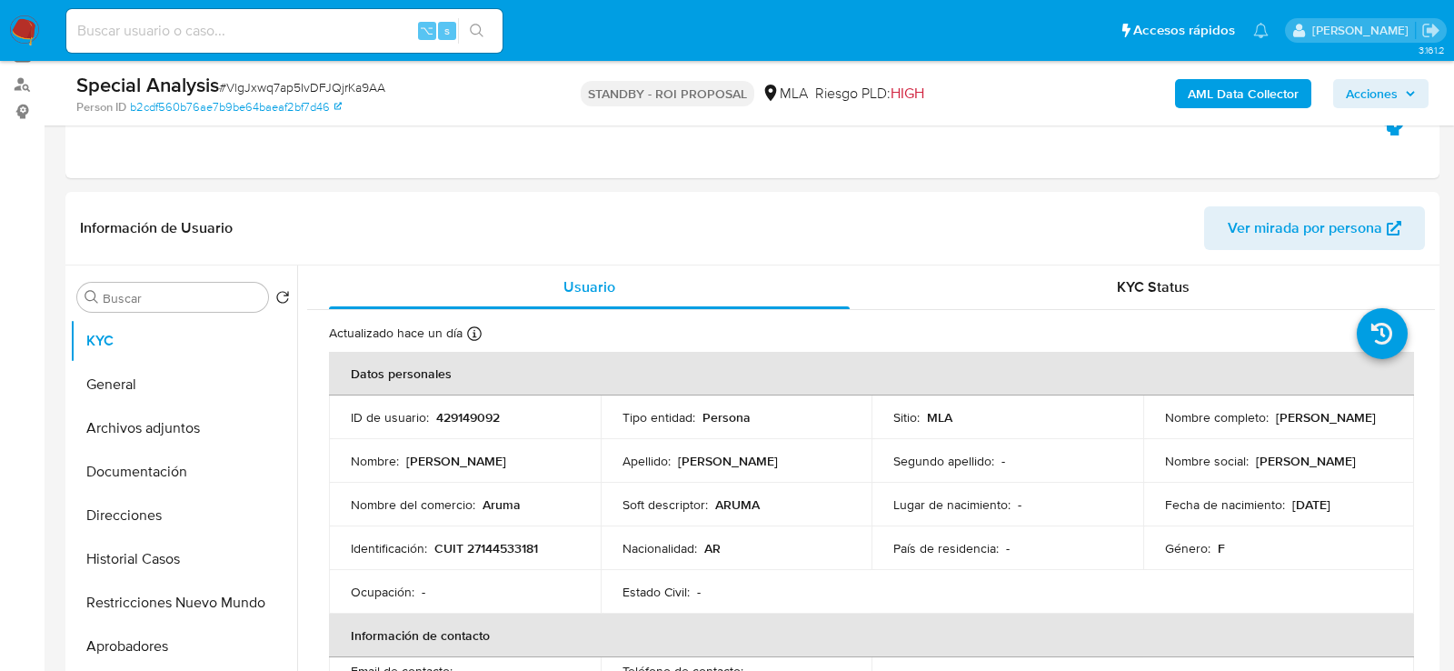
scroll to position [212, 0]
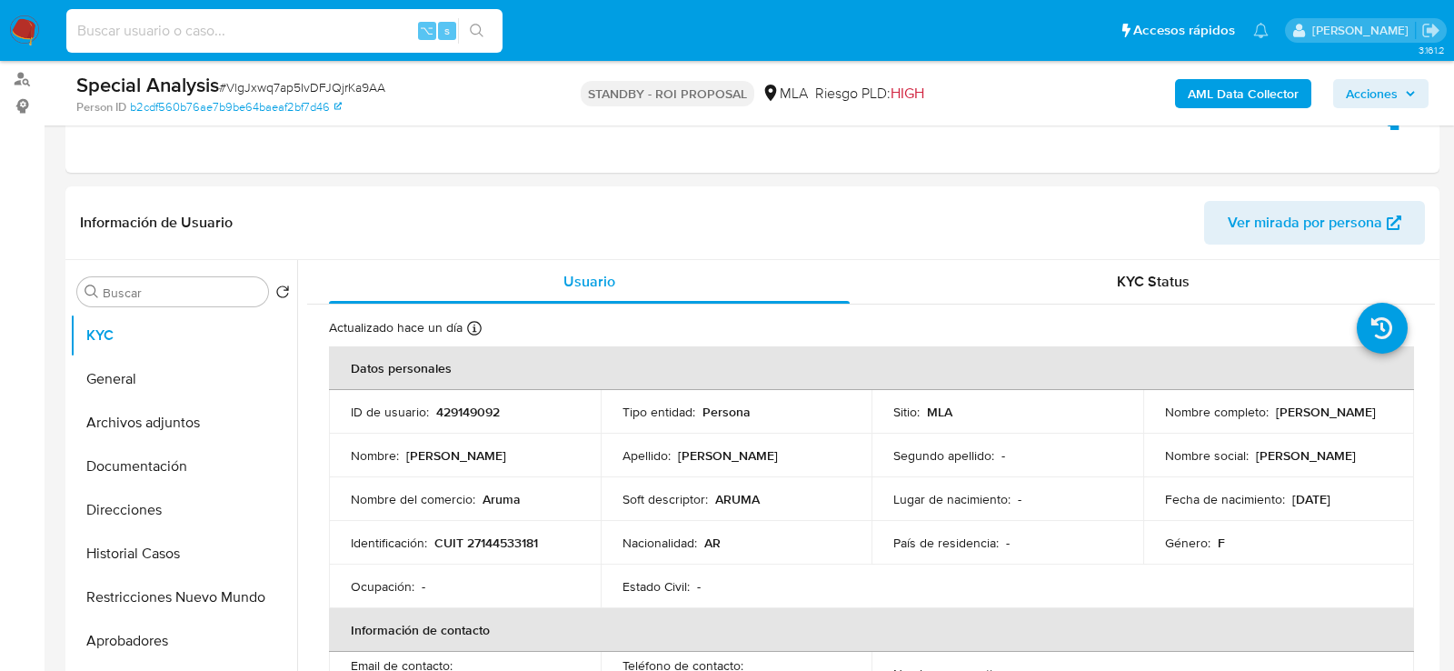
click at [292, 35] on input at bounding box center [284, 31] width 436 height 24
paste input "LYo6deRne4T2gMXDztdCBYhj"
type input "LYo6deRne4T2gMXDztdCBYhj"
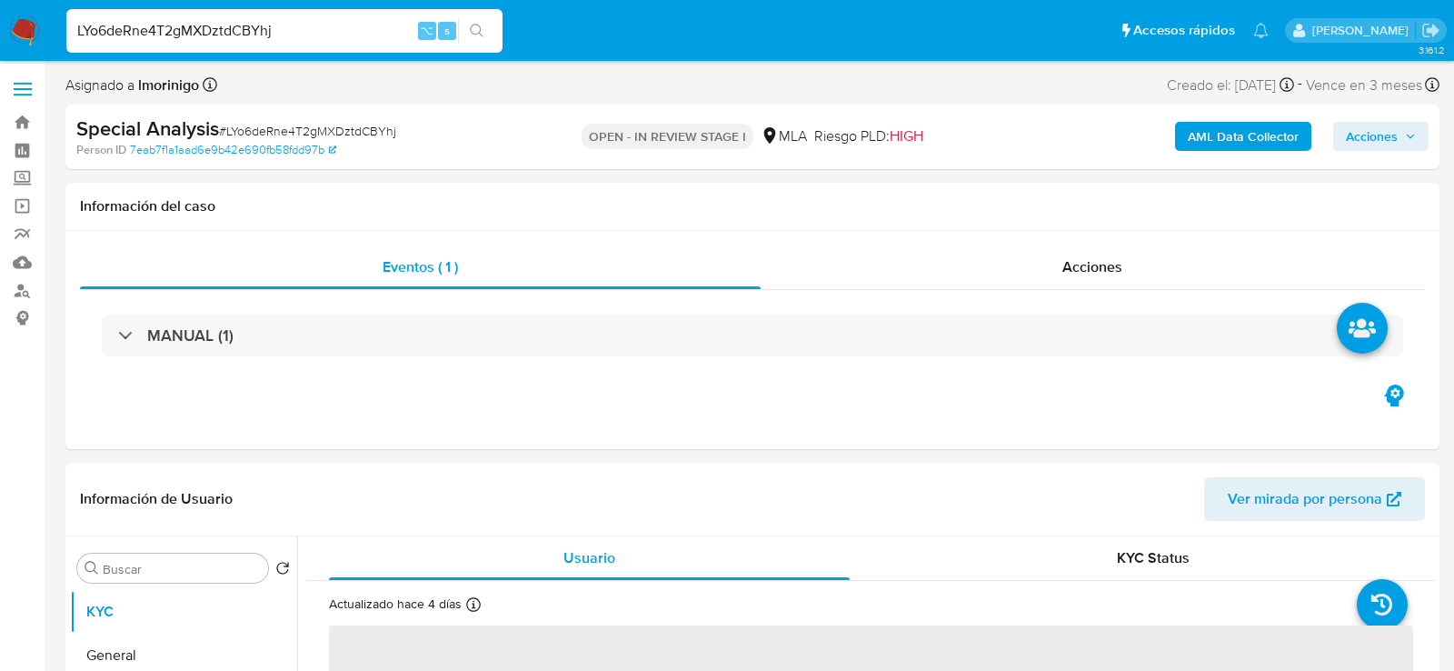
select select "10"
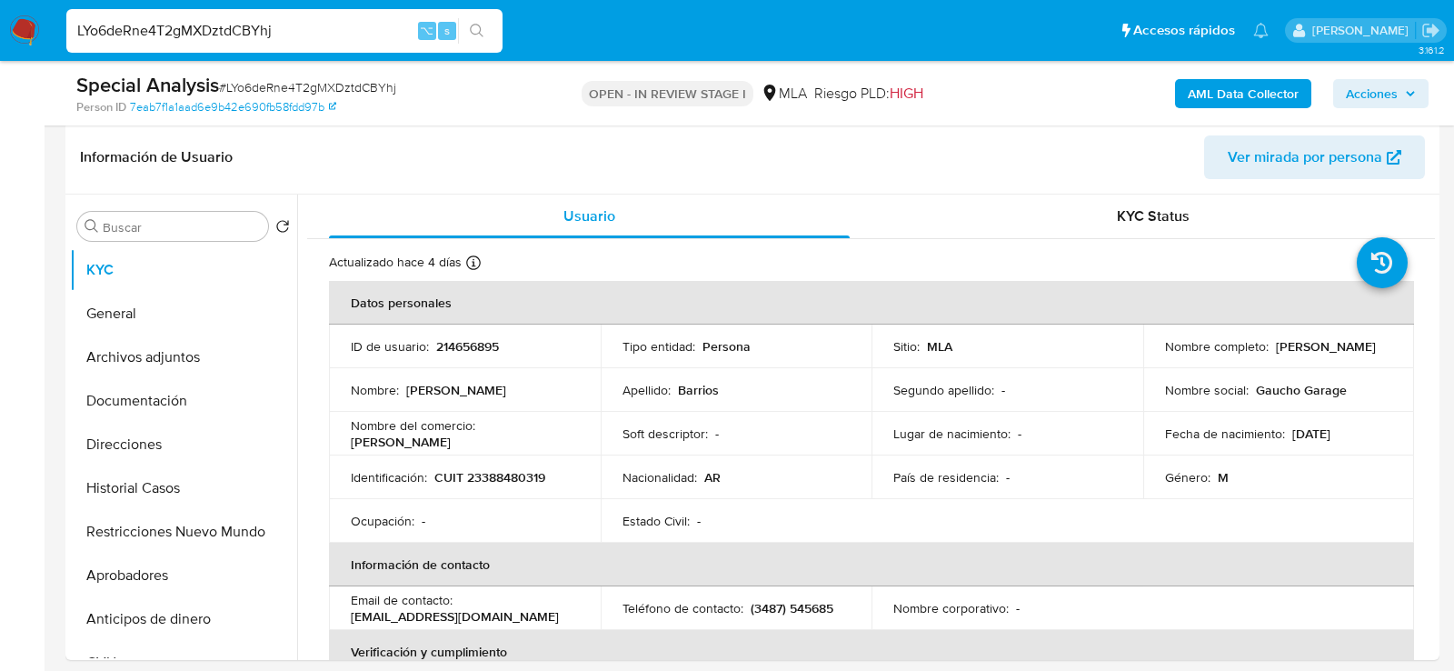
scroll to position [276, 0]
click at [119, 342] on button "Archivos adjuntos" at bounding box center [176, 358] width 213 height 44
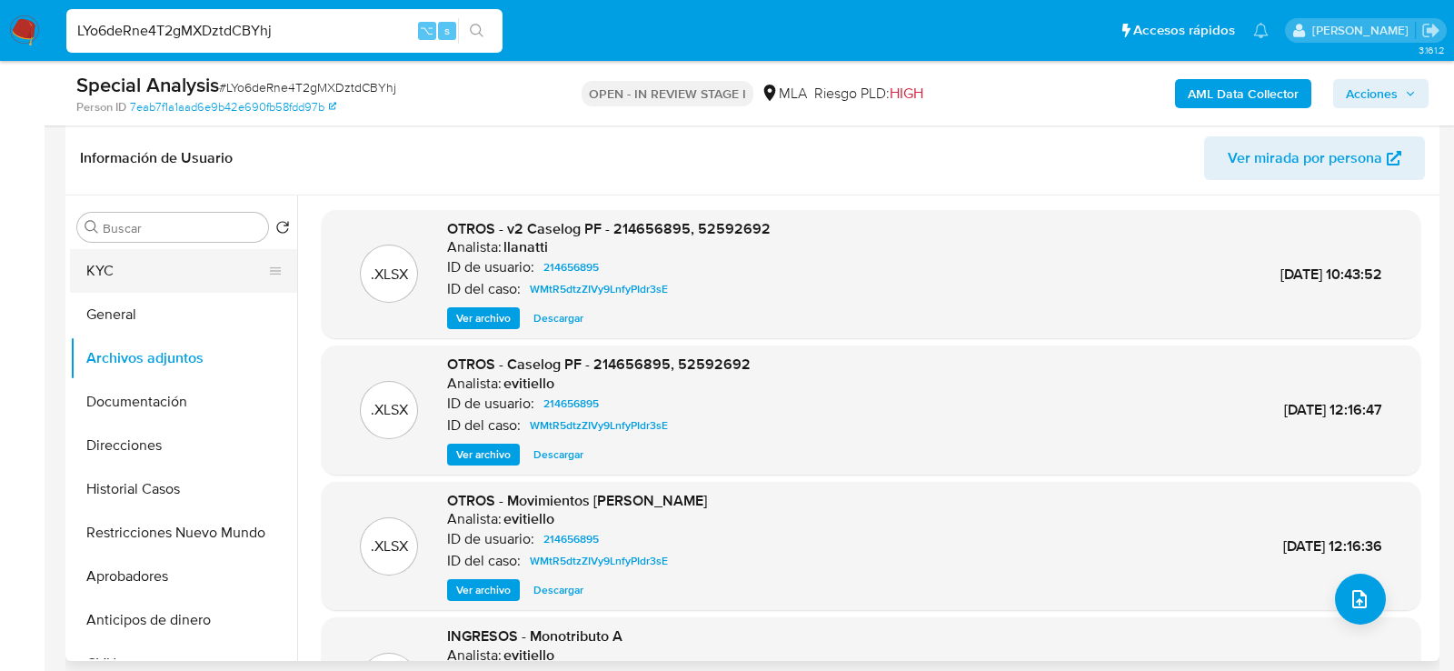
click at [105, 287] on button "KYC" at bounding box center [176, 271] width 213 height 44
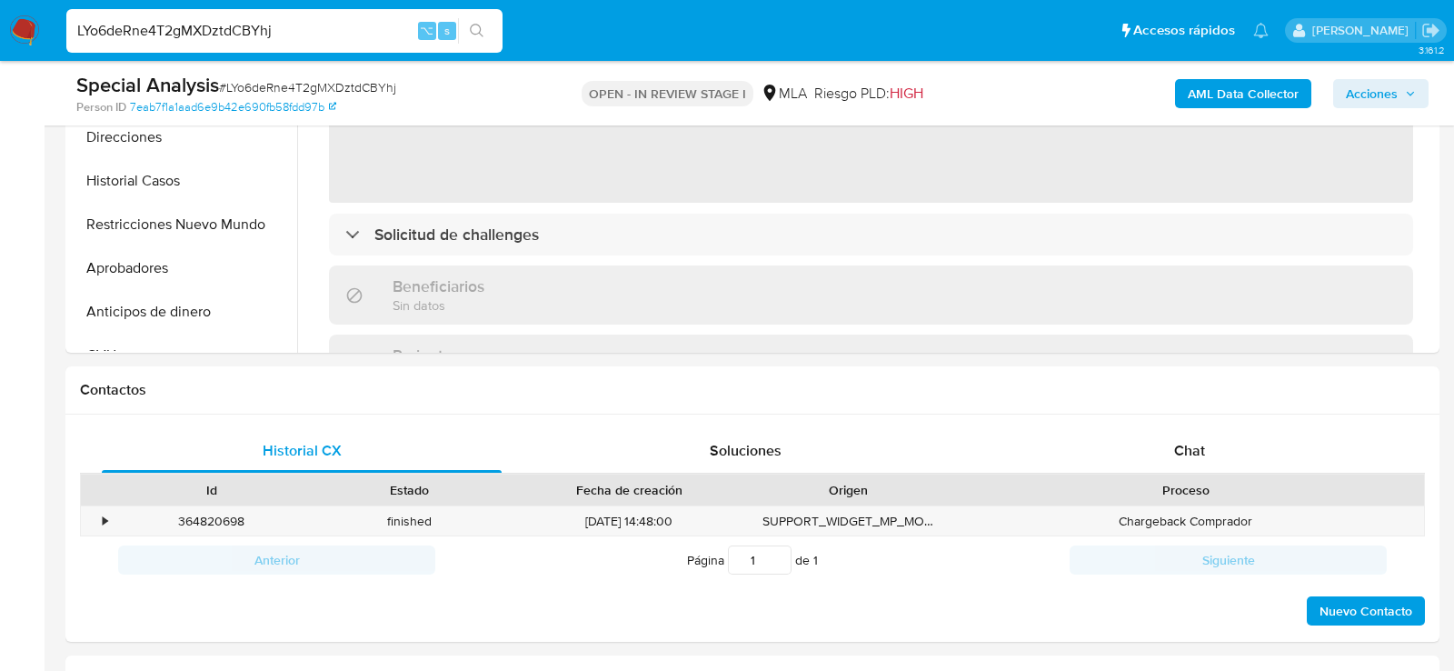
scroll to position [822, 0]
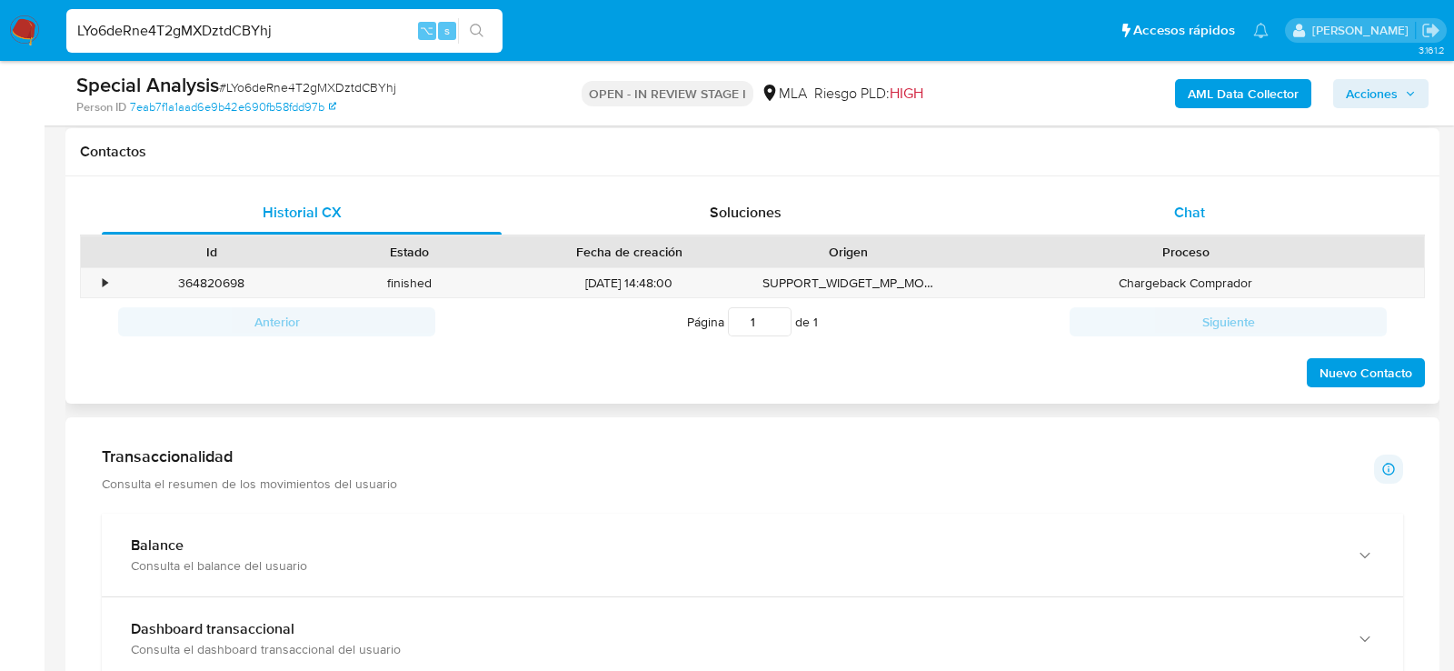
click at [1297, 202] on div "Chat" at bounding box center [1190, 213] width 400 height 44
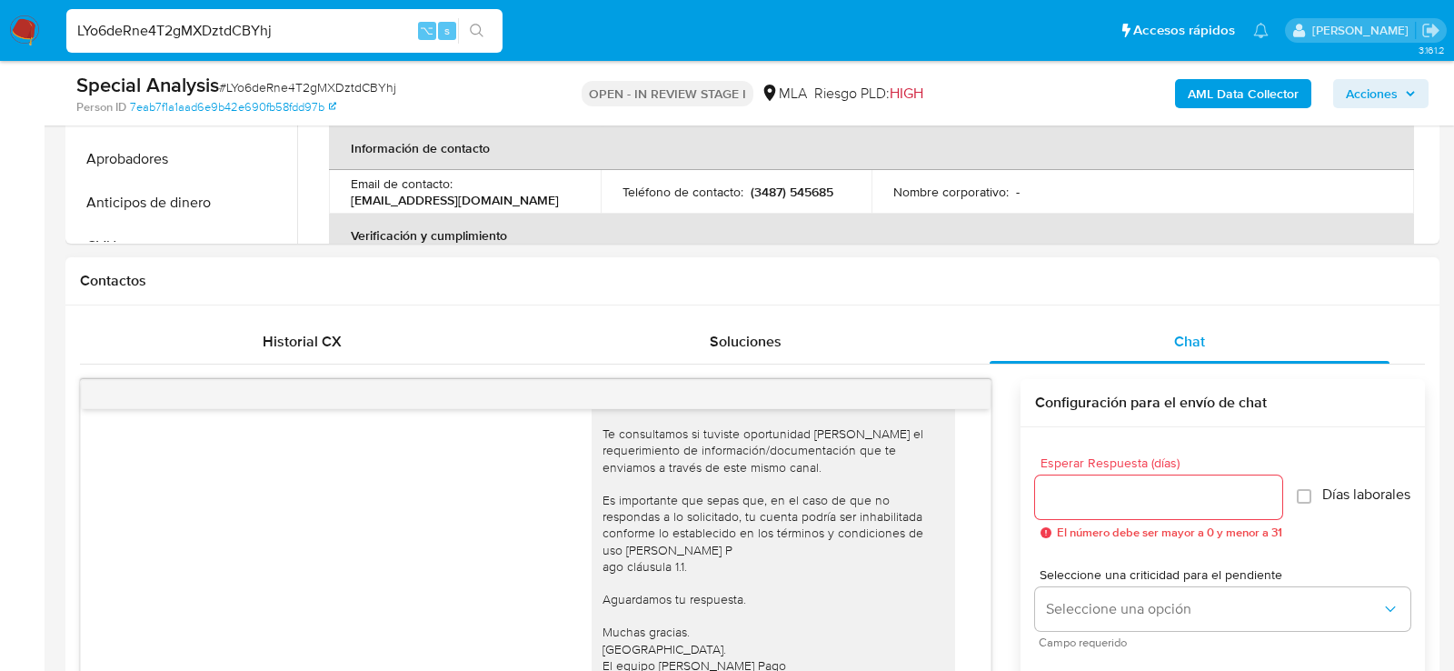
scroll to position [632, 0]
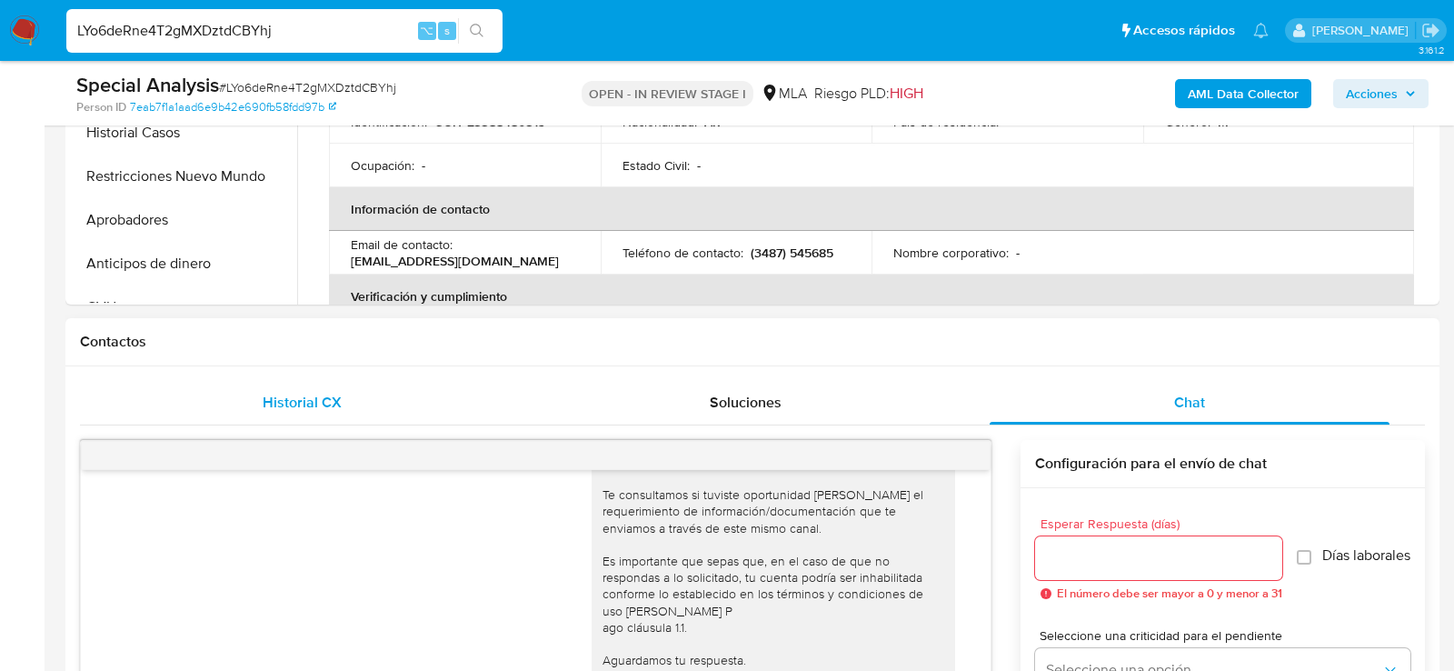
click at [343, 381] on div "Historial CX" at bounding box center [302, 403] width 400 height 44
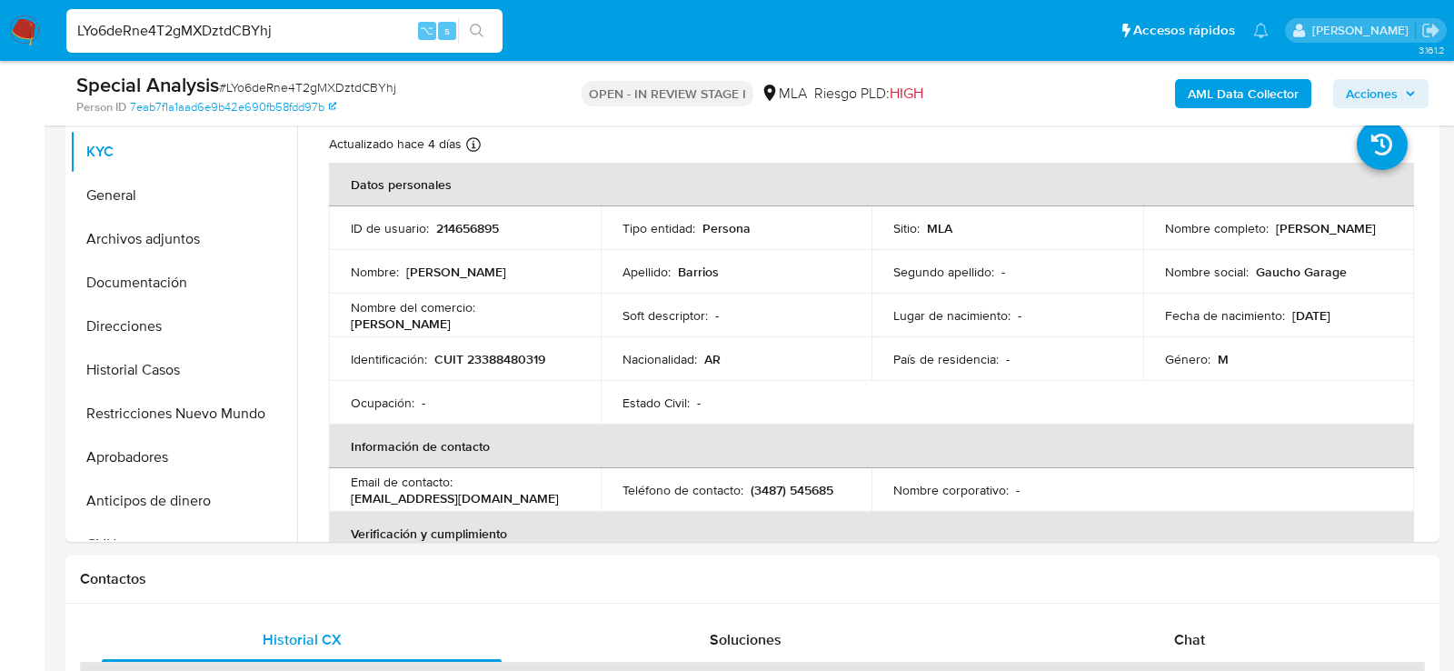
scroll to position [373, 0]
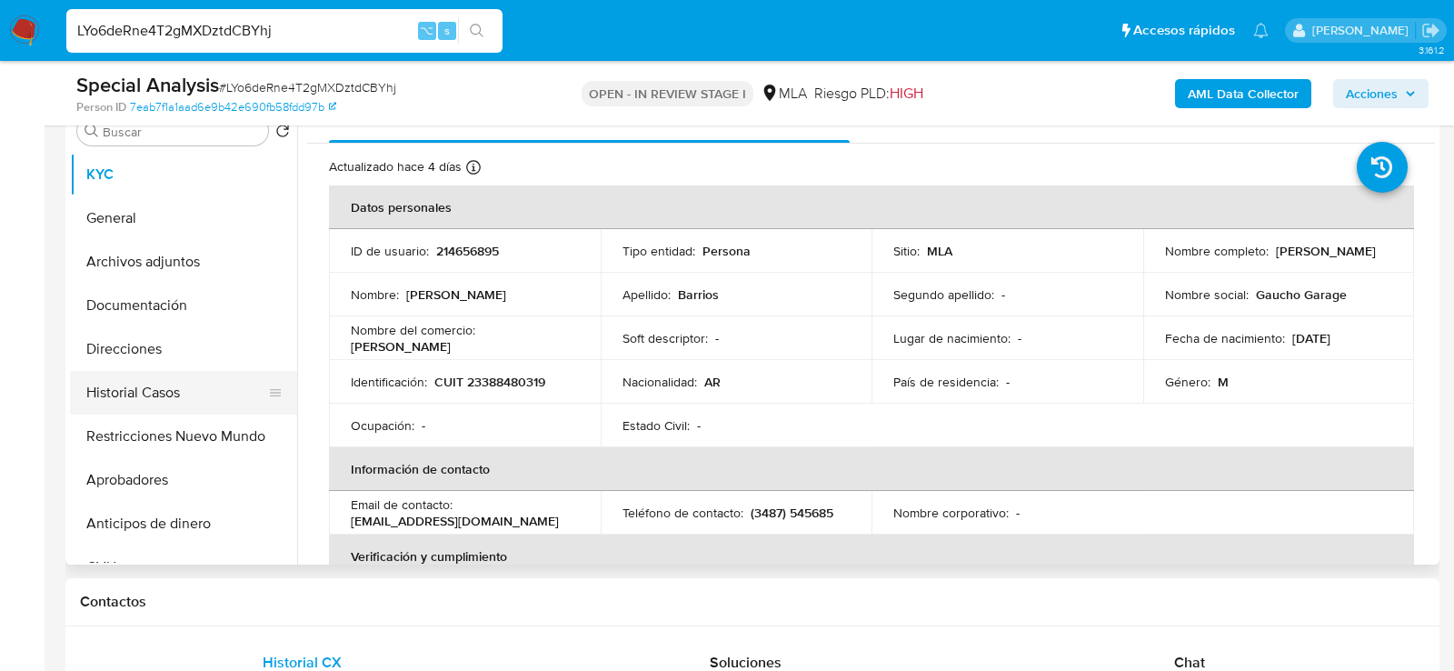
click at [149, 375] on button "Historial Casos" at bounding box center [176, 393] width 213 height 44
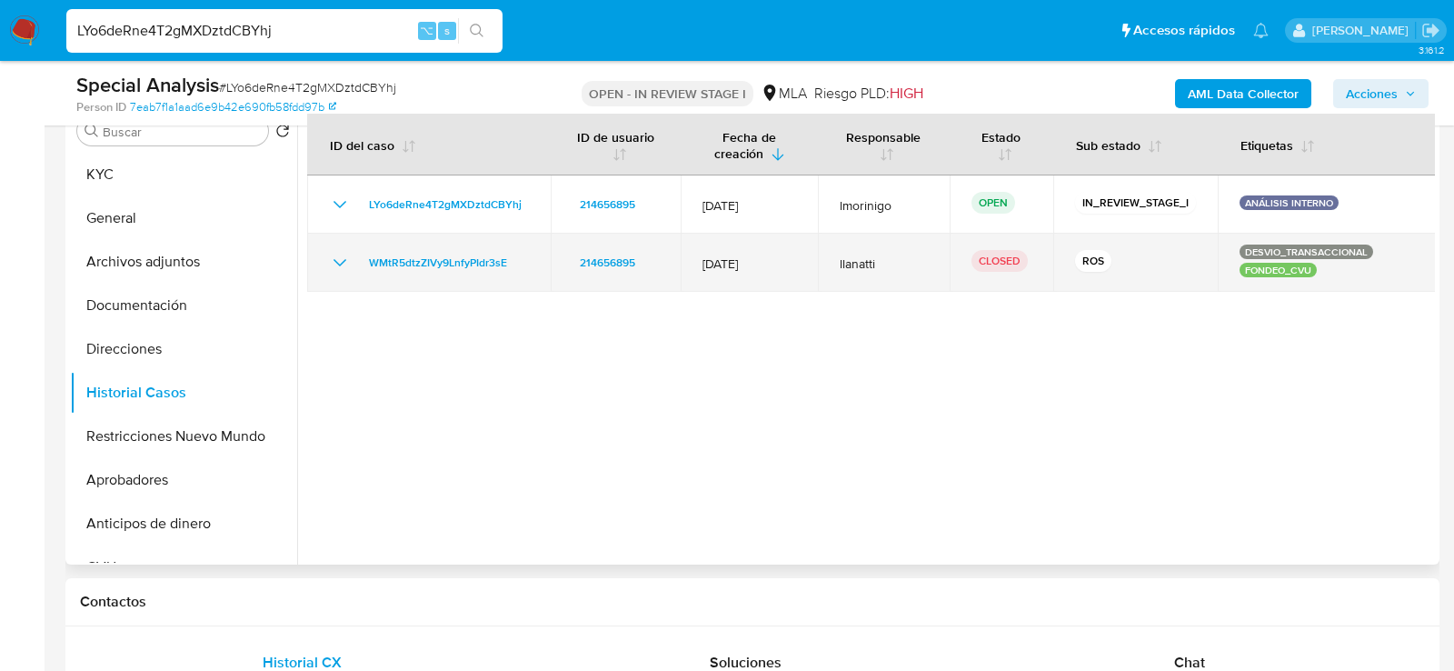
click at [344, 259] on icon "Mostrar/Ocultar" at bounding box center [340, 262] width 13 height 7
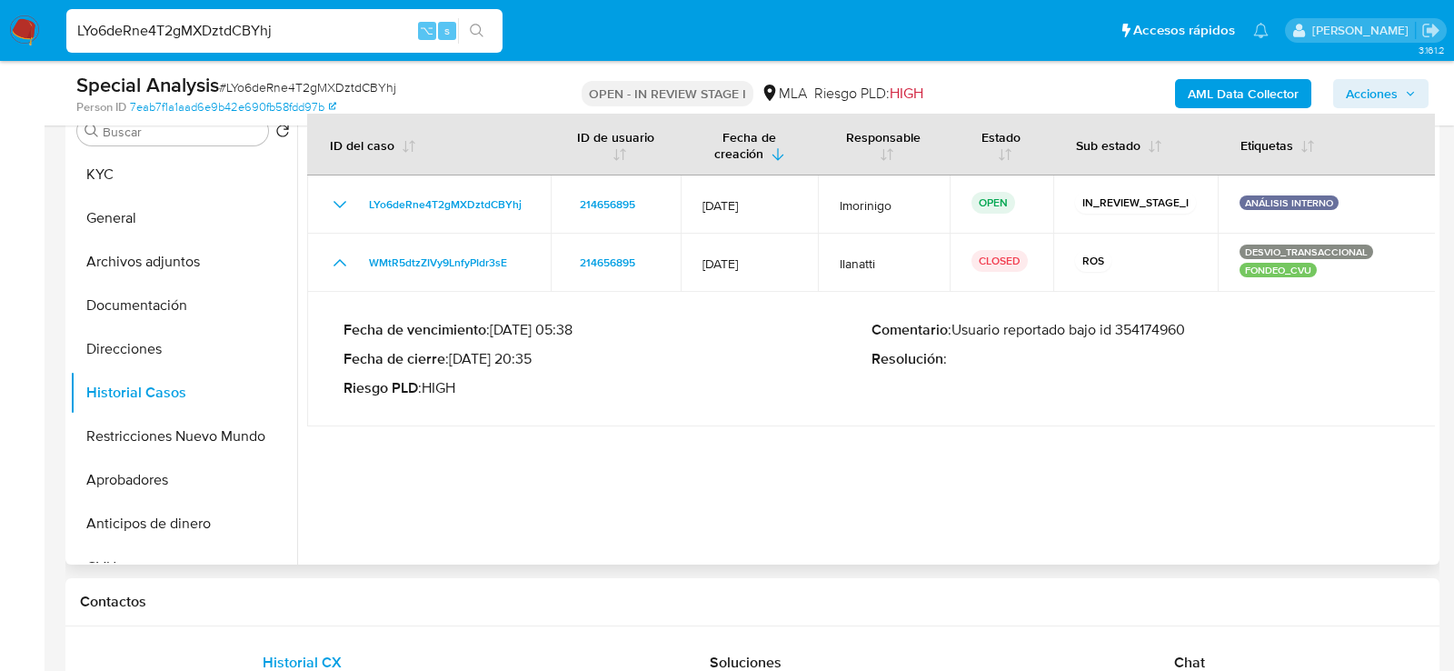
click at [1179, 329] on p "Comentario : Usuario reportado bajo id 354174960" at bounding box center [1135, 330] width 528 height 18
click at [112, 180] on button "KYC" at bounding box center [176, 175] width 213 height 44
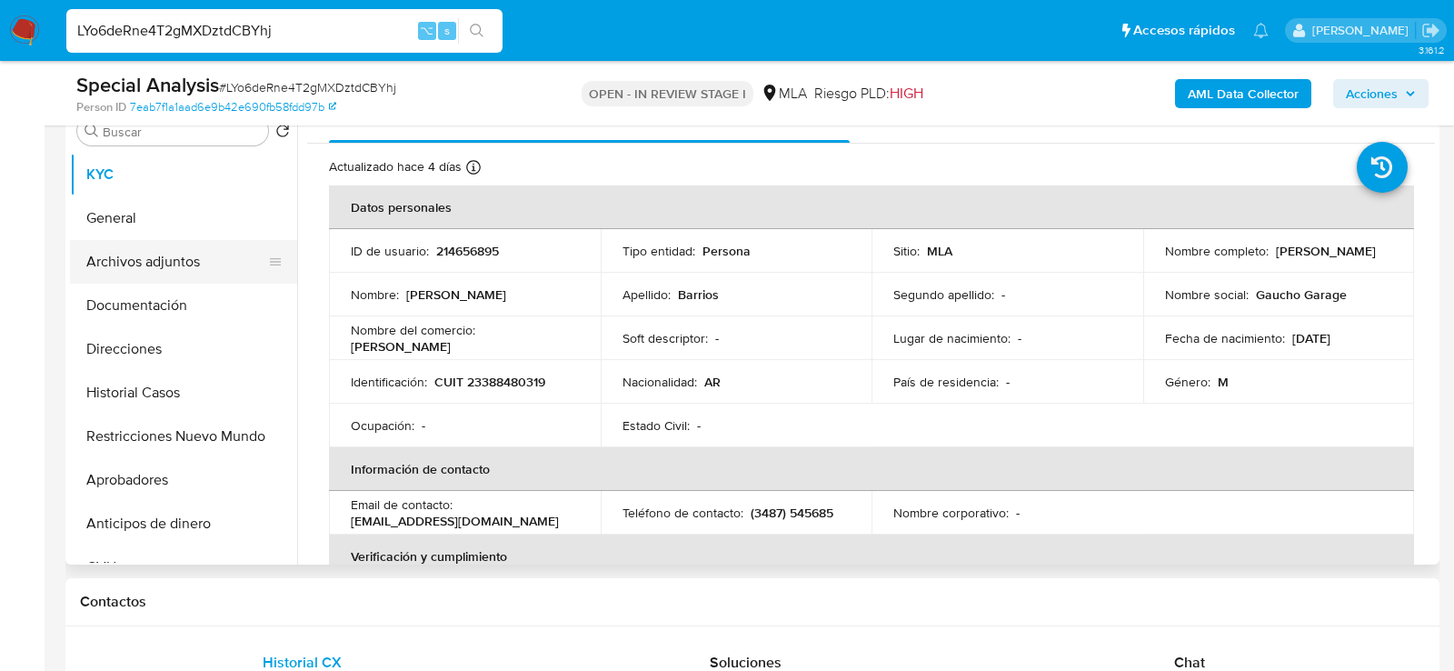
click at [191, 254] on button "Archivos adjuntos" at bounding box center [176, 262] width 213 height 44
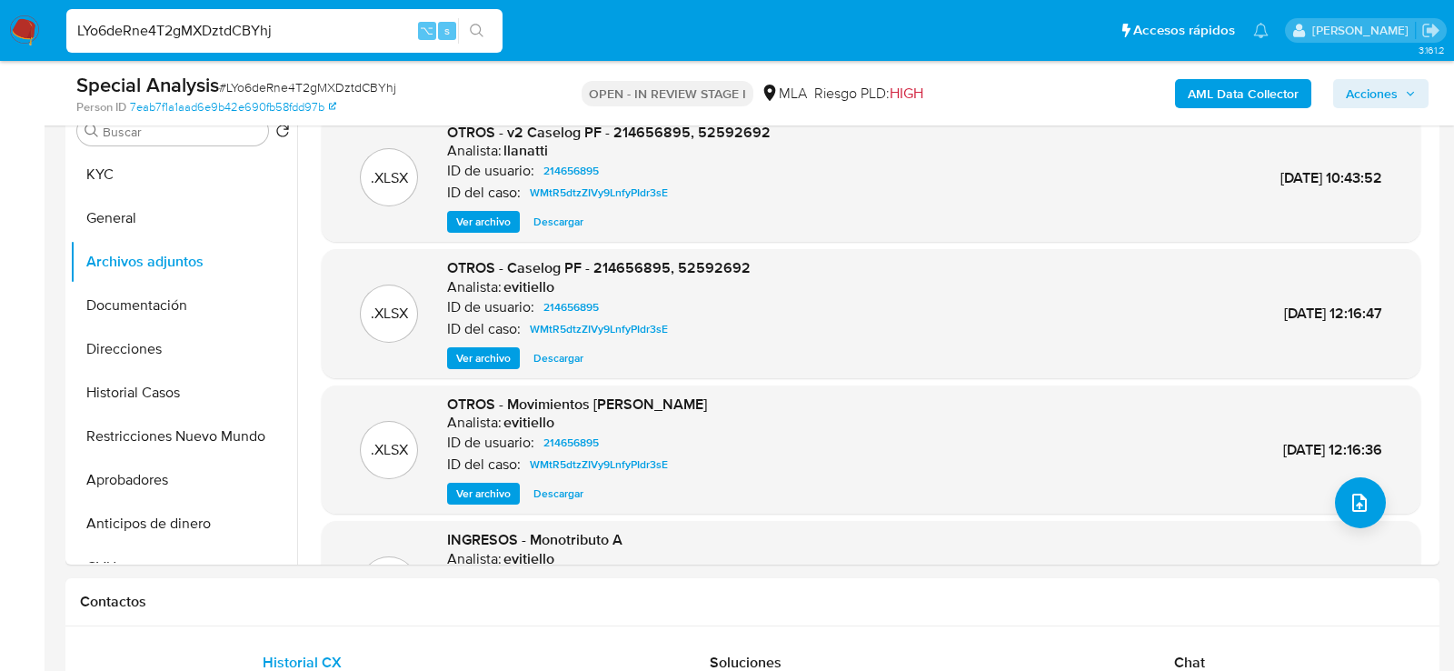
click at [1213, 98] on b "AML Data Collector" at bounding box center [1243, 93] width 111 height 29
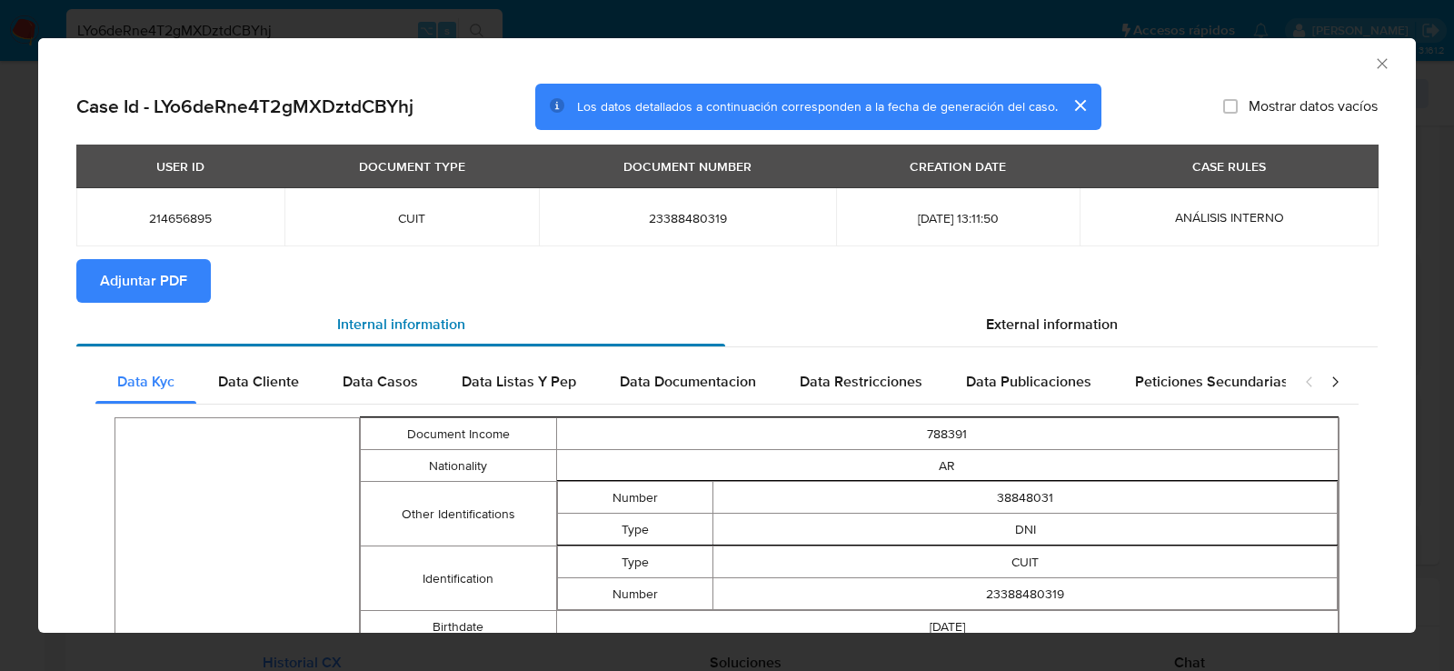
click at [159, 303] on div "Internal information" at bounding box center [400, 325] width 649 height 44
click at [159, 291] on span "Adjuntar PDF" at bounding box center [143, 281] width 87 height 40
click at [1383, 61] on icon "Cerrar ventana" at bounding box center [1382, 64] width 18 height 18
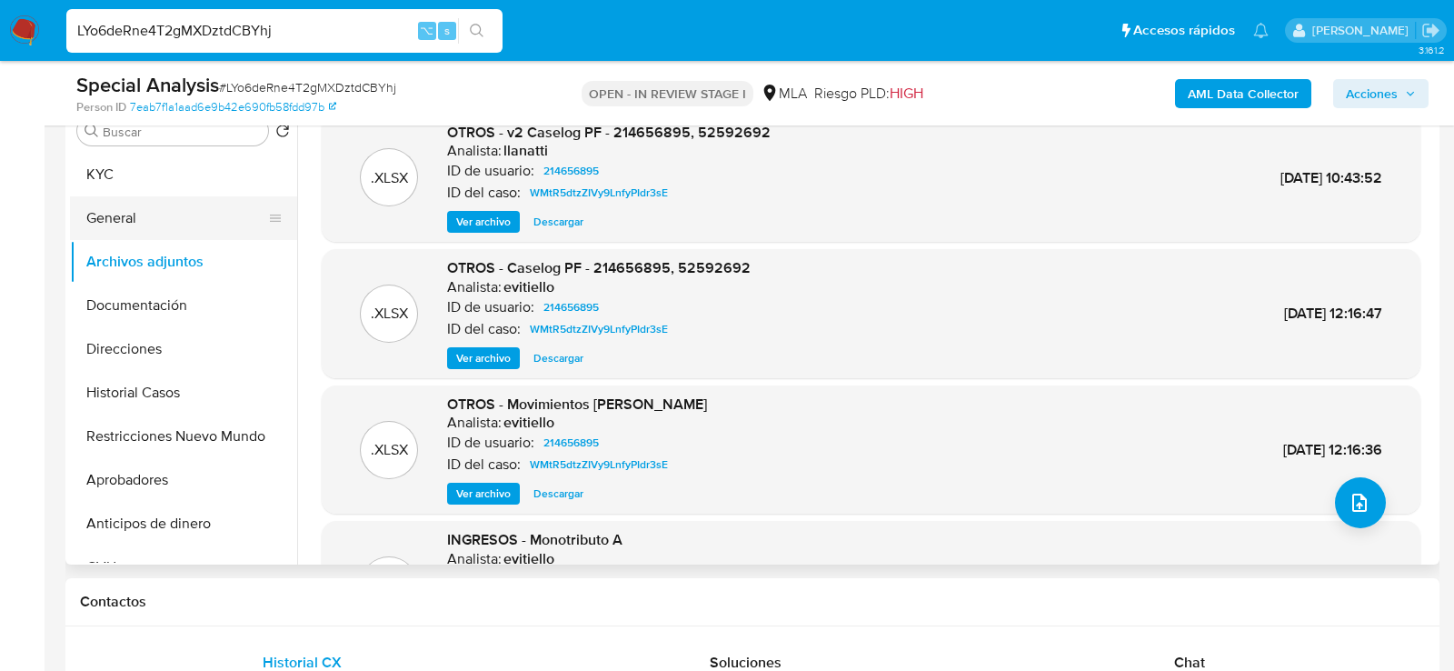
click at [120, 228] on button "General" at bounding box center [176, 218] width 213 height 44
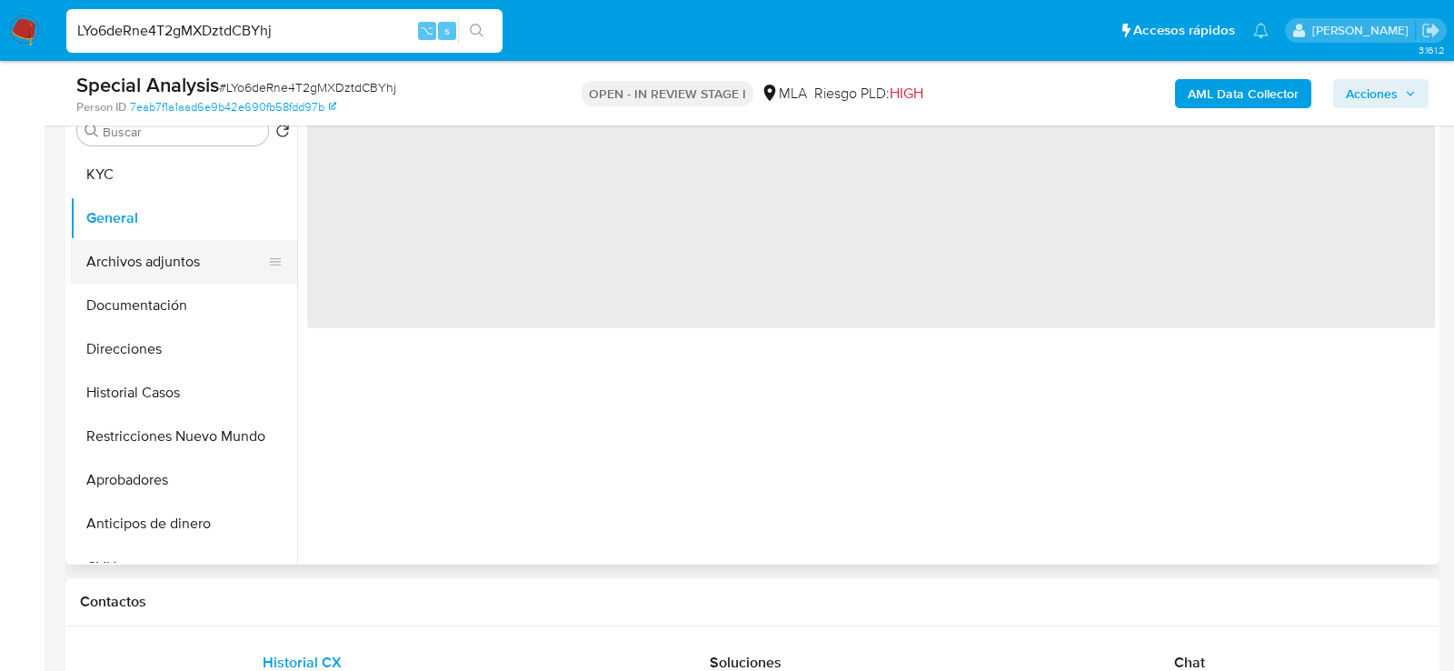
click at [120, 261] on button "Archivos adjuntos" at bounding box center [176, 262] width 213 height 44
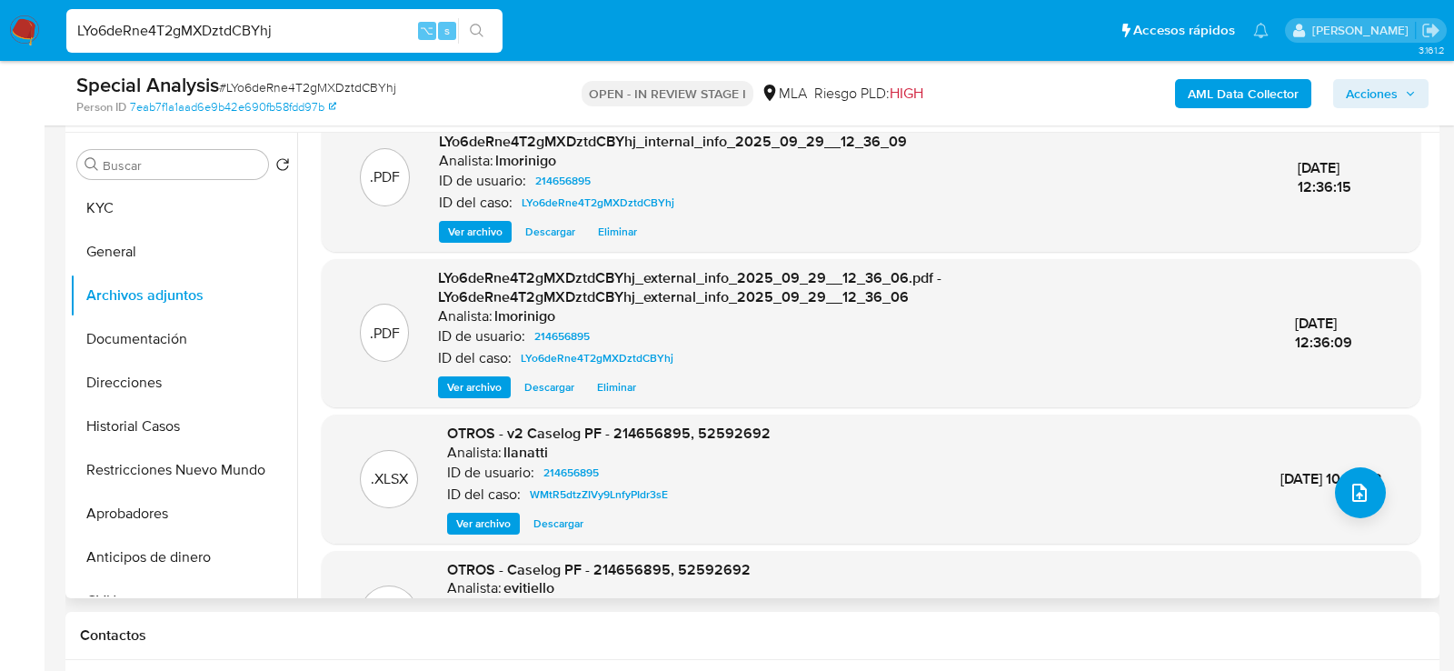
scroll to position [31, 0]
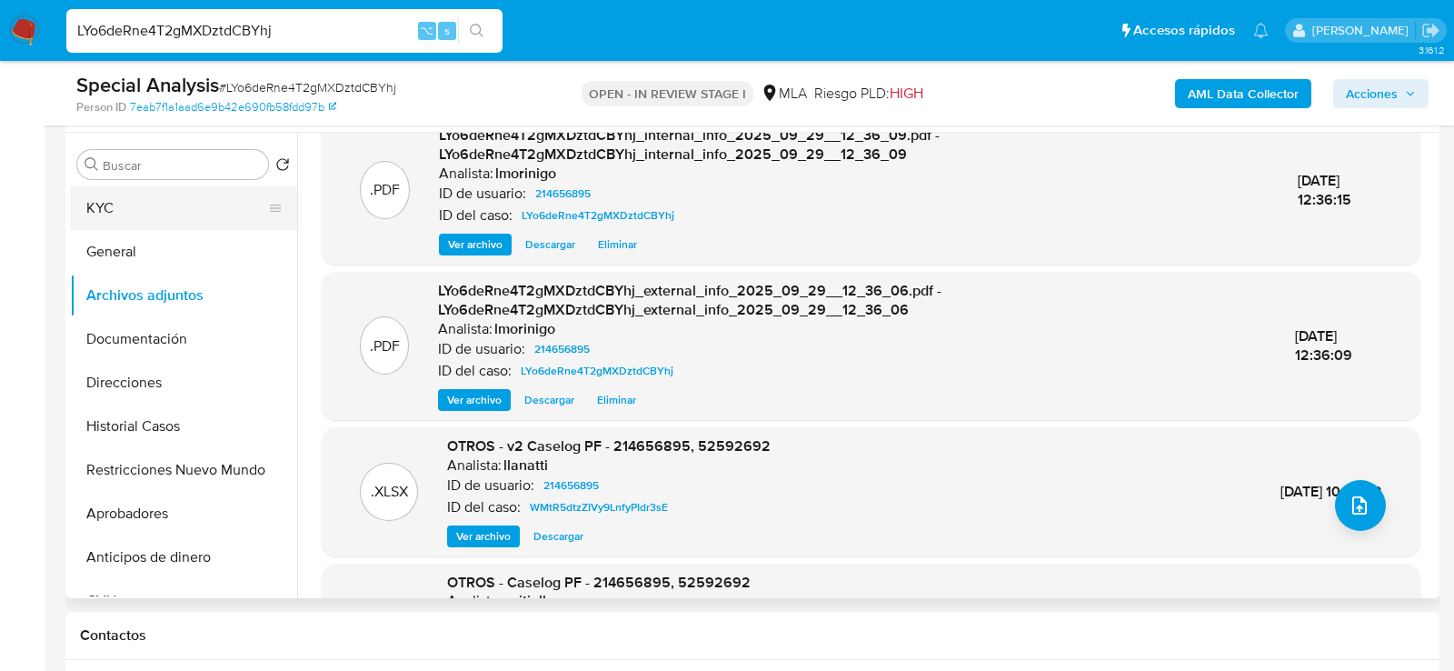
click at [174, 190] on button "KYC" at bounding box center [176, 208] width 213 height 44
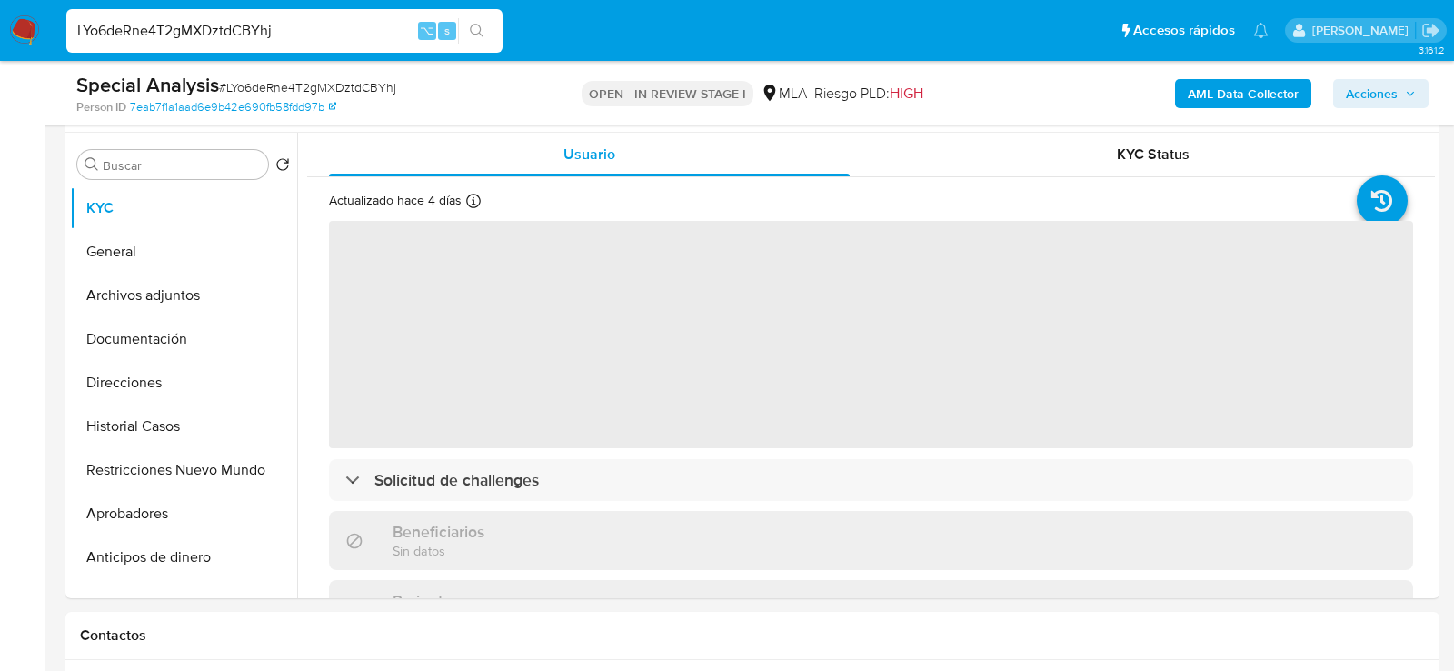
scroll to position [333, 0]
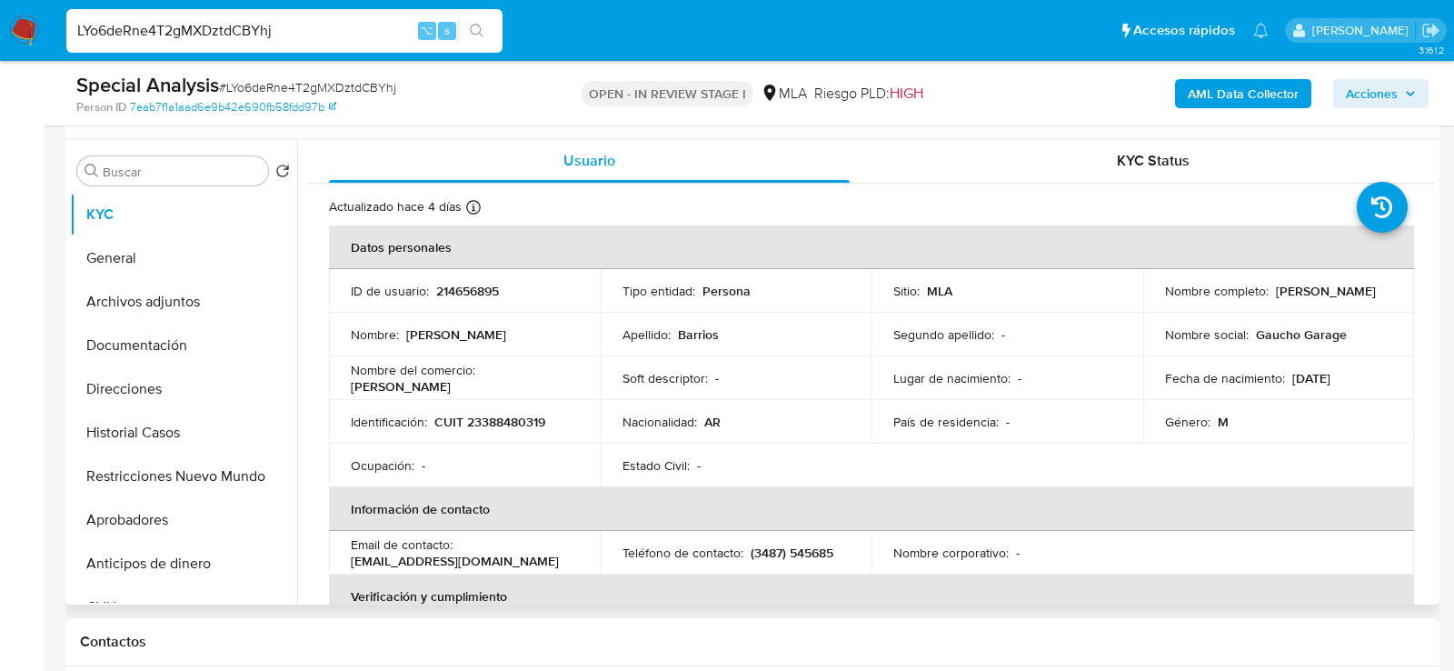
drag, startPoint x: 1161, startPoint y: 299, endPoint x: 1285, endPoint y: 300, distance: 123.6
click at [1285, 299] on div "Nombre completo : Yair Ezequiel Barrios" at bounding box center [1279, 291] width 228 height 16
click at [162, 301] on button "Archivos adjuntos" at bounding box center [176, 302] width 213 height 44
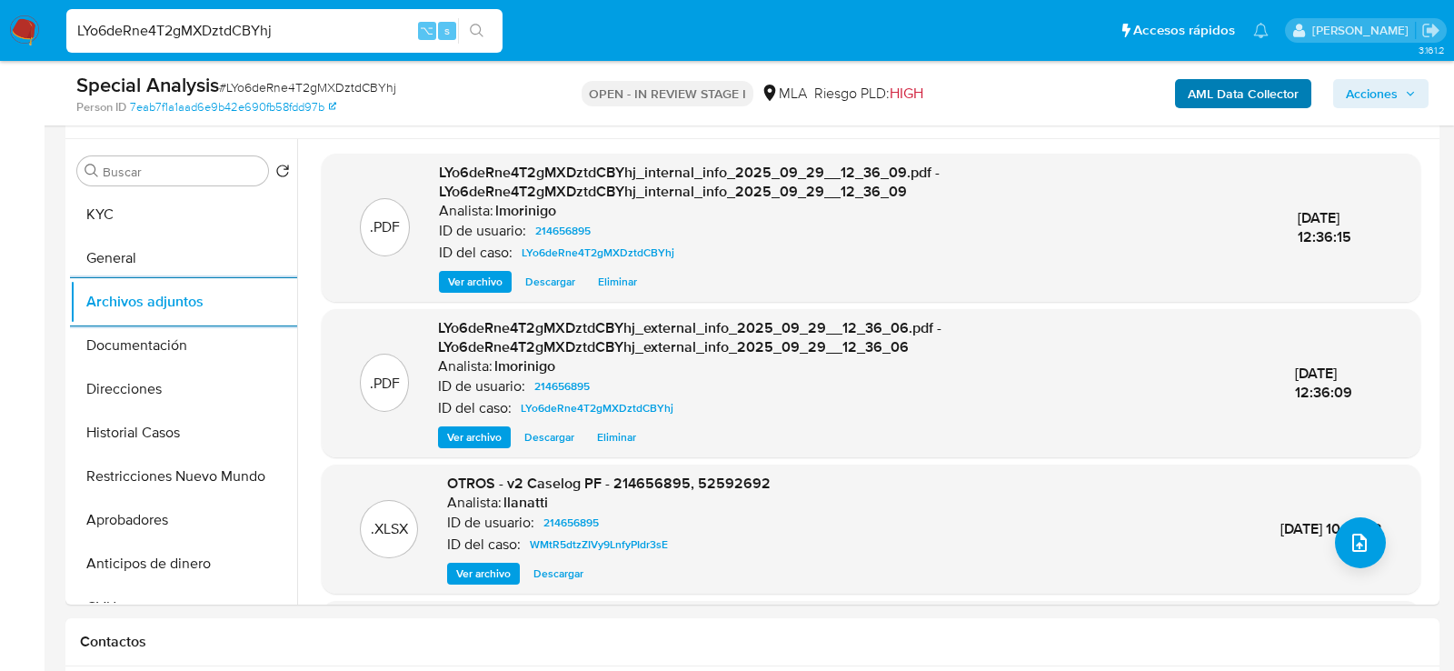
scroll to position [331, 0]
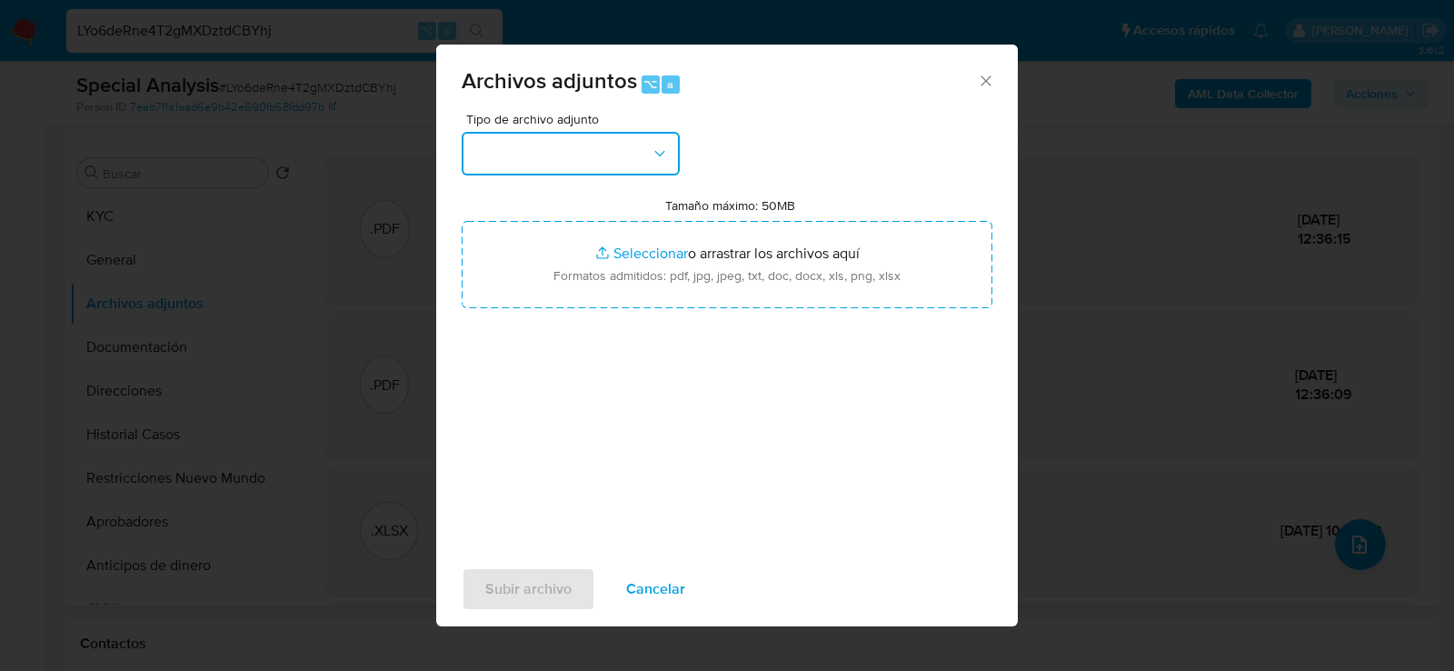
click at [611, 151] on button "button" at bounding box center [571, 154] width 218 height 44
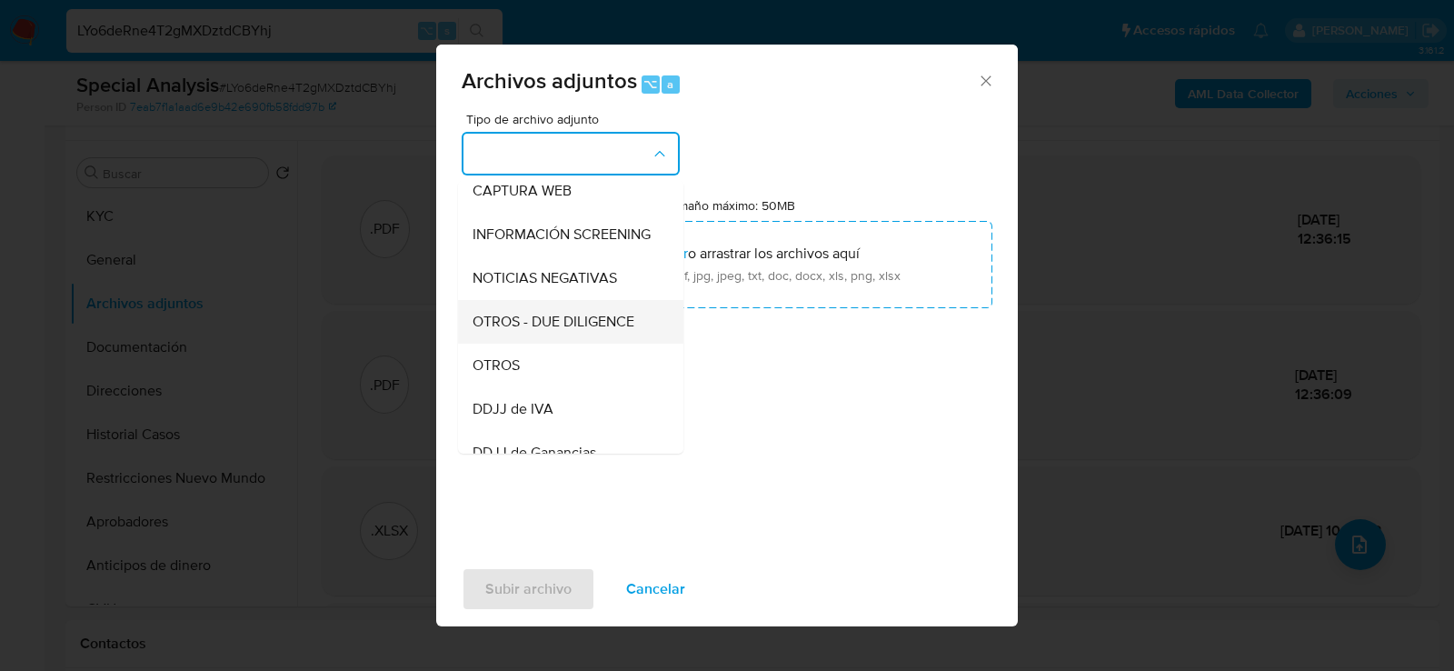
scroll to position [188, 0]
click at [561, 356] on div "OTROS" at bounding box center [565, 363] width 185 height 44
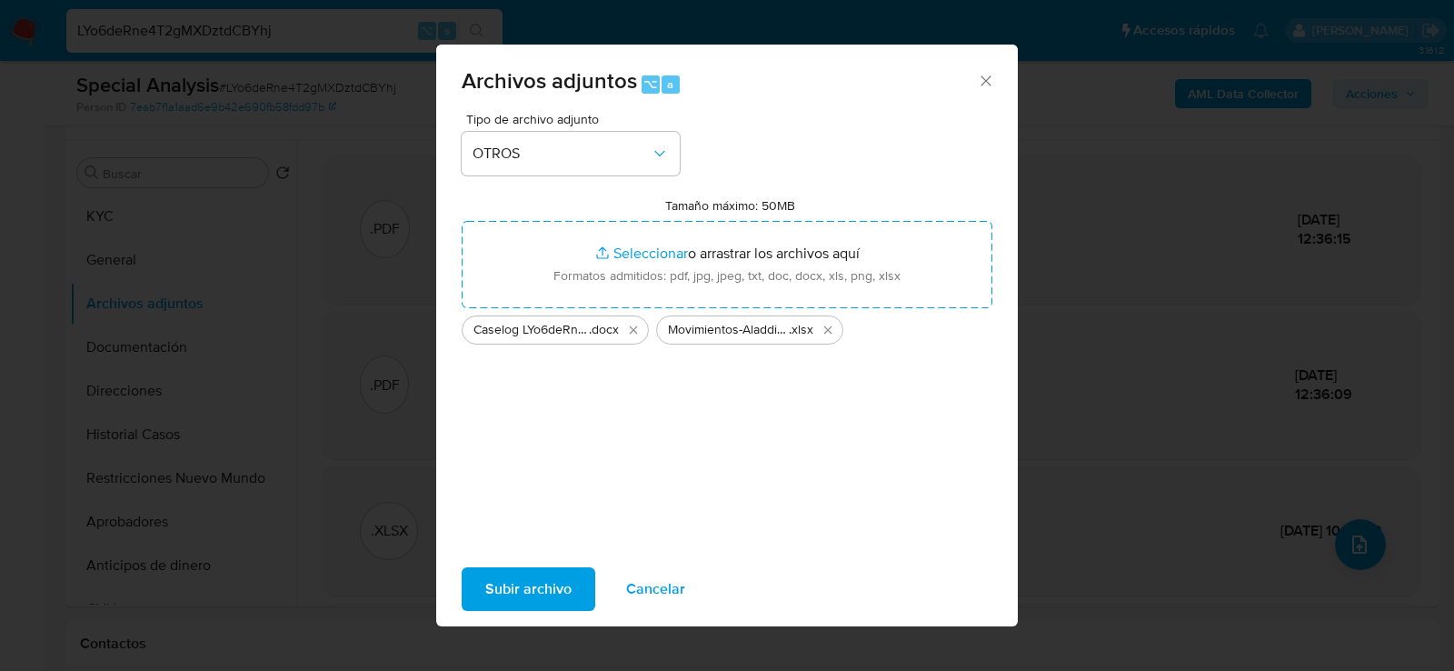
click at [523, 583] on span "Subir archivo" at bounding box center [528, 589] width 86 height 40
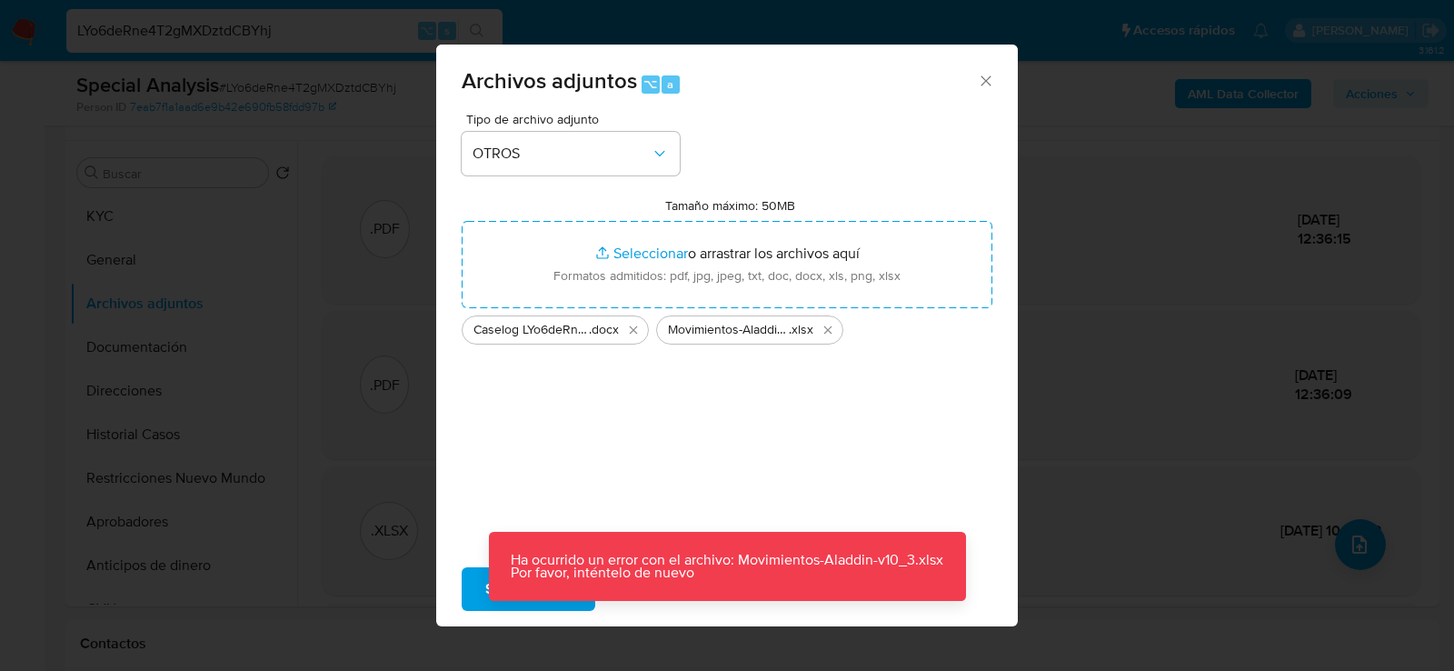
click at [546, 504] on div "Tipo de archivo adjunto OTROS Tamaño máximo: 50MB Seleccionar archivos Seleccio…" at bounding box center [727, 327] width 531 height 429
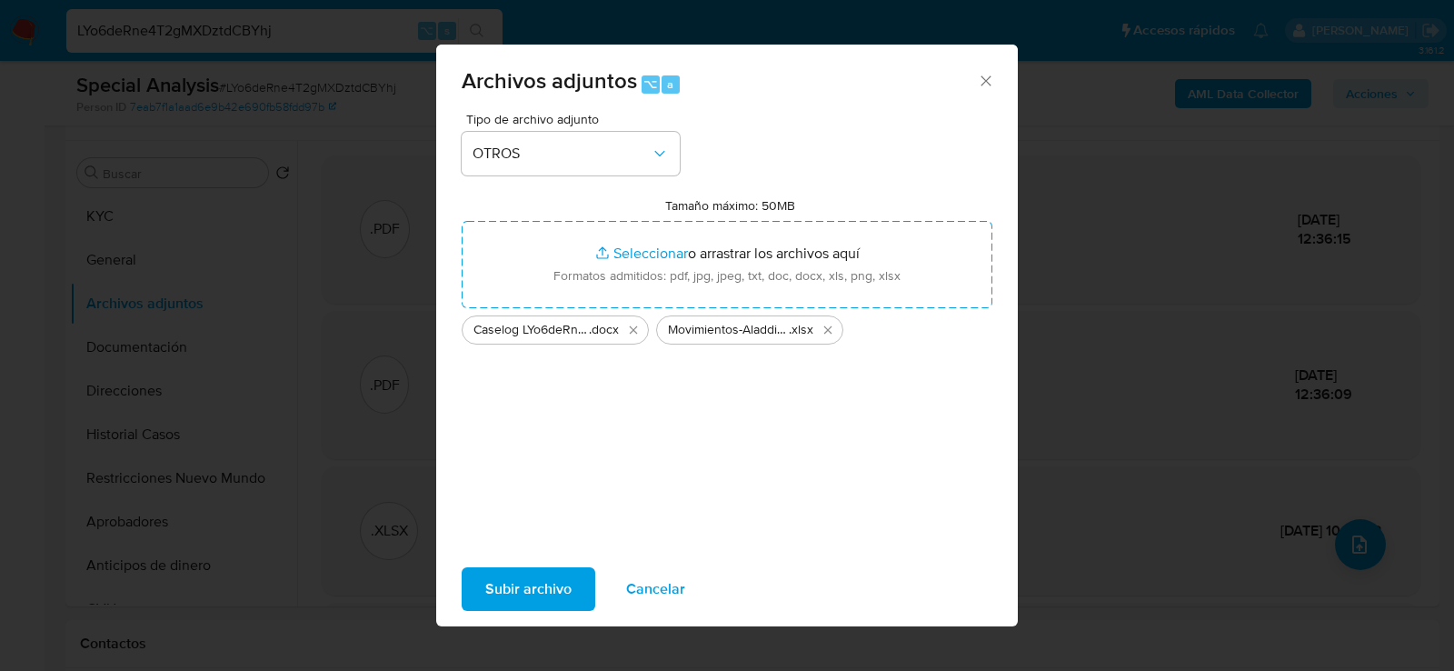
click at [518, 571] on span "Subir archivo" at bounding box center [528, 589] width 86 height 40
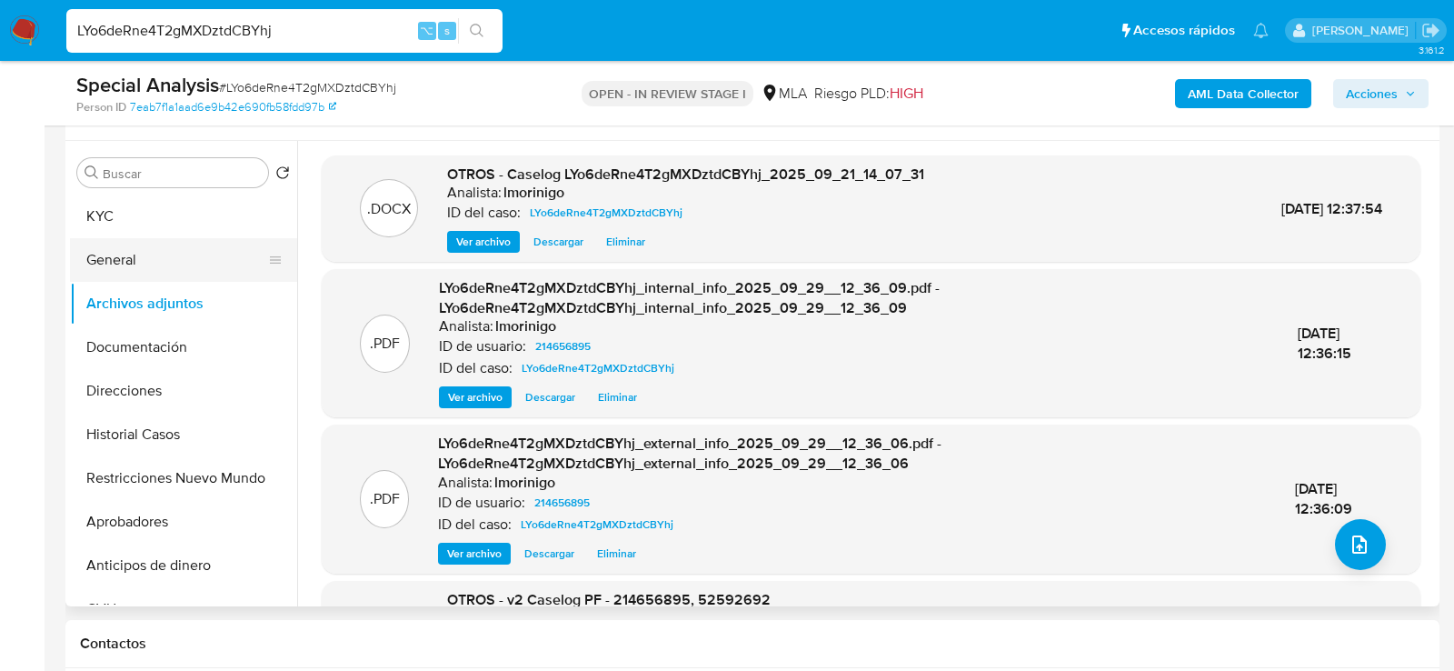
click at [174, 264] on button "General" at bounding box center [176, 260] width 213 height 44
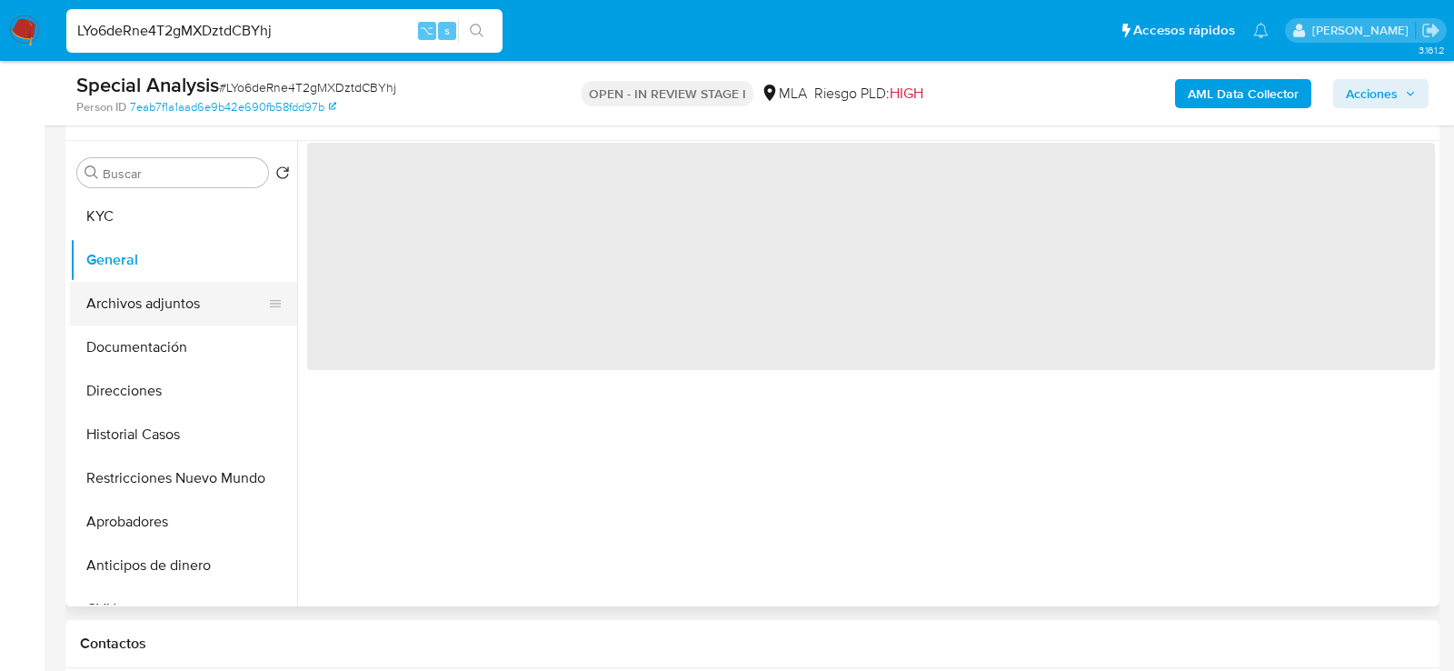
click at [174, 304] on button "Archivos adjuntos" at bounding box center [176, 304] width 213 height 44
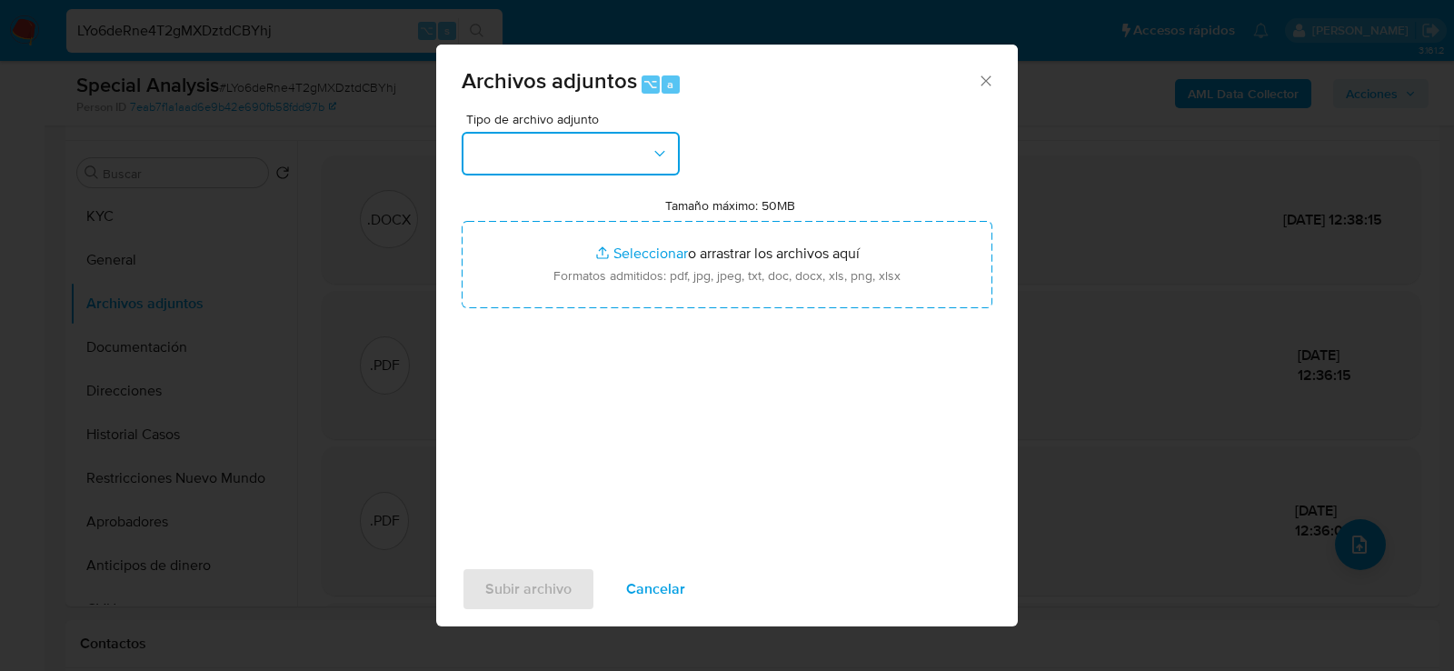
click at [599, 147] on button "button" at bounding box center [571, 154] width 218 height 44
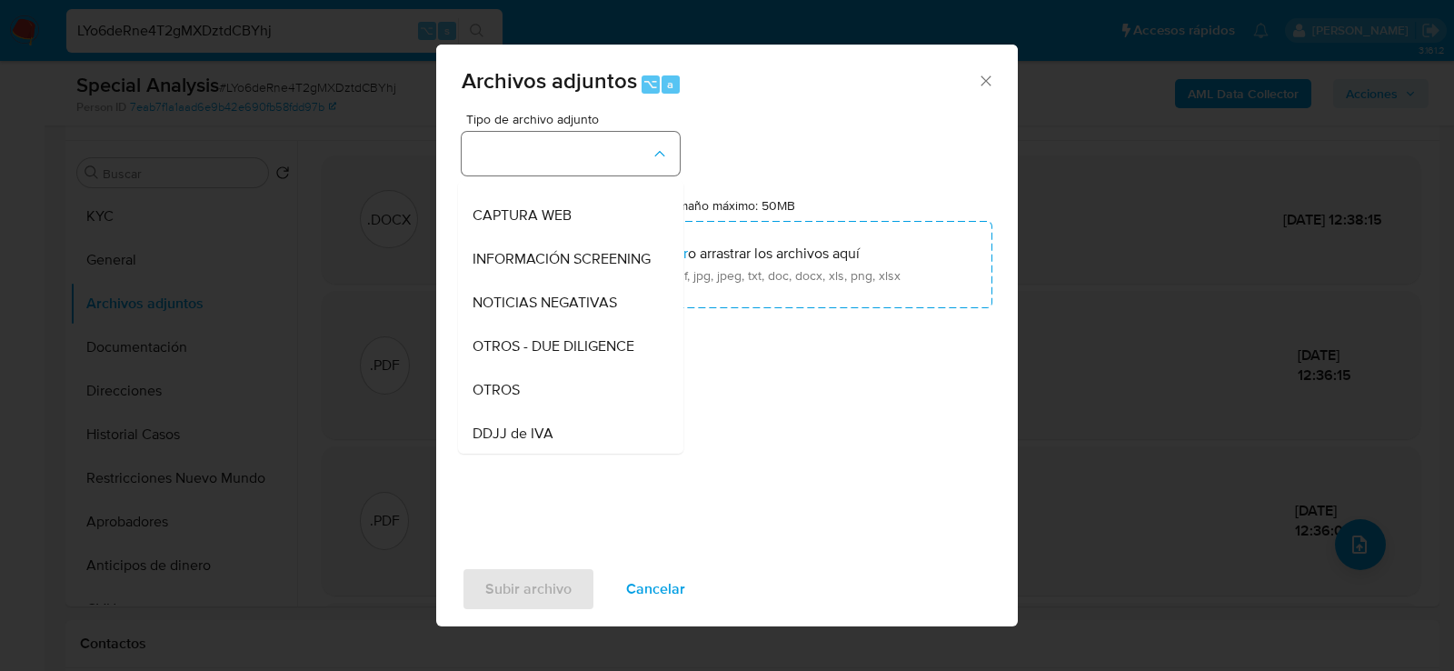
scroll to position [177, 0]
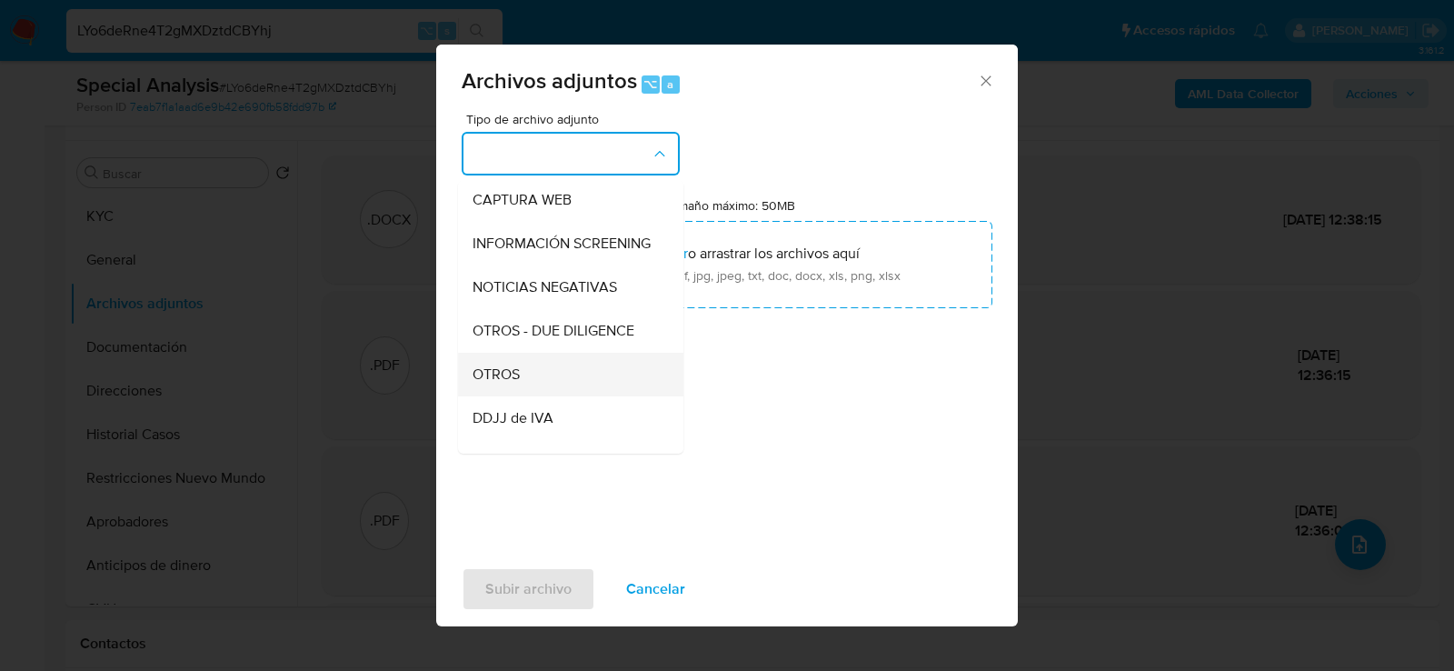
click at [525, 378] on div "OTROS" at bounding box center [565, 374] width 185 height 44
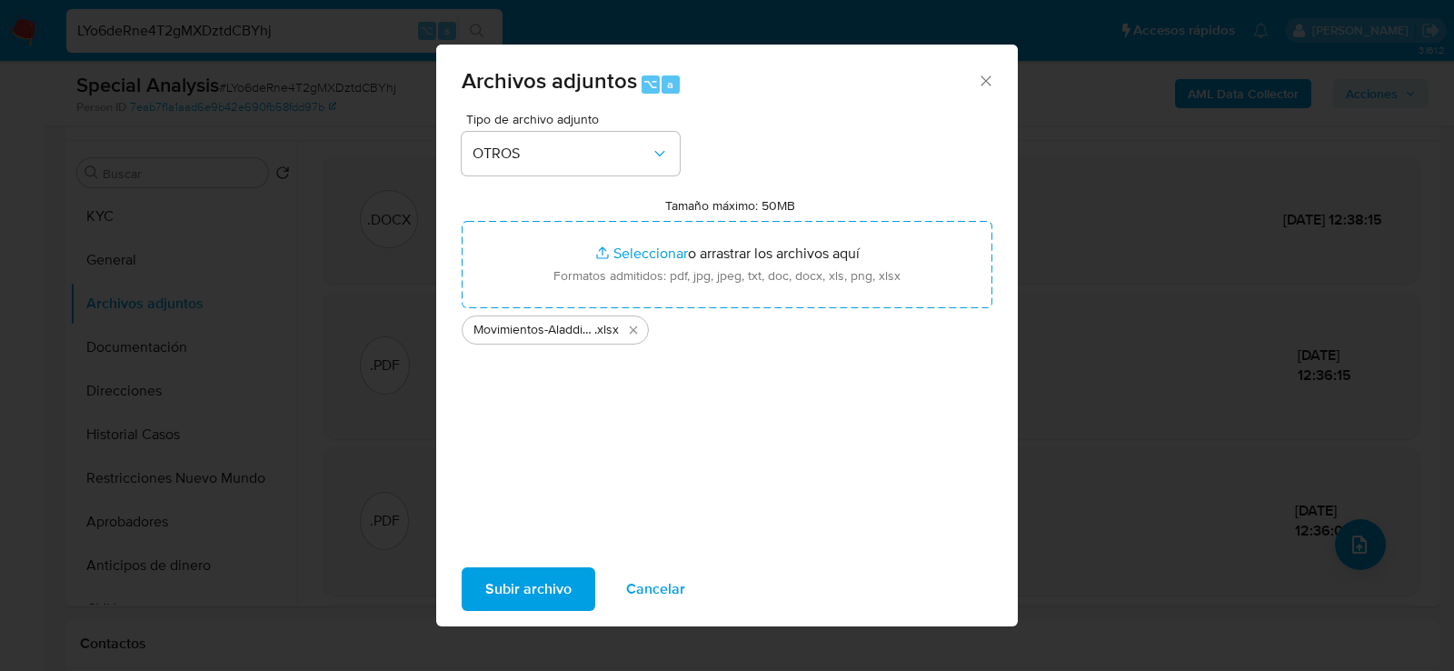
click at [511, 603] on span "Subir archivo" at bounding box center [528, 589] width 86 height 40
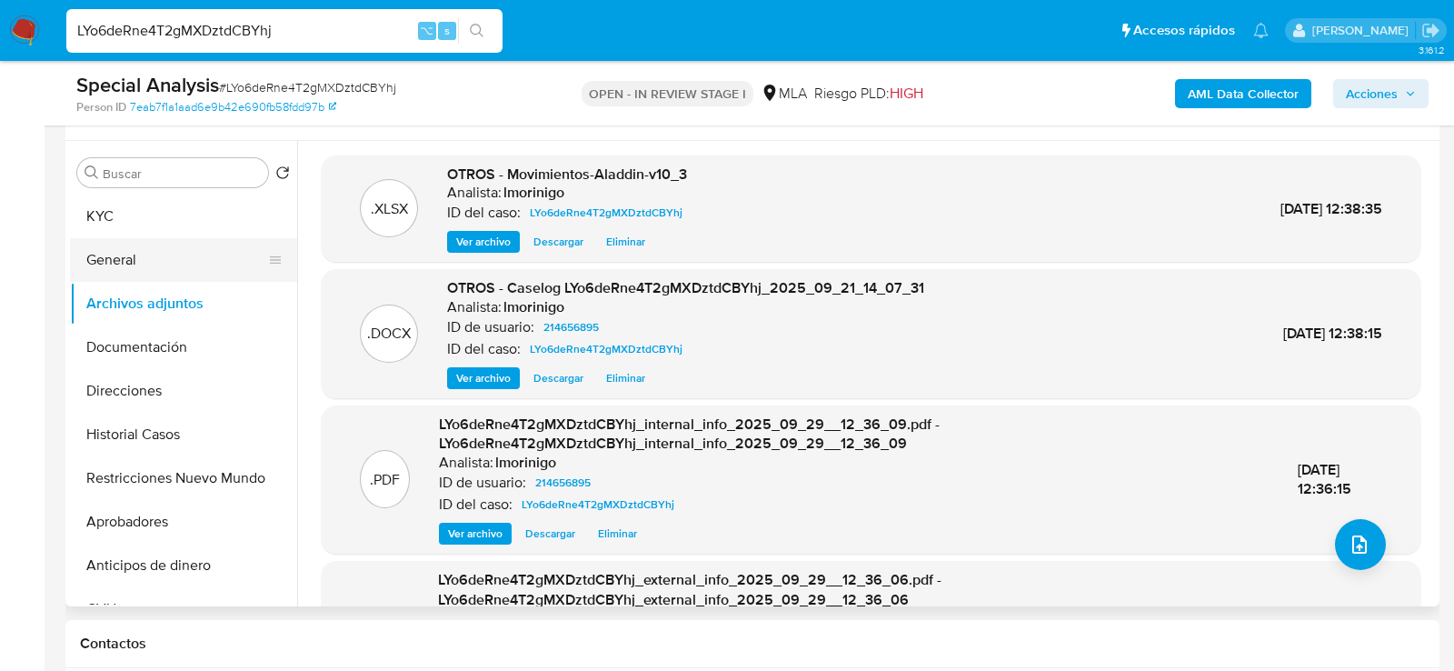
click at [196, 241] on button "General" at bounding box center [176, 260] width 213 height 44
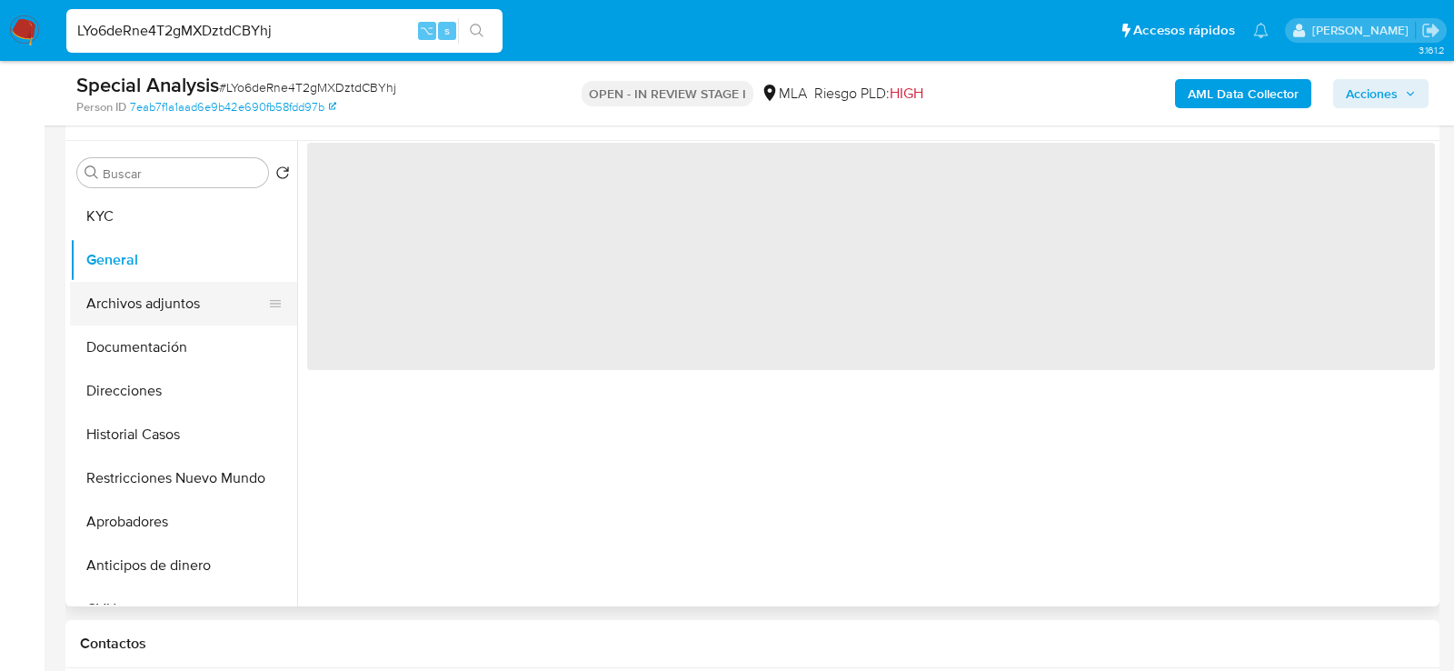
click at [172, 307] on button "Archivos adjuntos" at bounding box center [176, 304] width 213 height 44
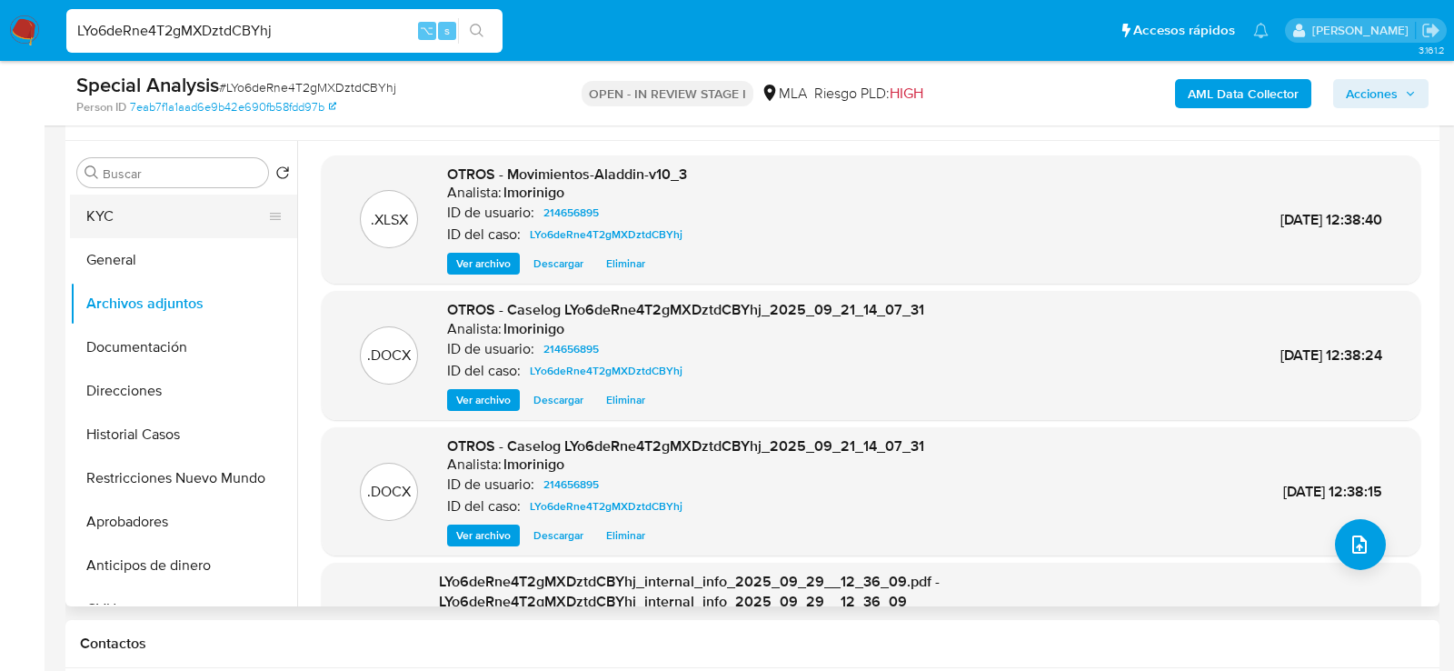
click at [135, 205] on button "KYC" at bounding box center [176, 216] width 213 height 44
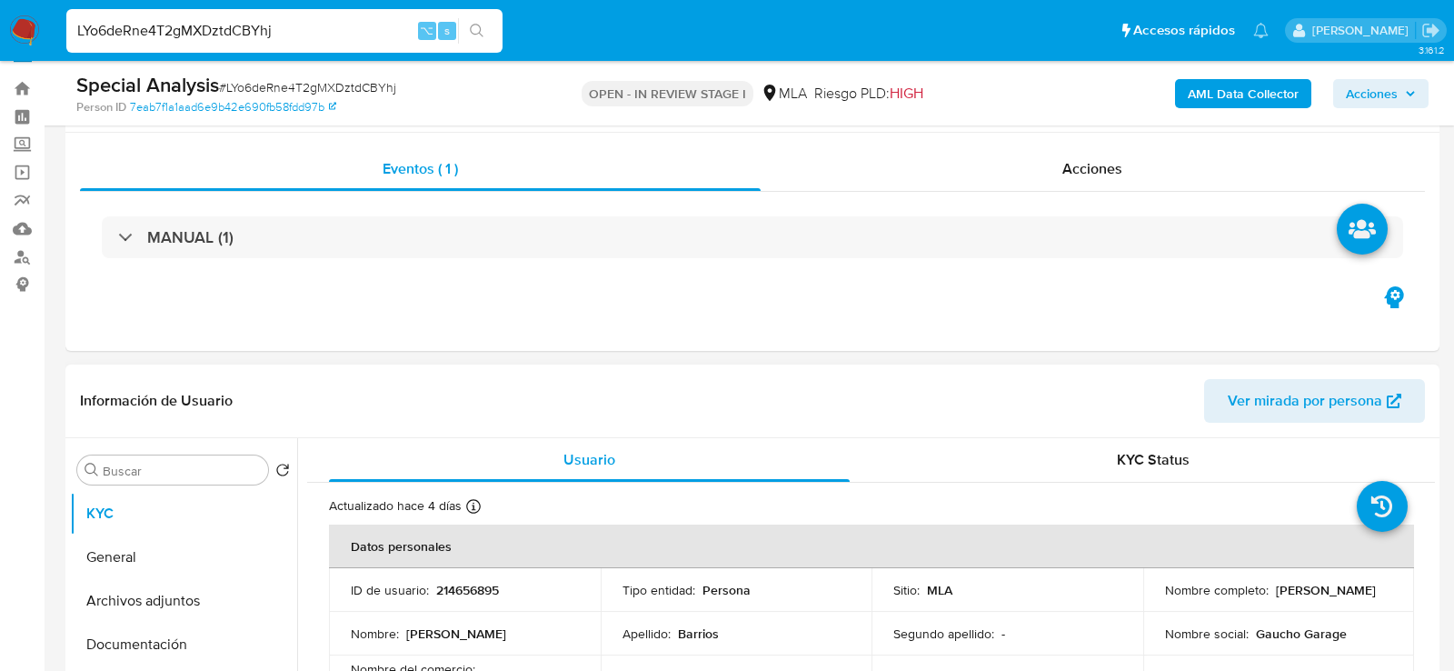
scroll to position [4, 0]
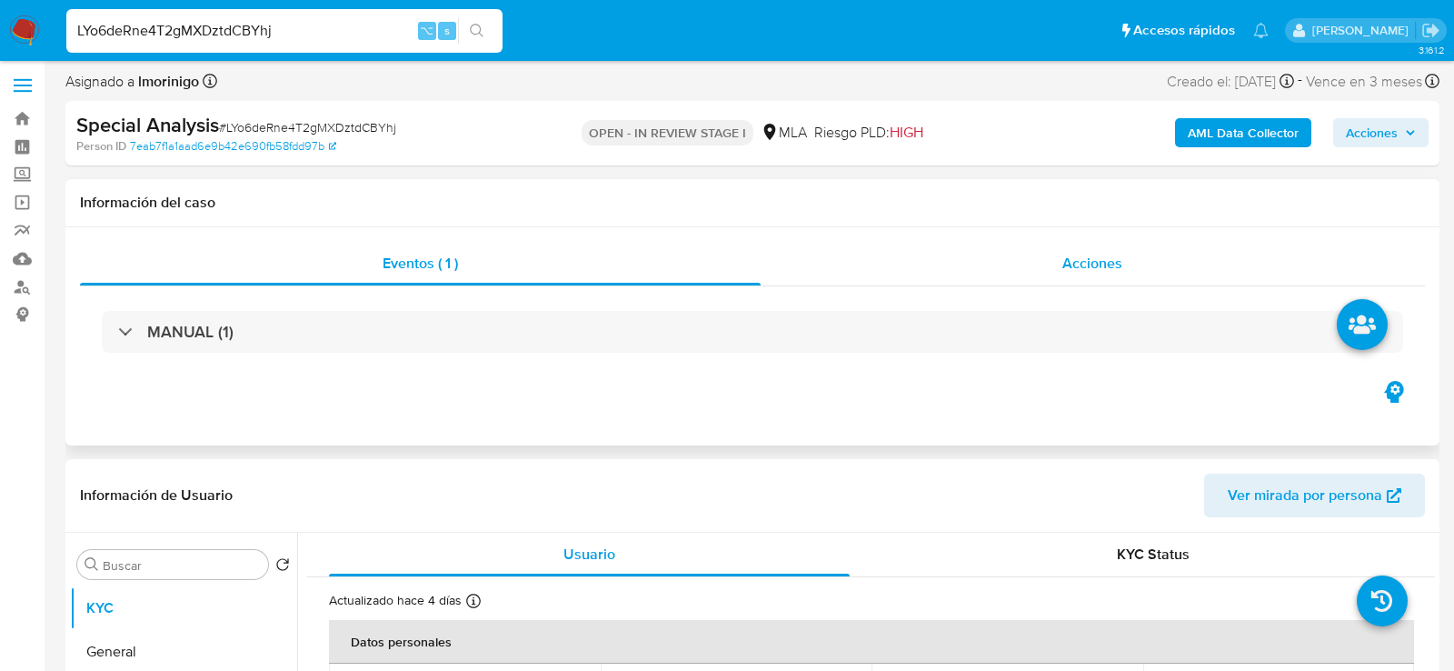
click at [1062, 257] on span "Acciones" at bounding box center [1092, 263] width 60 height 21
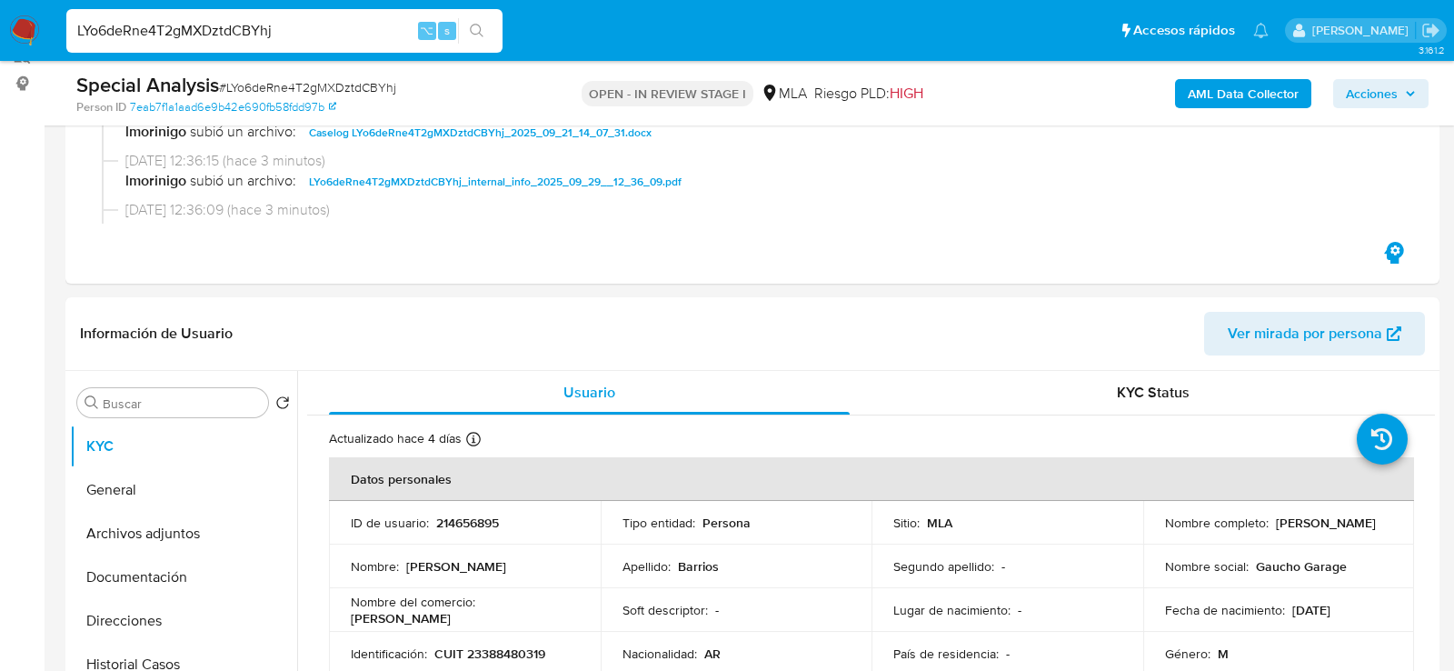
scroll to position [344, 0]
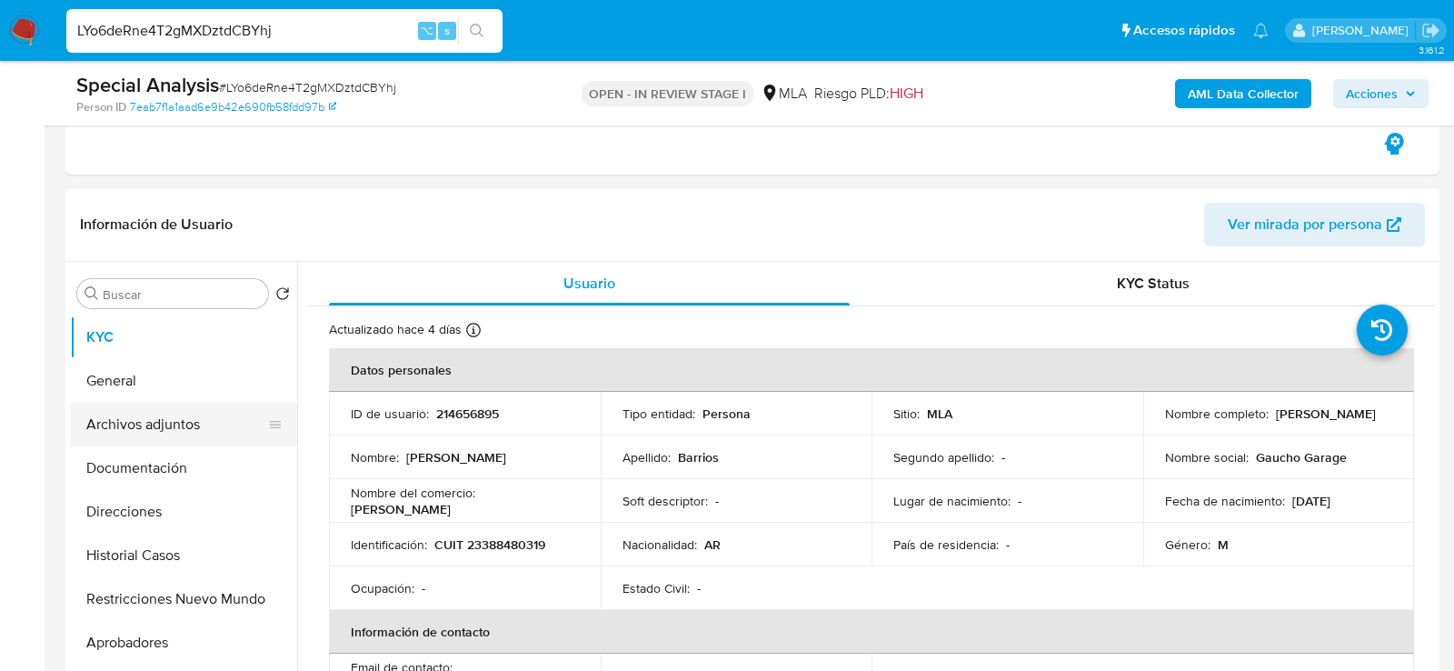
click at [174, 441] on button "Archivos adjuntos" at bounding box center [176, 425] width 213 height 44
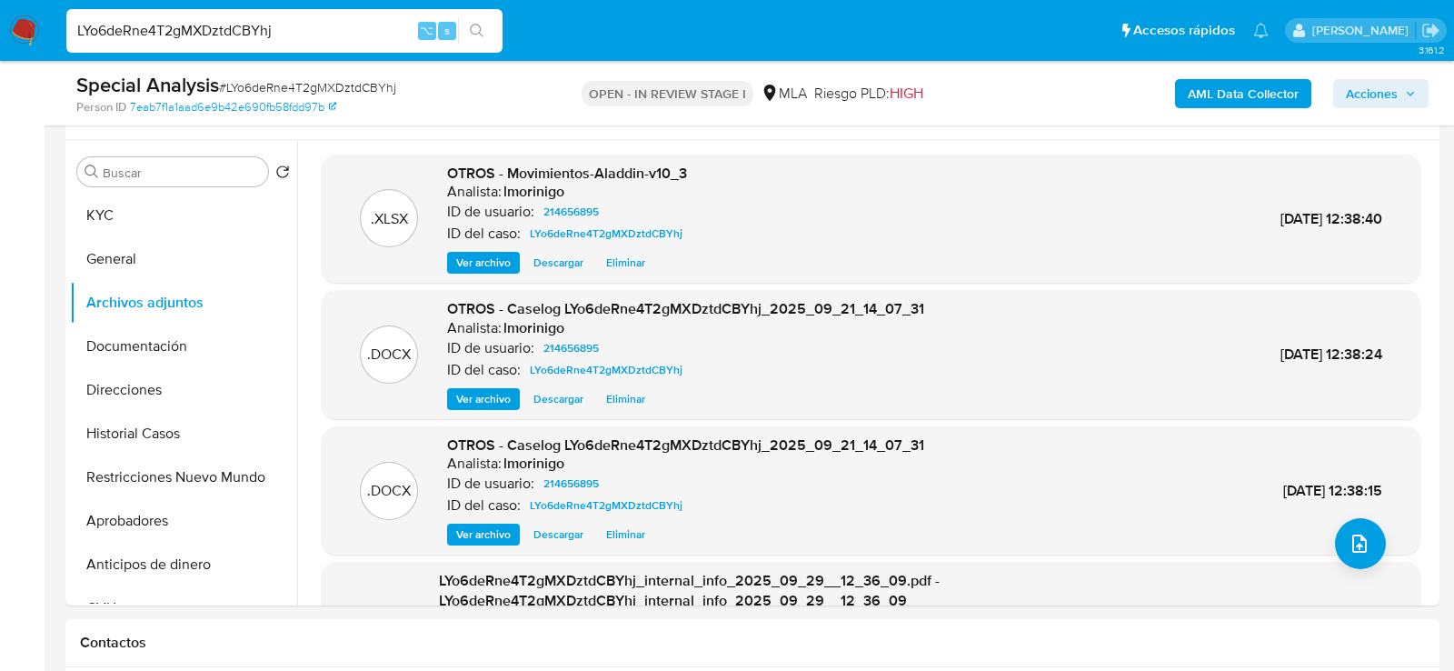
scroll to position [476, 0]
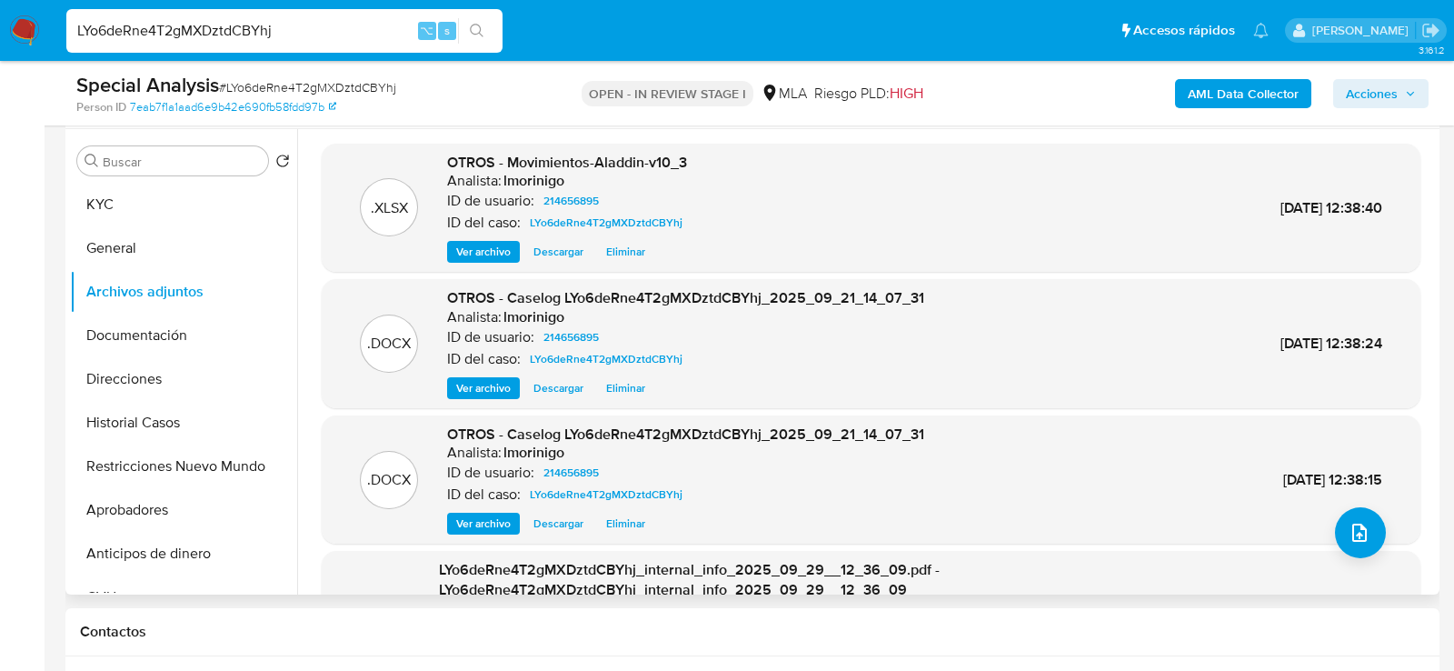
click at [632, 379] on span "Eliminar" at bounding box center [625, 388] width 39 height 18
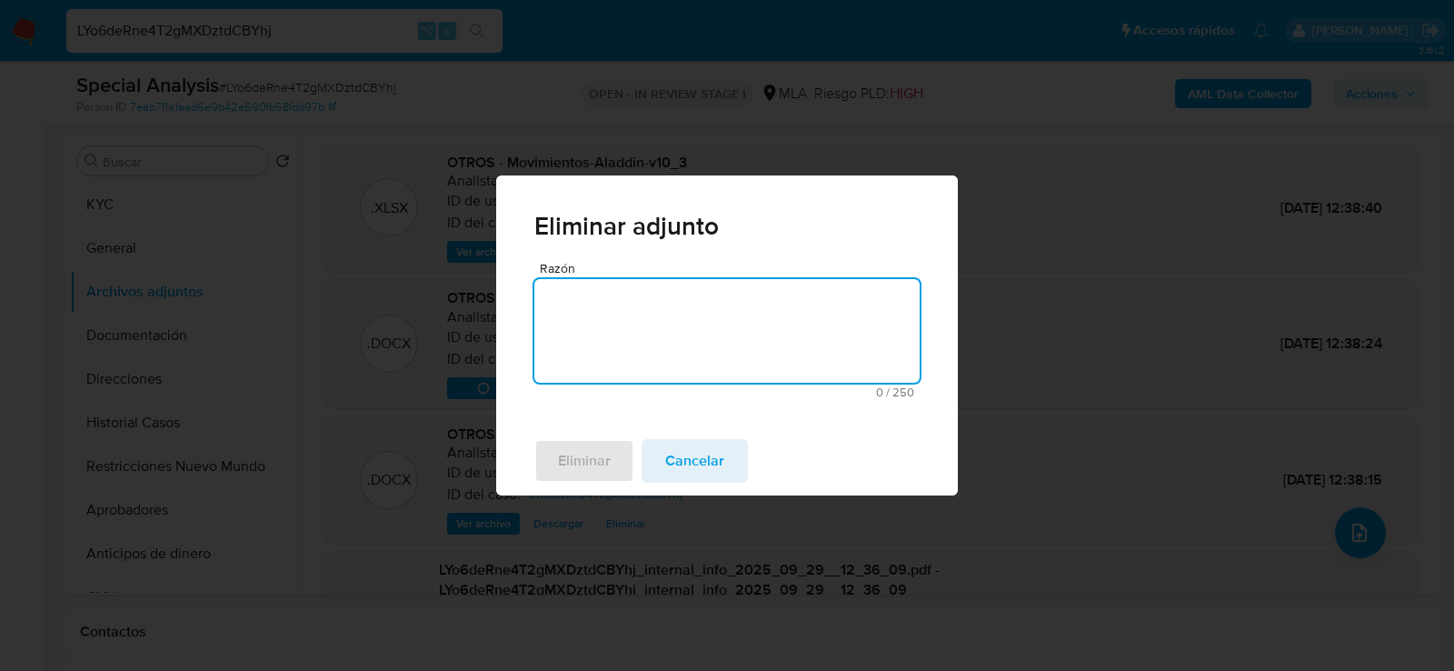
click at [675, 324] on textarea "Razón" at bounding box center [726, 331] width 385 height 104
click at [604, 478] on span "Eliminar" at bounding box center [584, 461] width 53 height 40
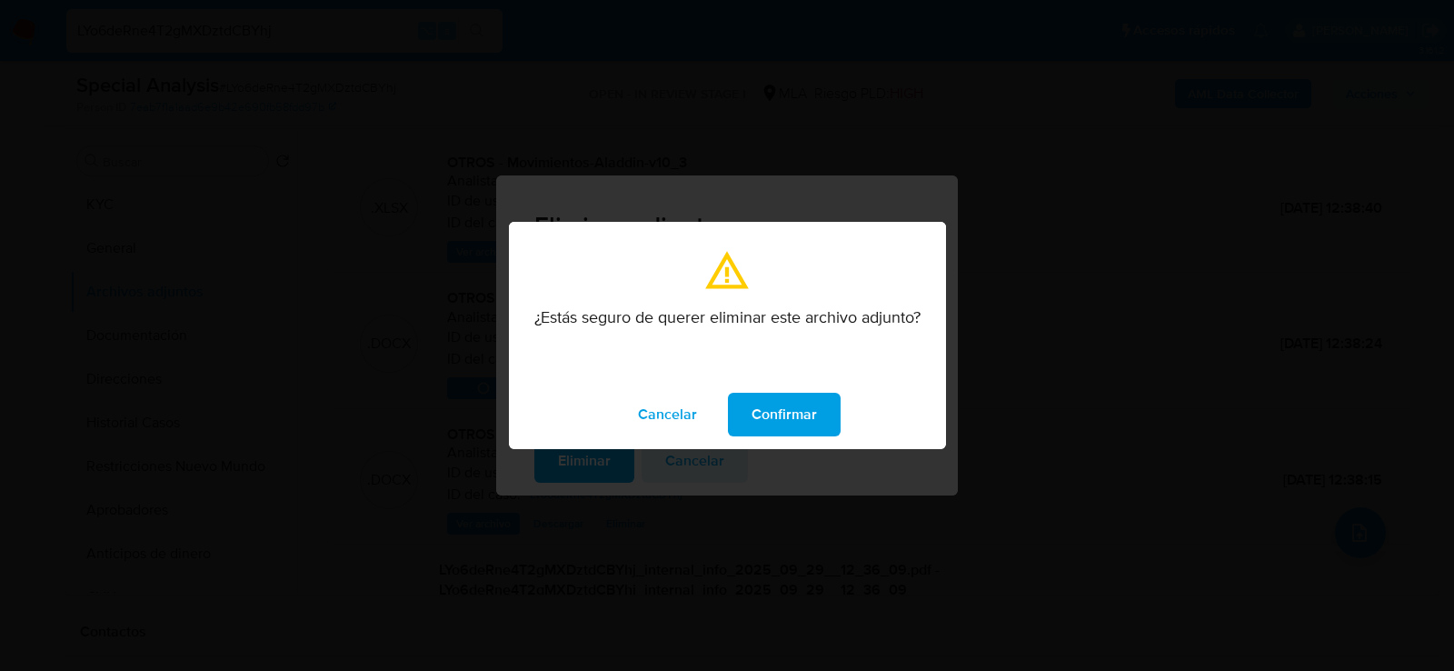
click at [816, 413] on button "Confirmar" at bounding box center [784, 415] width 113 height 44
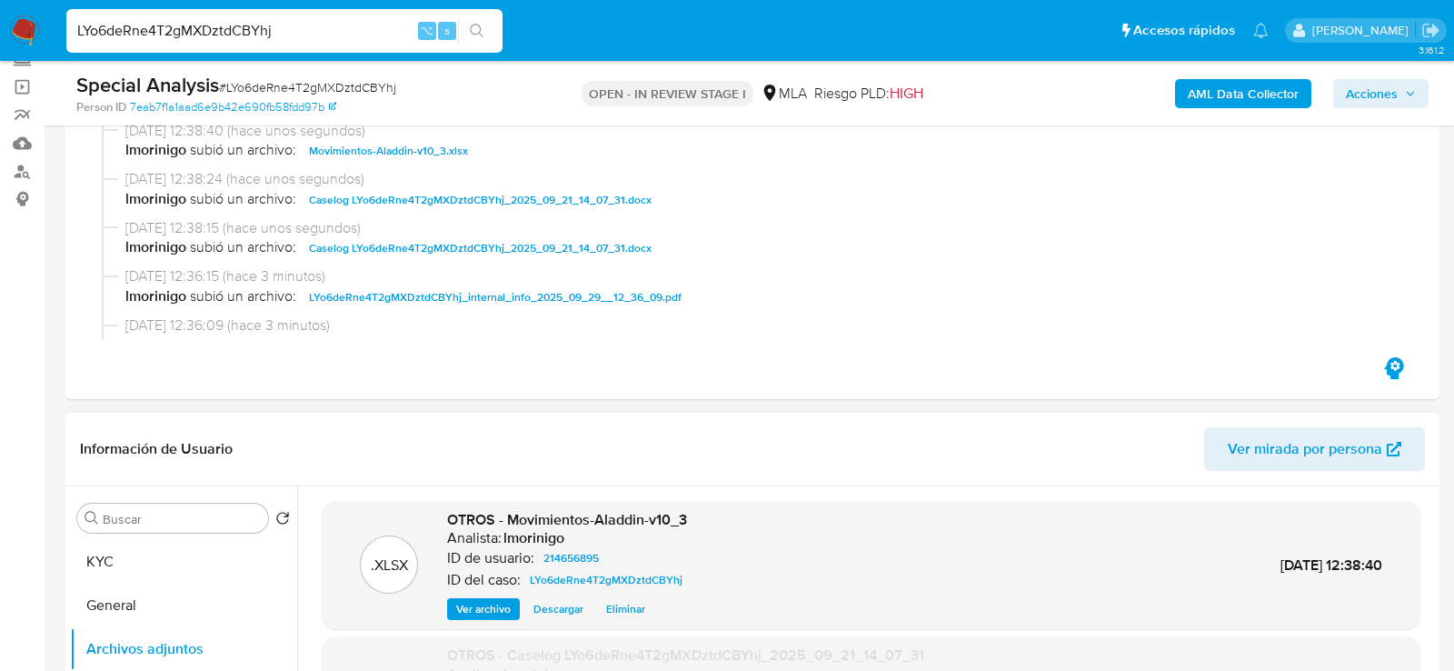
scroll to position [0, 0]
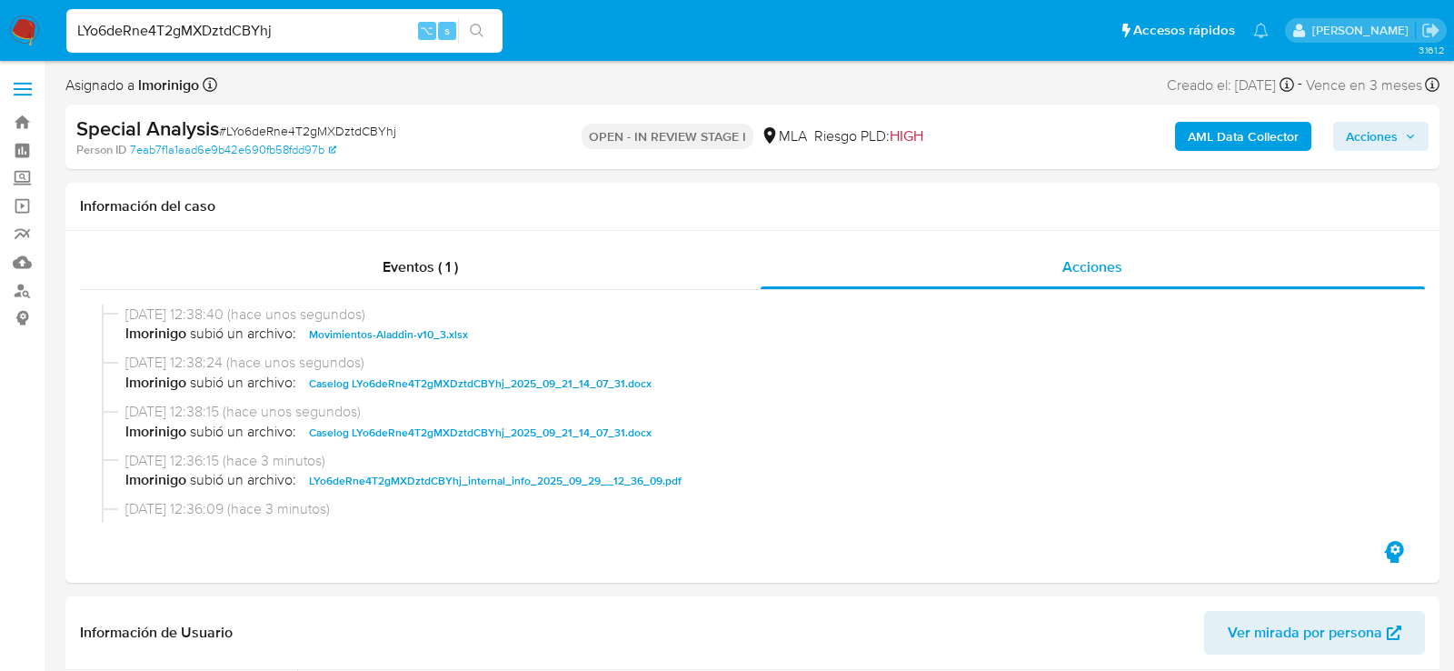
click at [1388, 146] on span "Acciones" at bounding box center [1372, 136] width 52 height 29
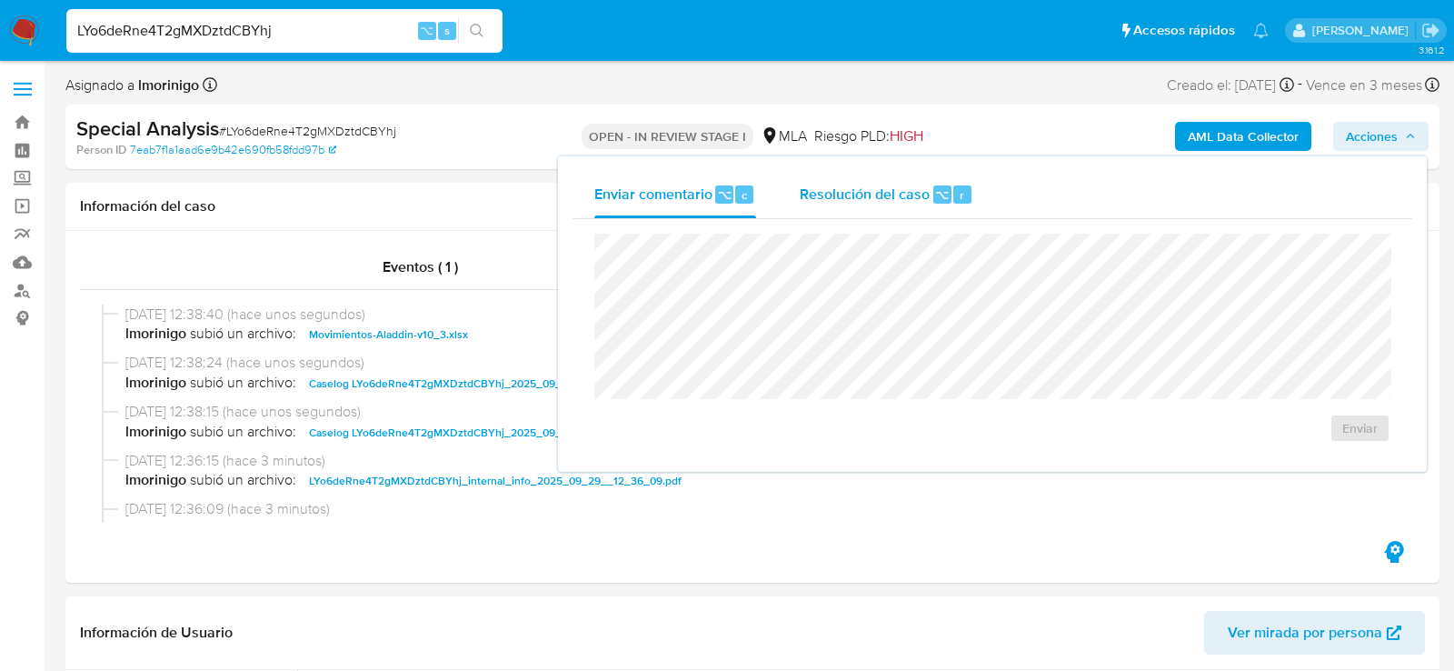
click at [911, 197] on span "Resolución del caso" at bounding box center [865, 194] width 130 height 21
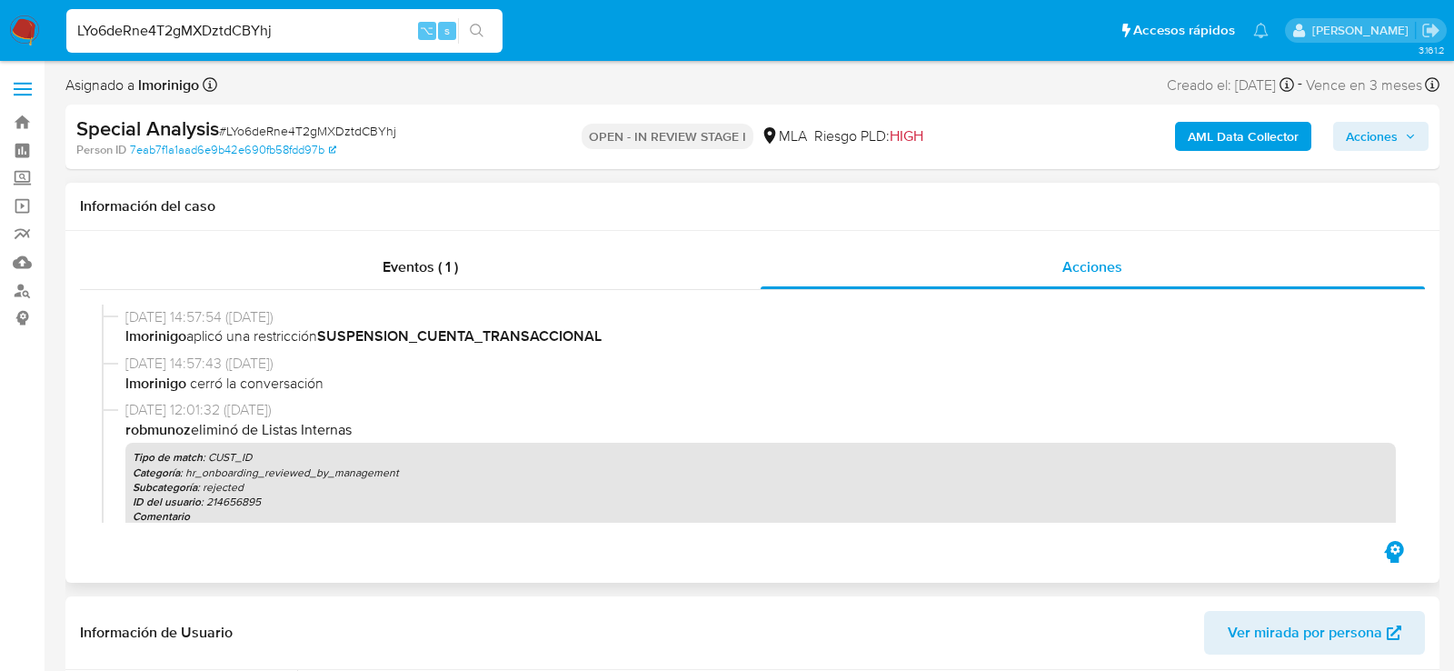
scroll to position [248, 0]
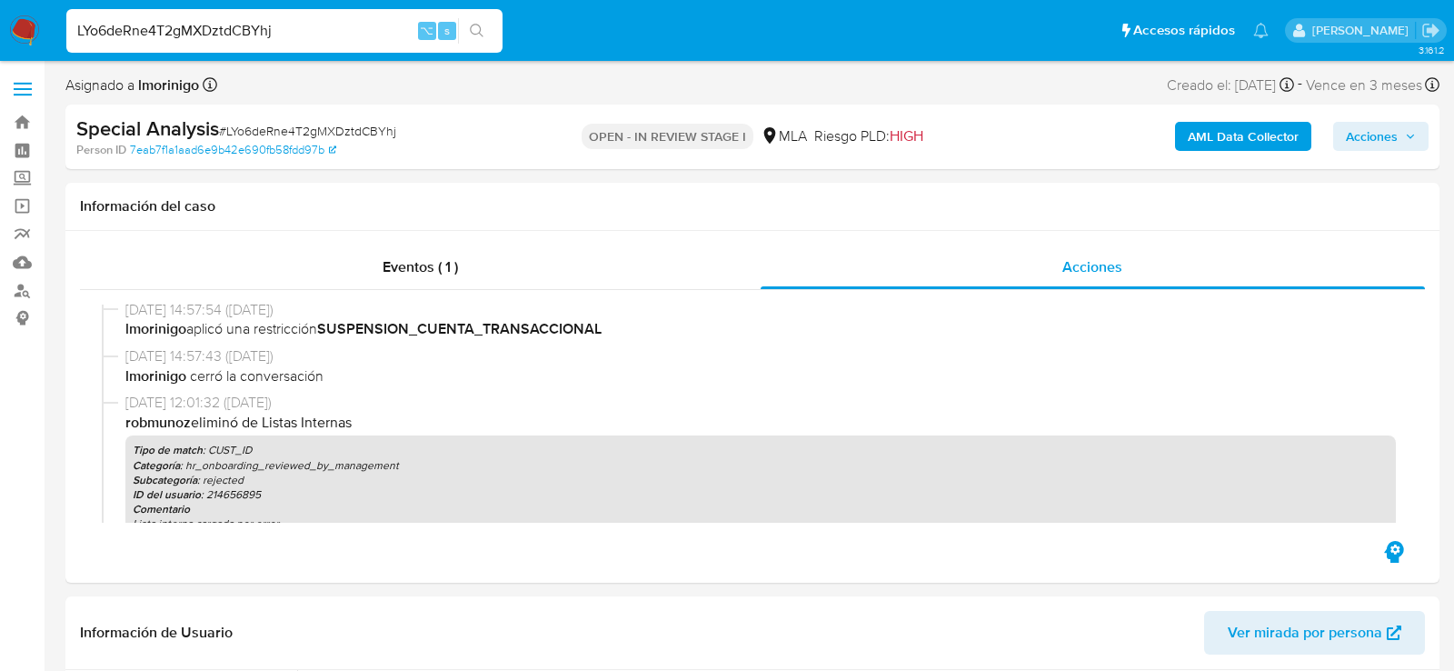
click at [1402, 128] on span "Acciones" at bounding box center [1381, 136] width 70 height 25
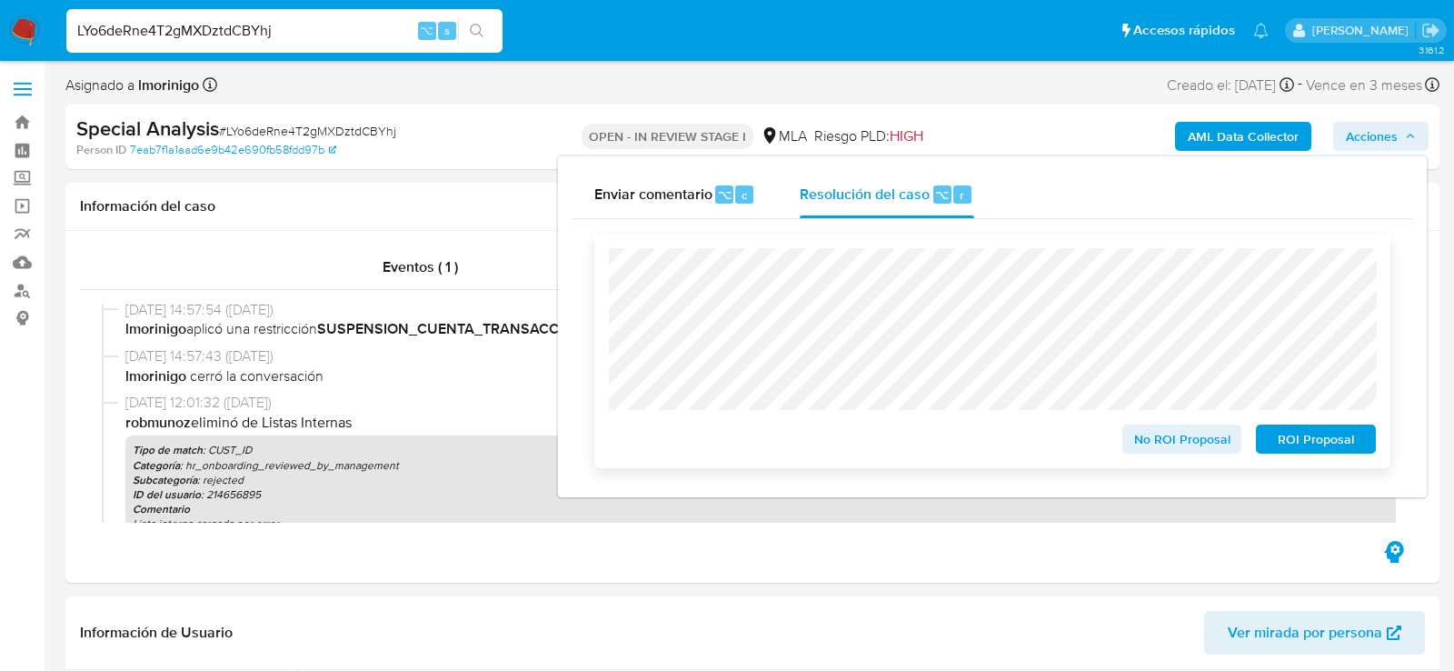
click at [1314, 449] on span "ROI Proposal" at bounding box center [1316, 438] width 95 height 25
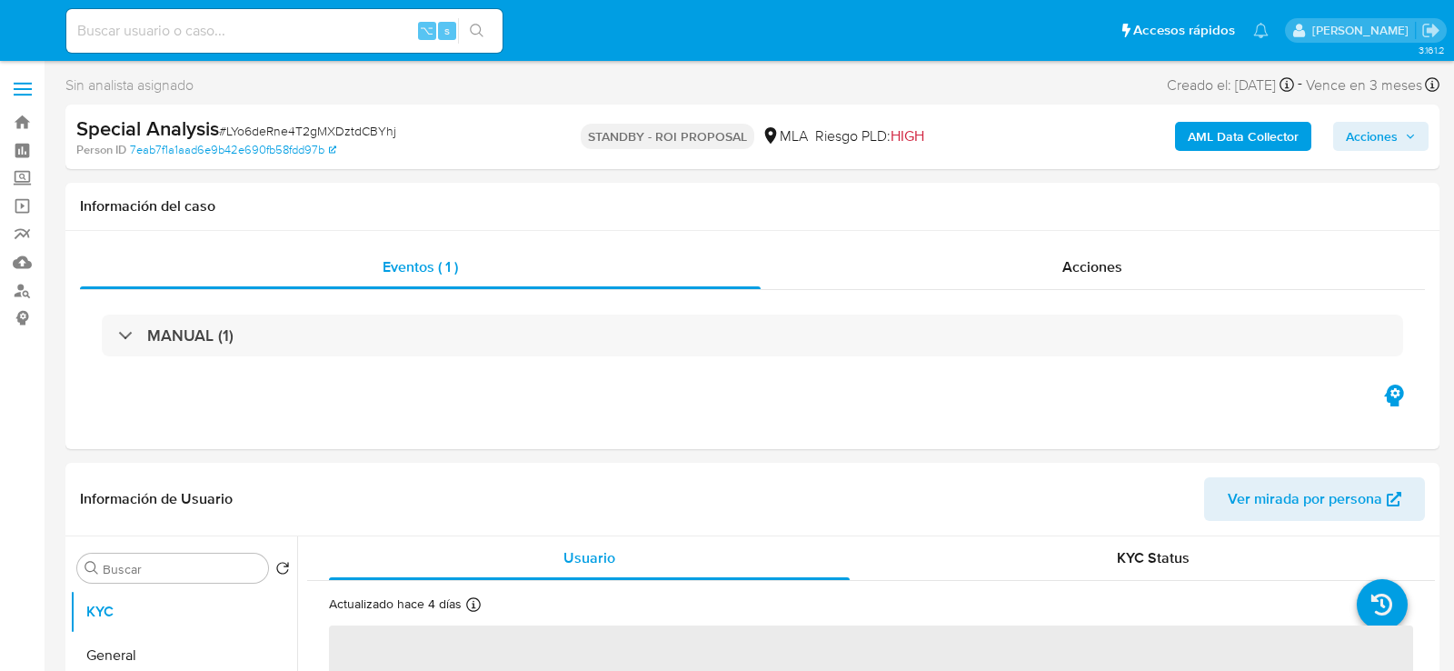
select select "10"
click at [297, 31] on input at bounding box center [284, 31] width 436 height 24
paste input "ytYXj3wBkROxEkwGBHE3Sgh9"
type input "ytYXj3wBkROxEkwGBHE3Sgh9"
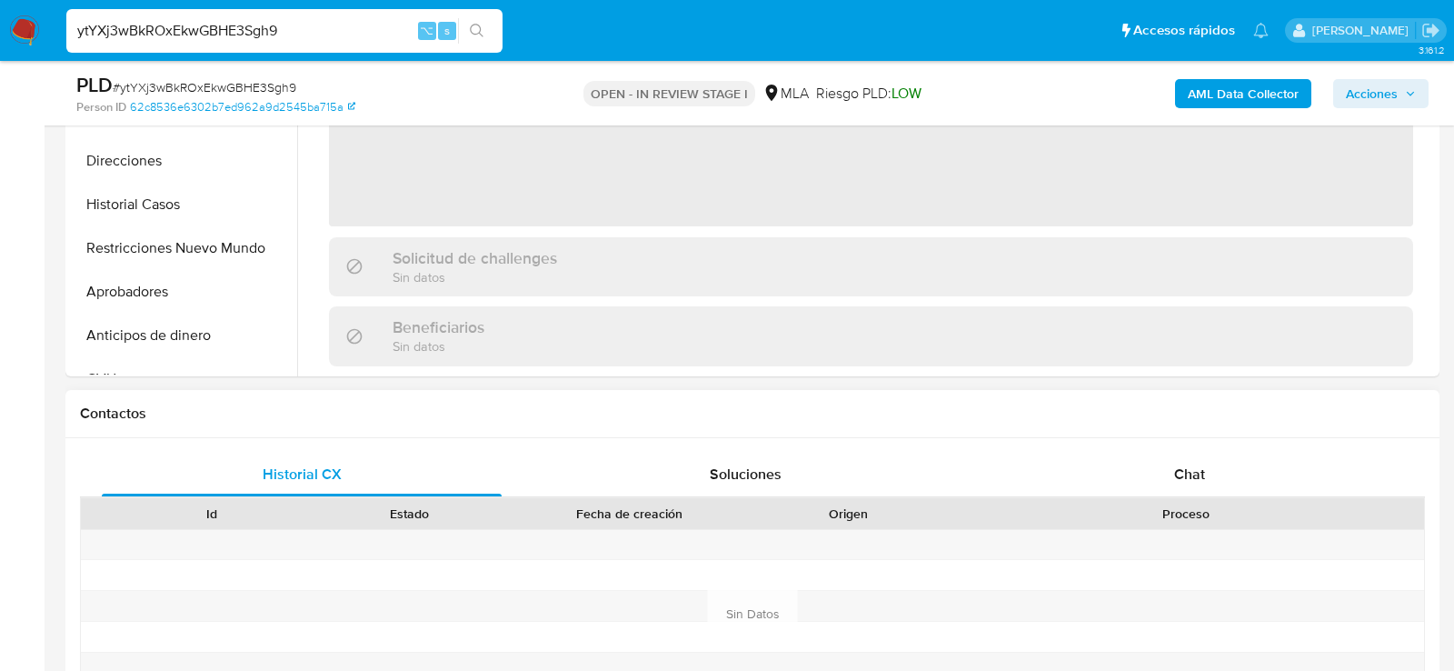
scroll to position [751, 0]
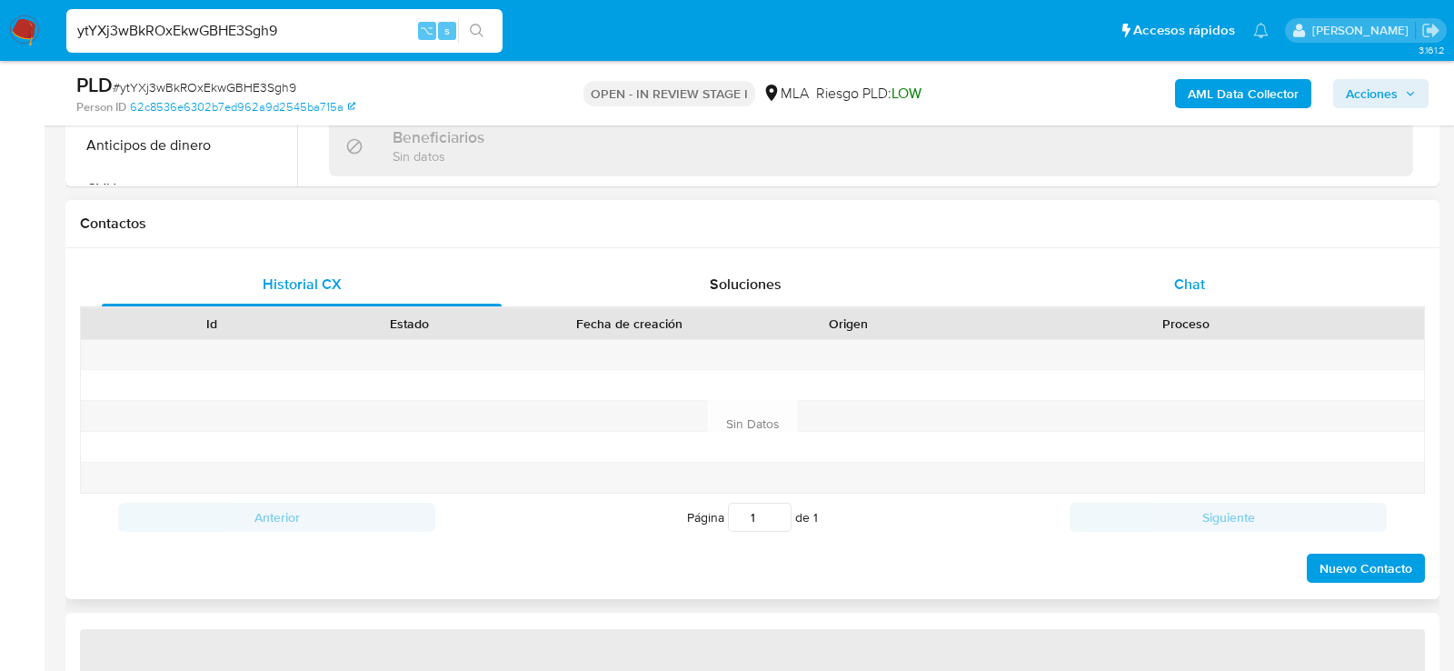
select select "10"
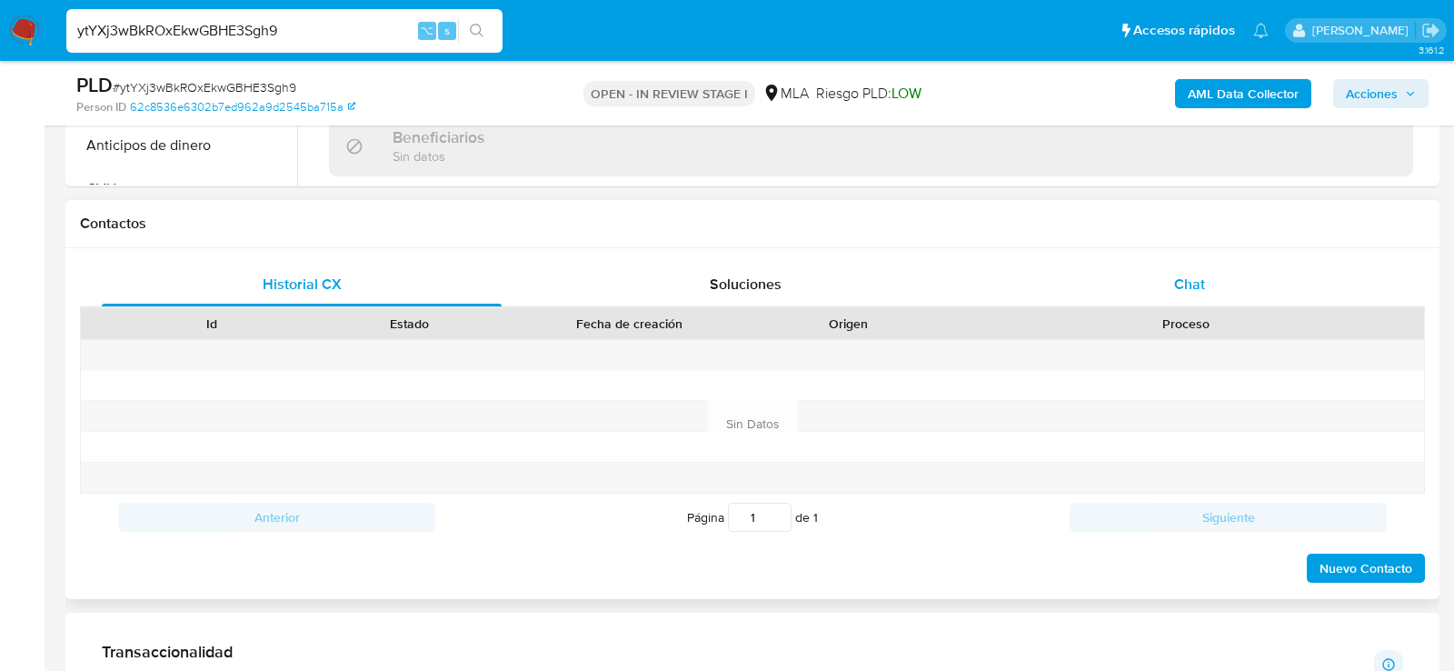
click at [1209, 274] on div "Chat" at bounding box center [1190, 285] width 400 height 44
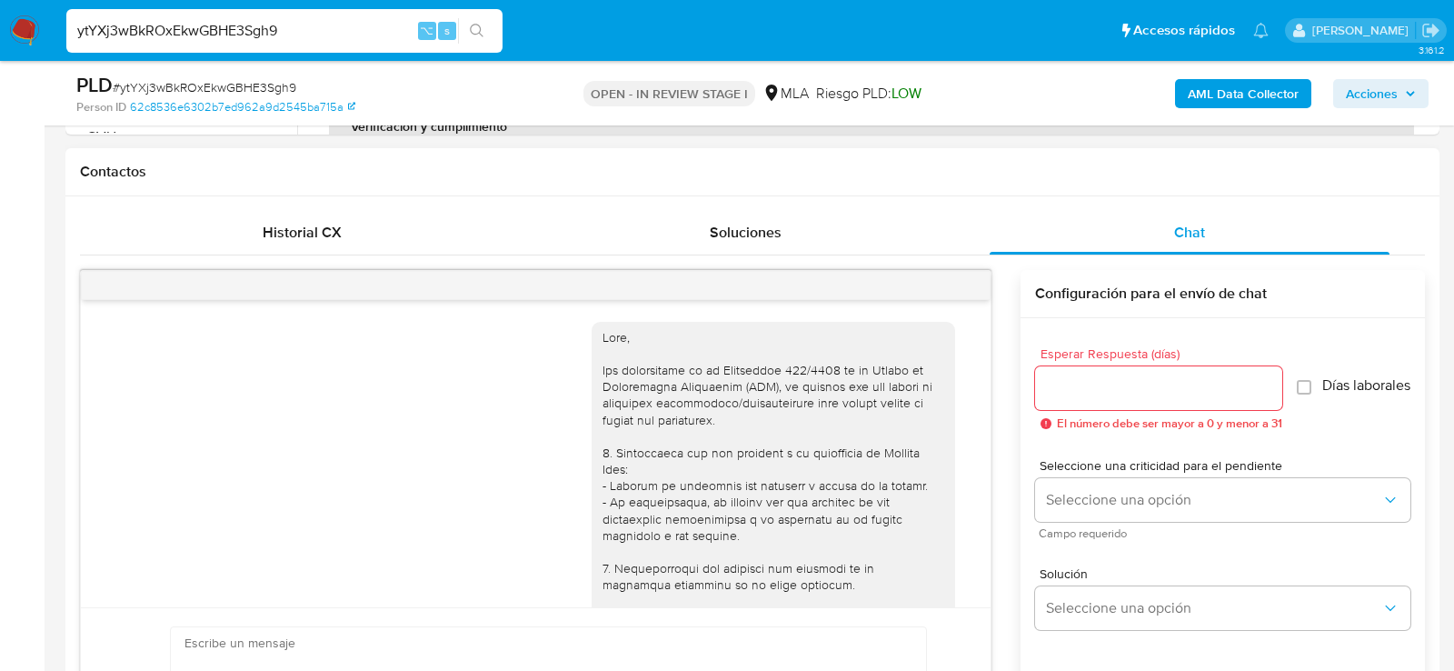
scroll to position [1639, 0]
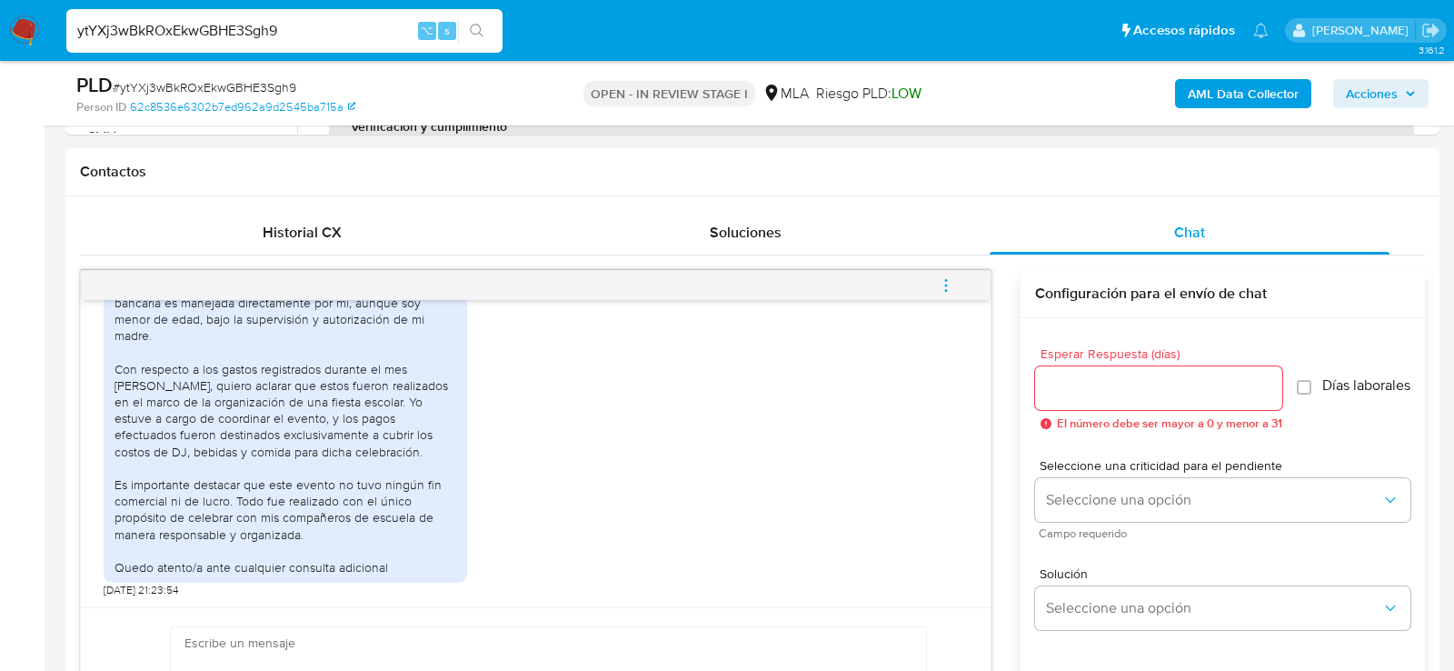
click at [260, 46] on div "ytYXj3wBkROxEkwGBHE3Sgh9 ⌥ s" at bounding box center [284, 31] width 436 height 44
click at [248, 35] on input "ytYXj3wBkROxEkwGBHE3Sgh9" at bounding box center [284, 31] width 436 height 24
paste input "Oqp6NExbG8AGe0VUFuqbXicd"
type input "Oqp6NExbG8AGe0VUFuqbXicd"
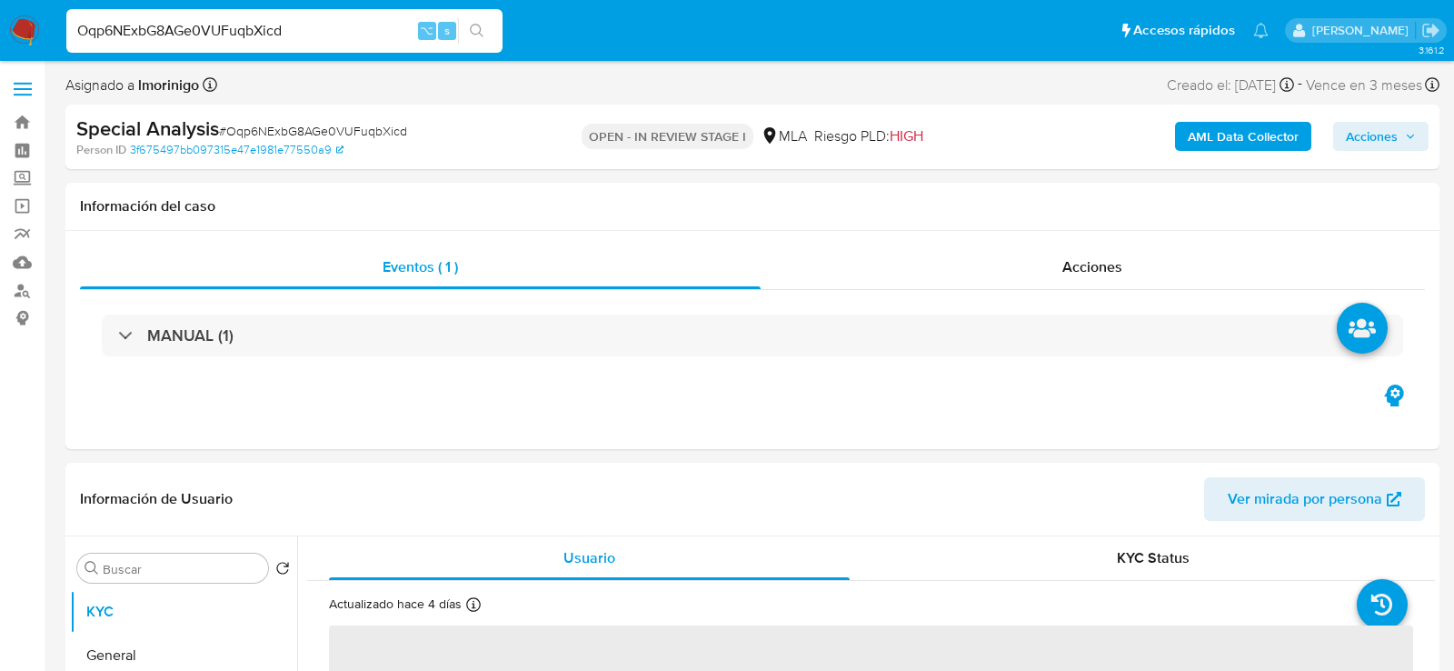
select select "10"
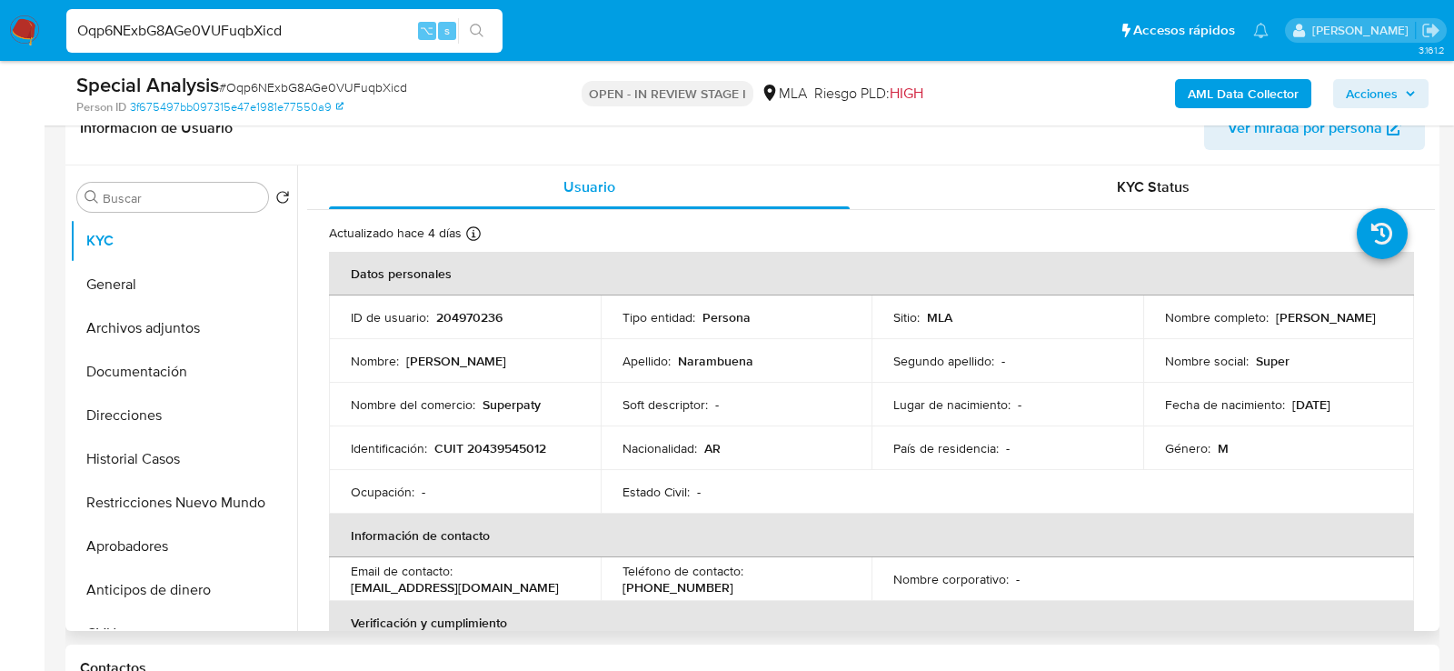
scroll to position [309, 0]
drag, startPoint x: 1154, startPoint y: 324, endPoint x: 1354, endPoint y: 325, distance: 199.9
click at [1354, 325] on td "Nombre completo : [PERSON_NAME]" at bounding box center [1279, 315] width 272 height 44
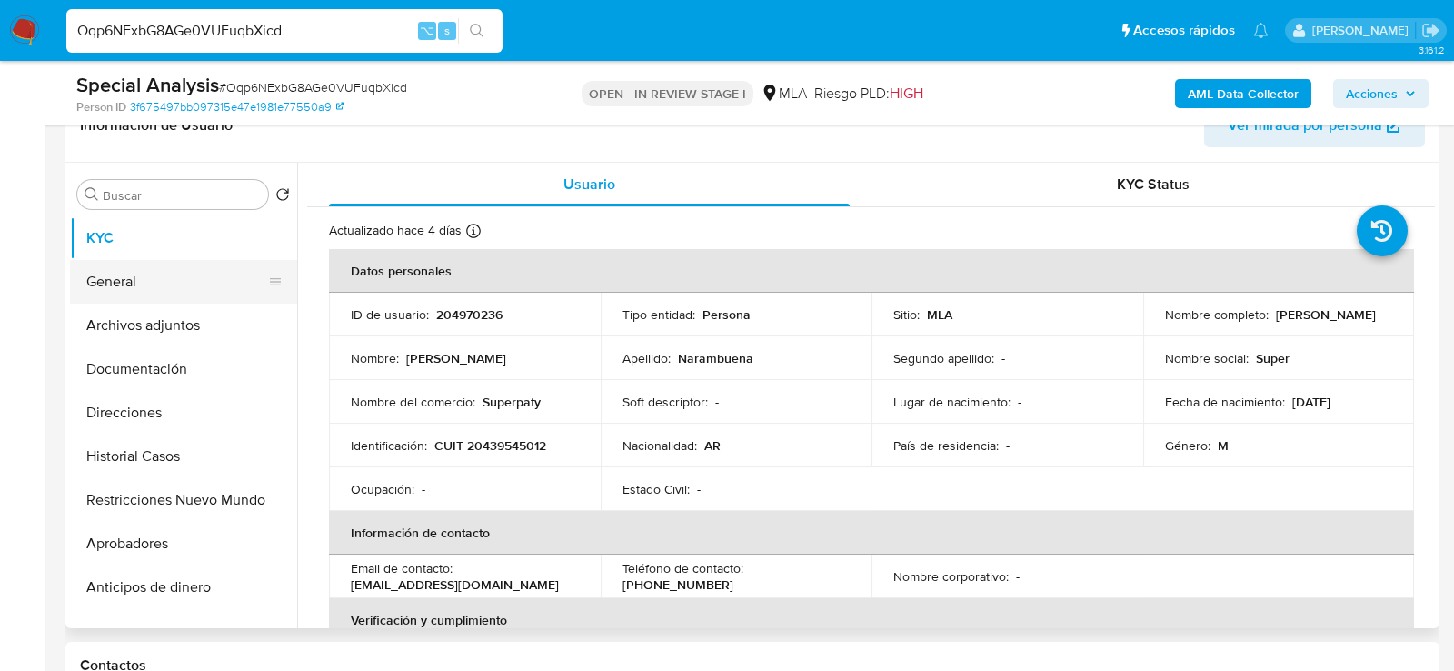
click at [140, 301] on button "General" at bounding box center [176, 282] width 213 height 44
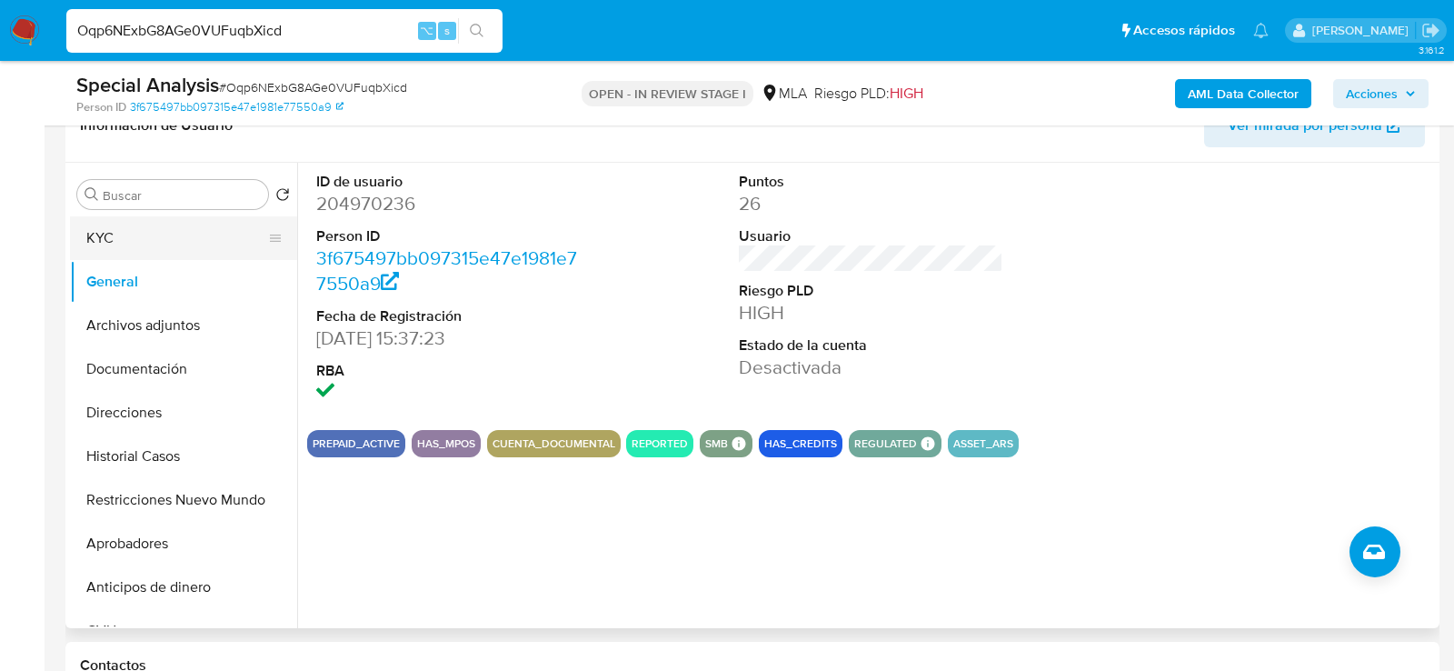
click at [150, 236] on button "KYC" at bounding box center [176, 238] width 213 height 44
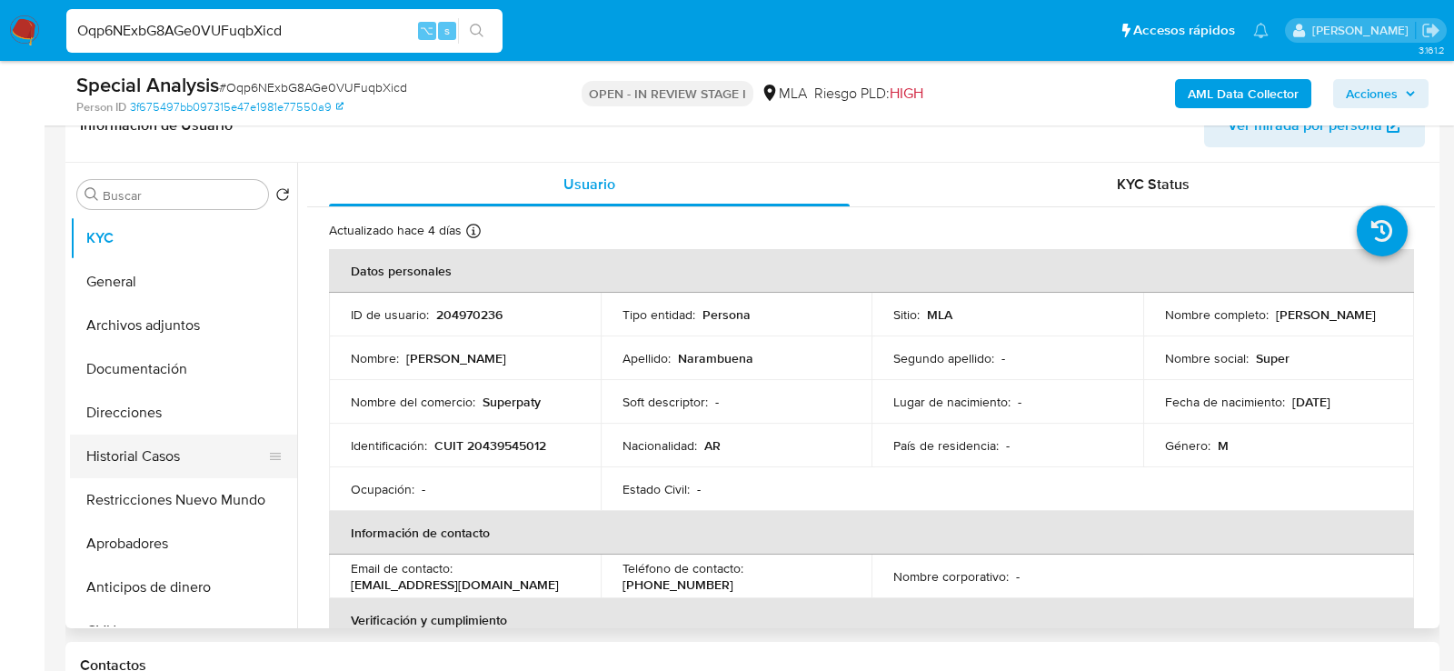
click at [174, 456] on button "Historial Casos" at bounding box center [176, 456] width 213 height 44
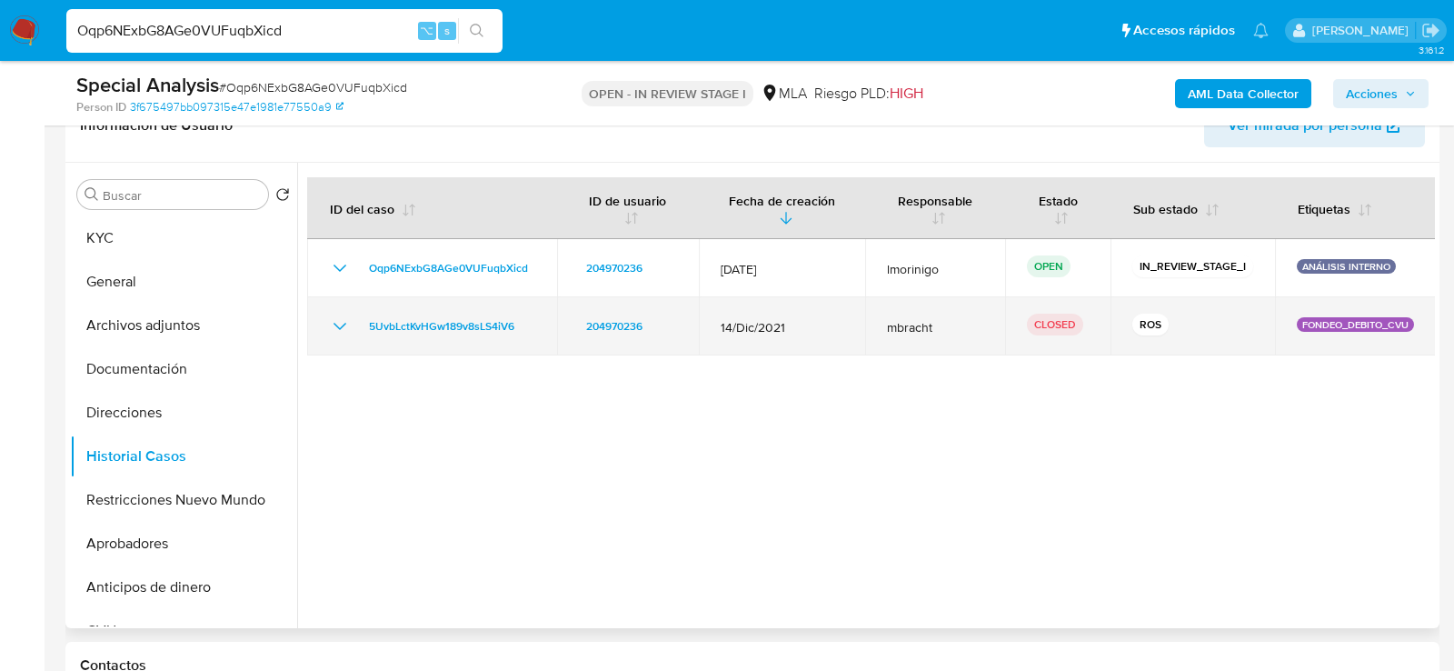
click at [335, 326] on icon "Mostrar/Ocultar" at bounding box center [340, 326] width 22 height 22
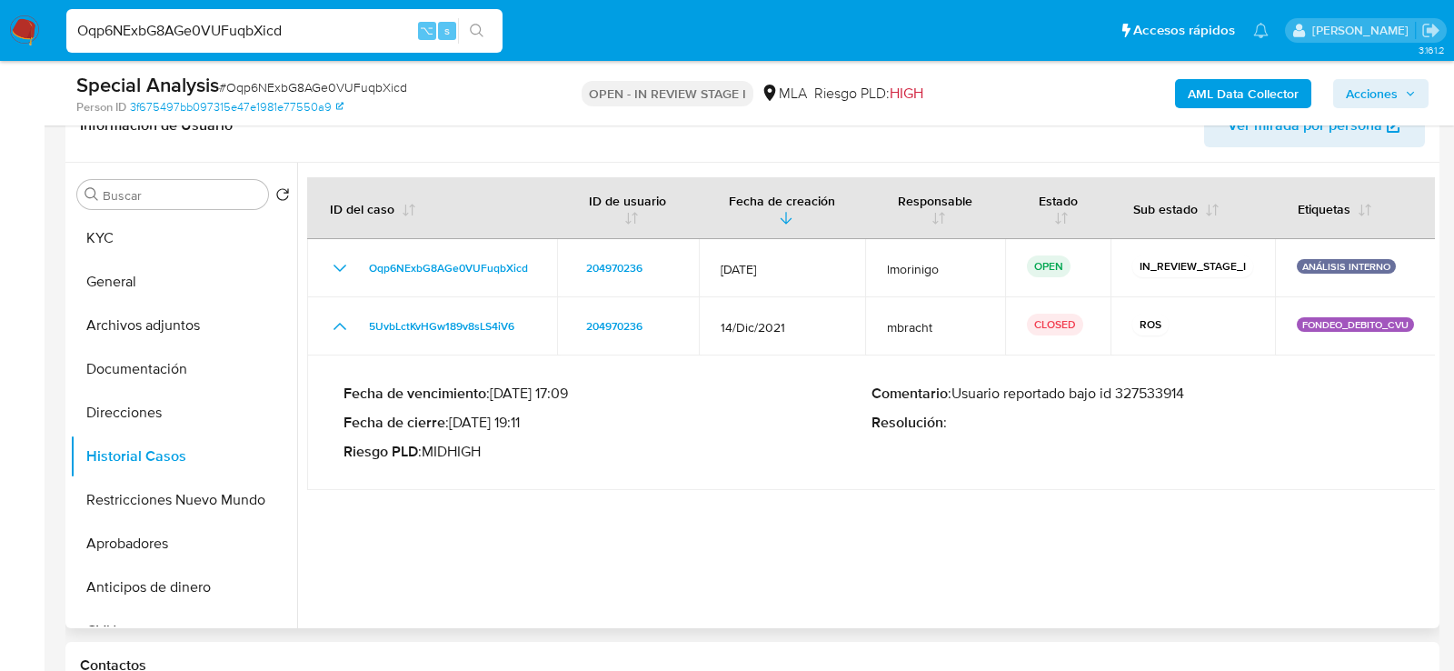
click at [1141, 402] on div "Comentario : Usuario reportado bajo id 327533914 Resolución :" at bounding box center [1135, 422] width 528 height 76
click at [1141, 396] on p "Comentario : Usuario reportado bajo id 327533914" at bounding box center [1135, 393] width 528 height 18
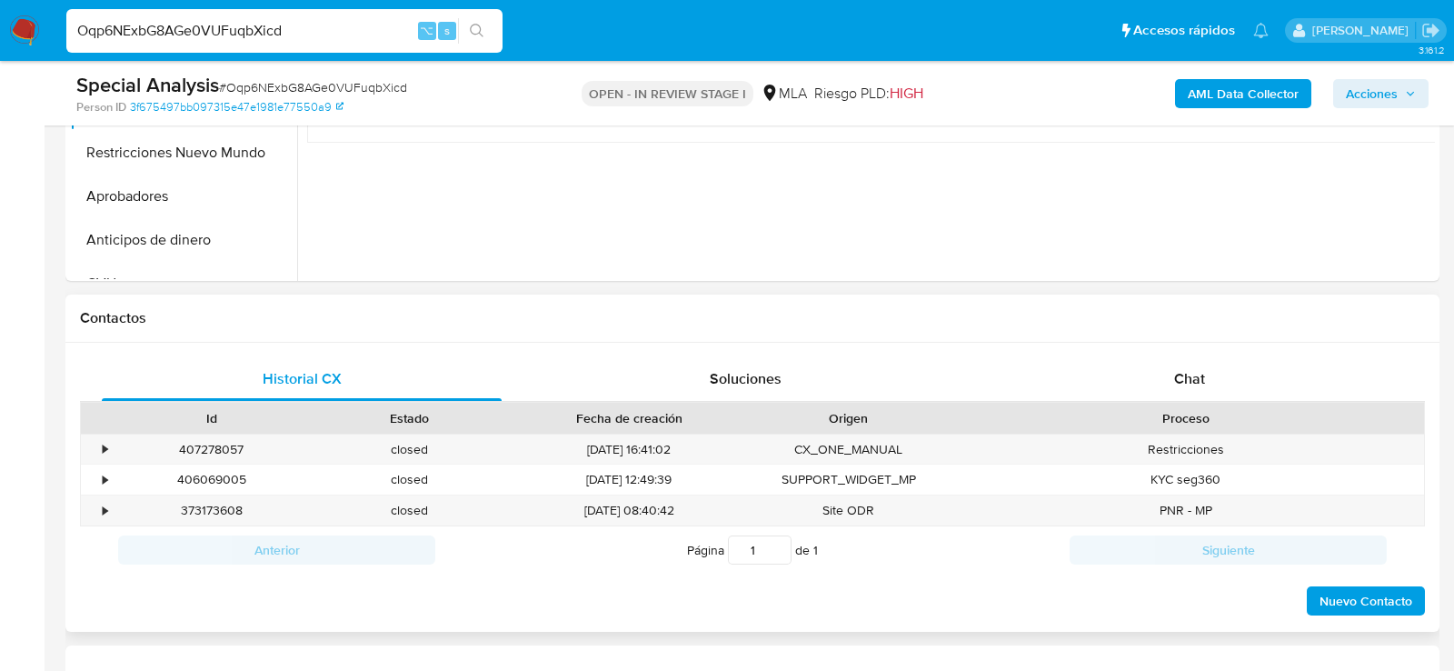
scroll to position [811, 0]
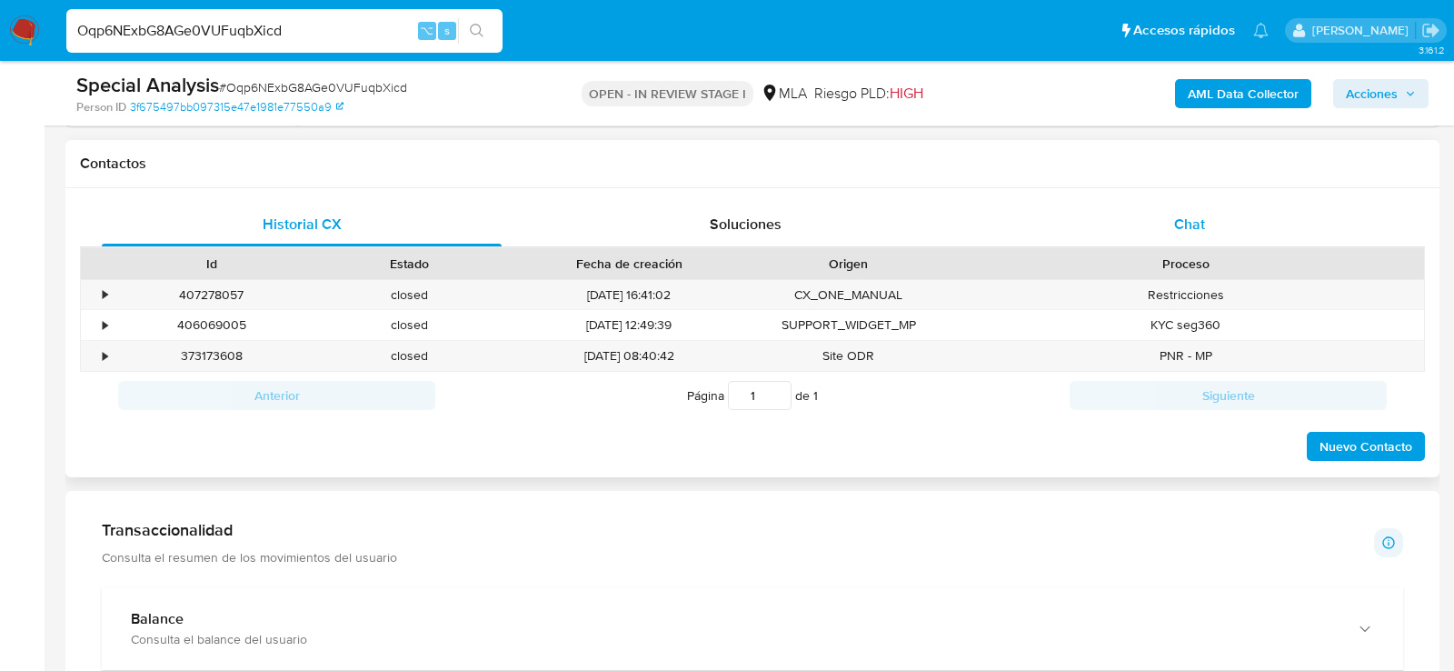
click at [1296, 210] on div "Chat" at bounding box center [1190, 225] width 400 height 44
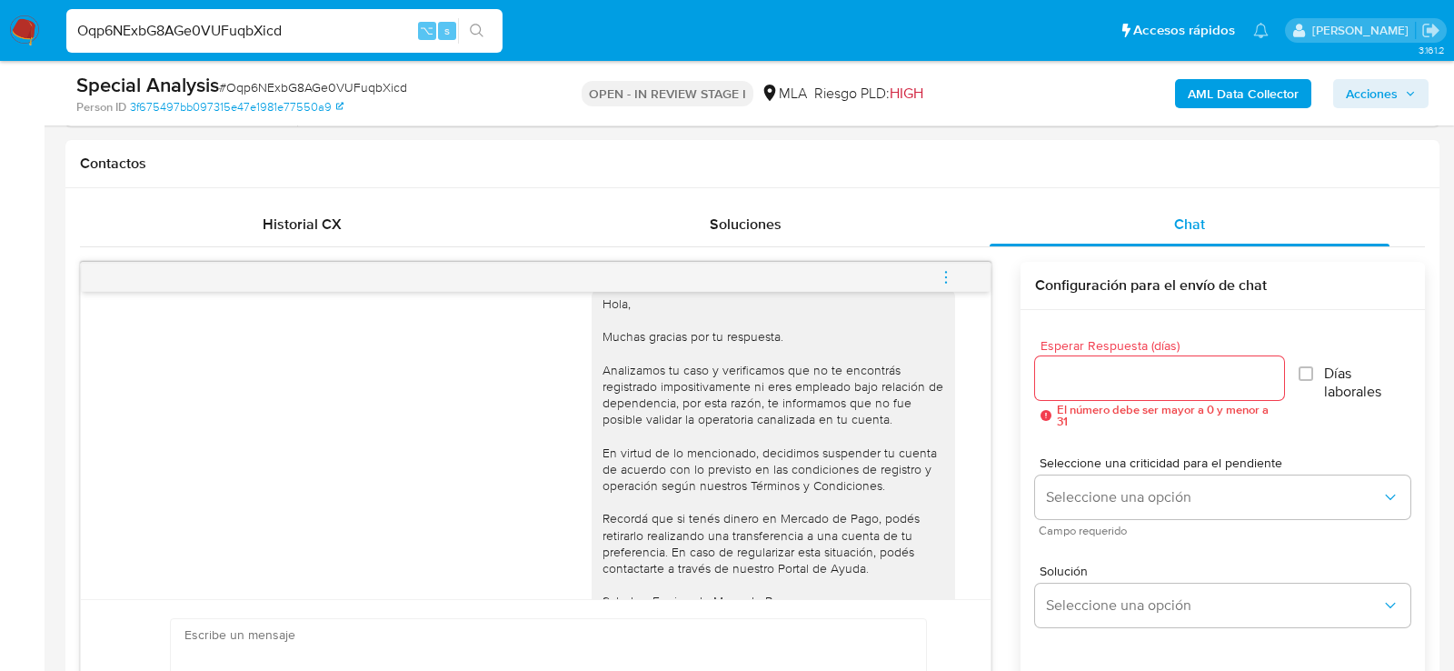
scroll to position [1232, 0]
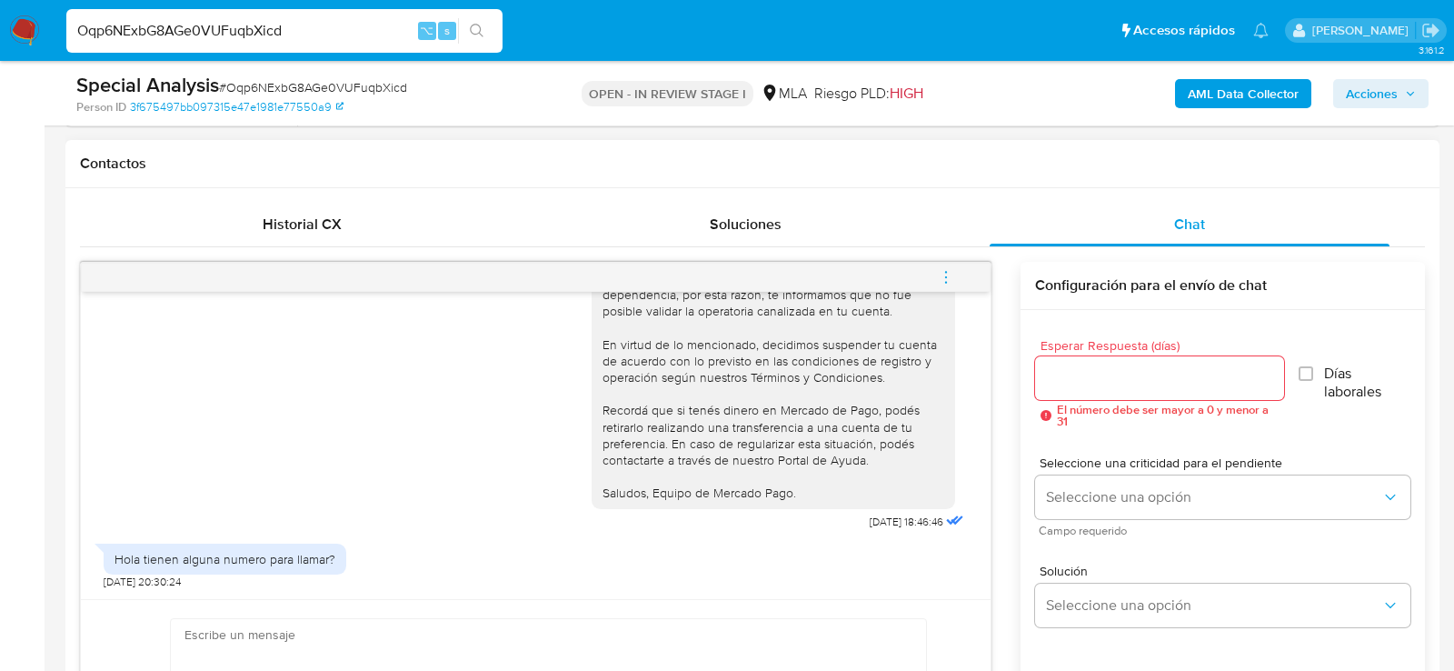
click at [952, 274] on icon "menu-action" at bounding box center [946, 277] width 16 height 16
click at [607, 423] on div at bounding box center [727, 335] width 1454 height 671
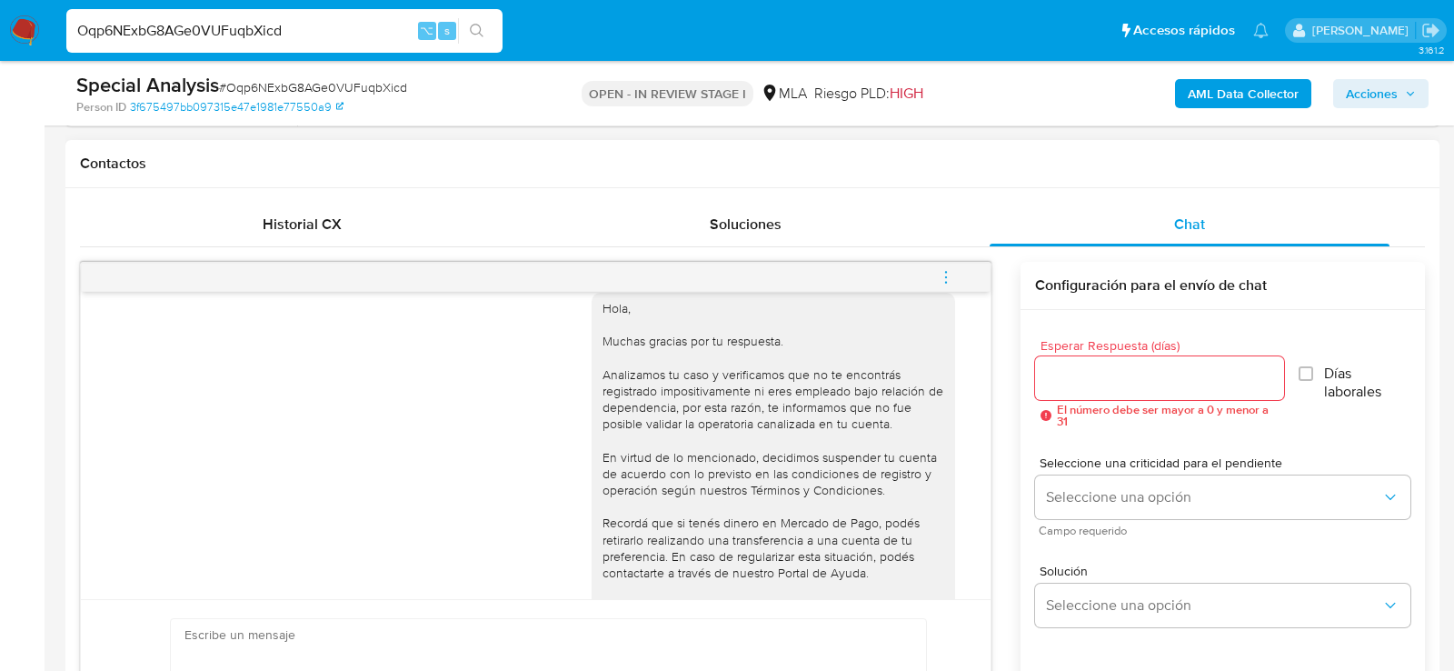
scroll to position [1066, 0]
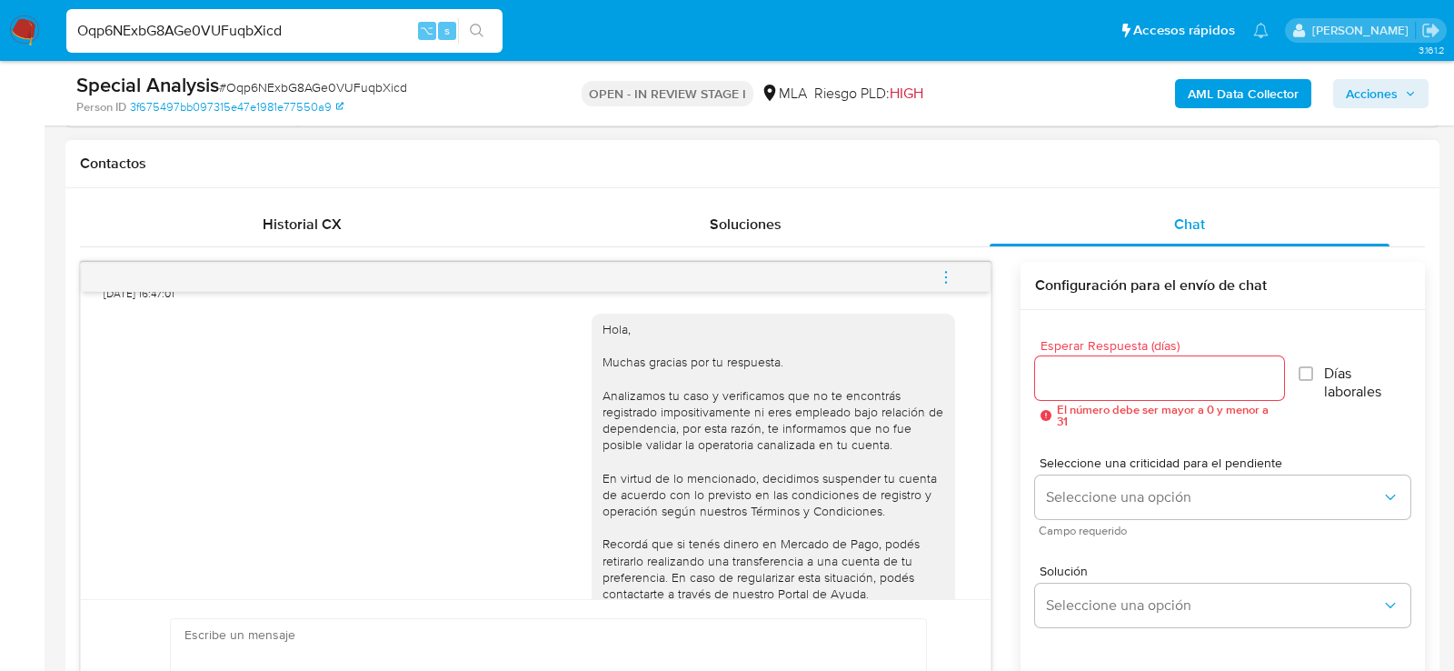
click at [976, 267] on div at bounding box center [536, 277] width 910 height 29
click at [967, 267] on button "menu-action" at bounding box center [946, 277] width 60 height 44
click at [690, 270] on li "Cerrar conversación" at bounding box center [693, 278] width 134 height 22
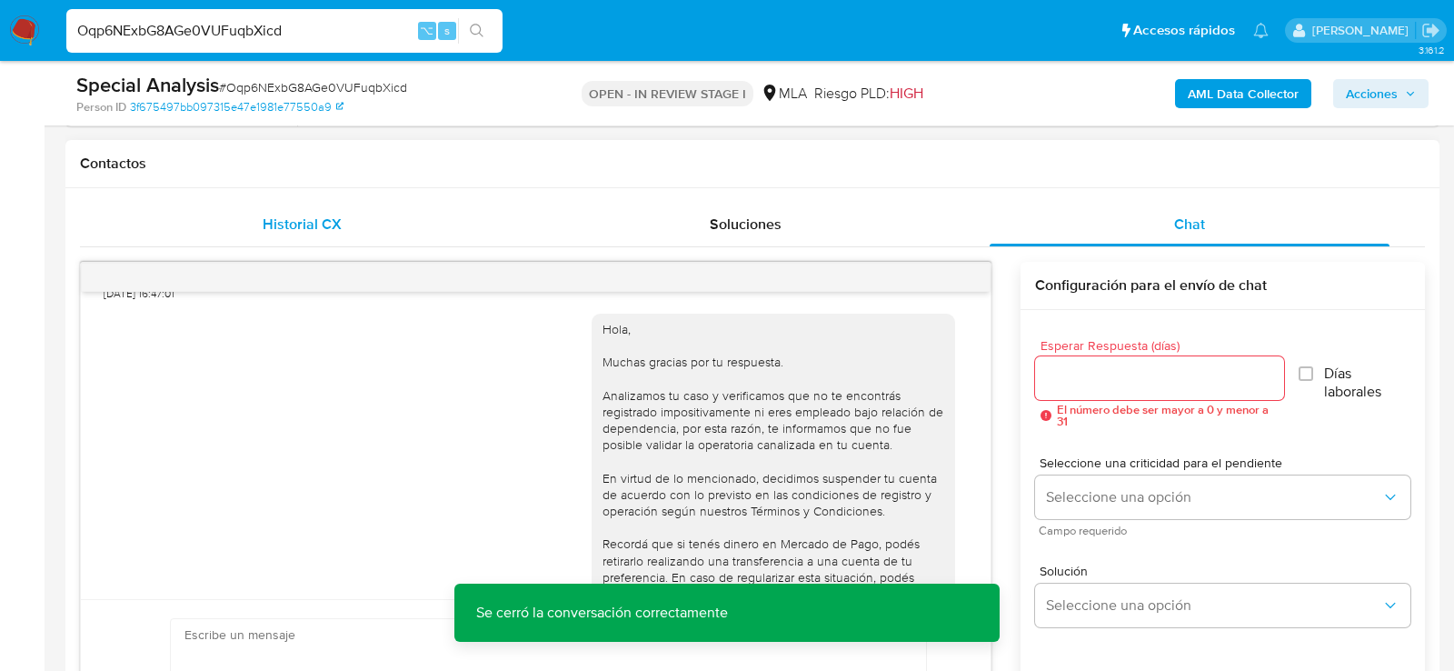
click at [202, 231] on div "Historial CX" at bounding box center [302, 225] width 400 height 44
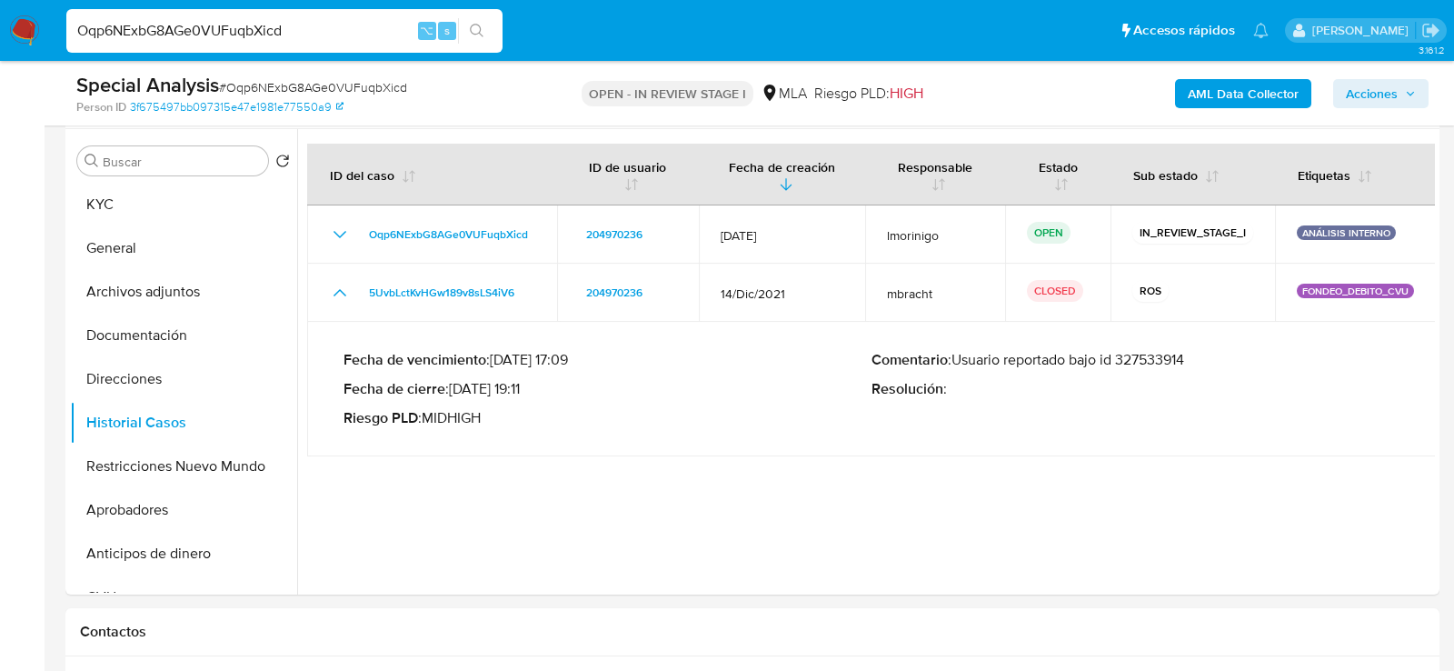
scroll to position [350, 0]
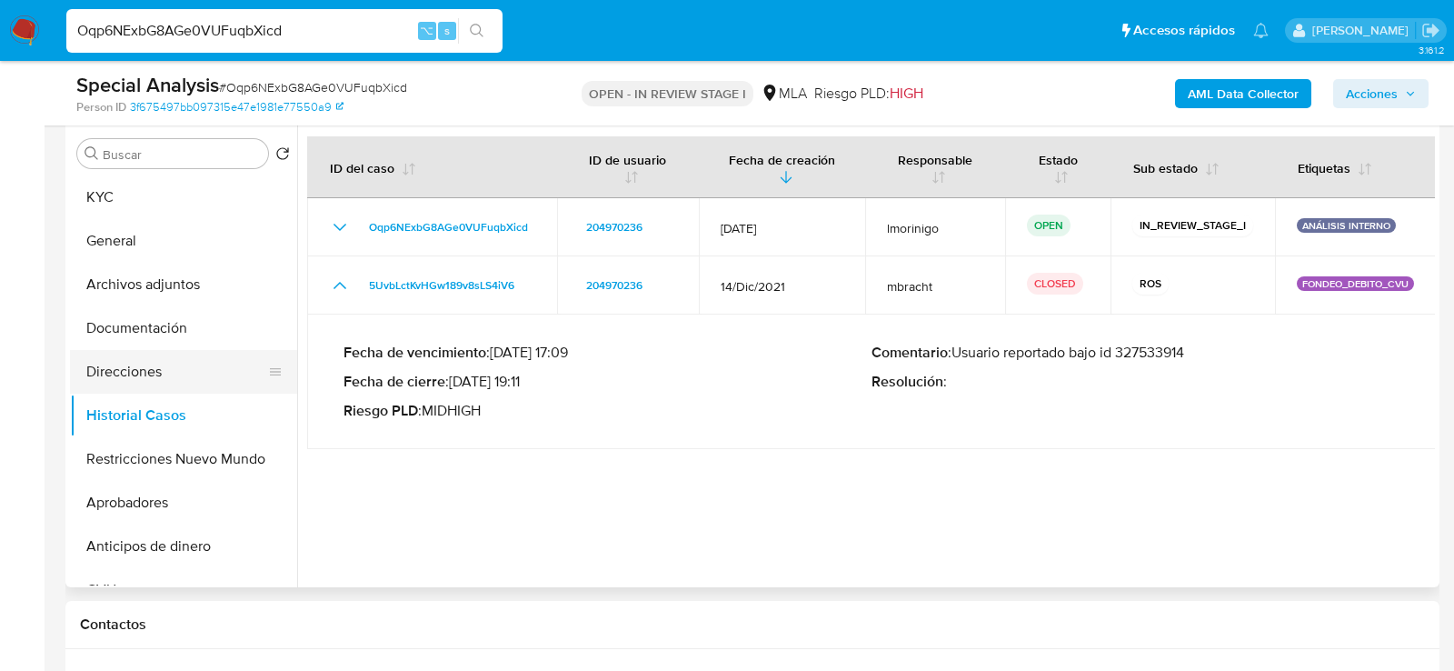
click at [136, 362] on button "Direcciones" at bounding box center [176, 372] width 213 height 44
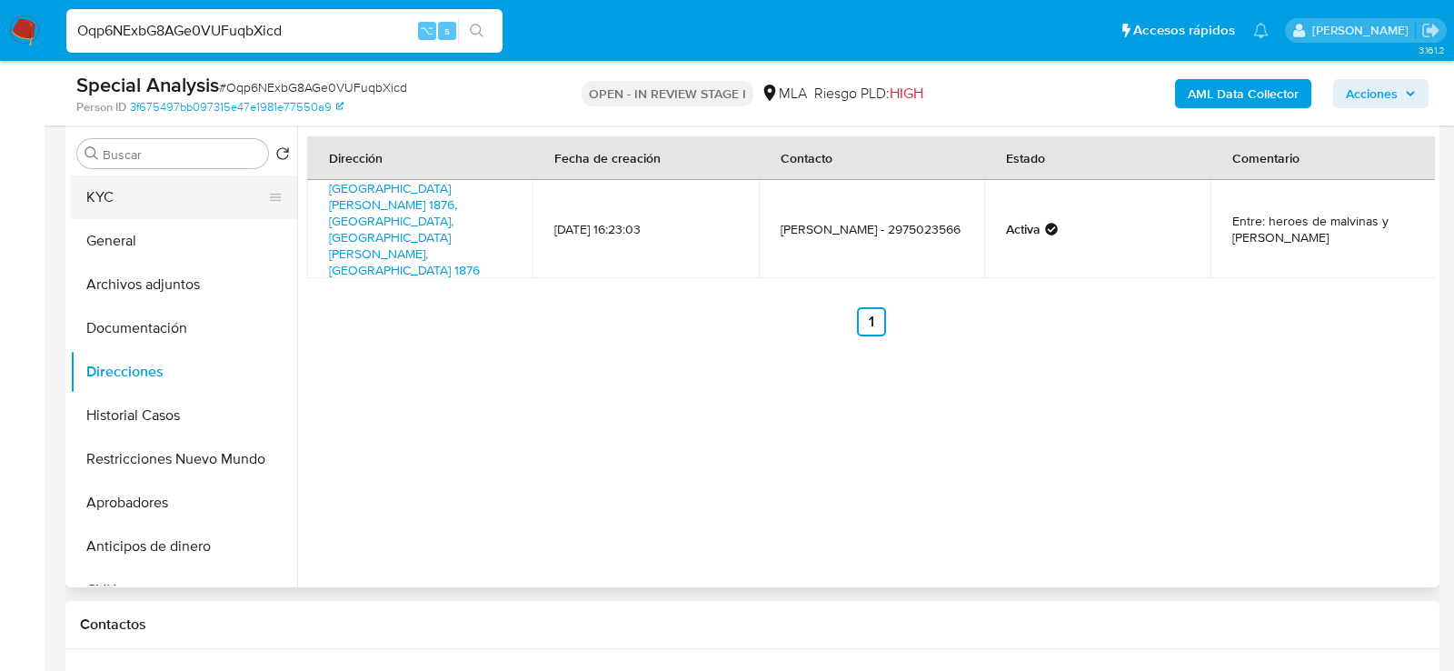
click at [143, 182] on button "KYC" at bounding box center [176, 197] width 213 height 44
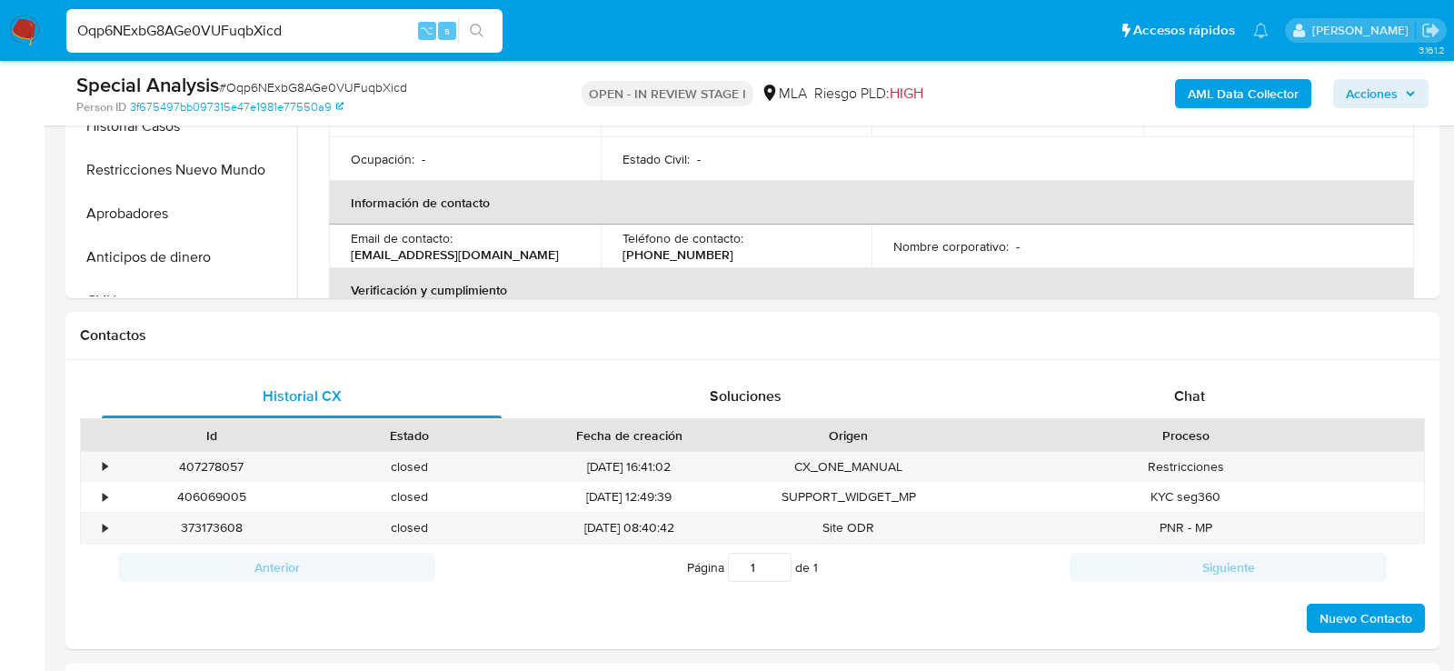
scroll to position [736, 0]
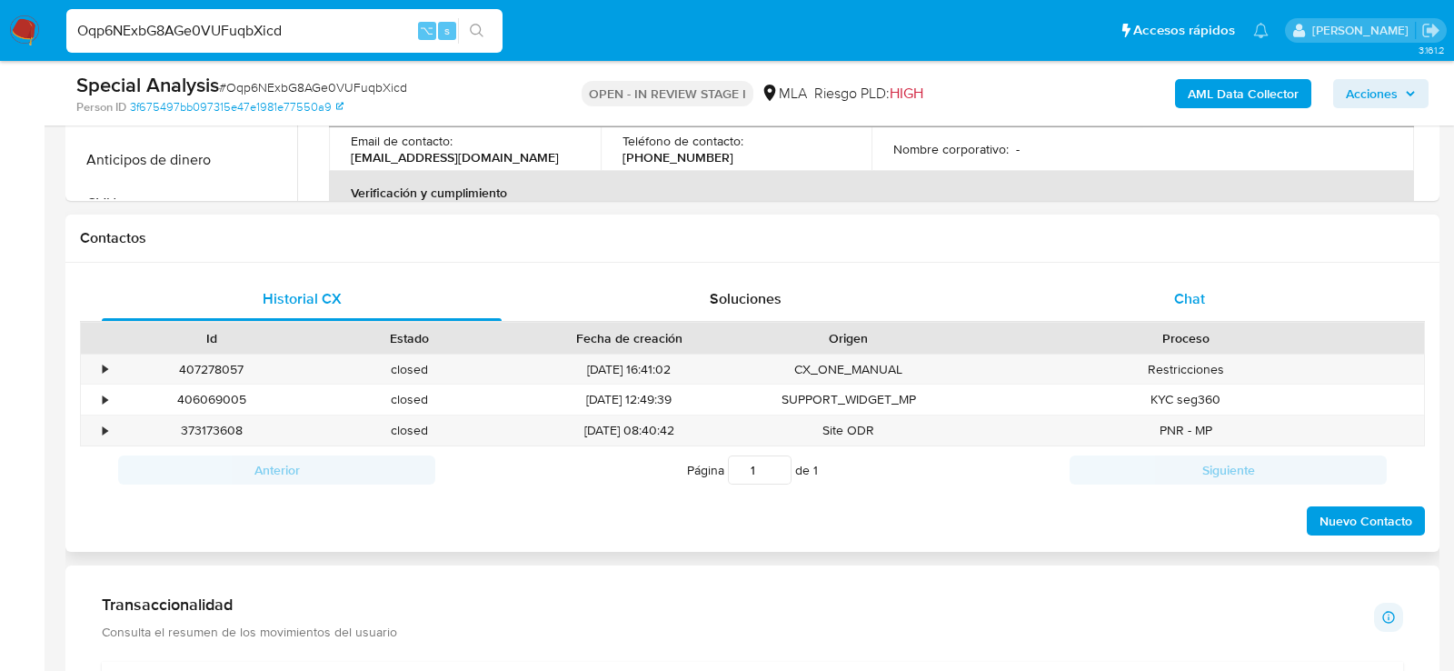
click at [1202, 304] on span "Chat" at bounding box center [1189, 298] width 31 height 21
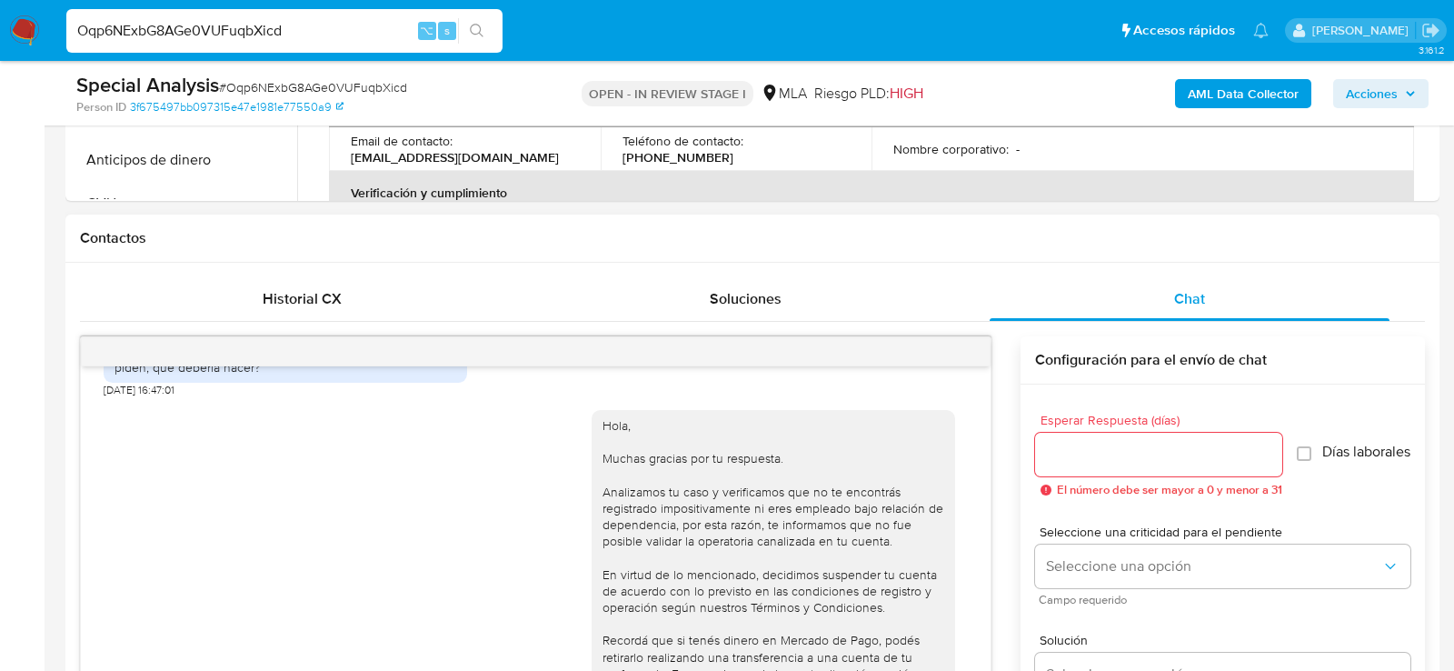
scroll to position [1048, 0]
drag, startPoint x: 157, startPoint y: 421, endPoint x: 101, endPoint y: 419, distance: 56.4
click at [101, 419] on div "[DATE] 14:50:36 Hola buenos dias, no tengo ningun comprobante que me piden, que…" at bounding box center [536, 519] width 910 height 307
copy span "[DATE]"
click at [152, 371] on div "Hola buenos dias, no tengo ningun comprobante que me piden, que deberia hacer?" at bounding box center [286, 354] width 342 height 33
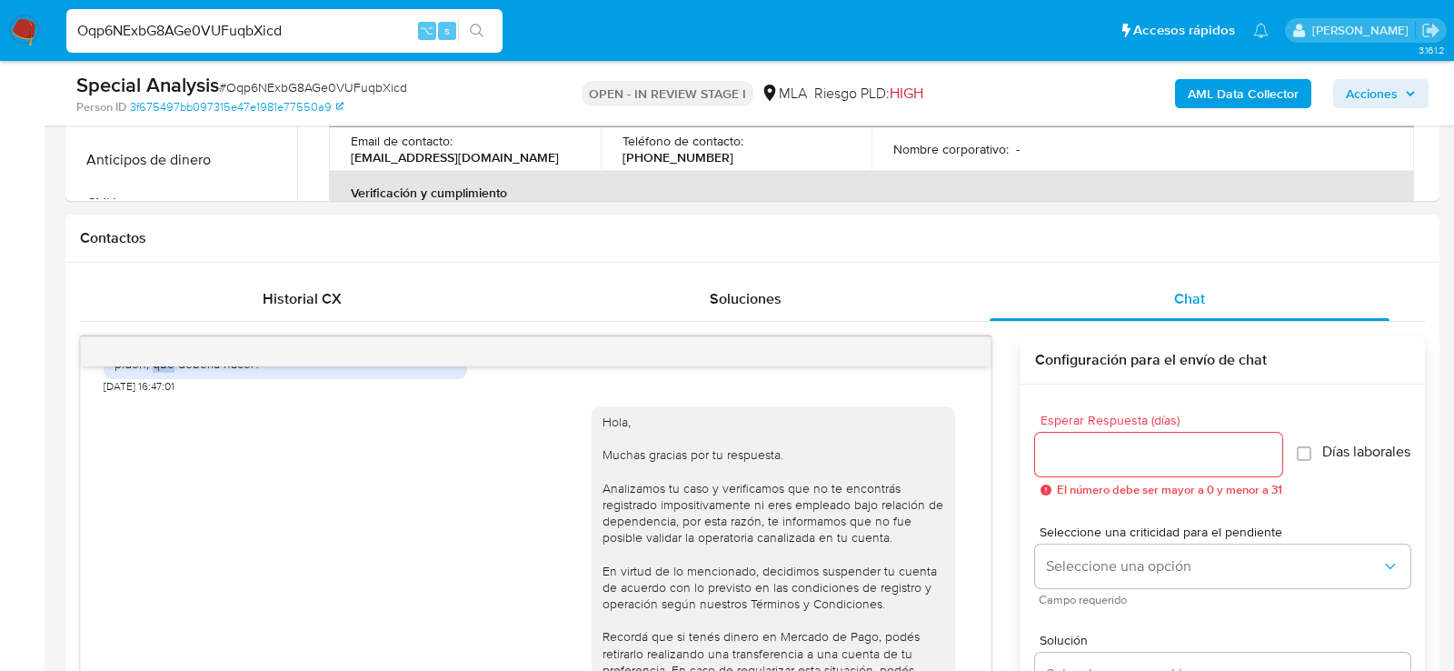
click at [152, 371] on div "Hola buenos dias, no tengo ningun comprobante que me piden, que deberia hacer?" at bounding box center [286, 354] width 342 height 33
copy div "Hola buenos dias, no tengo ningun comprobante que me piden, que deberia hacer?"
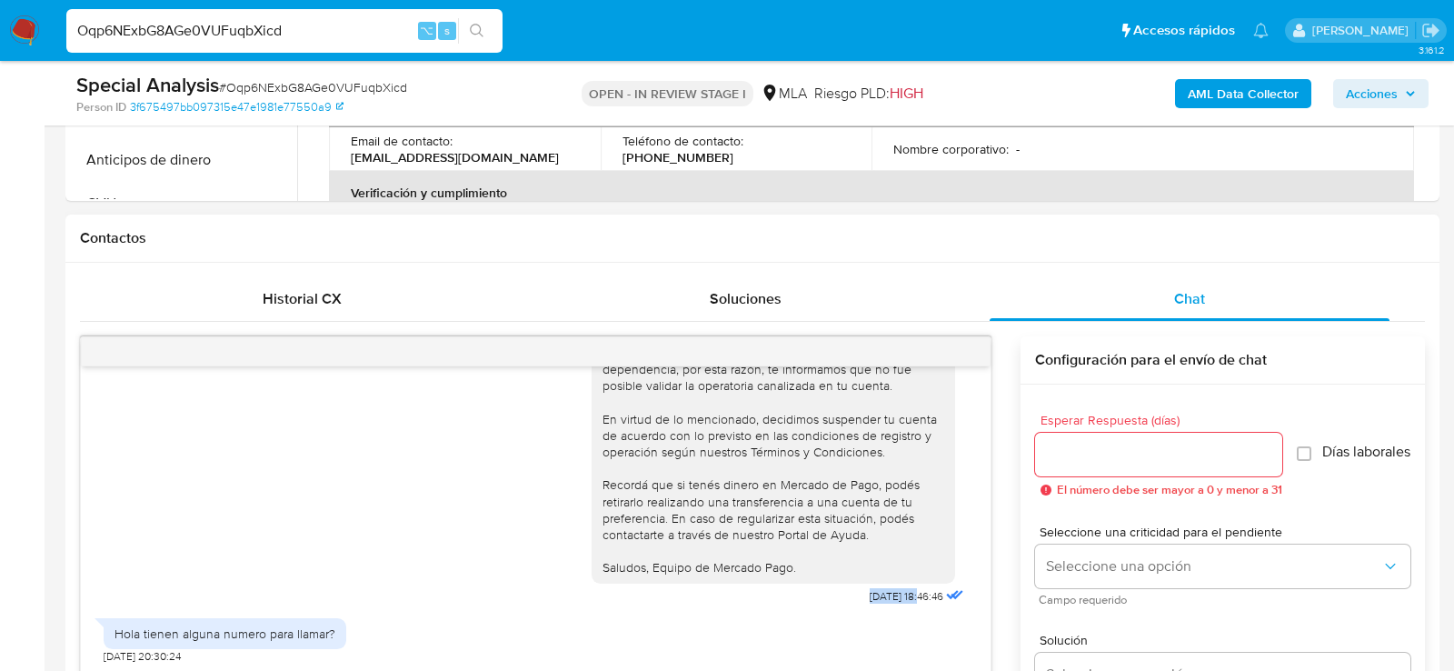
drag, startPoint x: 902, startPoint y: 593, endPoint x: 813, endPoint y: 593, distance: 89.1
click at [813, 594] on div "Hola, Muchas gracias por tu respuesta. Analizamos tu caso y verificamos que no …" at bounding box center [780, 425] width 376 height 367
copy div "[DATE]"
click at [818, 593] on div "Hola, Muchas gracias por tu respuesta. Analizamos tu caso y verificamos que no …" at bounding box center [780, 425] width 376 height 367
drag, startPoint x: 849, startPoint y: 595, endPoint x: 881, endPoint y: 594, distance: 32.7
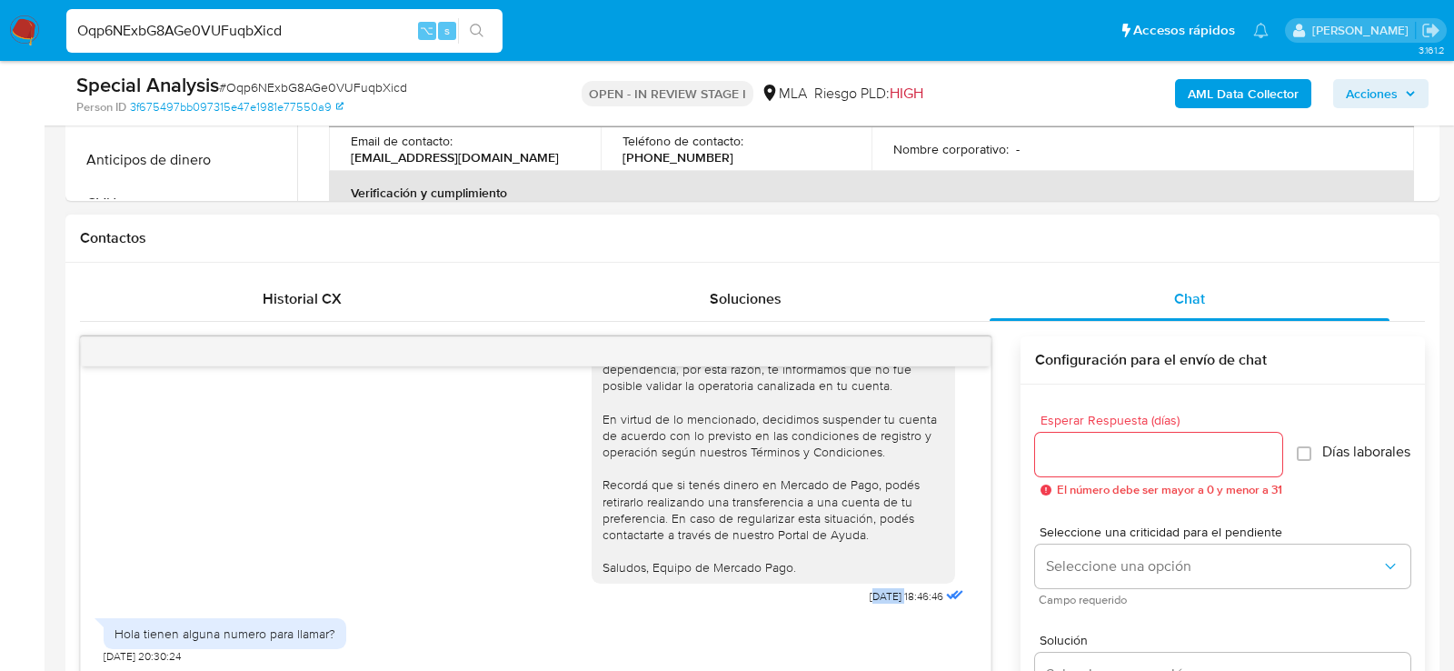
click at [881, 594] on span "[DATE] 18:46:46" at bounding box center [907, 596] width 74 height 15
drag, startPoint x: 903, startPoint y: 594, endPoint x: 844, endPoint y: 594, distance: 59.1
click at [870, 594] on span "[DATE] 18:46:46" at bounding box center [907, 596] width 74 height 15
copy span "[DATE]"
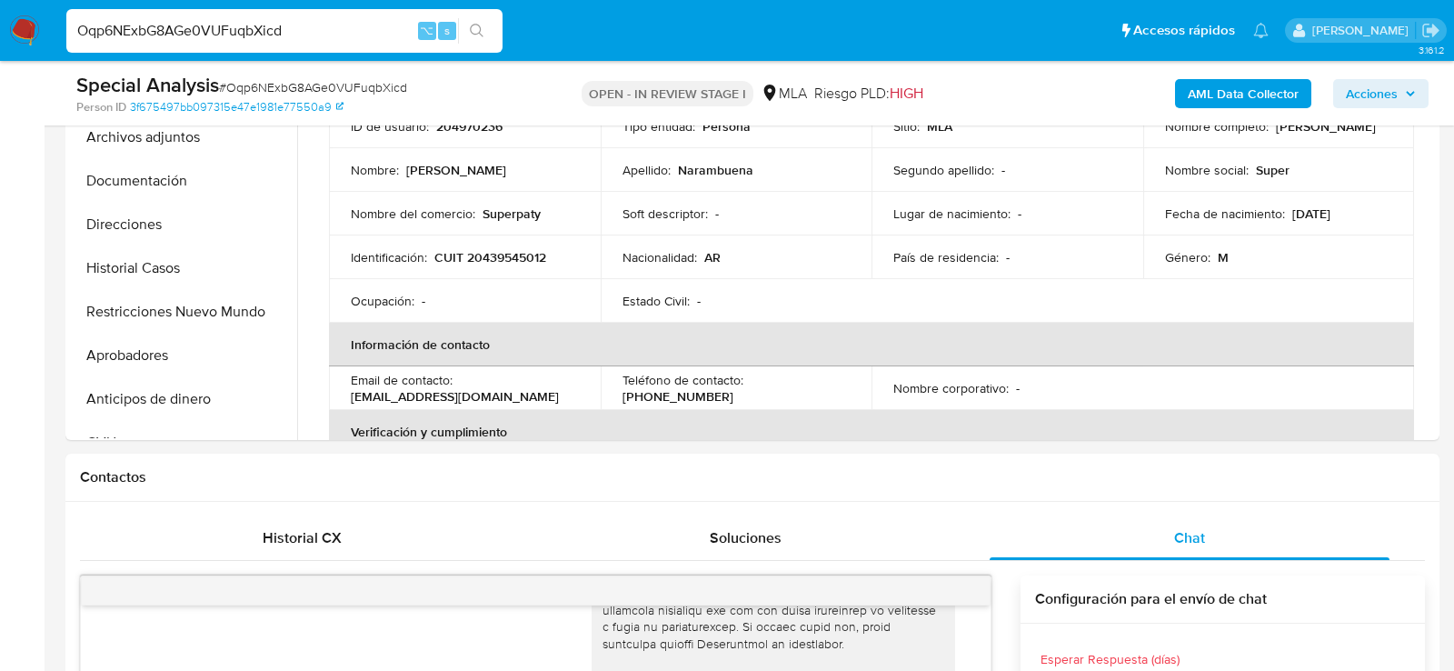
scroll to position [328, 0]
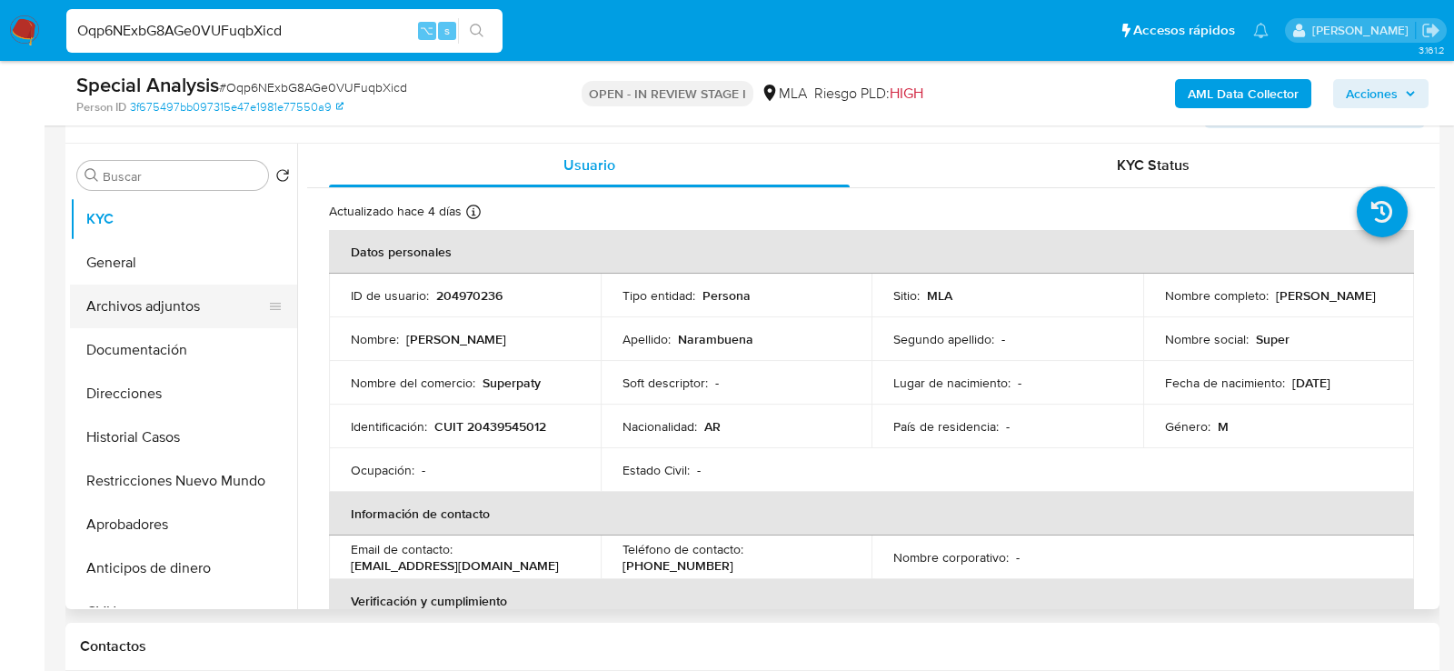
click at [141, 310] on button "Archivos adjuntos" at bounding box center [176, 306] width 213 height 44
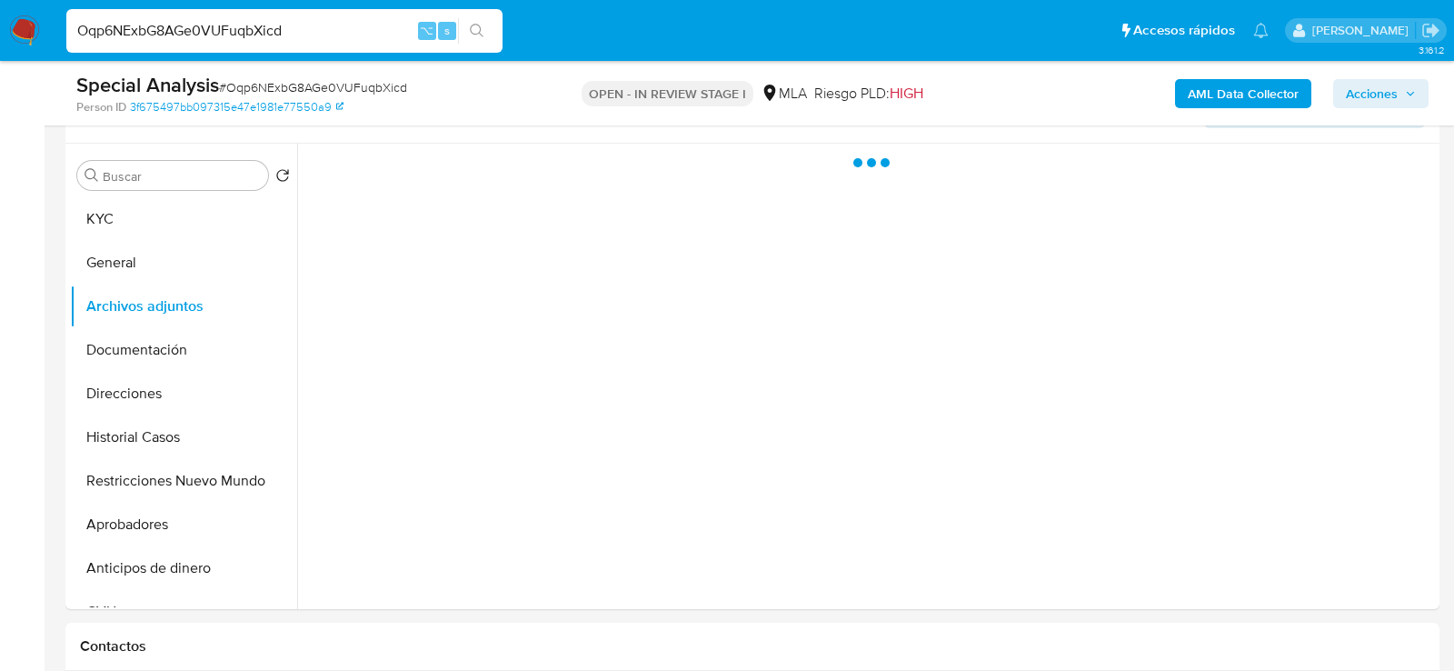
click at [1205, 95] on b "AML Data Collector" at bounding box center [1243, 93] width 111 height 29
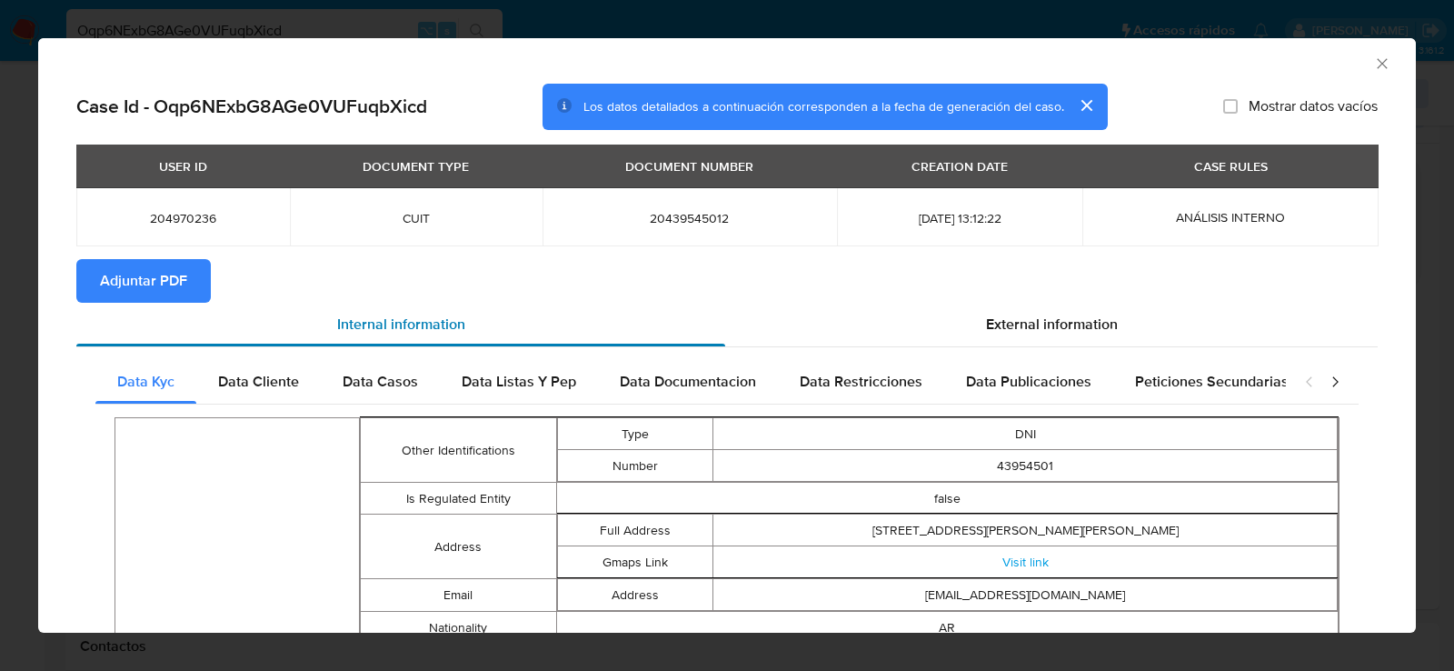
click at [181, 305] on div "Internal information" at bounding box center [400, 325] width 649 height 44
click at [180, 294] on span "Adjuntar PDF" at bounding box center [143, 281] width 87 height 40
click at [1387, 73] on div "AML Data Collector" at bounding box center [727, 60] width 1378 height 45
click at [1385, 68] on icon "Cerrar ventana" at bounding box center [1382, 64] width 18 height 18
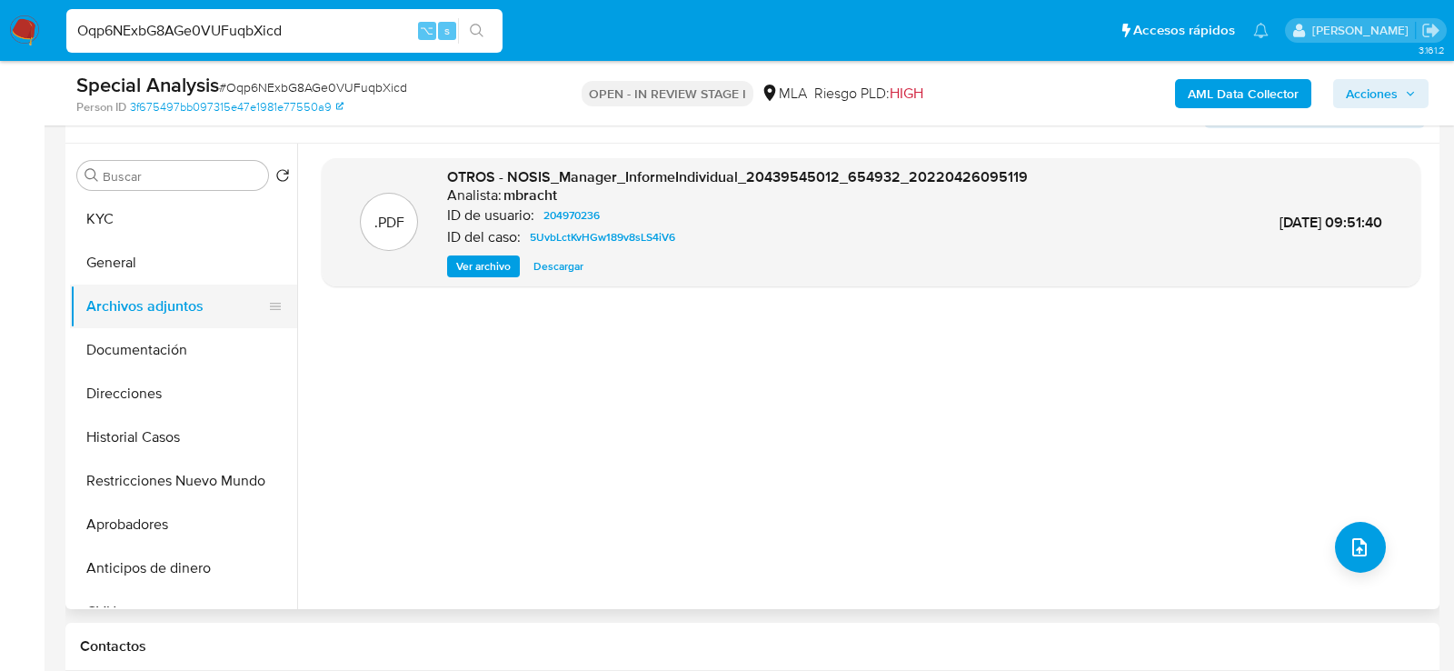
click at [150, 295] on button "Archivos adjuntos" at bounding box center [176, 306] width 213 height 44
click at [150, 311] on button "Archivos adjuntos" at bounding box center [176, 306] width 213 height 44
click at [150, 284] on button "Archivos adjuntos" at bounding box center [176, 306] width 213 height 44
click at [150, 268] on button "General" at bounding box center [176, 263] width 213 height 44
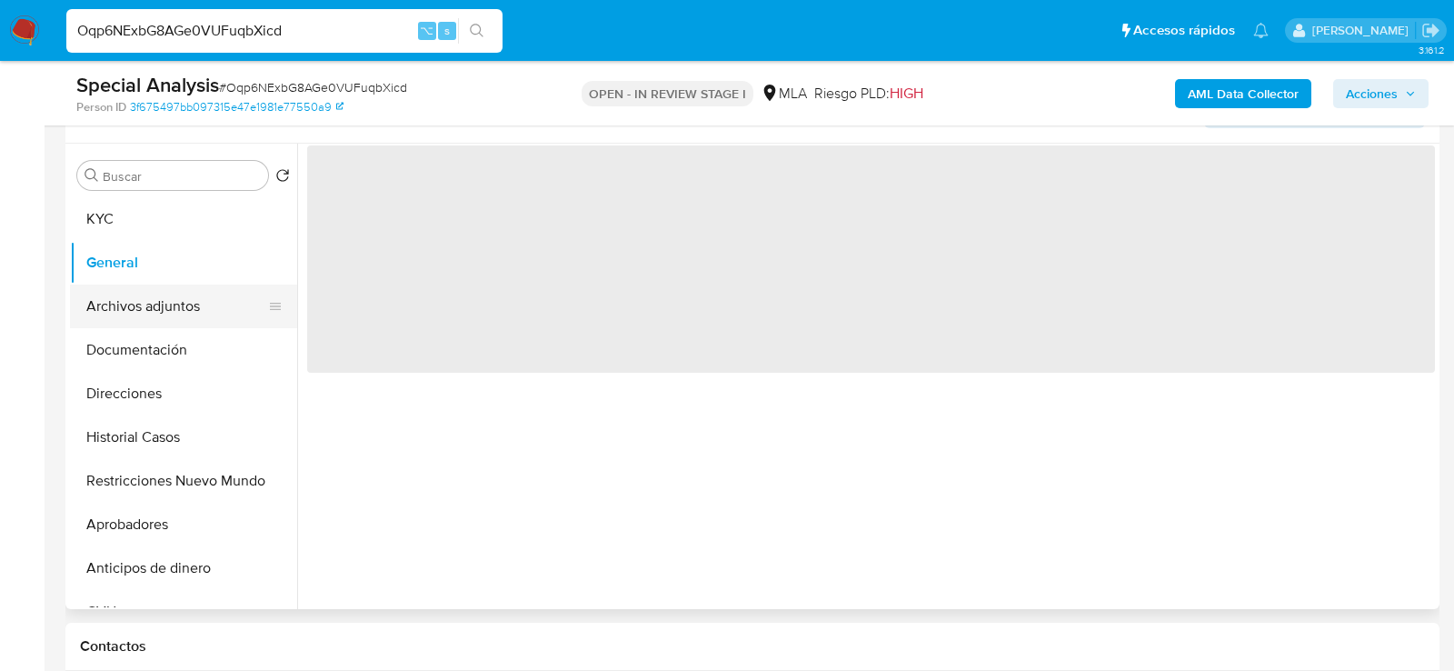
click at [150, 295] on button "Archivos adjuntos" at bounding box center [176, 306] width 213 height 44
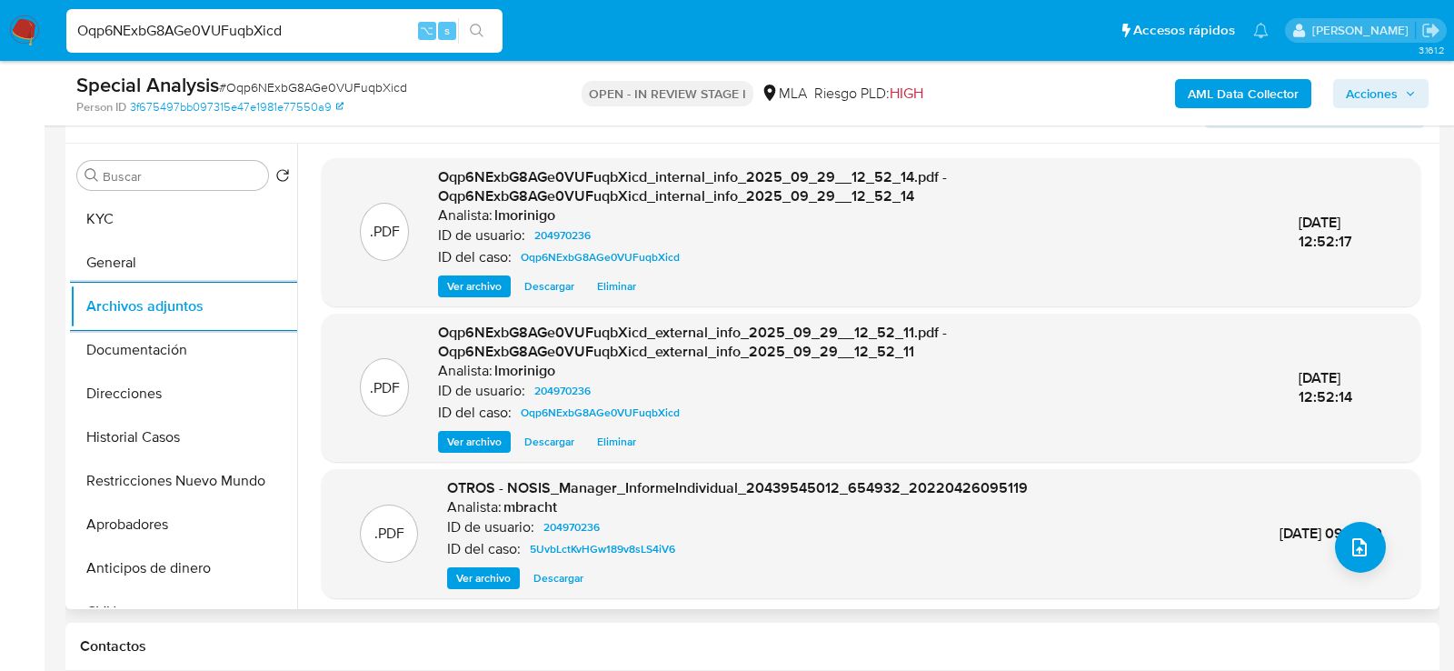
scroll to position [331, 0]
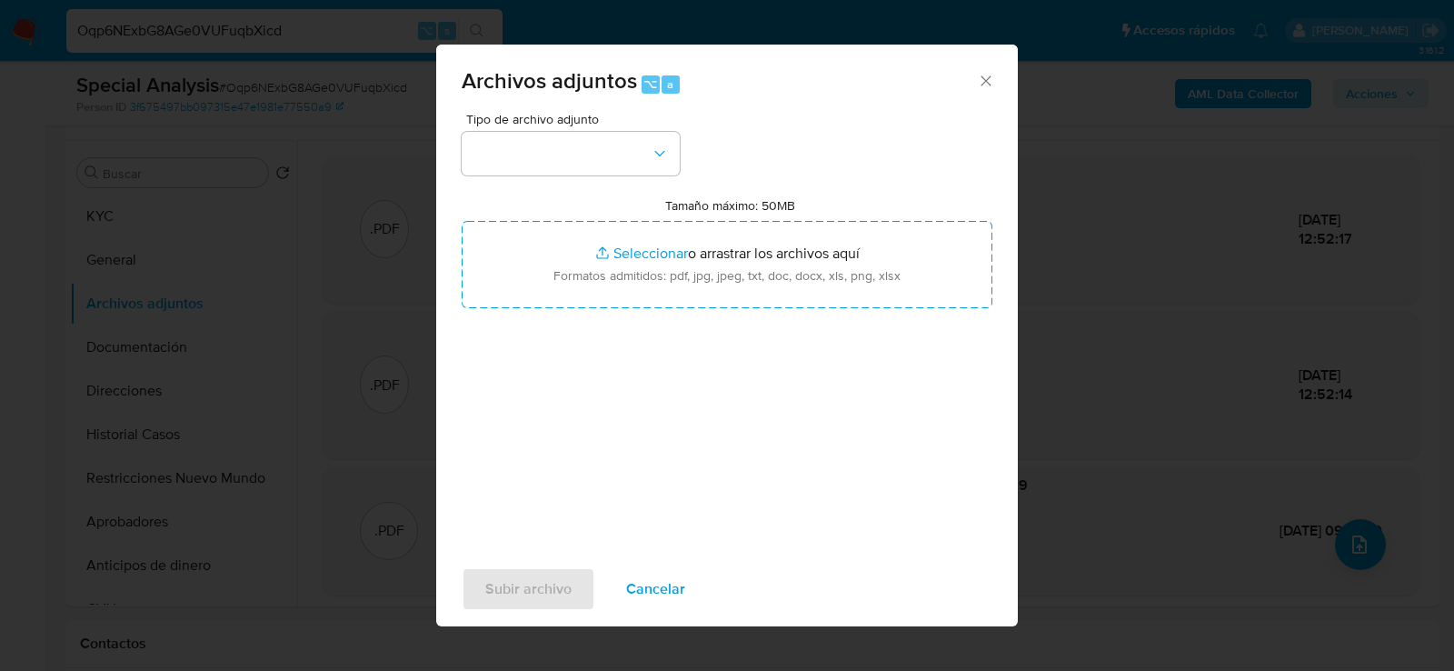
click at [688, 179] on div "Tipo de archivo adjunto Tamaño máximo: 50MB Seleccionar archivos Seleccionar o …" at bounding box center [727, 327] width 531 height 429
click at [655, 154] on icon "button" at bounding box center [660, 153] width 18 height 18
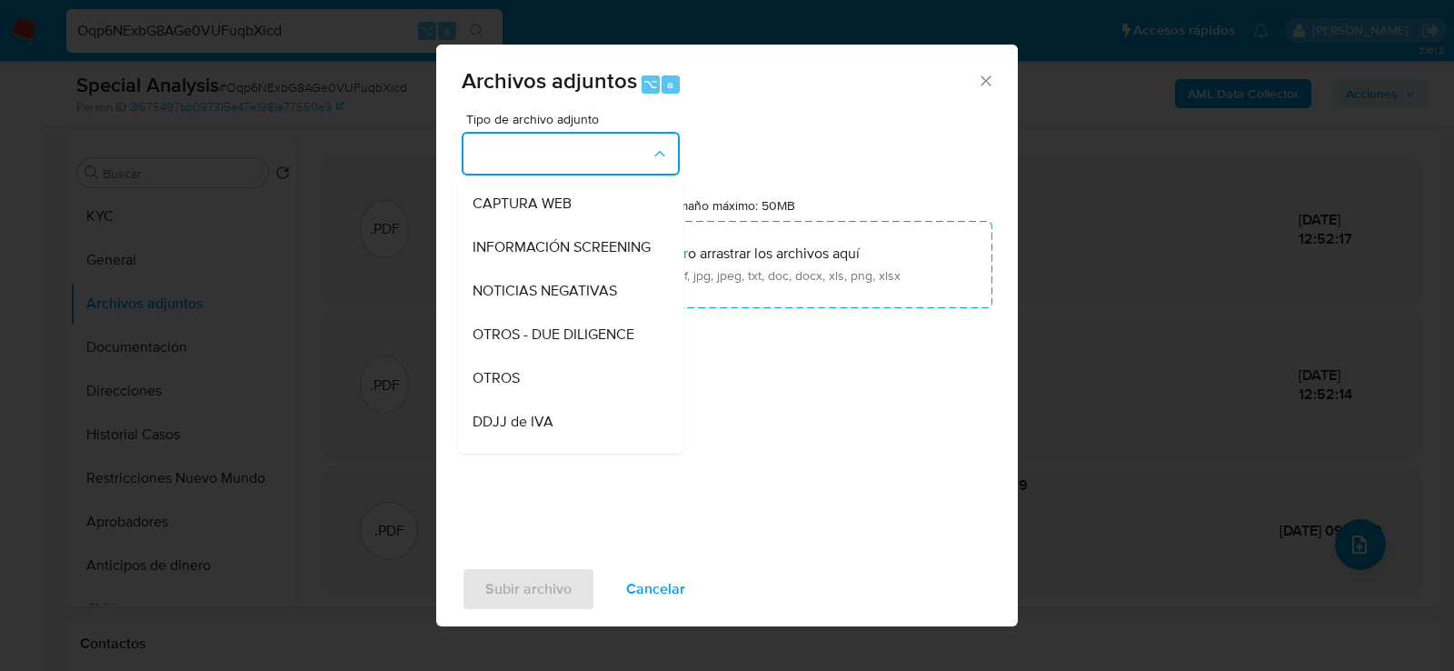
scroll to position [187, 0]
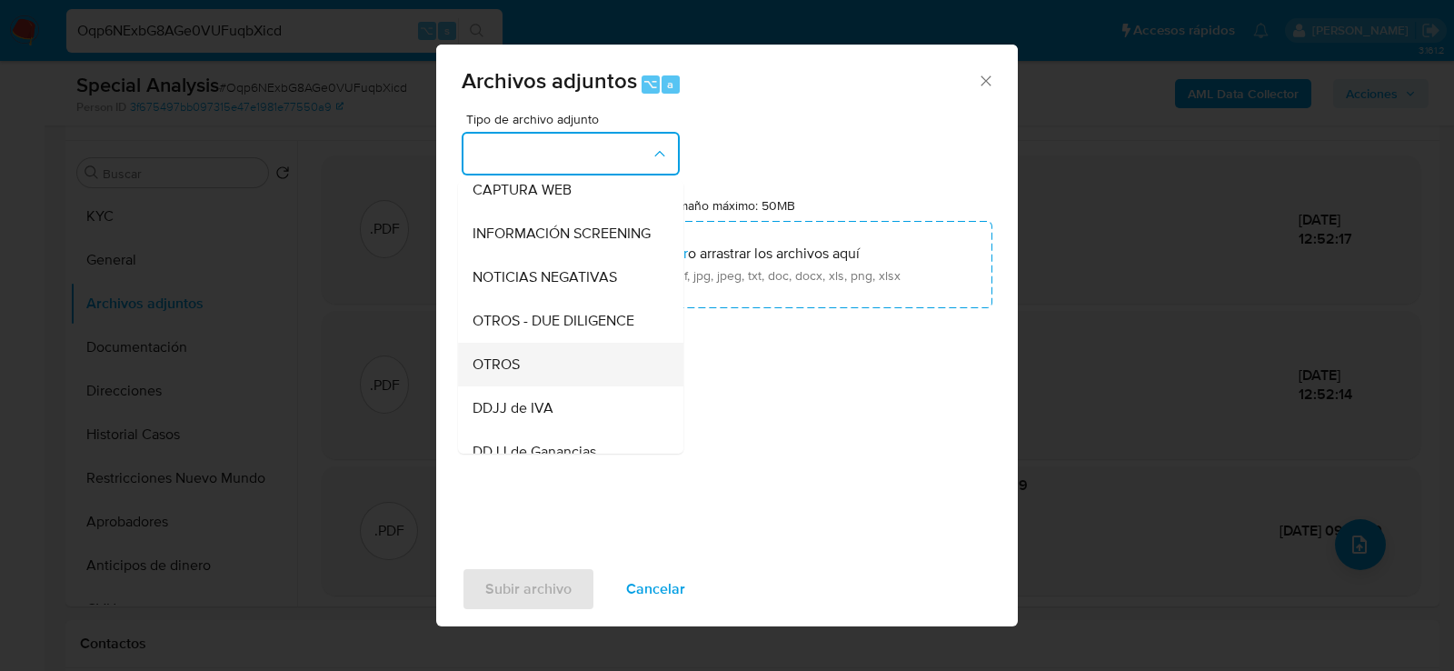
click at [577, 363] on div "OTROS" at bounding box center [565, 364] width 185 height 44
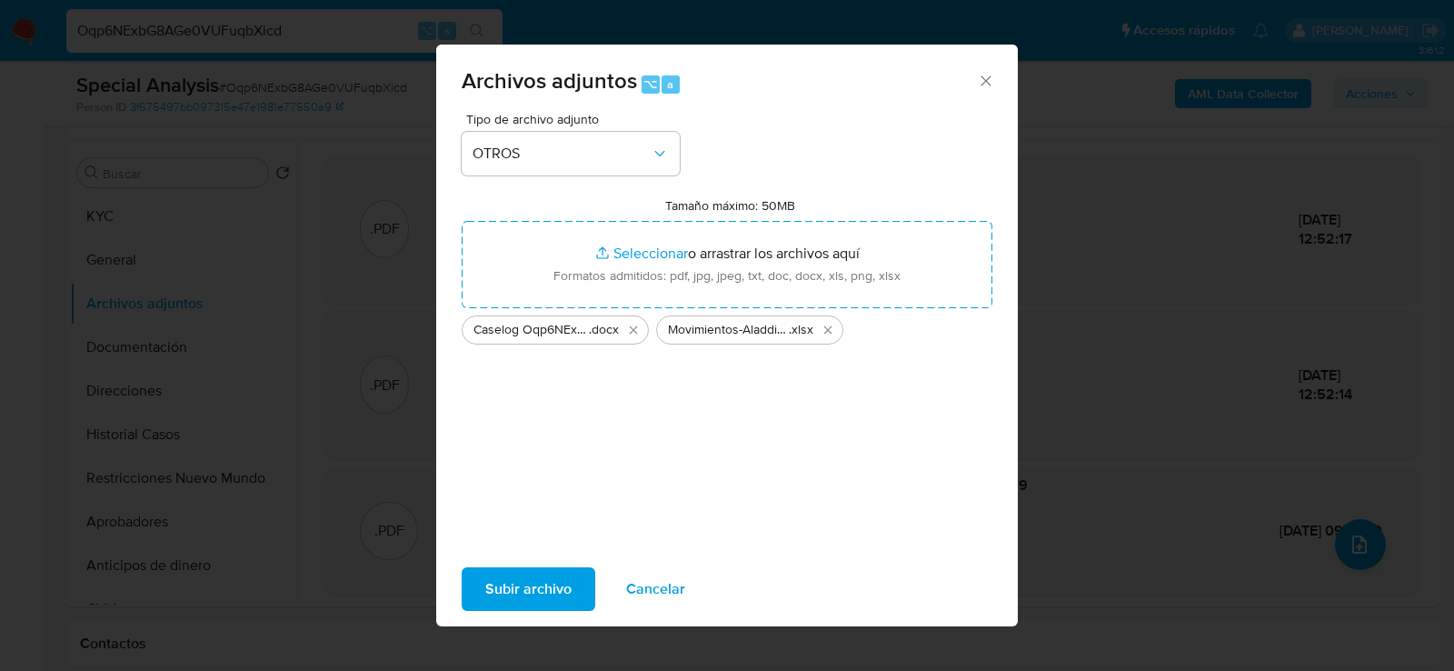
click at [563, 589] on span "Subir archivo" at bounding box center [528, 589] width 86 height 40
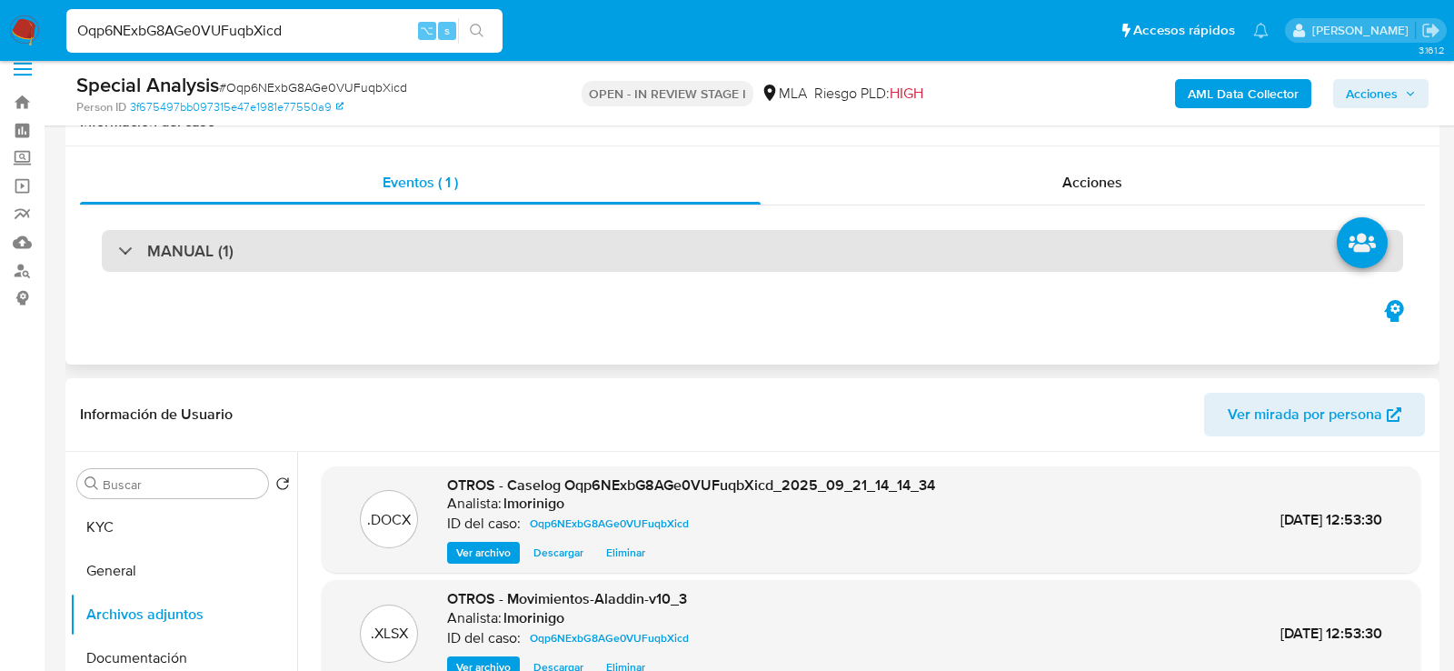
scroll to position [15, 0]
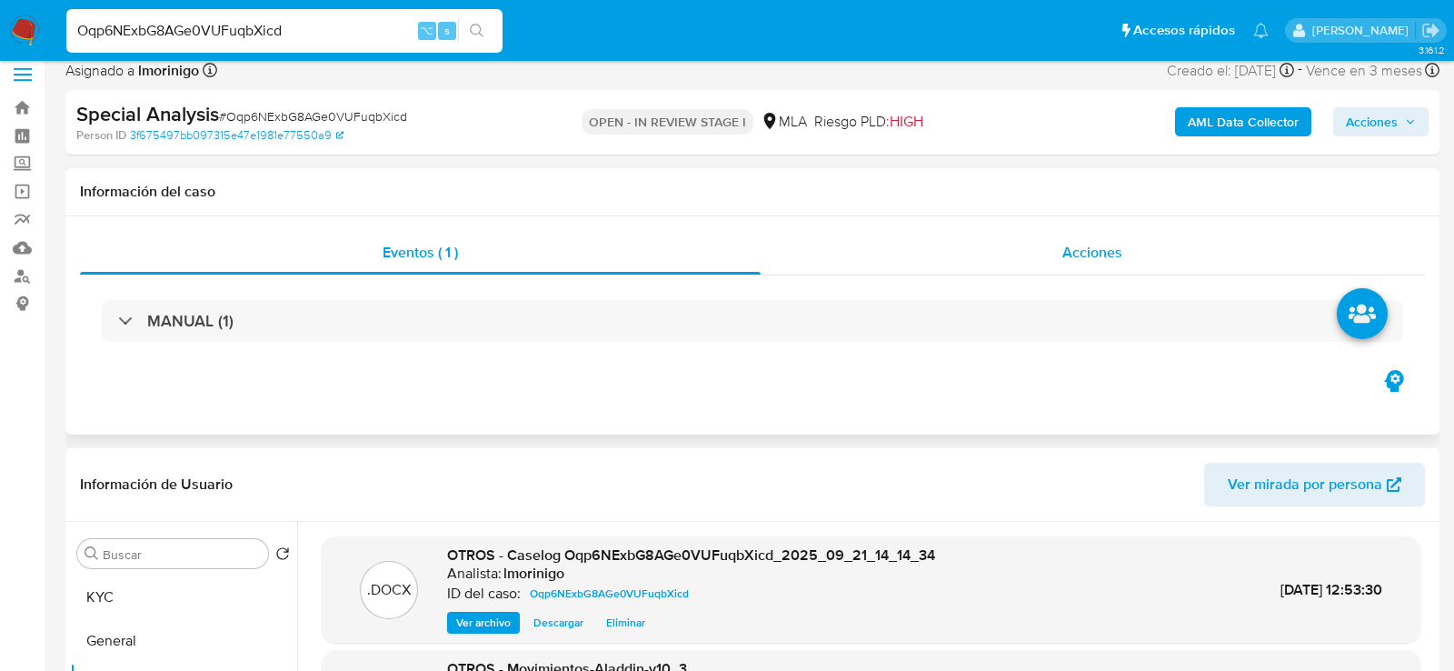
click at [1176, 251] on div "Acciones" at bounding box center [1093, 253] width 665 height 44
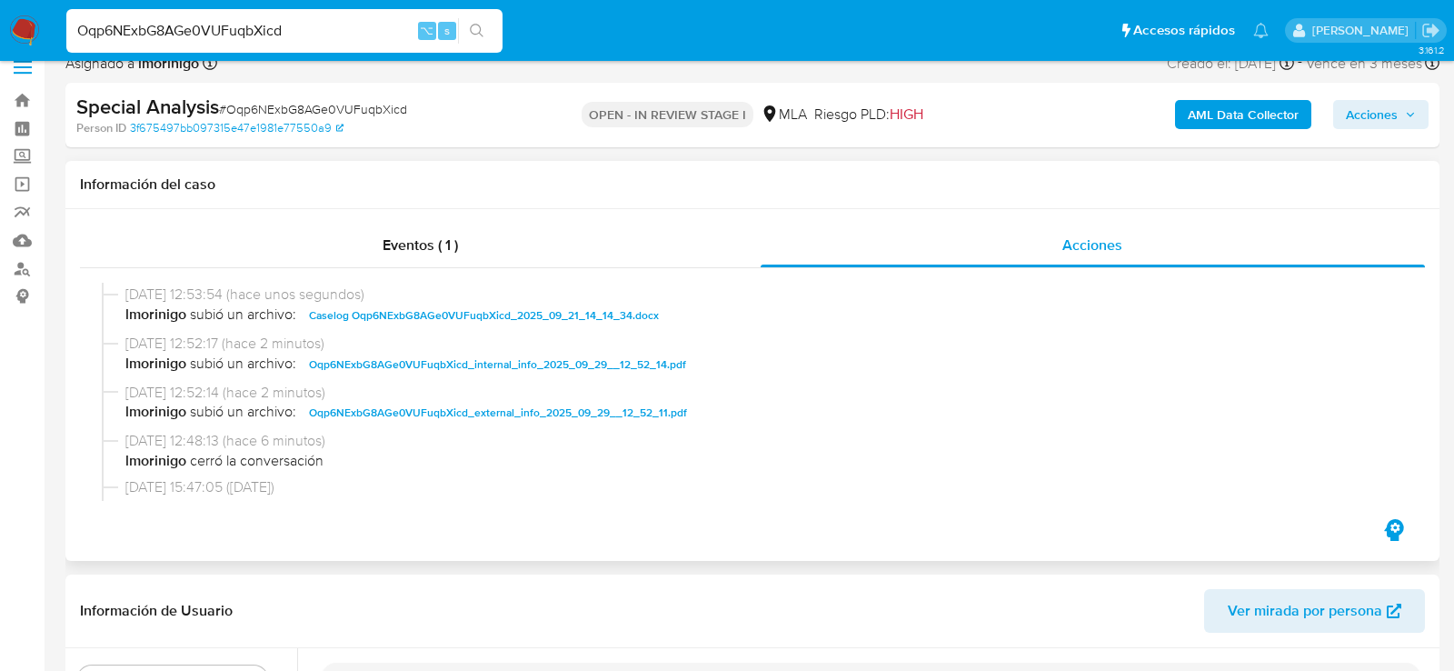
scroll to position [0, 0]
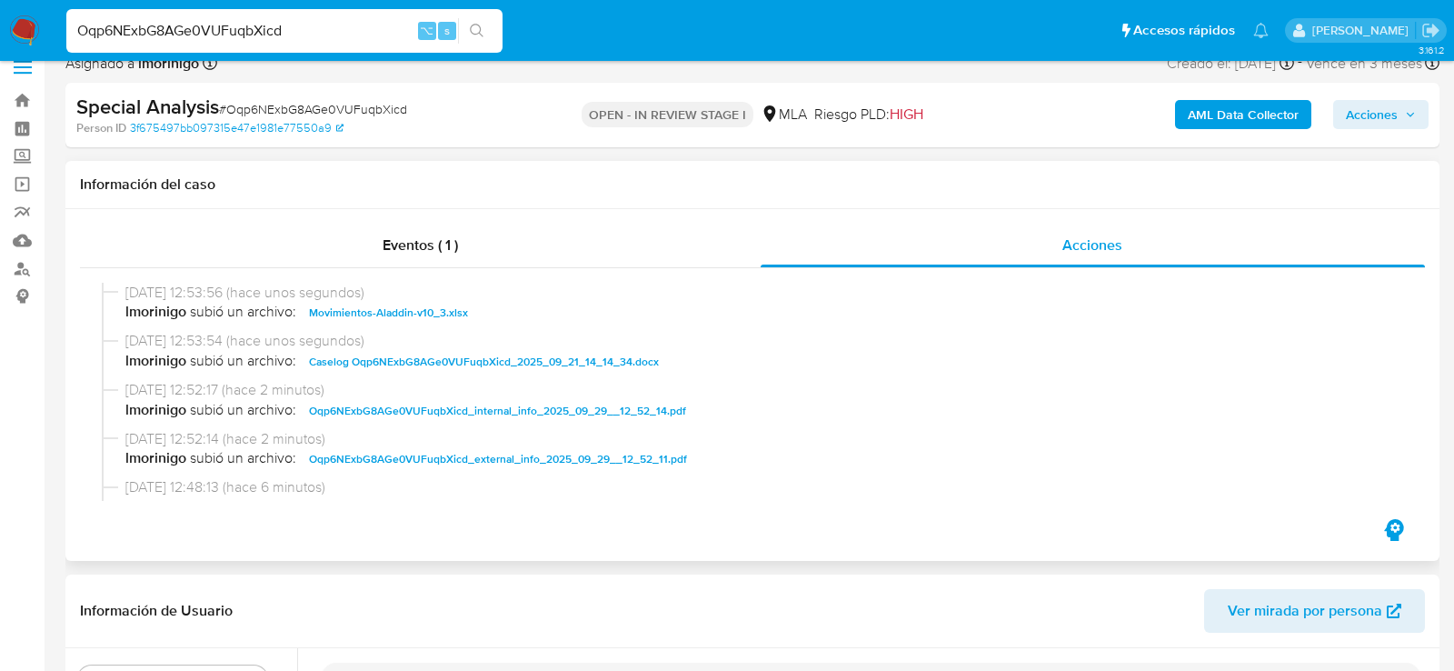
click at [1409, 115] on icon "button" at bounding box center [1410, 115] width 7 height 5
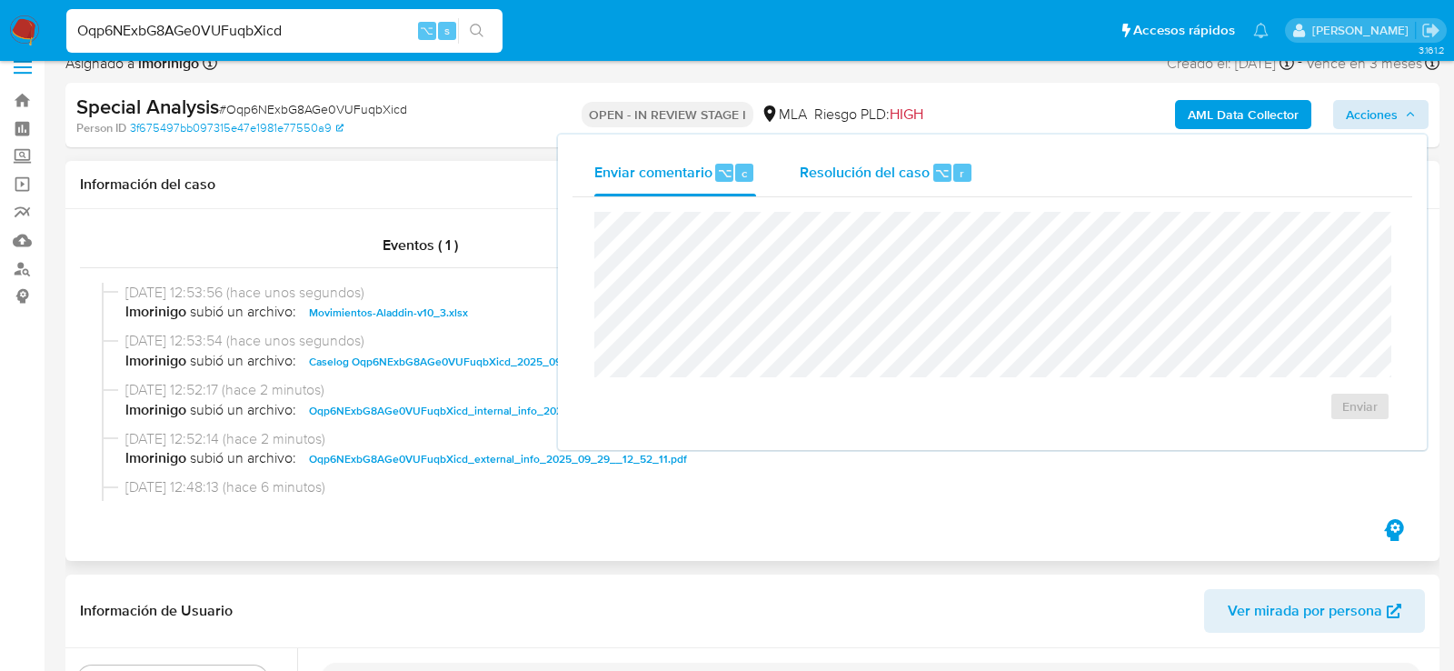
click at [869, 163] on span "Resolución del caso" at bounding box center [865, 172] width 130 height 21
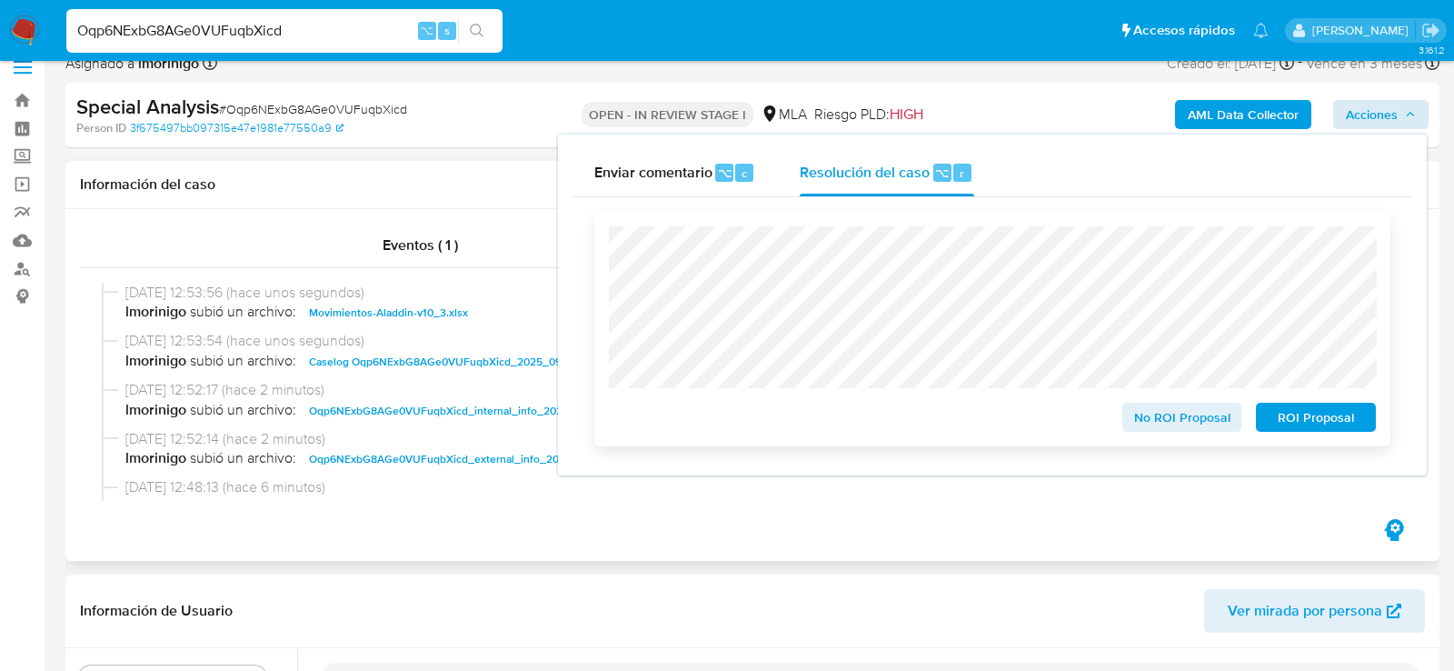
click at [1329, 424] on span "ROI Proposal" at bounding box center [1316, 416] width 95 height 25
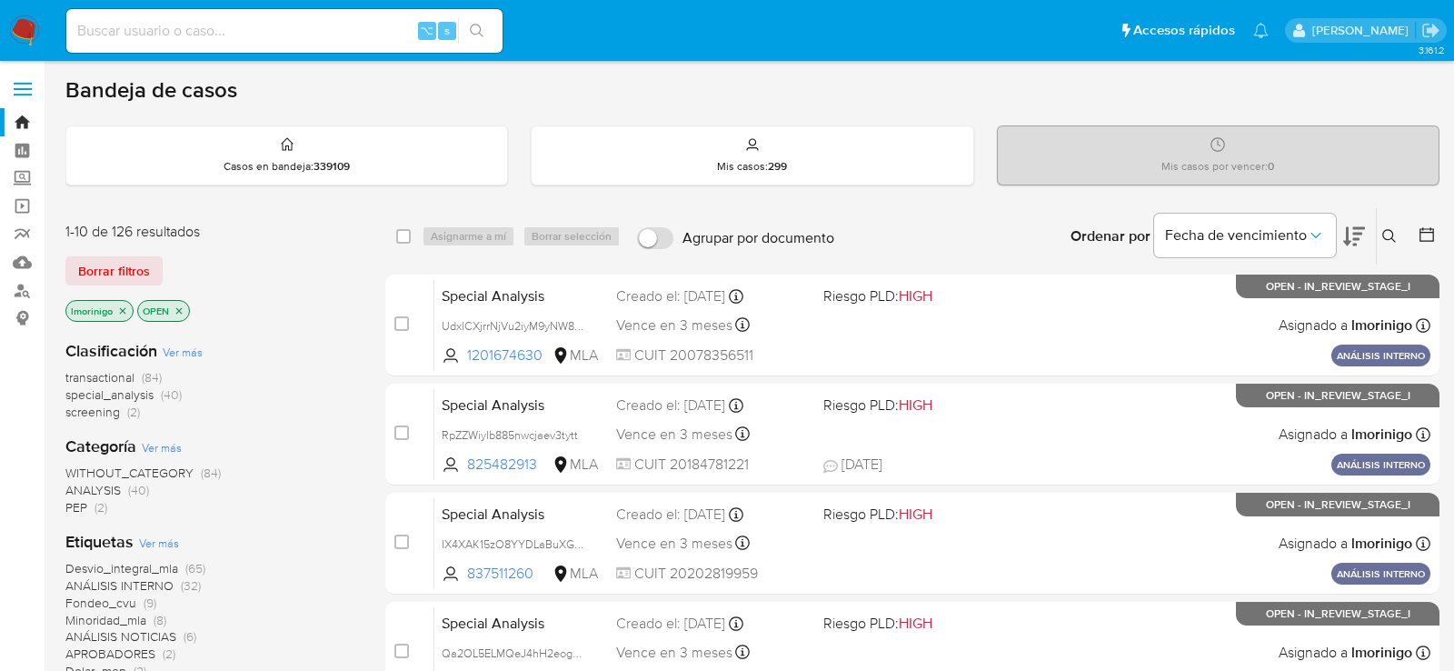
click at [124, 307] on icon "close-filter" at bounding box center [122, 310] width 11 height 11
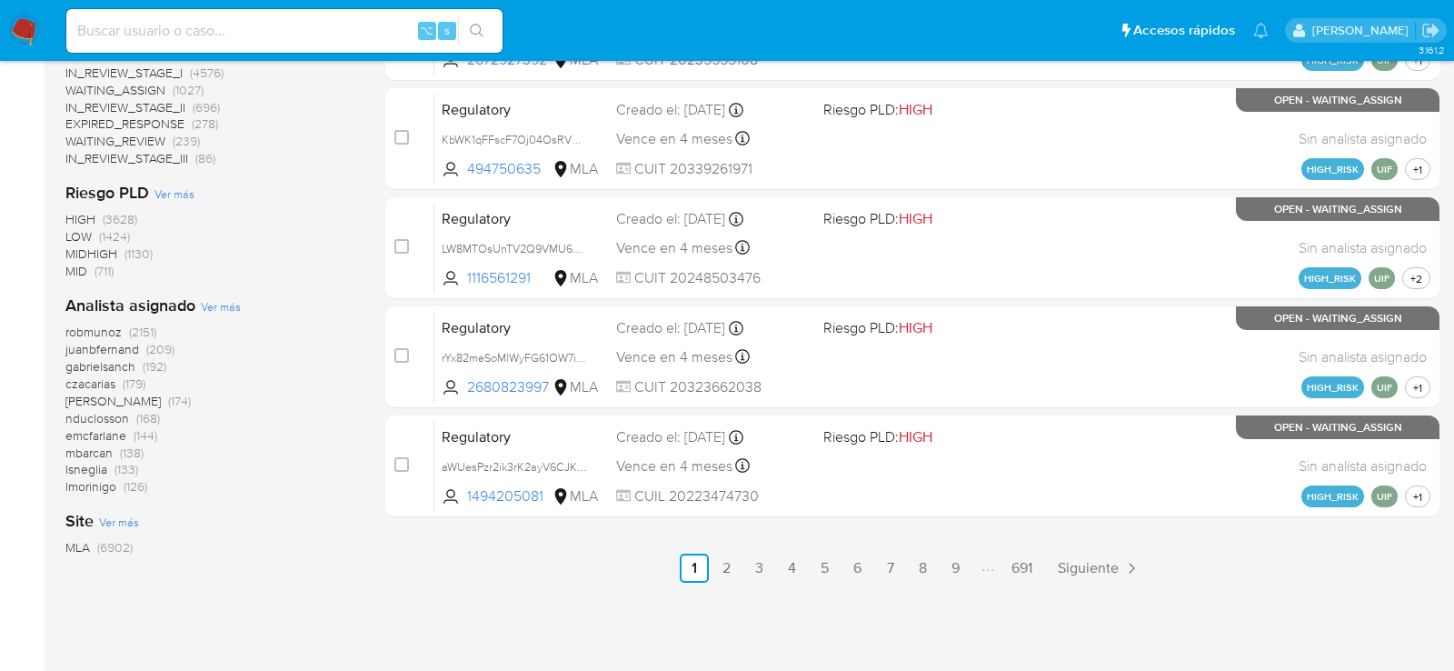
scroll to position [849, 0]
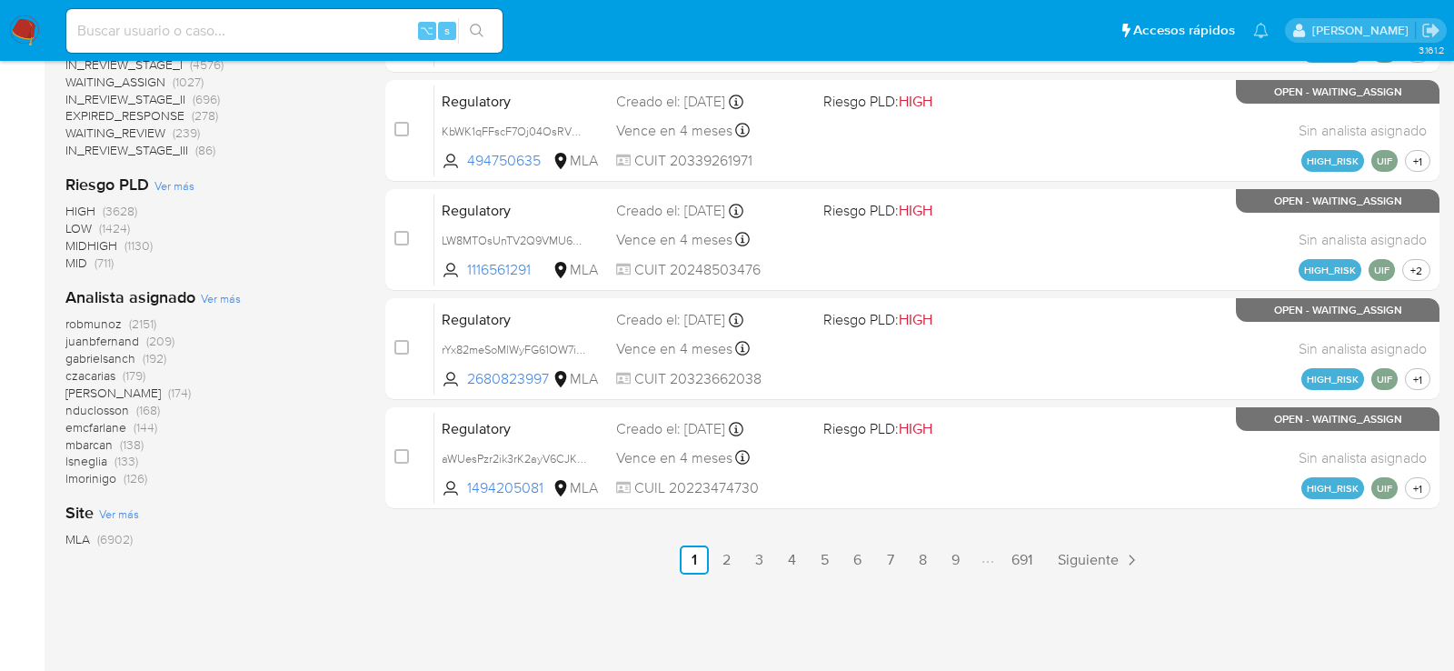
click at [229, 295] on span "Ver más" at bounding box center [221, 298] width 40 height 16
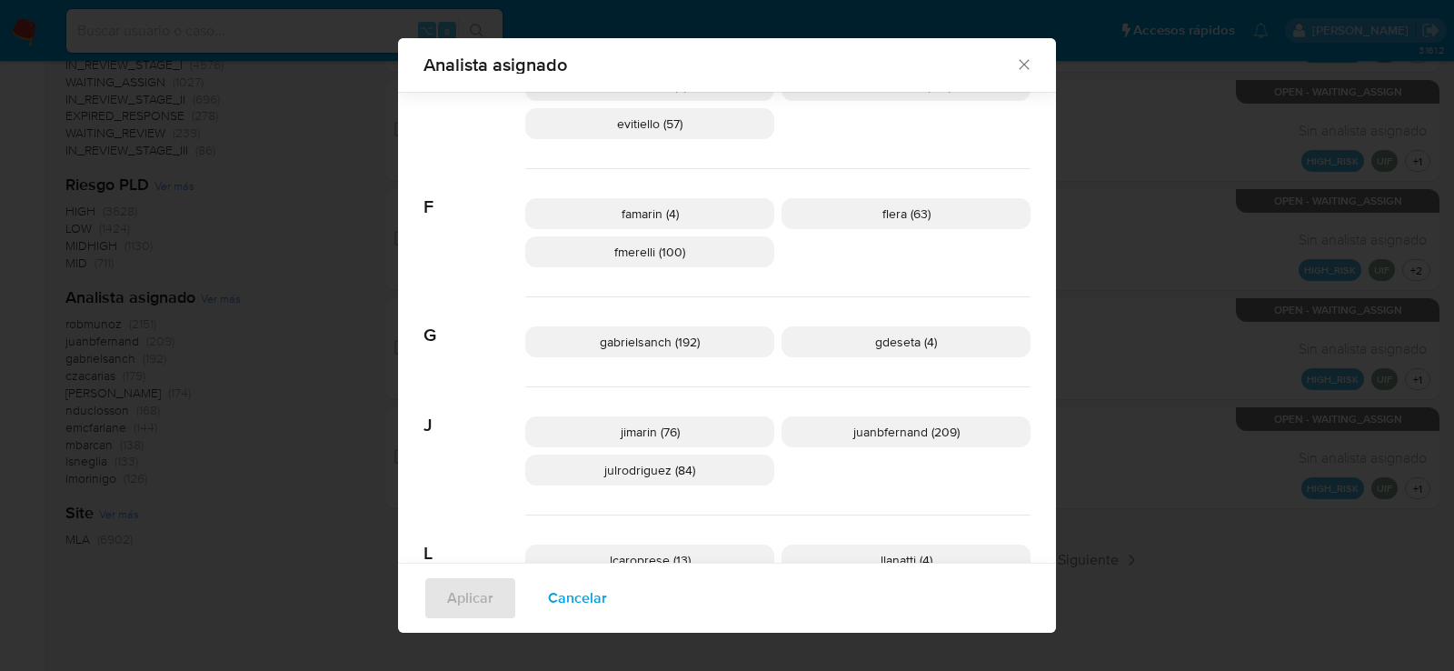
scroll to position [560, 0]
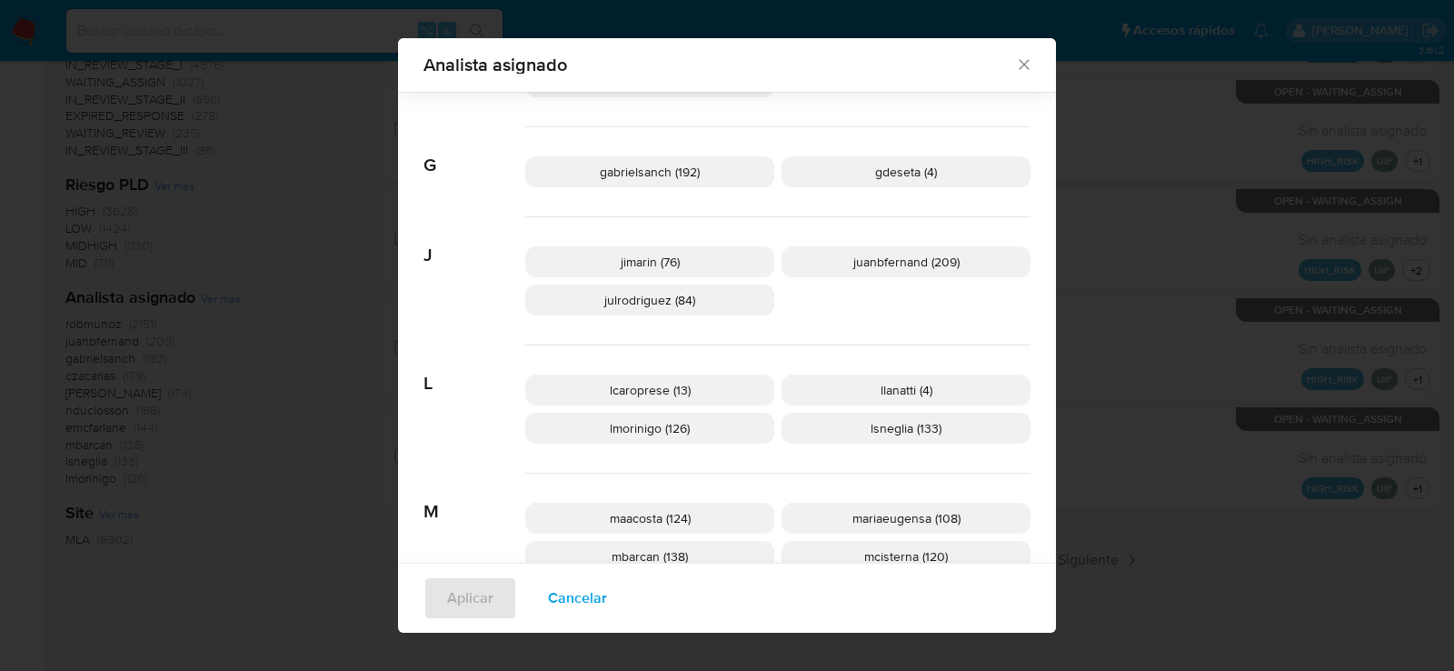
click at [587, 595] on span "Cancelar" at bounding box center [577, 598] width 59 height 40
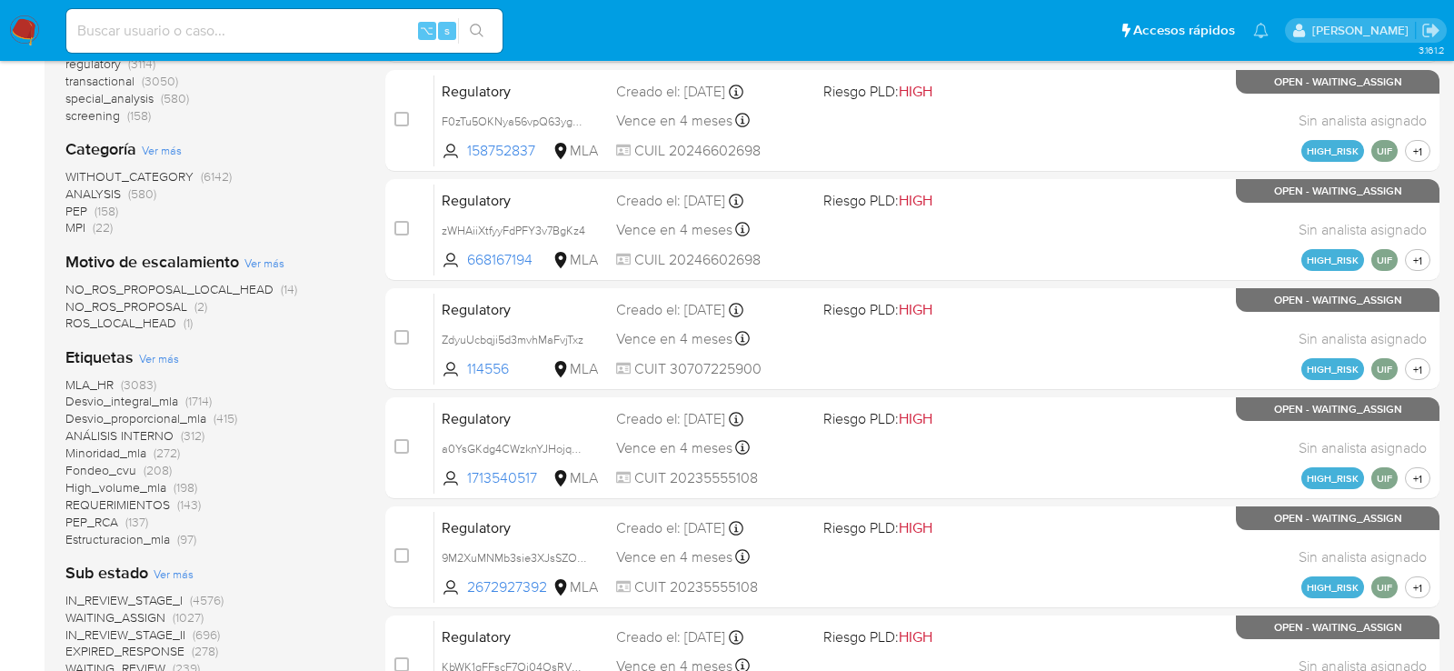
scroll to position [0, 0]
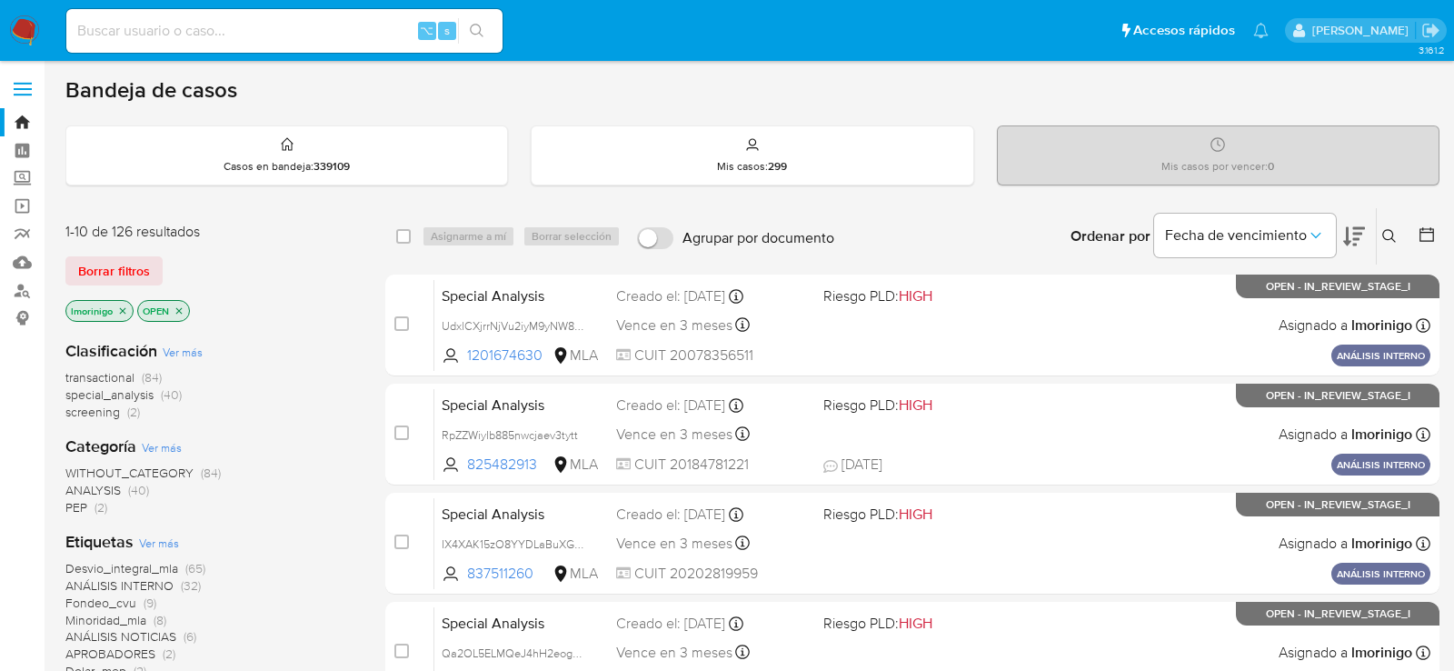
click at [123, 308] on icon "close-filter" at bounding box center [122, 310] width 11 height 11
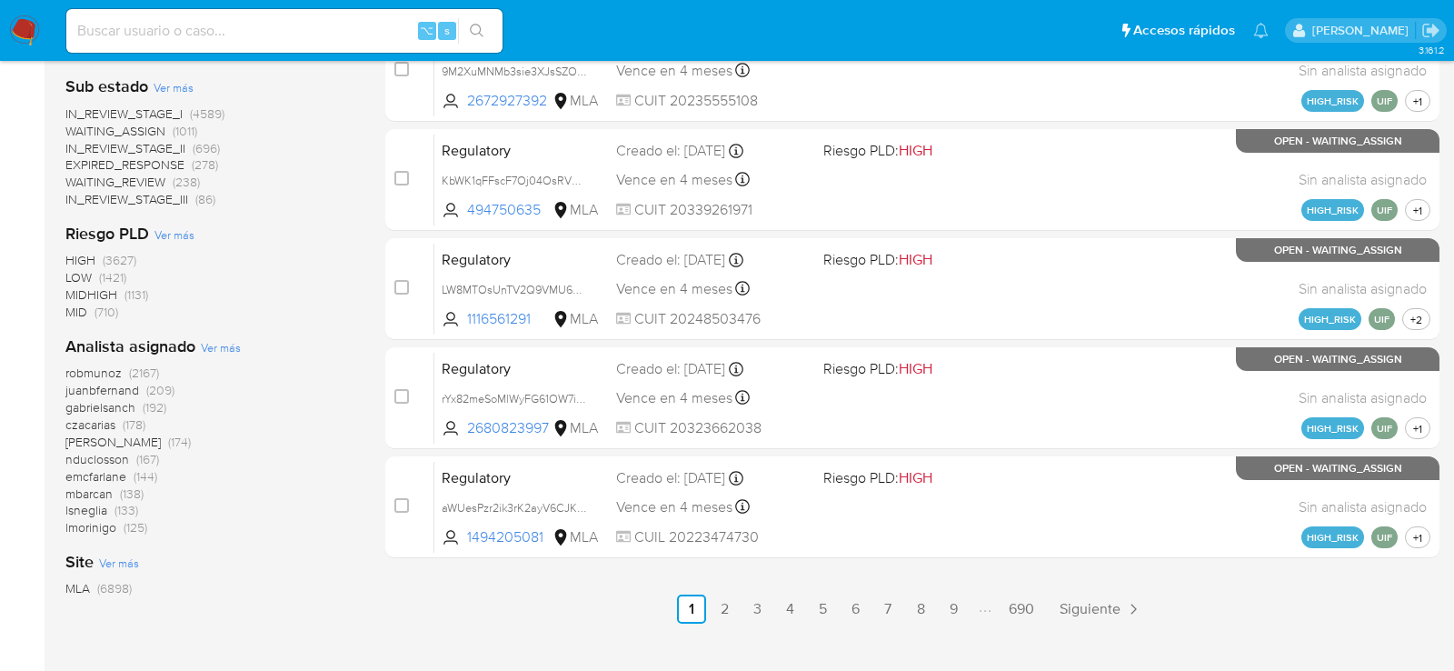
scroll to position [798, 0]
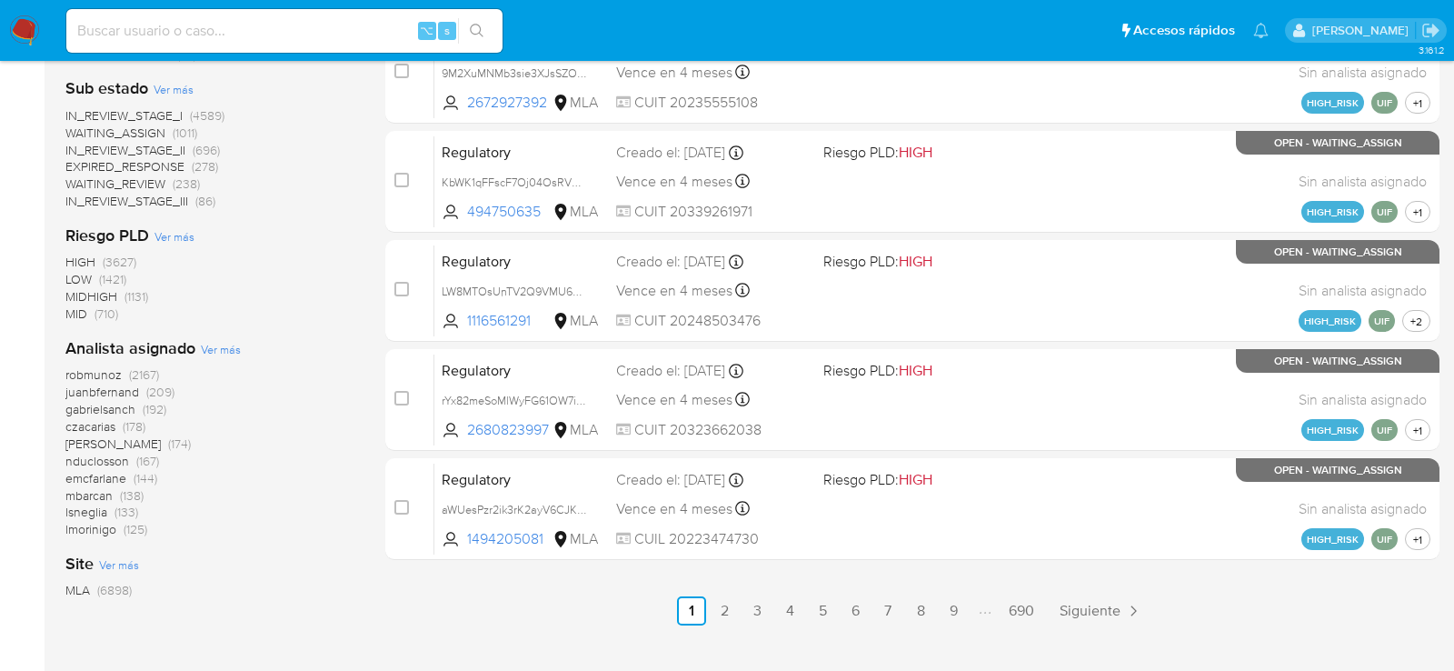
click at [218, 348] on span "Ver más" at bounding box center [221, 349] width 40 height 16
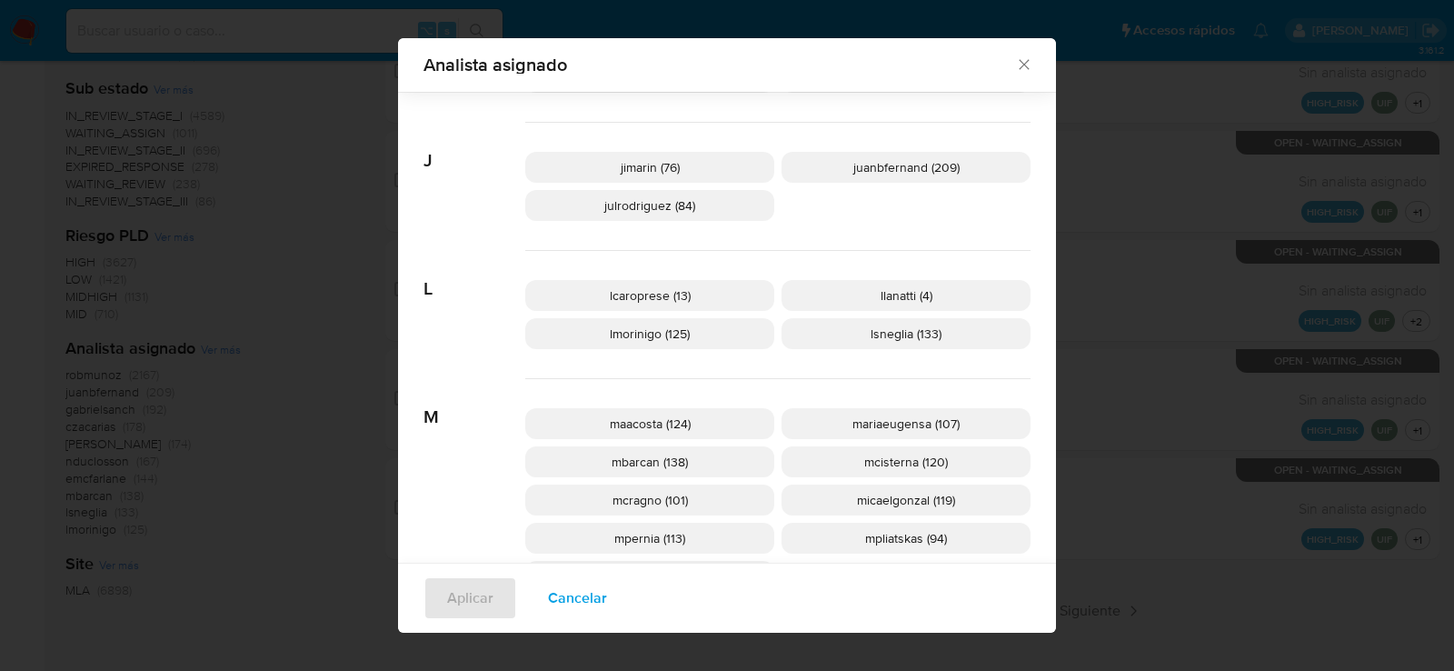
scroll to position [813, 0]
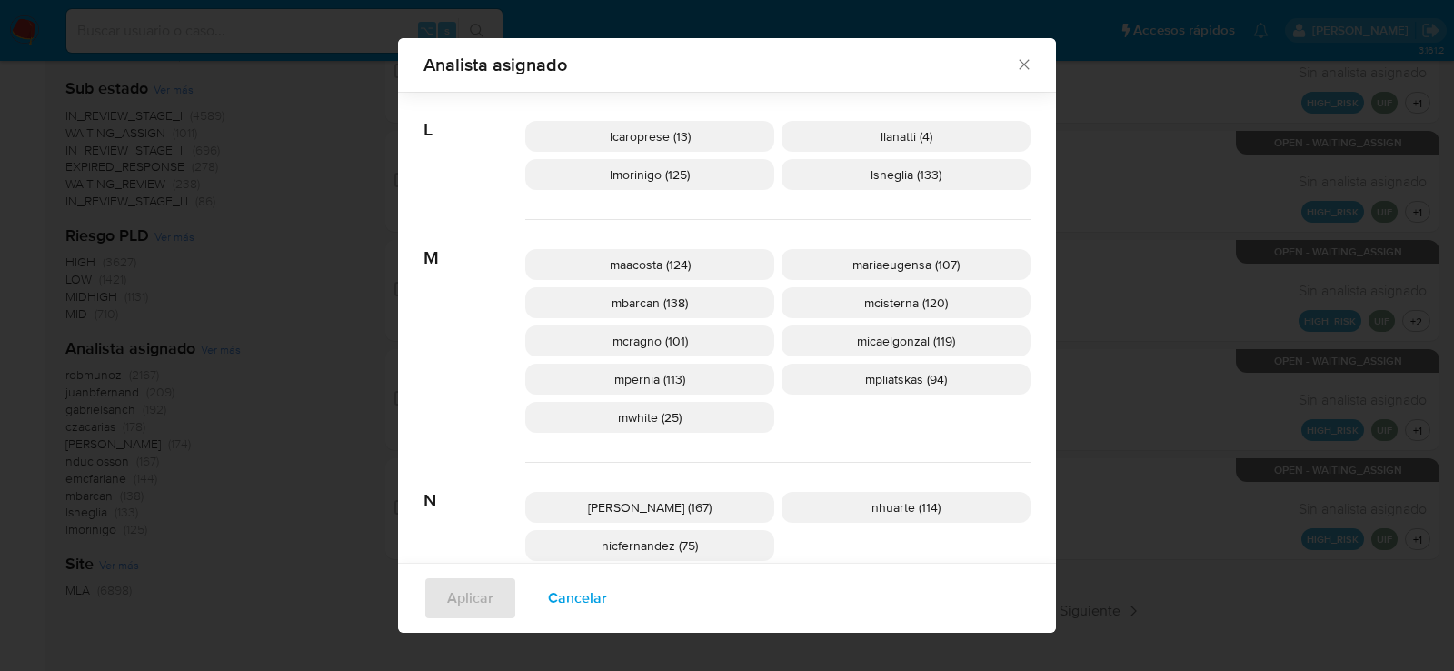
click at [920, 304] on span "mcisterna (120)" at bounding box center [906, 303] width 84 height 18
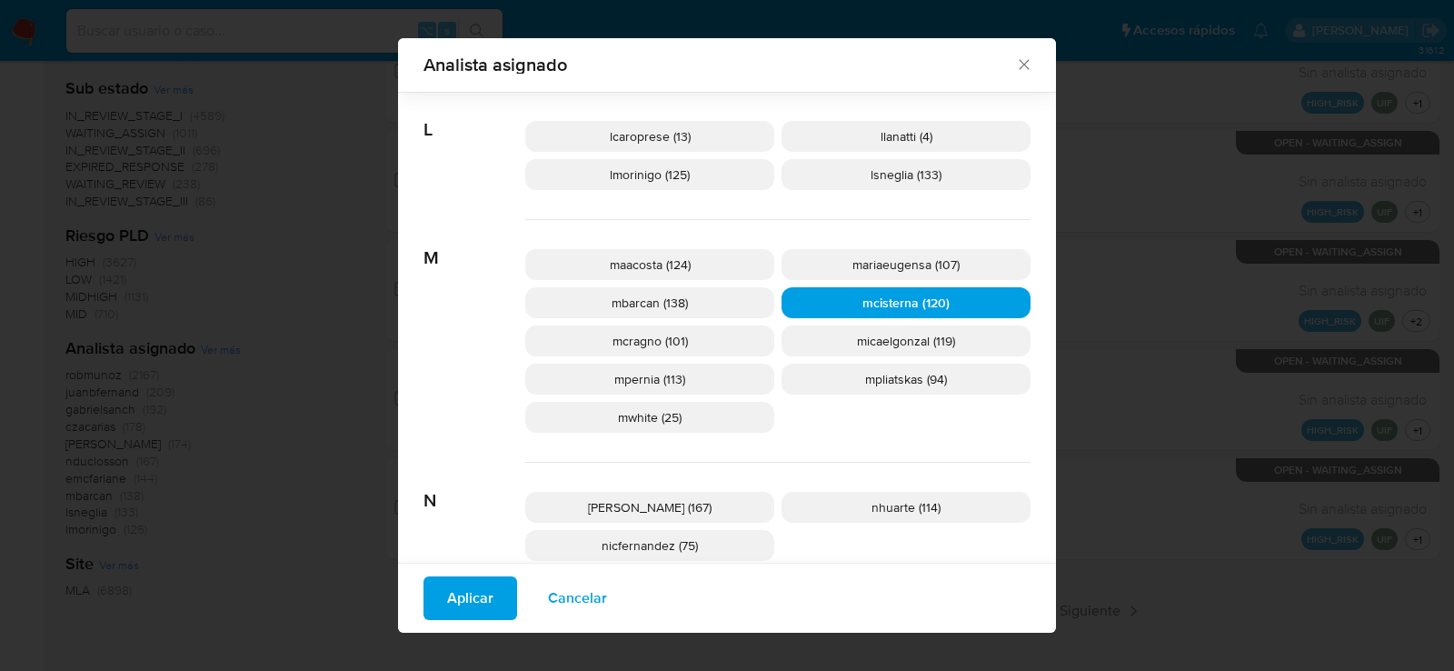
click at [494, 593] on button "Aplicar" at bounding box center [470, 598] width 94 height 44
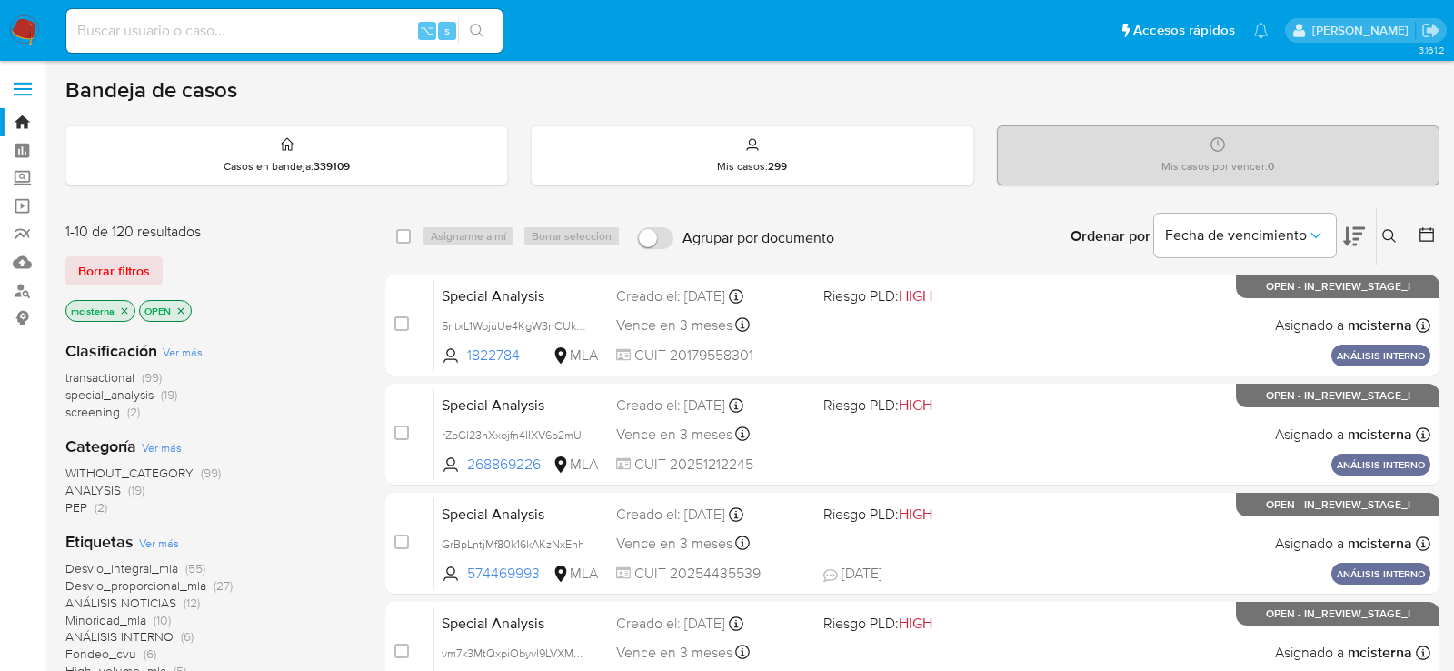
click at [179, 305] on icon "close-filter" at bounding box center [180, 310] width 11 height 11
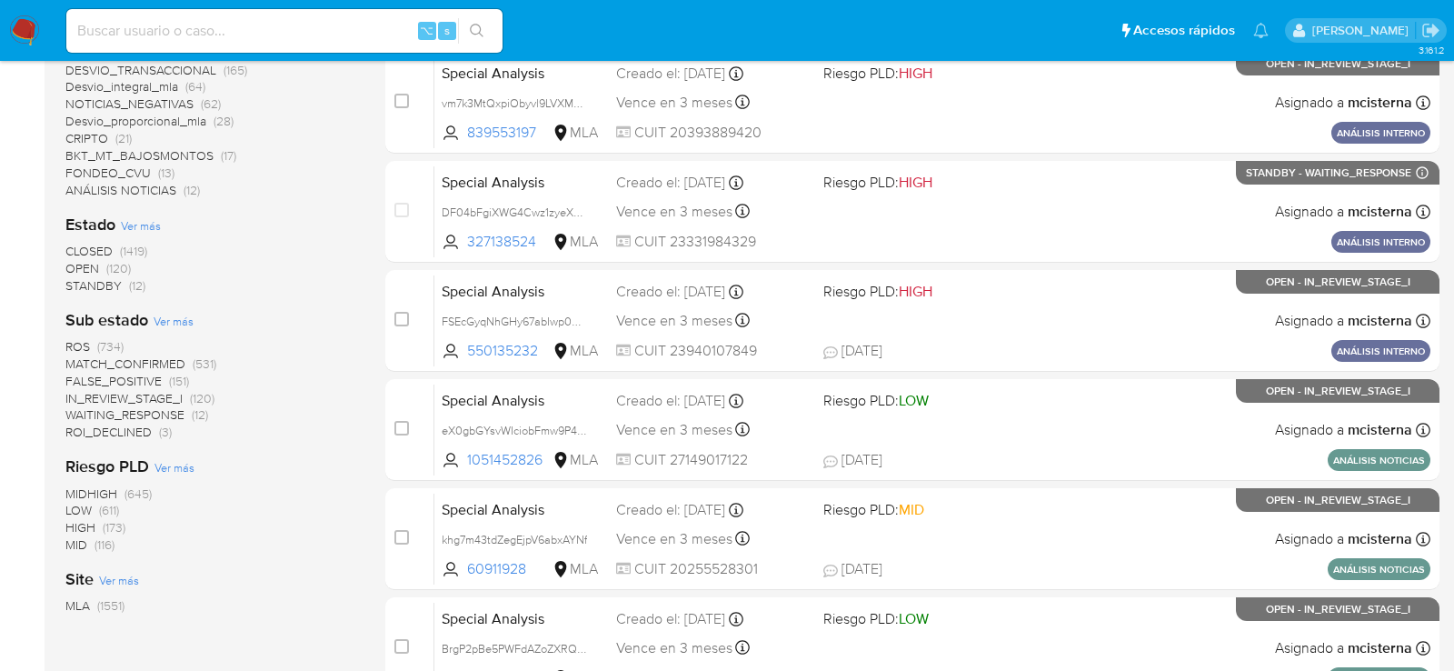
scroll to position [554, 0]
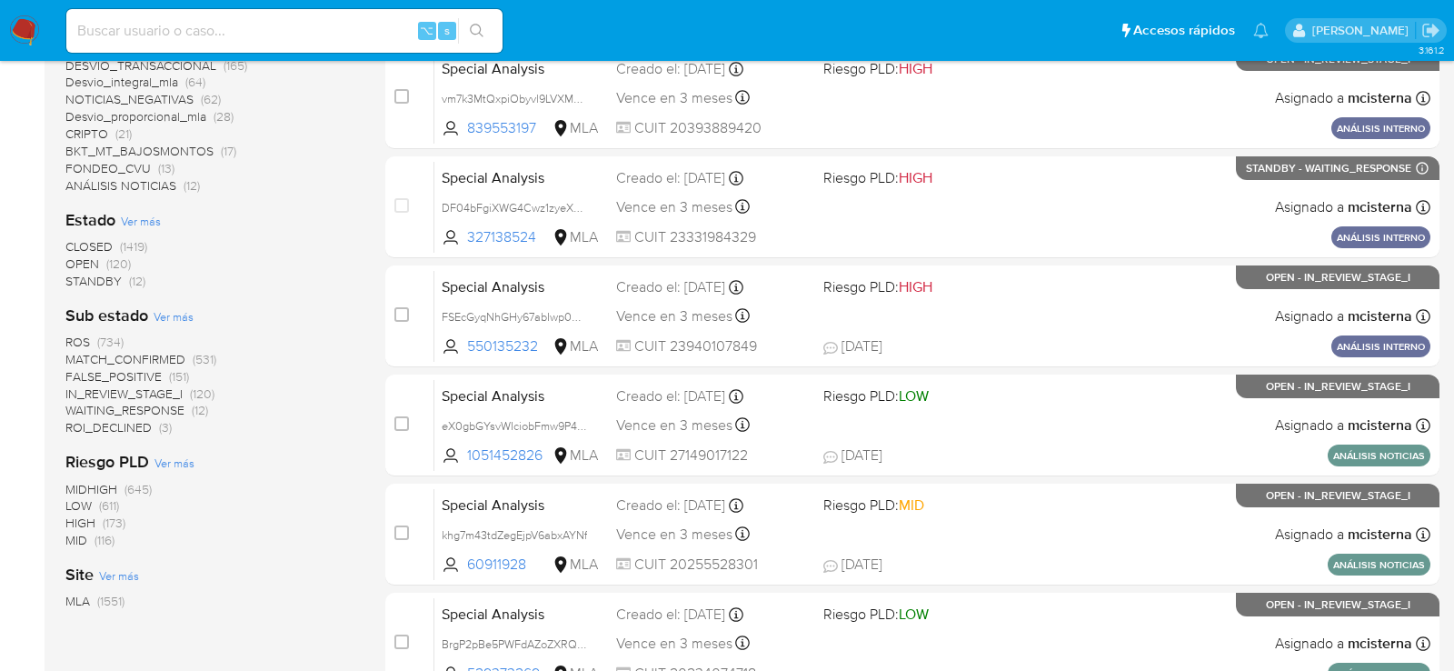
click at [95, 279] on span "STANDBY" at bounding box center [93, 281] width 56 height 18
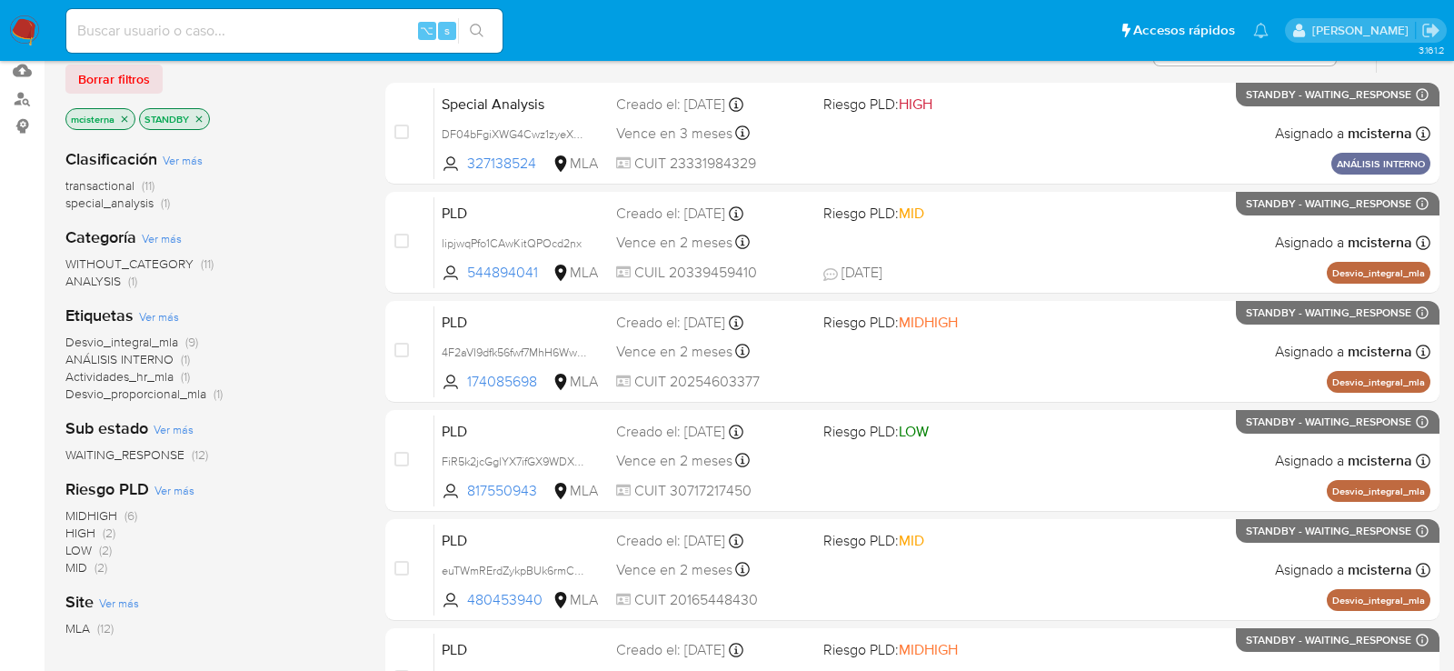
scroll to position [194, 0]
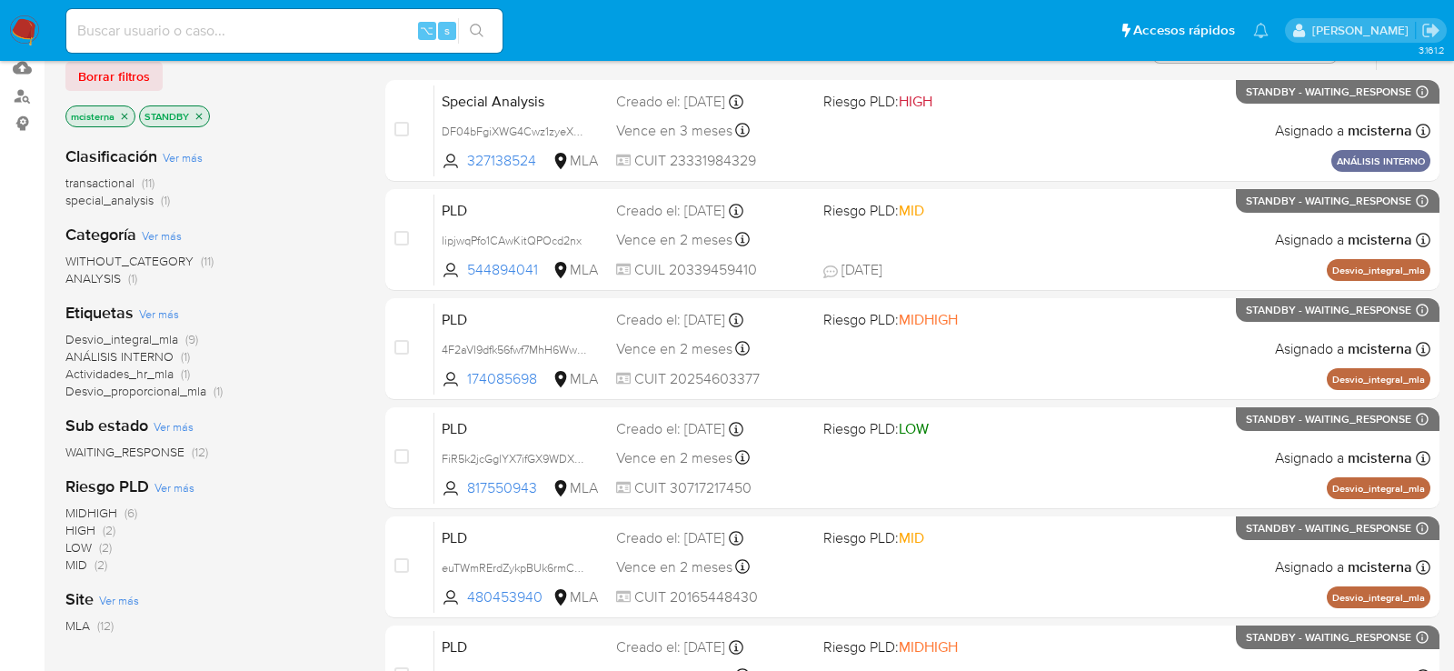
click at [204, 112] on p "STANDBY" at bounding box center [174, 116] width 69 height 20
click at [202, 112] on icon "close-filter" at bounding box center [199, 116] width 11 height 11
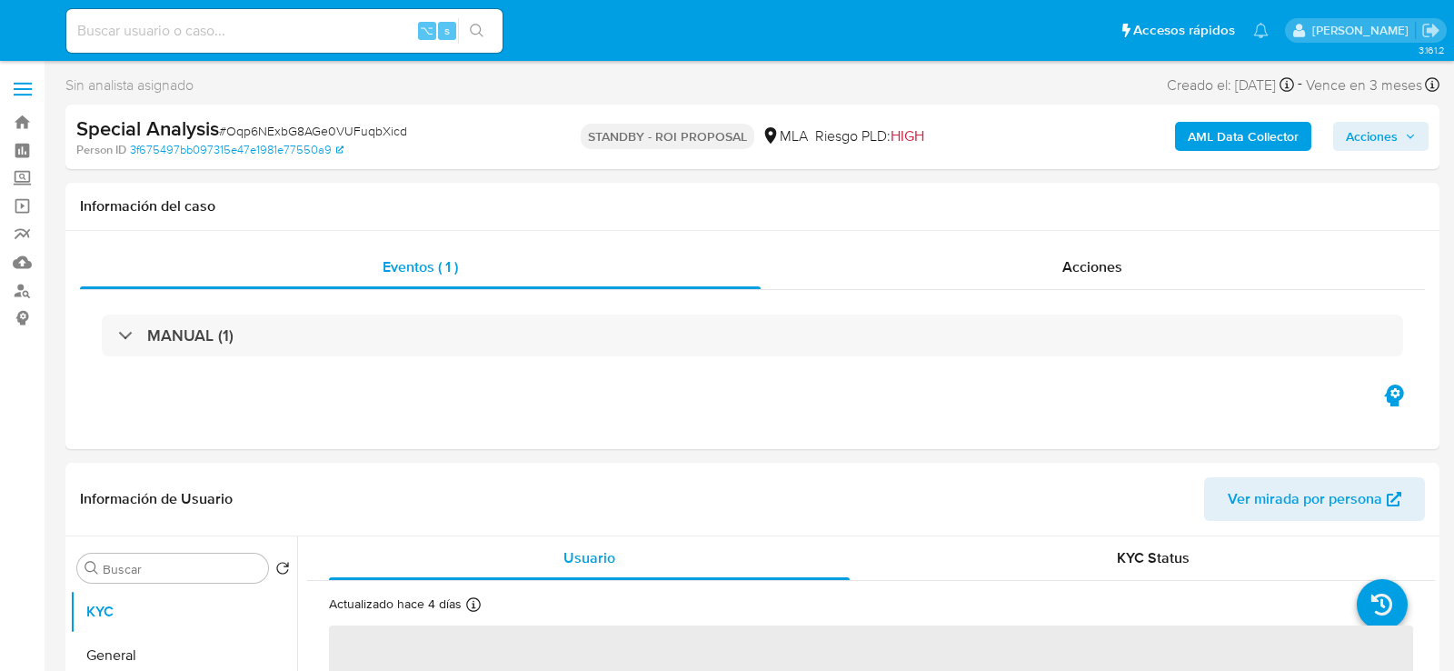
select select "10"
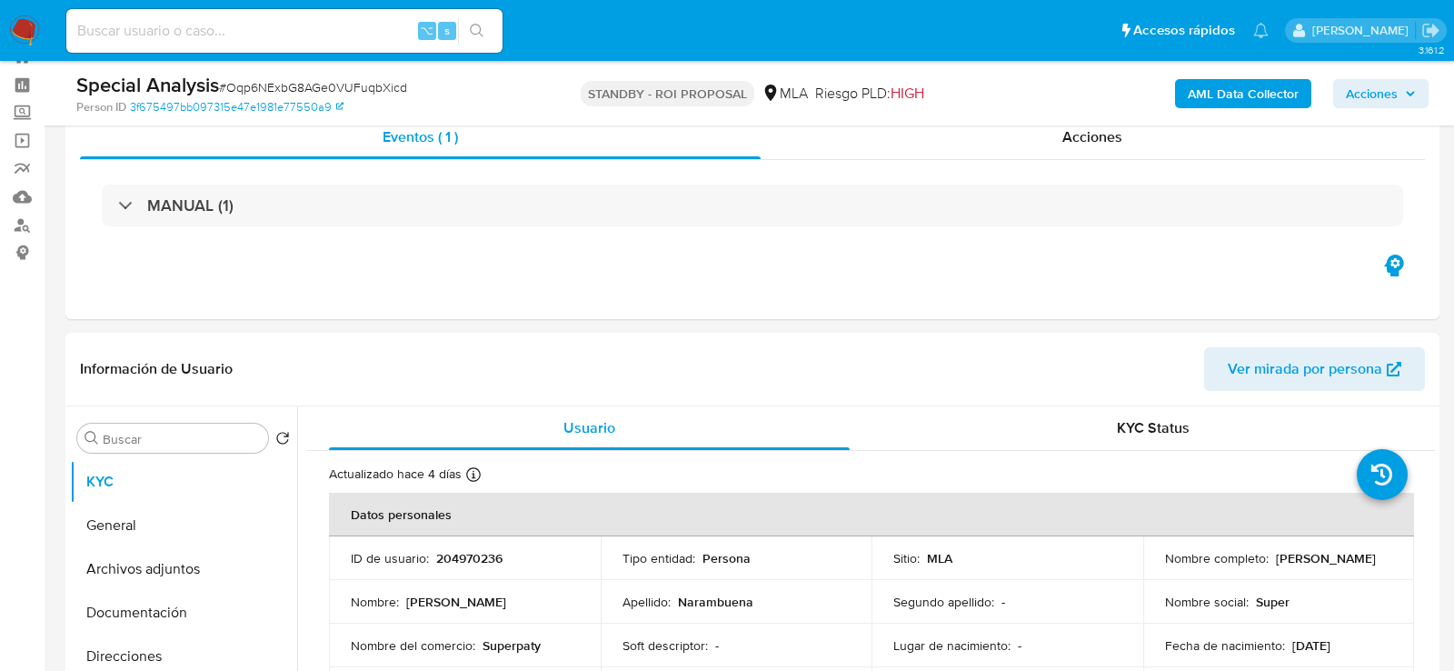
scroll to position [75, 0]
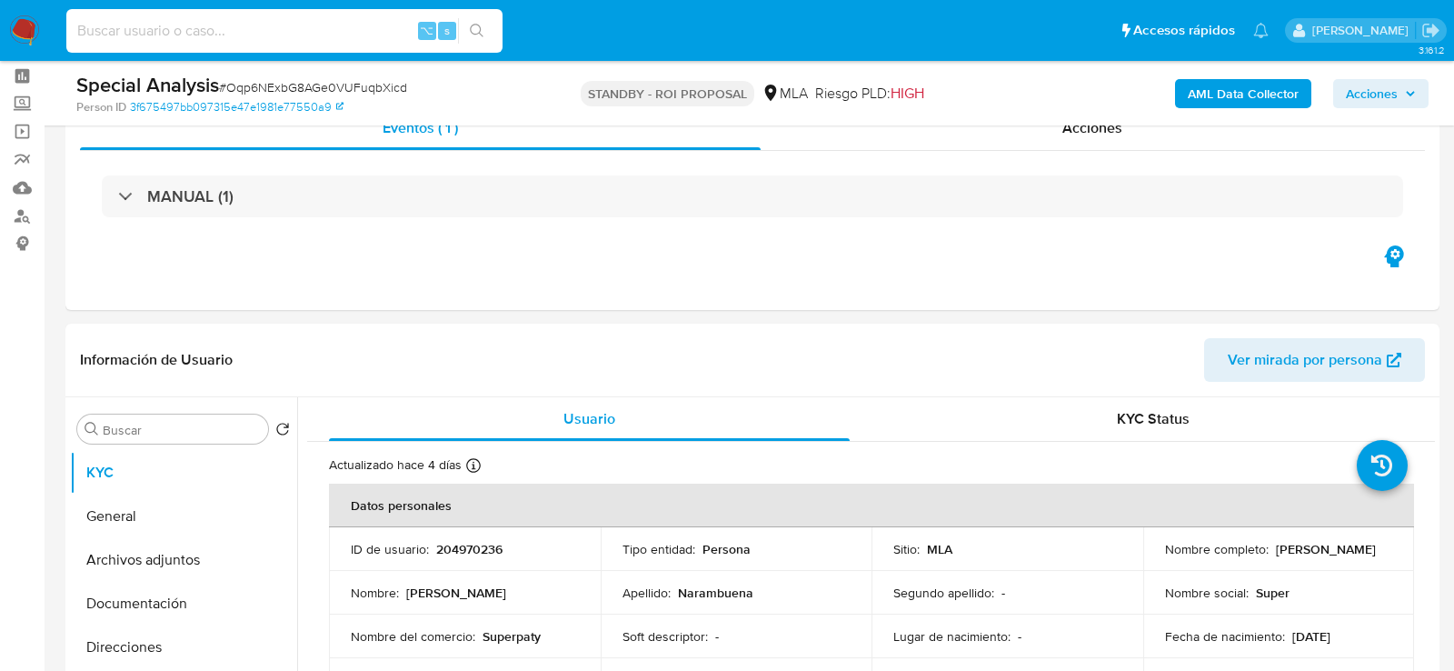
click at [337, 29] on input at bounding box center [284, 31] width 436 height 24
paste input "oKwRtWV8UxNlyeWLNPWZCLdZ"
type input "oKwRtWV8UxNlyeWLNPWZCLdZ"
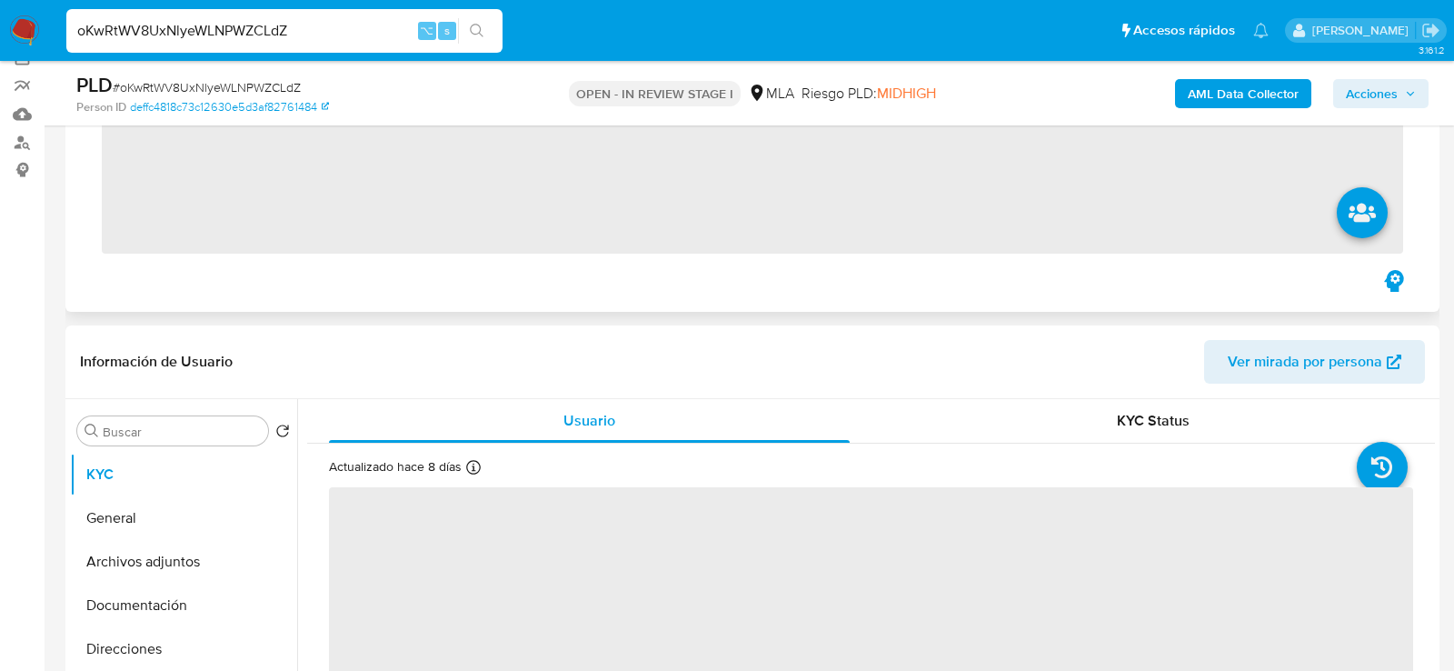
scroll to position [160, 0]
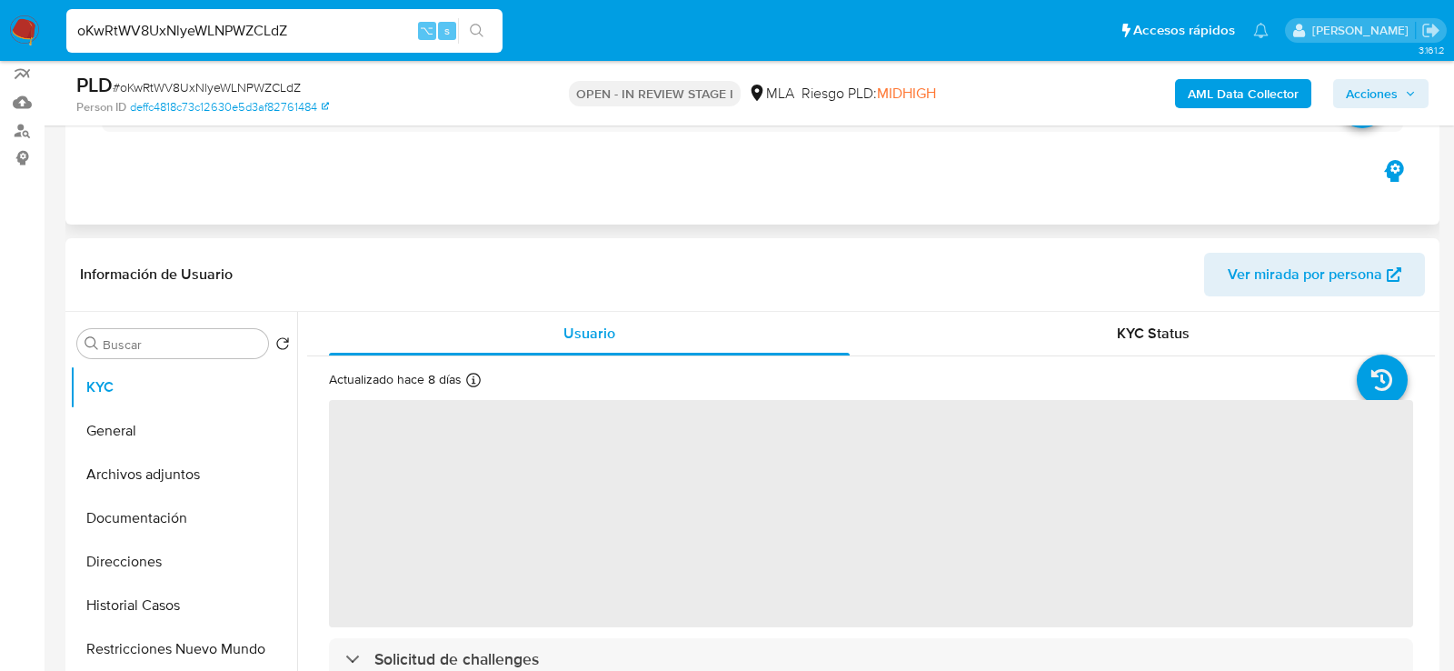
select select "10"
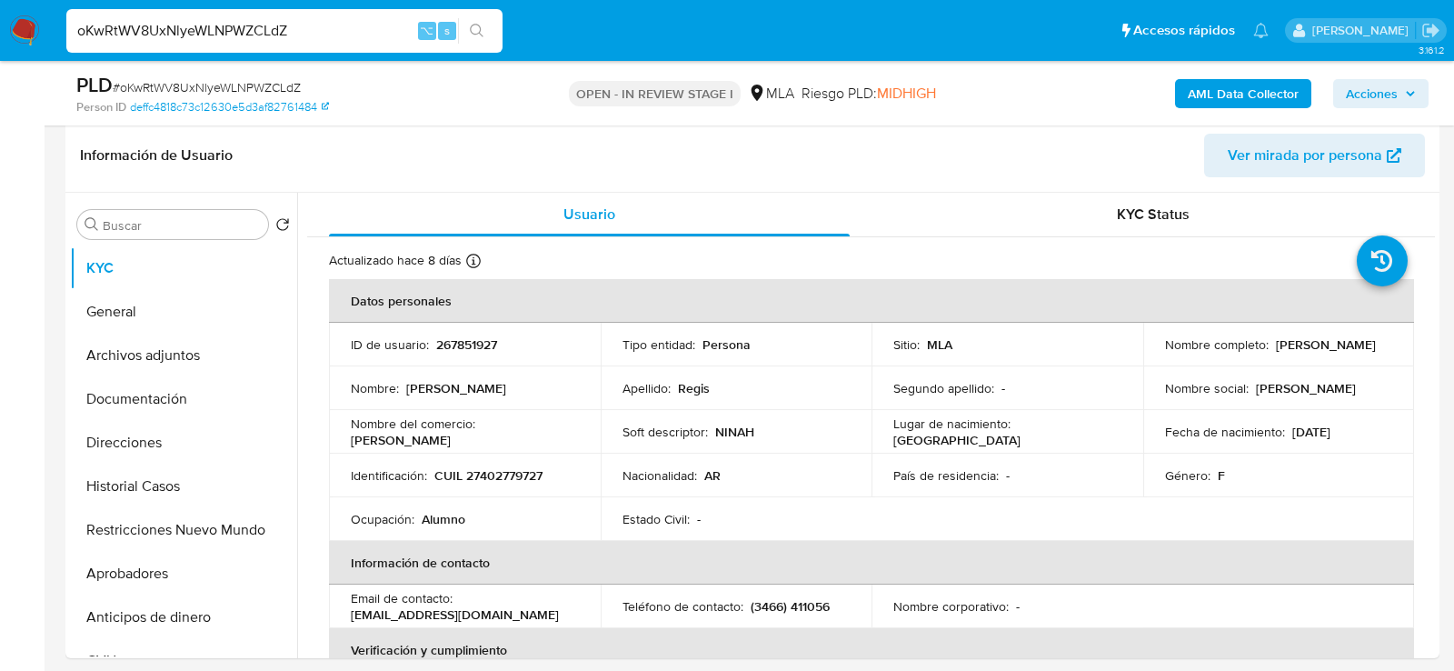
scroll to position [287, 0]
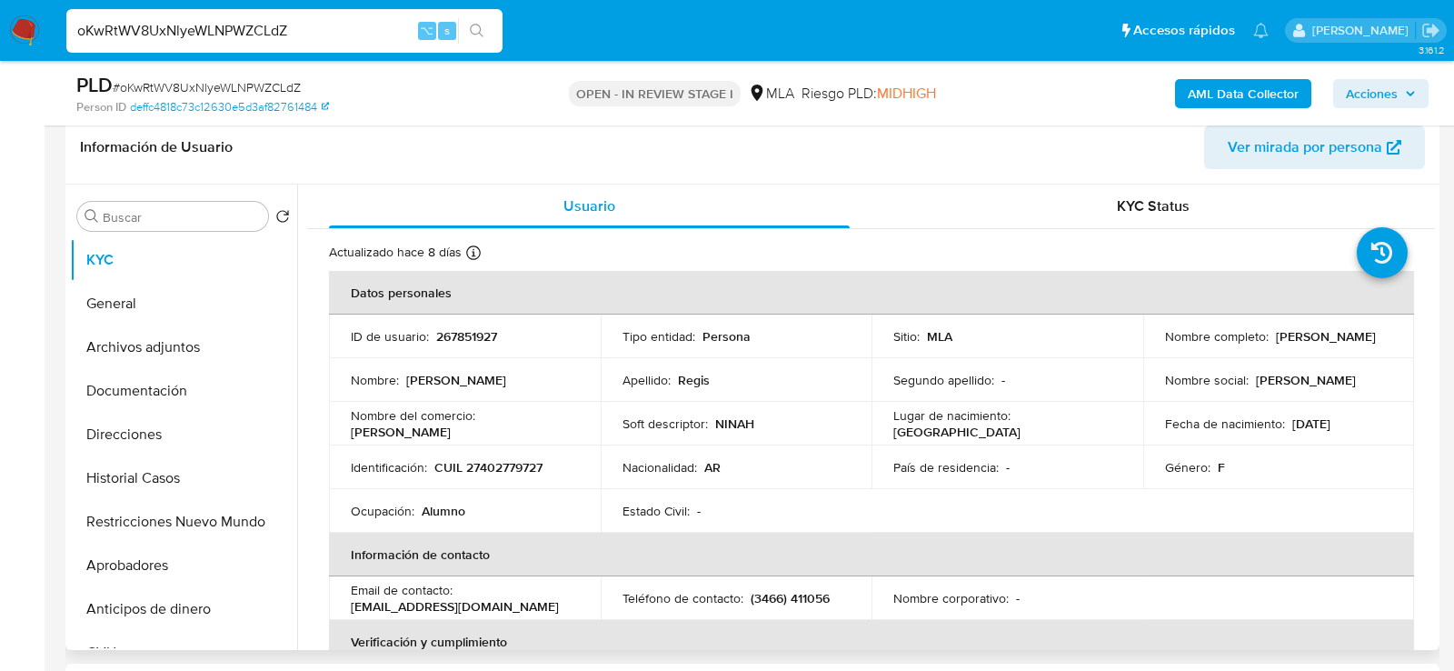
click at [482, 338] on p "267851927" at bounding box center [466, 336] width 61 height 16
copy p "267851927"
click at [519, 475] on td "Identificación : CUIL 27402779727" at bounding box center [465, 467] width 272 height 44
click at [510, 472] on p "CUIL 27402779727" at bounding box center [488, 467] width 108 height 16
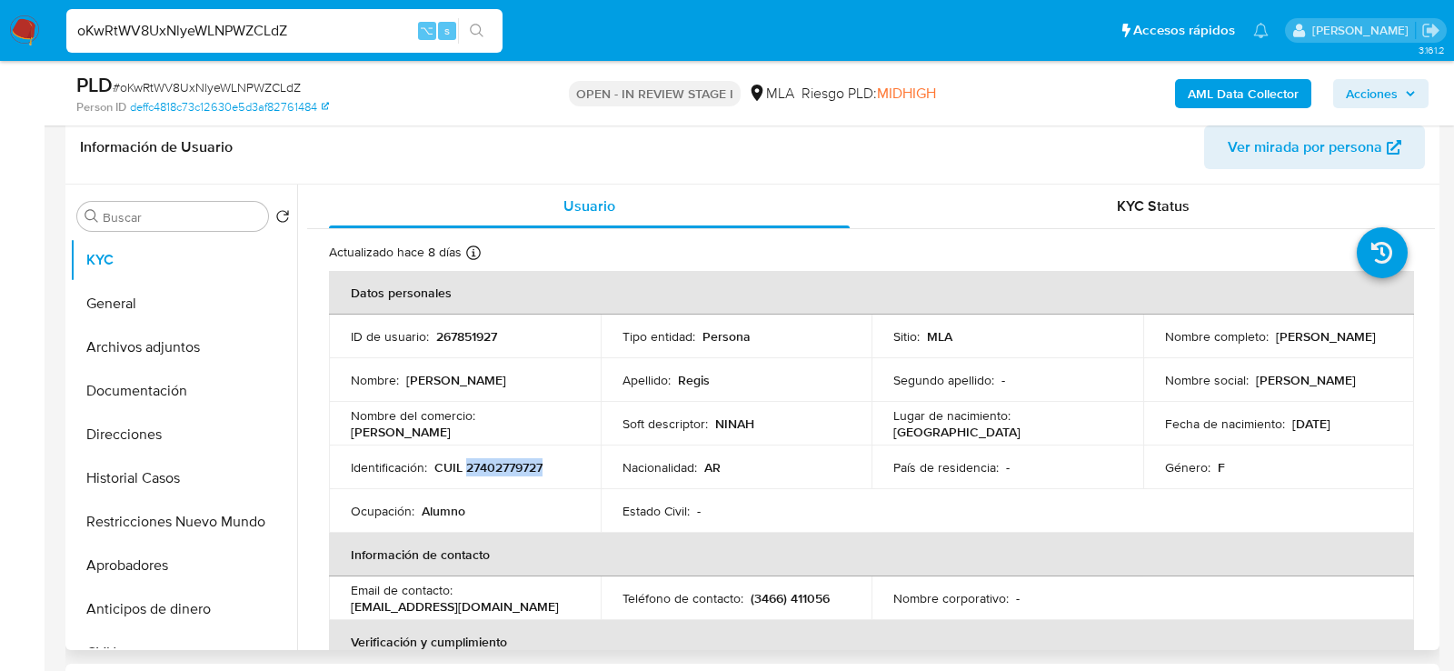
click at [510, 472] on p "CUIL 27402779727" at bounding box center [488, 467] width 108 height 16
click at [463, 348] on td "ID de usuario : 267851927" at bounding box center [465, 336] width 272 height 44
click at [460, 344] on td "ID de usuario : 267851927" at bounding box center [465, 336] width 272 height 44
click at [457, 338] on p "267851927" at bounding box center [466, 336] width 61 height 16
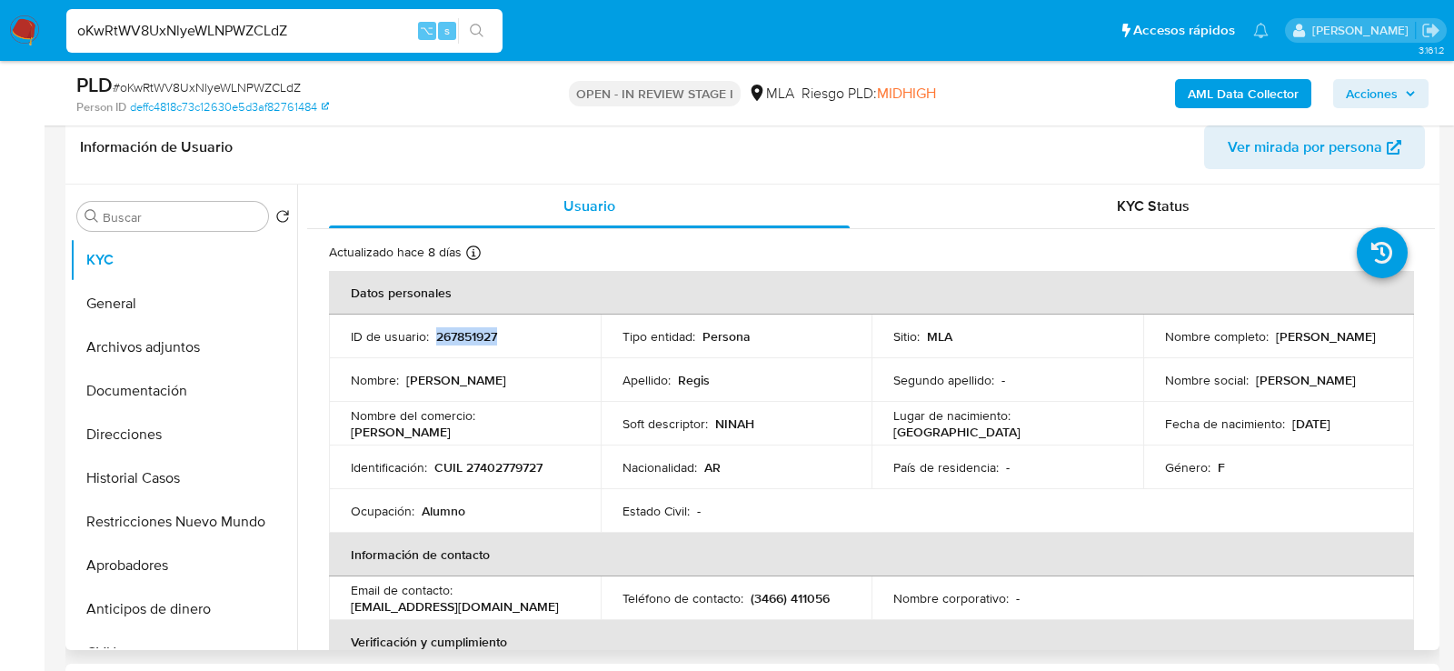
copy p "267851927"
click at [451, 336] on p "267851927" at bounding box center [466, 336] width 61 height 16
copy p "267851927"
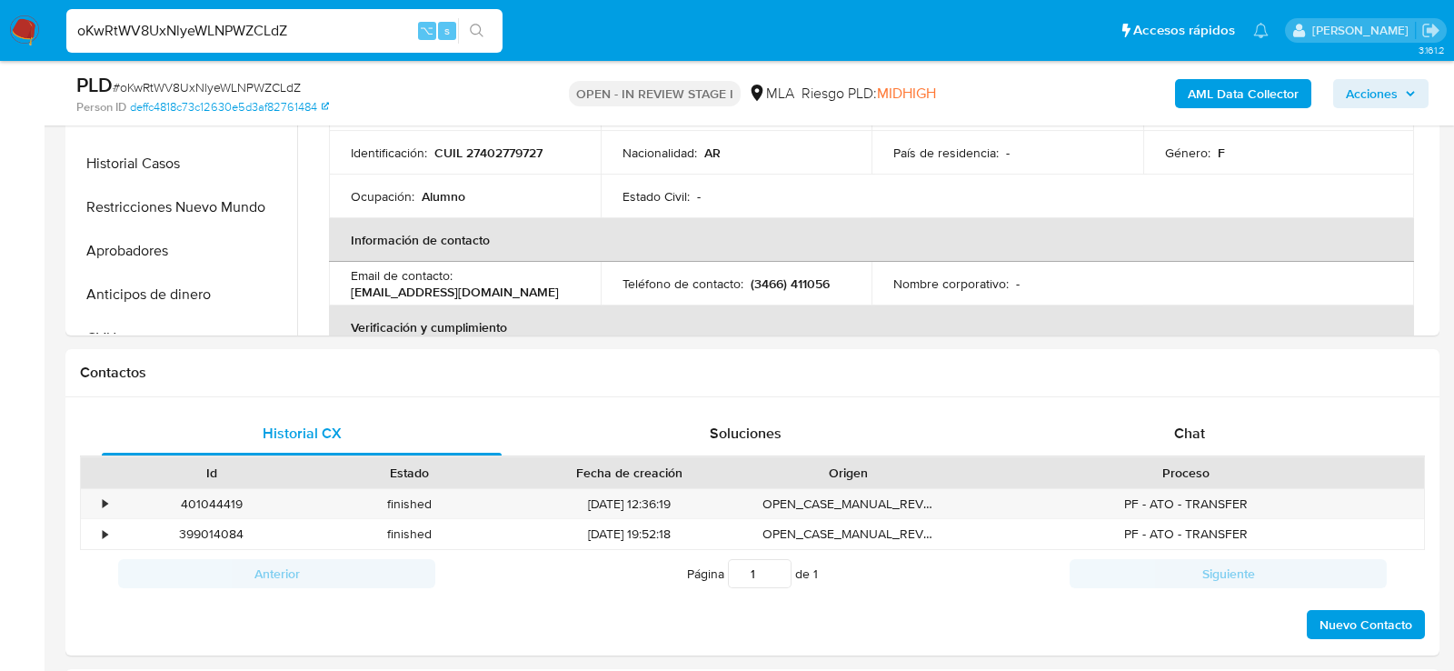
scroll to position [605, 0]
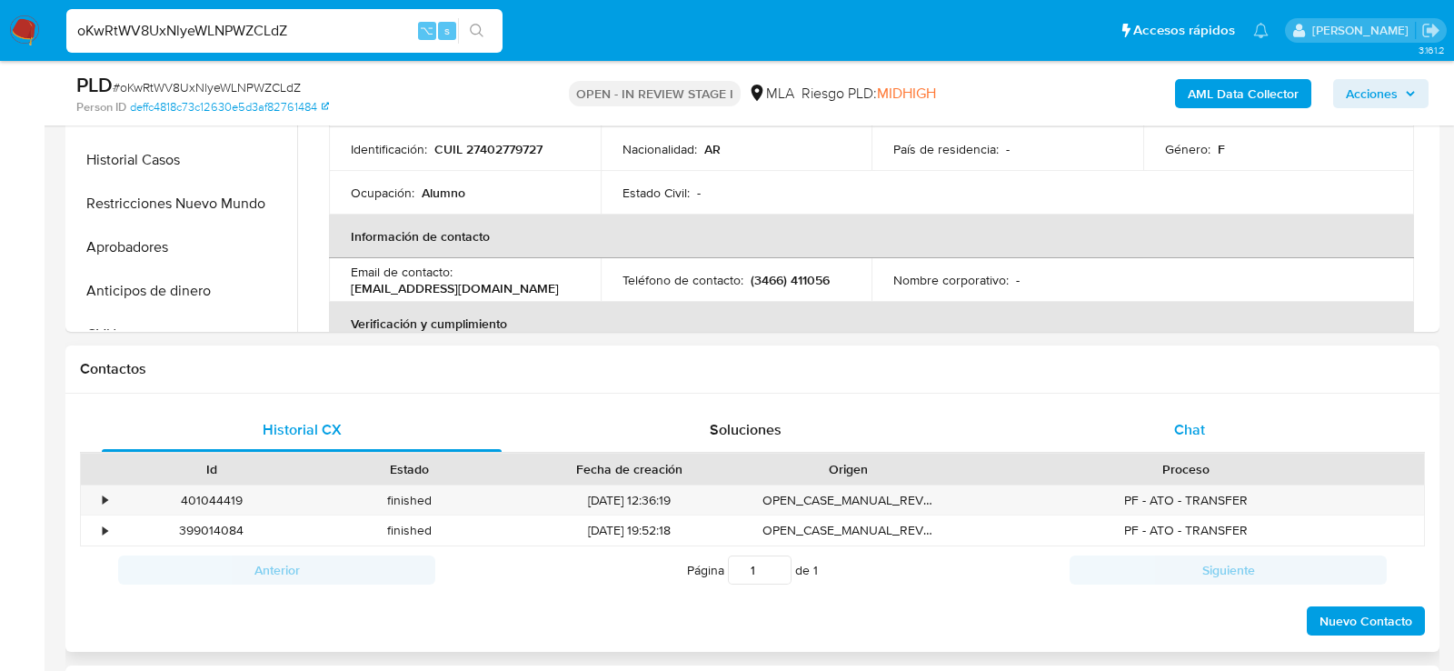
click at [1160, 441] on div "Chat" at bounding box center [1190, 430] width 400 height 44
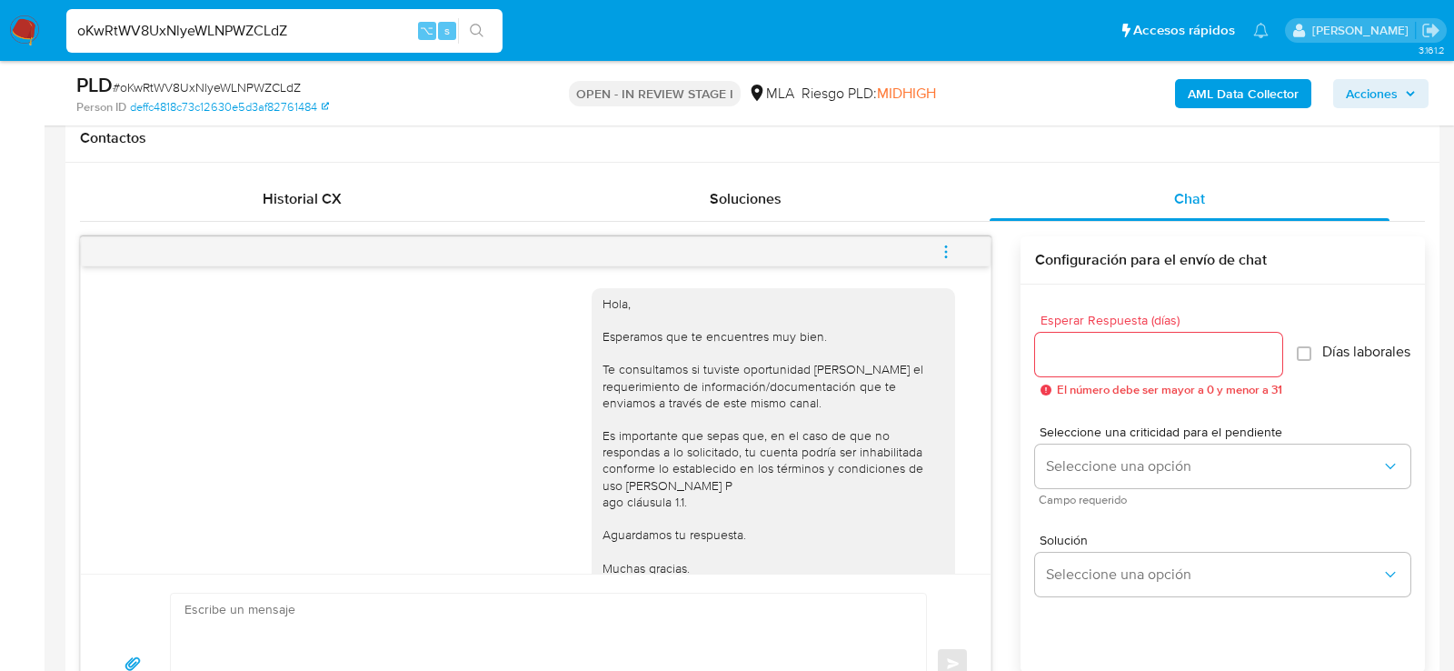
scroll to position [94, 0]
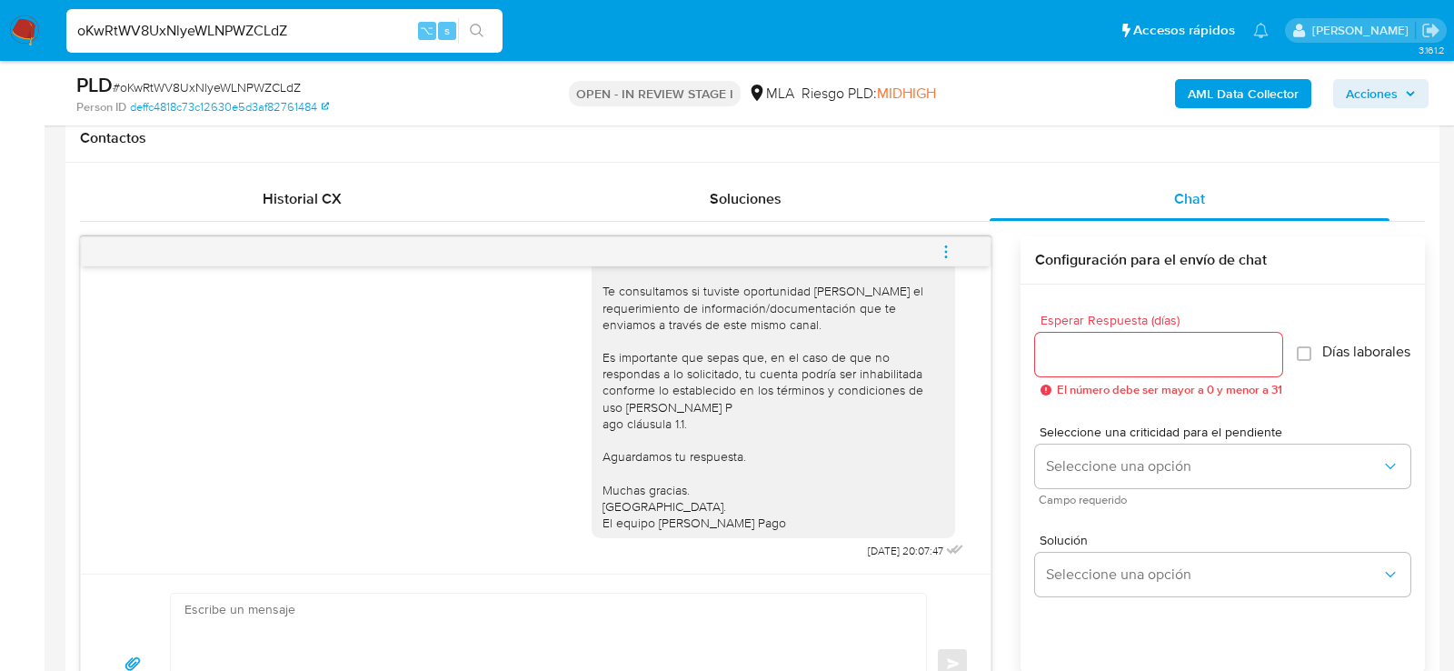
click at [961, 234] on button "menu-action" at bounding box center [946, 252] width 60 height 44
click at [820, 211] on li "Cerrar conversación" at bounding box center [823, 214] width 186 height 33
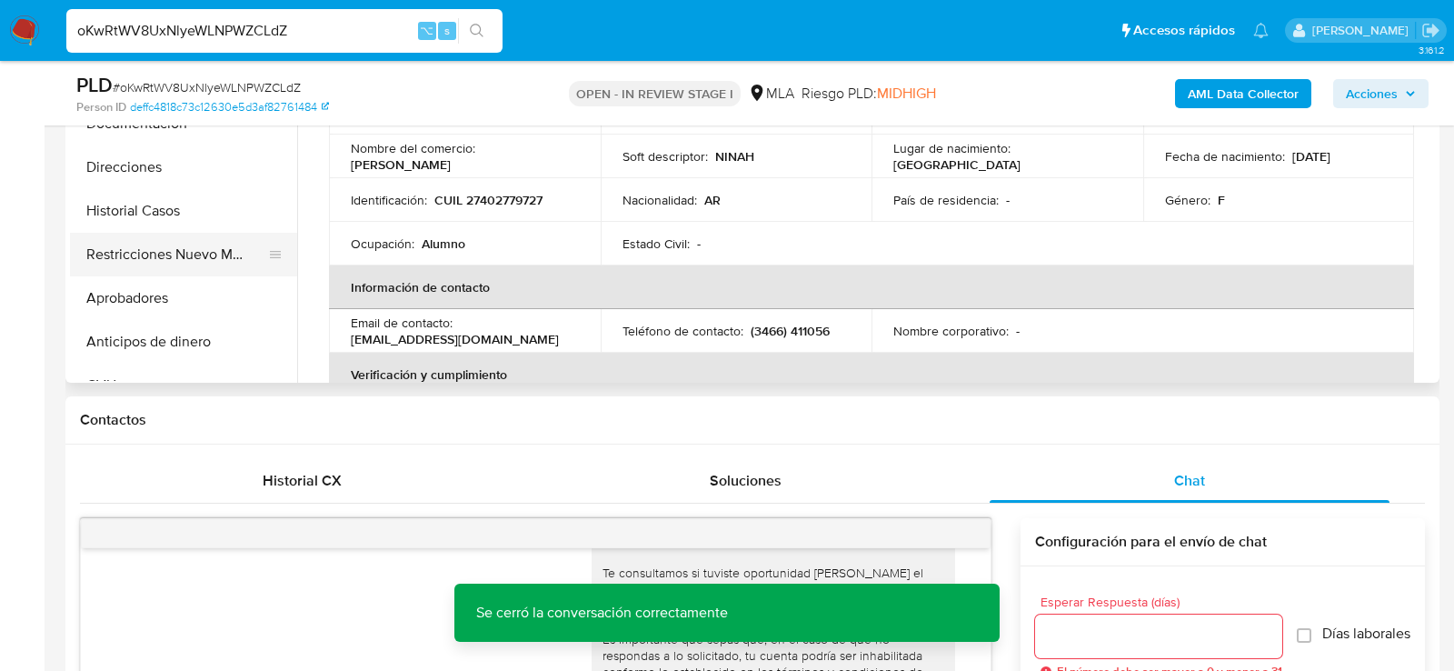
click at [159, 249] on button "Restricciones Nuevo Mundo" at bounding box center [176, 255] width 213 height 44
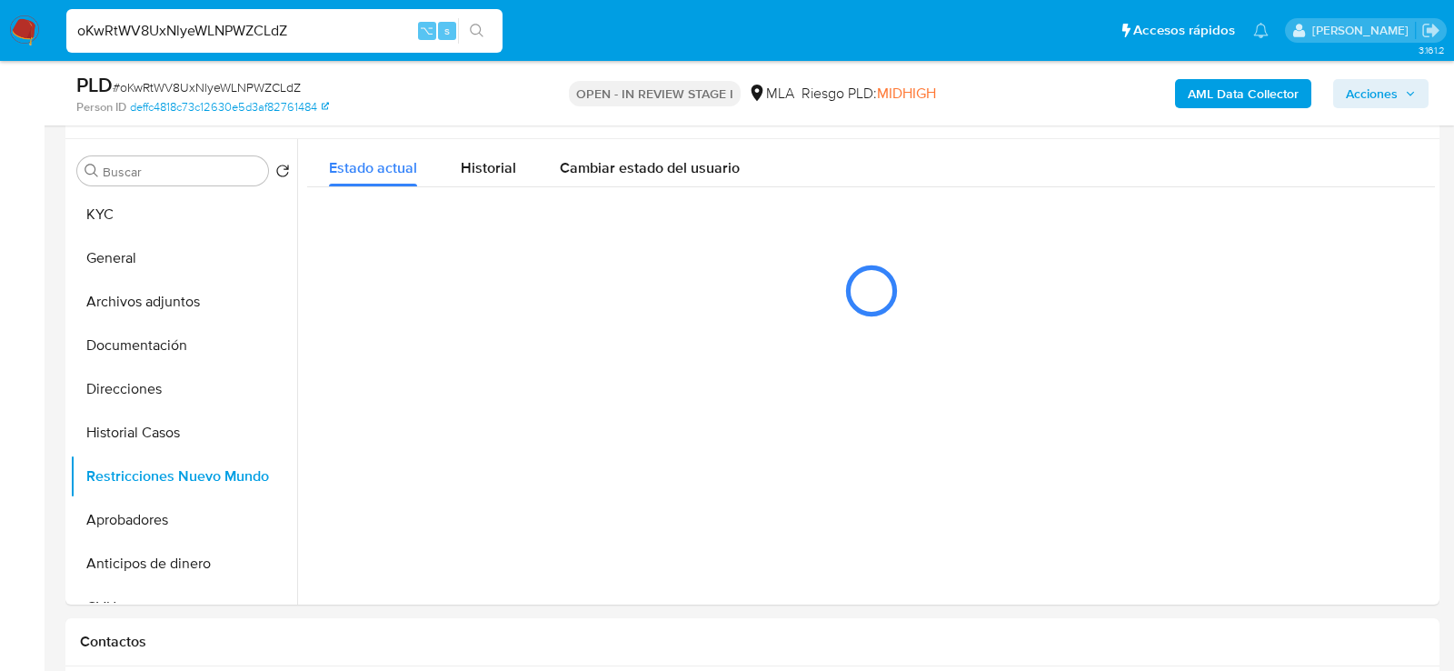
scroll to position [336, 0]
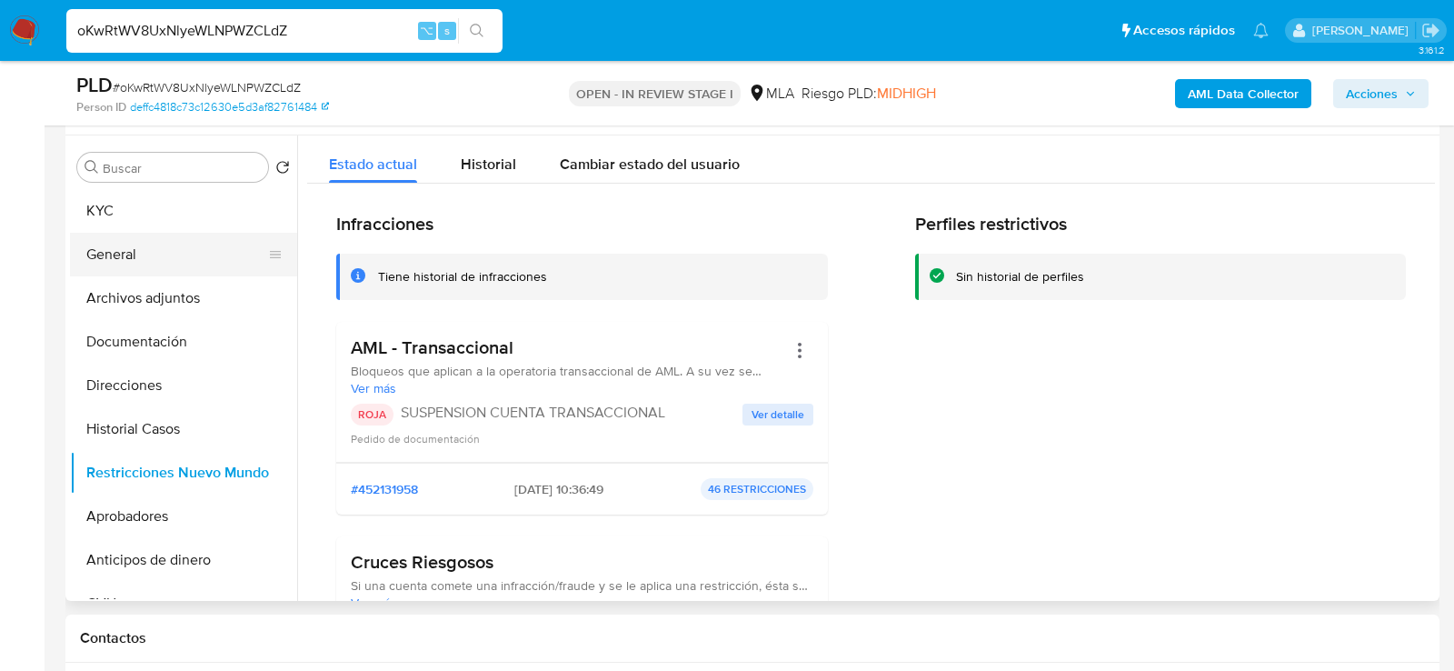
click at [110, 234] on button "General" at bounding box center [176, 255] width 213 height 44
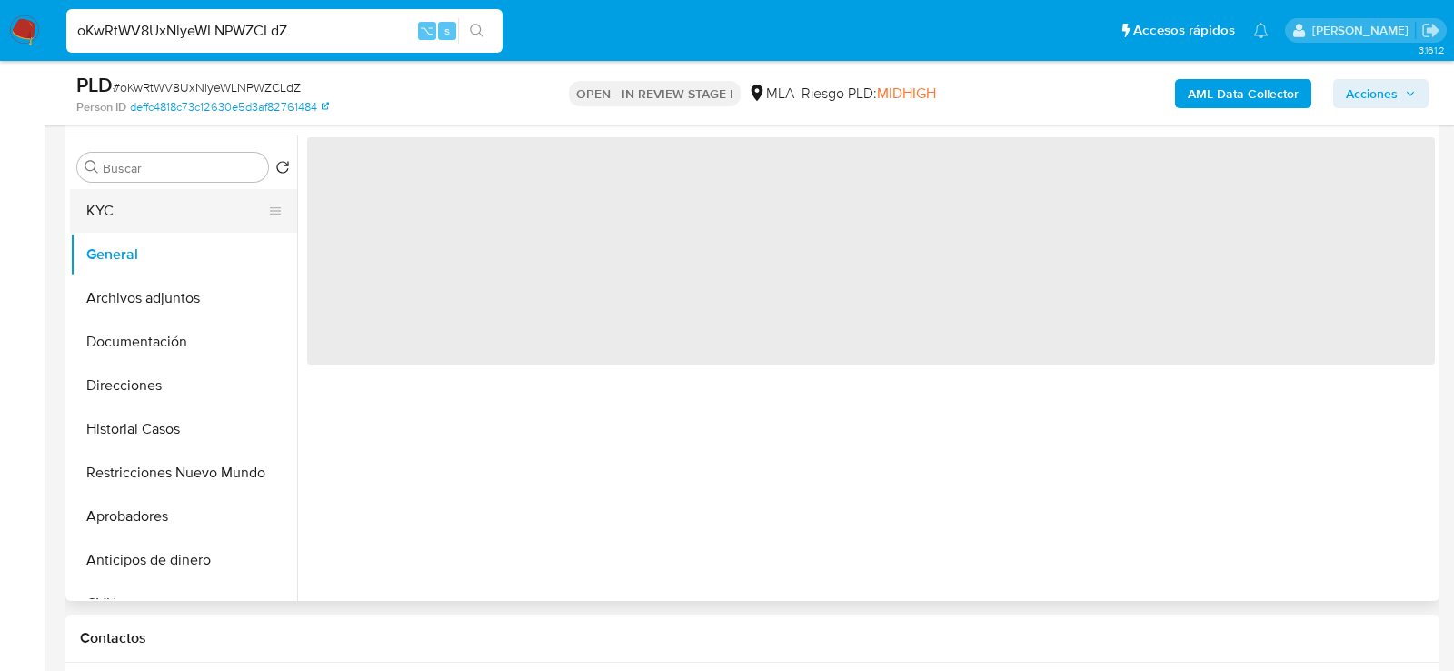
click at [110, 209] on button "KYC" at bounding box center [176, 211] width 213 height 44
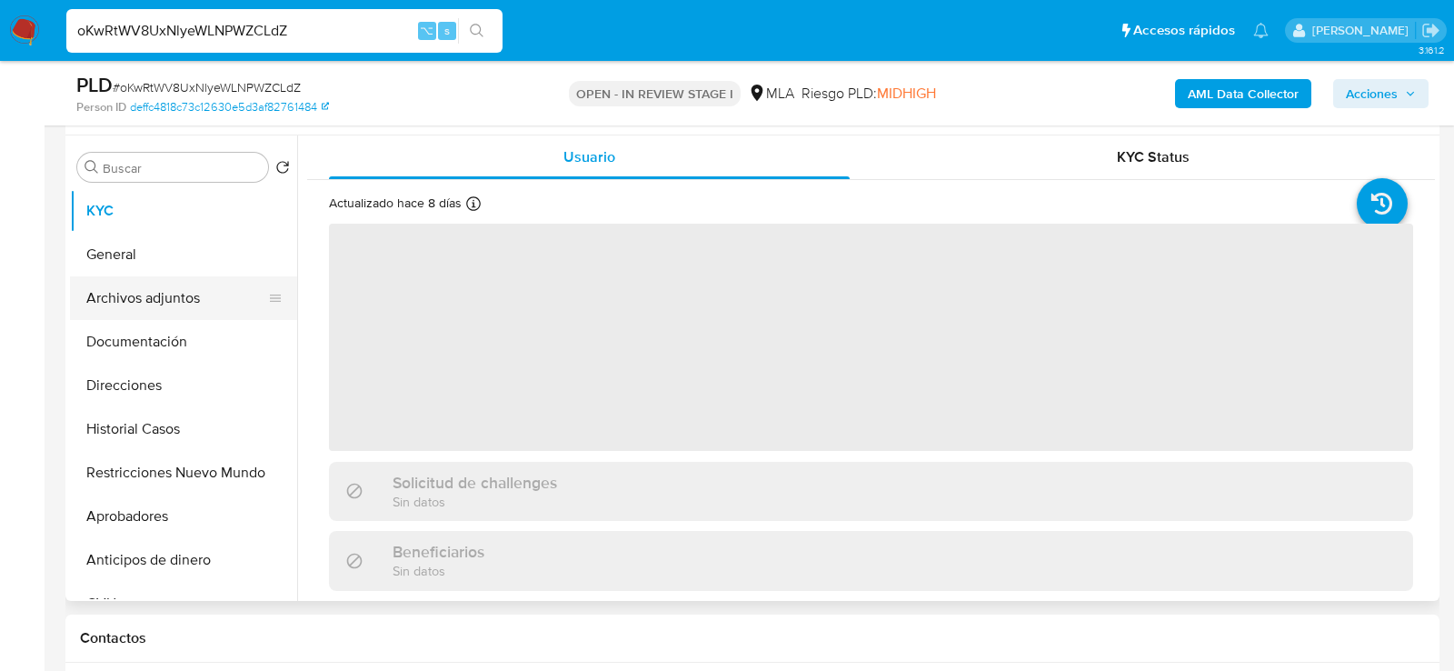
click at [139, 294] on button "Archivos adjuntos" at bounding box center [176, 298] width 213 height 44
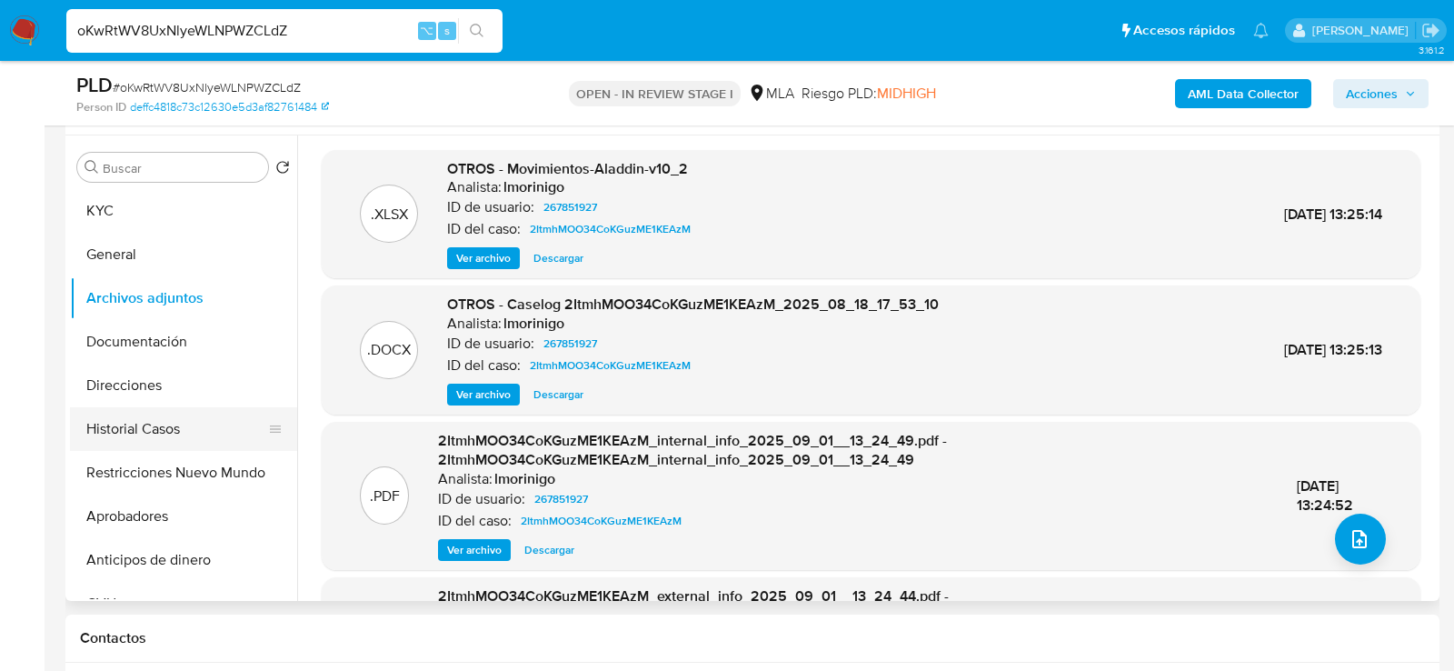
click at [102, 437] on button "Historial Casos" at bounding box center [176, 429] width 213 height 44
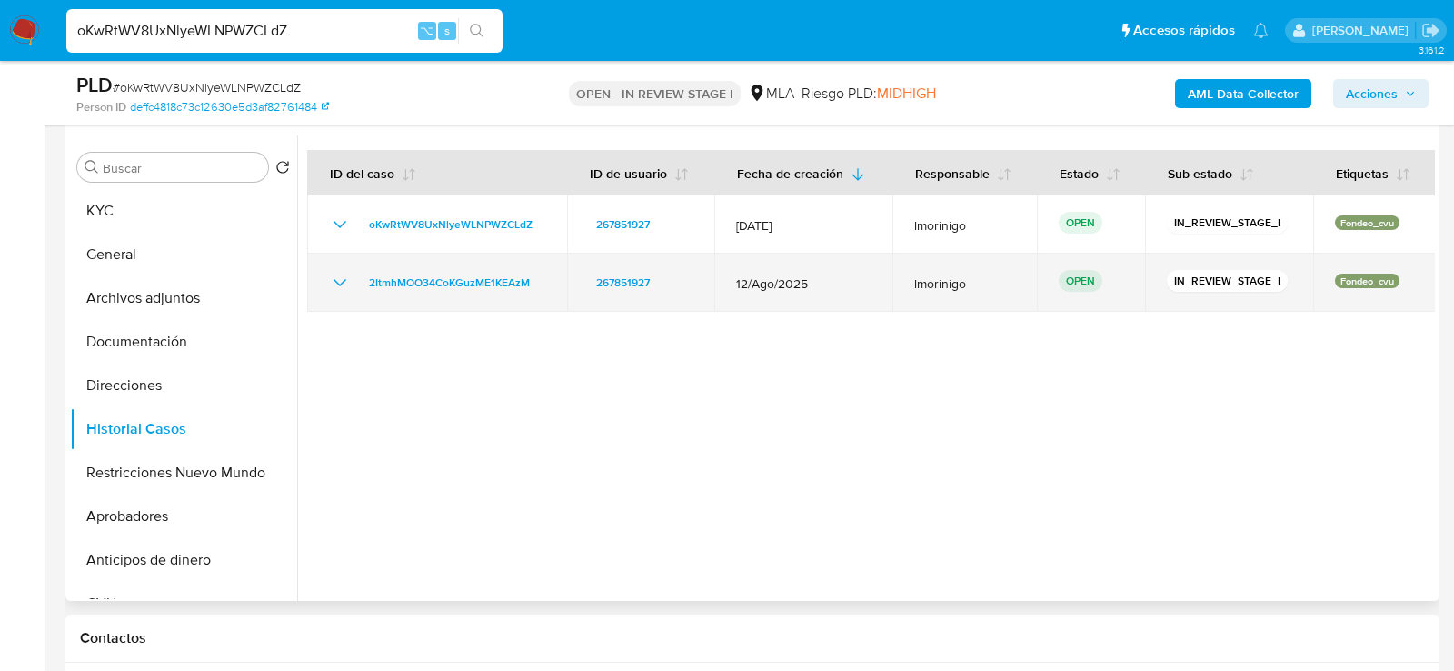
click at [410, 267] on td "2ItmhMOO34CoKGuzME1KEAzM" at bounding box center [437, 283] width 260 height 58
click at [411, 275] on span "2ItmhMOO34CoKGuzME1KEAzM" at bounding box center [449, 283] width 161 height 22
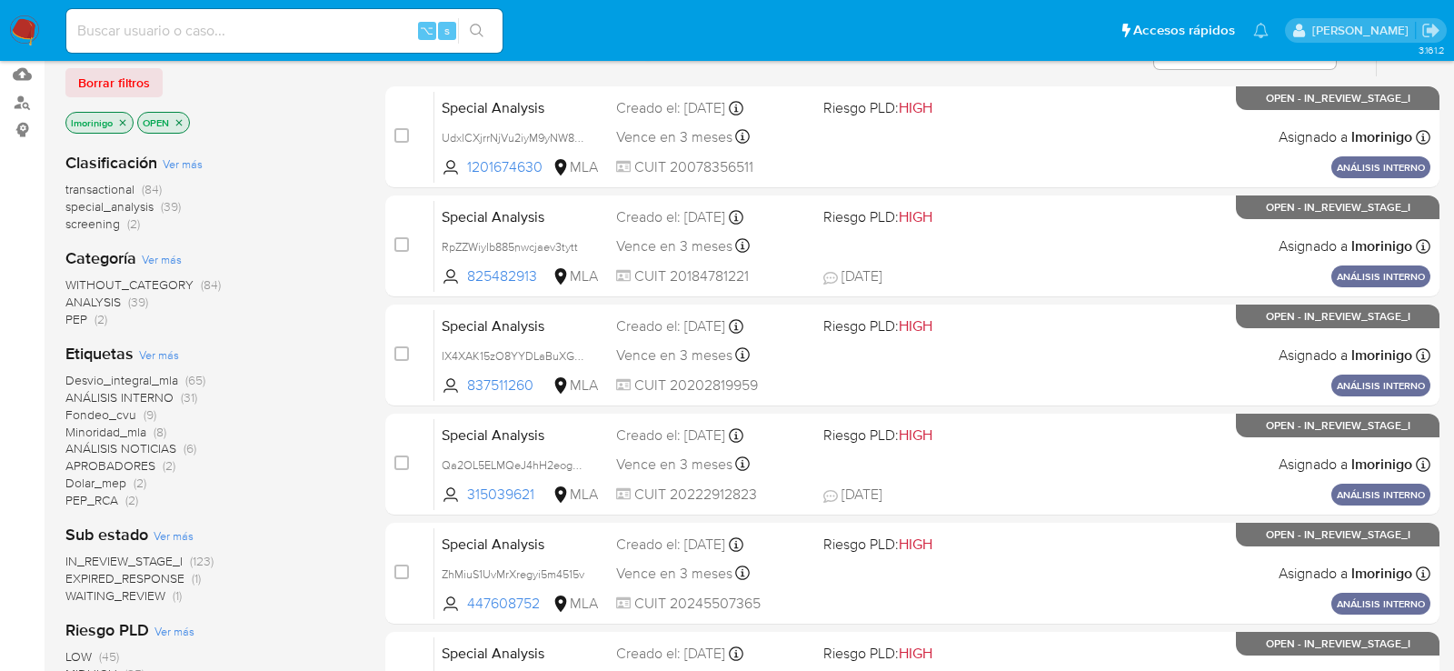
scroll to position [180, 0]
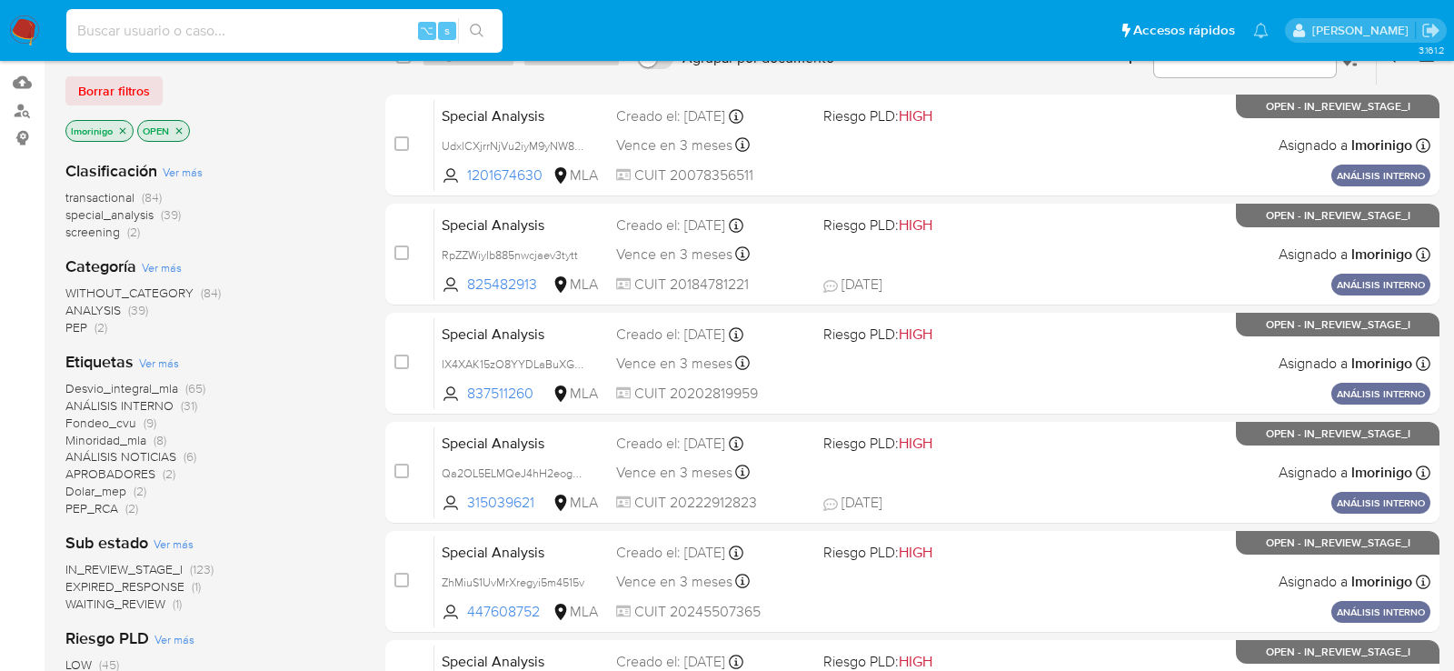
click at [267, 35] on input at bounding box center [284, 31] width 436 height 24
paste input "267851927"
type input "267851927"
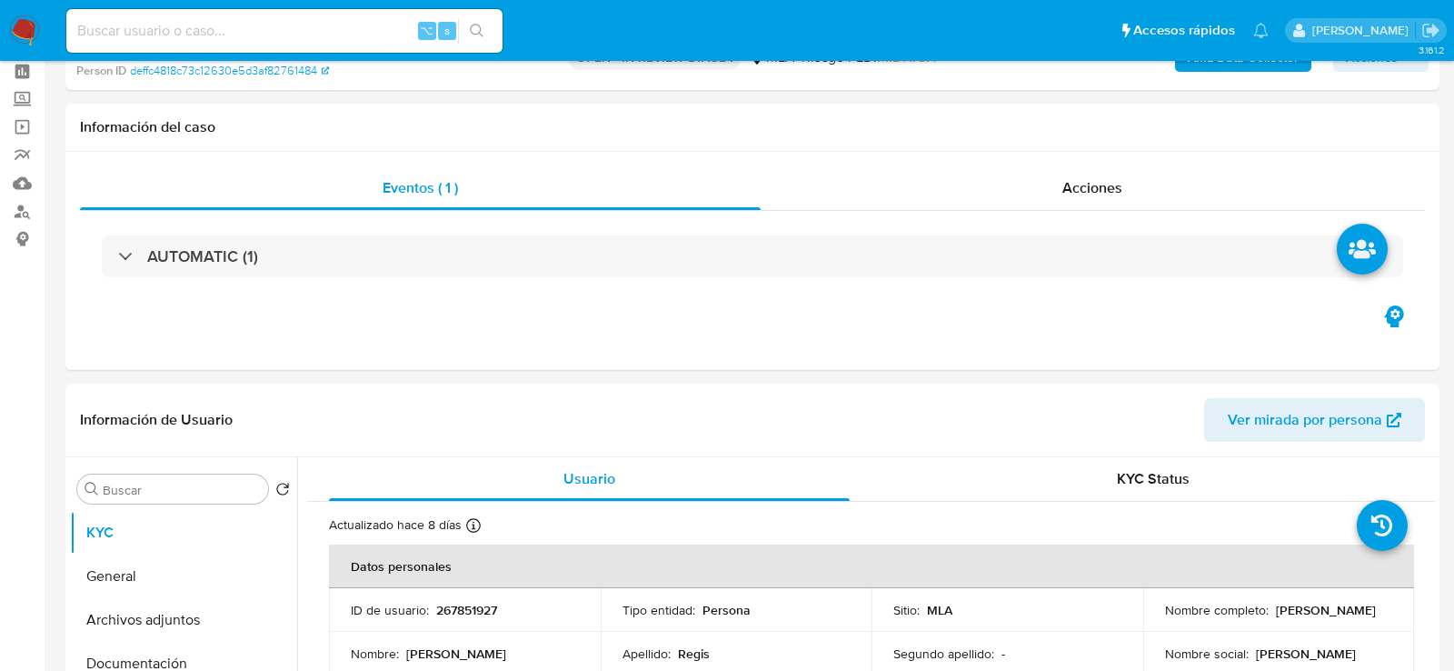
select select "10"
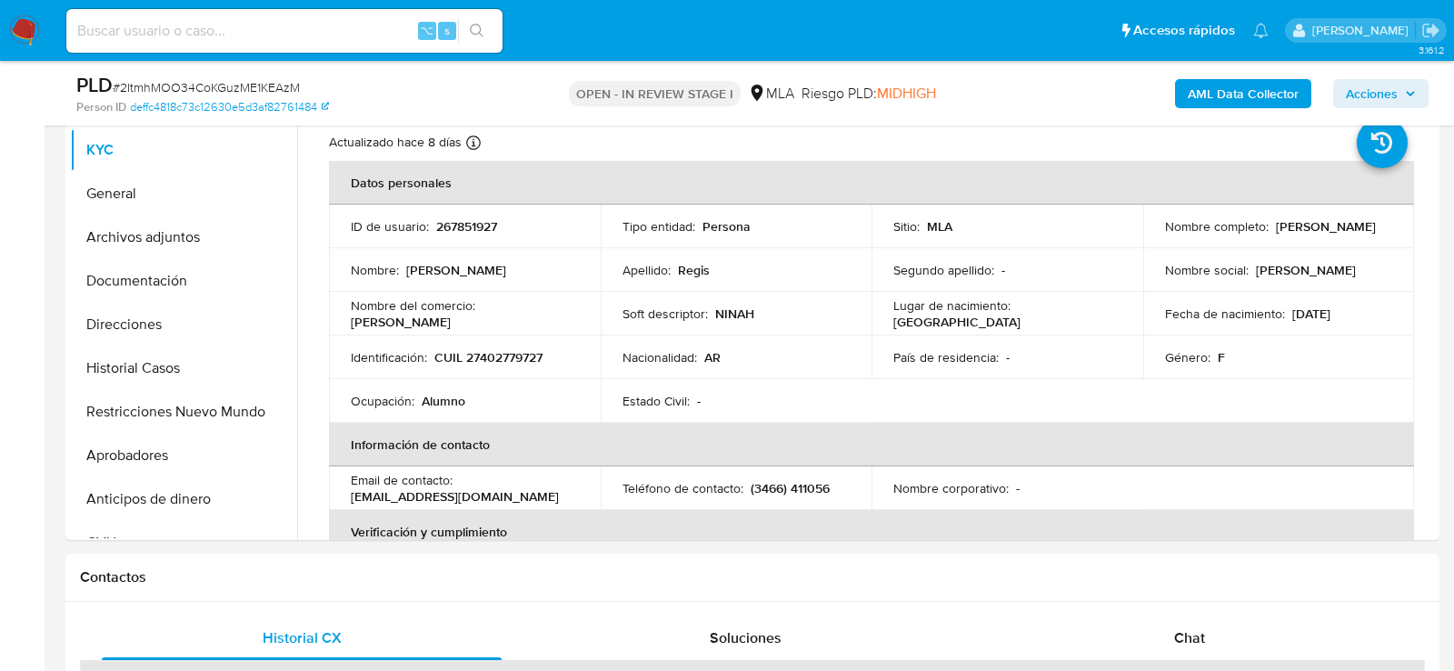
scroll to position [396, 0]
click at [173, 237] on button "Archivos adjuntos" at bounding box center [176, 238] width 213 height 44
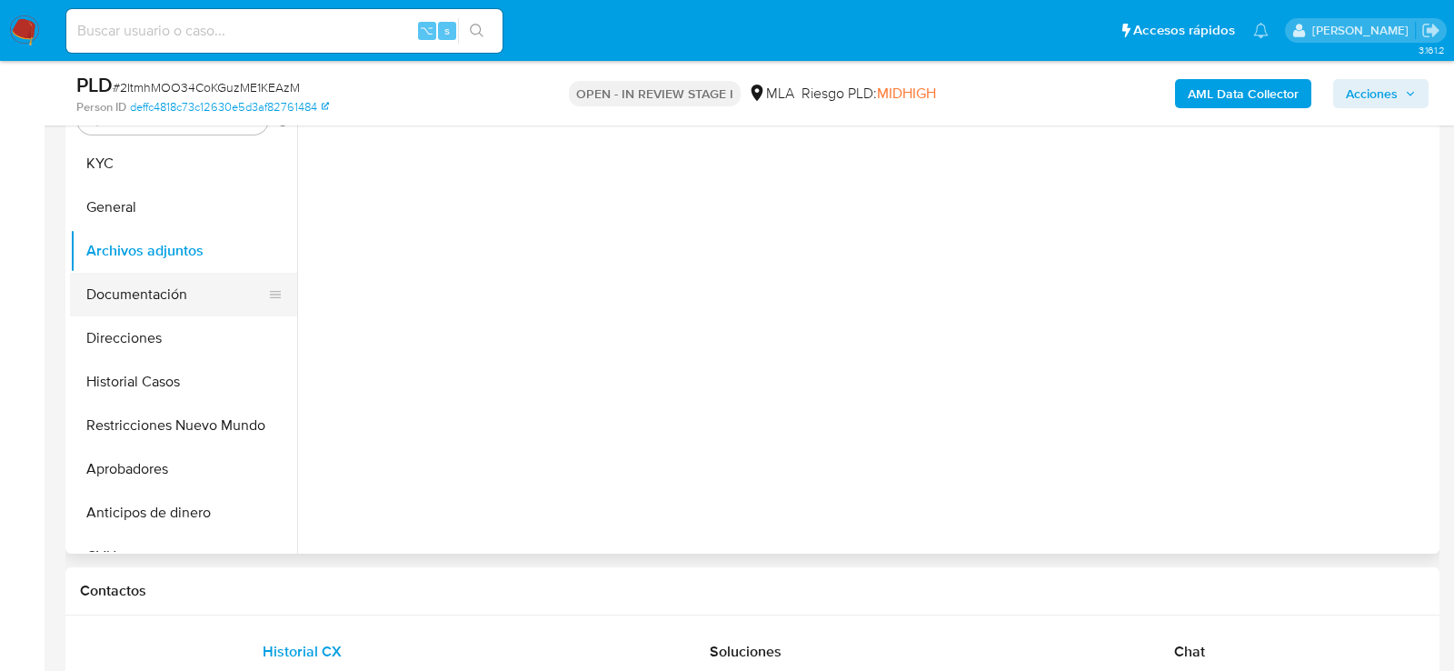
scroll to position [382, 0]
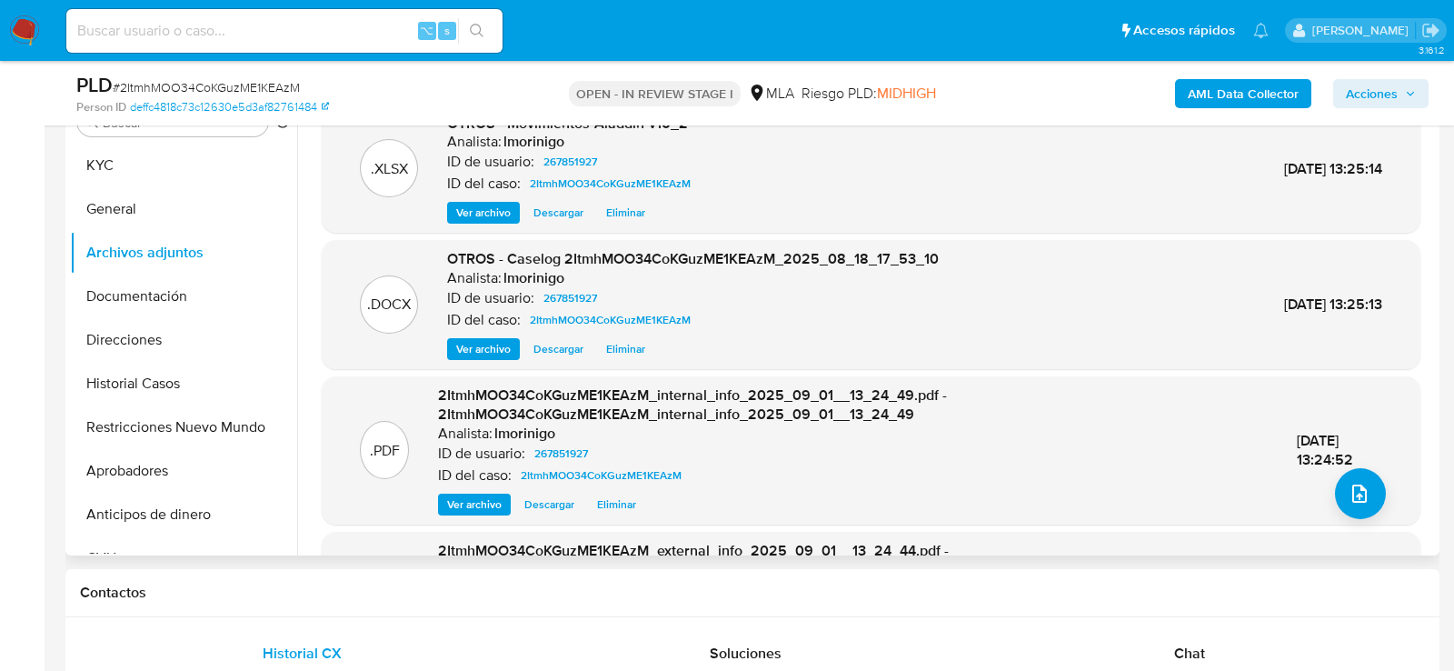
click at [647, 344] on button "Eliminar" at bounding box center [625, 349] width 57 height 22
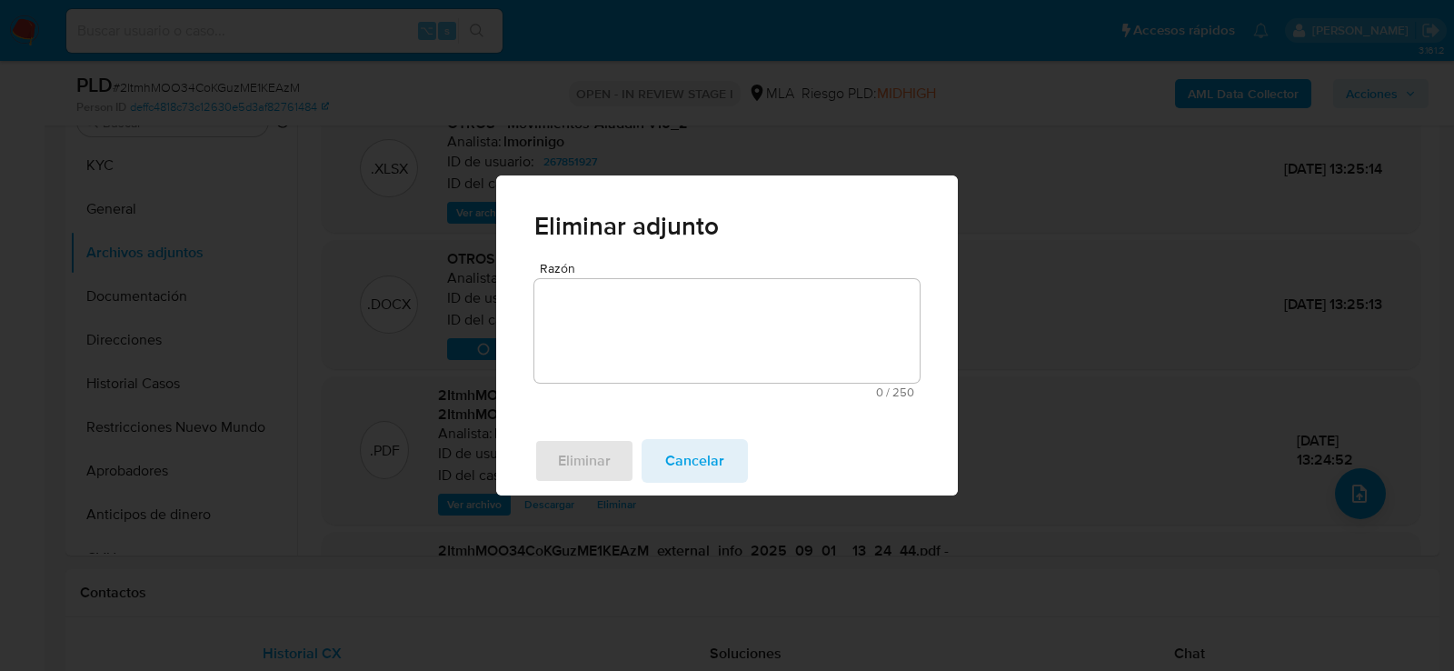
click at [684, 355] on textarea "Razón" at bounding box center [726, 331] width 385 height 104
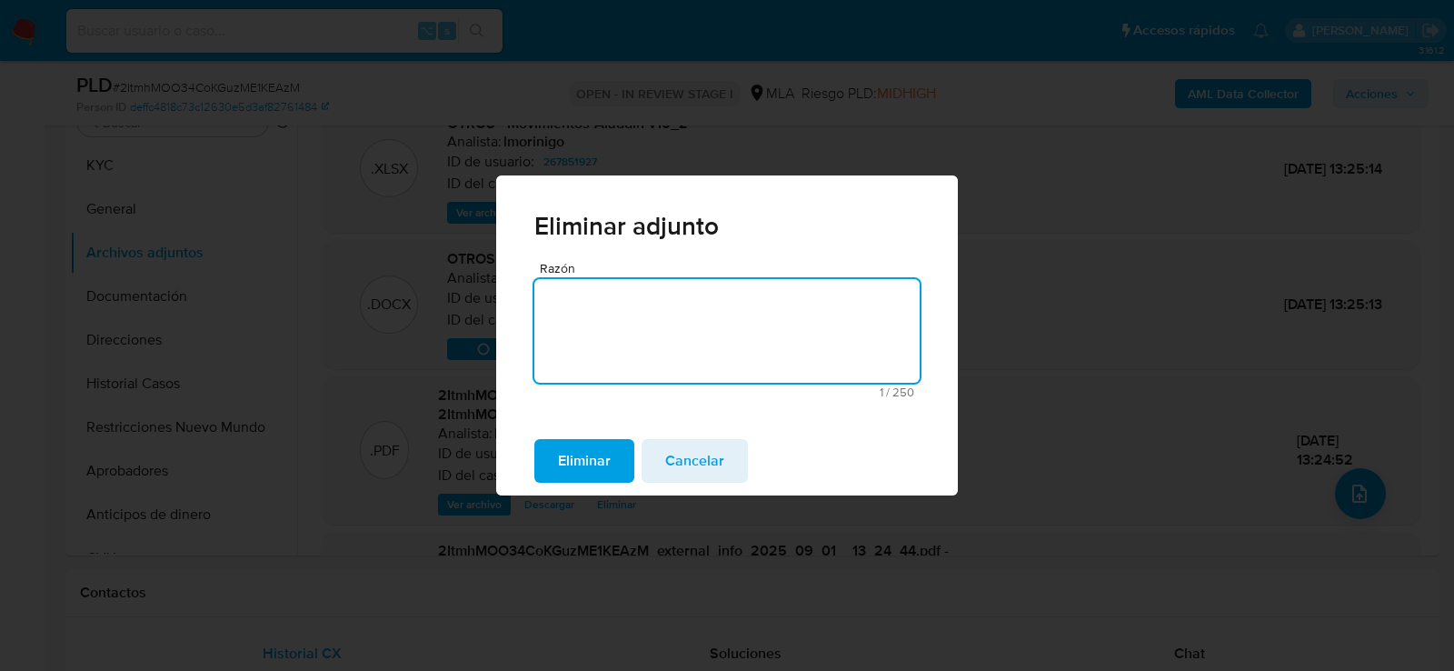
click at [589, 456] on span "Eliminar" at bounding box center [584, 461] width 53 height 40
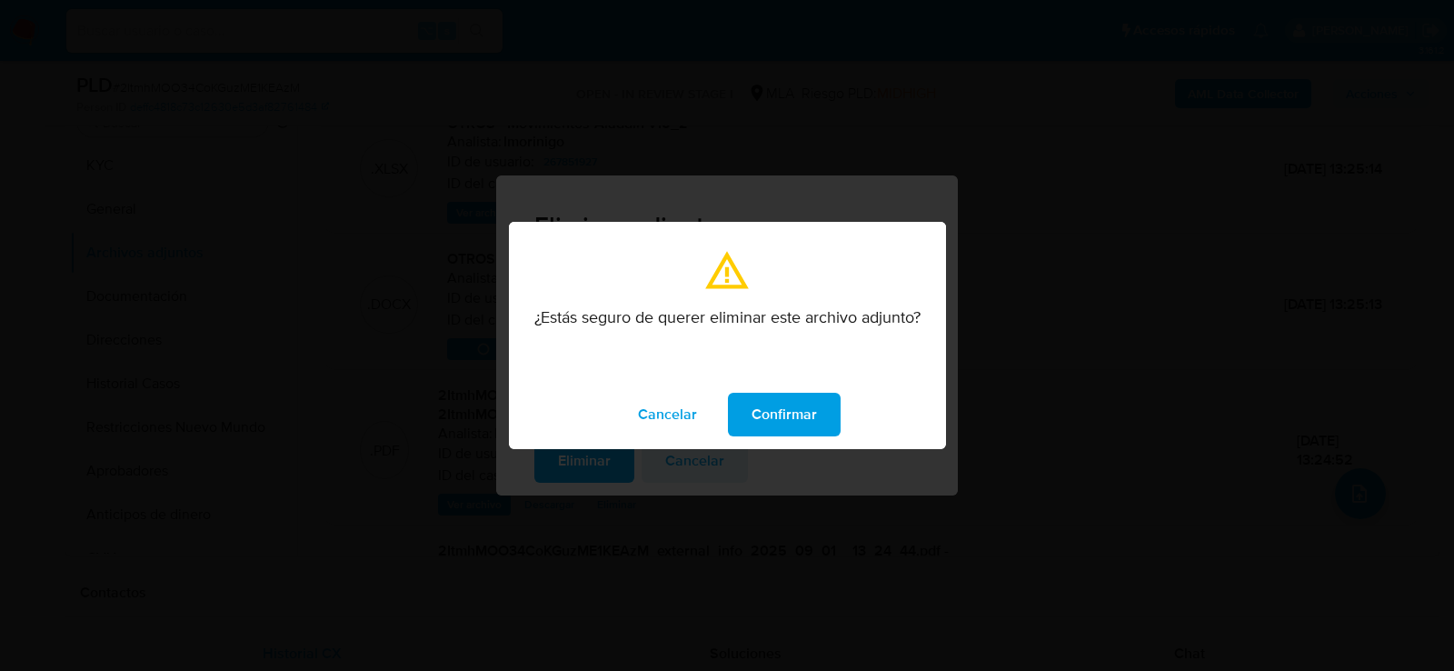
click at [762, 407] on span "Confirmar" at bounding box center [784, 414] width 65 height 40
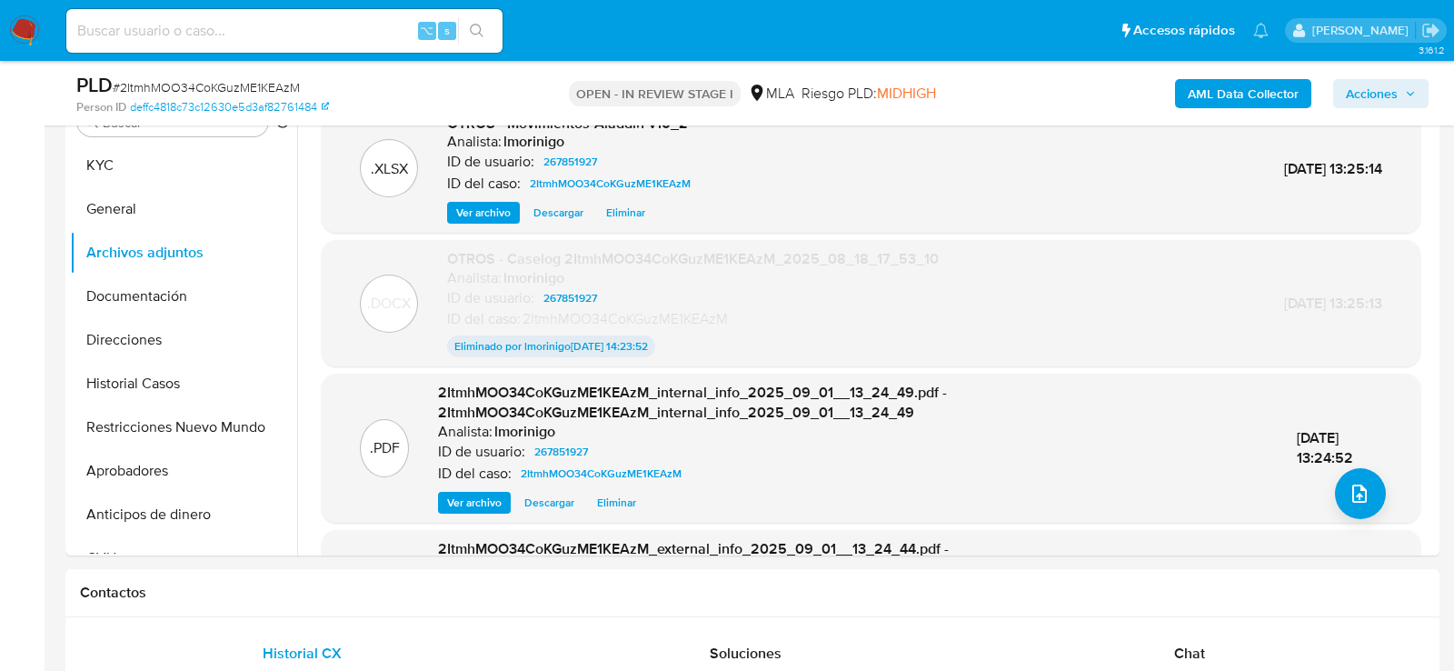
scroll to position [333, 0]
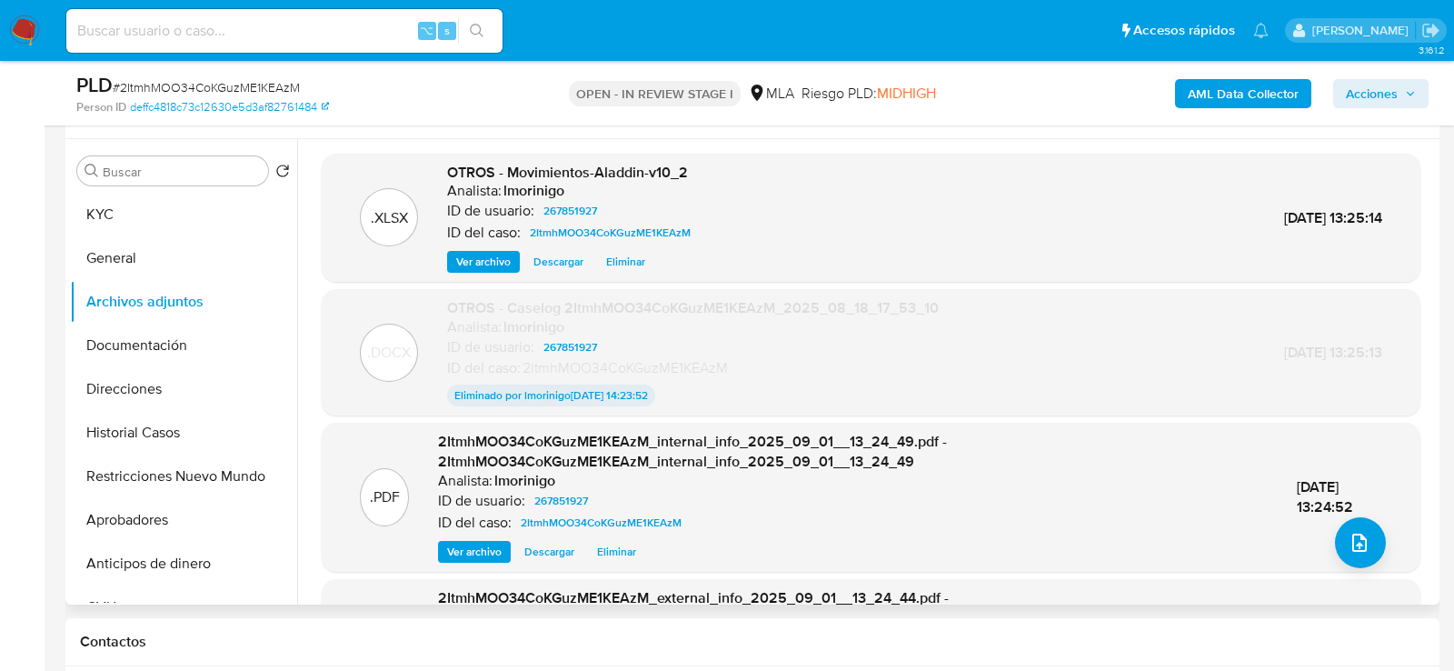
click at [622, 267] on span "Eliminar" at bounding box center [625, 262] width 39 height 18
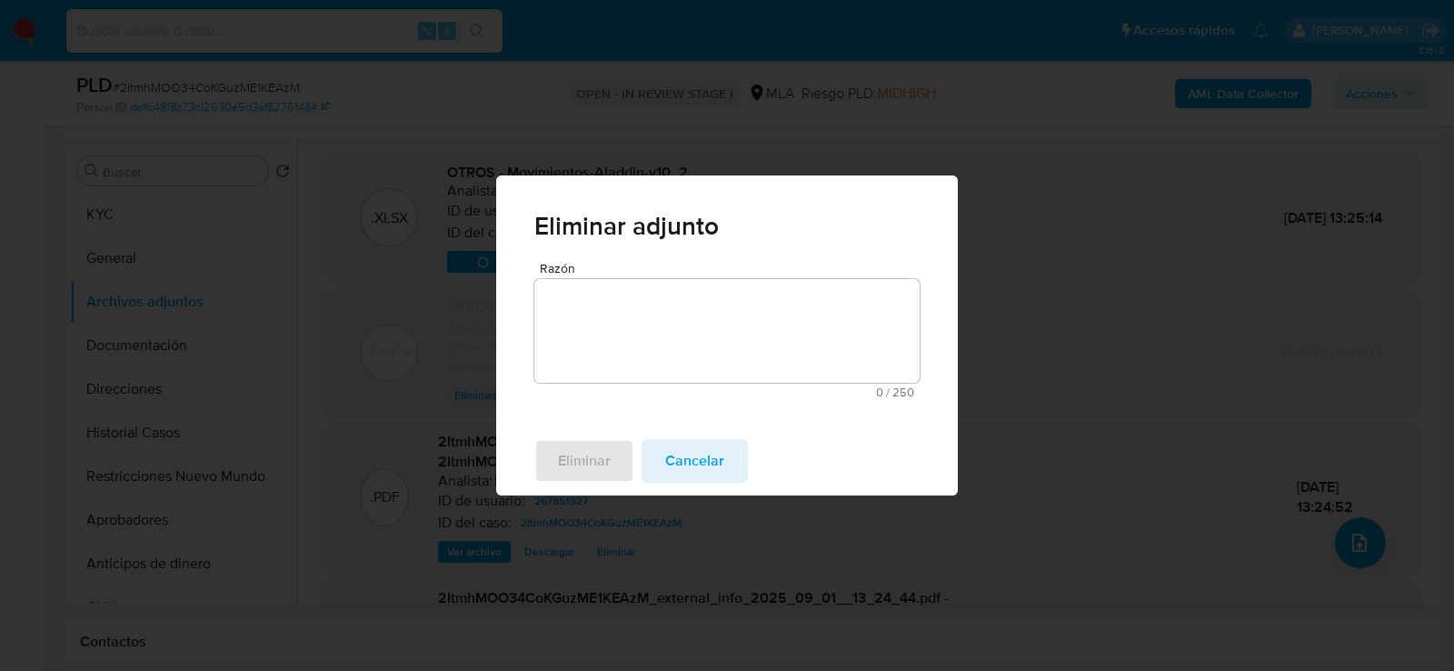
click at [596, 304] on textarea "Razón" at bounding box center [726, 331] width 385 height 104
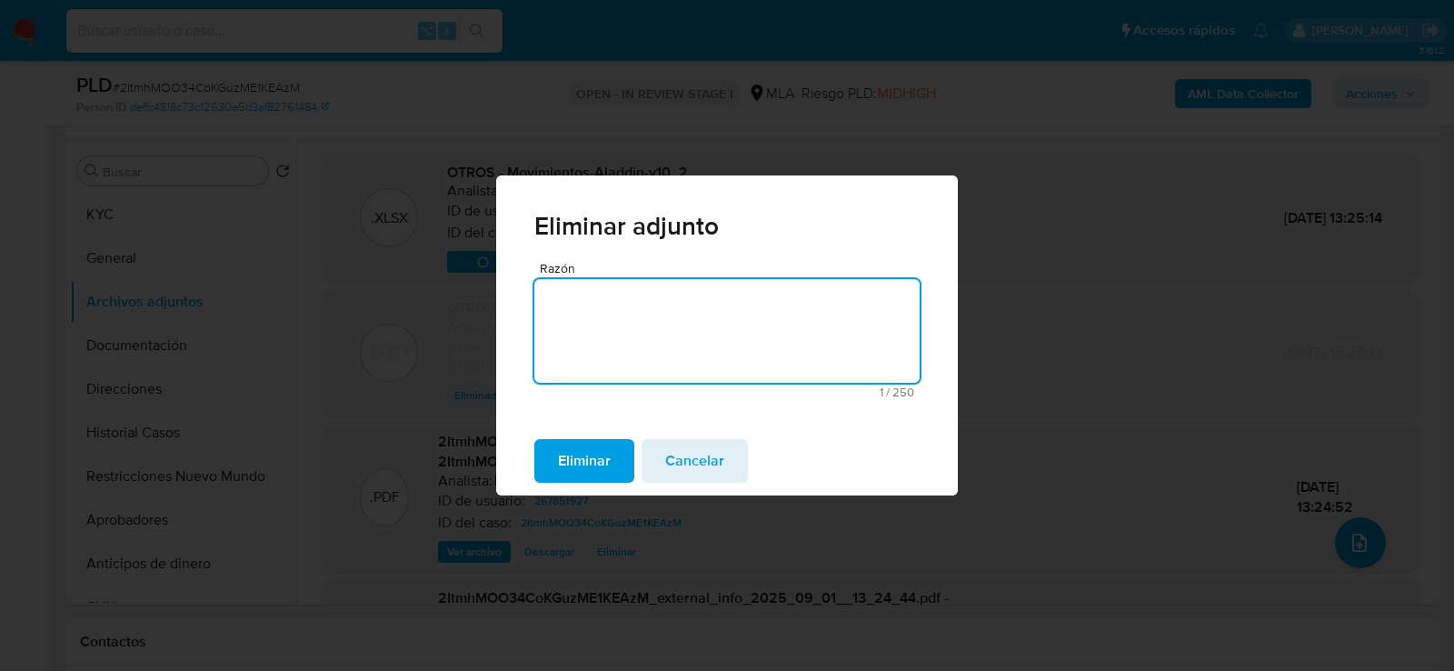
click at [577, 461] on span "Eliminar" at bounding box center [584, 461] width 53 height 40
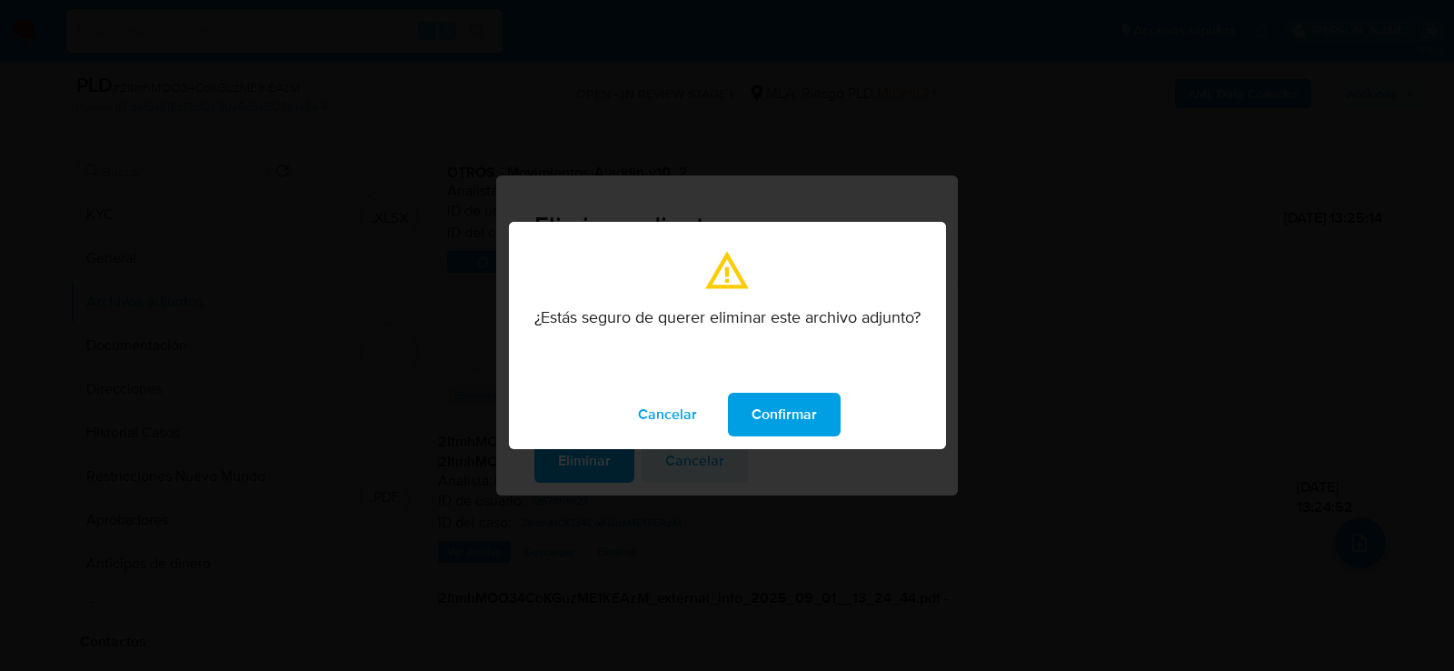
click at [790, 433] on span "Confirmar" at bounding box center [784, 414] width 65 height 40
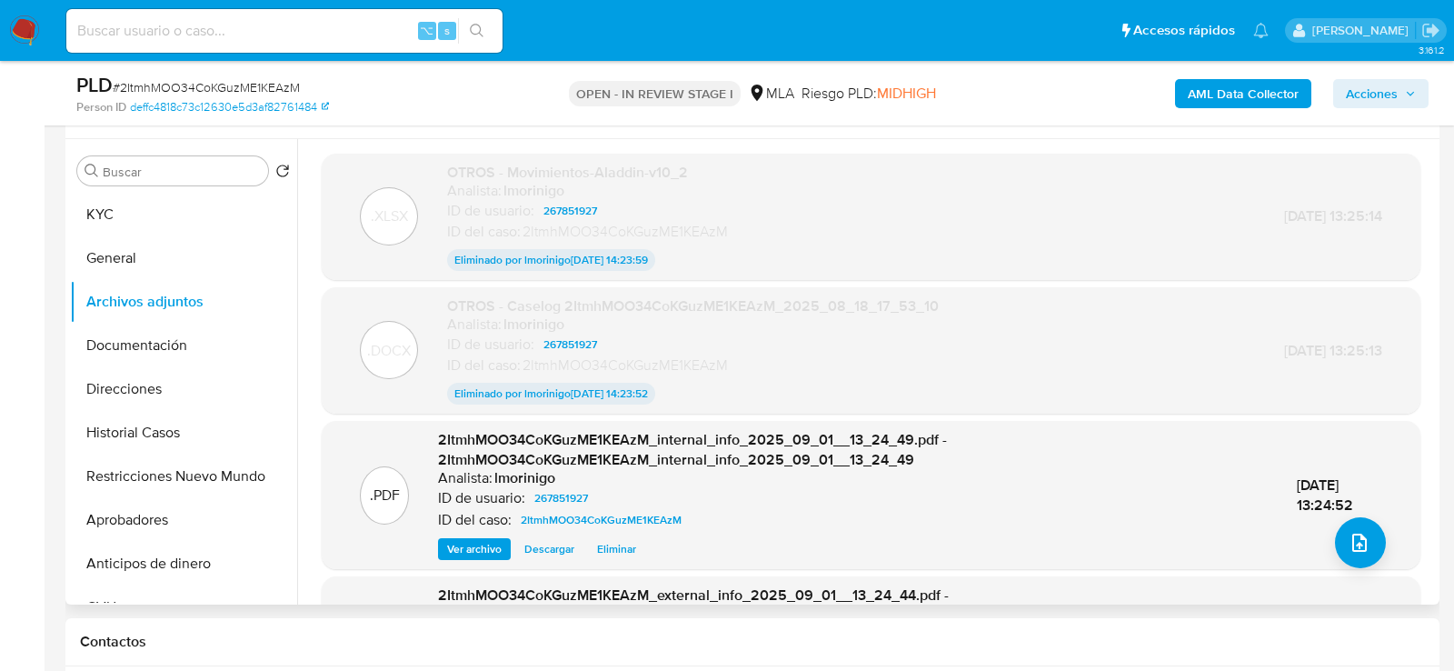
scroll to position [331, 0]
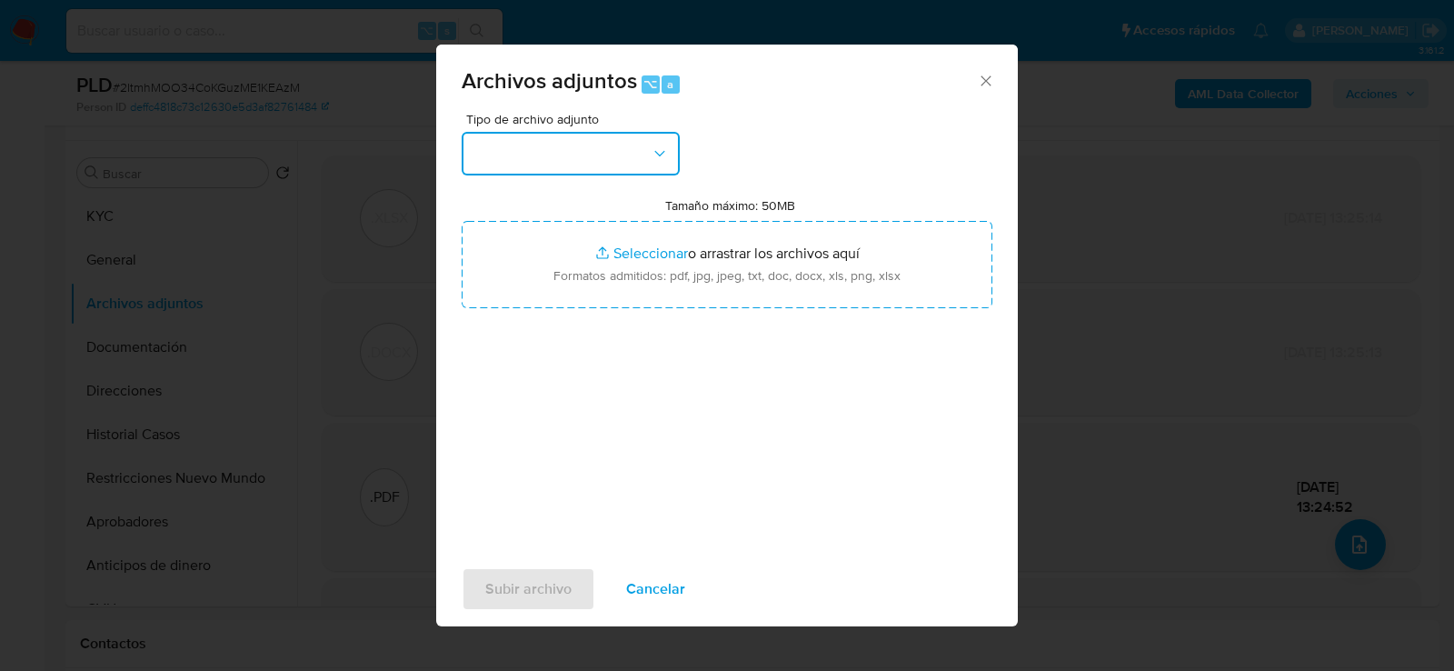
click at [531, 164] on button "button" at bounding box center [571, 154] width 218 height 44
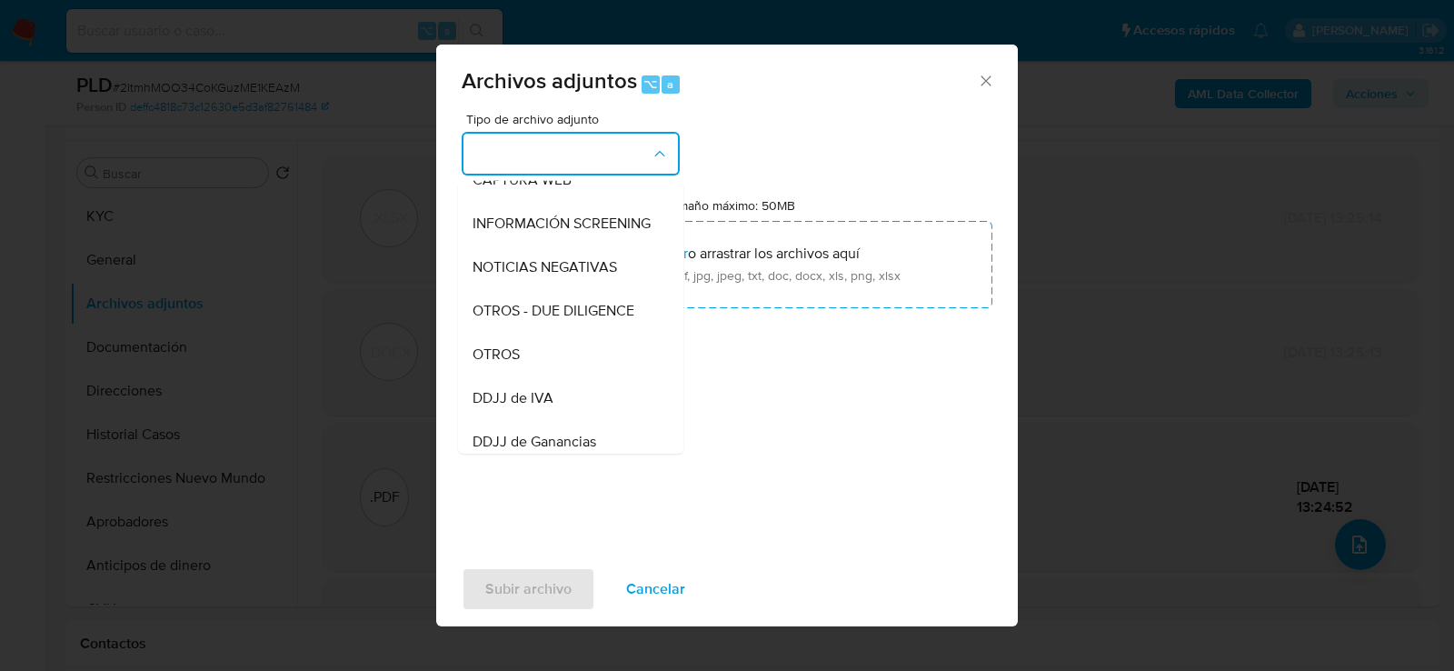
scroll to position [200, 0]
click at [557, 353] on div "OTROS" at bounding box center [565, 351] width 185 height 44
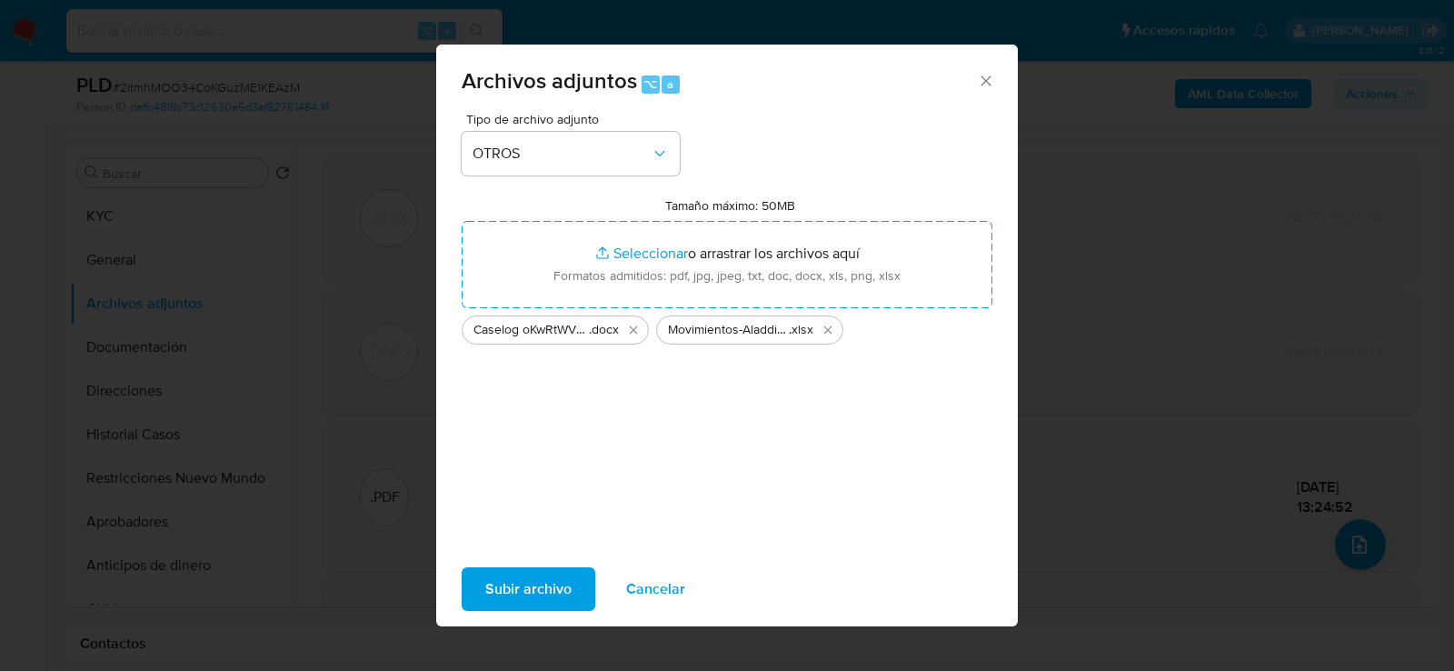
click at [556, 589] on span "Subir archivo" at bounding box center [528, 589] width 86 height 40
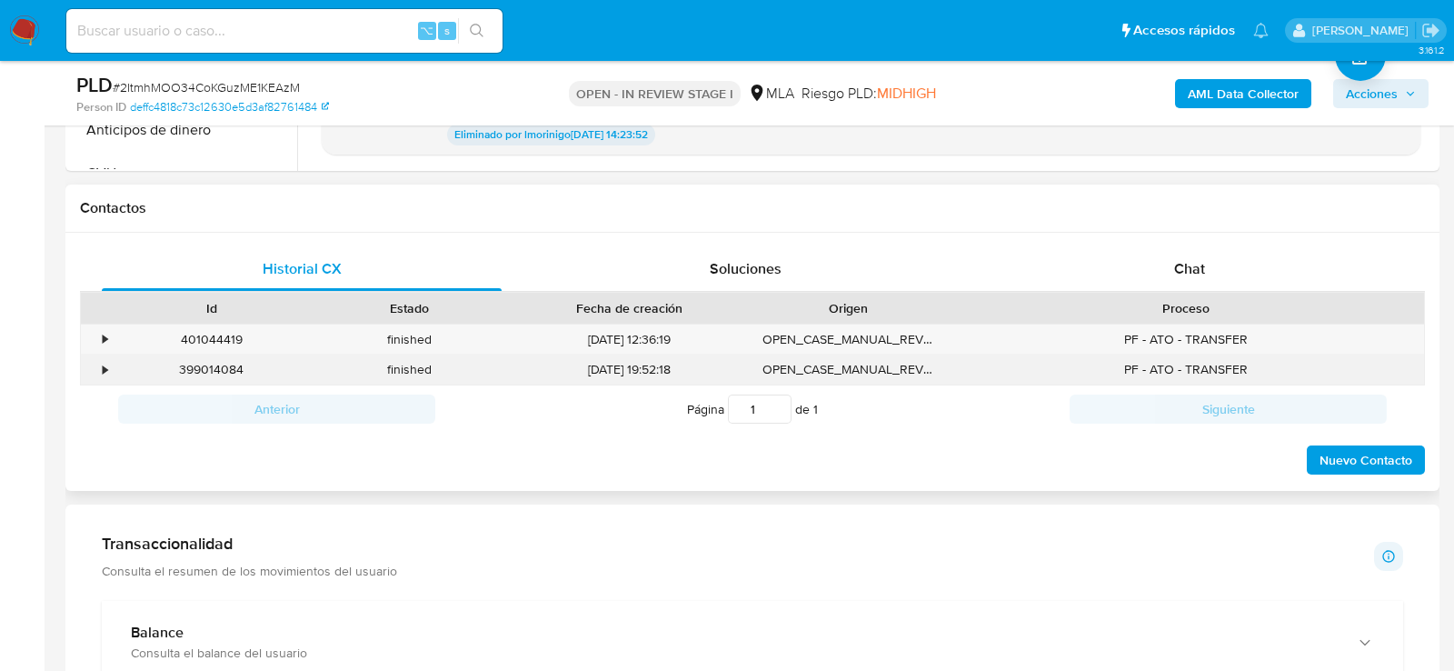
scroll to position [813, 0]
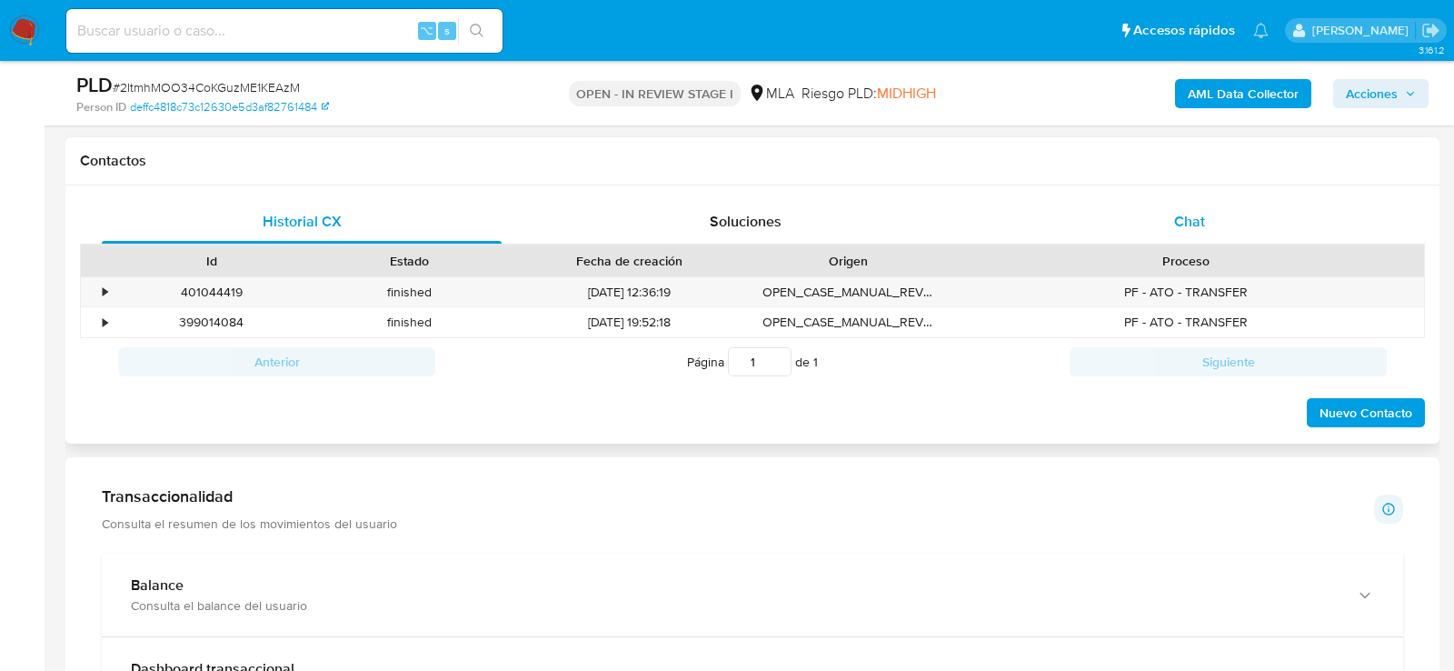
click at [1124, 222] on div "Chat" at bounding box center [1190, 222] width 400 height 44
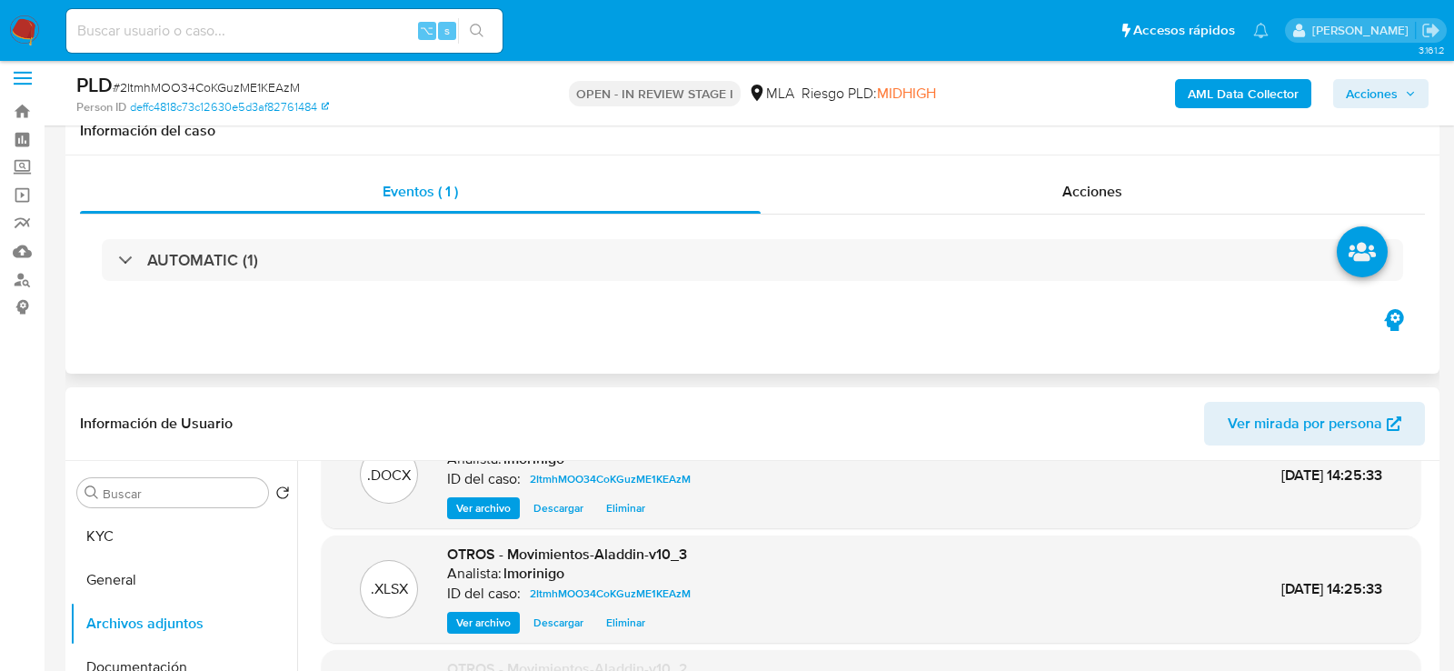
scroll to position [0, 0]
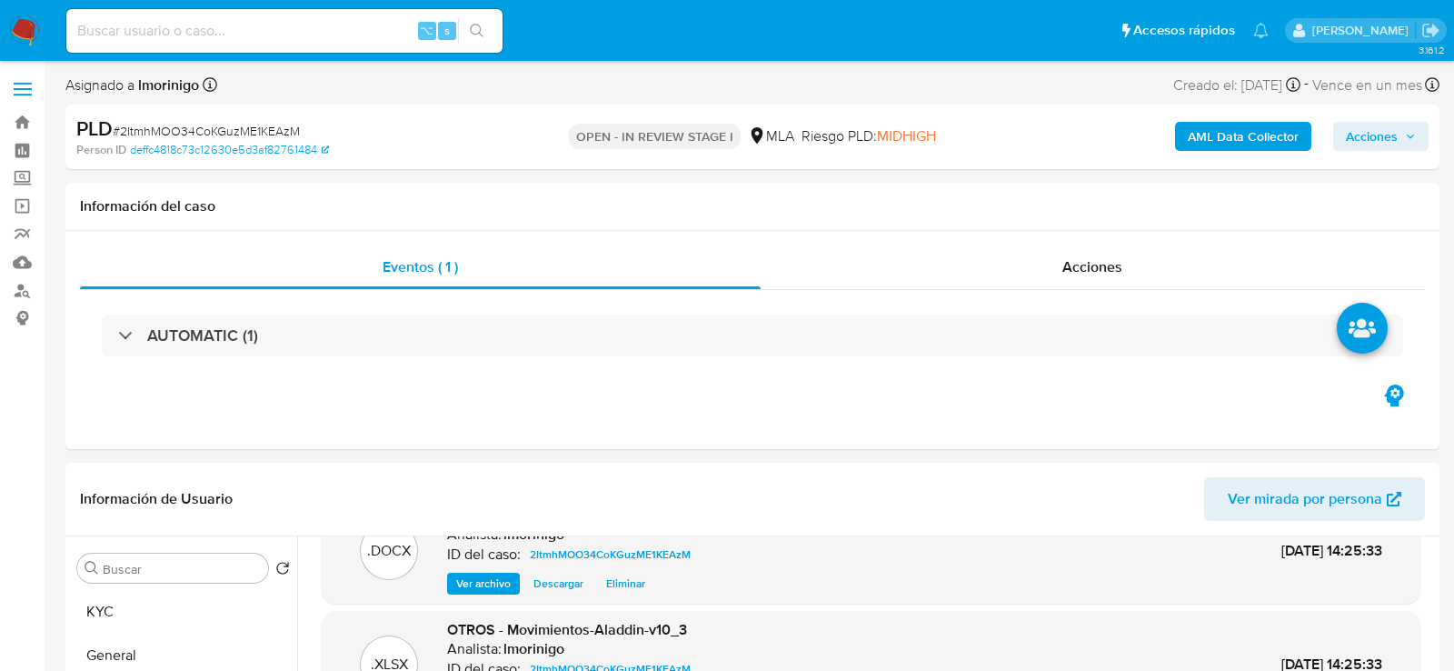
click at [1383, 144] on span "Acciones" at bounding box center [1372, 136] width 52 height 29
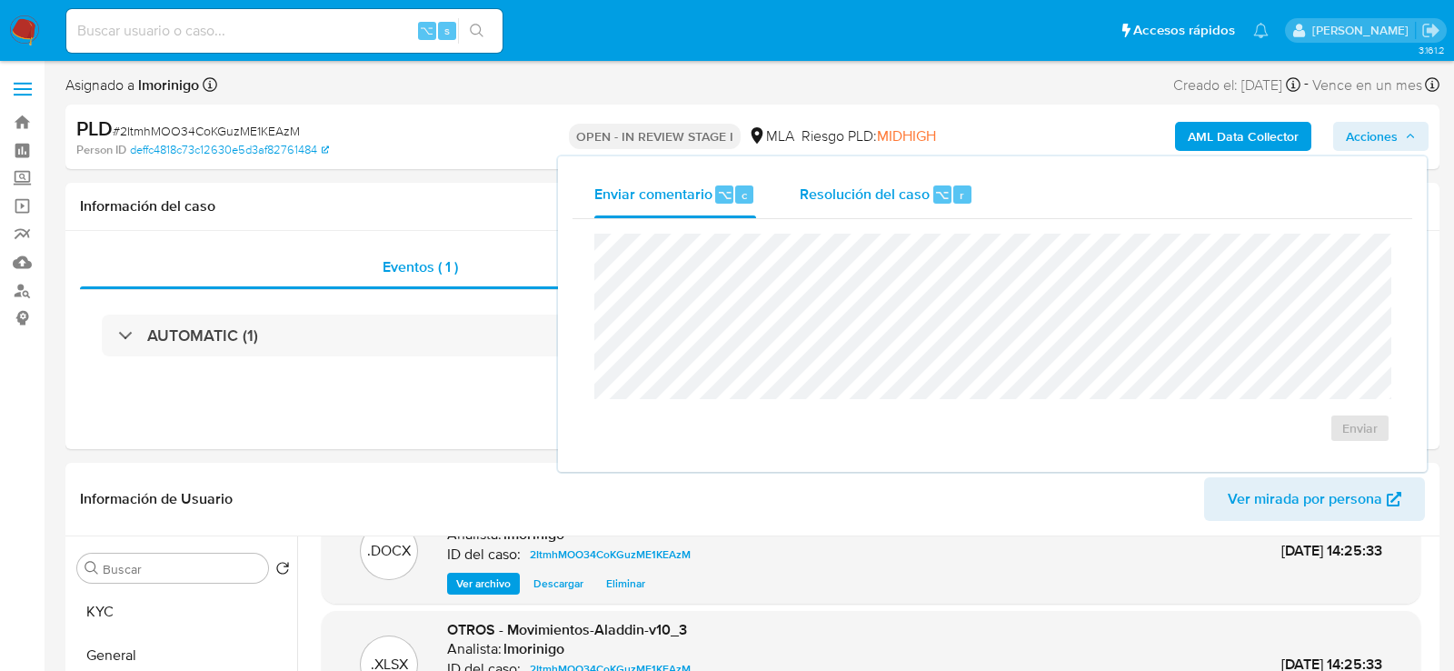
click at [943, 186] on span "⌥" at bounding box center [942, 194] width 14 height 17
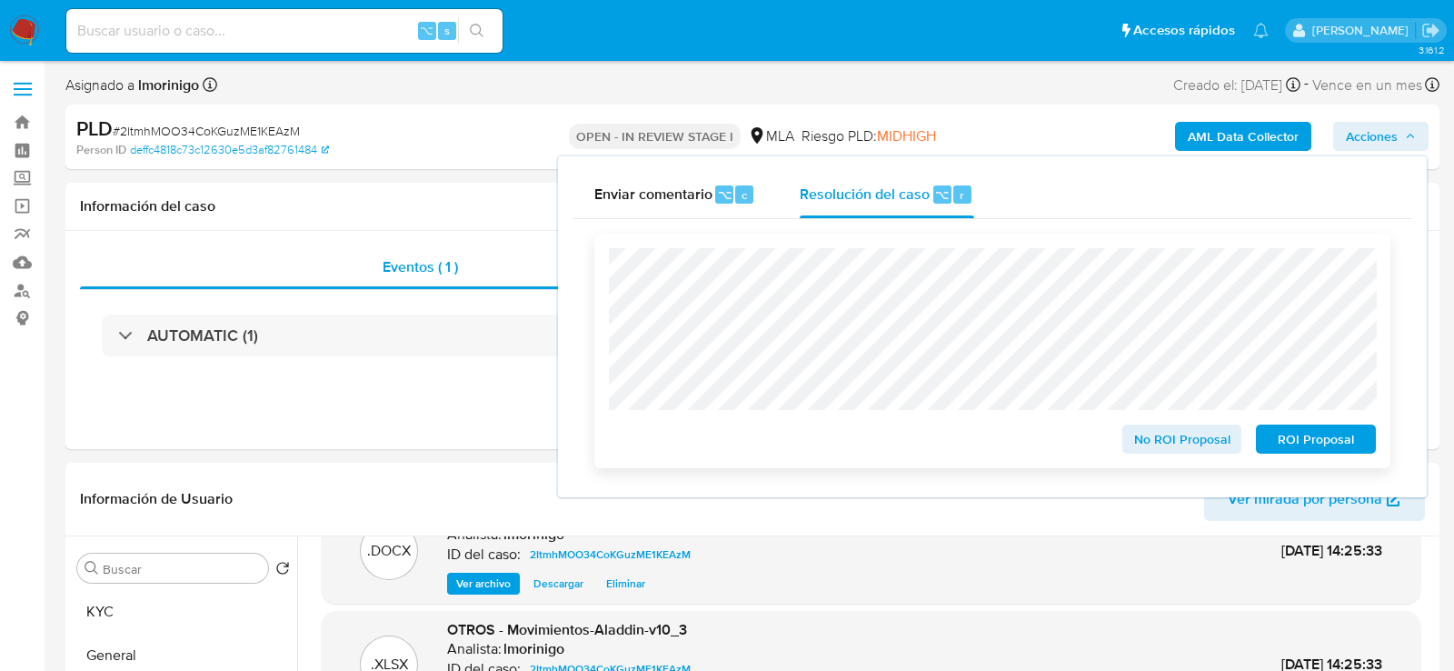
click at [1354, 446] on span "ROI Proposal" at bounding box center [1316, 438] width 95 height 25
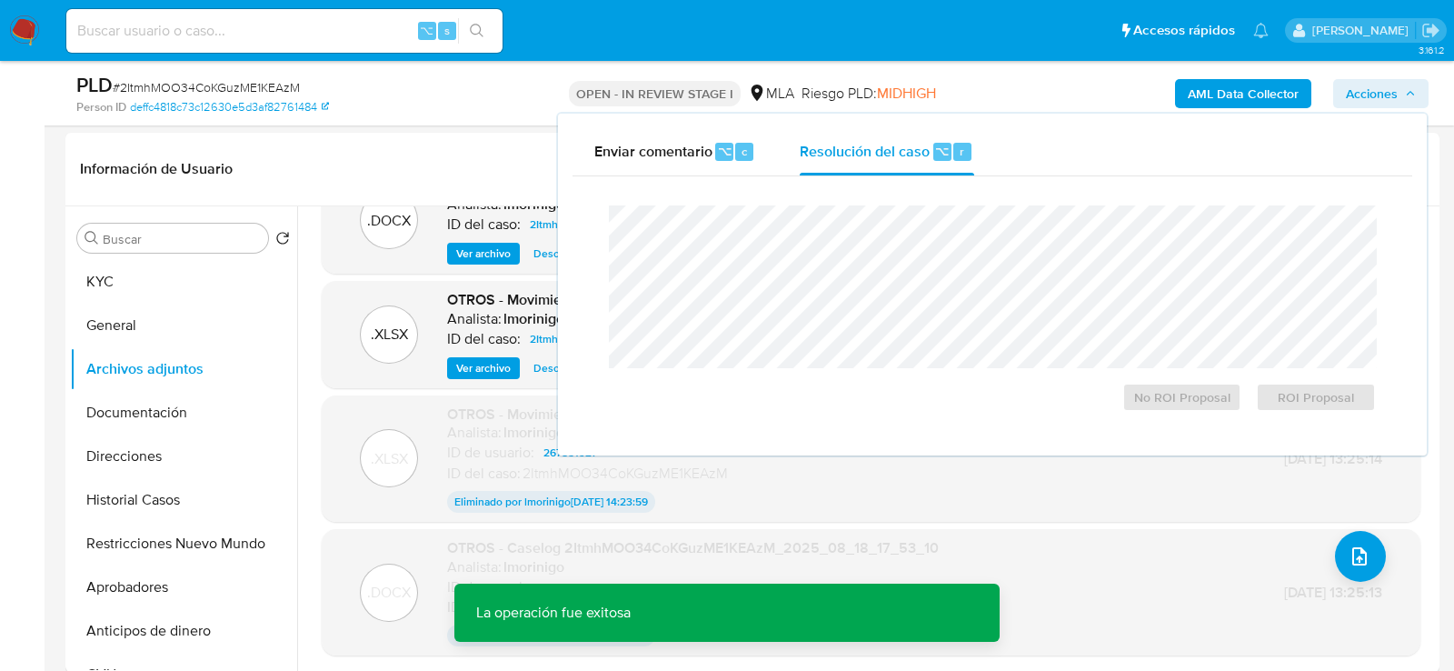
scroll to position [294, 0]
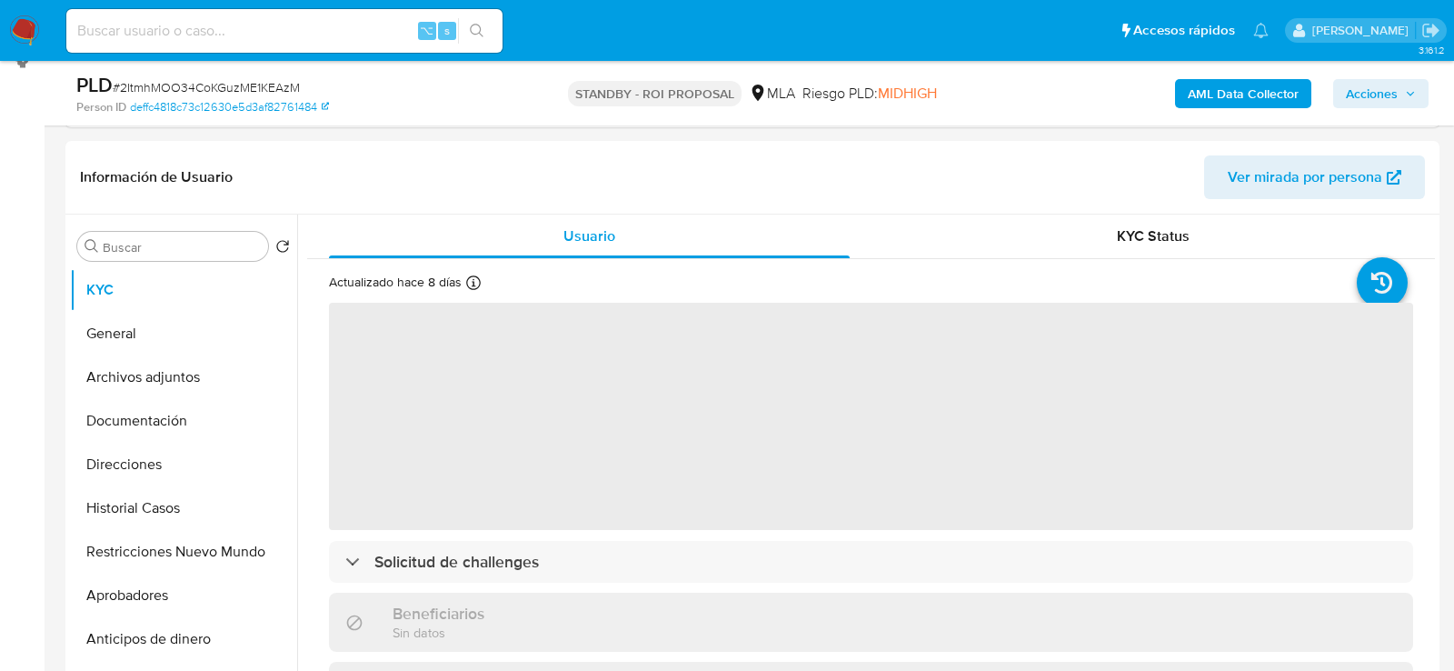
scroll to position [337, 0]
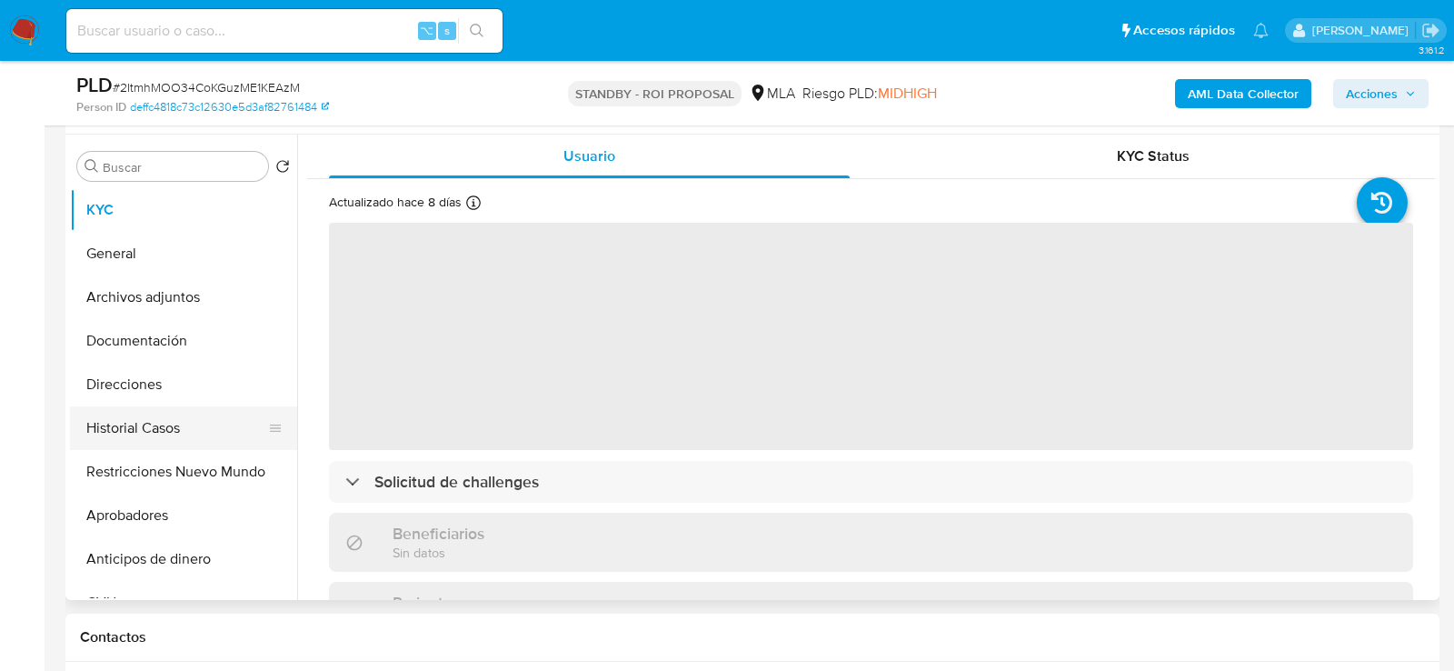
click at [139, 424] on button "Historial Casos" at bounding box center [176, 428] width 213 height 44
select select "10"
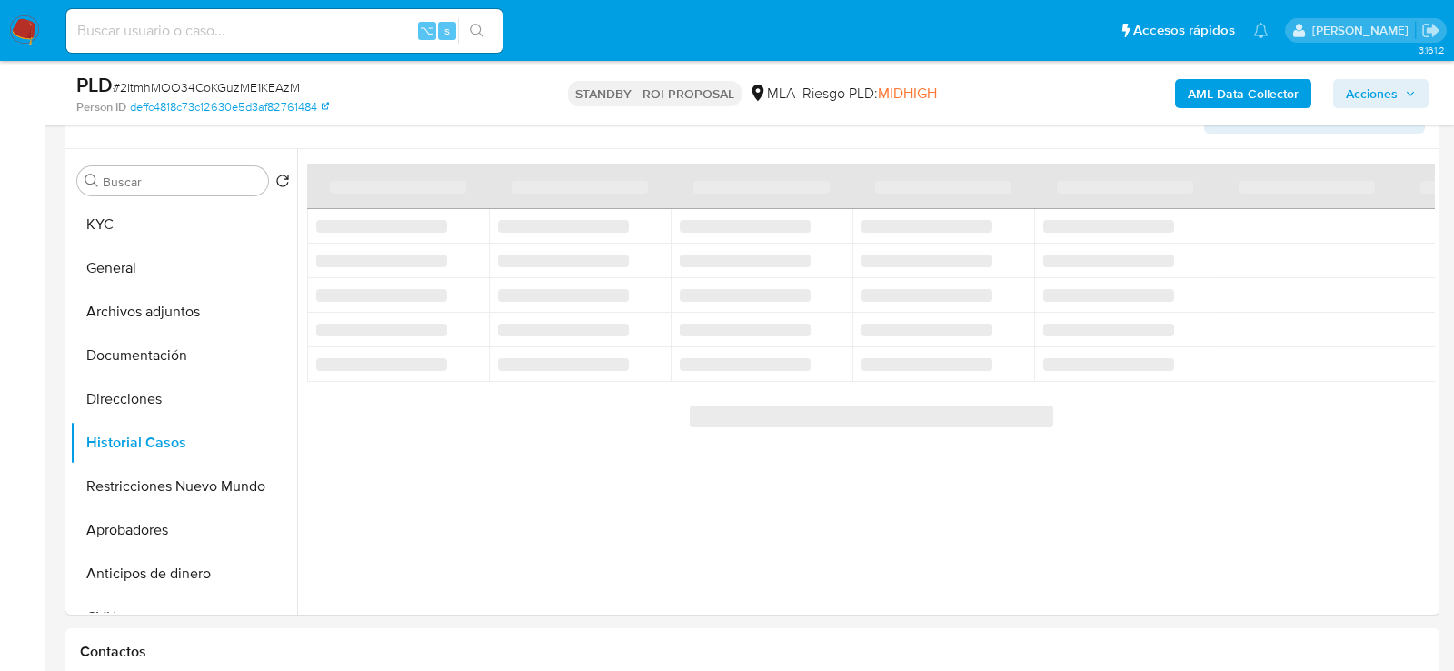
scroll to position [319, 0]
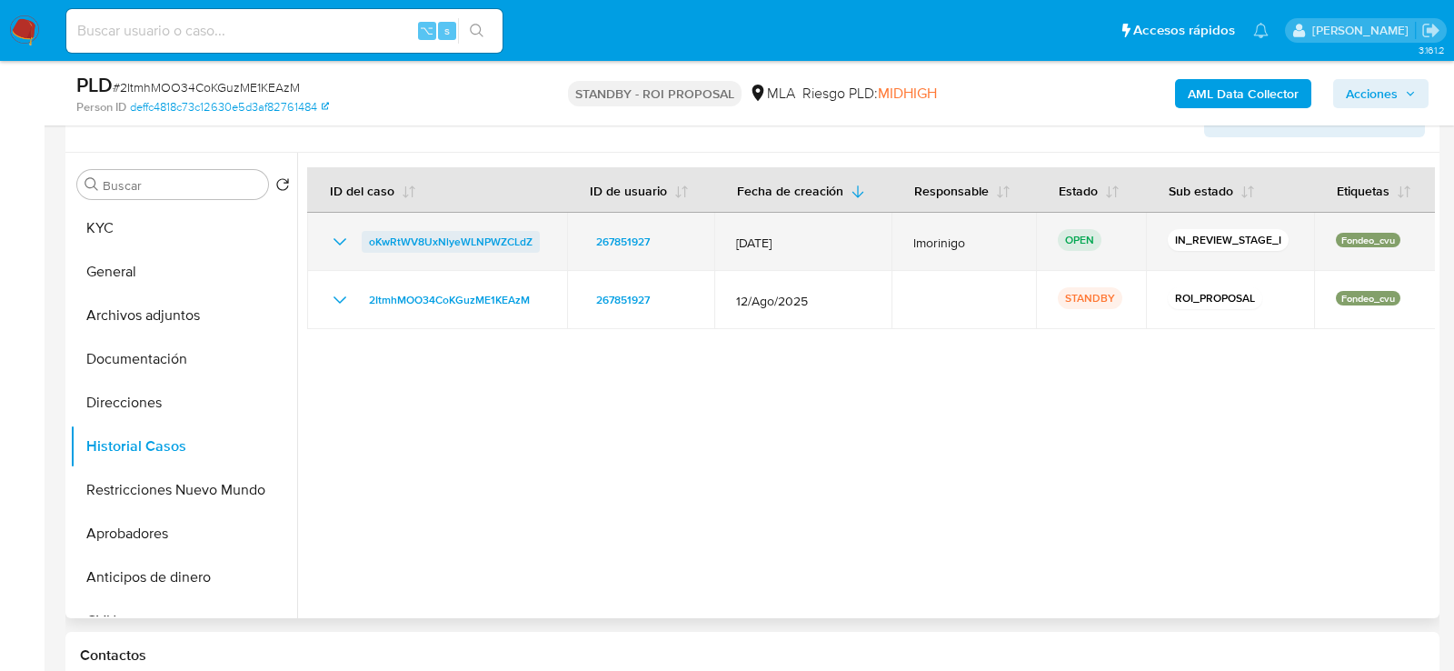
click at [410, 233] on span "oKwRtWV8UxNlyeWLNPWZCLdZ" at bounding box center [451, 242] width 164 height 22
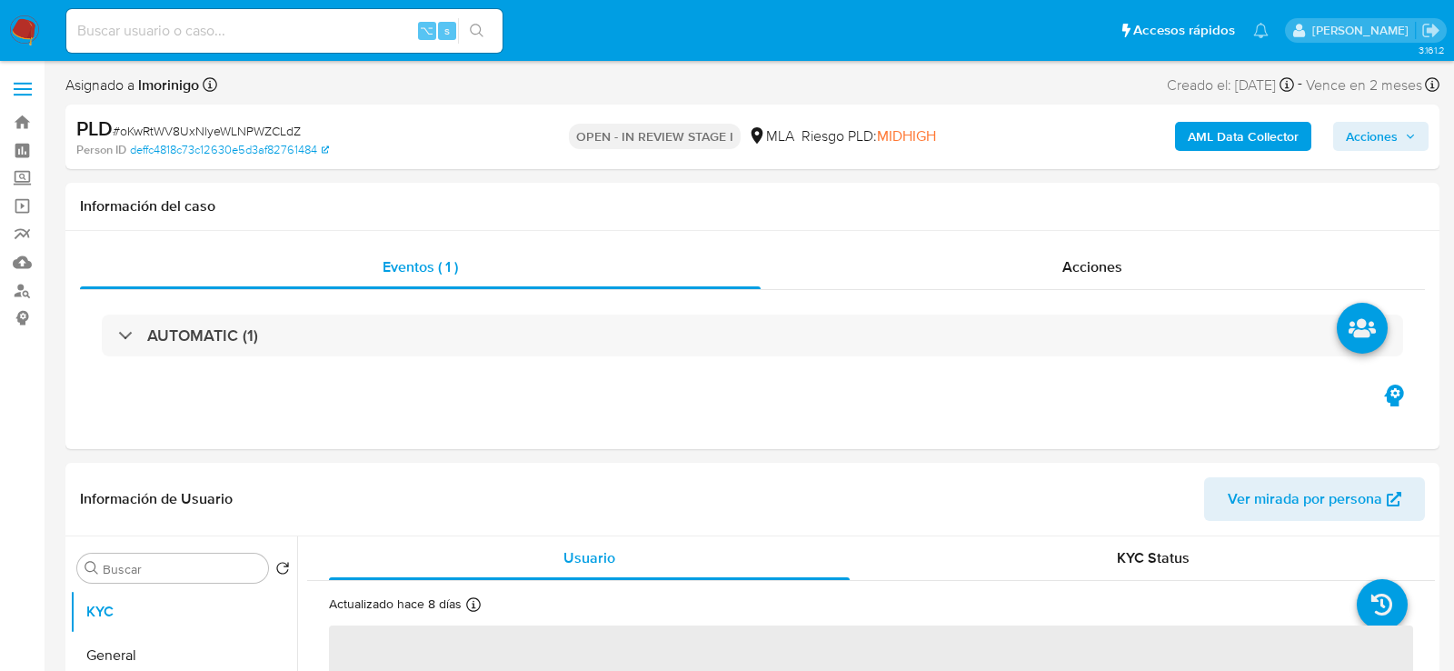
select select "10"
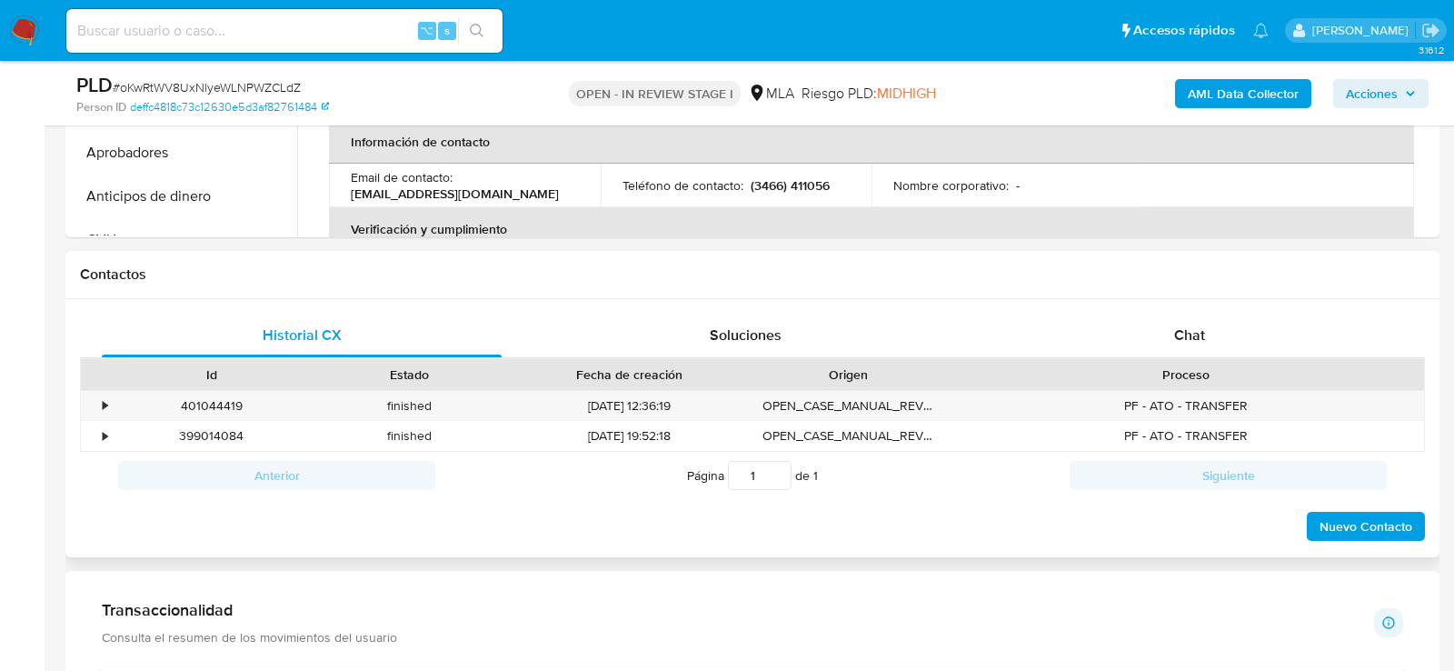
scroll to position [711, 0]
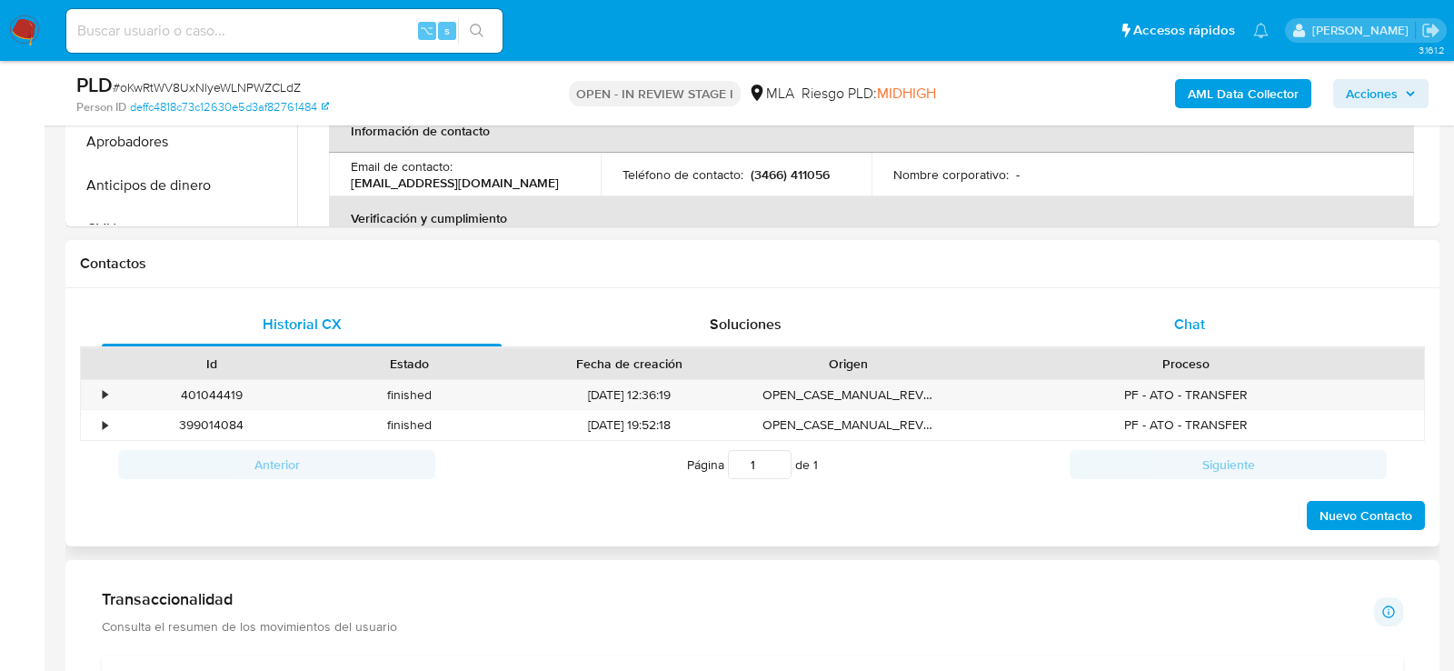
click at [1089, 340] on div "Chat" at bounding box center [1190, 325] width 400 height 44
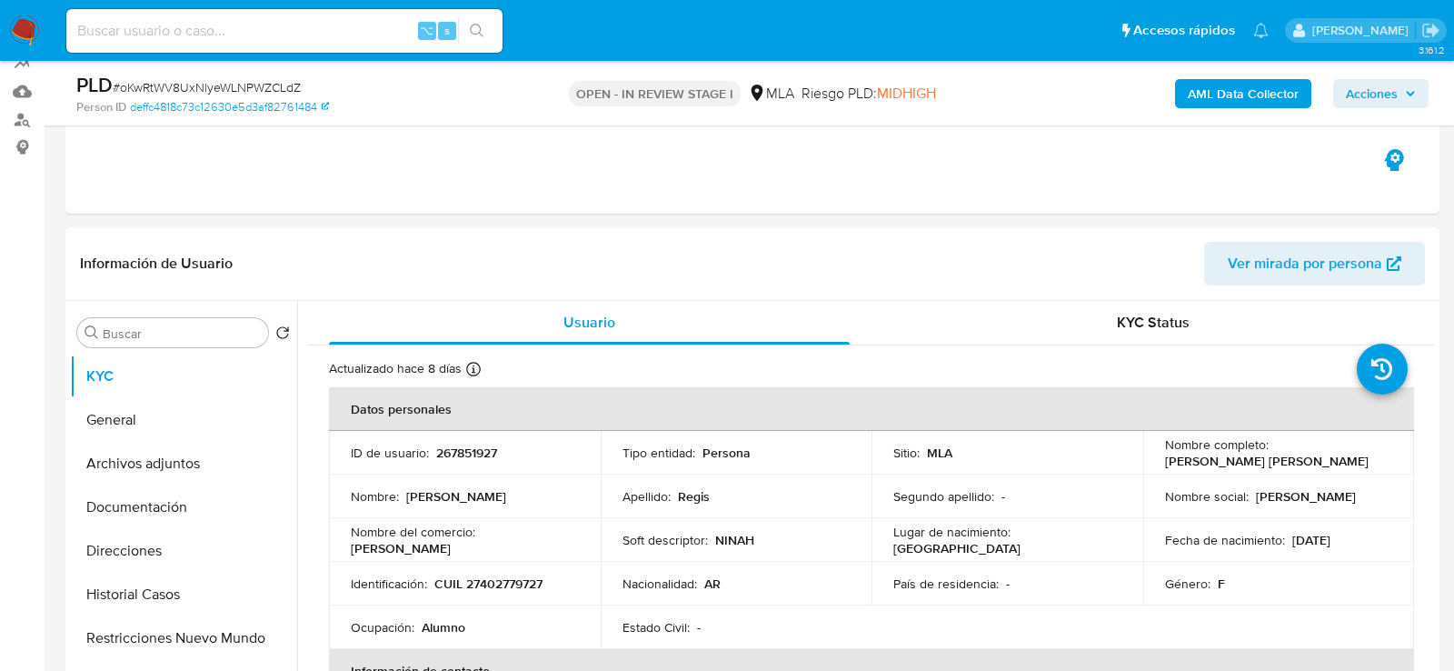
scroll to position [0, 0]
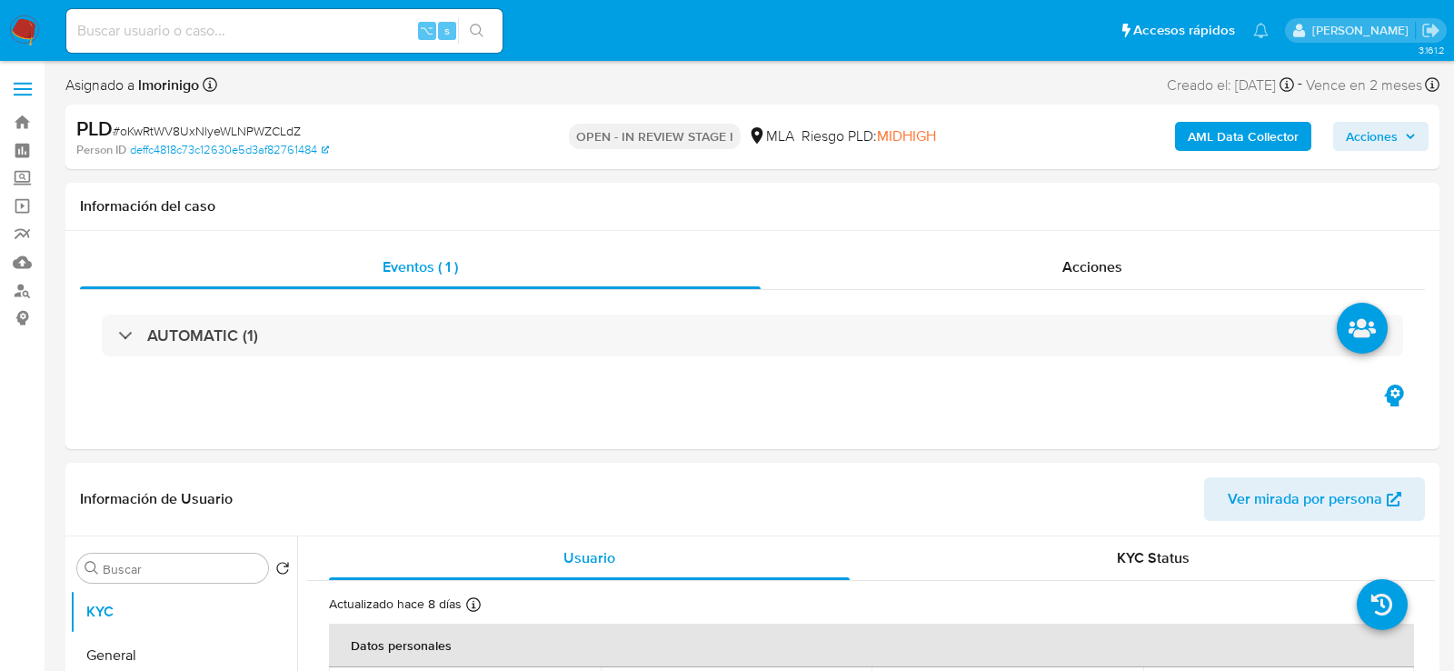
click at [1349, 132] on span "Acciones" at bounding box center [1372, 136] width 52 height 29
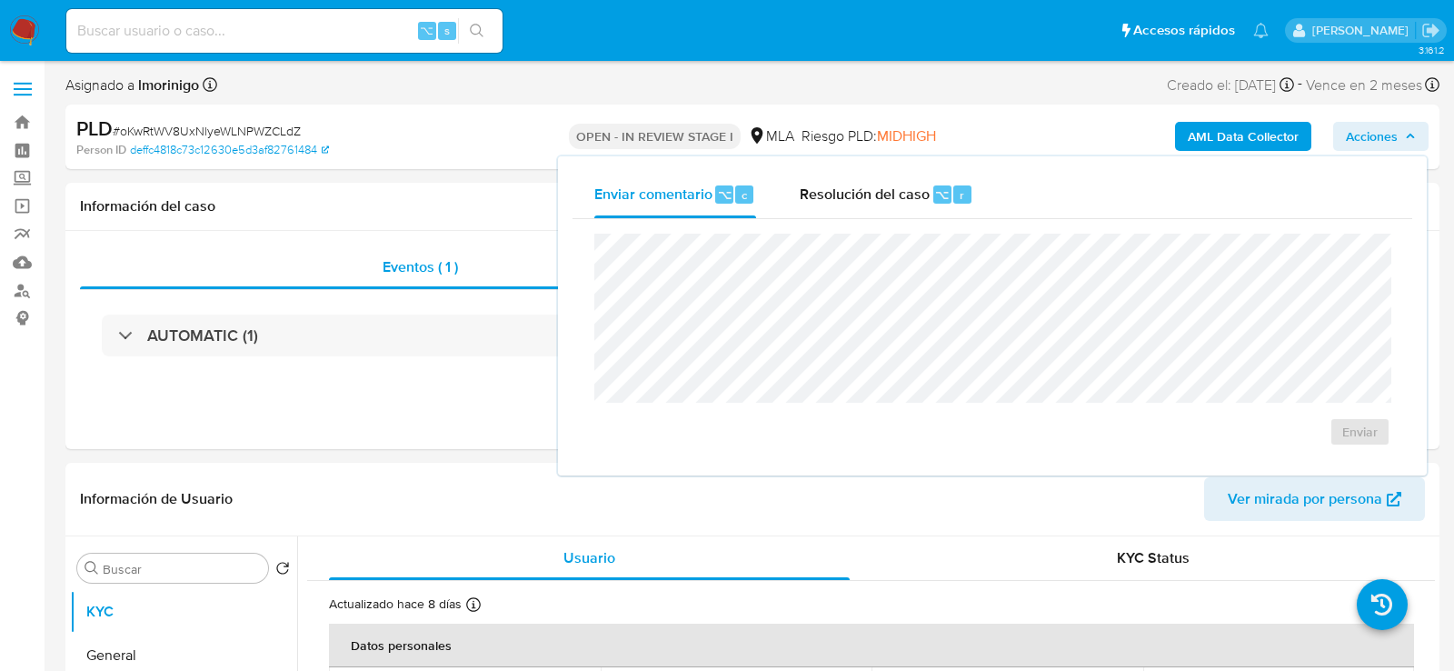
click at [930, 230] on div "Enviar" at bounding box center [993, 340] width 840 height 242
click at [930, 207] on div "Resolución del caso ⌥ r" at bounding box center [887, 194] width 174 height 47
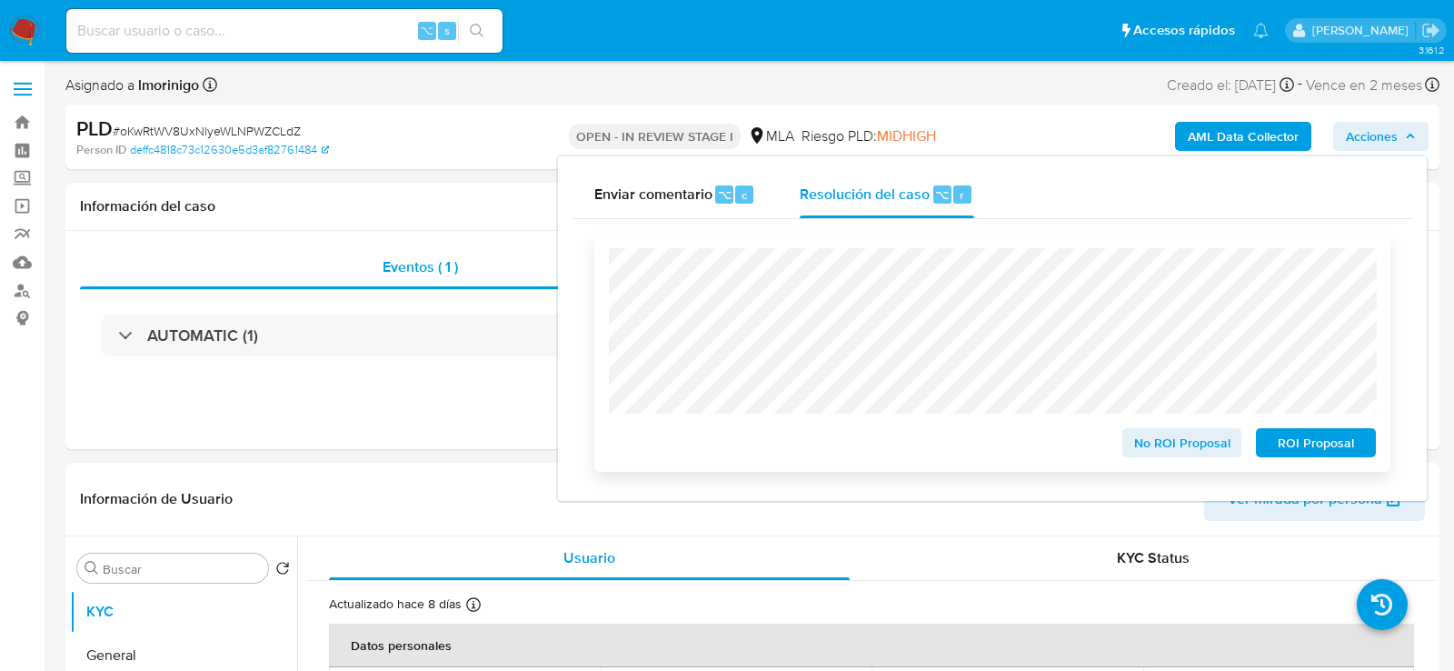
click at [1284, 433] on span "ROI Proposal" at bounding box center [1316, 442] width 95 height 25
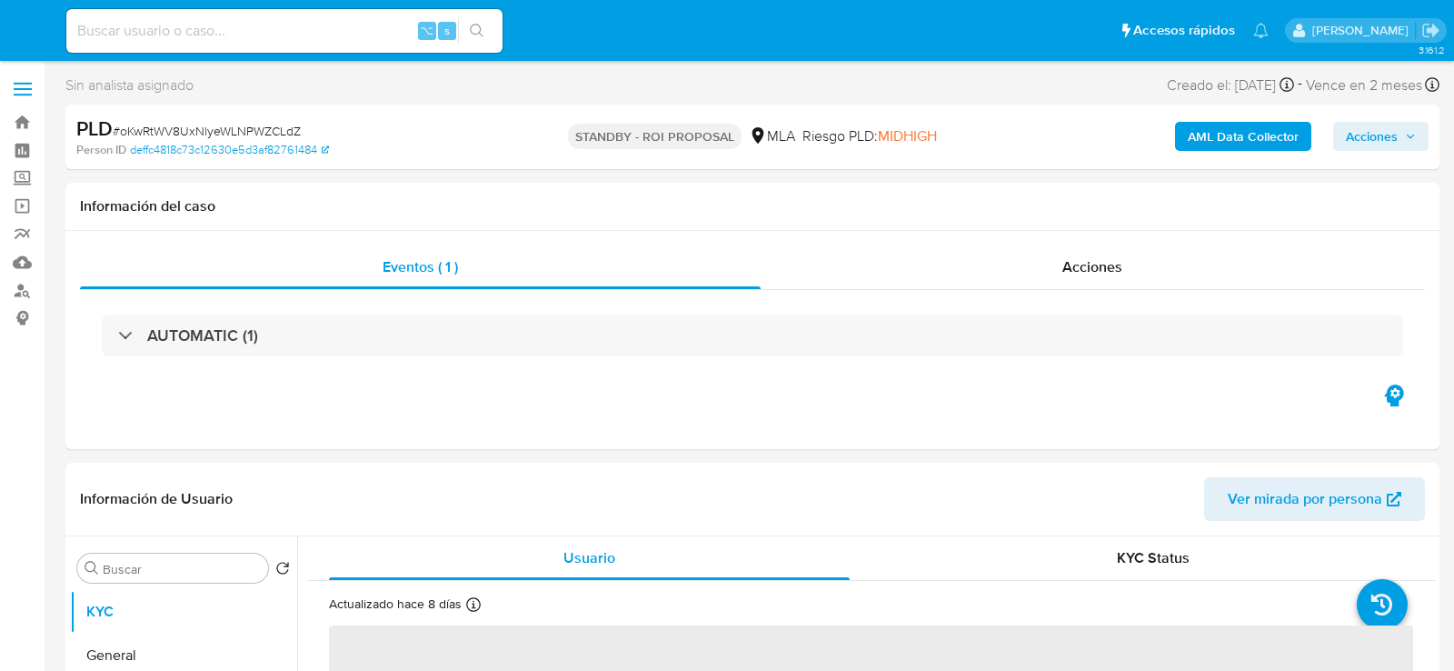
select select "10"
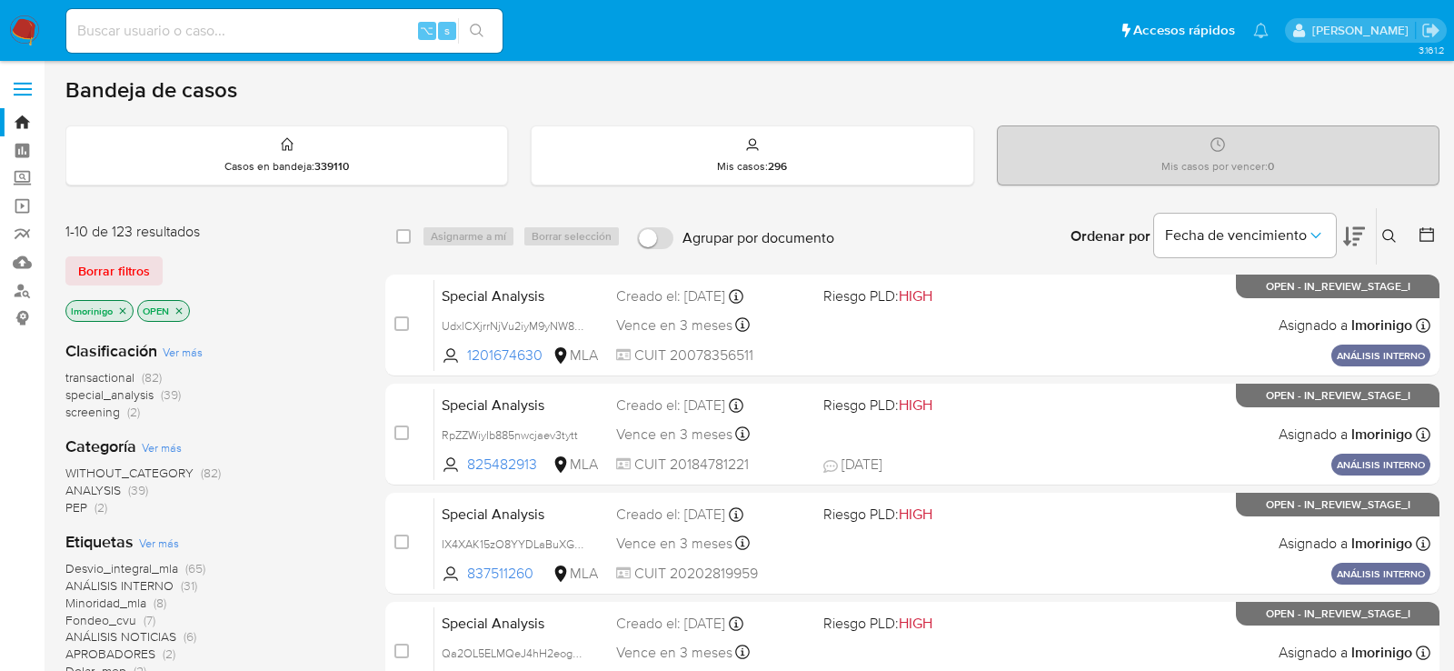
click at [127, 307] on p "lmorinigo" at bounding box center [99, 311] width 66 height 20
click at [123, 307] on icon "close-filter" at bounding box center [122, 310] width 11 height 11
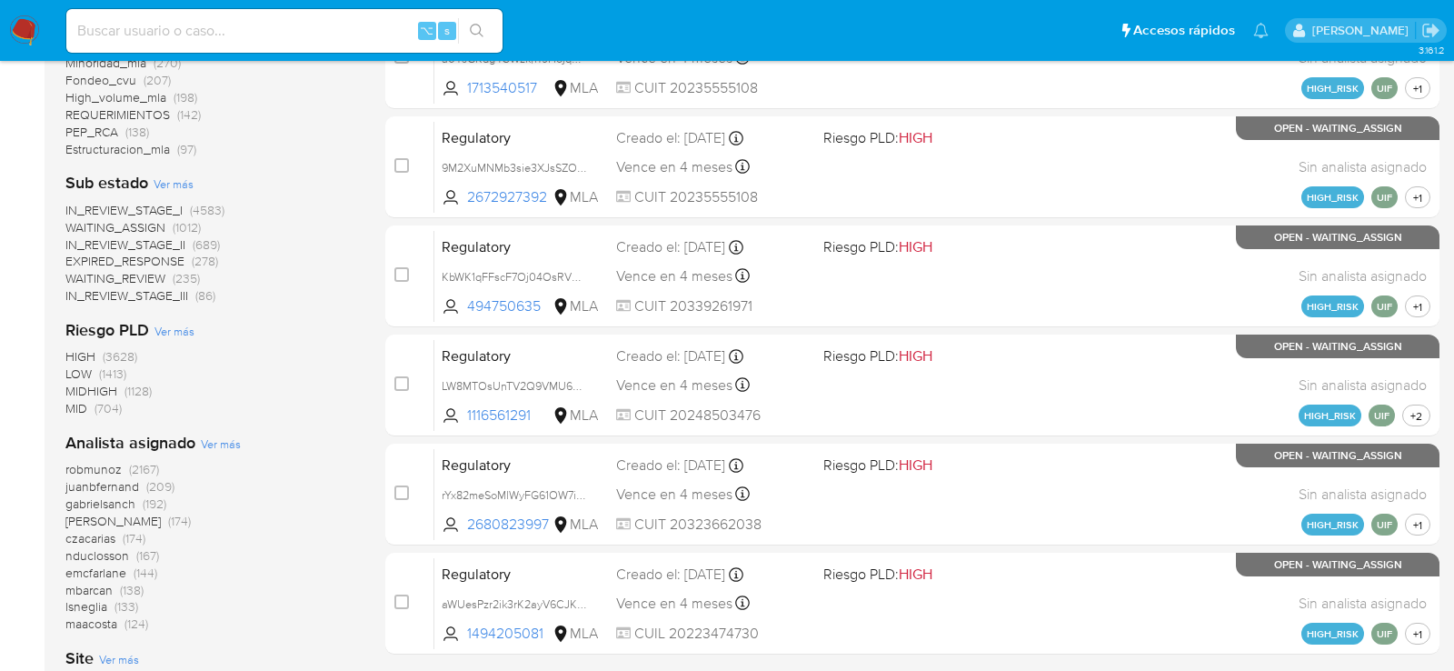
scroll to position [889, 0]
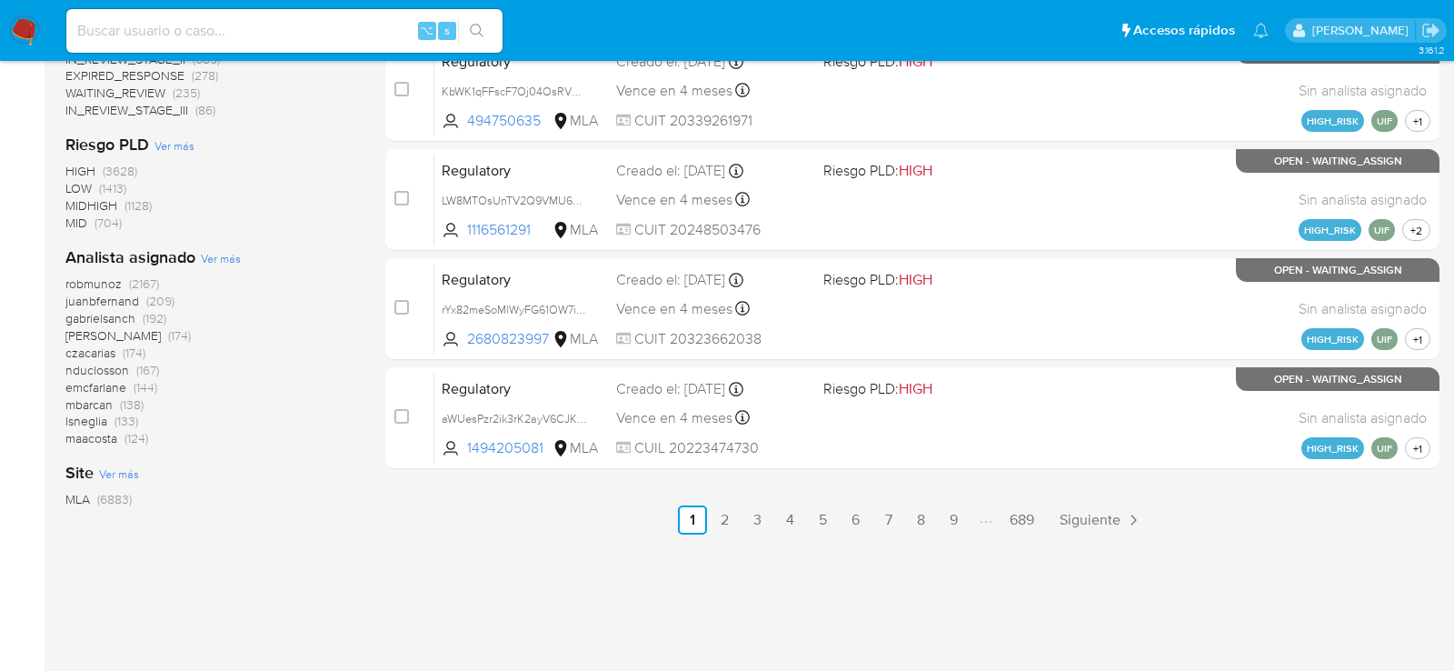
click at [224, 256] on span "Ver más" at bounding box center [221, 258] width 40 height 16
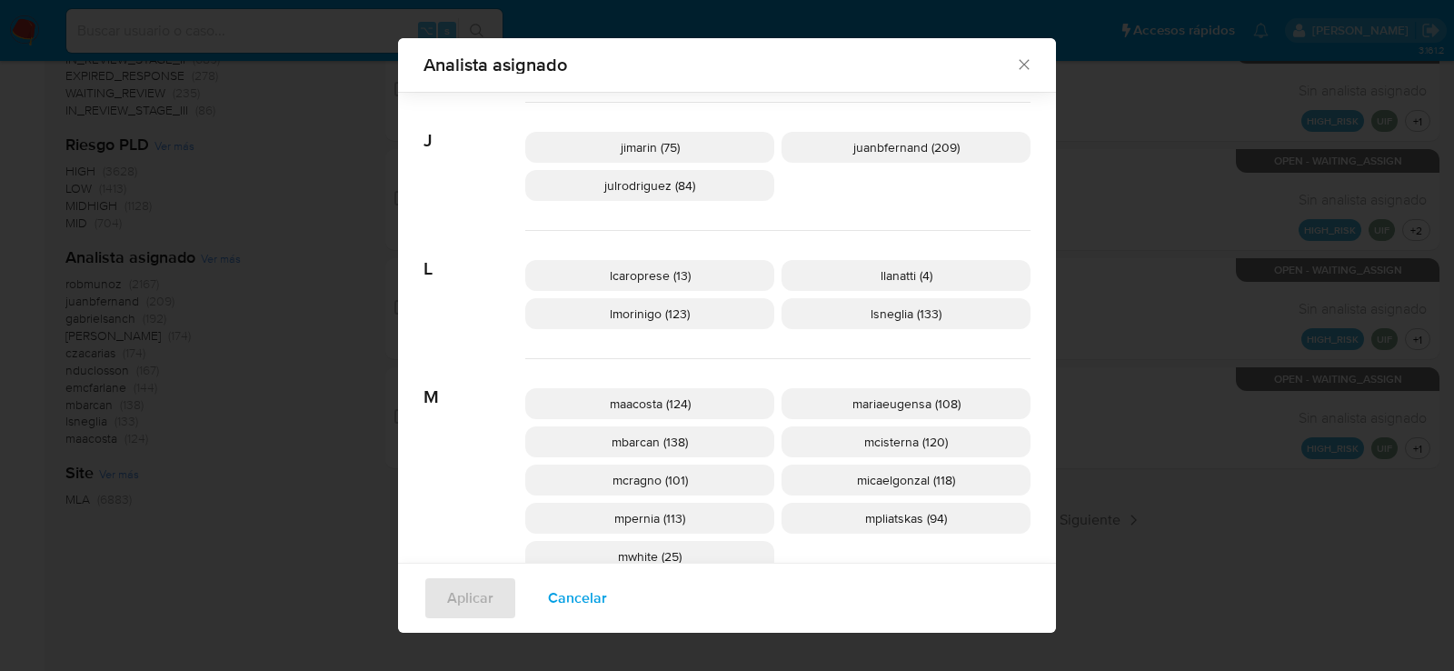
scroll to position [676, 0]
click at [874, 439] on span "mcisterna (120)" at bounding box center [906, 440] width 84 height 18
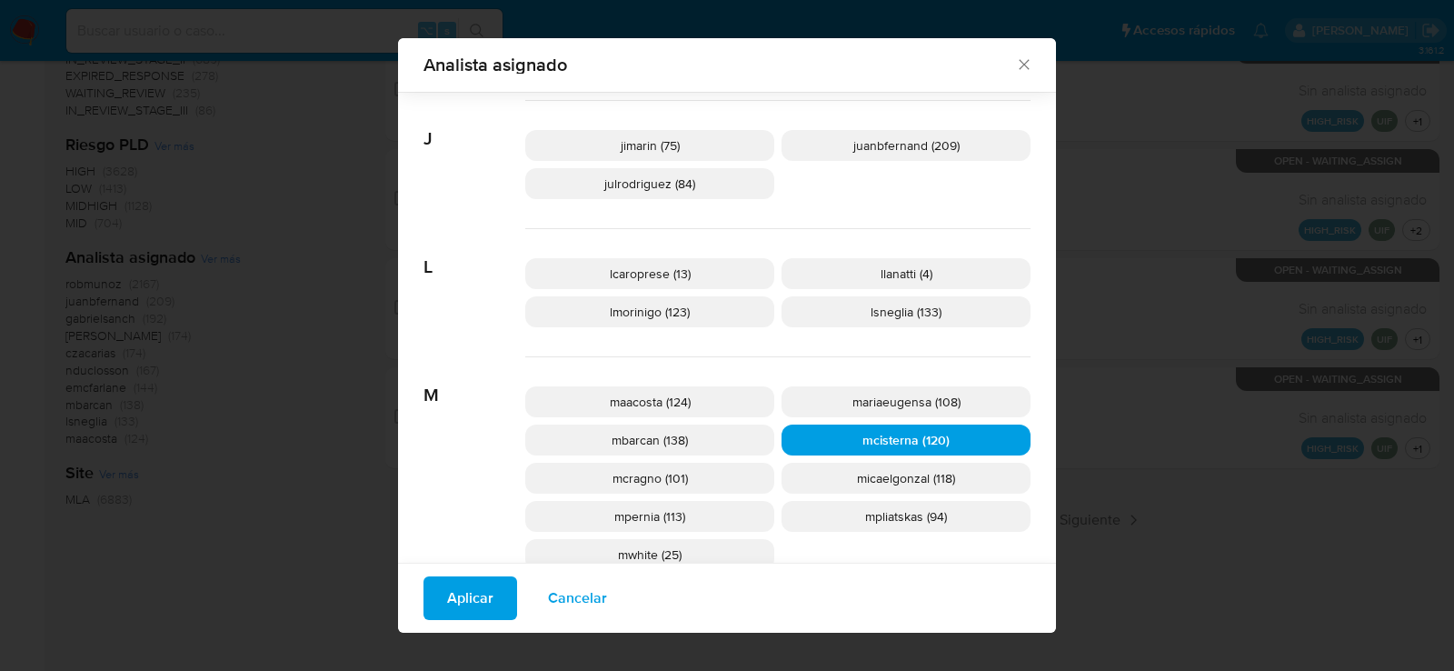
click at [480, 594] on span "Aplicar" at bounding box center [470, 598] width 46 height 40
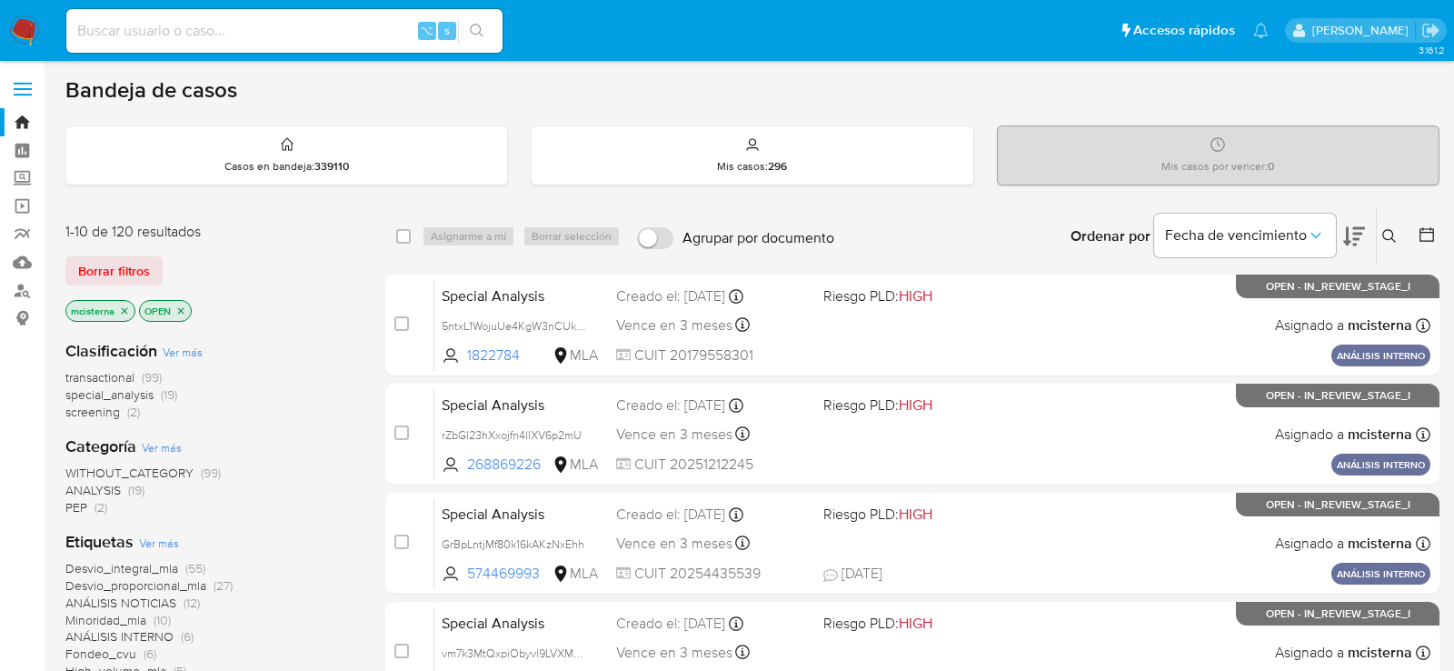
click at [184, 310] on icon "close-filter" at bounding box center [180, 310] width 11 height 11
click at [23, 291] on link "Buscador de personas" at bounding box center [108, 290] width 216 height 28
click at [376, 34] on input at bounding box center [284, 31] width 436 height 24
paste input "iebQdnPGWkeoePn0reeWG9Ng"
type input "iebQdnPGWkeoePn0reeWG9Ng"
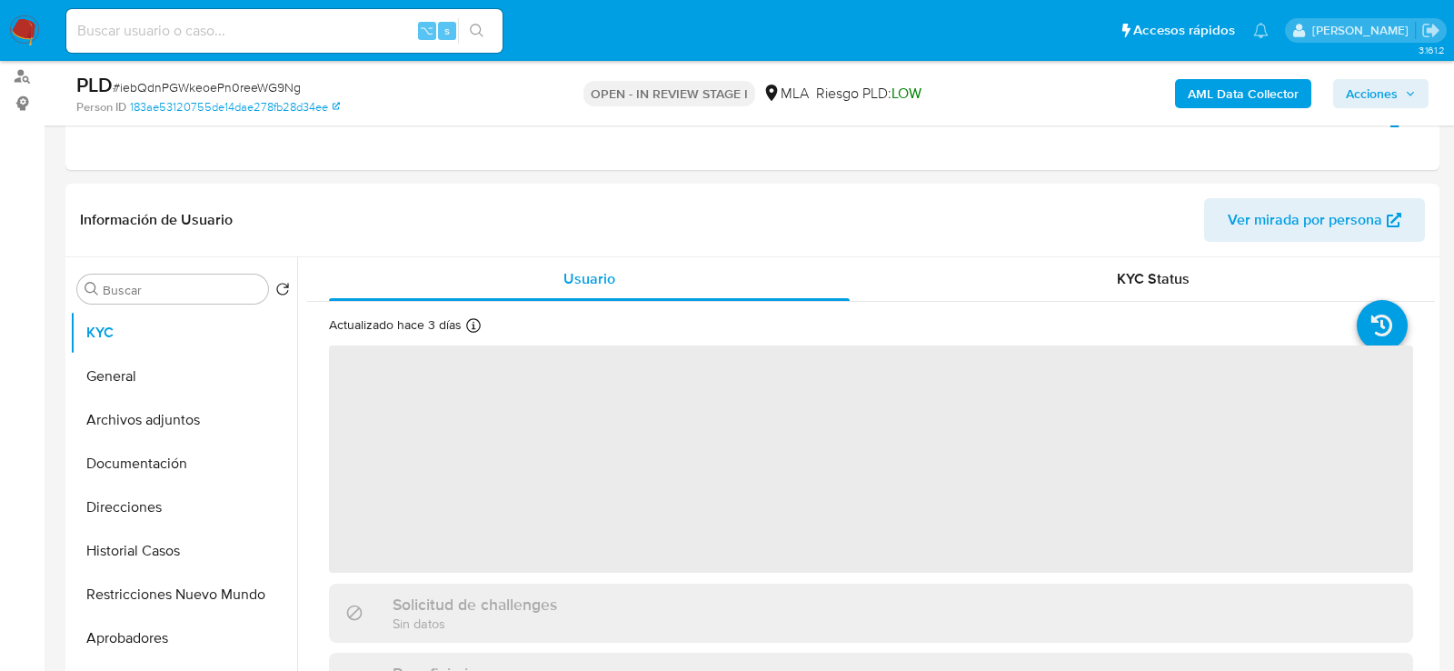
scroll to position [260, 0]
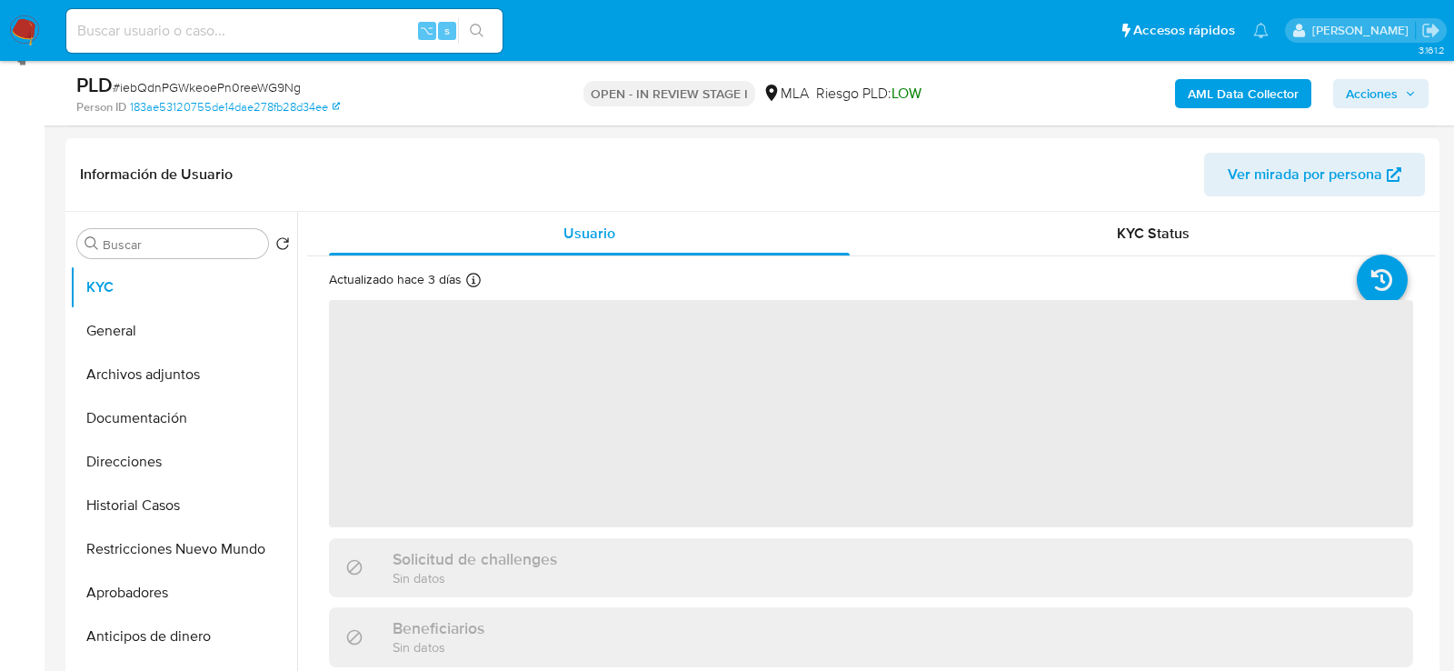
select select "10"
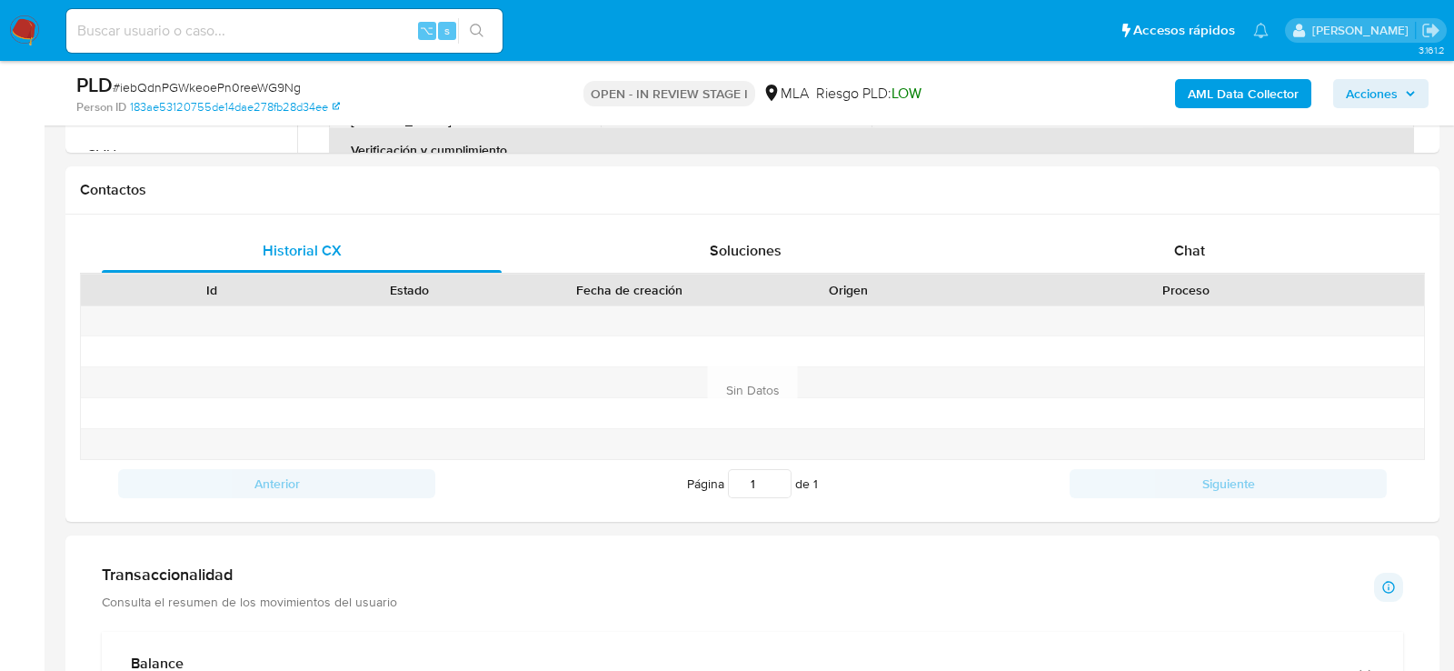
scroll to position [754, 0]
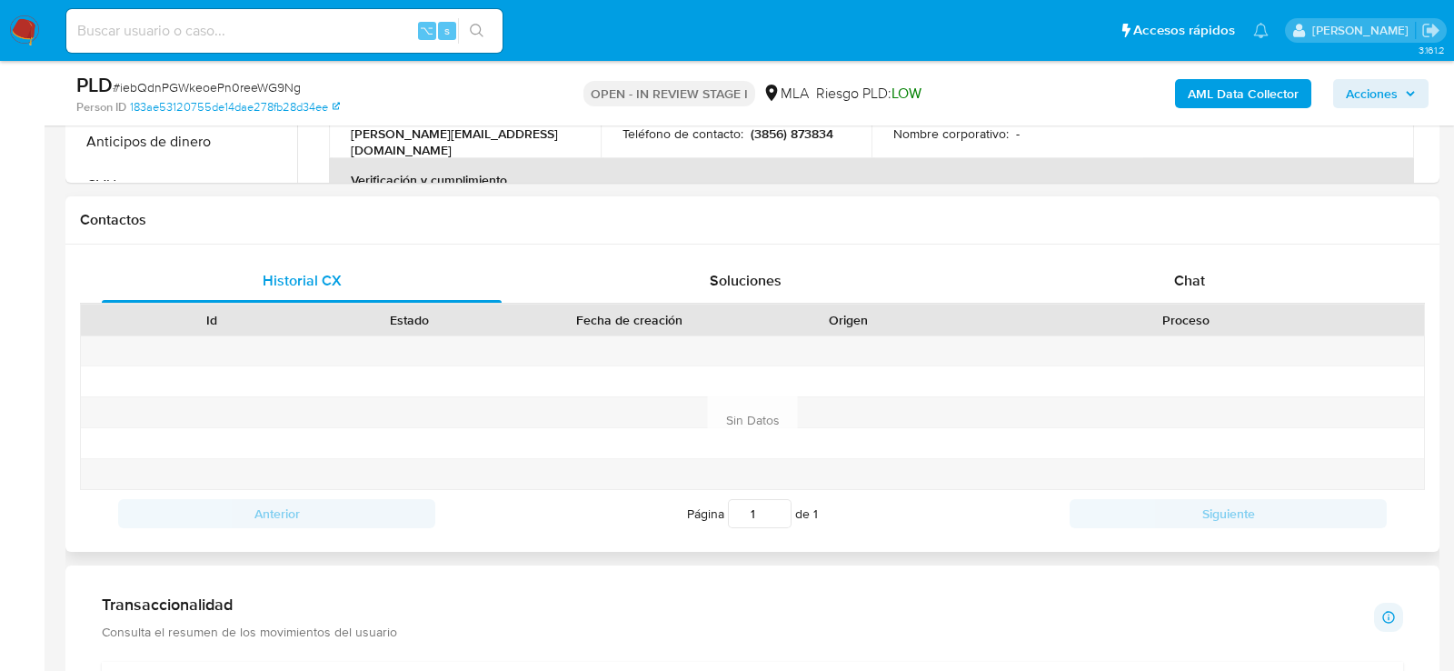
click at [1185, 246] on div "Historial CX Soluciones Chat Id Estado Fecha de creación Origen Proceso Anterio…" at bounding box center [752, 397] width 1374 height 307
click at [1185, 280] on span "Chat" at bounding box center [1189, 280] width 31 height 21
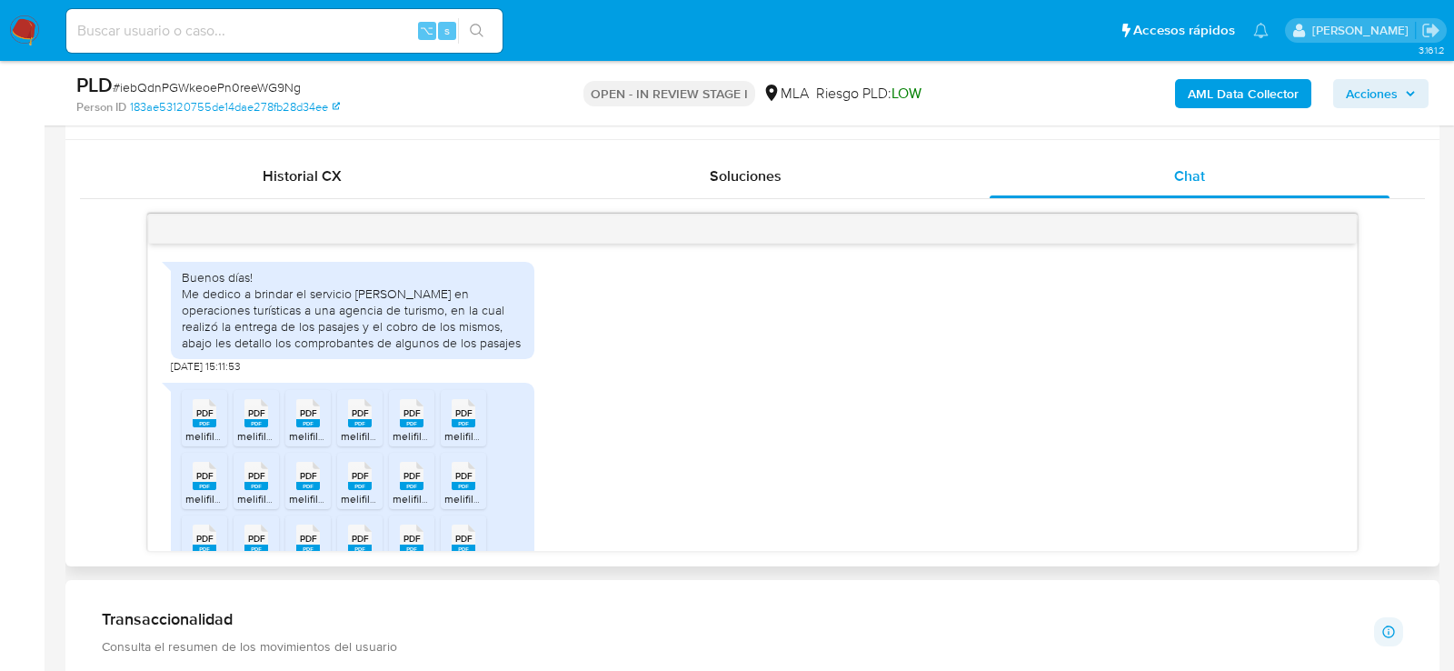
scroll to position [776, 0]
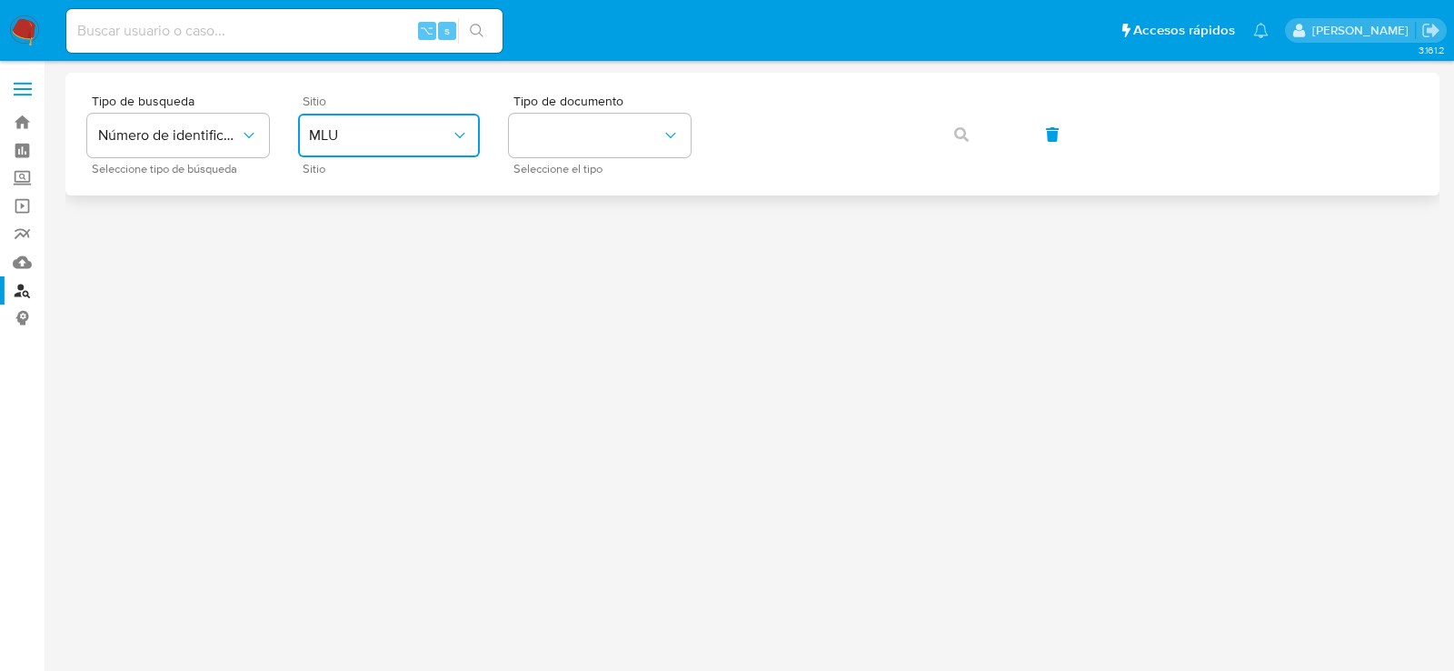
click at [359, 153] on button "MLU" at bounding box center [389, 136] width 182 height 44
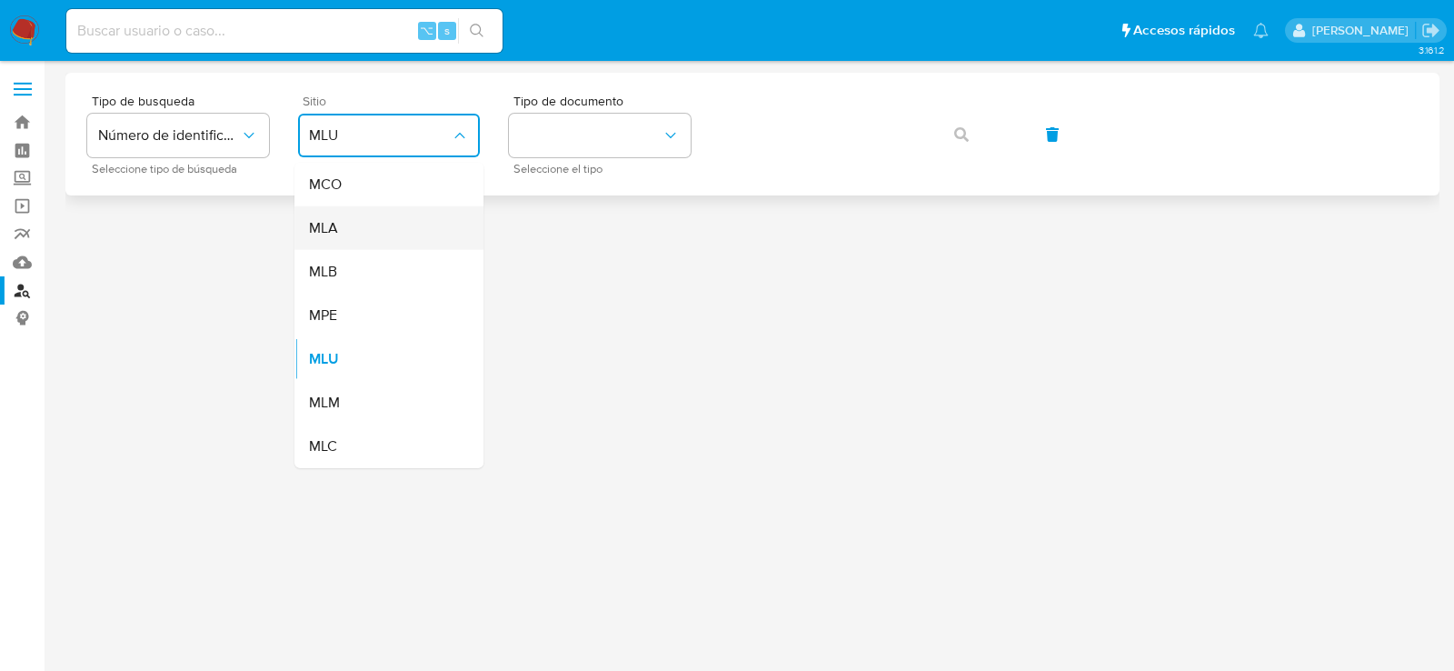
click at [362, 221] on div "MLA" at bounding box center [383, 228] width 149 height 44
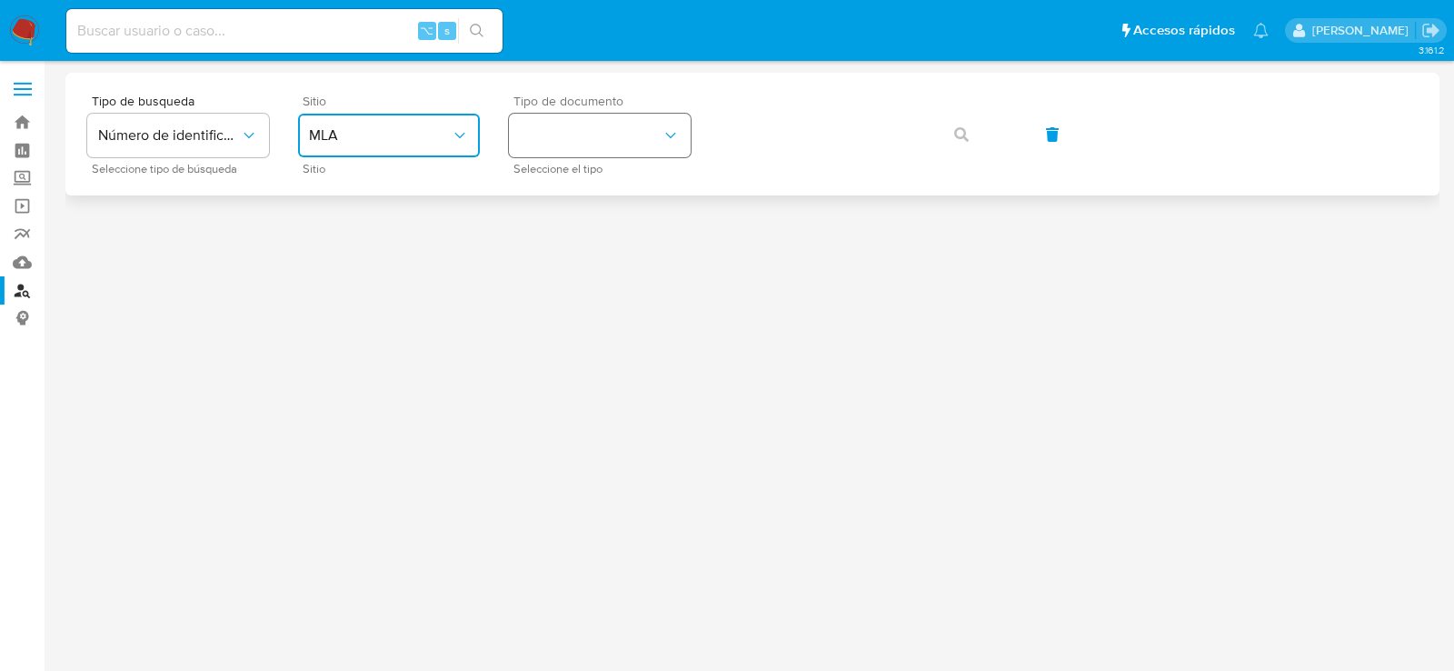
click at [587, 134] on button "identificationType" at bounding box center [600, 136] width 182 height 44
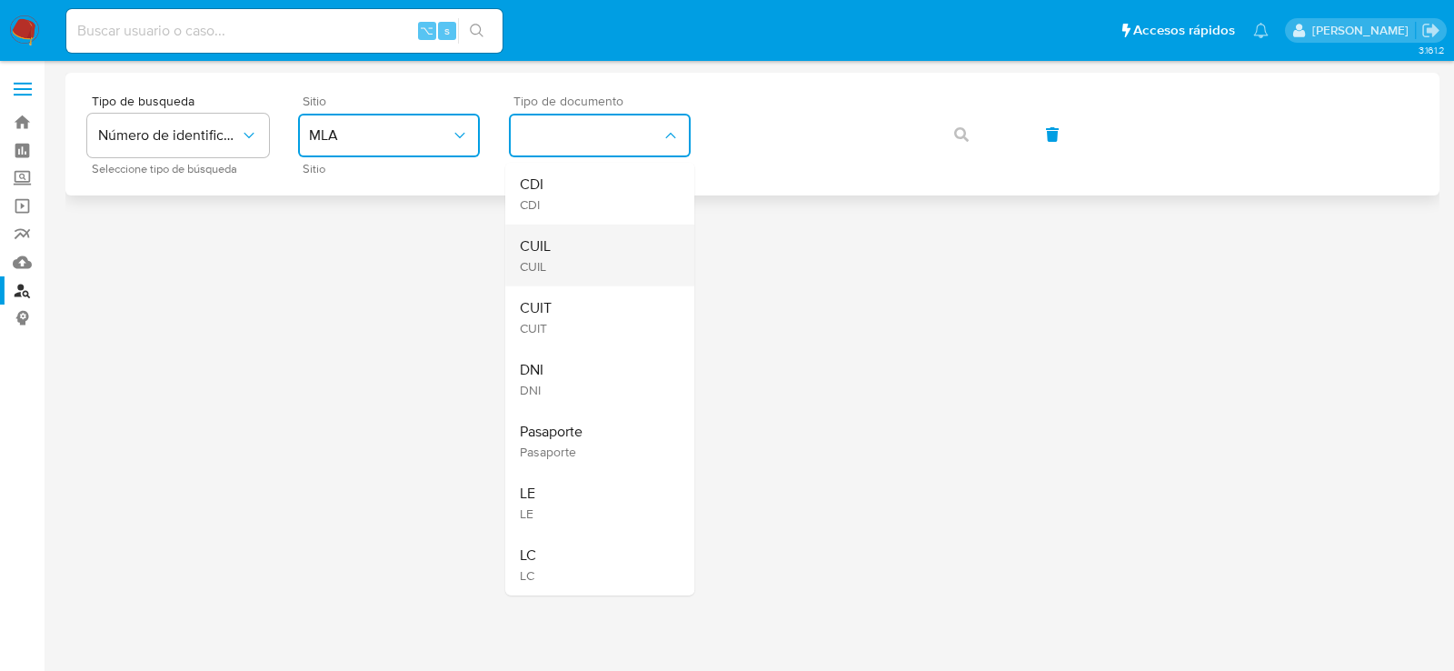
click at [574, 235] on div "CUIL CUIL" at bounding box center [594, 255] width 149 height 62
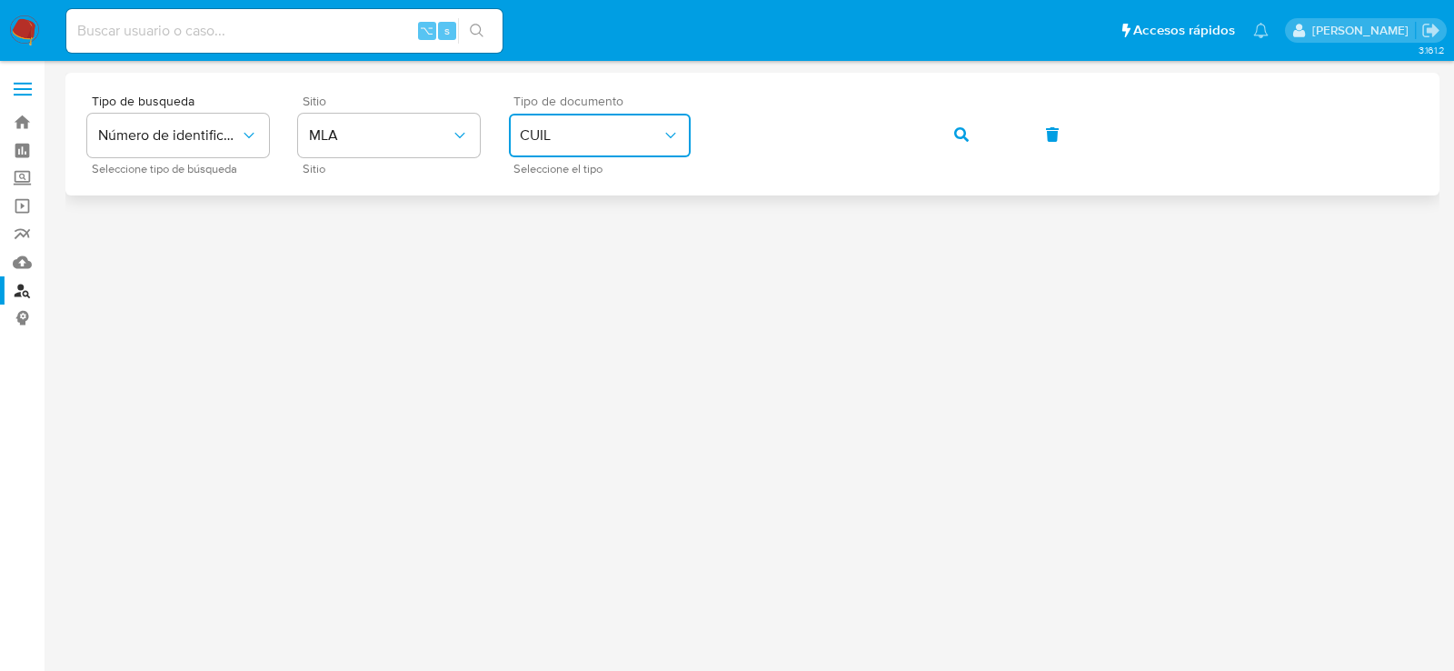
click at [980, 157] on div "Tipo de busqueda Número de identificación Seleccione tipo de búsqueda Sitio MLA…" at bounding box center [752, 134] width 1330 height 79
click at [973, 143] on button "button" at bounding box center [962, 135] width 62 height 44
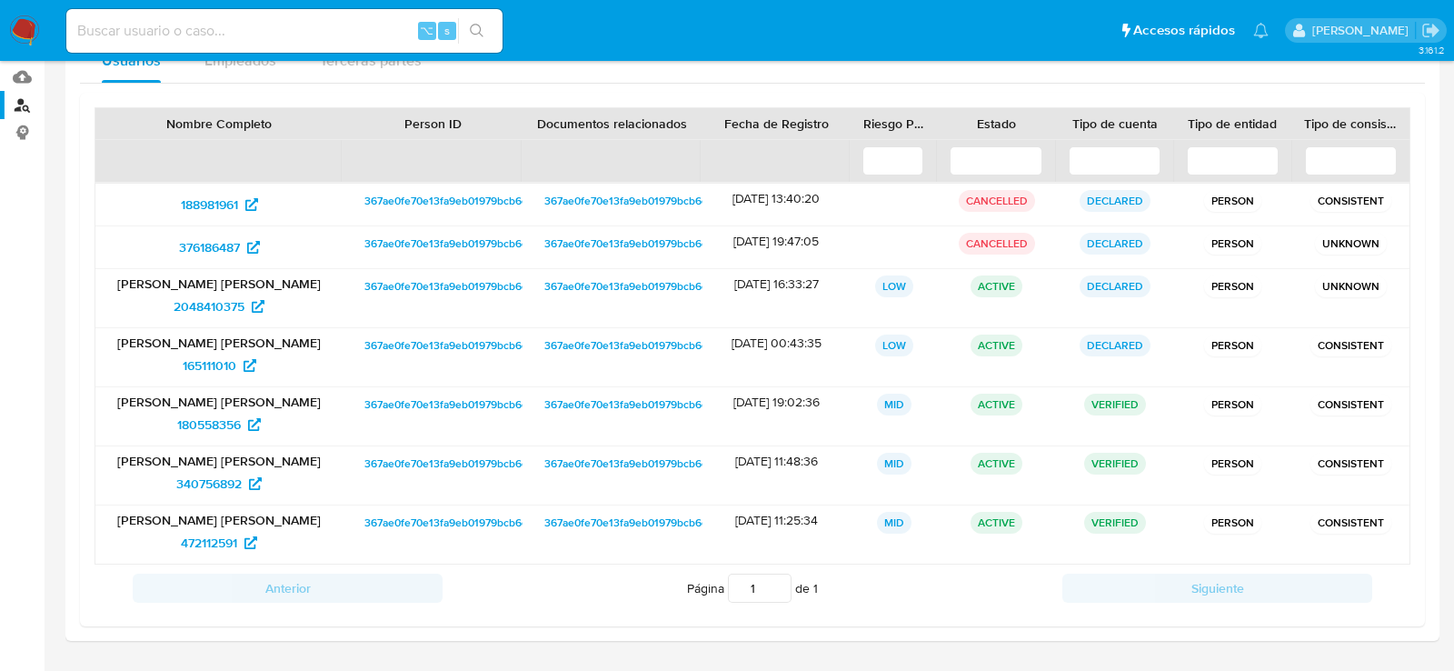
scroll to position [184, 0]
drag, startPoint x: 147, startPoint y: 425, endPoint x: 243, endPoint y: 429, distance: 95.5
click at [244, 429] on div "180558356" at bounding box center [219, 425] width 222 height 29
drag, startPoint x: 146, startPoint y: 483, endPoint x: 241, endPoint y: 483, distance: 94.5
click at [241, 483] on div "340756892" at bounding box center [219, 484] width 222 height 29
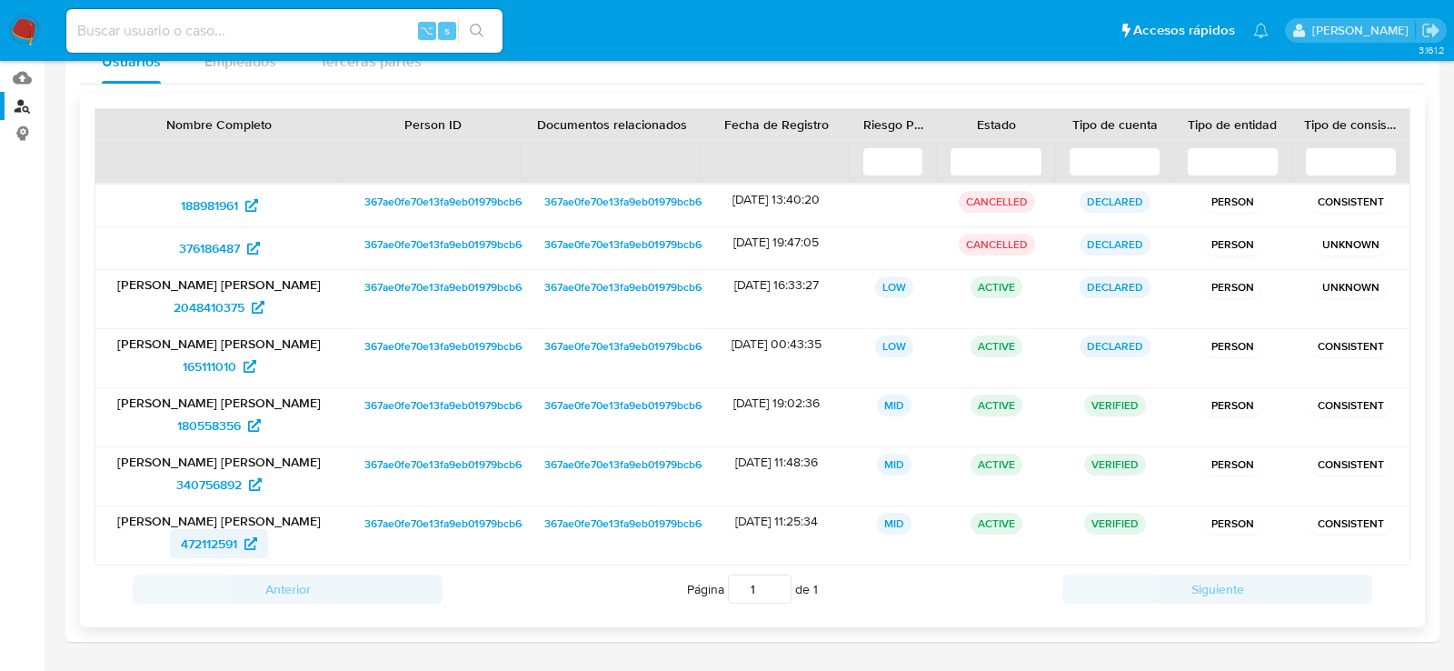
drag, startPoint x: 164, startPoint y: 536, endPoint x: 240, endPoint y: 538, distance: 75.4
click at [241, 538] on div "472112591" at bounding box center [219, 543] width 222 height 29
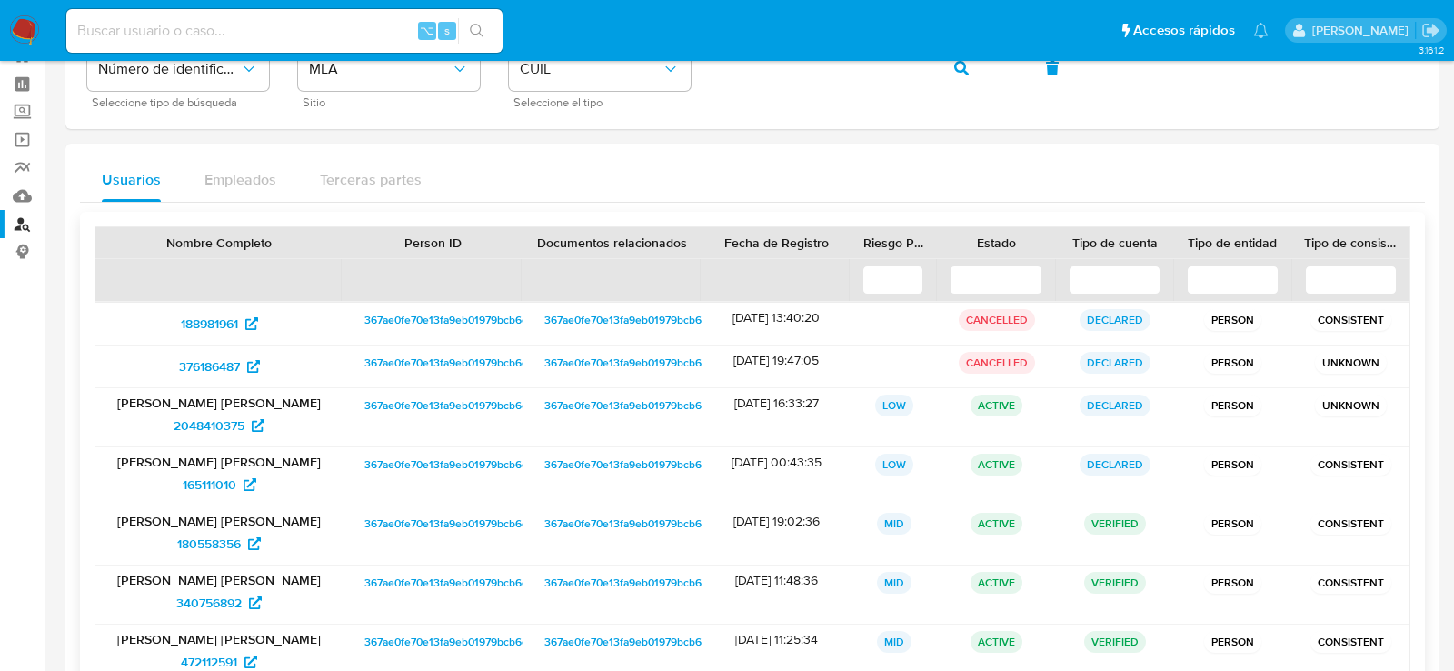
scroll to position [0, 0]
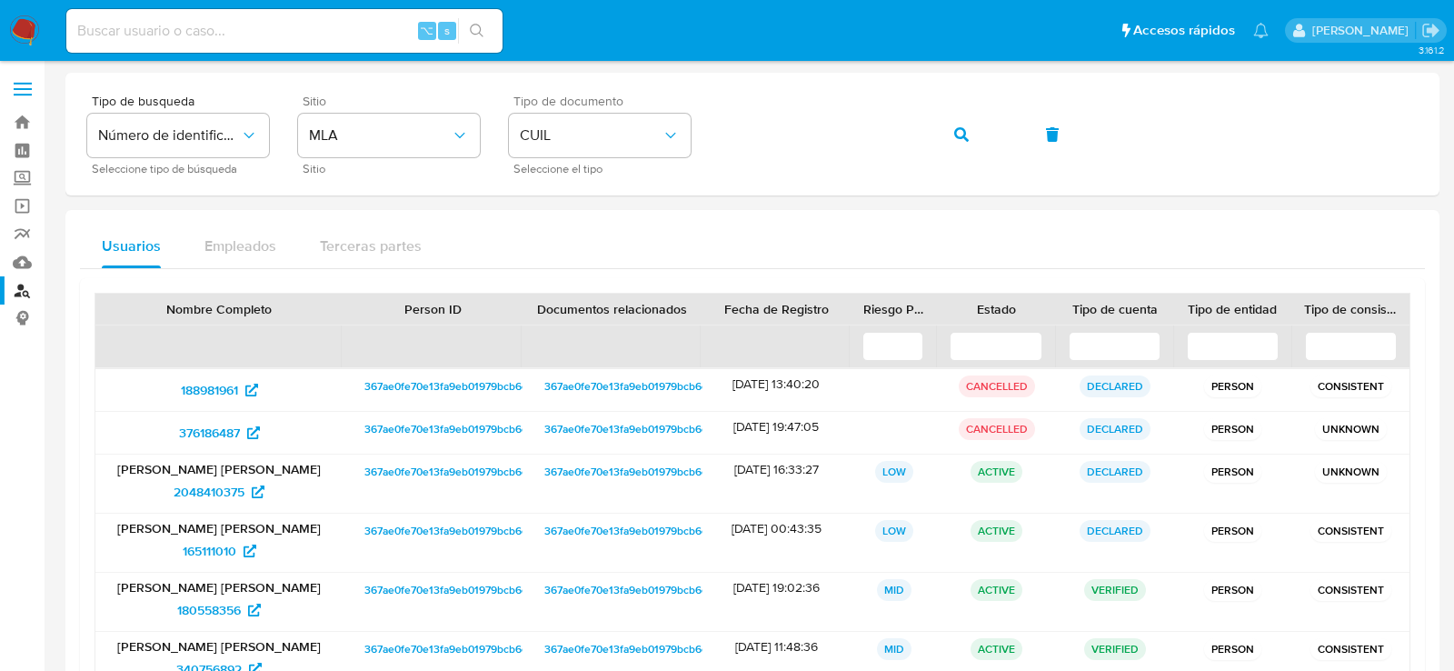
click at [300, 37] on input at bounding box center [284, 31] width 436 height 24
paste input "239433803"
type input "239433803"
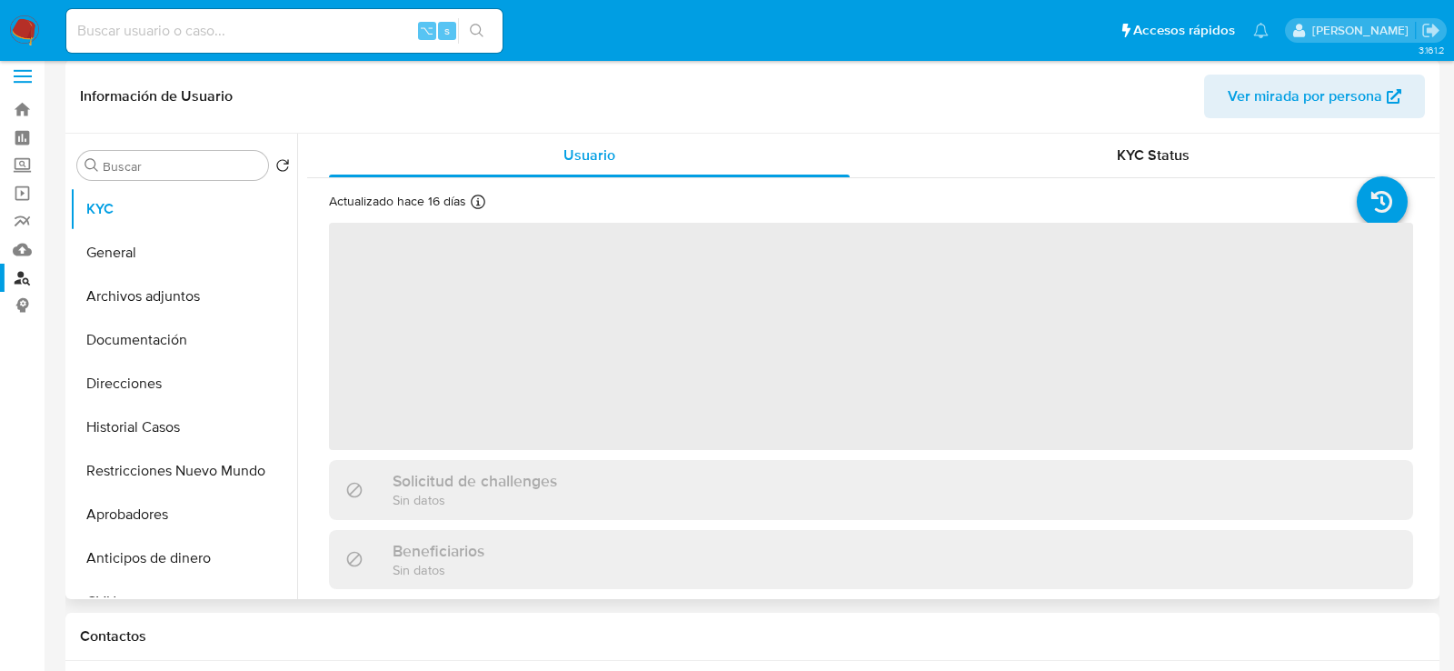
scroll to position [14, 0]
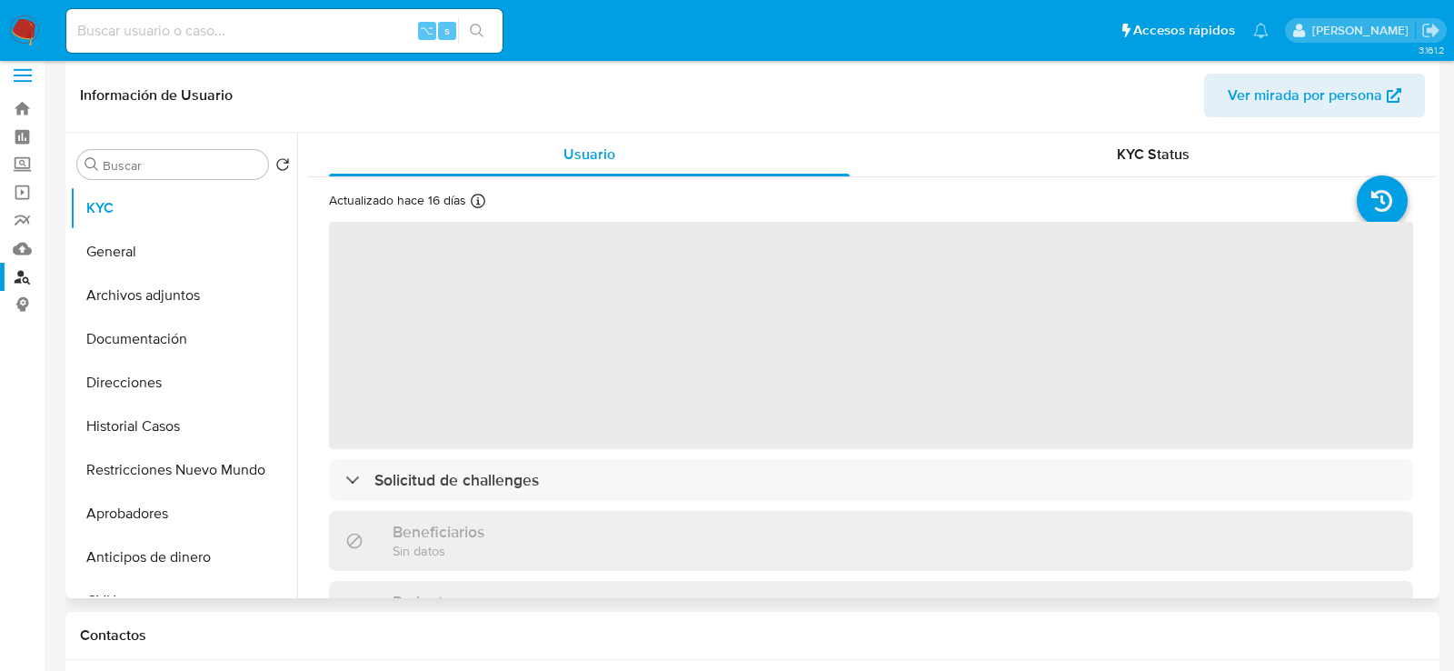
click at [1243, 96] on span "Ver mirada por persona" at bounding box center [1305, 96] width 154 height 44
select select "10"
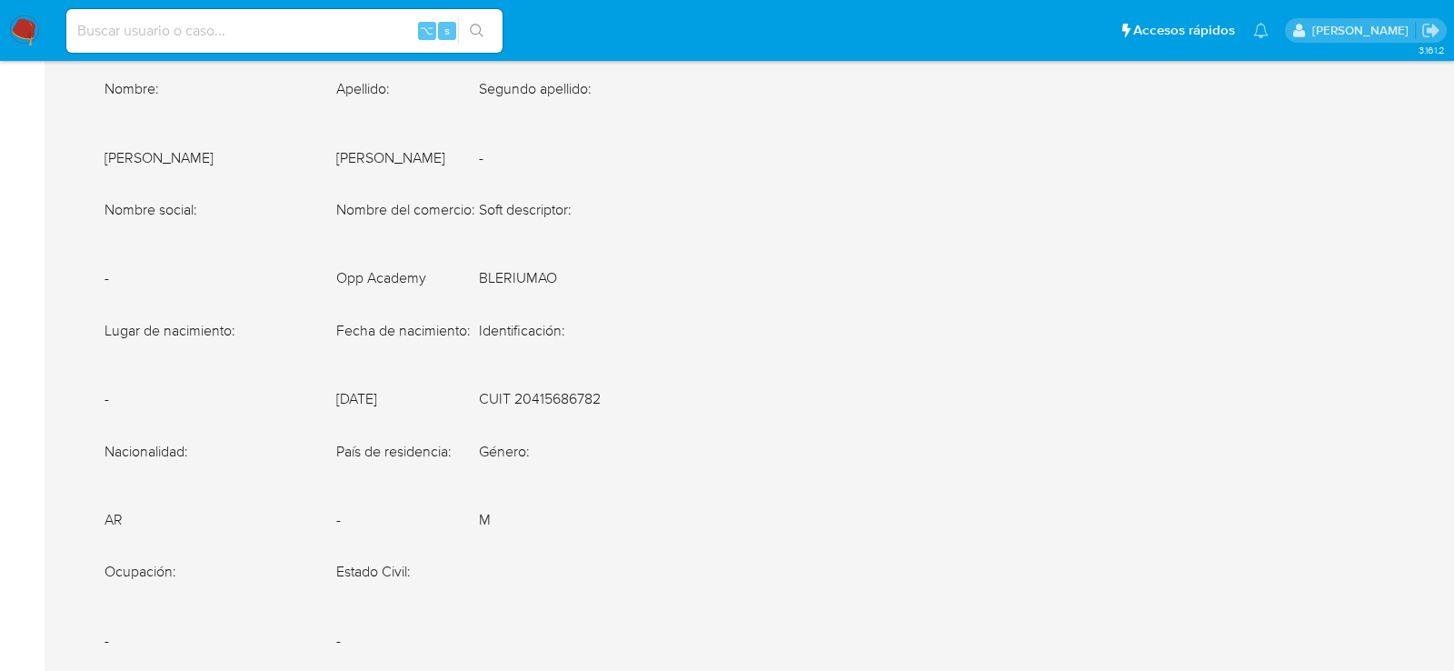
scroll to position [736, 0]
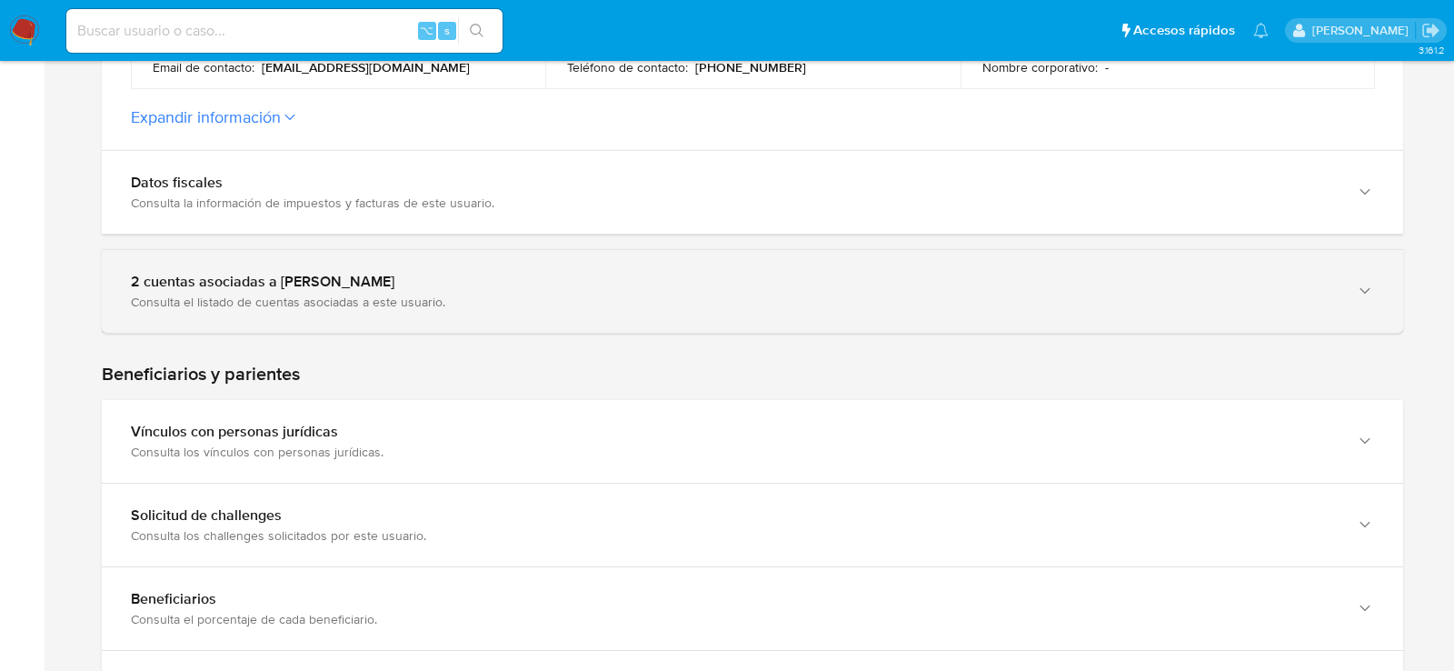
click at [169, 328] on div "2 cuentas asociadas a [PERSON_NAME] Consulta el listado de cuentas asociadas a …" at bounding box center [752, 291] width 1301 height 83
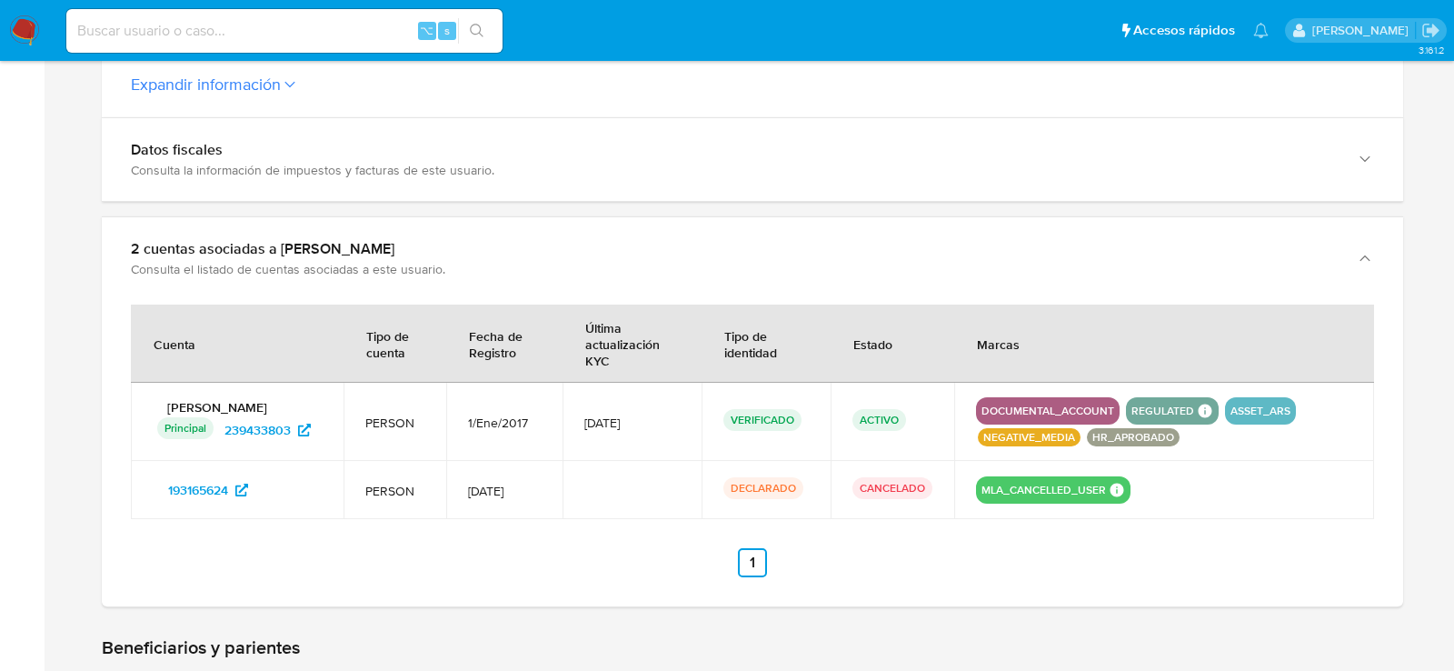
scroll to position [770, 0]
click at [263, 421] on span "239433803" at bounding box center [257, 428] width 66 height 29
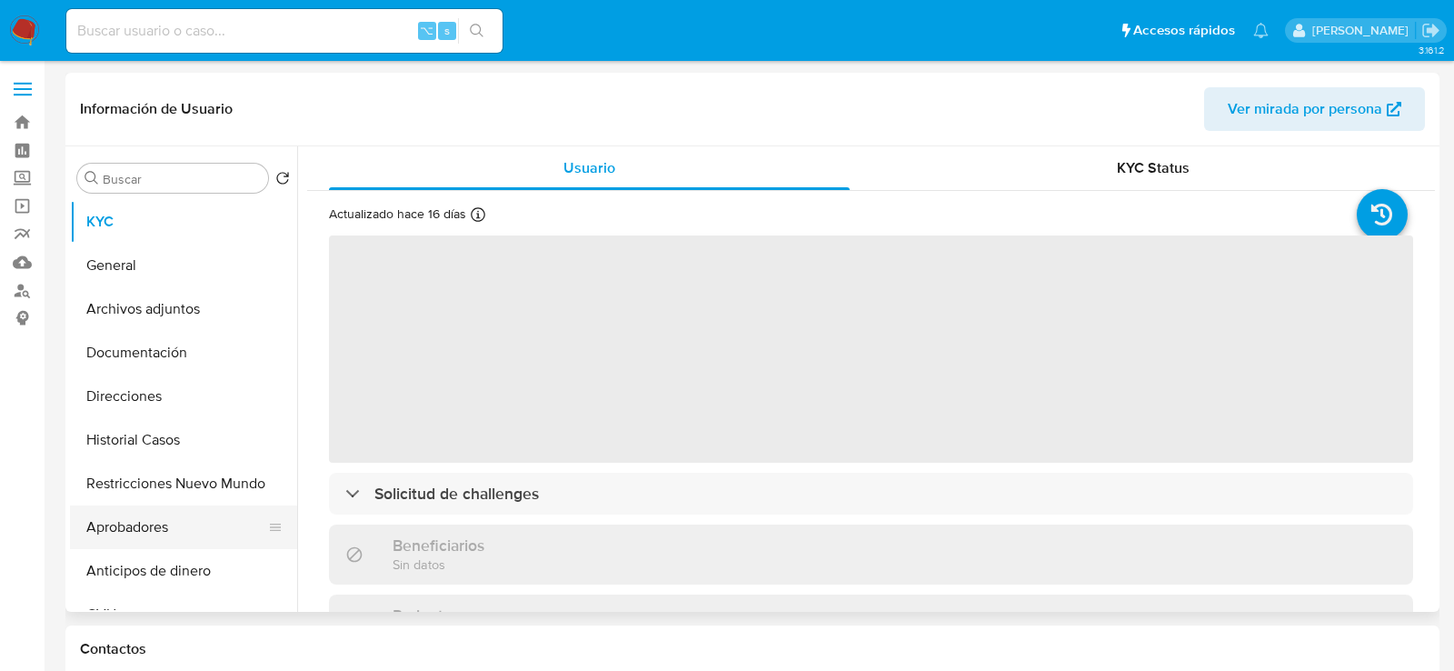
select select "10"
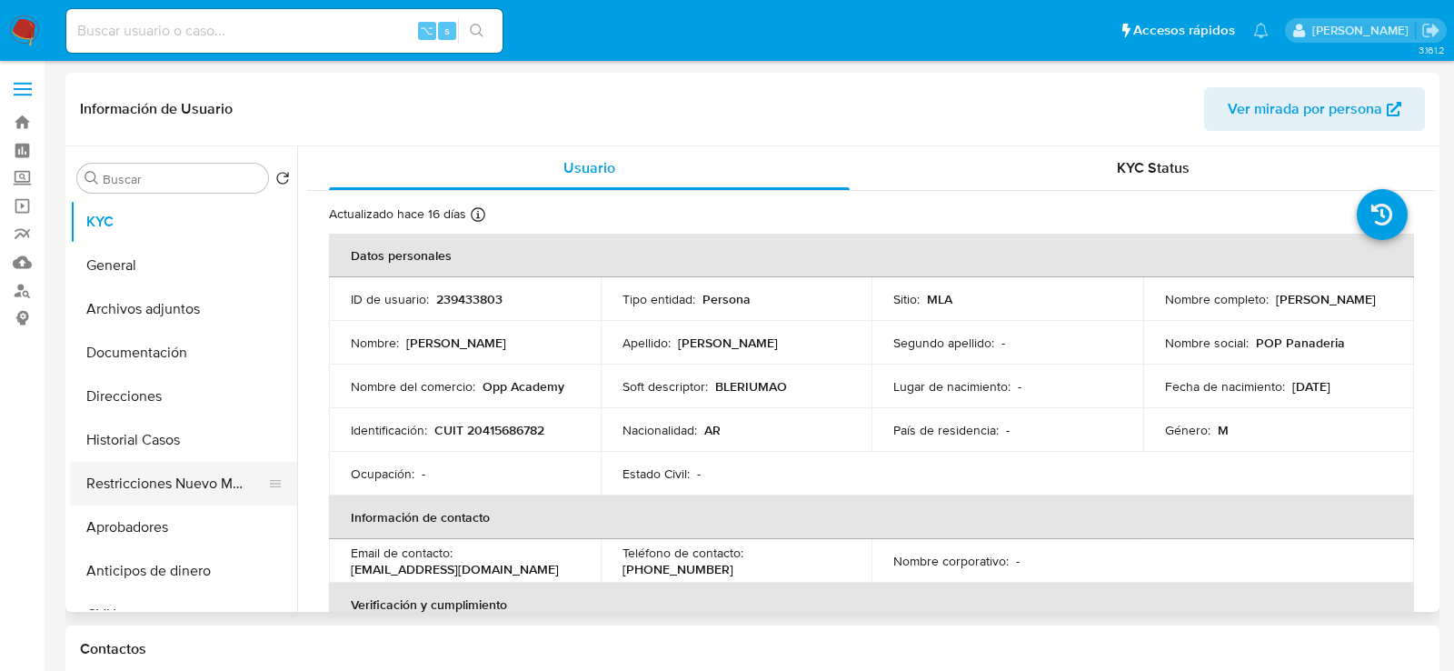
click at [115, 479] on button "Restricciones Nuevo Mundo" at bounding box center [176, 484] width 213 height 44
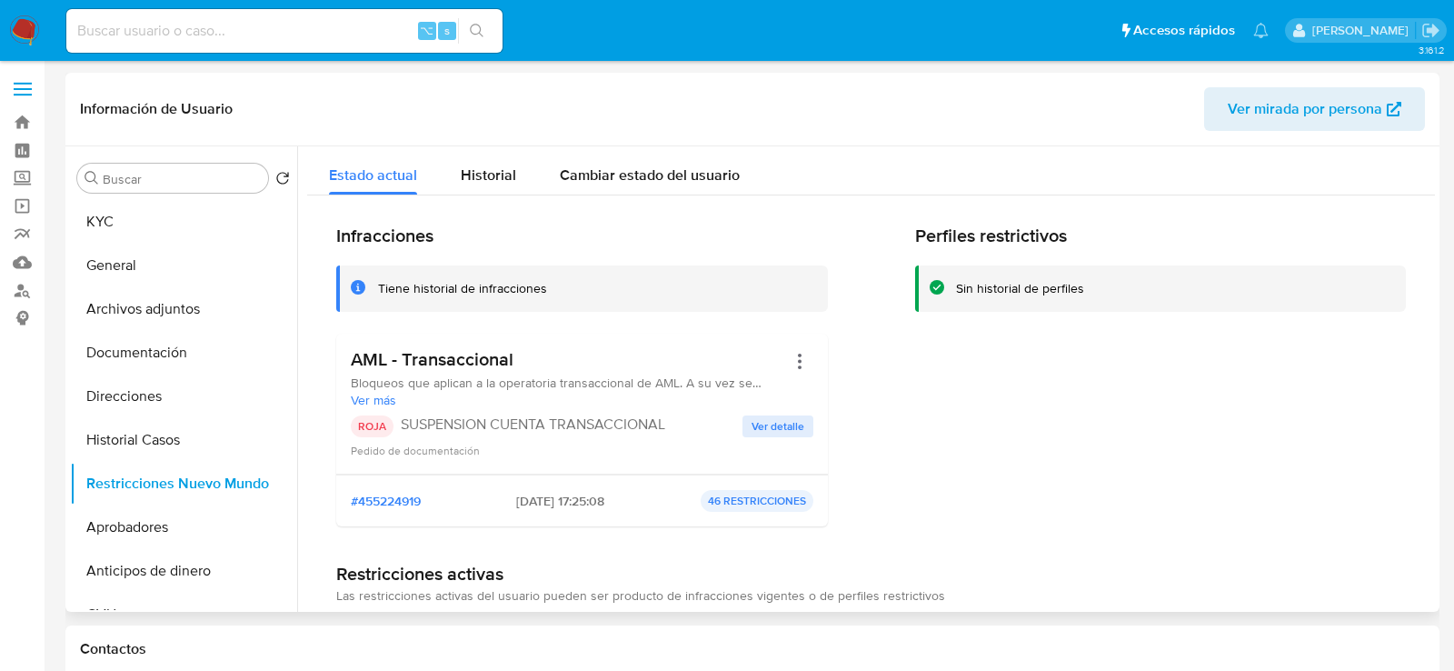
drag, startPoint x: 491, startPoint y: 499, endPoint x: 565, endPoint y: 499, distance: 74.5
click at [565, 499] on div "#455224919 09/09/2025 - 17:25:08 46 RESTRICCIONES" at bounding box center [582, 501] width 463 height 22
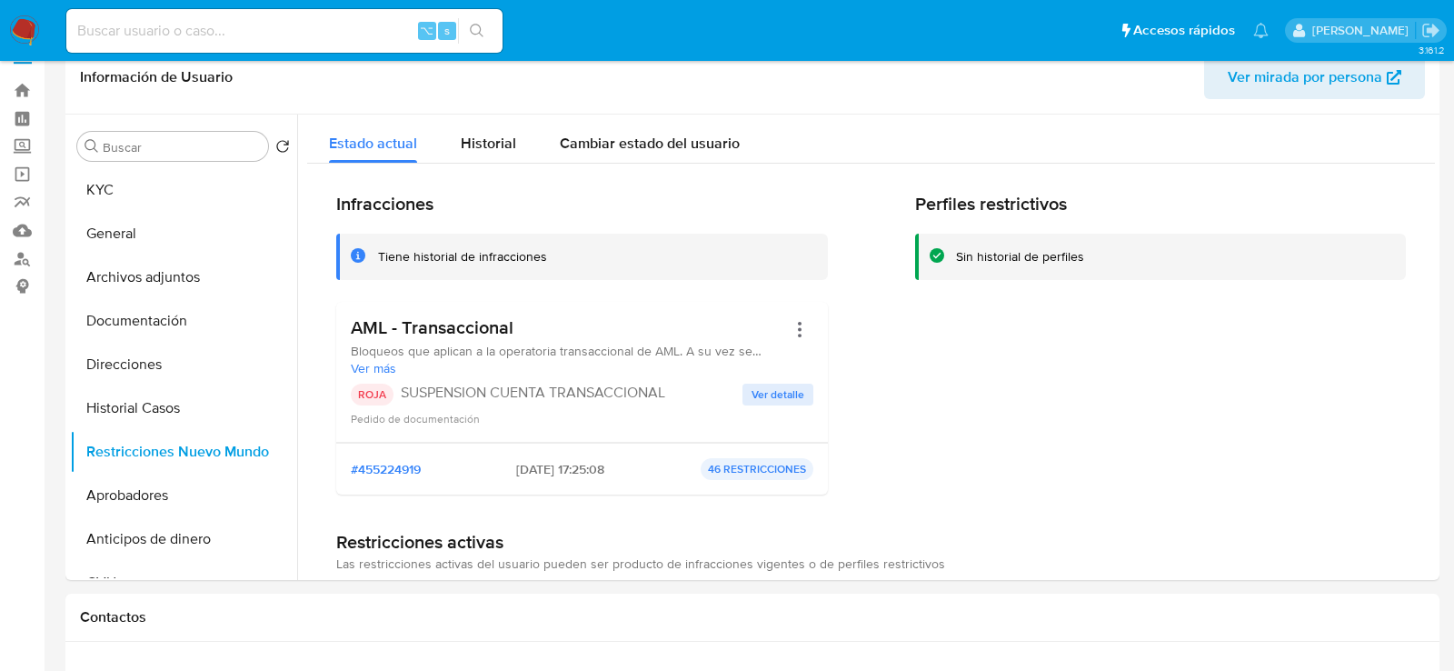
scroll to position [36, 0]
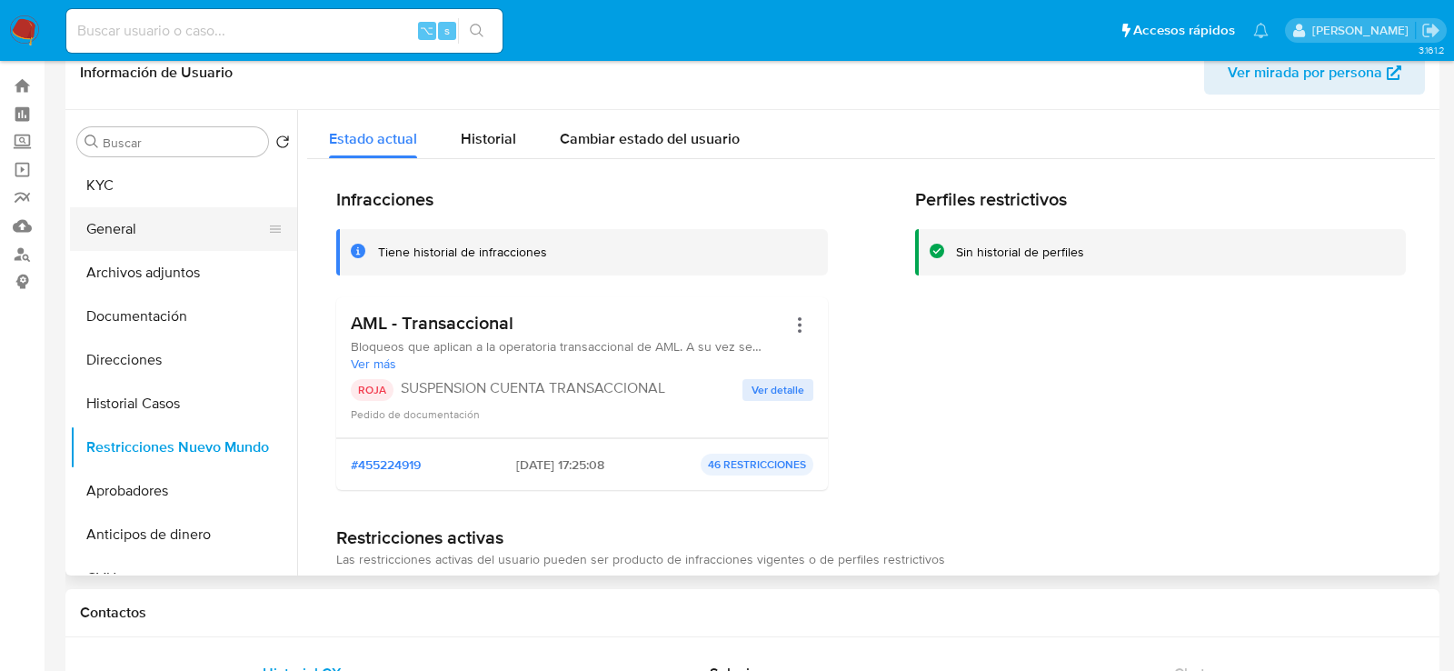
click at [154, 218] on button "General" at bounding box center [176, 229] width 213 height 44
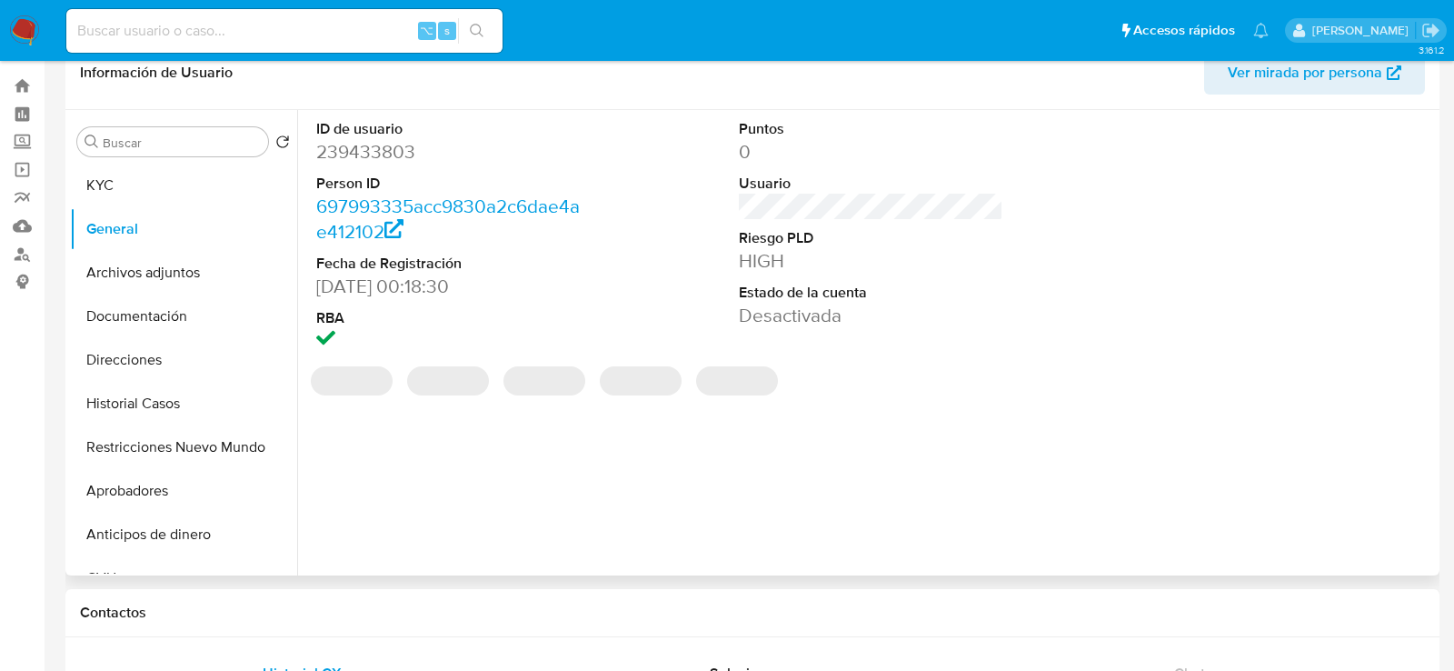
click at [385, 152] on dd "239433803" at bounding box center [448, 151] width 264 height 25
copy dd "239433803"
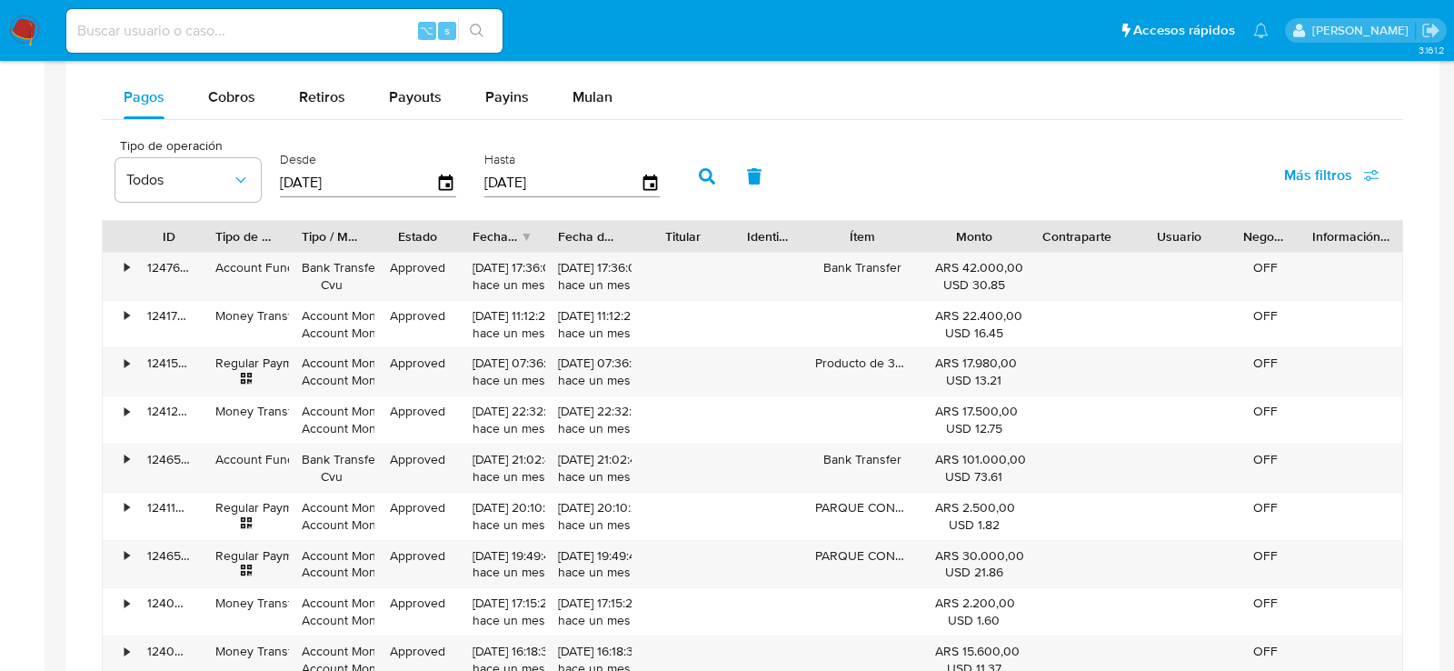
scroll to position [1088, 0]
click at [620, 79] on button "Mulan" at bounding box center [593, 98] width 84 height 44
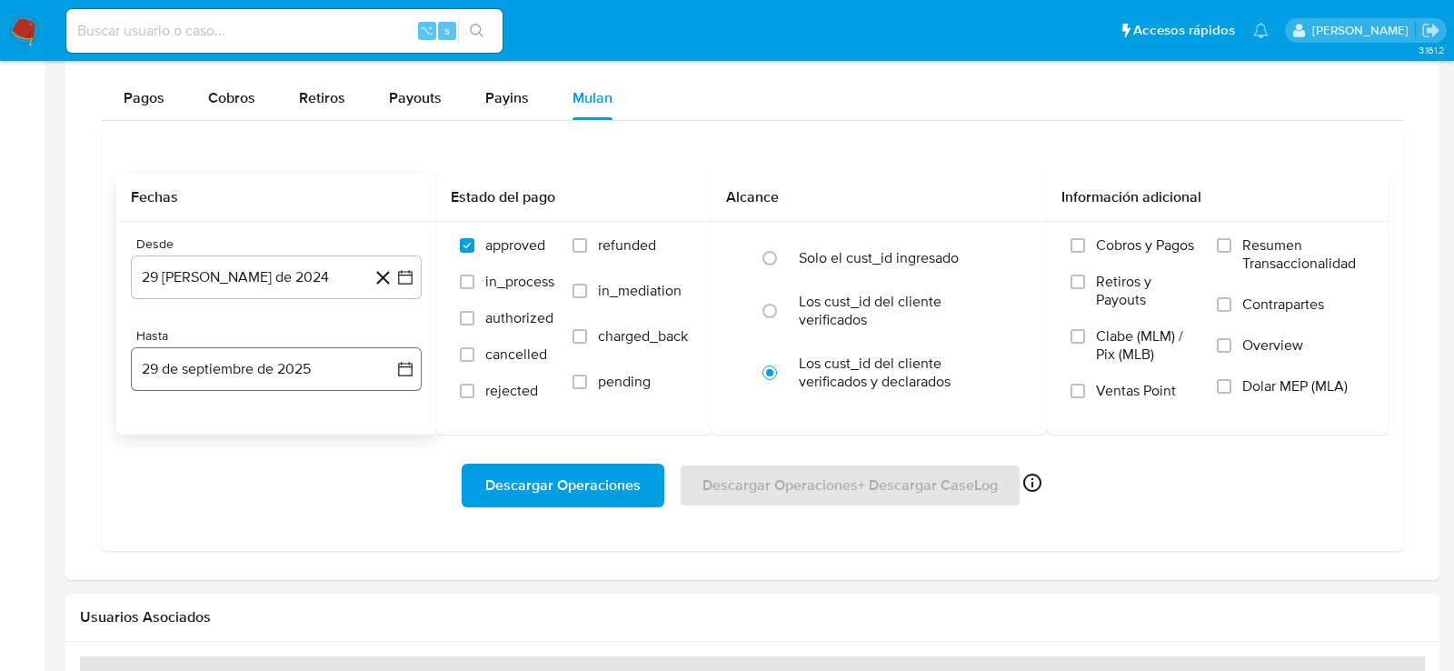
click at [287, 364] on button "29 de septiembre de 2025" at bounding box center [276, 369] width 291 height 44
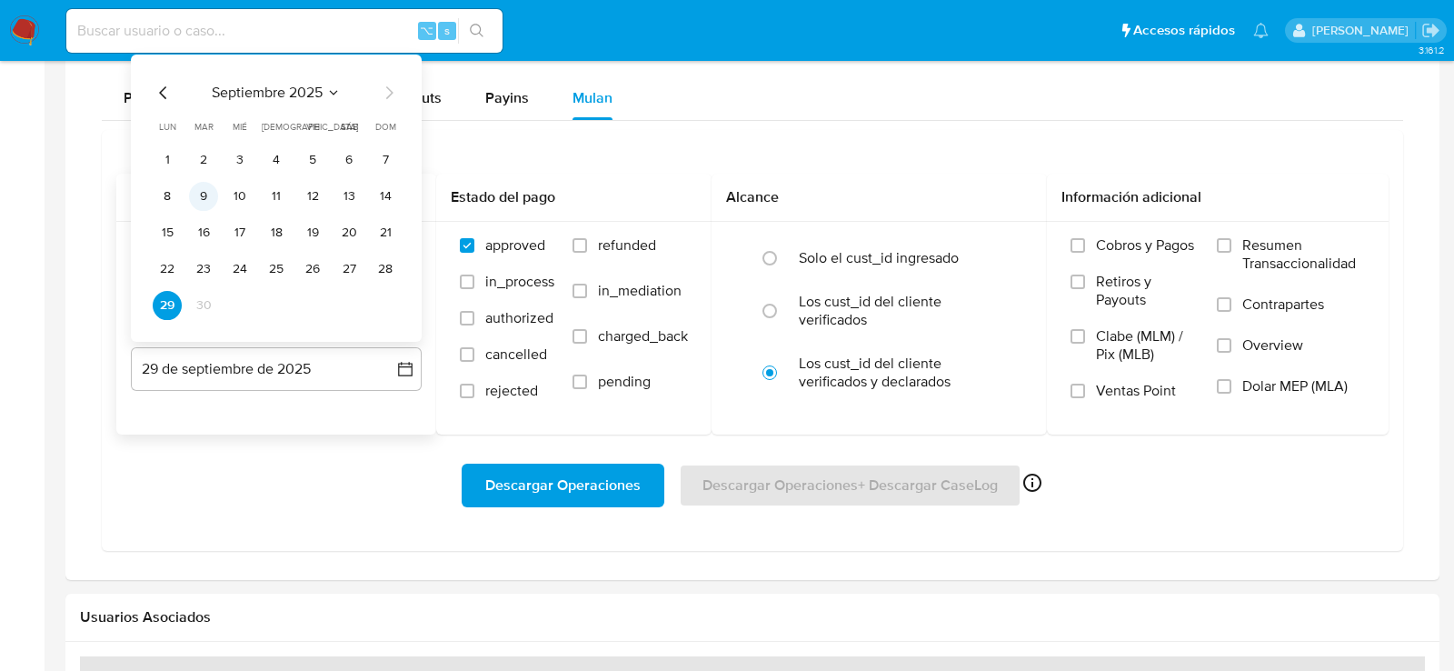
click at [196, 194] on button "9" at bounding box center [203, 196] width 29 height 29
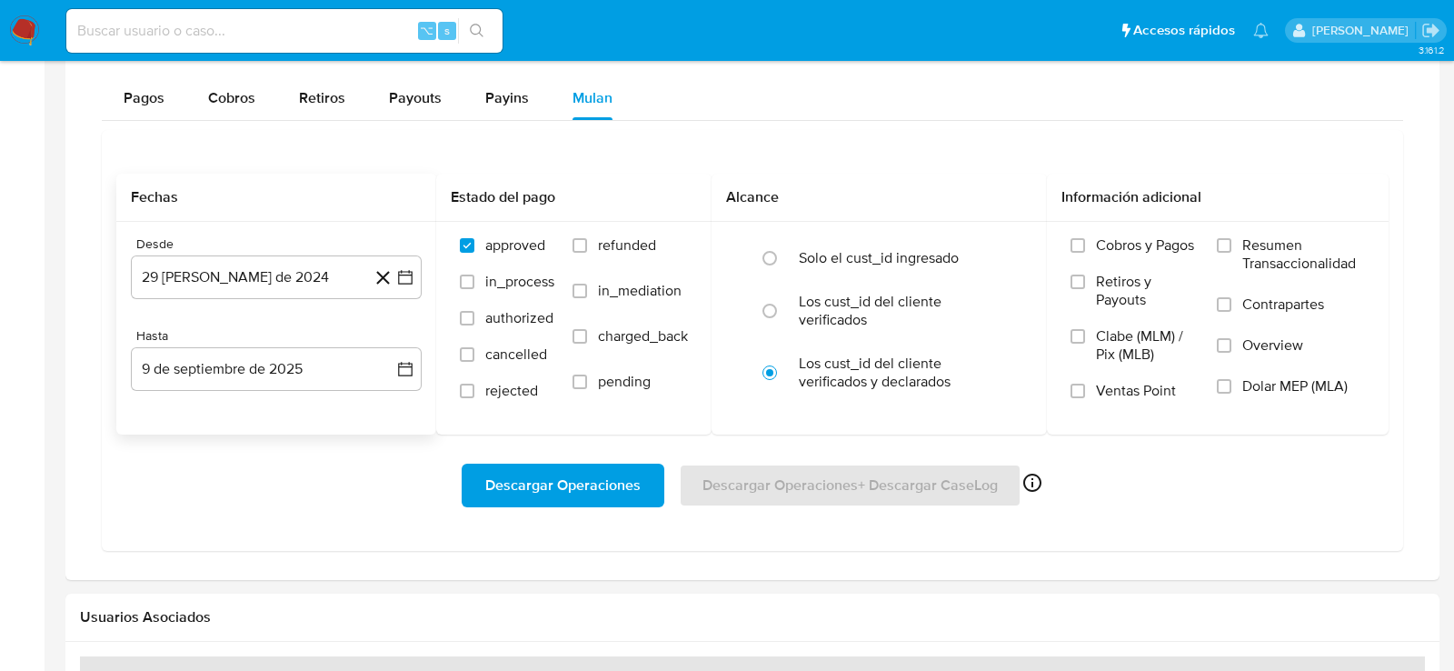
click at [269, 487] on div "Descargar Operaciones Descargar Operaciones + Descargar CaseLog Habilitado solo…" at bounding box center [752, 485] width 1272 height 44
click at [284, 275] on button "29 de agosto de 2024" at bounding box center [276, 277] width 291 height 44
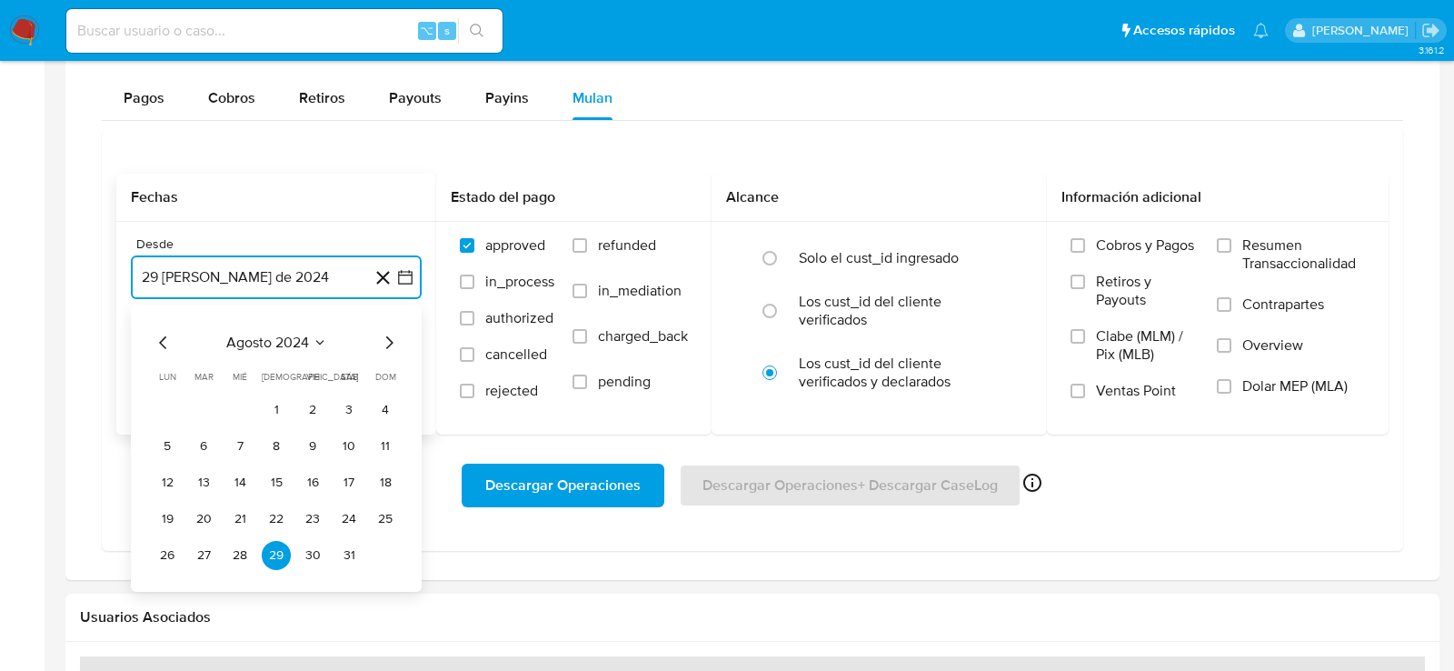
click at [384, 334] on icon "Mes siguiente" at bounding box center [389, 343] width 22 height 22
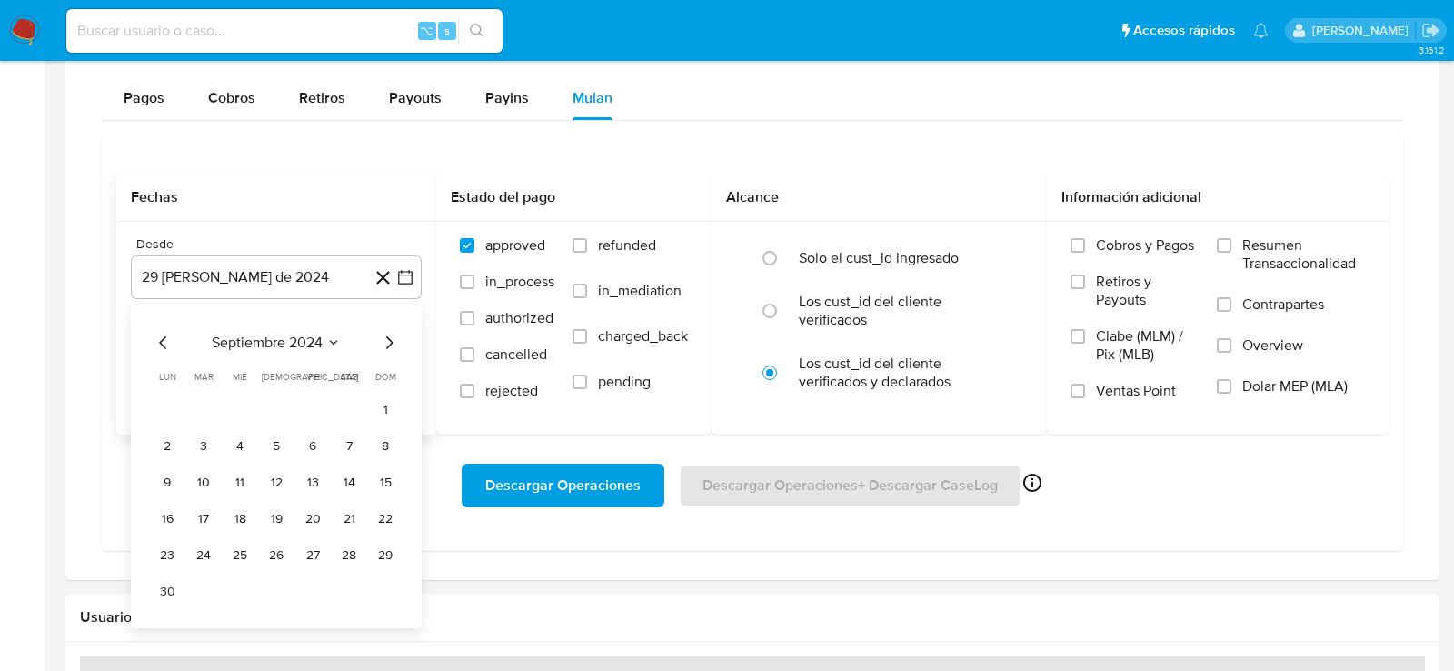
click at [400, 329] on div "septiembre 2024 septiembre 2024 lun lunes mar martes mié miércoles jue jueves v…" at bounding box center [276, 466] width 291 height 324
click at [400, 336] on div "septiembre 2024 septiembre 2024 lun lunes mar martes mié miércoles jue jueves v…" at bounding box center [276, 466] width 291 height 324
click at [381, 338] on icon "Mes siguiente" at bounding box center [389, 343] width 22 height 22
click at [206, 401] on button "1" at bounding box center [203, 409] width 29 height 29
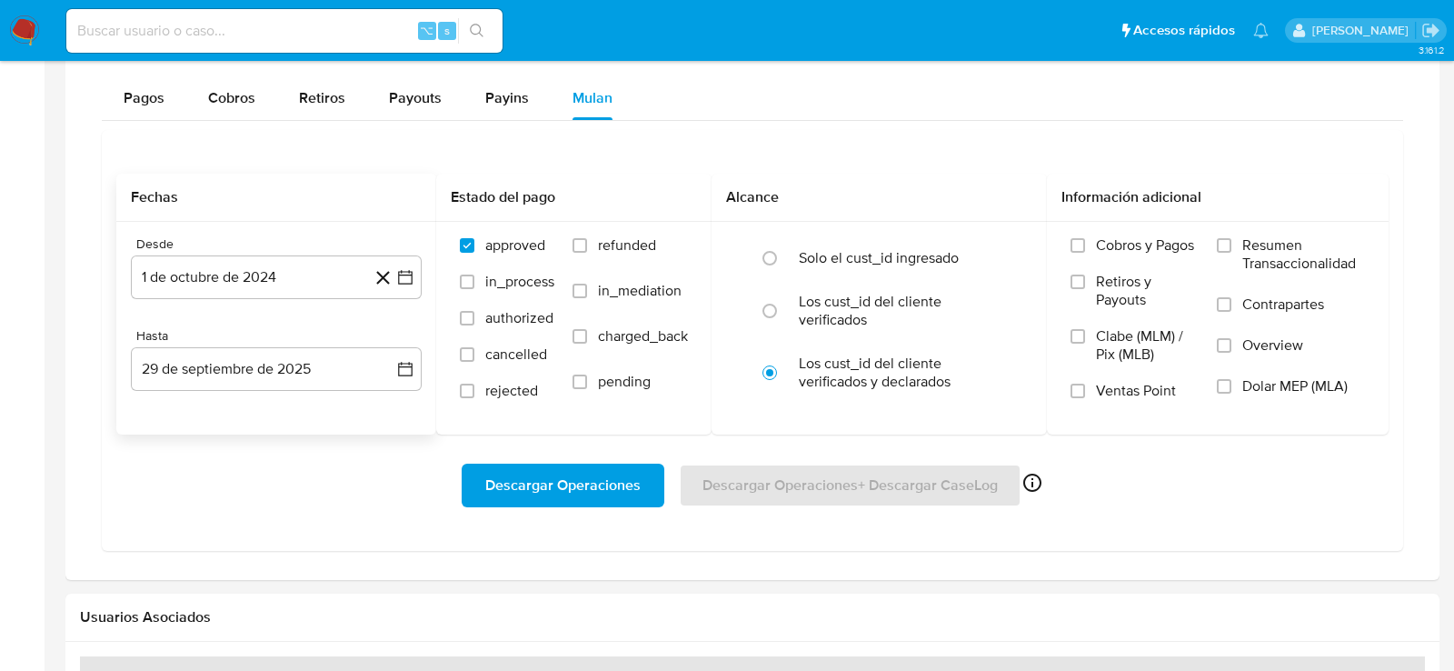
click at [1211, 447] on div "Descargar Operaciones Descargar Operaciones + Descargar CaseLog Habilitado solo…" at bounding box center [752, 485] width 1272 height 102
click at [1250, 381] on span "Dolar MEP (MLA)" at bounding box center [1294, 386] width 105 height 18
click at [1231, 381] on input "Dolar MEP (MLA)" at bounding box center [1224, 386] width 15 height 15
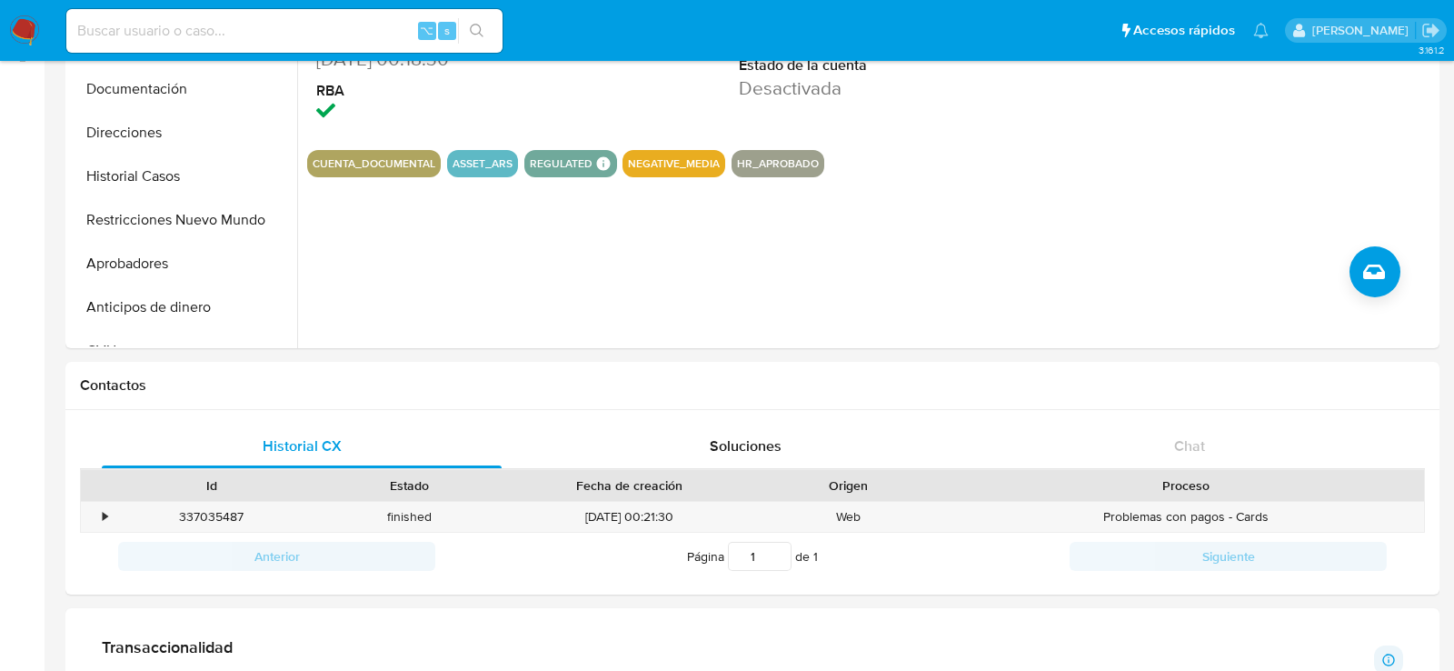
scroll to position [0, 0]
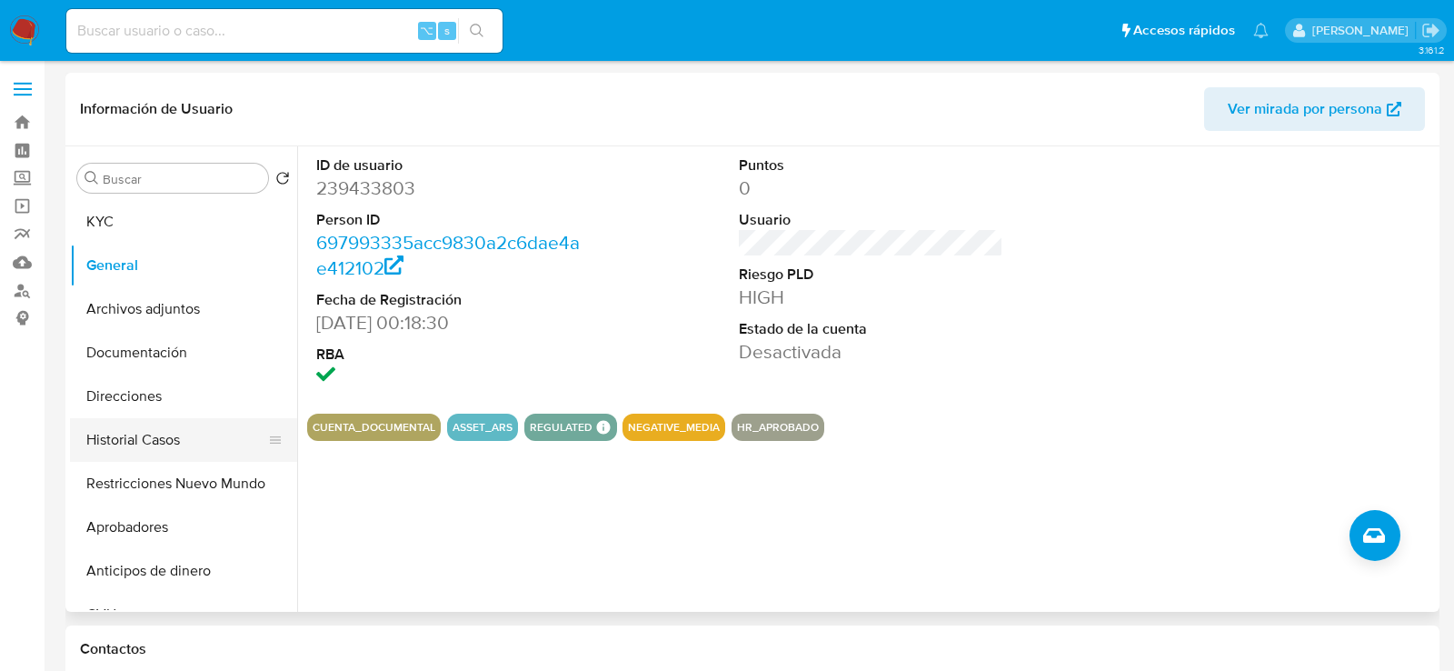
click at [172, 447] on button "Historial Casos" at bounding box center [176, 440] width 213 height 44
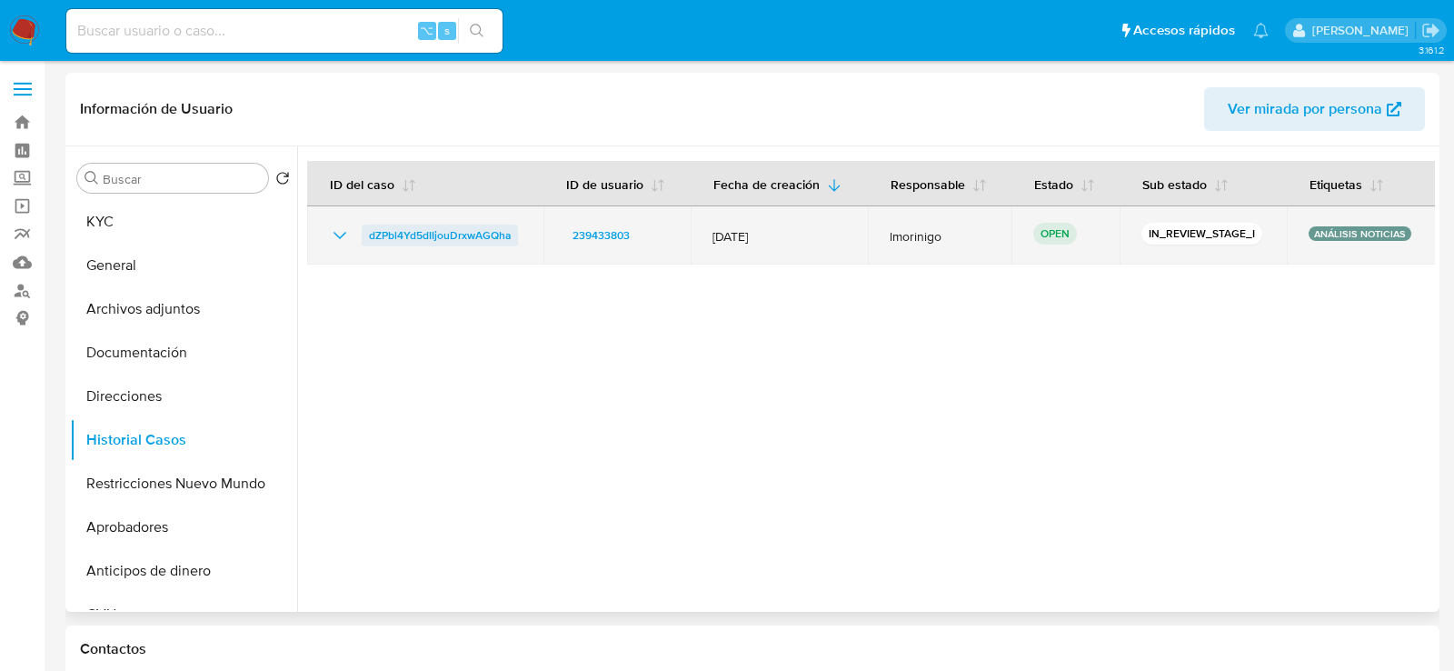
click at [395, 244] on span "dZPbl4Yd5dIIjouDrxwAGQha" at bounding box center [440, 235] width 142 height 22
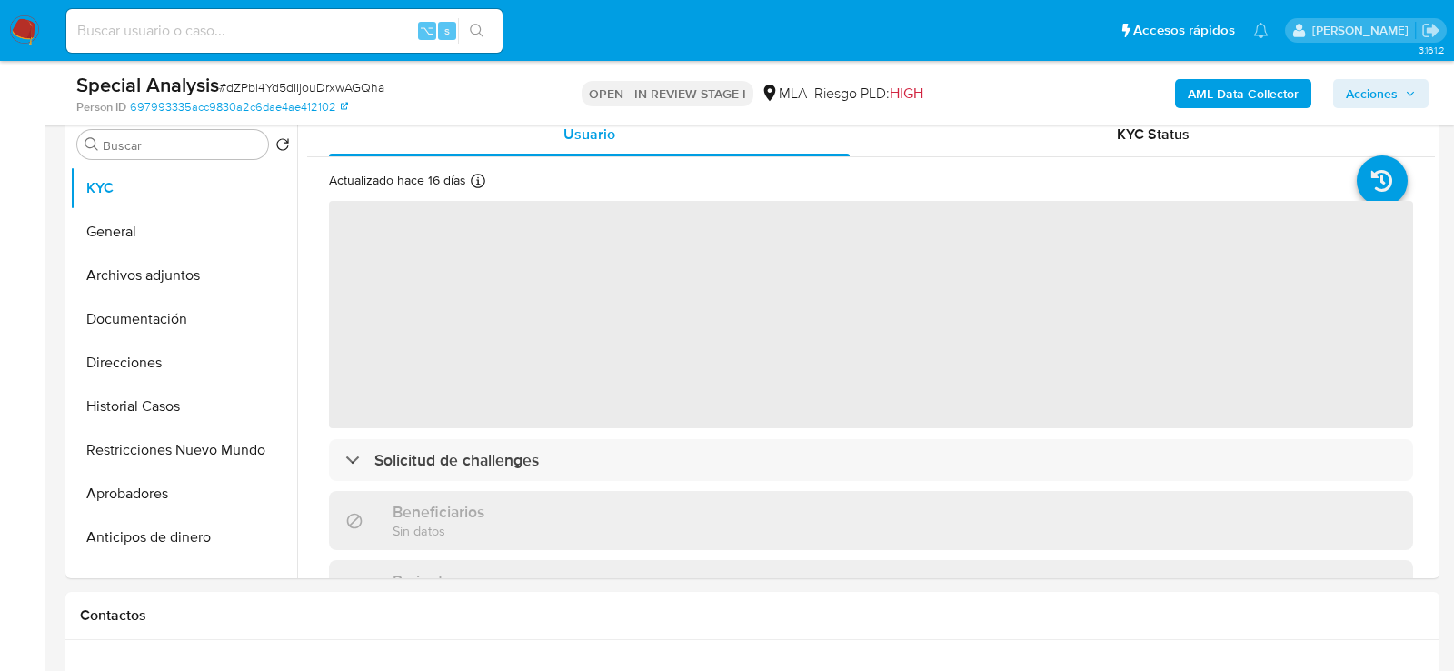
select select "10"
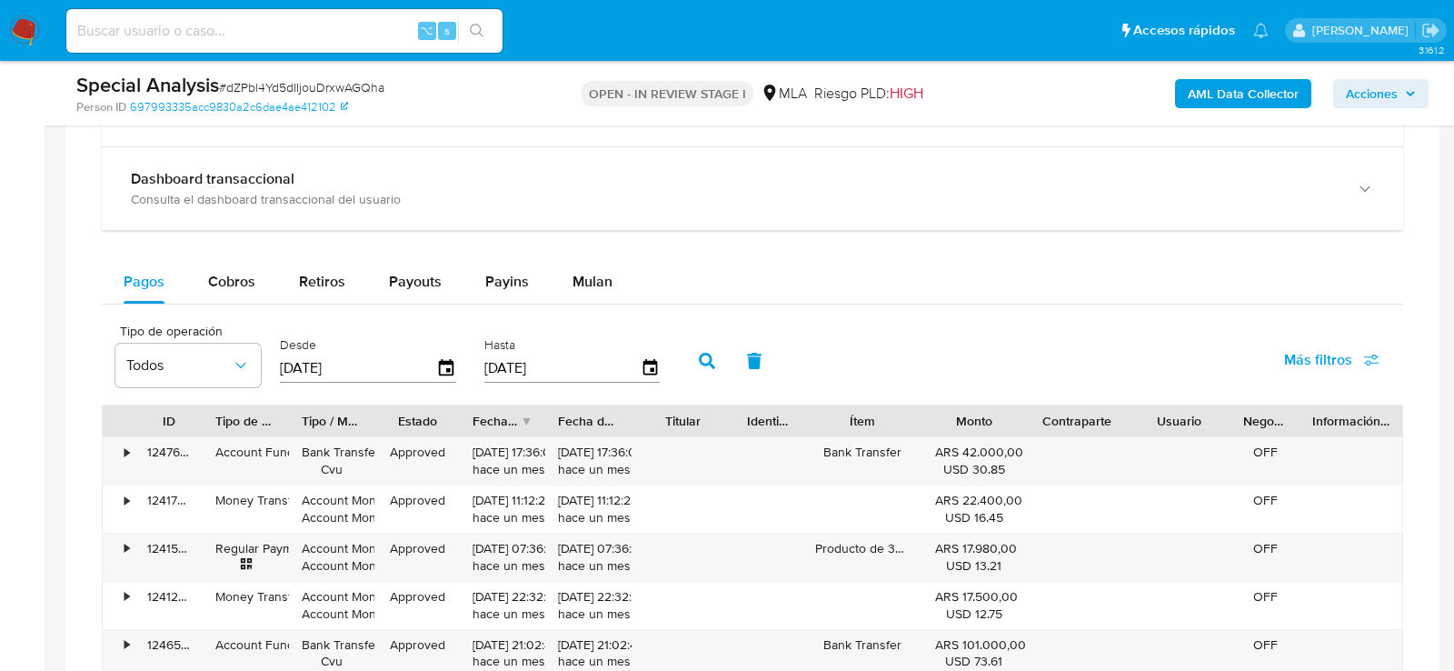
scroll to position [1315, 0]
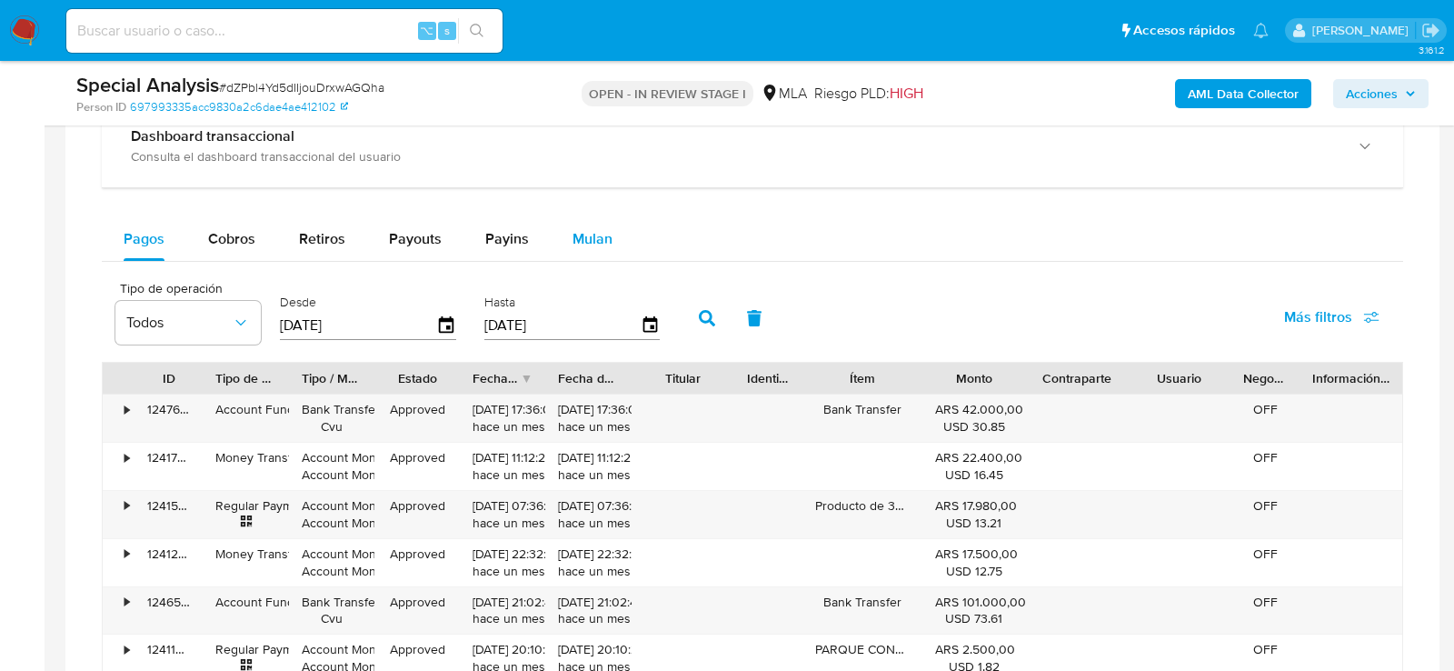
click at [598, 232] on span "Mulan" at bounding box center [593, 238] width 40 height 21
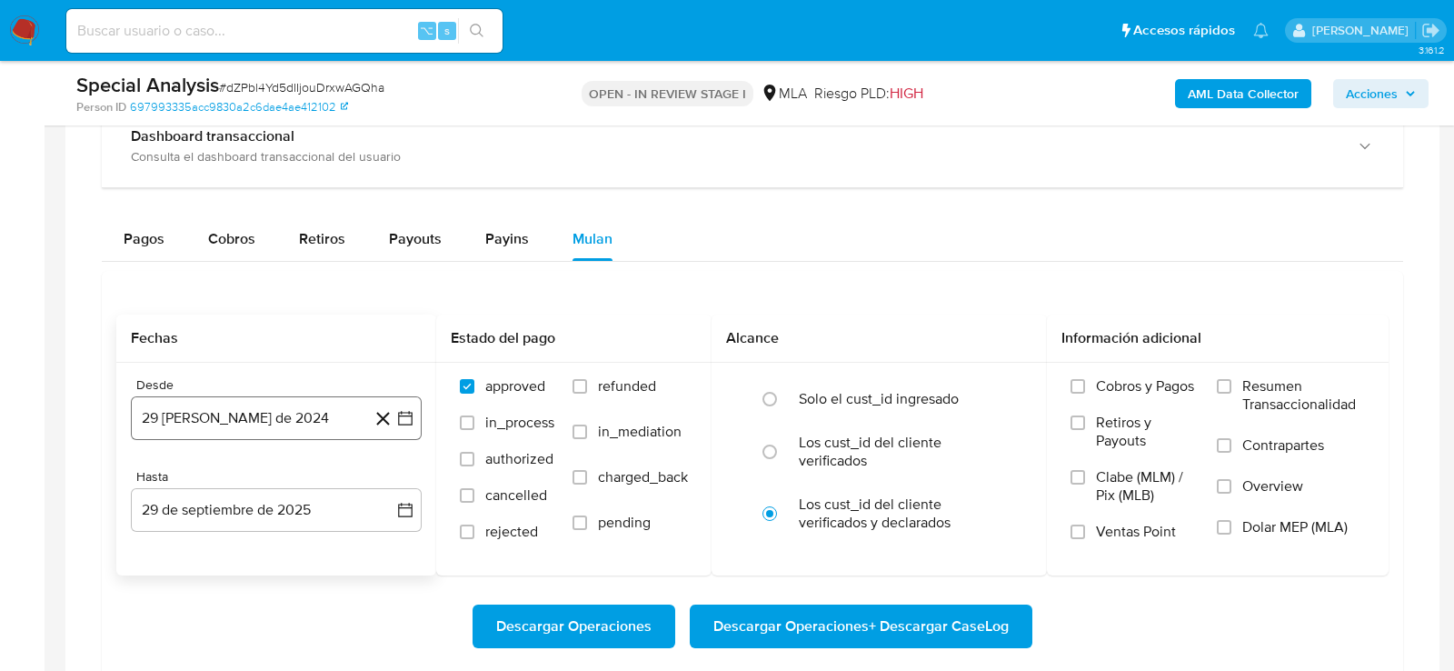
click at [233, 404] on button "29 de agosto de 2024" at bounding box center [276, 418] width 291 height 44
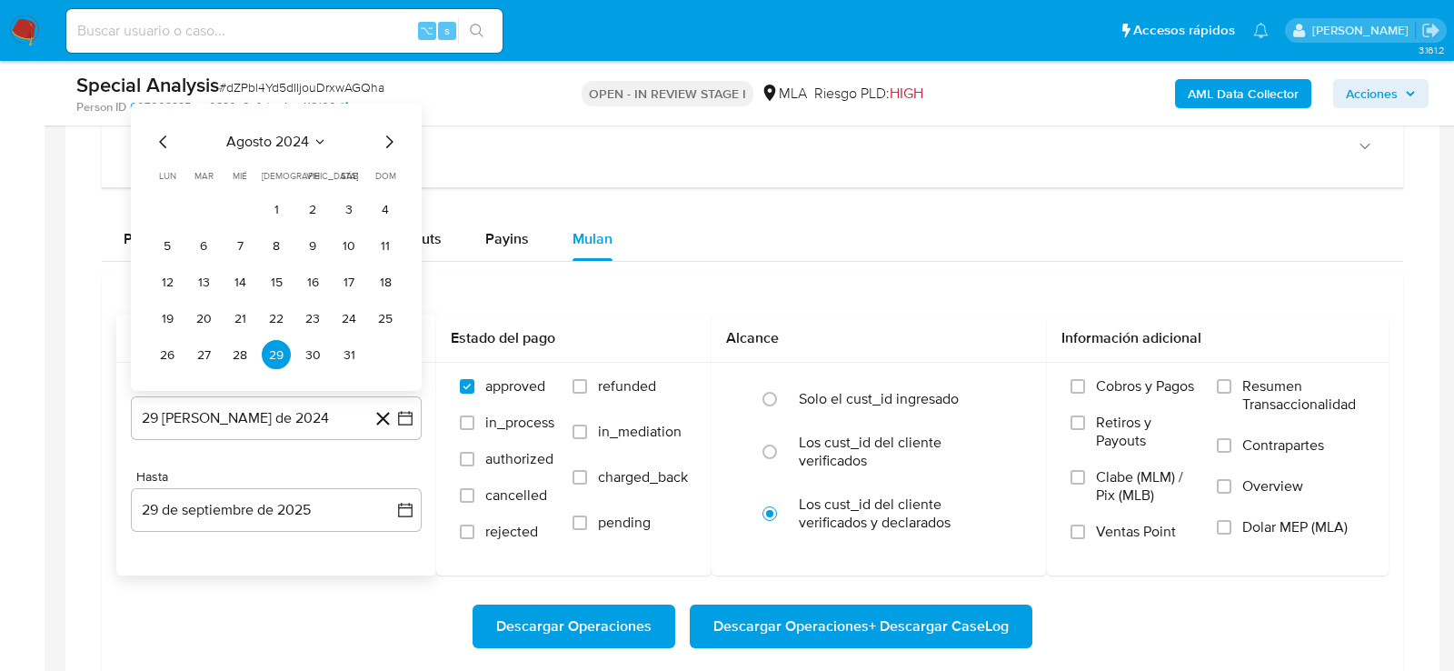
click at [387, 137] on icon "Mes siguiente" at bounding box center [389, 143] width 22 height 22
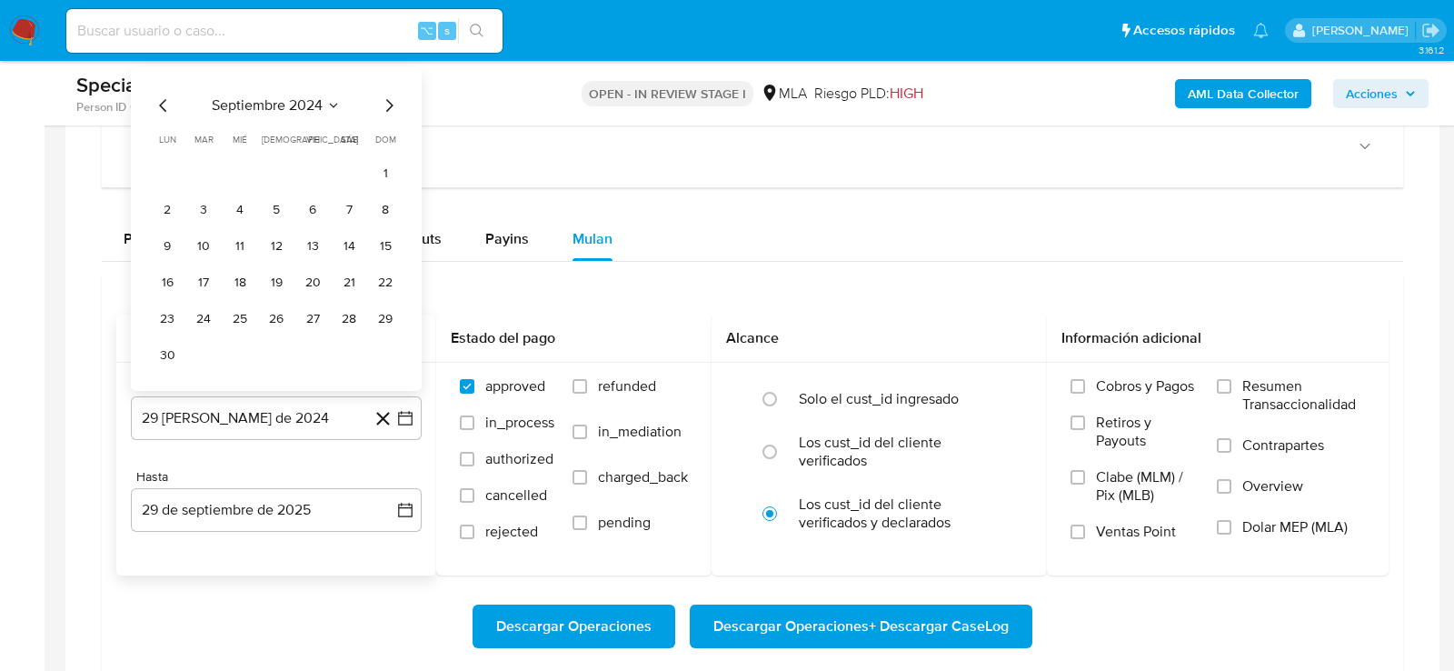
click at [387, 137] on span "dom" at bounding box center [385, 141] width 21 height 14
click at [394, 98] on icon "Mes siguiente" at bounding box center [389, 106] width 22 height 22
click at [202, 201] on button "1" at bounding box center [203, 209] width 29 height 29
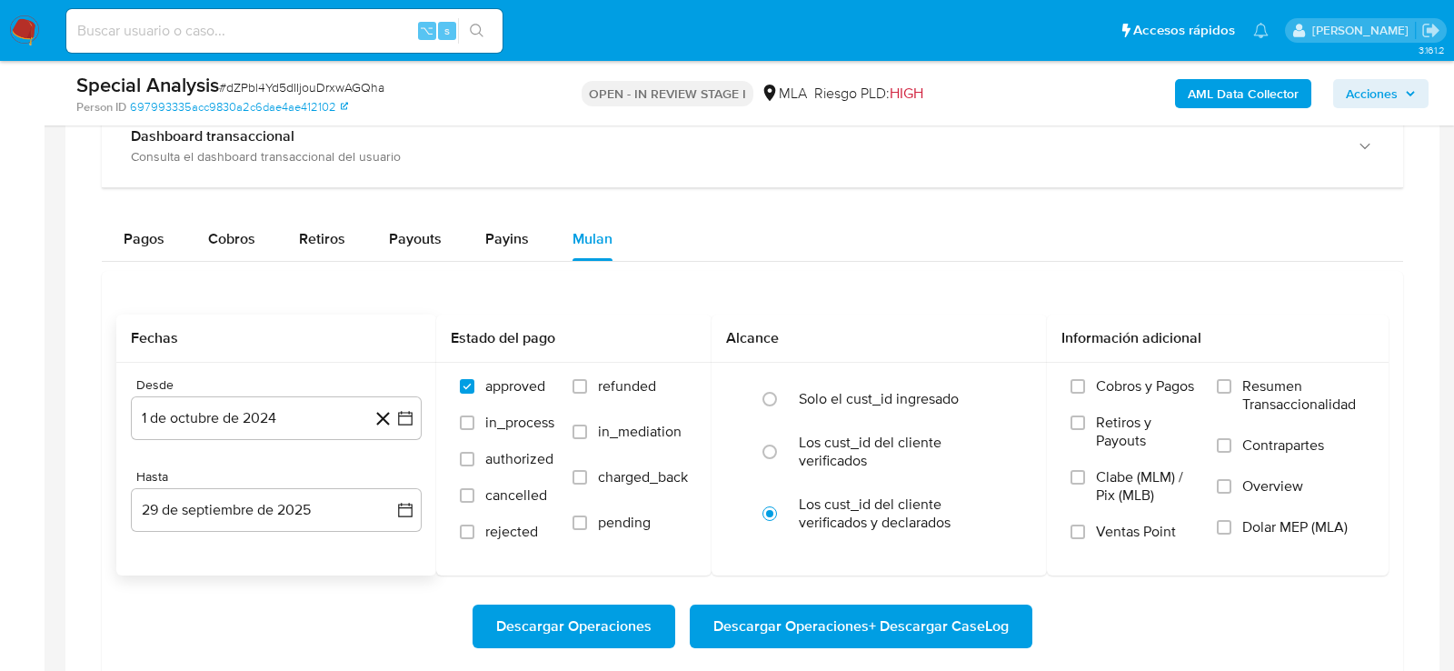
click at [231, 547] on div "Desde 1 de octubre de 2024 1-10-2024 Hasta 29 de septiembre de 2025 29-09-2025" at bounding box center [276, 469] width 320 height 213
click at [231, 491] on button "29 de septiembre de 2025" at bounding box center [276, 510] width 291 height 44
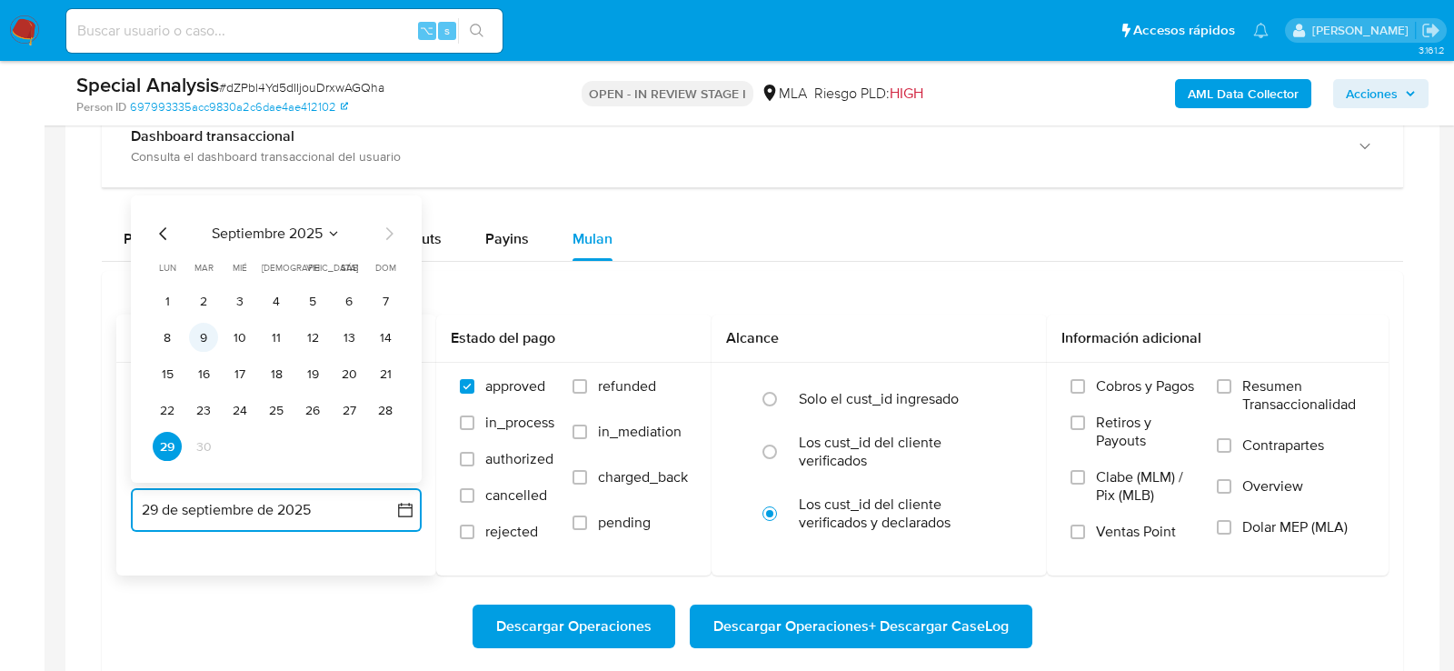
click at [208, 325] on button "9" at bounding box center [203, 338] width 29 height 29
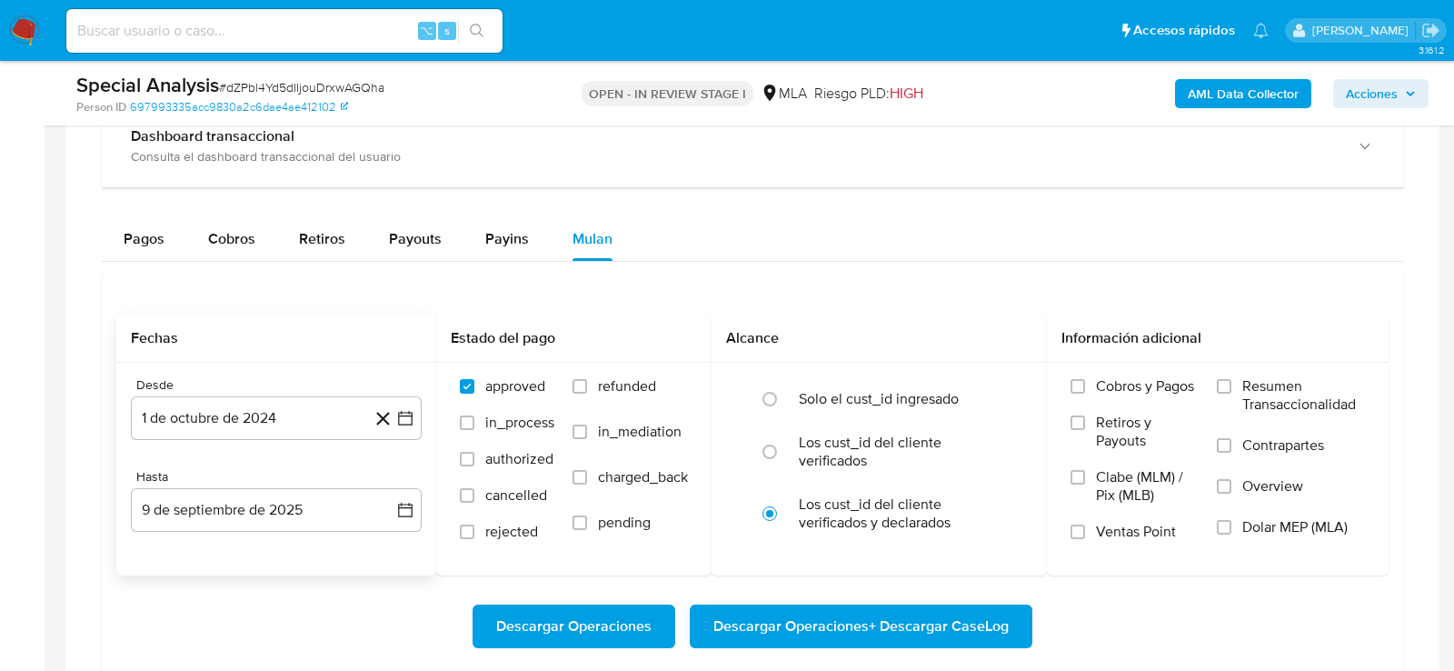
click at [256, 575] on div "Descargar Operaciones Descargar Operaciones + Descargar CaseLog" at bounding box center [752, 626] width 1272 height 102
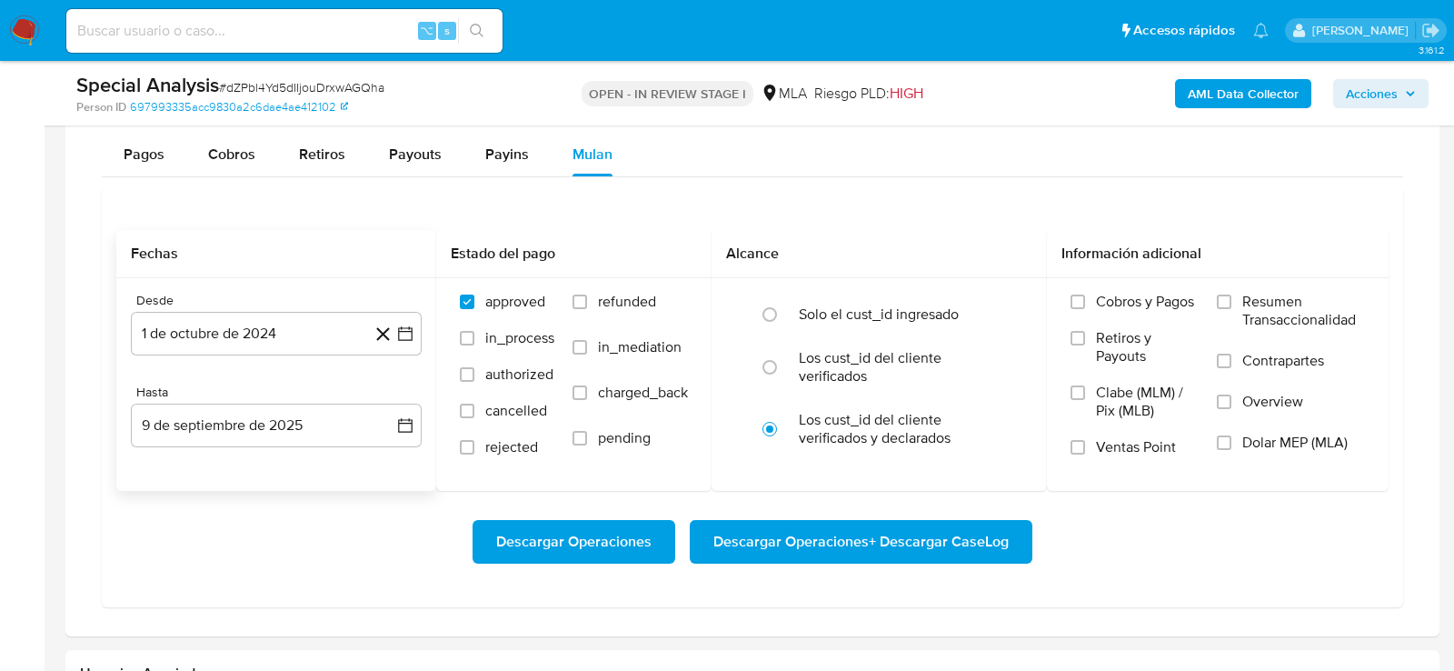
scroll to position [1429, 0]
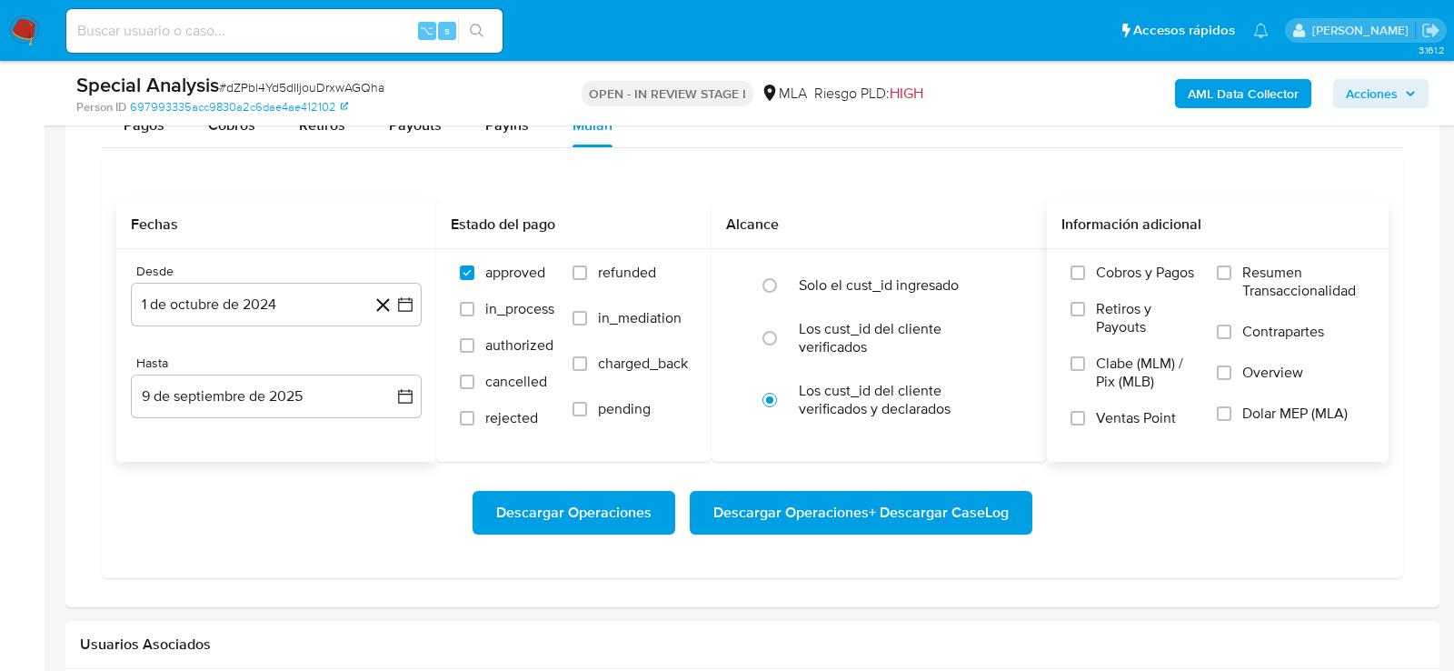
click at [1312, 415] on span "Dolar MEP (MLA)" at bounding box center [1294, 413] width 105 height 18
click at [1231, 415] on input "Dolar MEP (MLA)" at bounding box center [1224, 413] width 15 height 15
click at [930, 493] on span "Descargar Operaciones + Descargar CaseLog" at bounding box center [860, 513] width 295 height 40
